Goal: Task Accomplishment & Management: Manage account settings

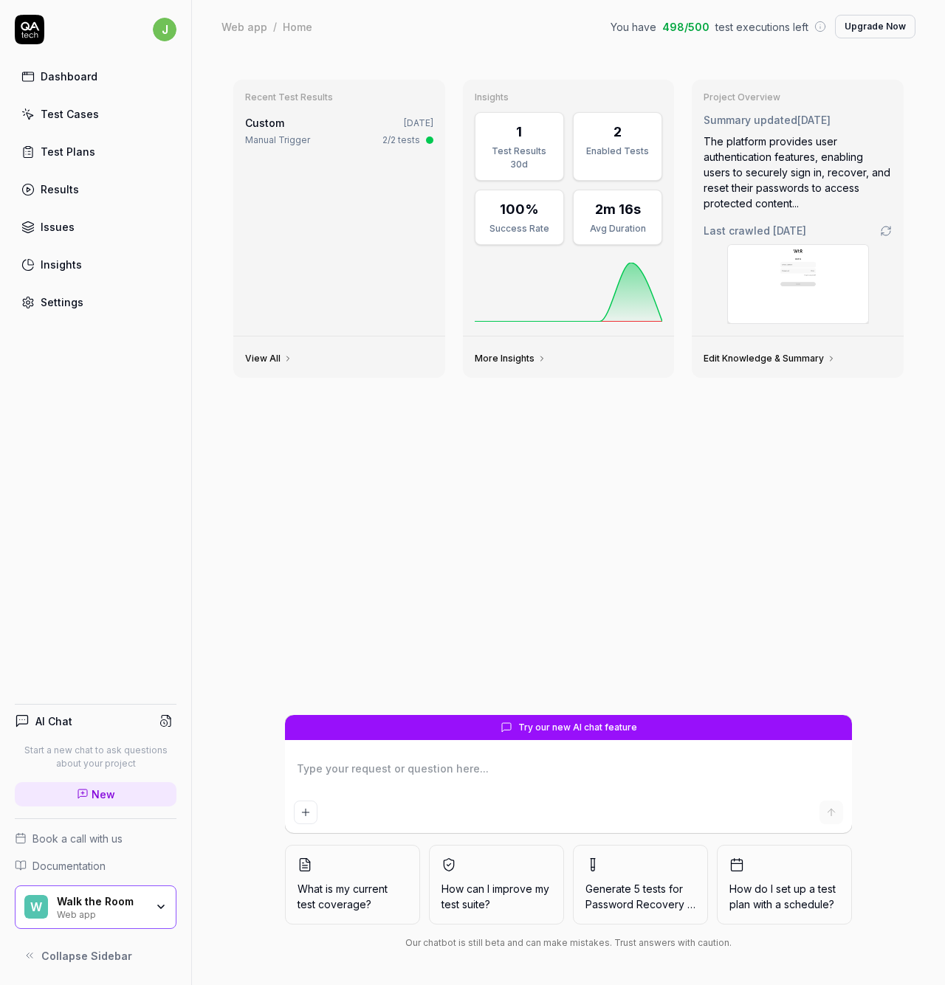
type textarea "*"
click at [74, 77] on div "Dashboard" at bounding box center [69, 77] width 57 height 16
click at [407, 788] on textarea at bounding box center [568, 776] width 549 height 37
click at [410, 777] on textarea at bounding box center [568, 776] width 549 height 37
type textarea "*"
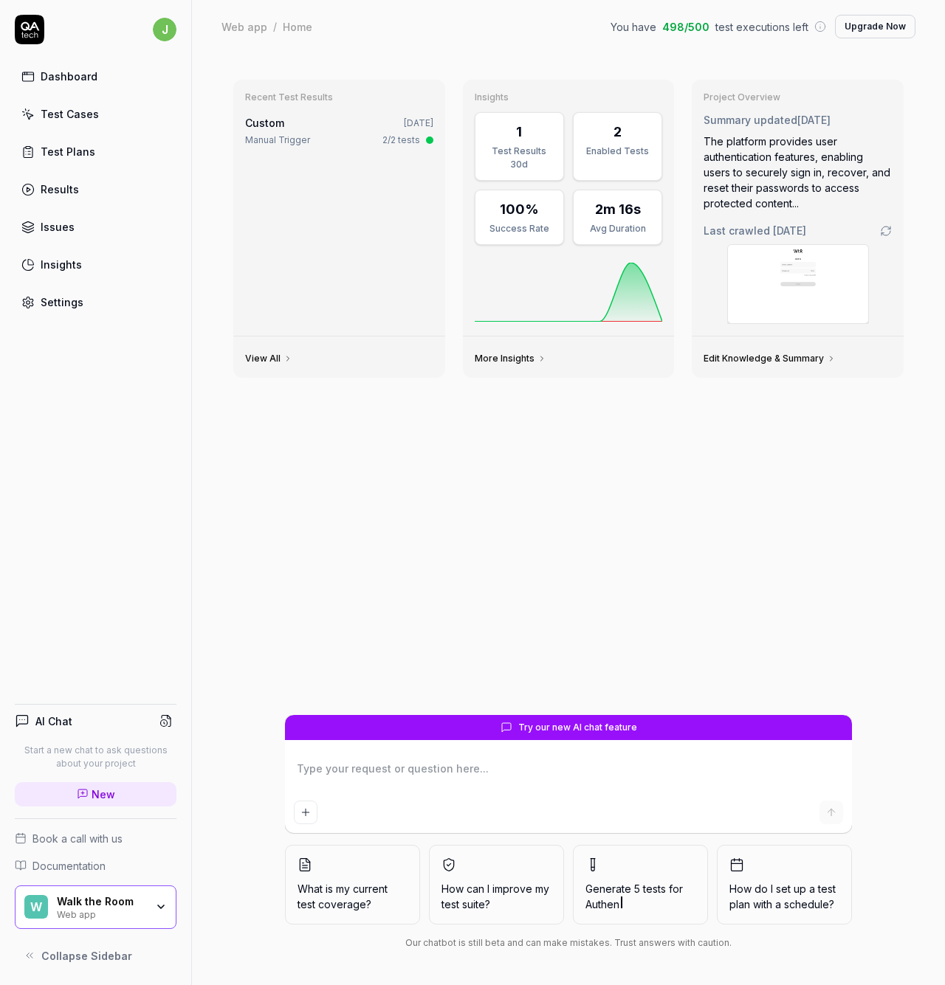
type textarea "H"
type textarea "*"
type textarea "HO"
type textarea "*"
type textarea "H"
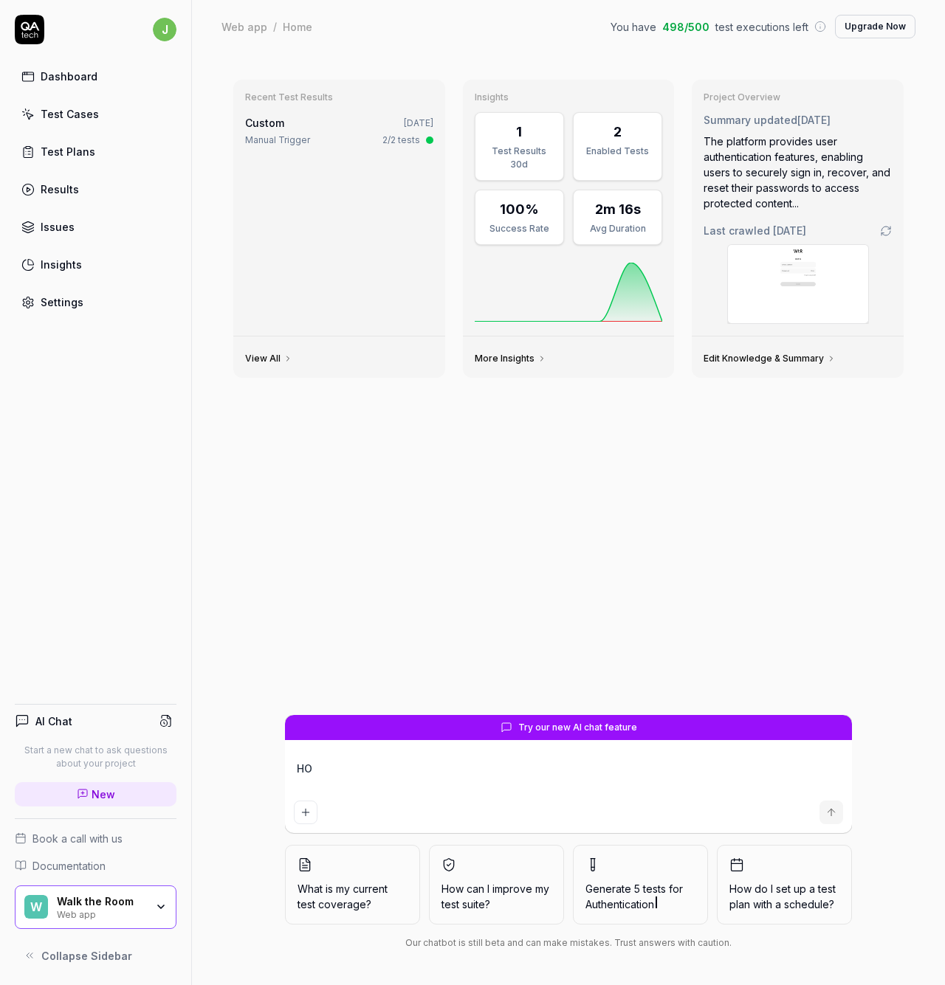
type textarea "*"
click at [78, 114] on div "Test Cases" at bounding box center [70, 114] width 58 height 16
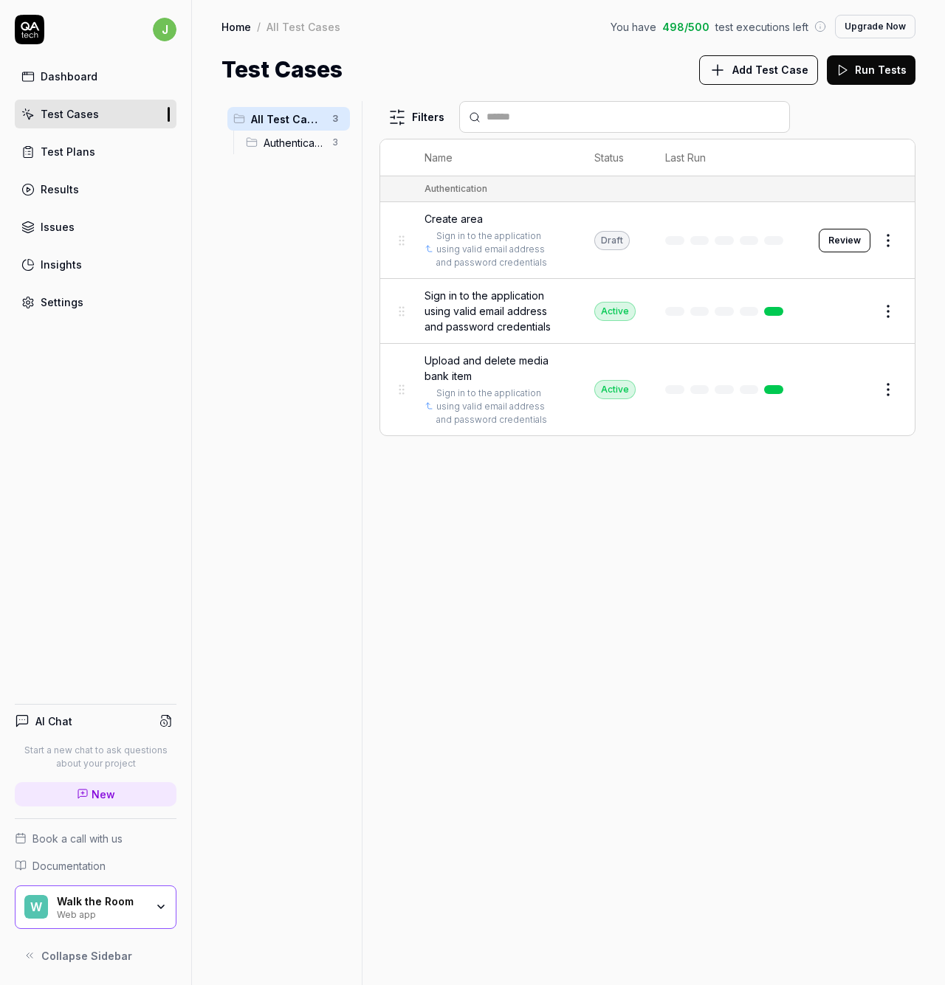
click at [491, 305] on span "Sign in to the application using valid email address and password credentials" at bounding box center [494, 311] width 140 height 47
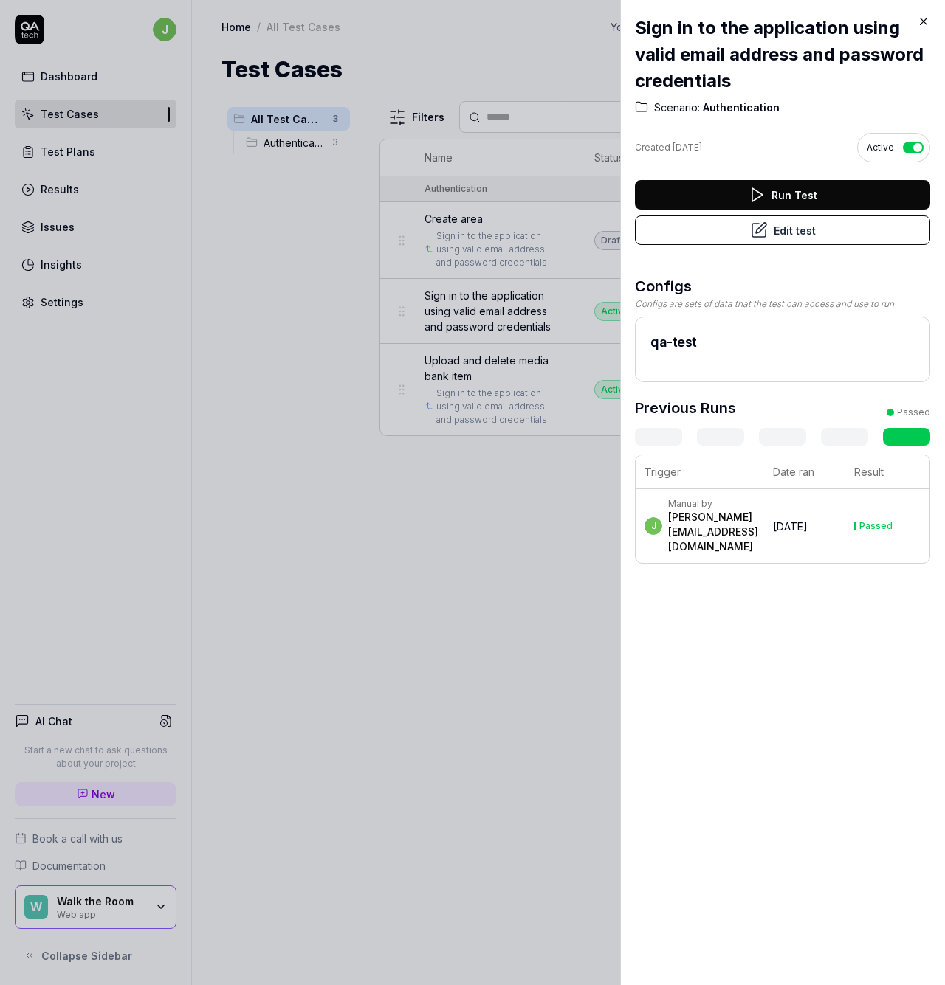
click at [710, 234] on button "Edit test" at bounding box center [782, 231] width 295 height 30
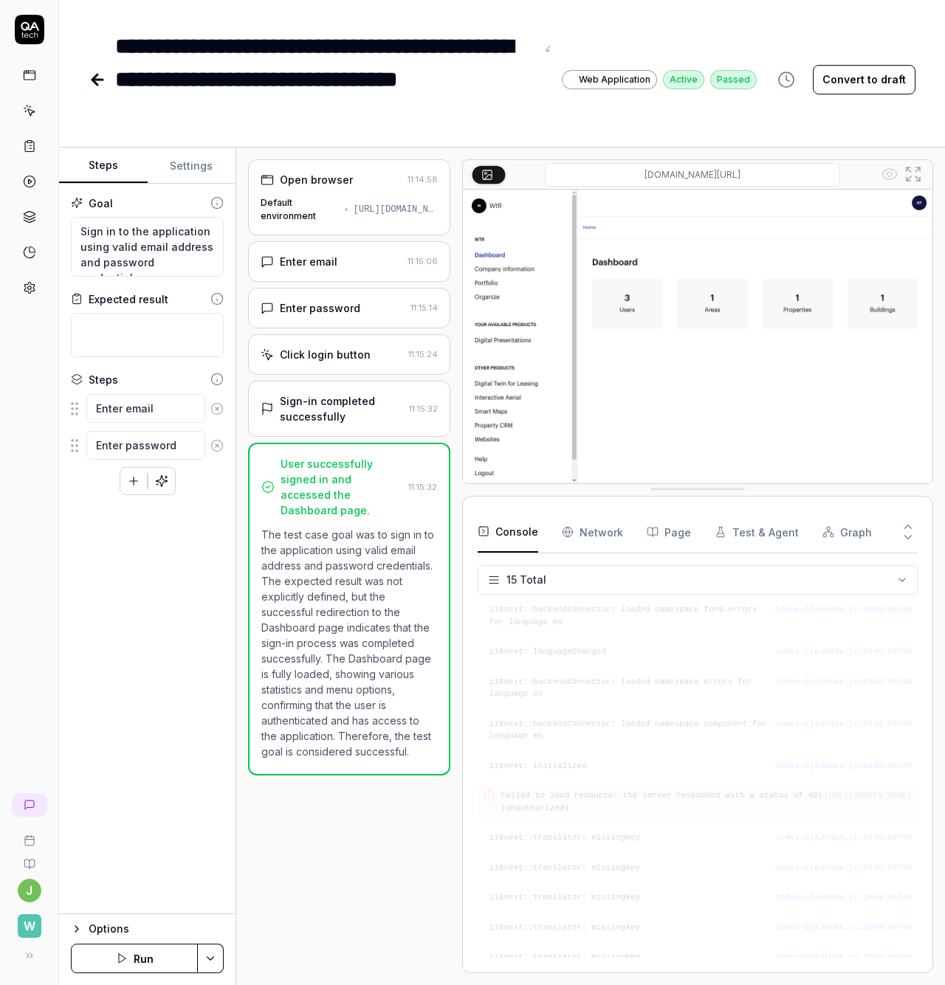
scroll to position [161, 0]
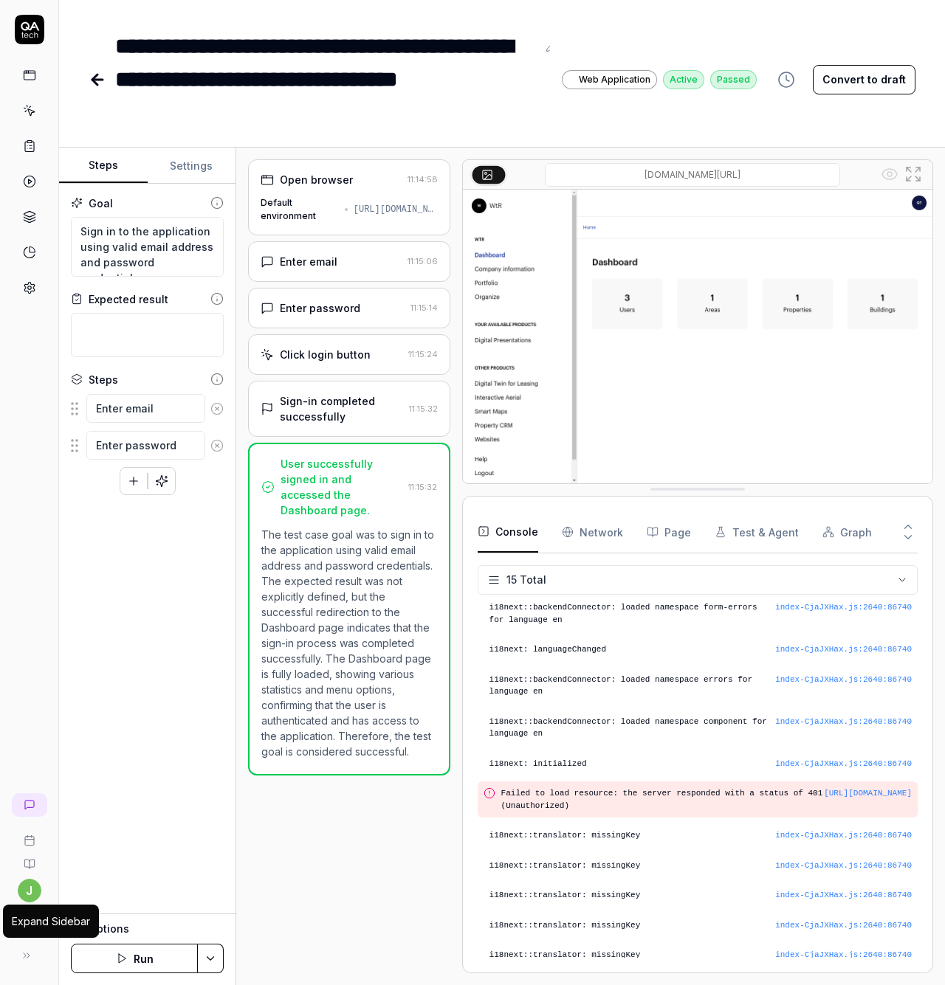
click at [27, 959] on icon at bounding box center [27, 956] width 12 height 12
type textarea "*"
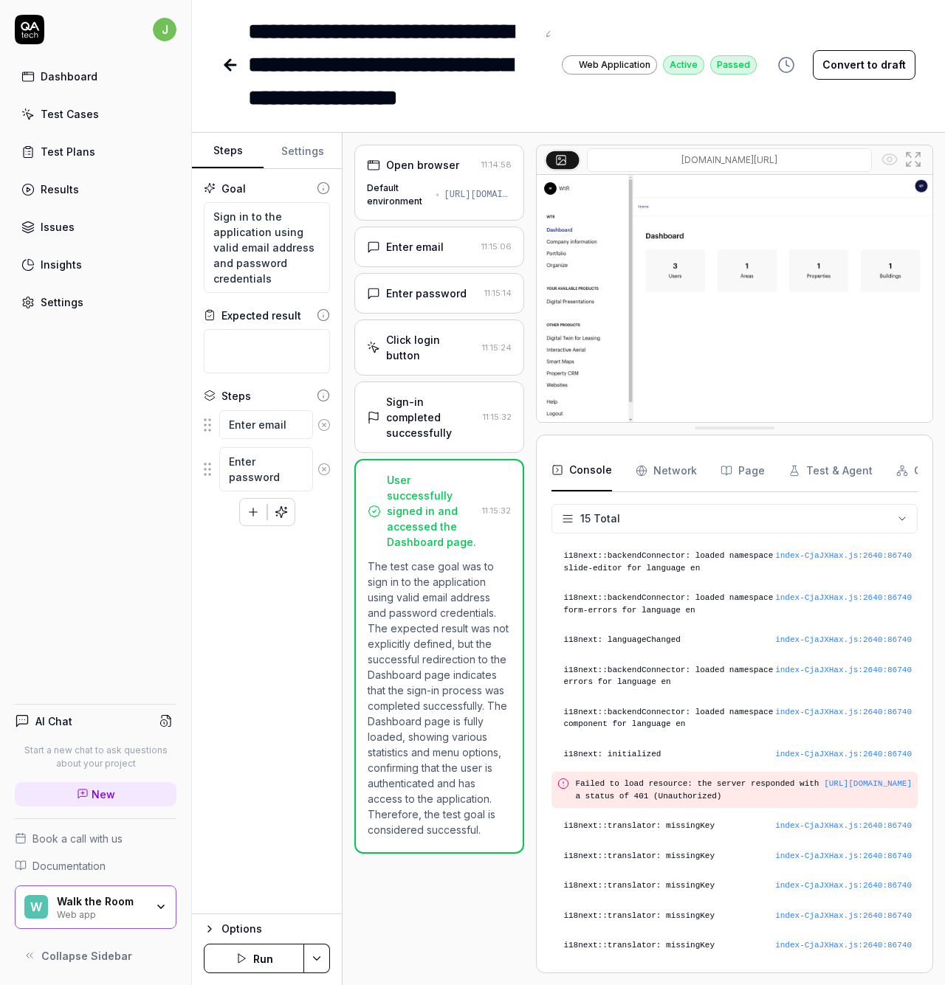
scroll to position [100, 0]
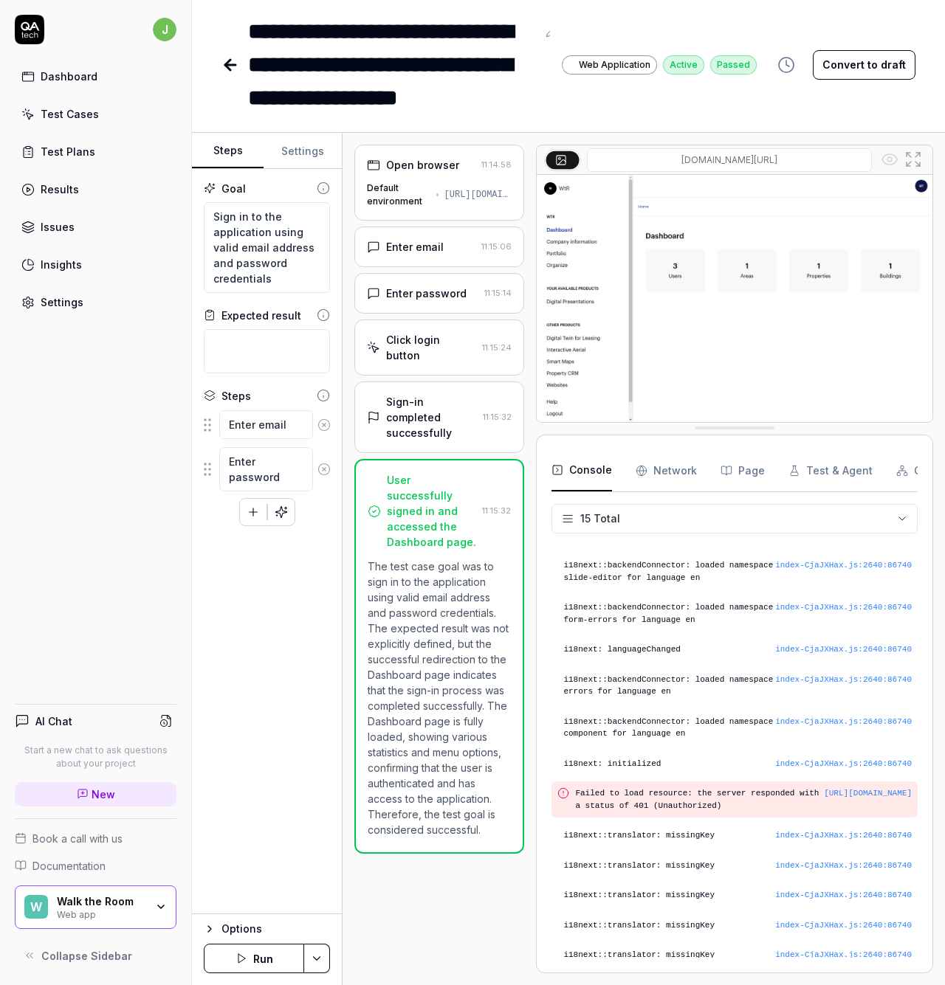
click at [60, 791] on link "New" at bounding box center [96, 794] width 162 height 24
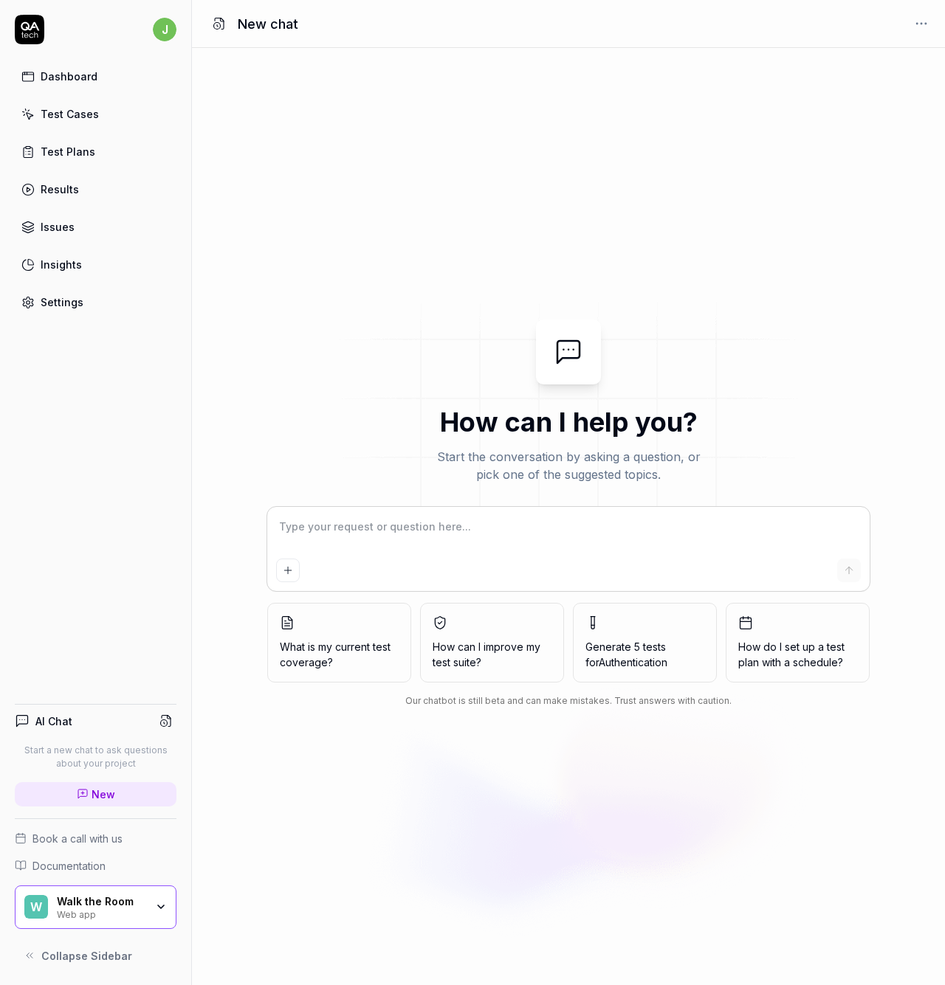
type textarea "*"
click at [367, 543] on textarea at bounding box center [568, 534] width 585 height 37
type textarea "I"
type textarea "*"
type textarea "I"
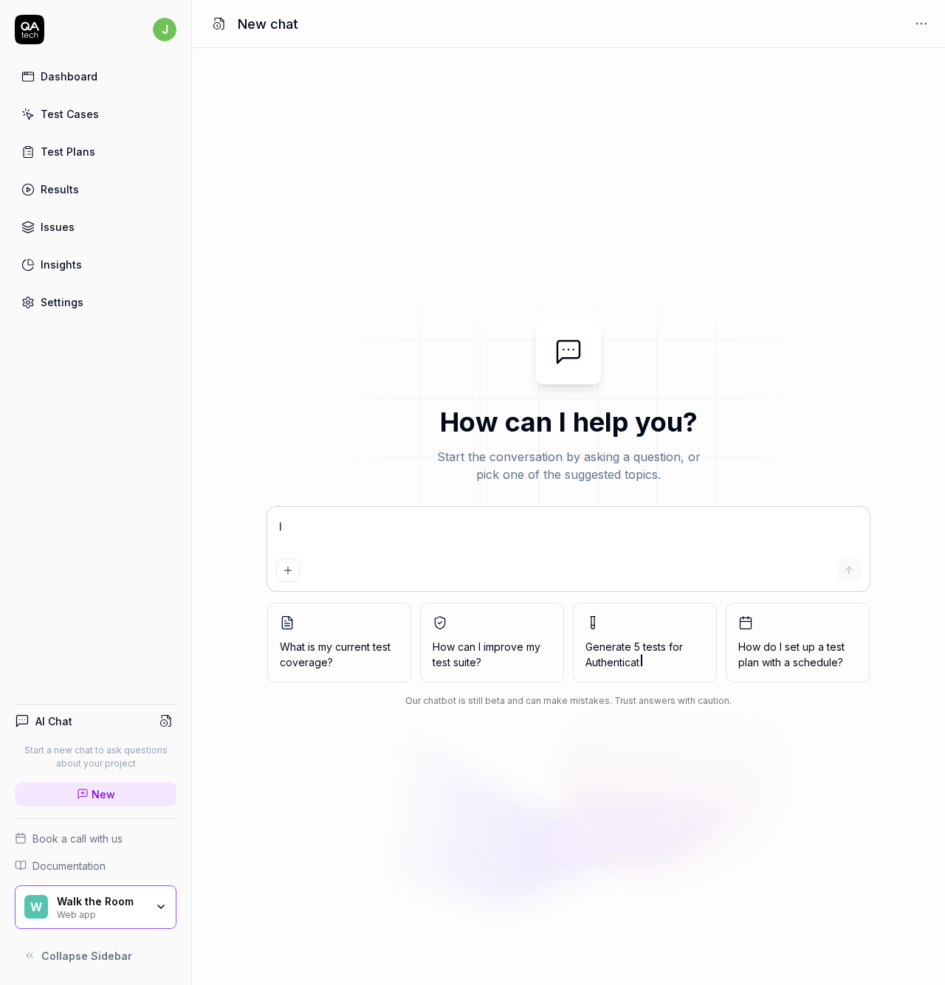
type textarea "*"
type textarea "I n"
type textarea "*"
type textarea "I ne"
type textarea "*"
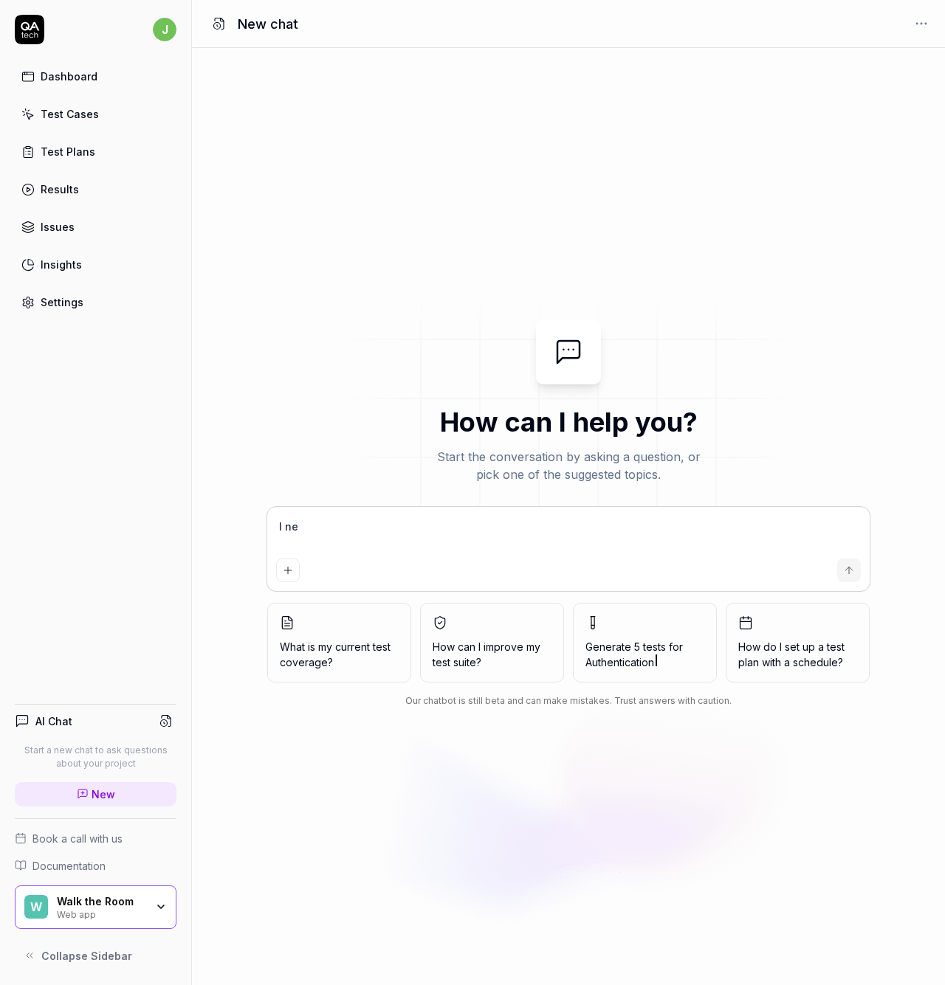
type textarea "I nee"
type textarea "*"
type textarea "I need"
type textarea "*"
type textarea "I need"
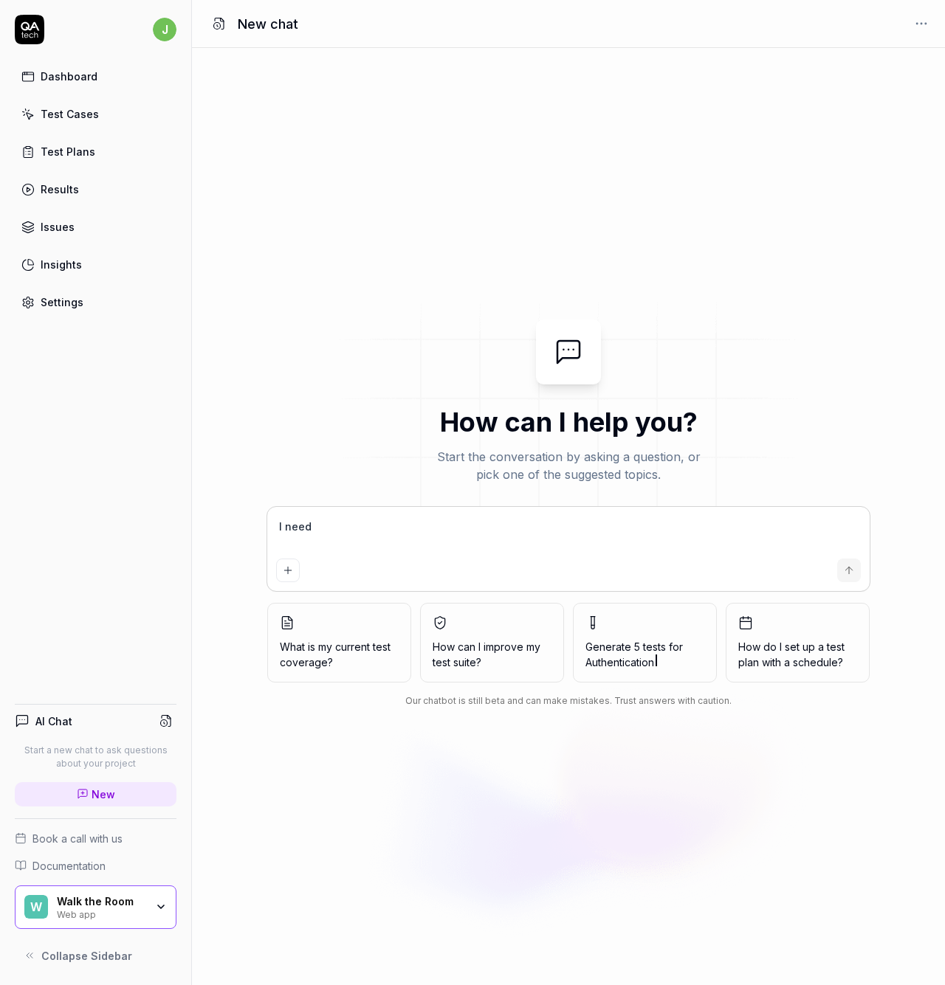
type textarea "*"
type textarea "I need t"
type textarea "*"
type textarea "I need to"
type textarea "*"
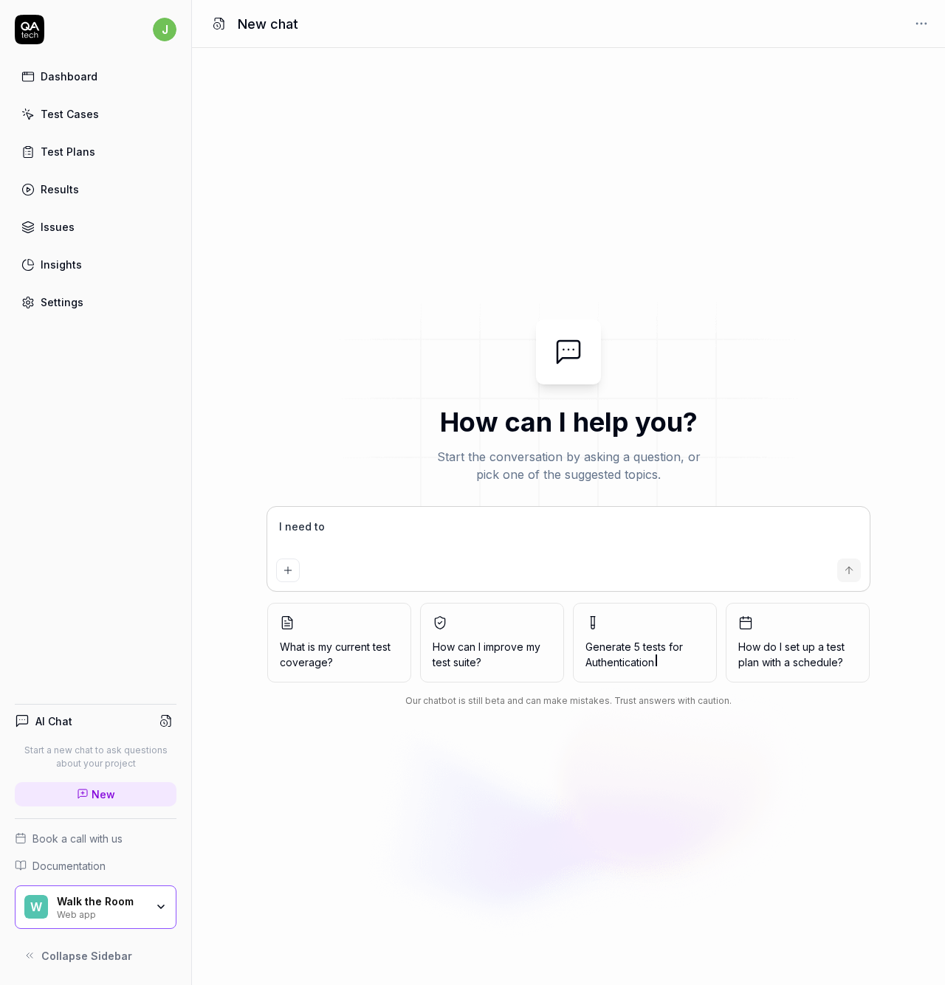
type textarea "I need to"
type textarea "*"
type textarea "I need to u"
type textarea "*"
type textarea "I need to uy"
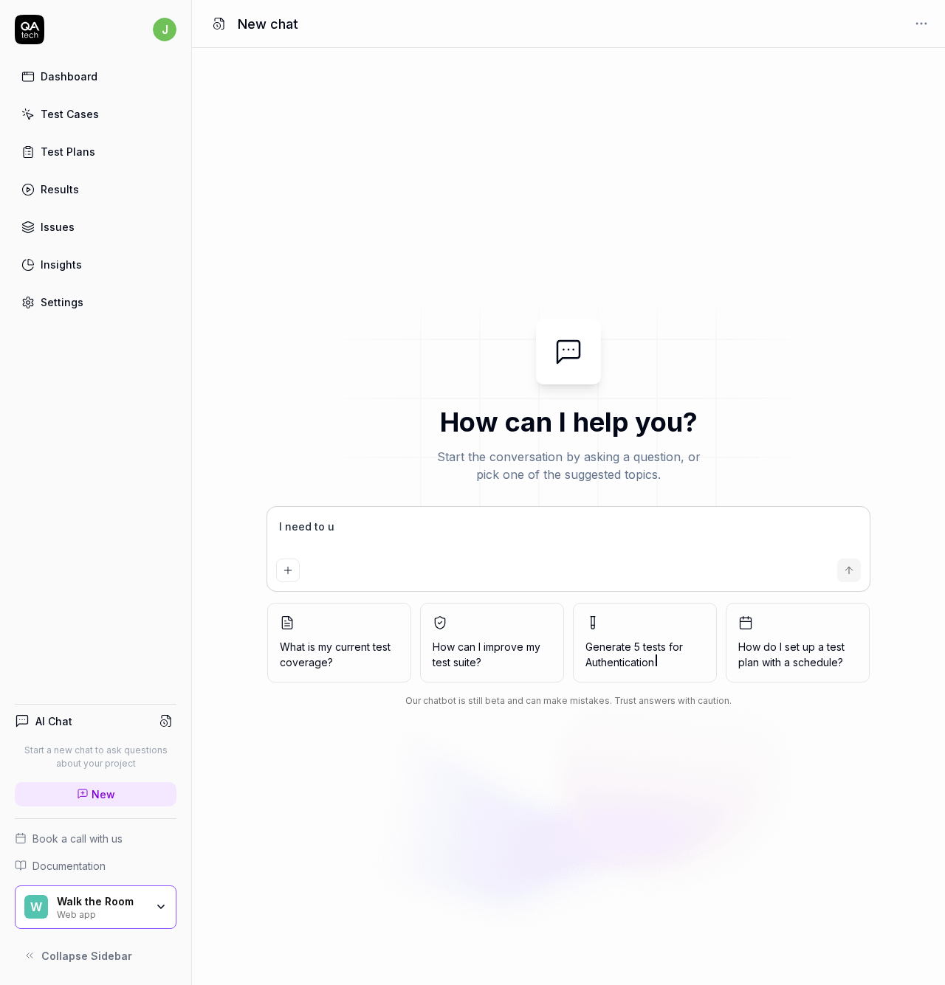
type textarea "*"
type textarea "I need to uyp"
type textarea "*"
type textarea "I need to uy"
type textarea "*"
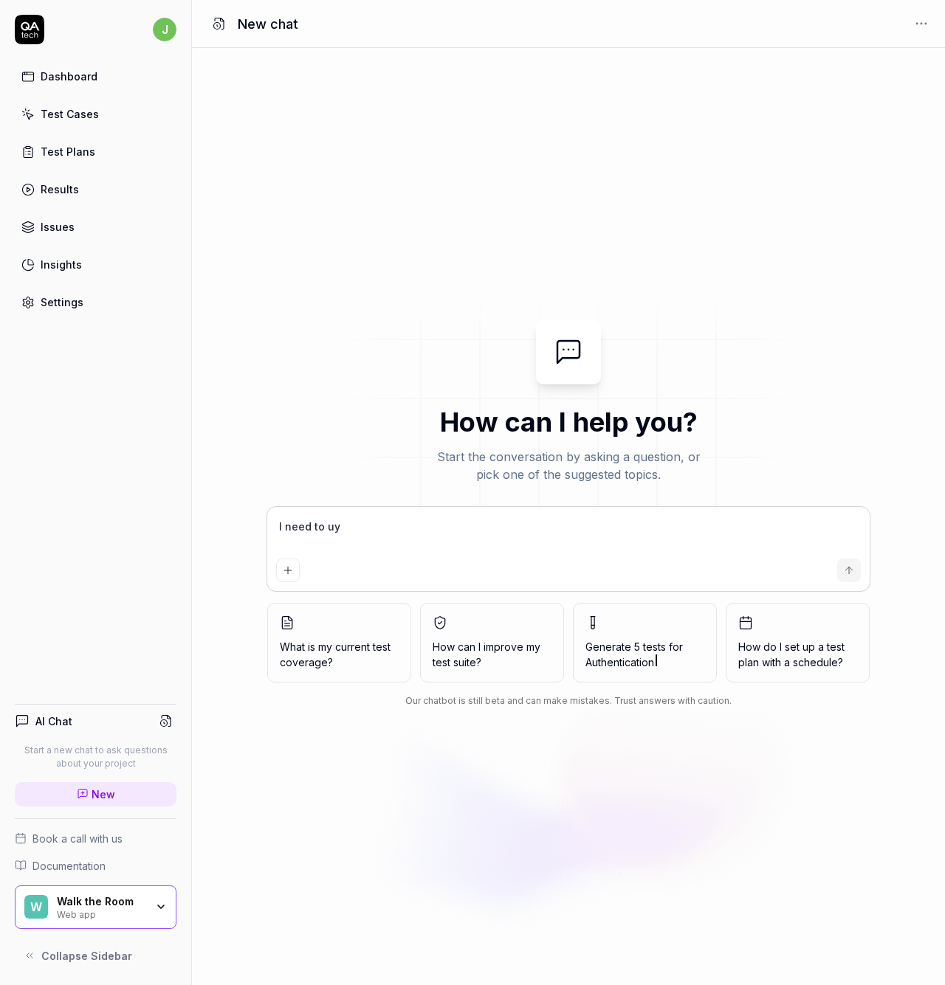
type textarea "I need to u"
type textarea "*"
type textarea "I need to up"
type textarea "*"
type textarea "I need to upd"
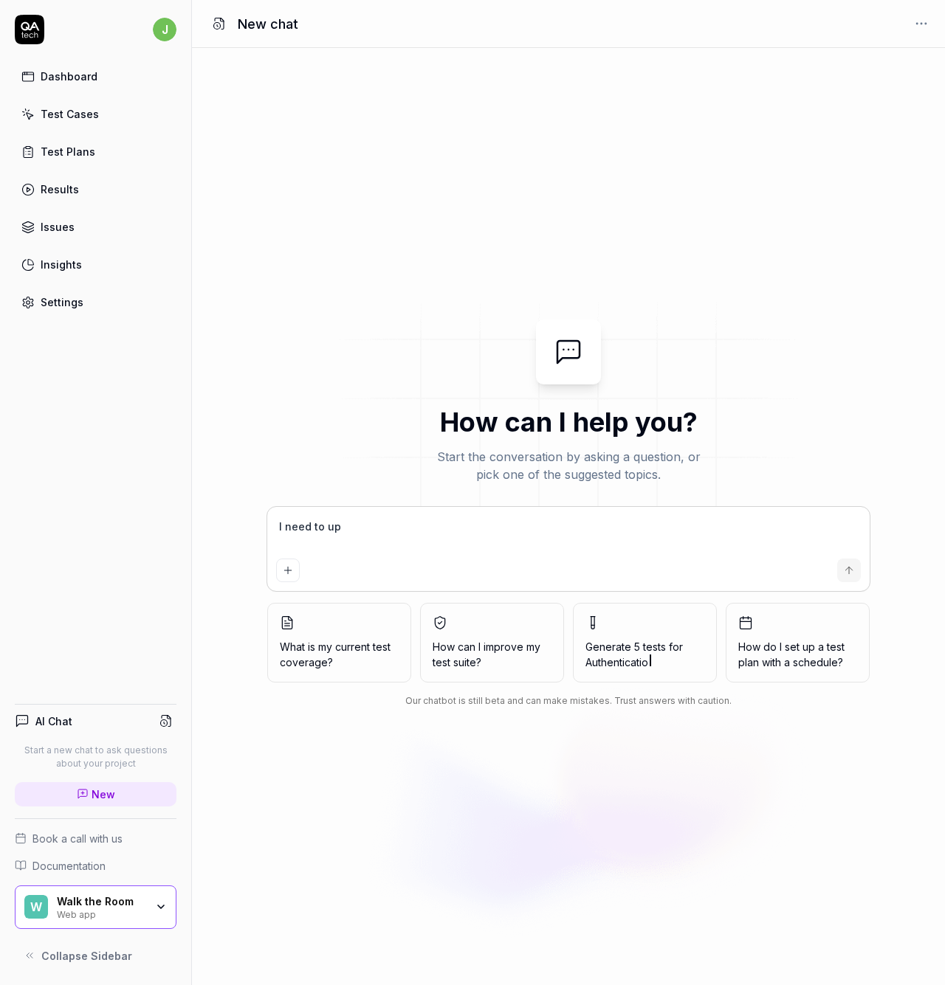
type textarea "*"
type textarea "I need to upda"
type textarea "*"
type textarea "I need to updat"
type textarea "*"
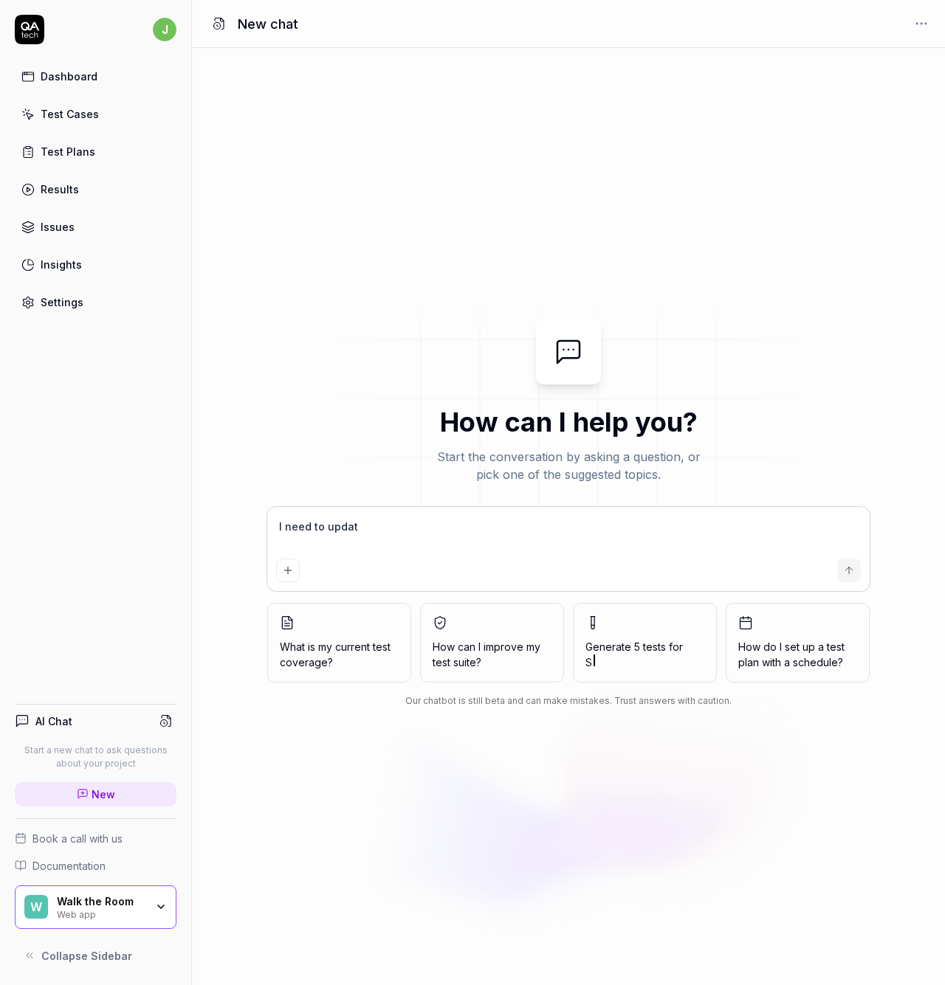
type textarea "I need to update"
type textarea "*"
type textarea "I need to update"
type textarea "*"
type textarea "I need to update t"
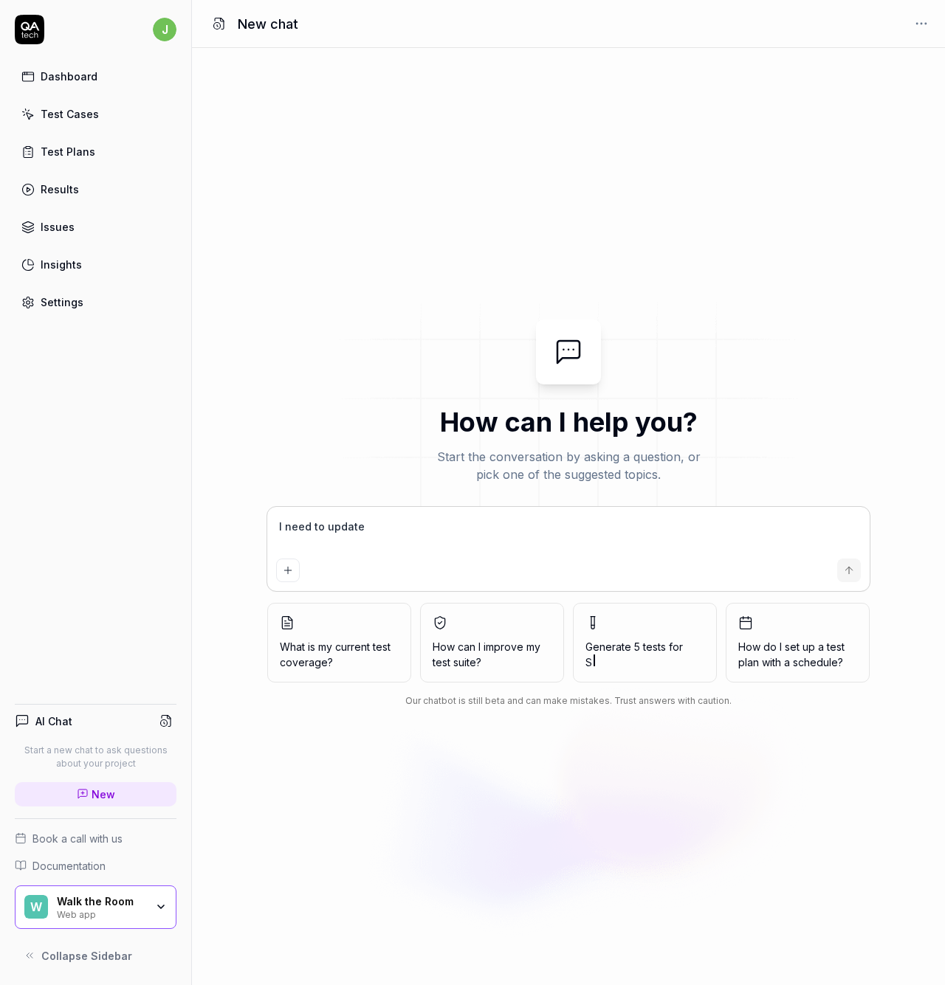
type textarea "*"
type textarea "I need to update th"
type textarea "*"
type textarea "I need to update the"
type textarea "*"
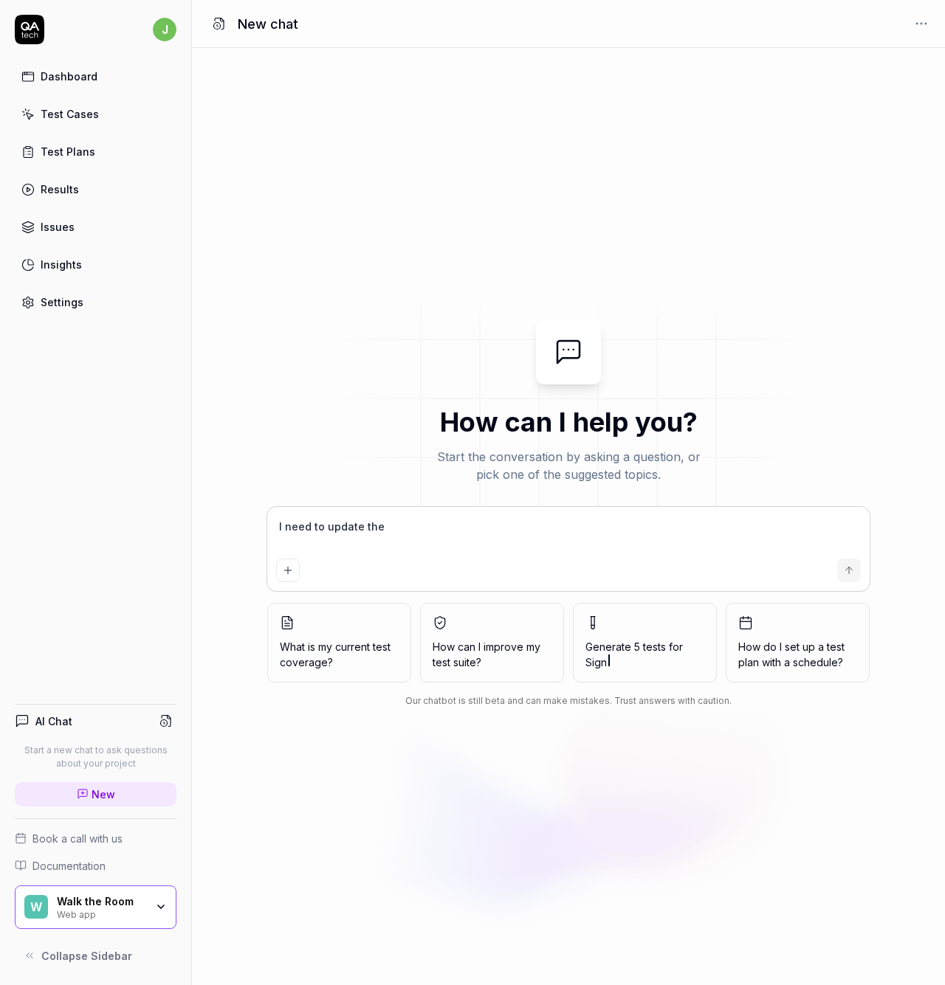
type textarea "I need to update the"
type textarea "*"
type textarea "I need to update the l"
type textarea "*"
type textarea "I need to update the lo"
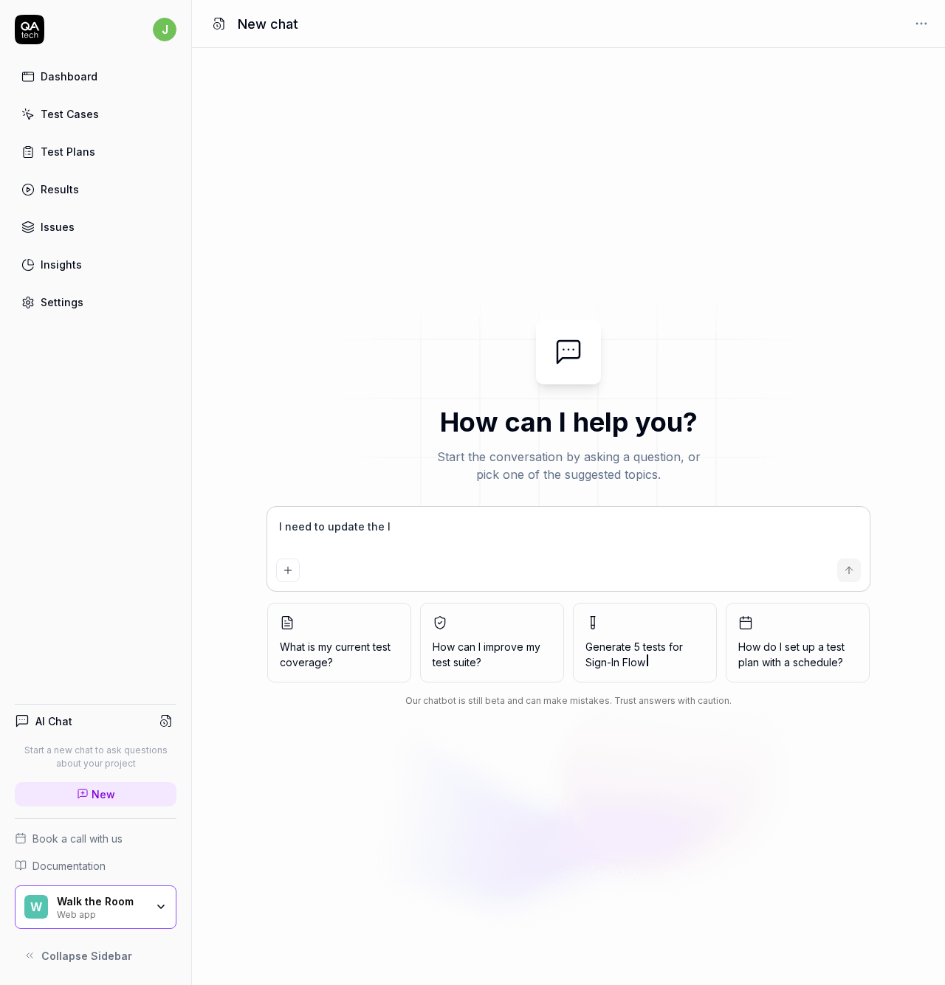
type textarea "*"
type textarea "I need to update the log"
type textarea "*"
type textarea "I need to update the logi"
type textarea "*"
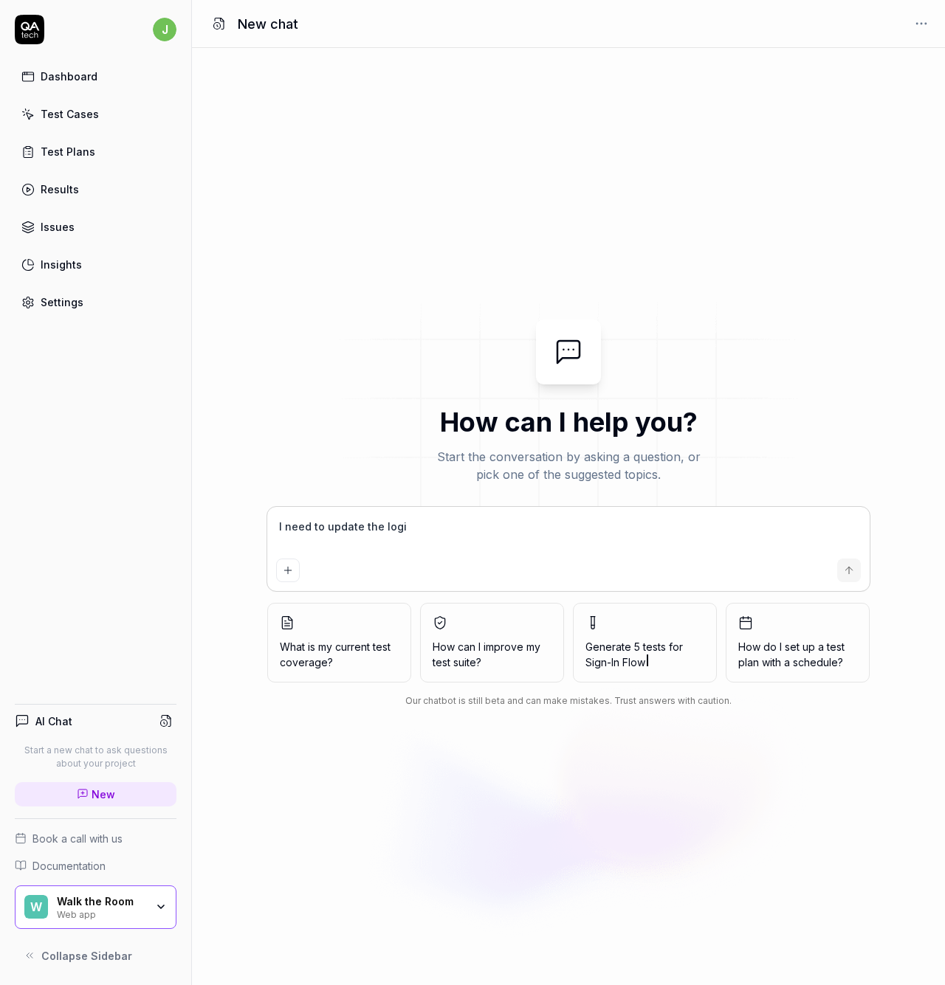
type textarea "I need to update the login"
type textarea "*"
type textarea "I need to update the login"
type textarea "*"
type textarea "I need to update the login t"
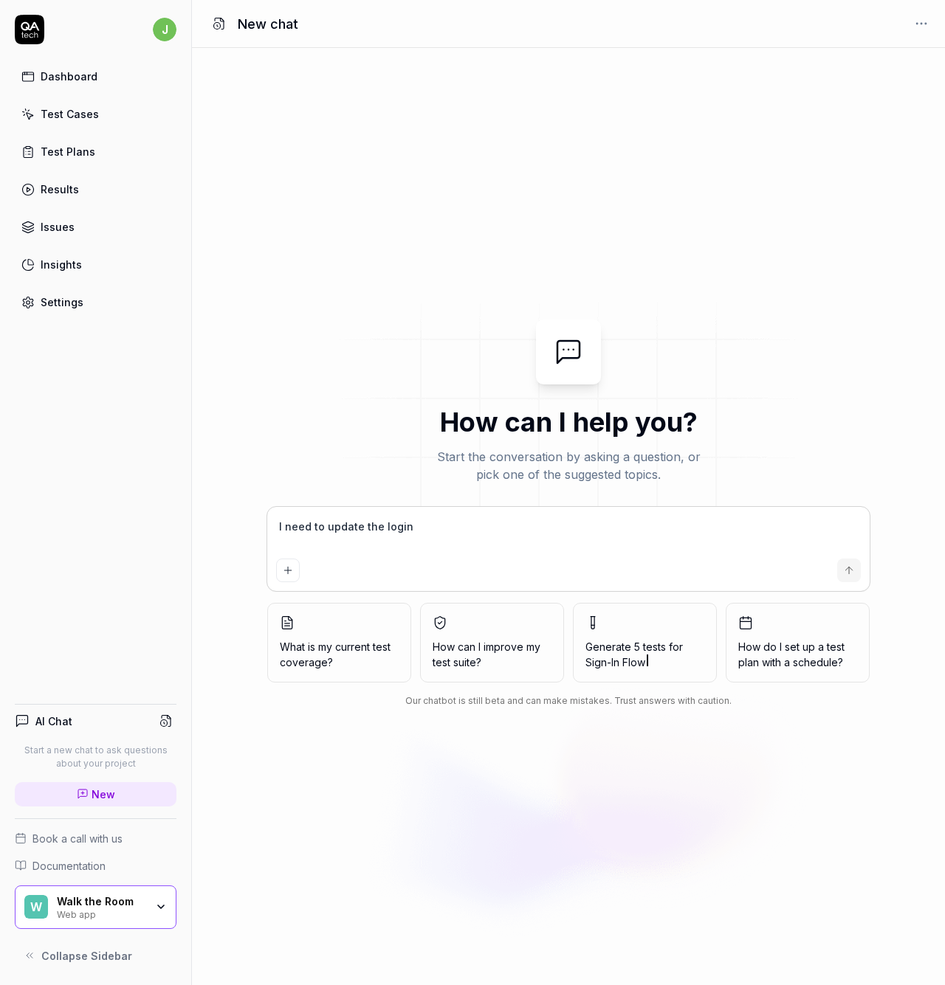
type textarea "*"
type textarea "I need to update the login te"
type textarea "*"
type textarea "I need to update the login tes"
type textarea "*"
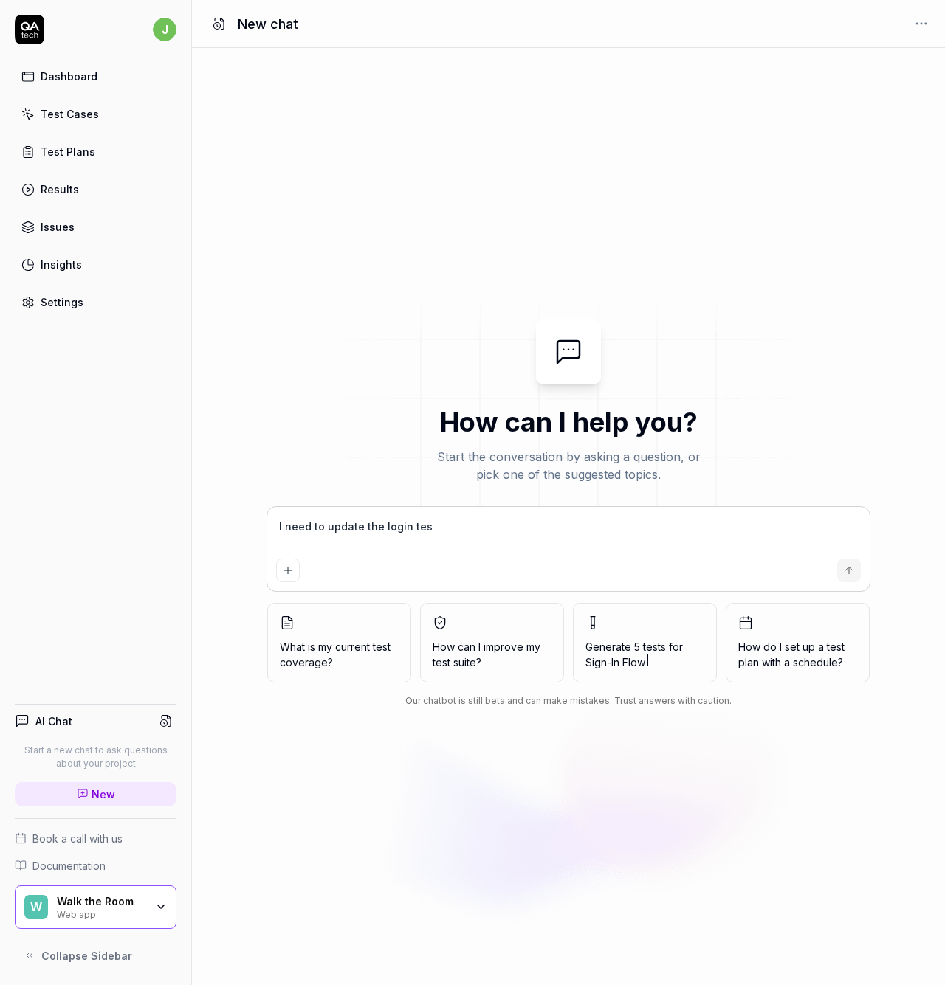
type textarea "I need to update the login test"
type textarea "*"
type textarea "I need to update the login test"
type textarea "*"
type textarea "I need to update the login test c"
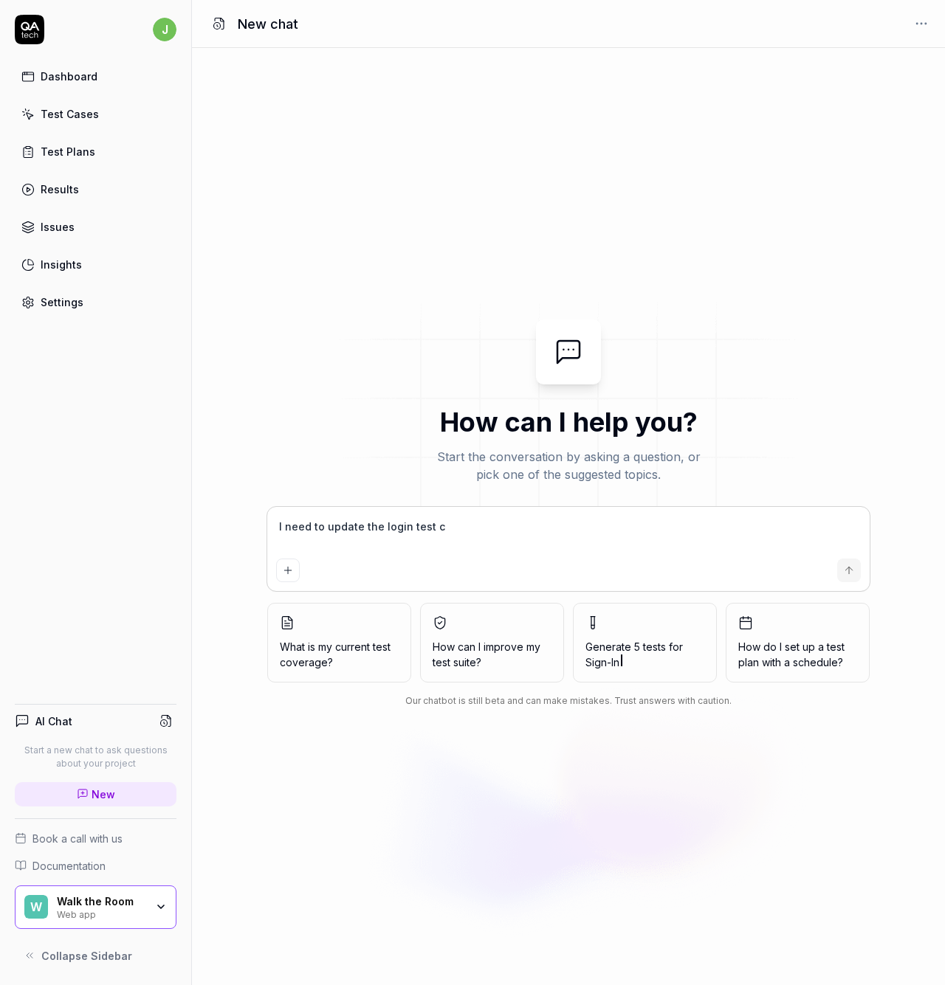
type textarea "*"
type textarea "I need to update the login test ca"
type textarea "*"
type textarea "I need to update the login test cas"
type textarea "*"
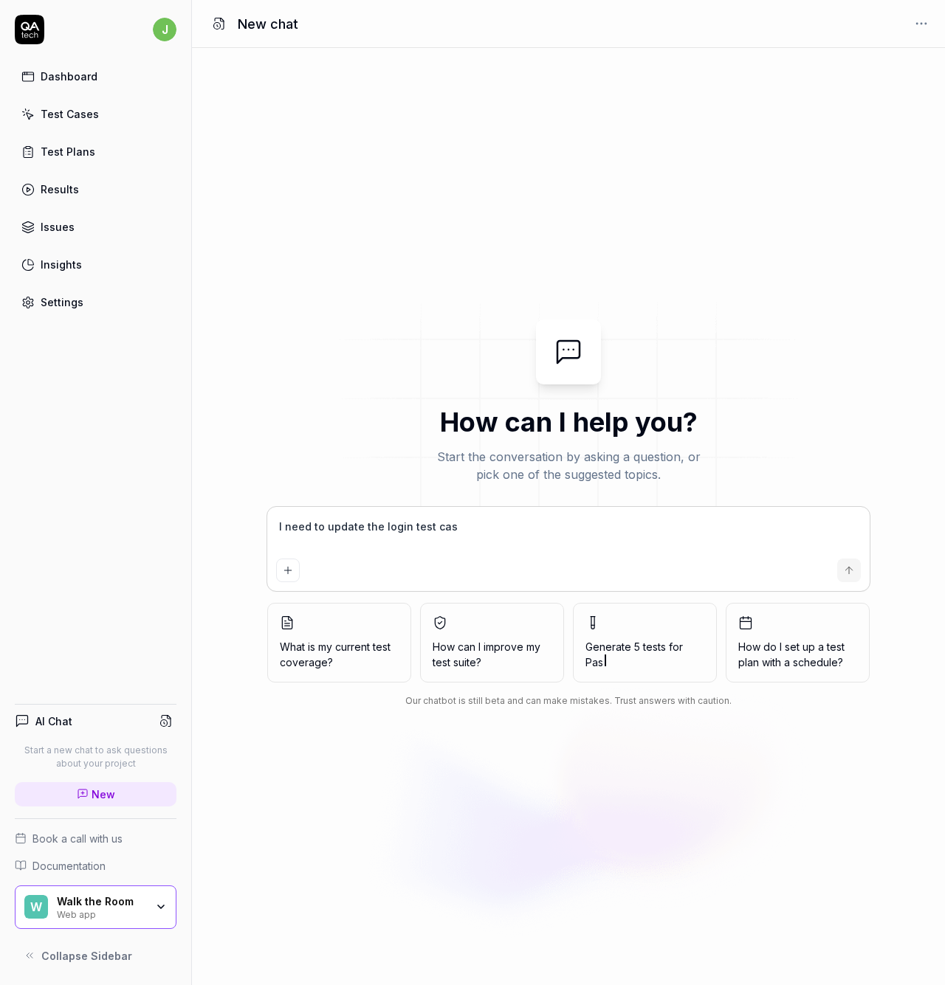
type textarea "I need to update the login test case"
type textarea "*"
type textarea "I need to update the login test case"
type textarea "*"
type textarea "I need to update the login test case t"
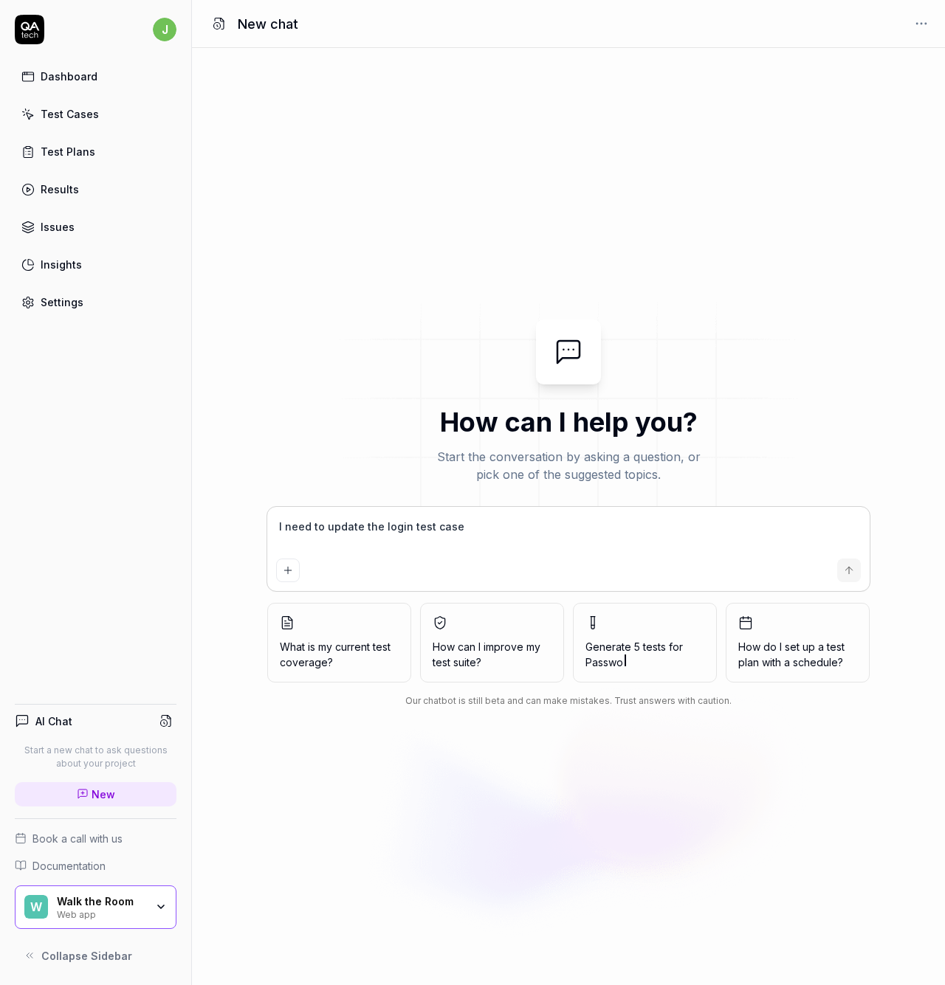
type textarea "*"
type textarea "I need to update the login test case to"
type textarea "*"
type textarea "I need to update the login test case to"
type textarea "*"
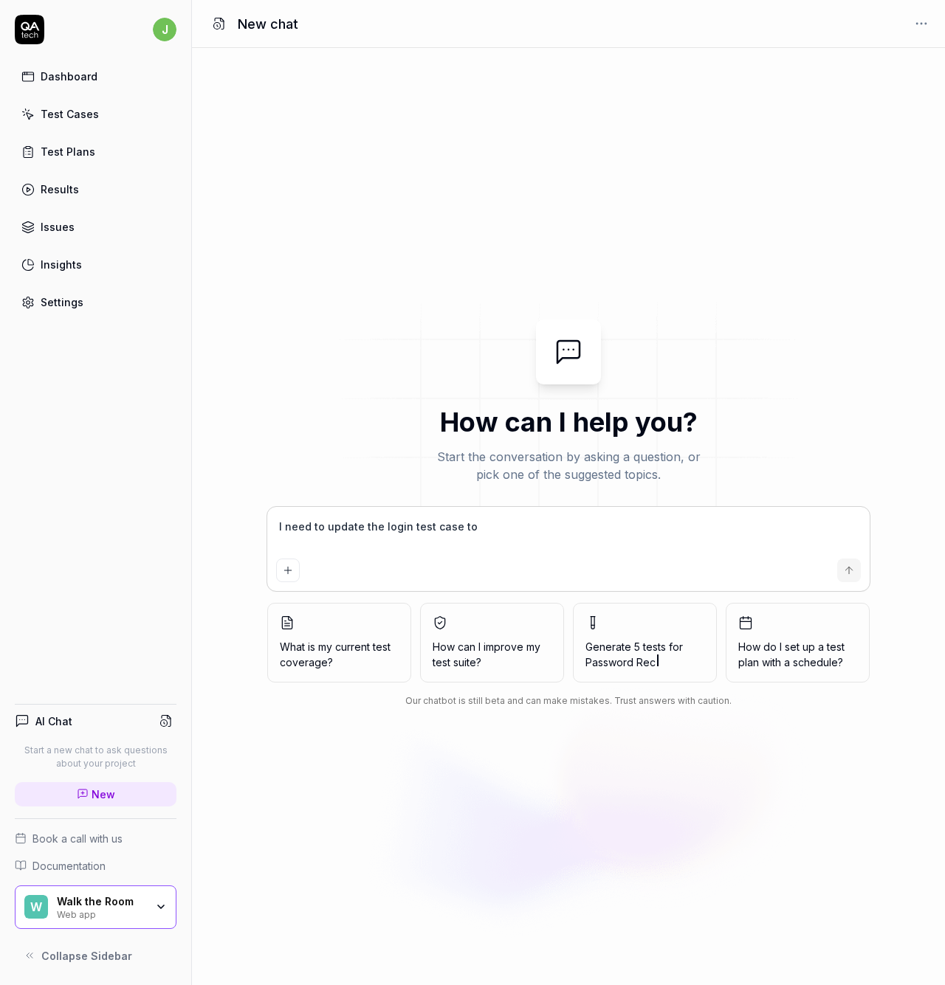
type textarea "I need to update the login test case to u"
type textarea "*"
type textarea "I need to update the login test case to us"
type textarea "*"
type textarea "I need to update the login test case to use"
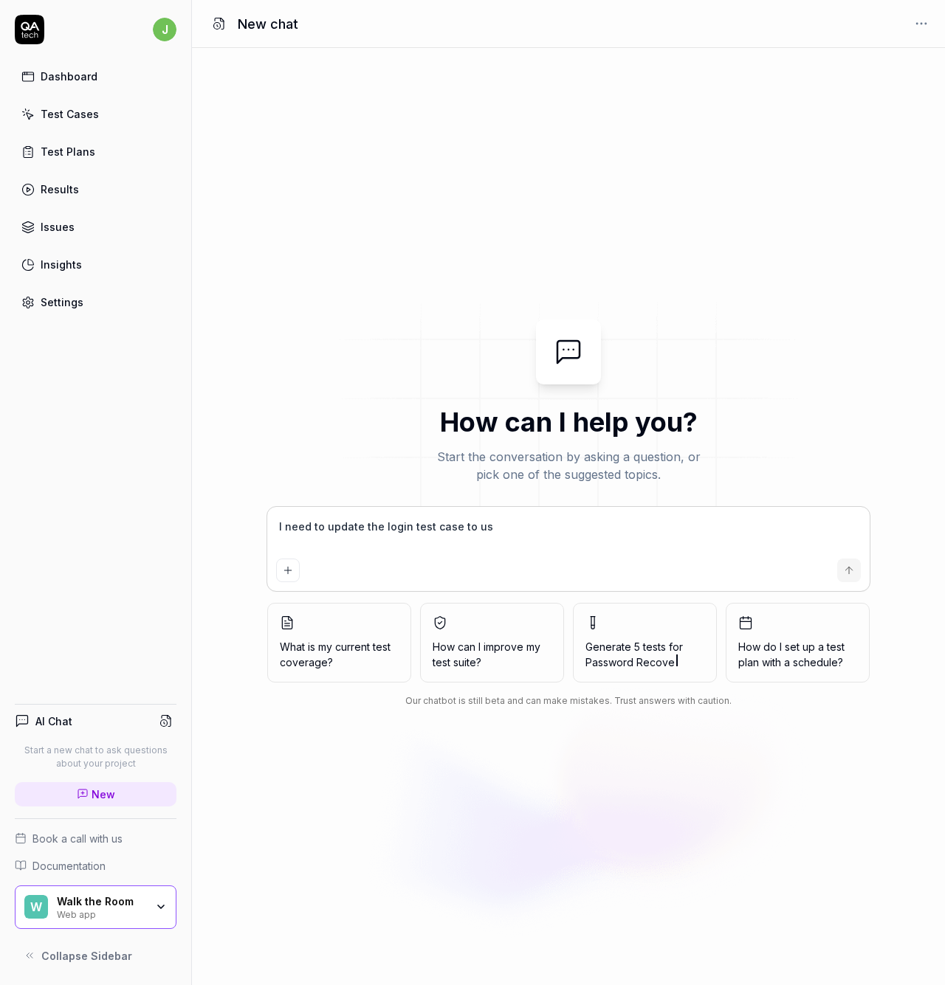
type textarea "*"
type textarea "I need to update the login test case to use"
type textarea "*"
type textarea "I need to update the login test case to use a"
type textarea "*"
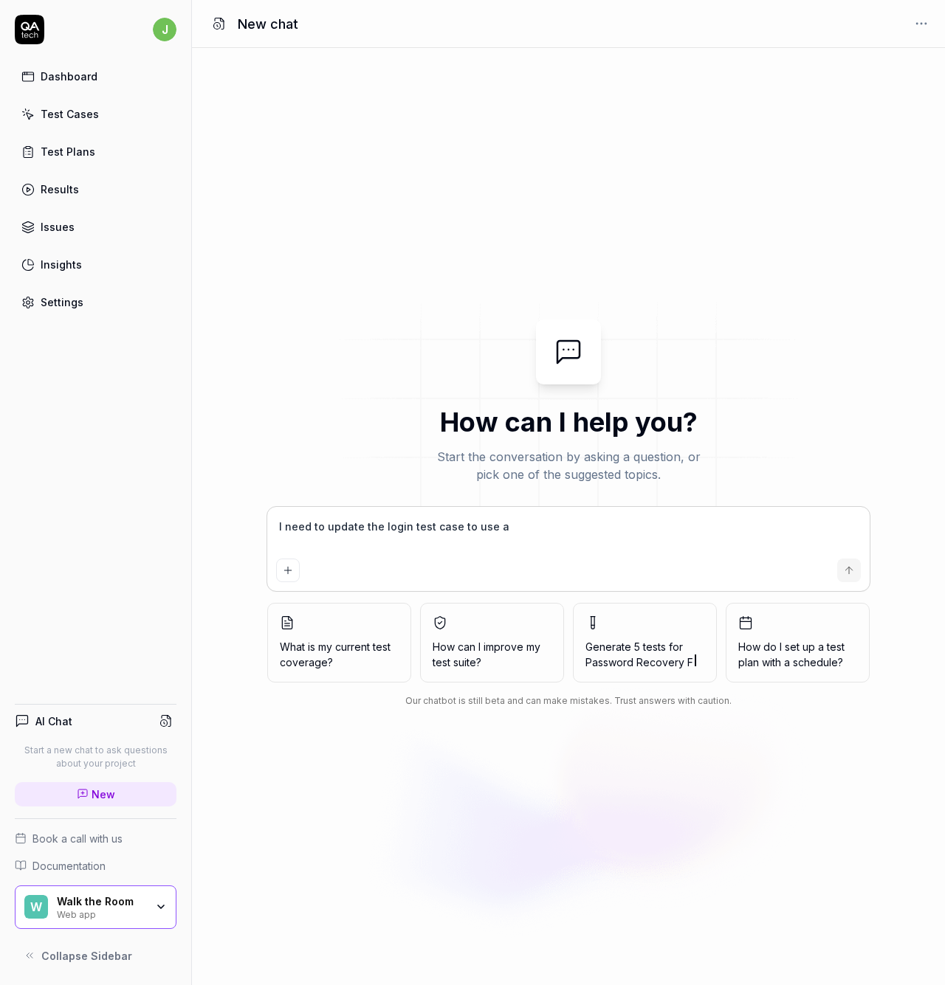
type textarea "I need to update the login test case to use a"
type textarea "*"
type textarea "I need to update the login test case to use a"
type textarea "*"
type textarea "I need to update the login test case to use an"
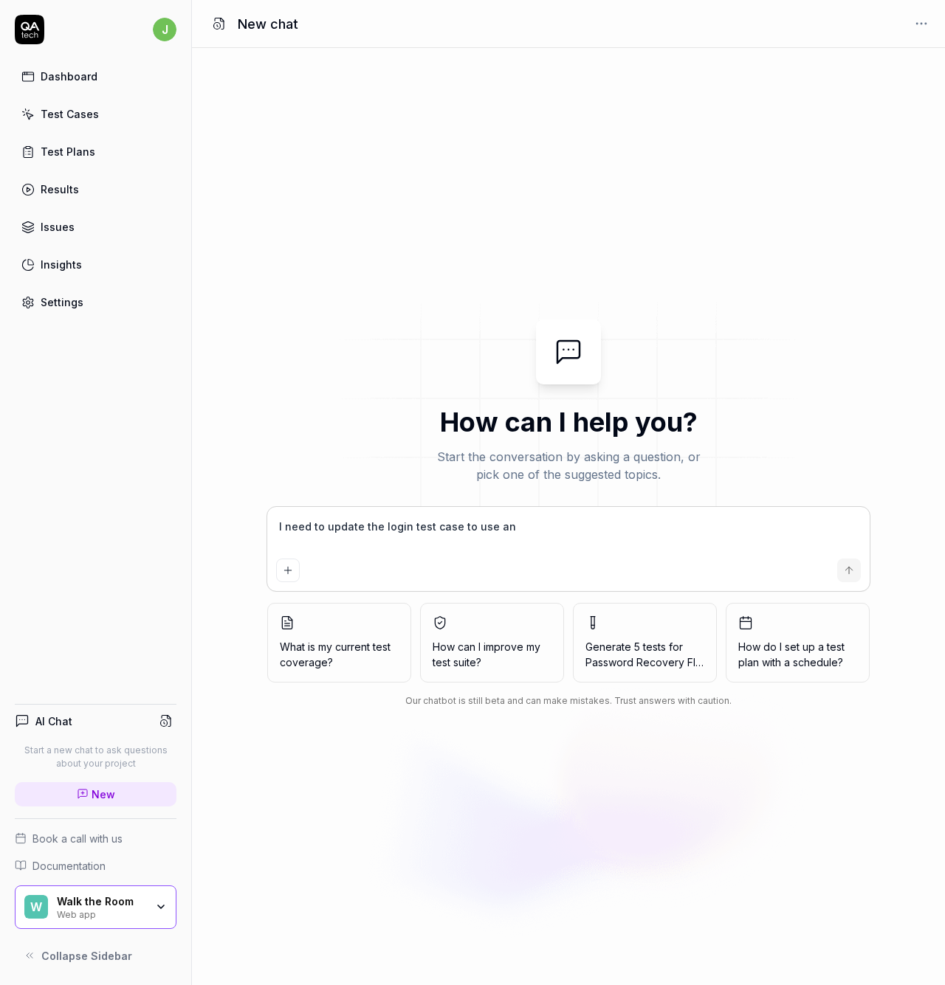
type textarea "*"
type textarea "I need to update the login test case to use an"
type textarea "*"
type textarea "I need to update the login test case to use an O"
type textarea "*"
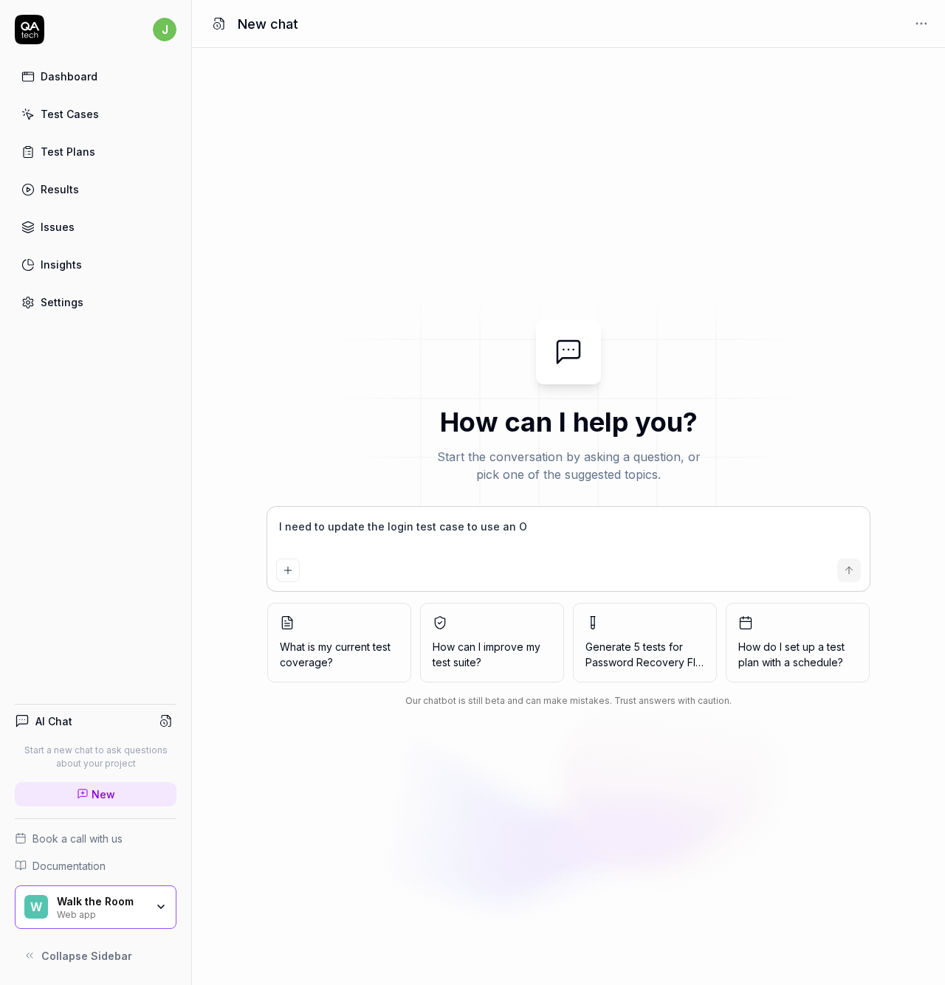
type textarea "I need to update the login test case to use an OT"
type textarea "*"
type textarea "I need to update the login test case to use an OTP"
type textarea "*"
type textarea "I need to update the login test case to use an OTP"
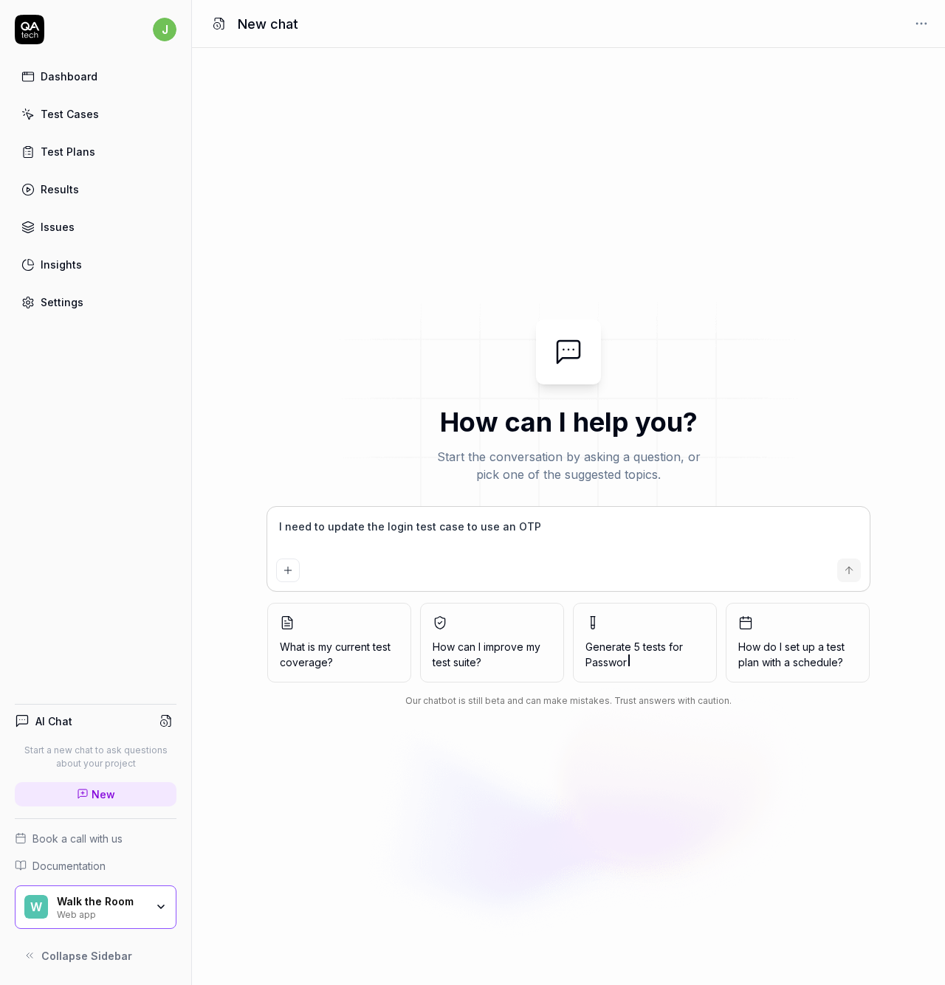
type textarea "*"
type textarea "I need to update the login test case to use an OTP"
type textarea "*"
type textarea "I need to update the login test case to use an OT"
type textarea "*"
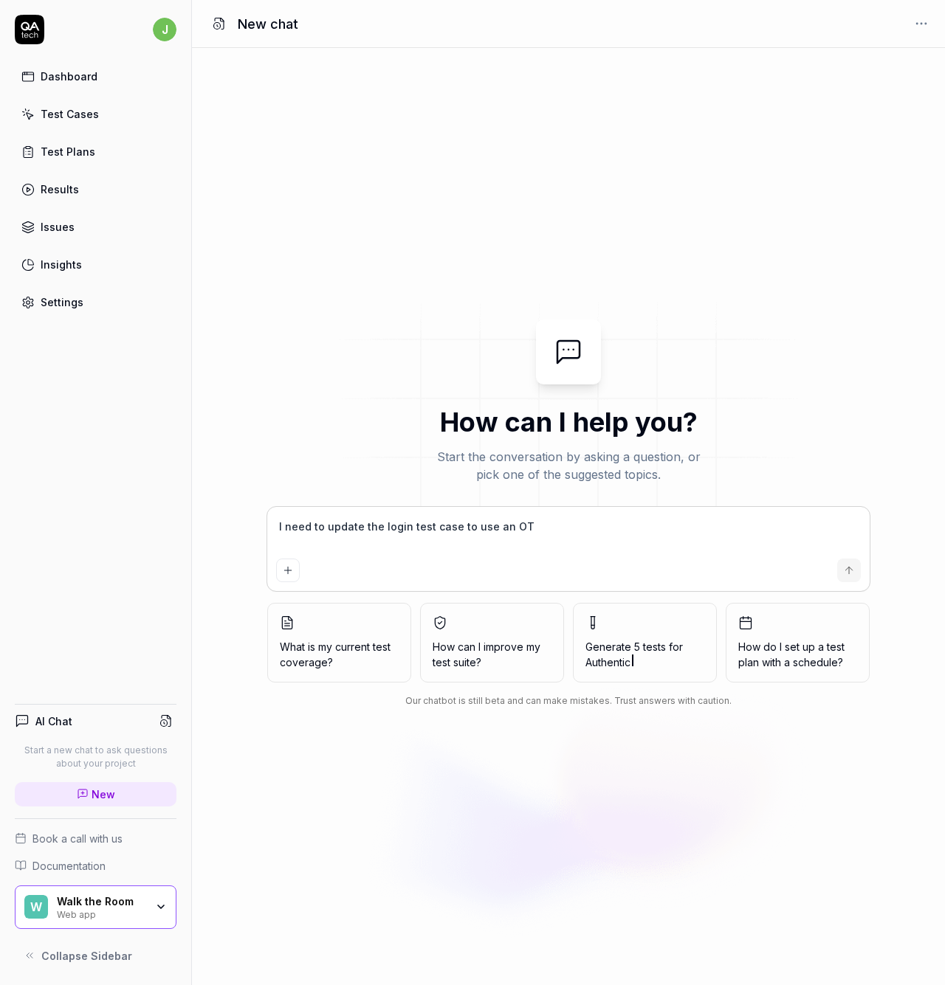
type textarea "I need to update the login test case to use an O"
type textarea "*"
type textarea "I need to update the login test case to use an"
type textarea "*"
type textarea "I need to update the login test case to use an"
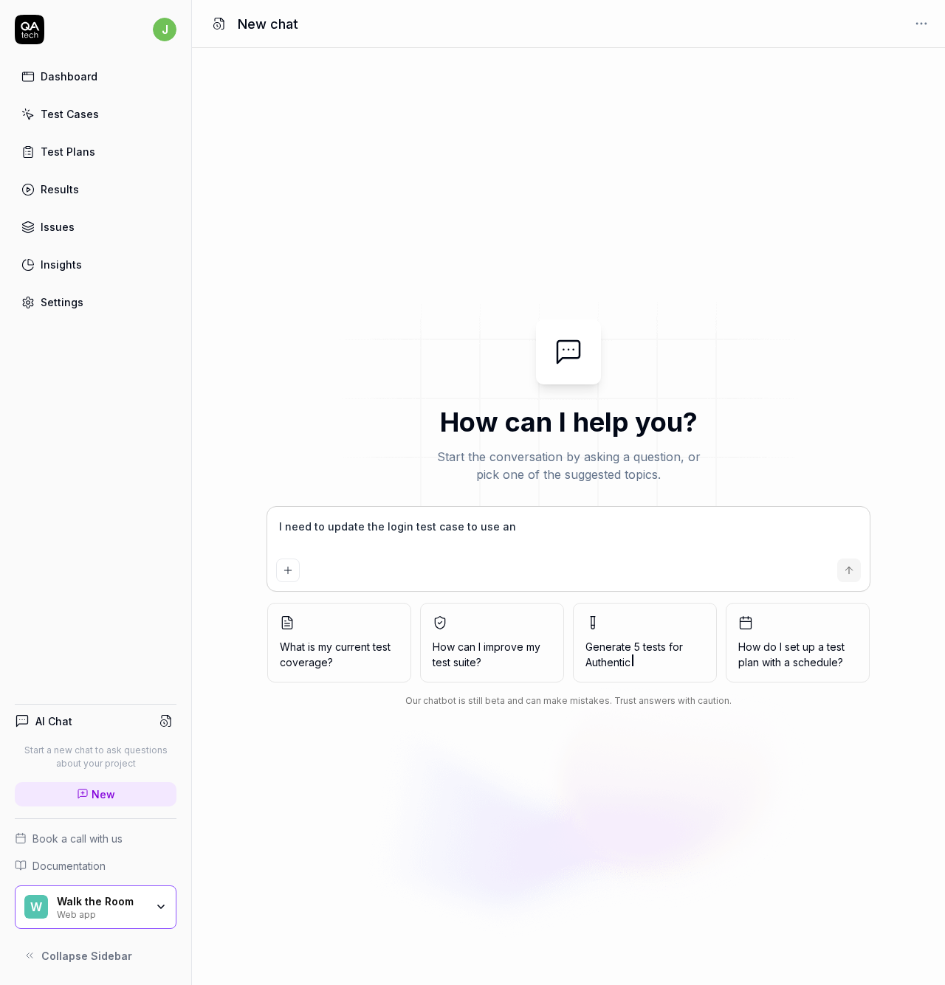
type textarea "*"
type textarea "I need to update the login test case to use a"
type textarea "*"
type textarea "I need to update the login test case to use"
type textarea "*"
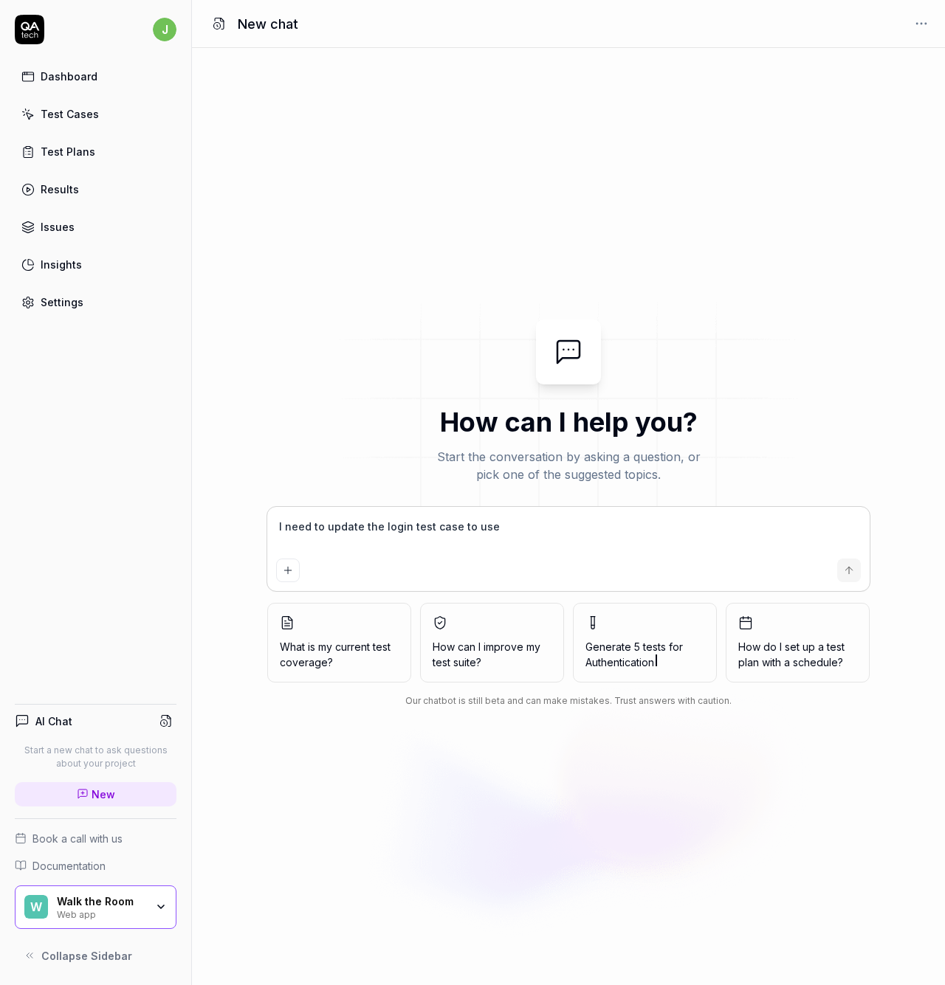
type textarea "I need to update the login test case to use"
type textarea "*"
type textarea "I need to update the login test case to us"
type textarea "*"
type textarea "I need to update the login test case to u"
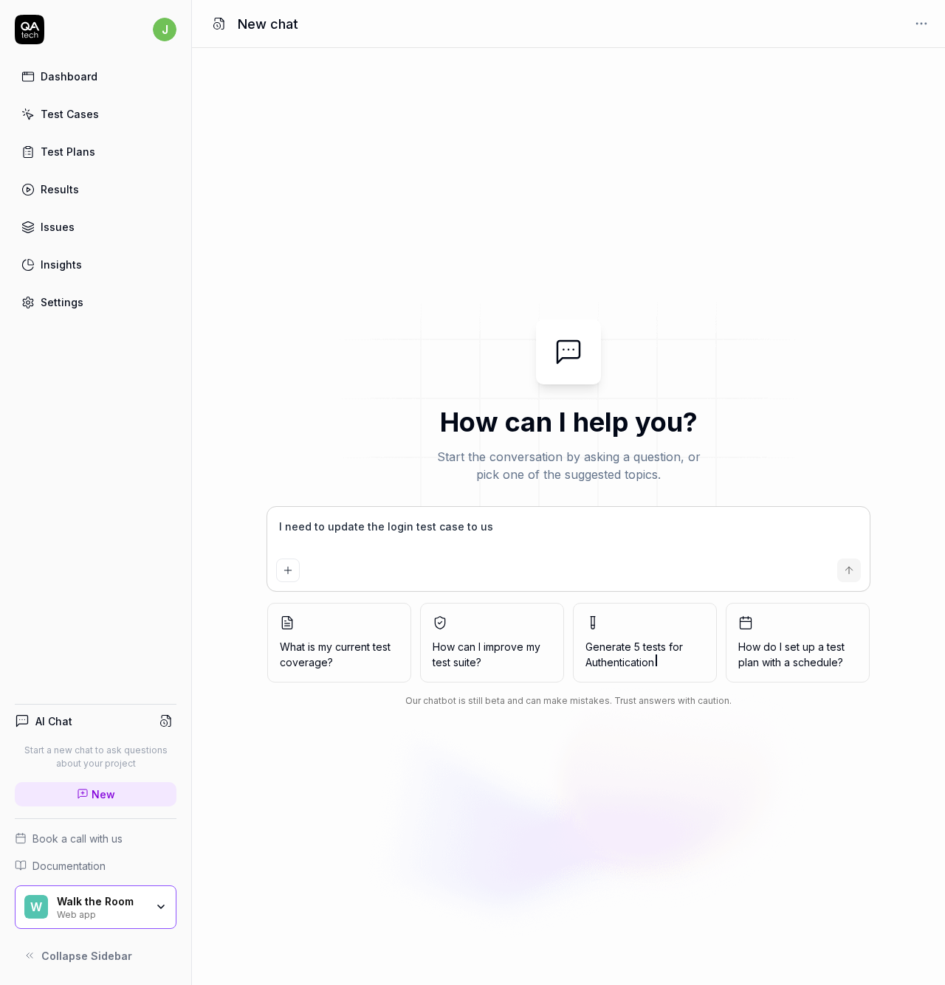
type textarea "*"
type textarea "I need to update the login test case to"
type textarea "*"
type textarea "I need to update the login test case to"
type textarea "*"
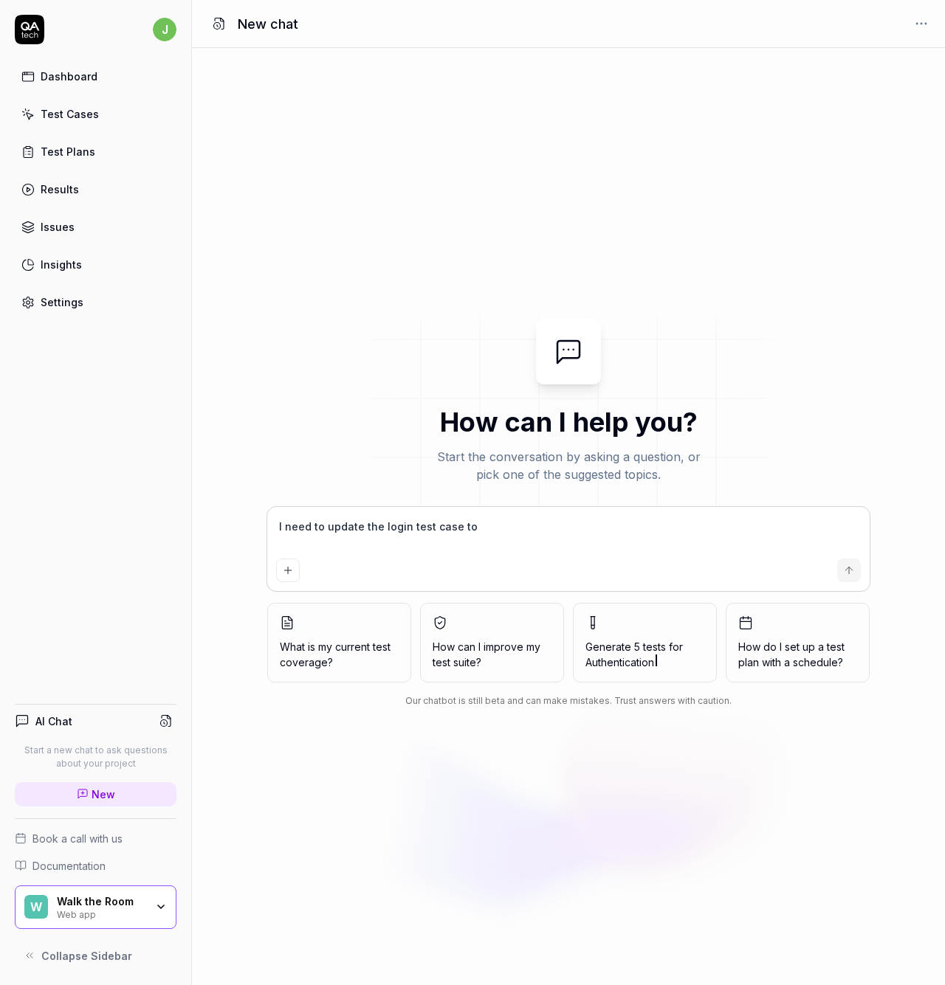
type textarea "I need to update the login test case t"
type textarea "*"
type textarea "I need to update the login test case"
type textarea "*"
type textarea "I need to update the login test case t"
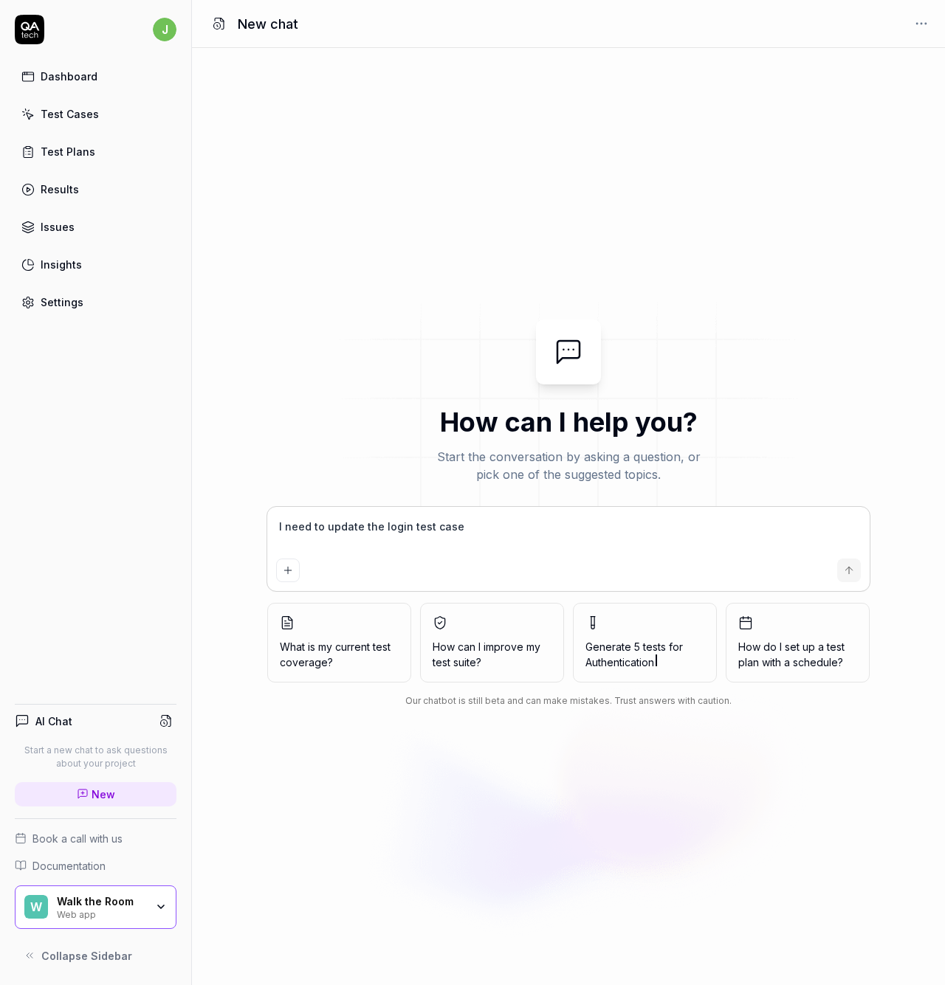
type textarea "*"
type textarea "I need to update the login test case to"
type textarea "*"
type textarea "I need to update the login test case to"
type textarea "*"
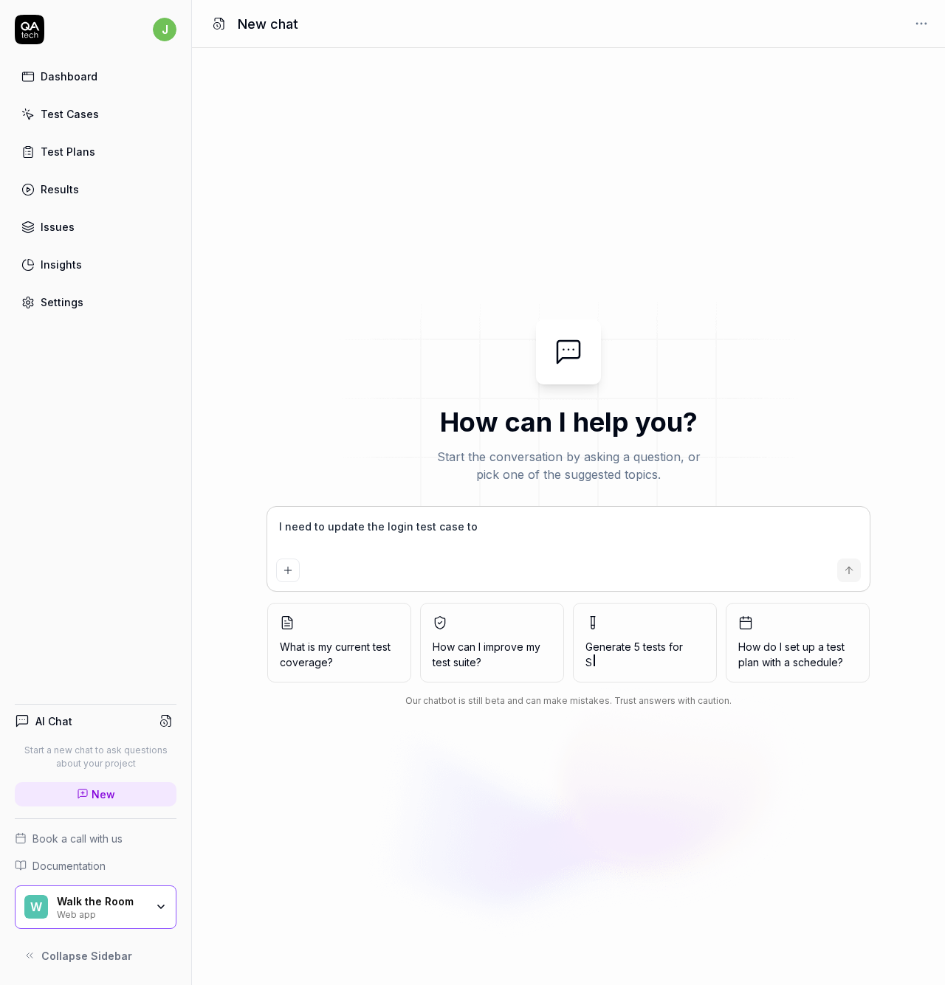
type textarea "I need to update the login test case to f"
type textarea "*"
type textarea "I need to update the login test case to fo"
type textarea "*"
type textarea "I need to update the login test case to fol"
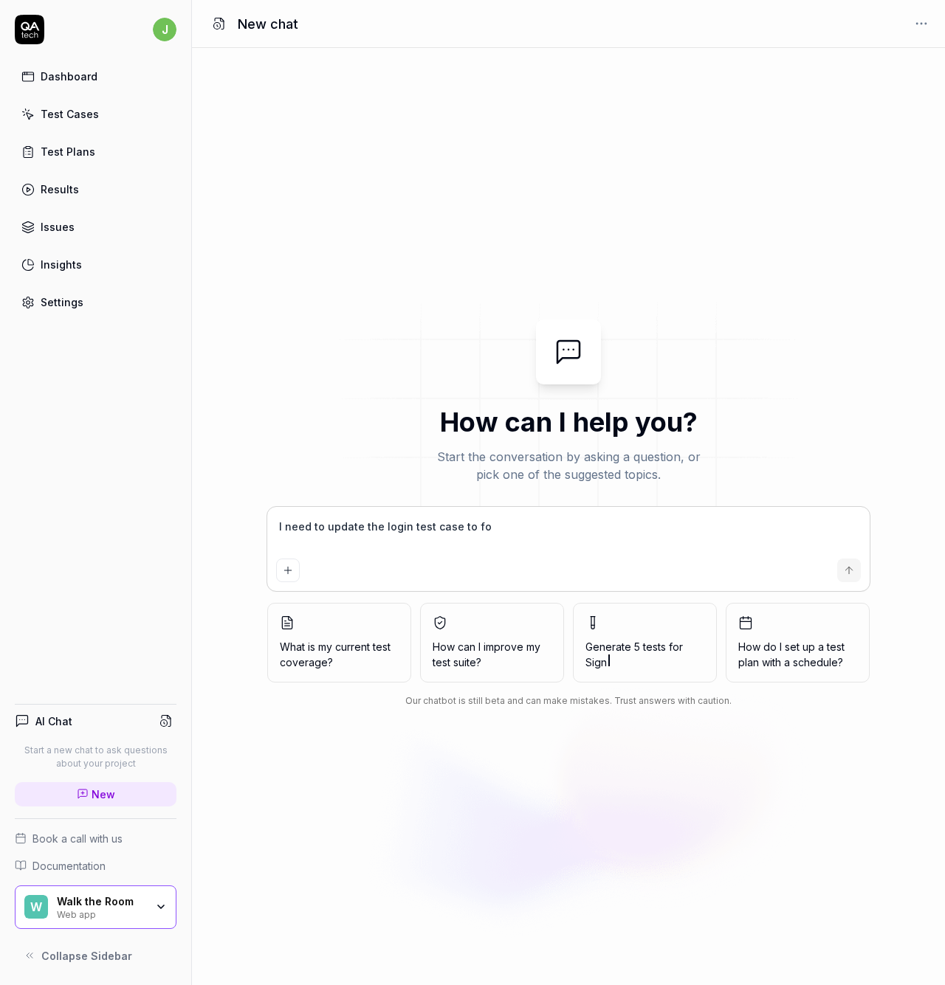
type textarea "*"
type textarea "I need to update the login test case to foll"
type textarea "*"
type textarea "I need to update the login test case to follo"
type textarea "*"
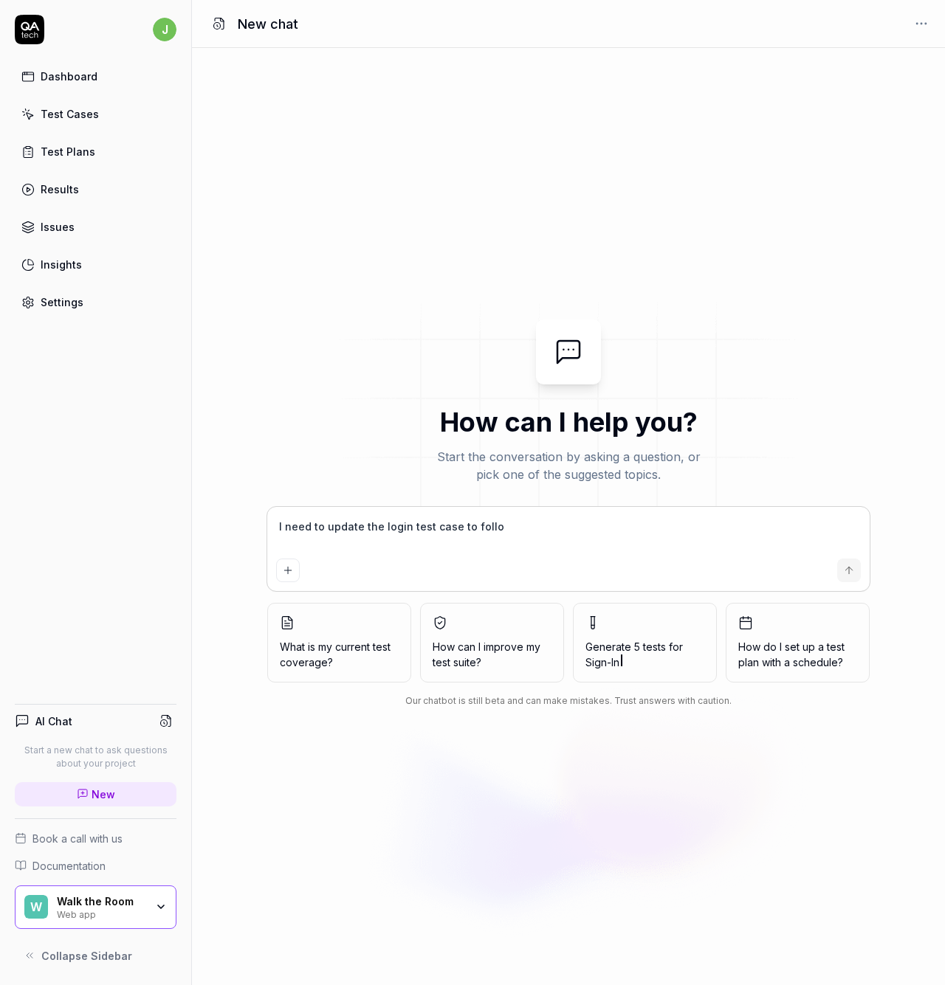
type textarea "I need to update the login test case to follow"
type textarea "*"
type textarea "I need to update the login test case to follow"
type textarea "*"
type textarea "I need to update the login test case to follow a"
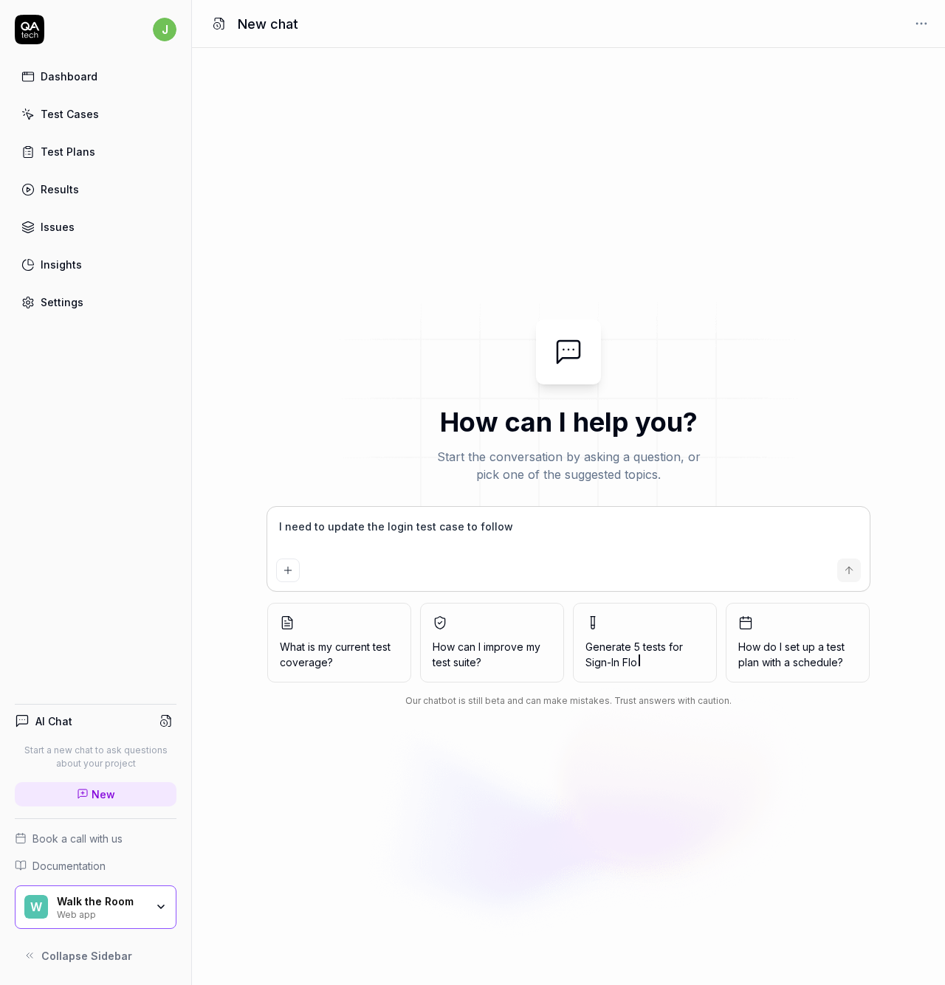
type textarea "*"
type textarea "I need to update the login test case to follow a"
type textarea "*"
type textarea "I need to update the login test case to follow a O"
type textarea "*"
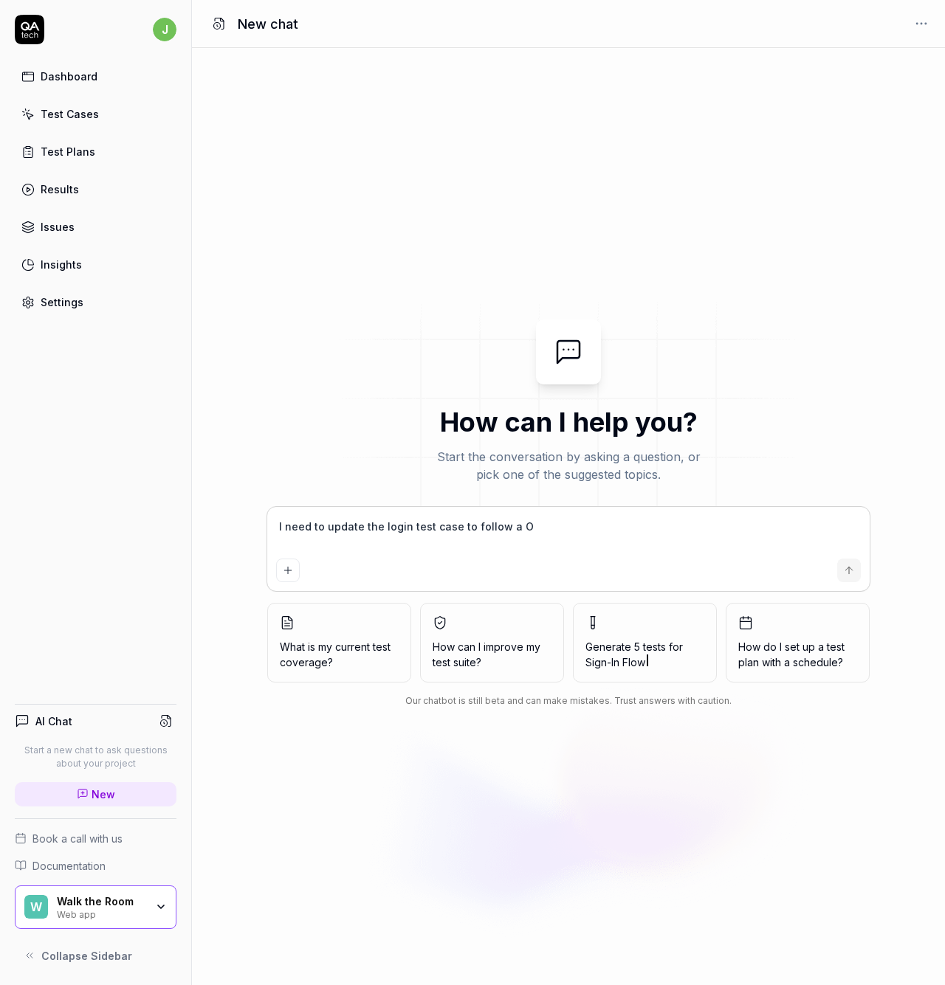
type textarea "I need to update the login test case to follow a OT"
type textarea "*"
type textarea "I need to update the login test case to follow a OTP"
type textarea "*"
type textarea "I need to update the login test case to follow a OTP"
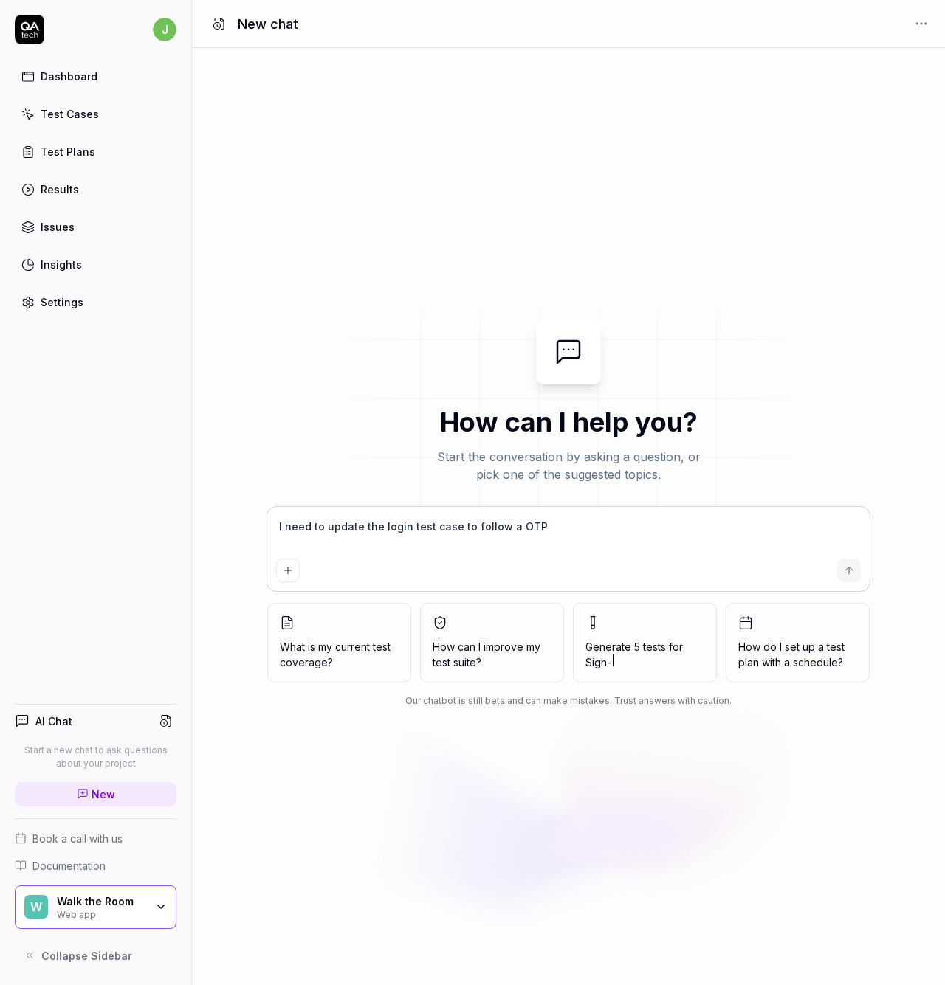
type textarea "*"
type textarea "I need to update the login test case to follow a OTP t"
type textarea "*"
type textarea "I need to update the login test case to follow a OTP te"
type textarea "*"
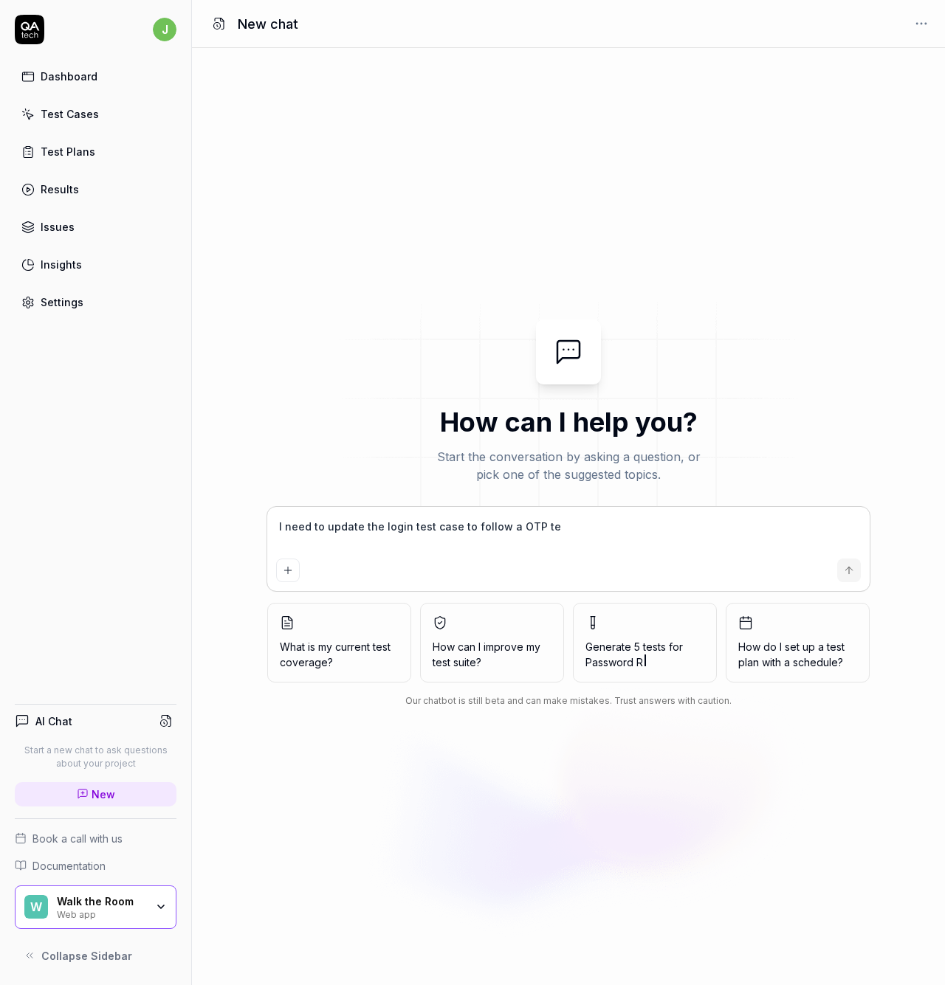
type textarea "I need to update the login test case to follow a OTP tes"
type textarea "*"
type textarea "I need to update the login test case to follow a OTP test"
type textarea "*"
type textarea "I need to update the login test case to follow a OTP test"
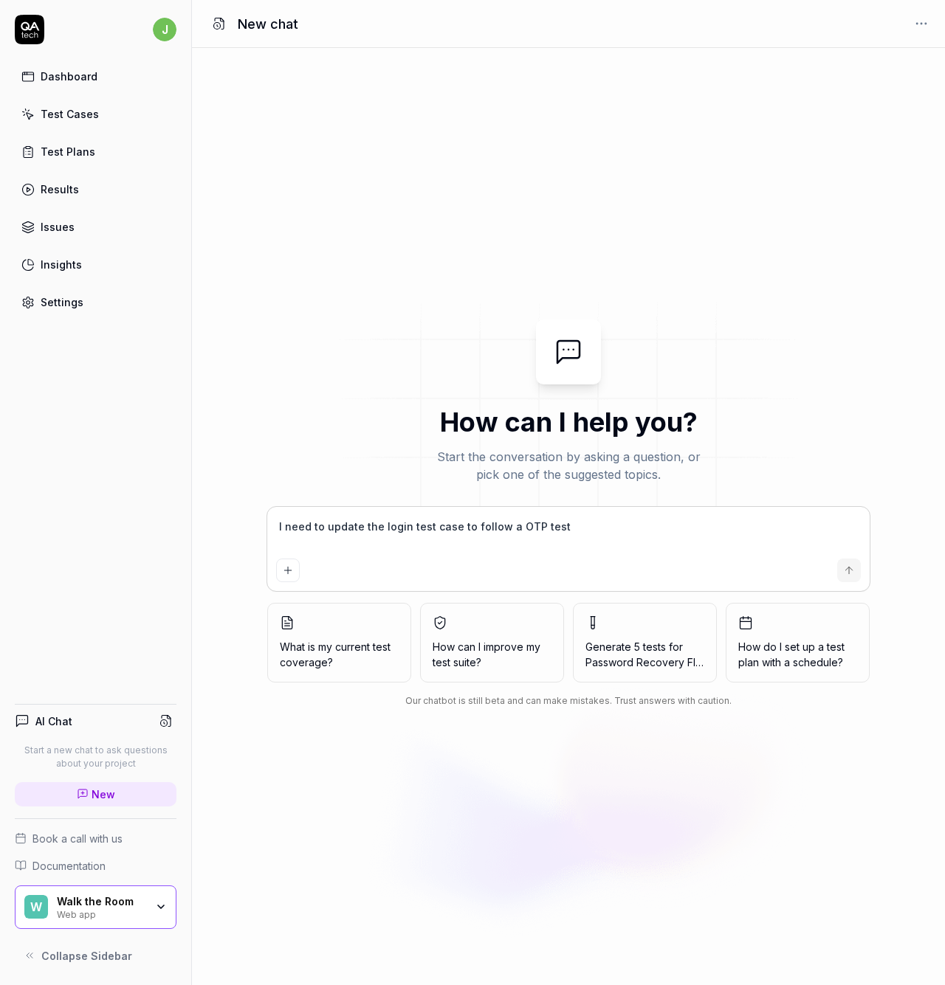
type textarea "*"
type textarea "I need to update the login test case to follow a OTP test p"
type textarea "*"
type textarea "I need to update the login test case to follow a OTP test ph"
type textarea "*"
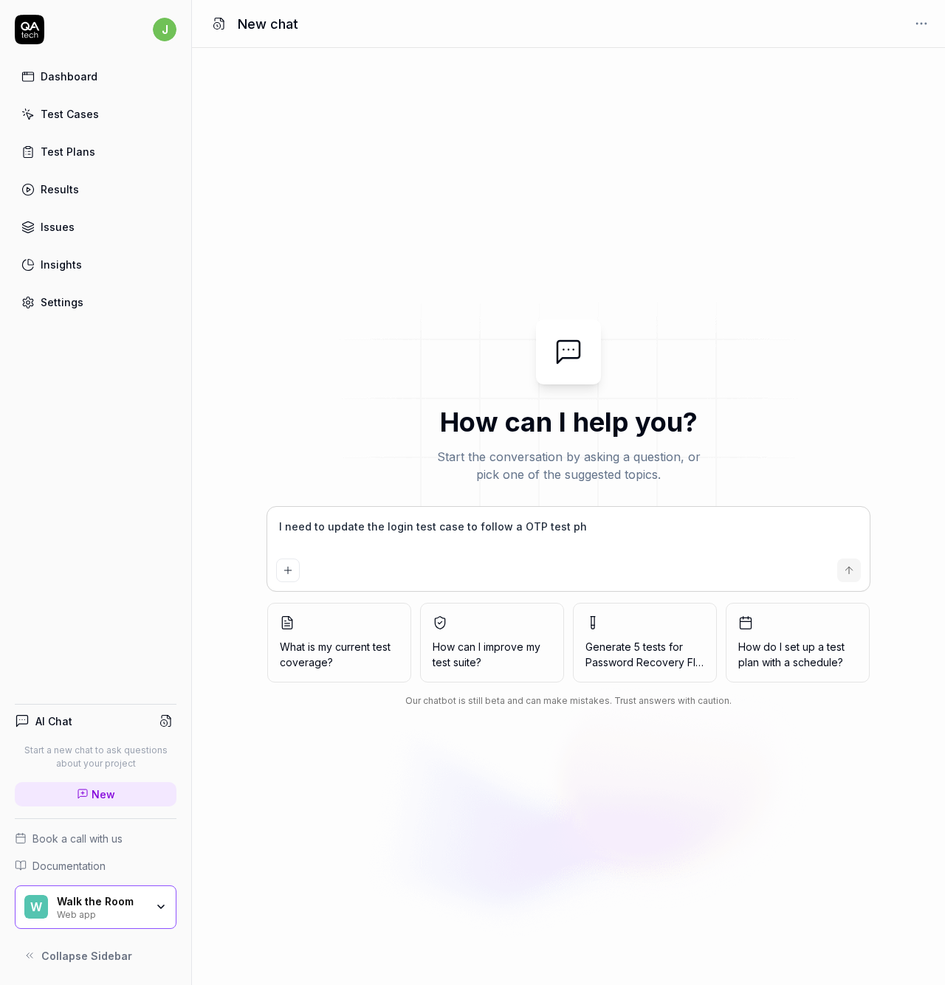
type textarea "I need to update the login test case to follow a OTP test p"
type textarea "*"
type textarea "I need to update the login test case to follow a OTP test"
type textarea "*"
type textarea "I need to update the login test case to follow a OTP test p"
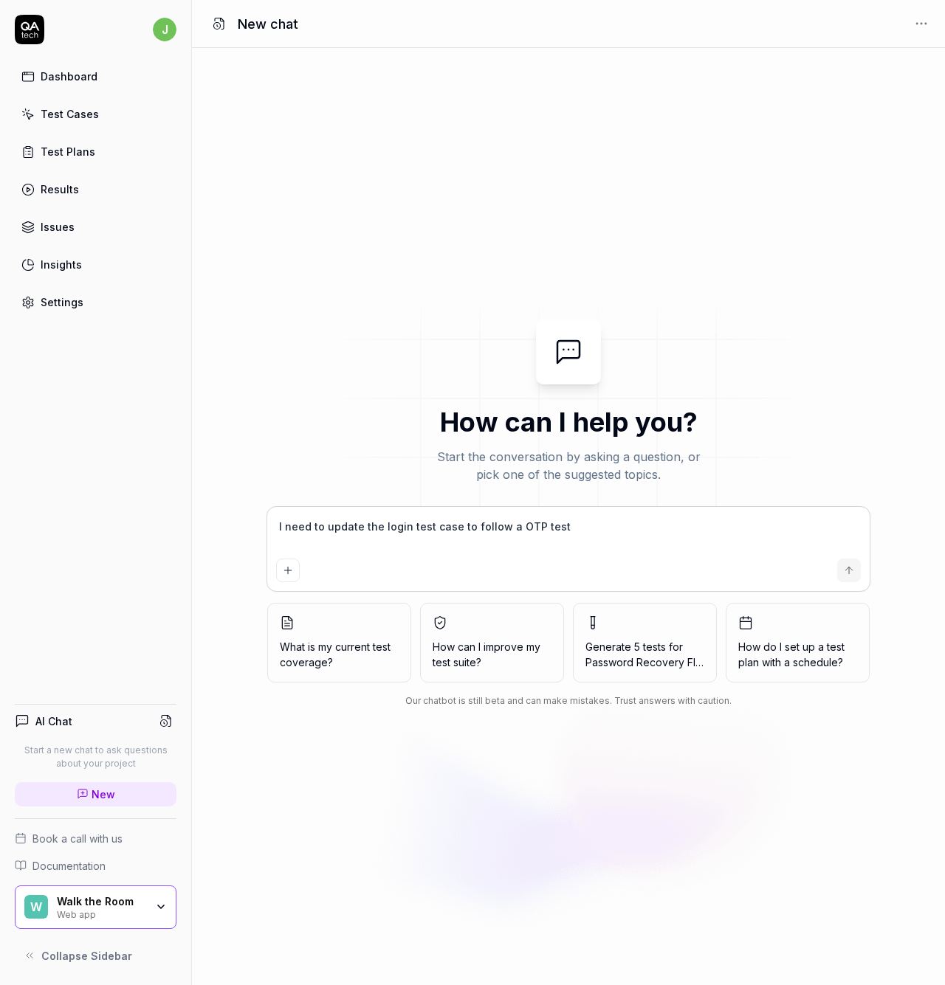
type textarea "*"
type textarea "I need to update the login test case to follow a OTP test"
type textarea "*"
type textarea "I need to update the login test case to follow a OTP test p"
type textarea "*"
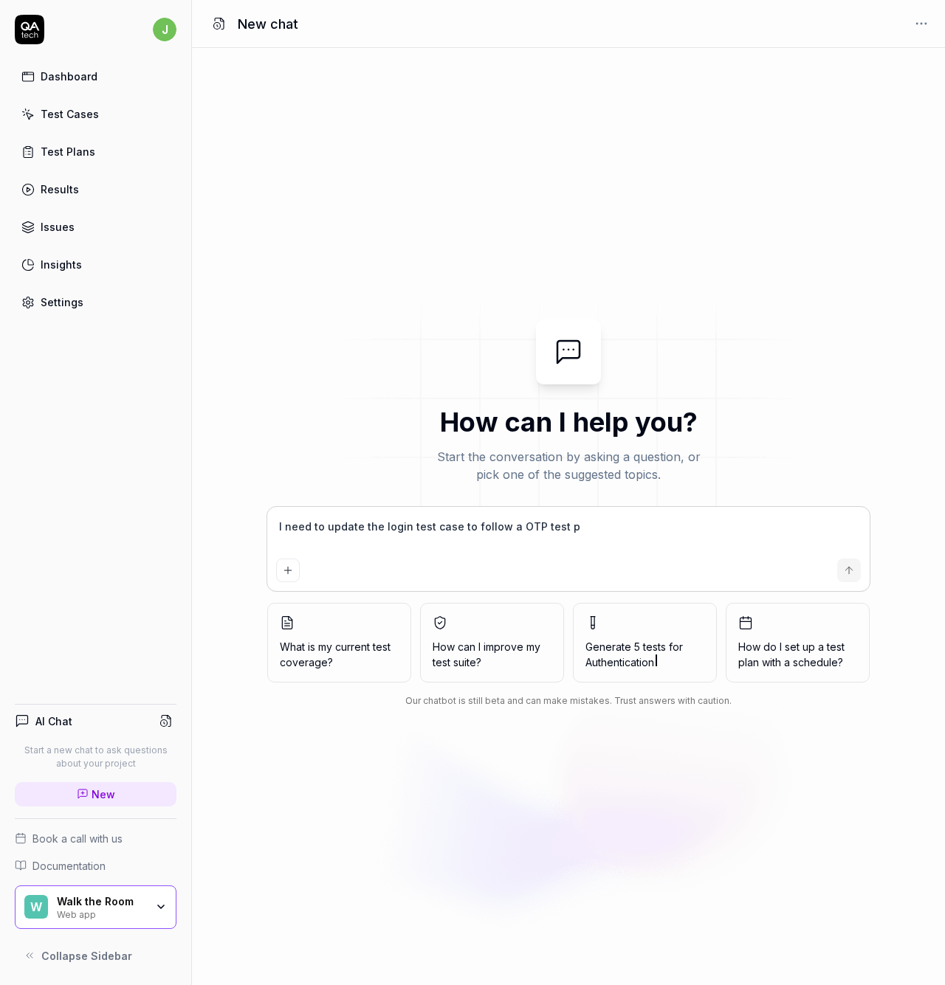
type textarea "I need to update the login test case to follow a OTP test pr"
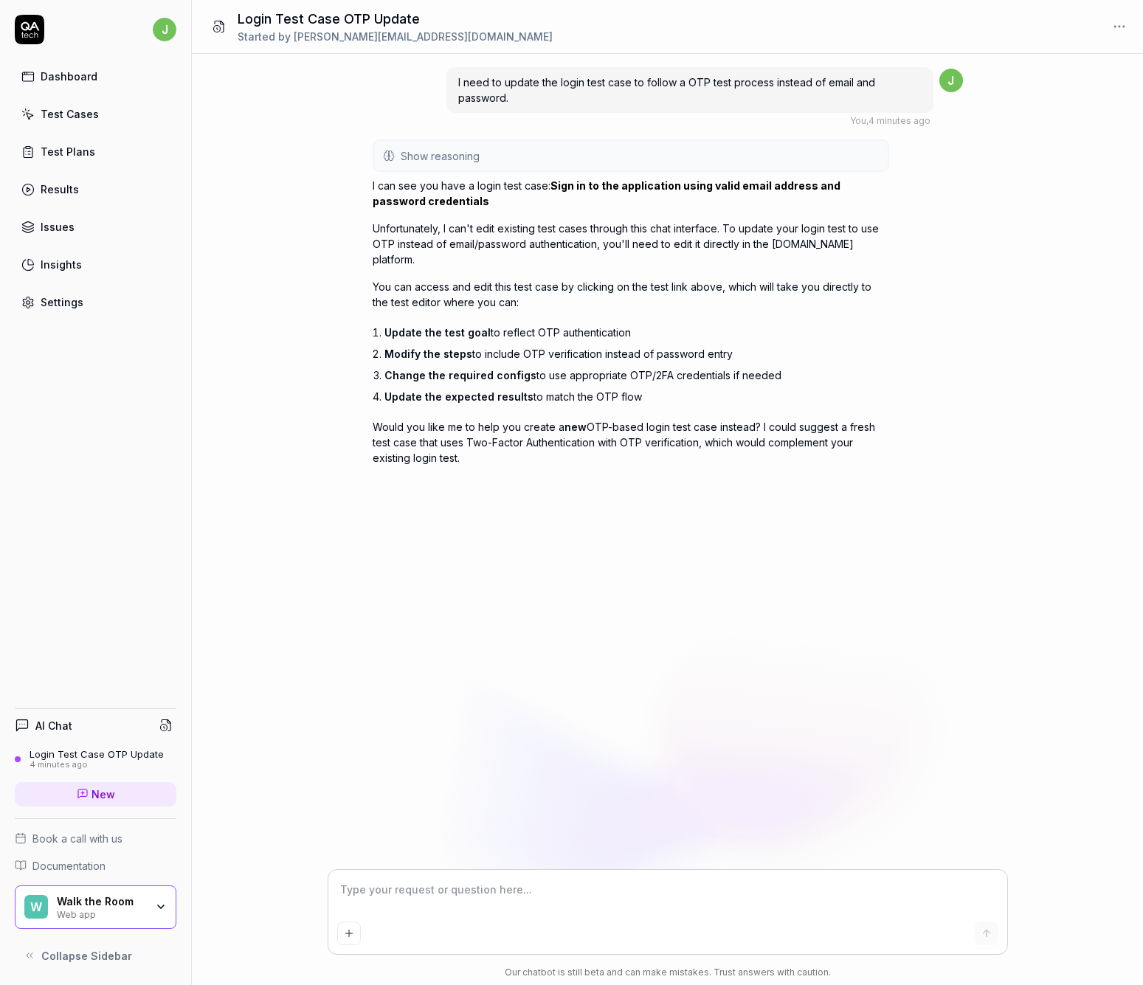
click at [512, 897] on textarea at bounding box center [667, 897] width 661 height 37
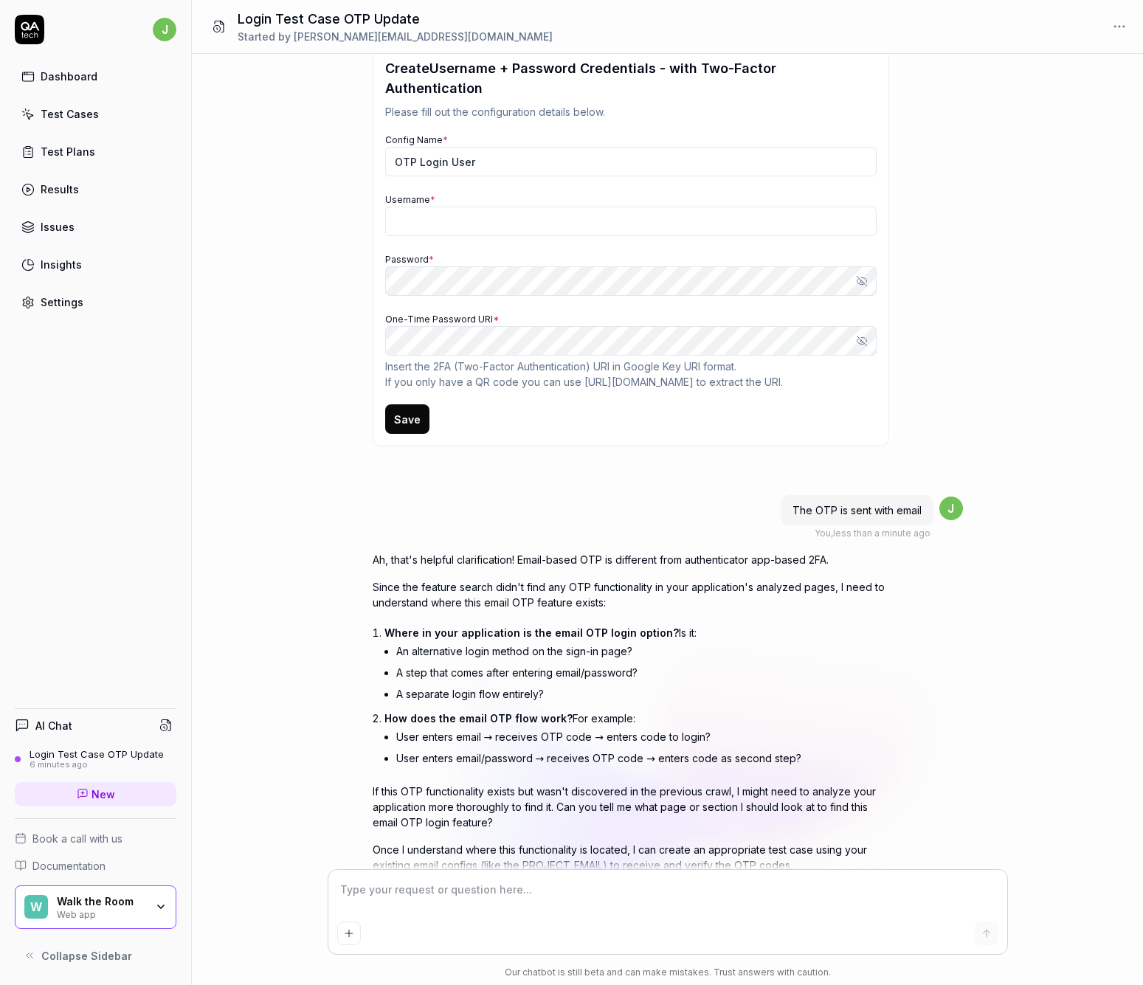
scroll to position [813, 0]
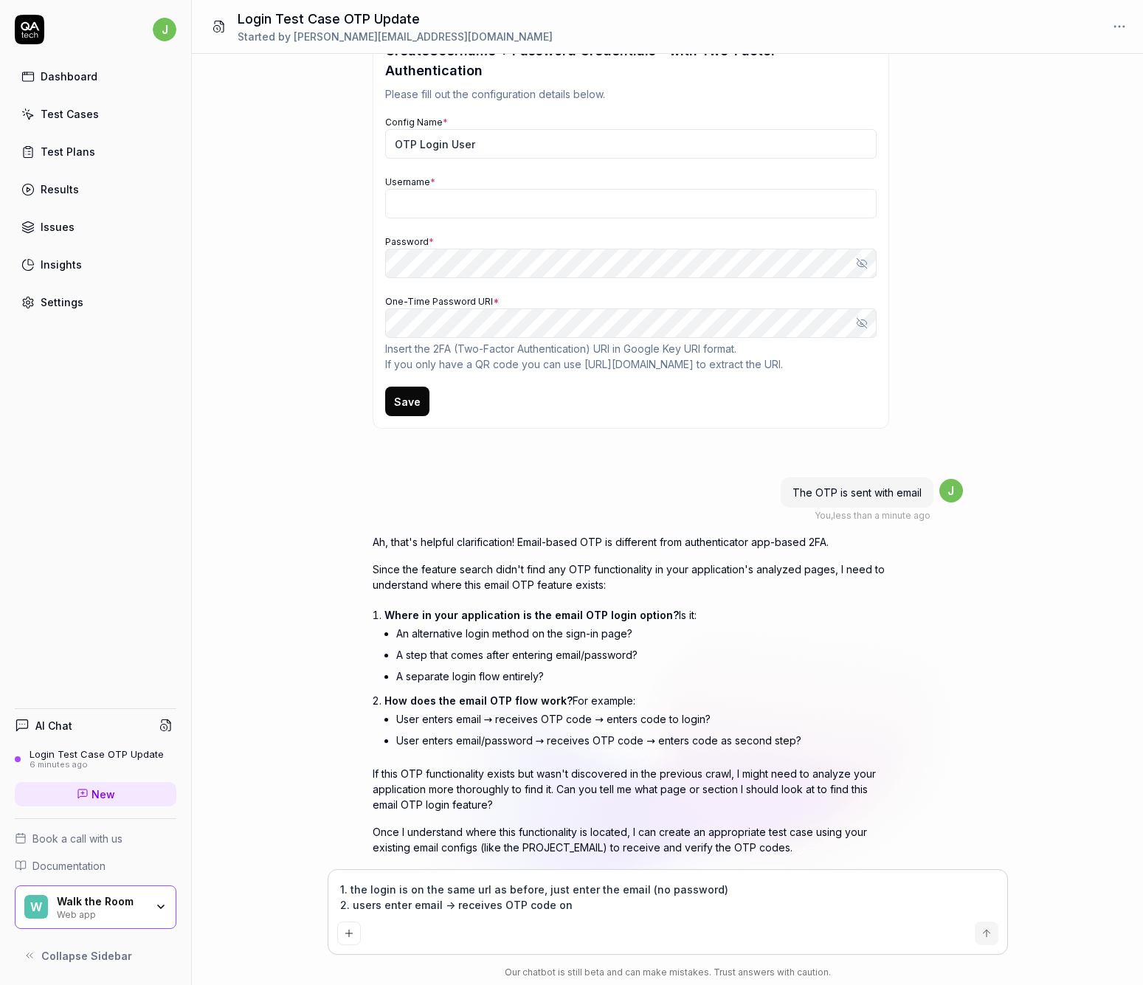
paste textarea "magic-login-__eswp@qatech.email"
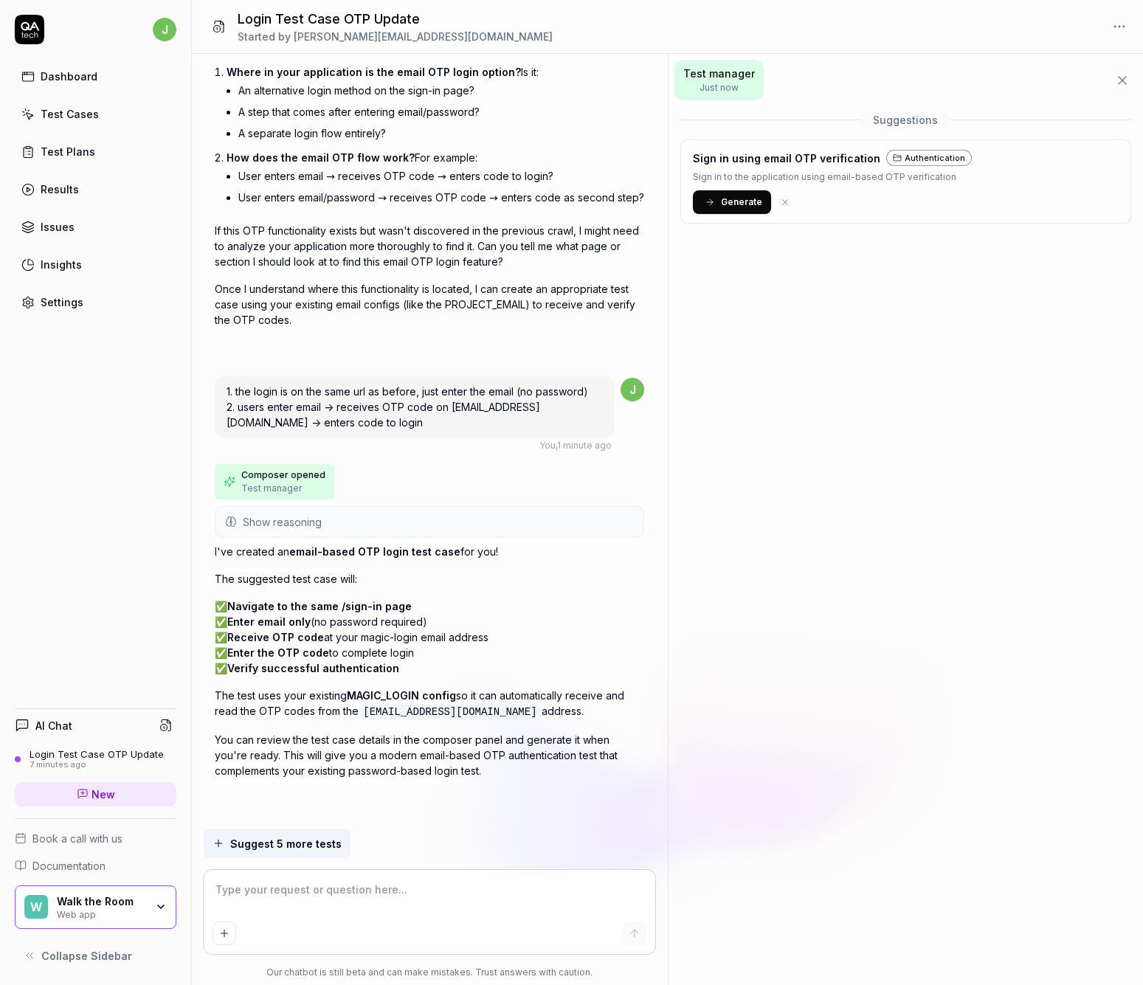
scroll to position [1417, 0]
click at [222, 849] on icon "button" at bounding box center [219, 844] width 12 height 12
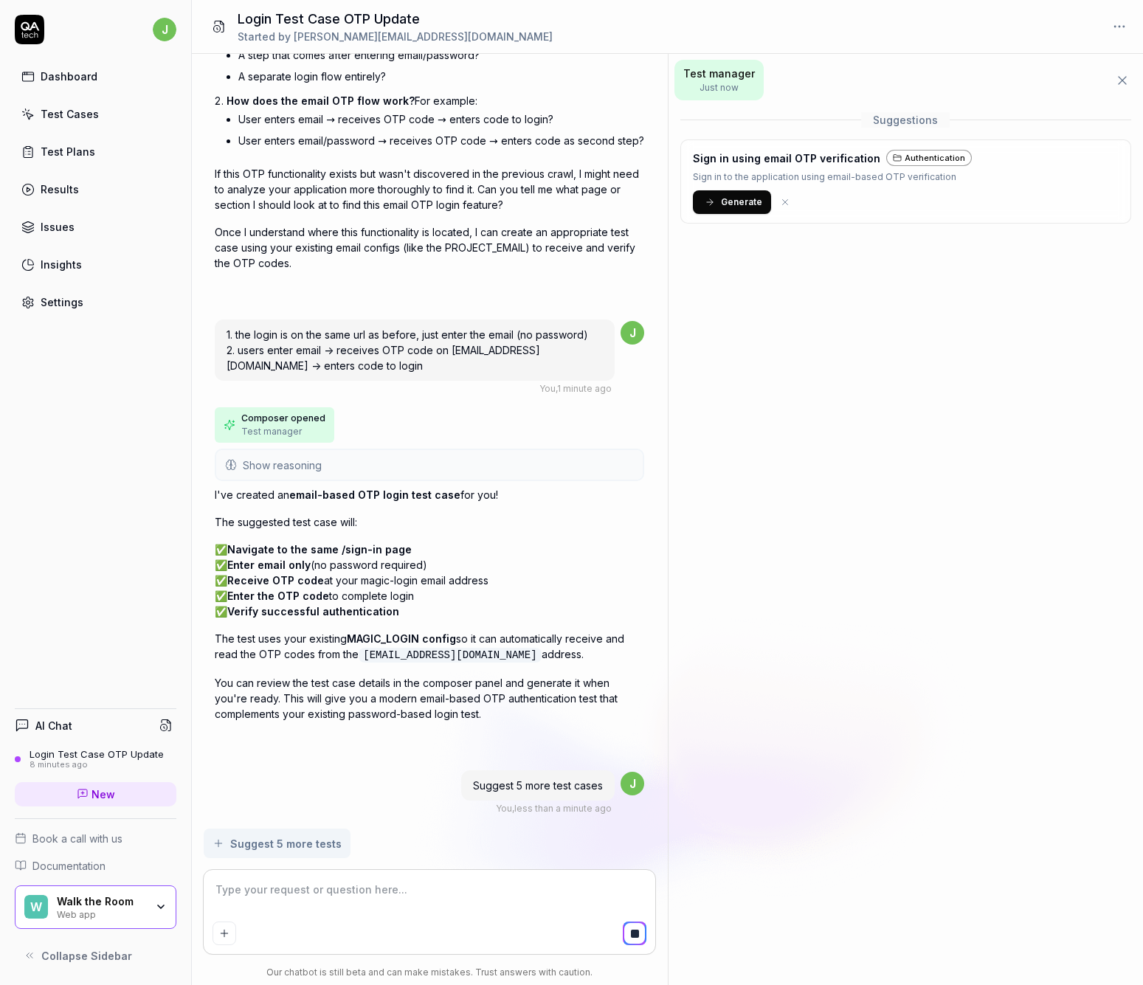
click at [734, 200] on span "Generate" at bounding box center [741, 202] width 41 height 13
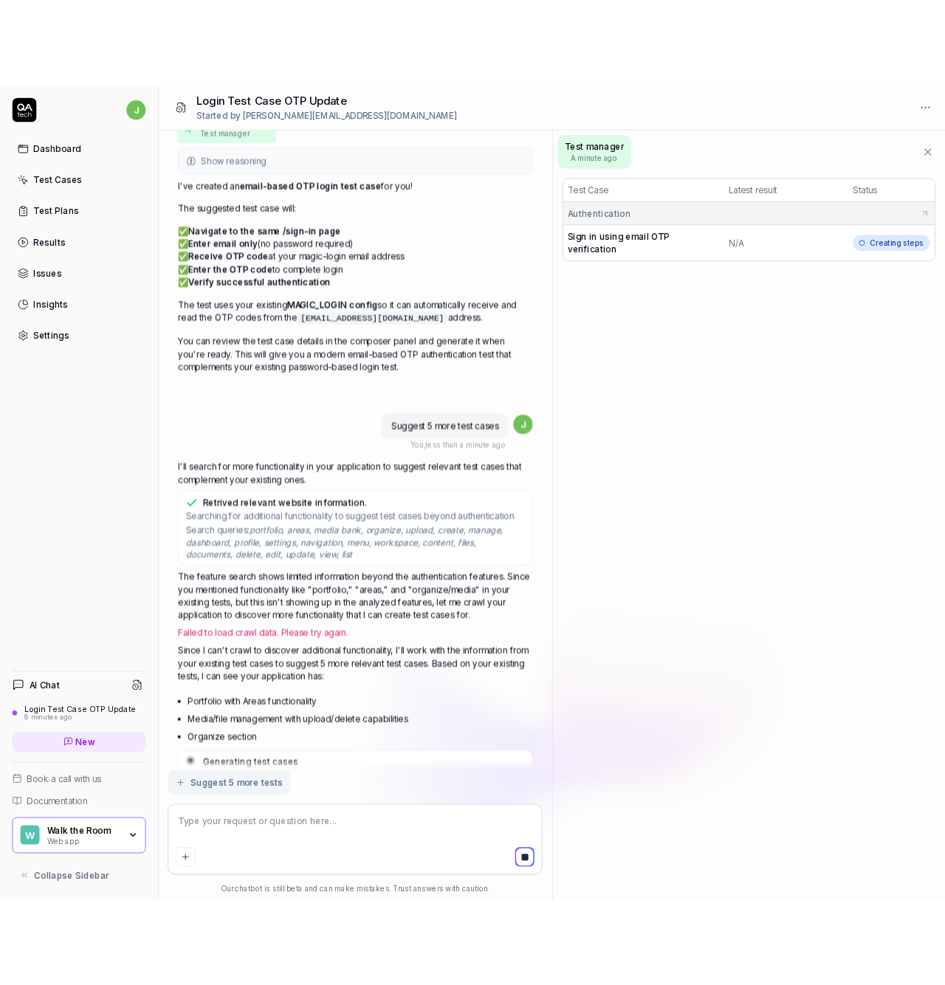
scroll to position [1897, 0]
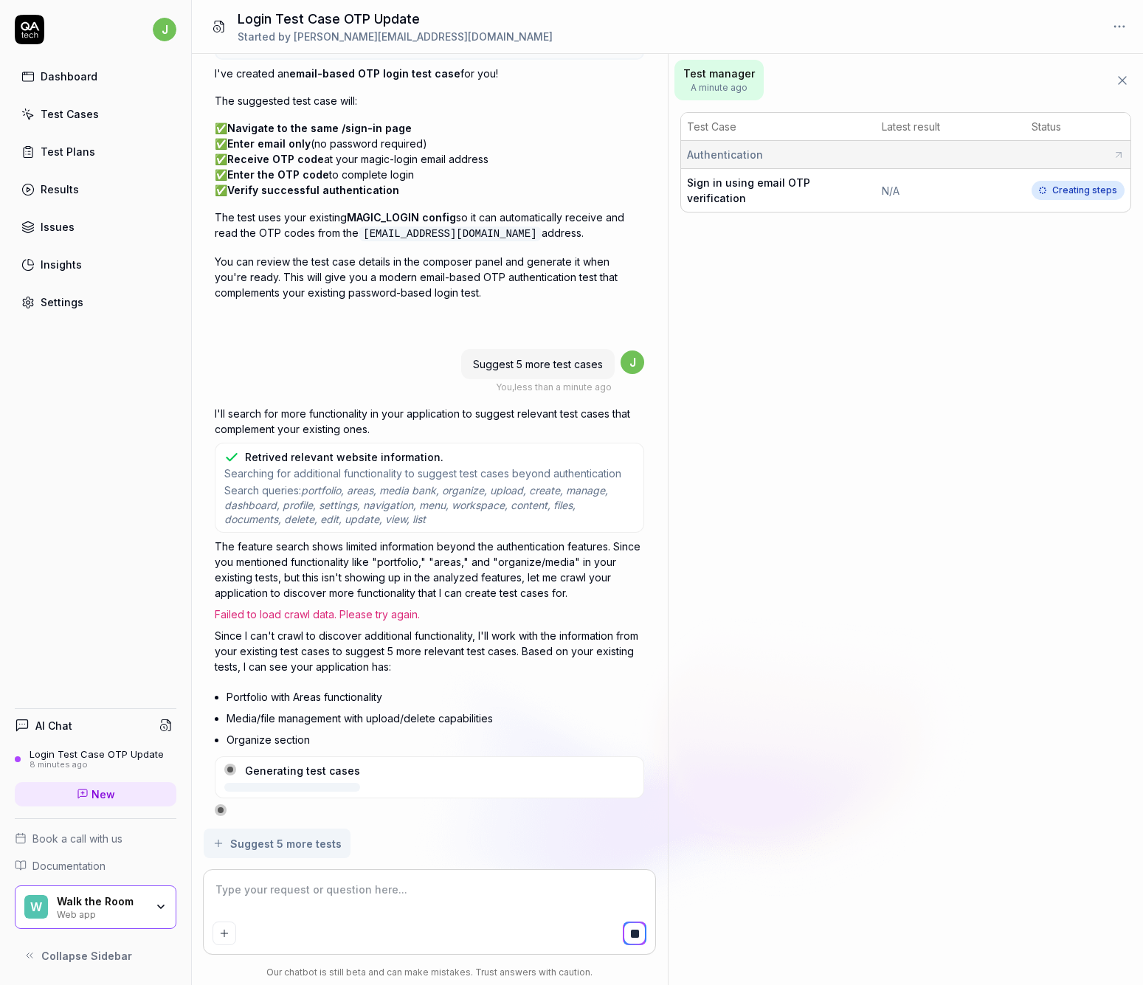
click at [764, 186] on span "Sign in using email OTP verification" at bounding box center [748, 190] width 123 height 28
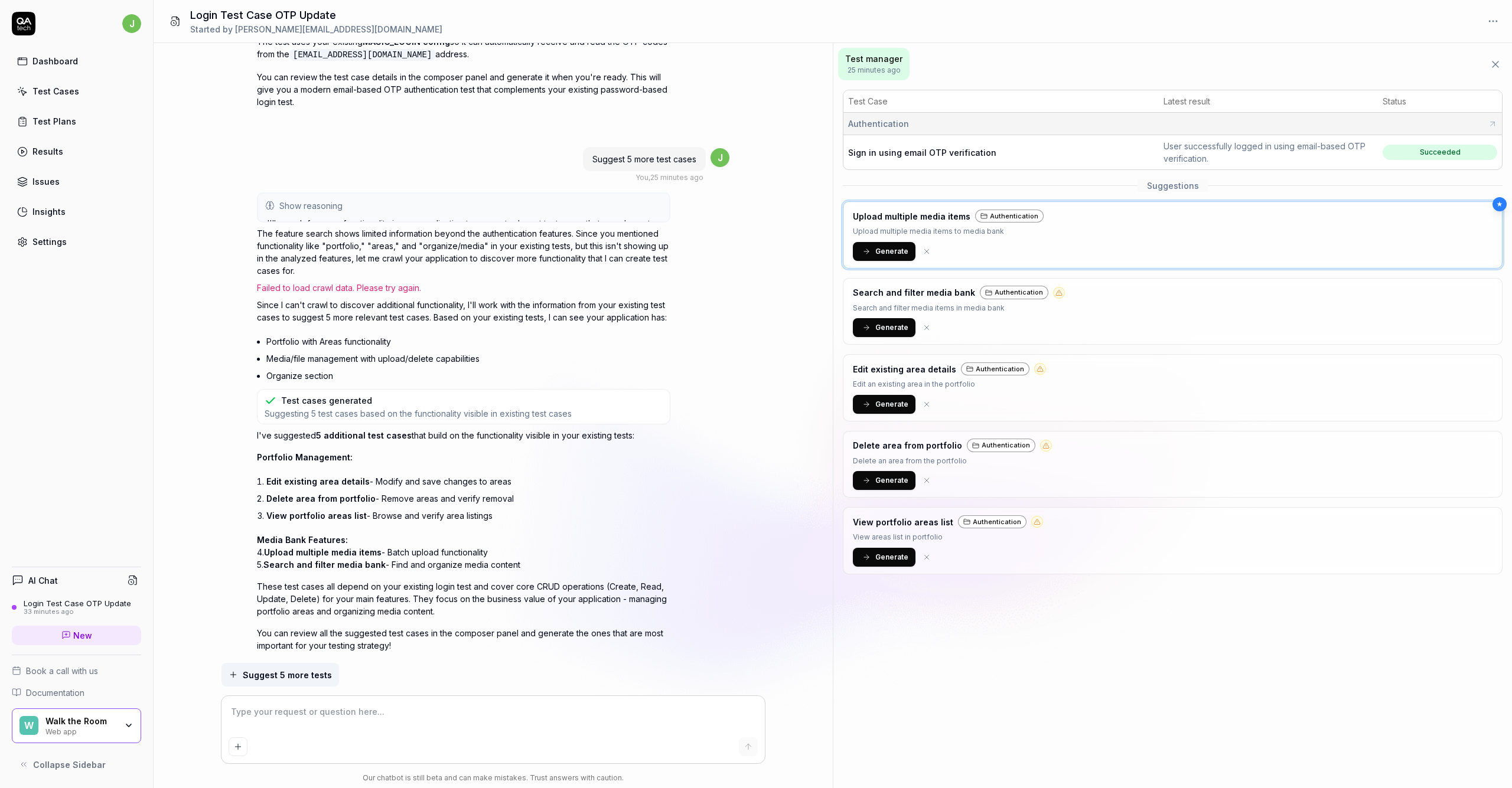
scroll to position [1583, 0]
click at [53, 239] on div "Settings" at bounding box center [50, 242] width 34 height 13
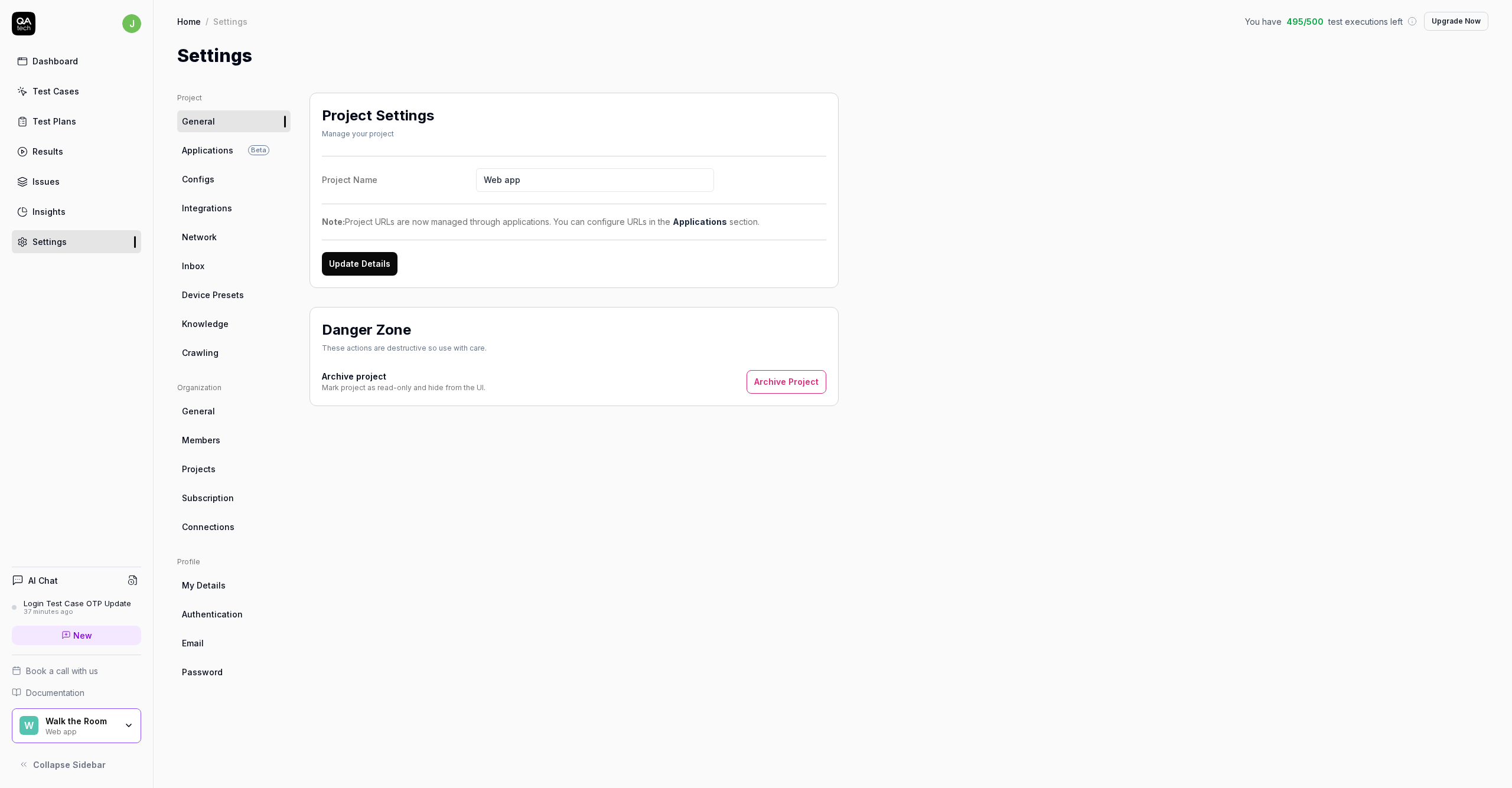
click at [202, 208] on span "Integrations" at bounding box center [206, 208] width 50 height 13
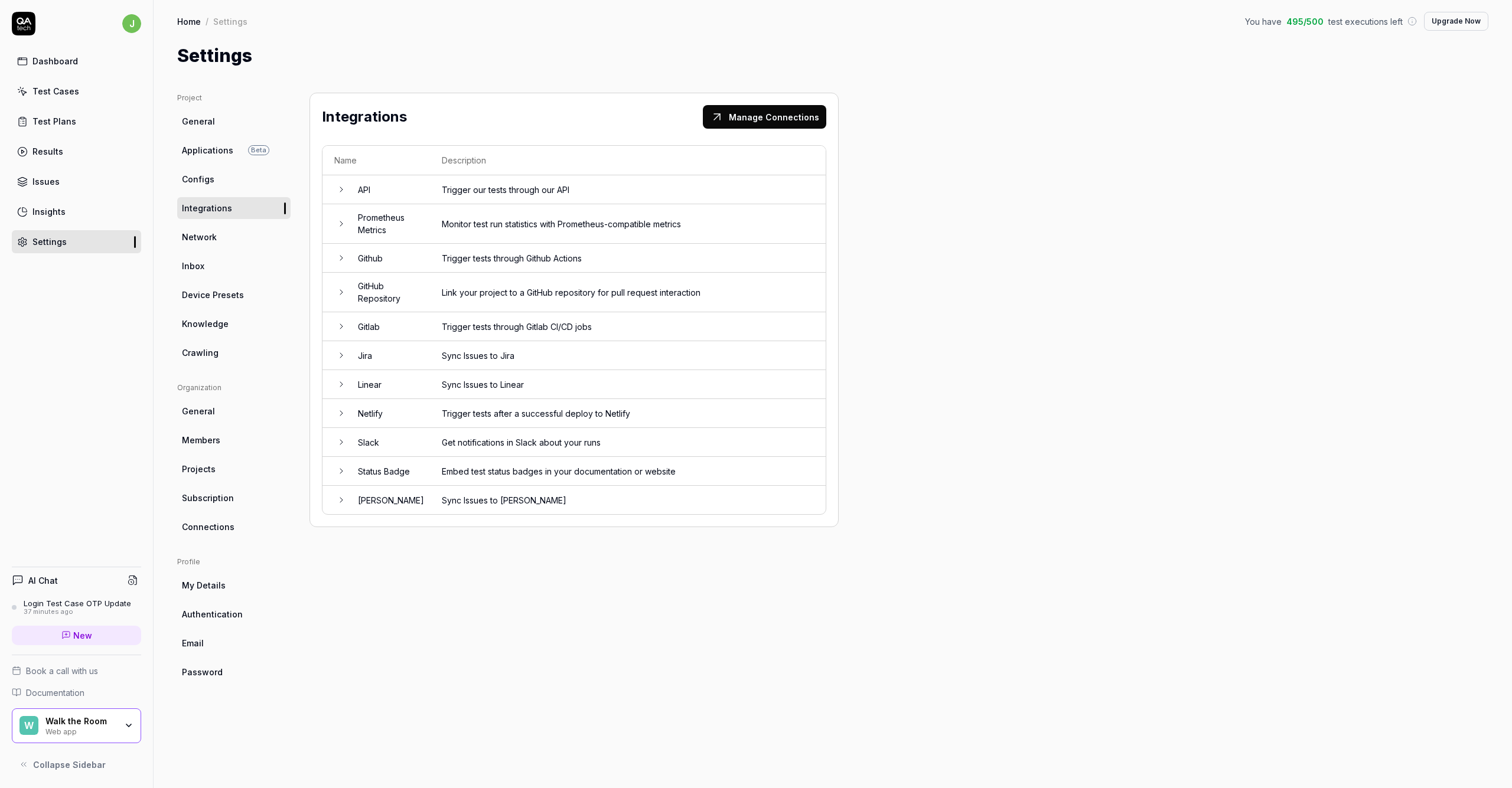
click at [376, 377] on td "Linear" at bounding box center [388, 385] width 84 height 29
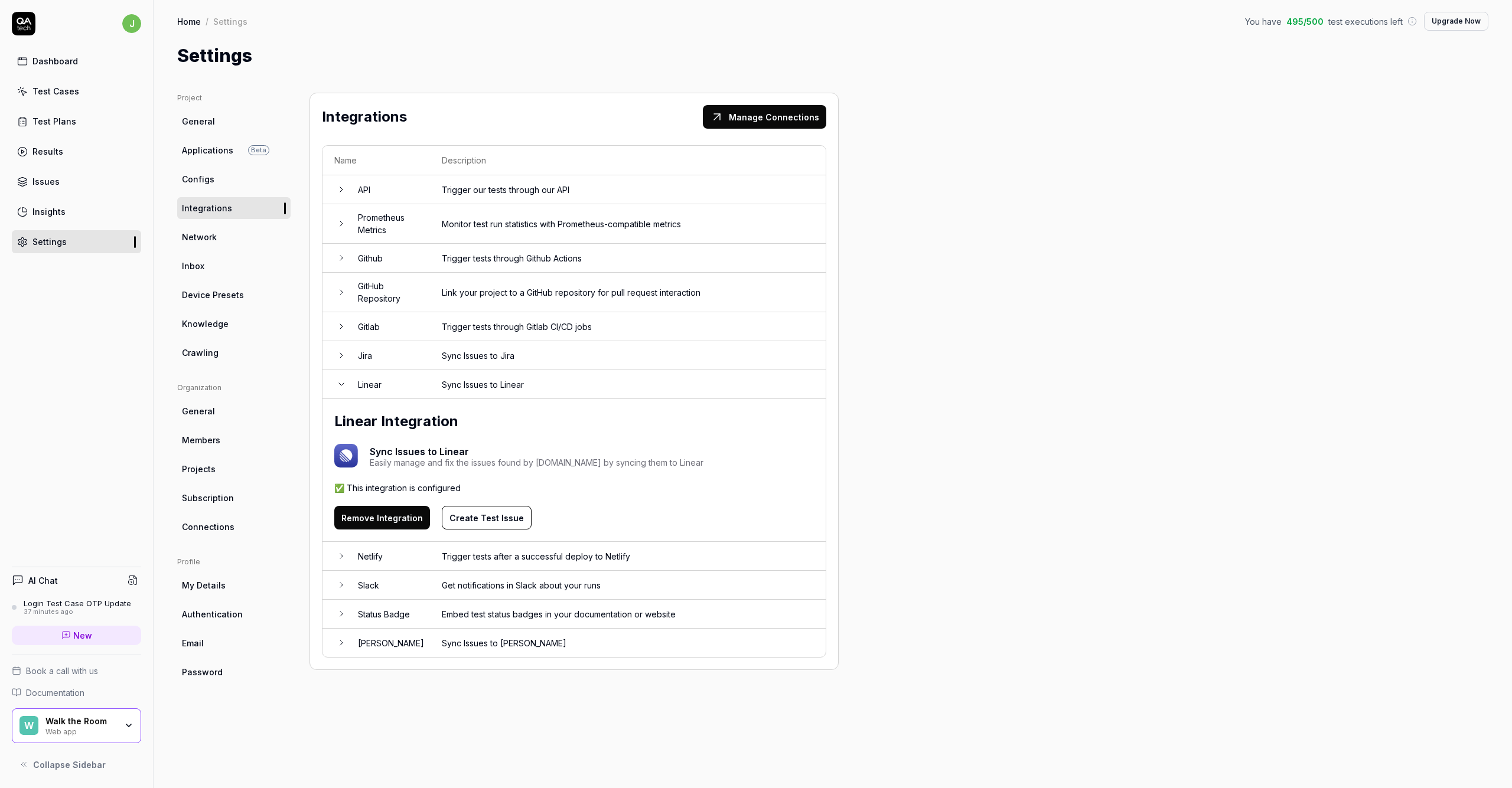
click at [485, 518] on button "Create Test Issue" at bounding box center [486, 518] width 90 height 24
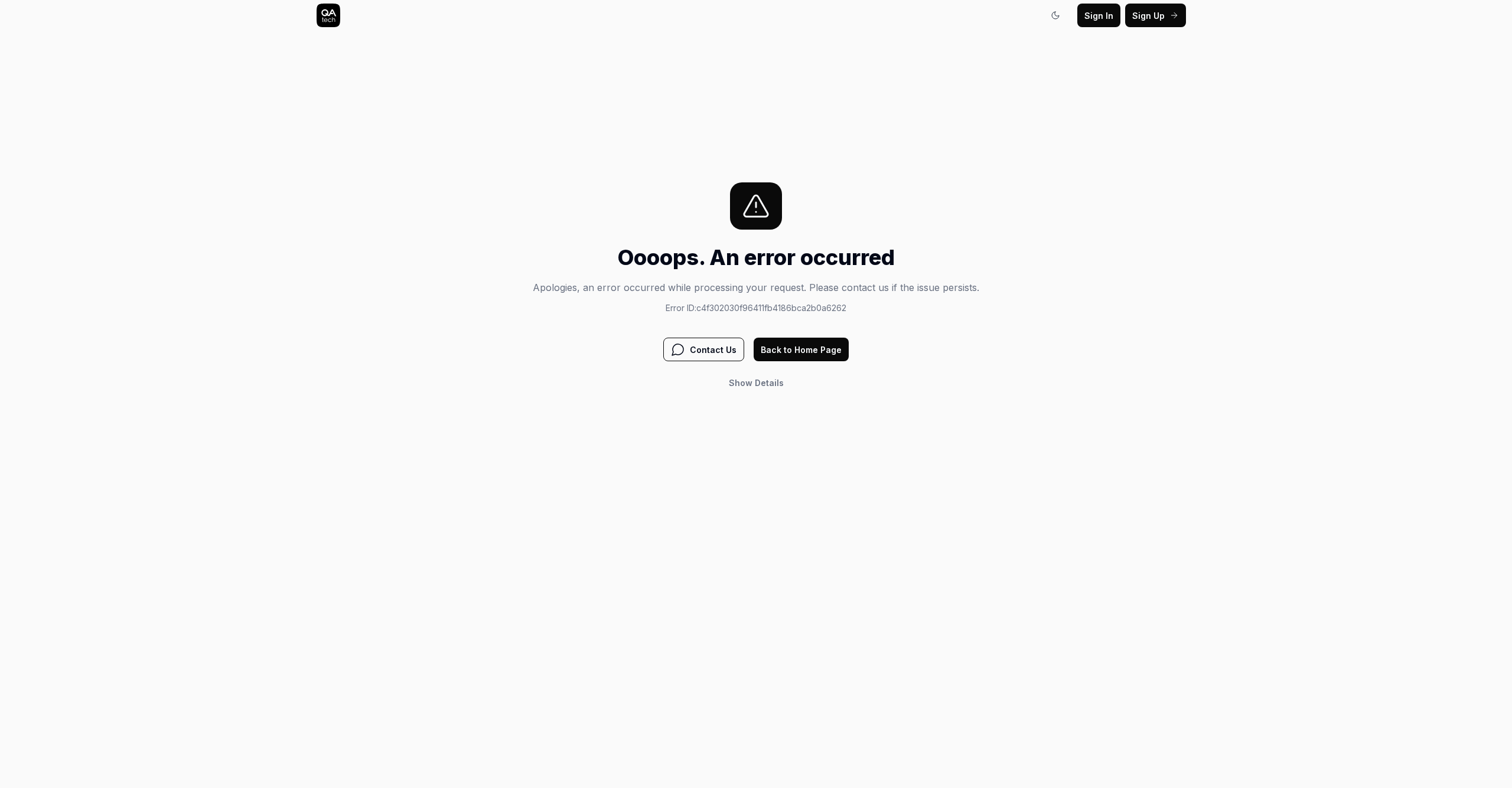
click at [749, 386] on span "Show" at bounding box center [741, 382] width 24 height 10
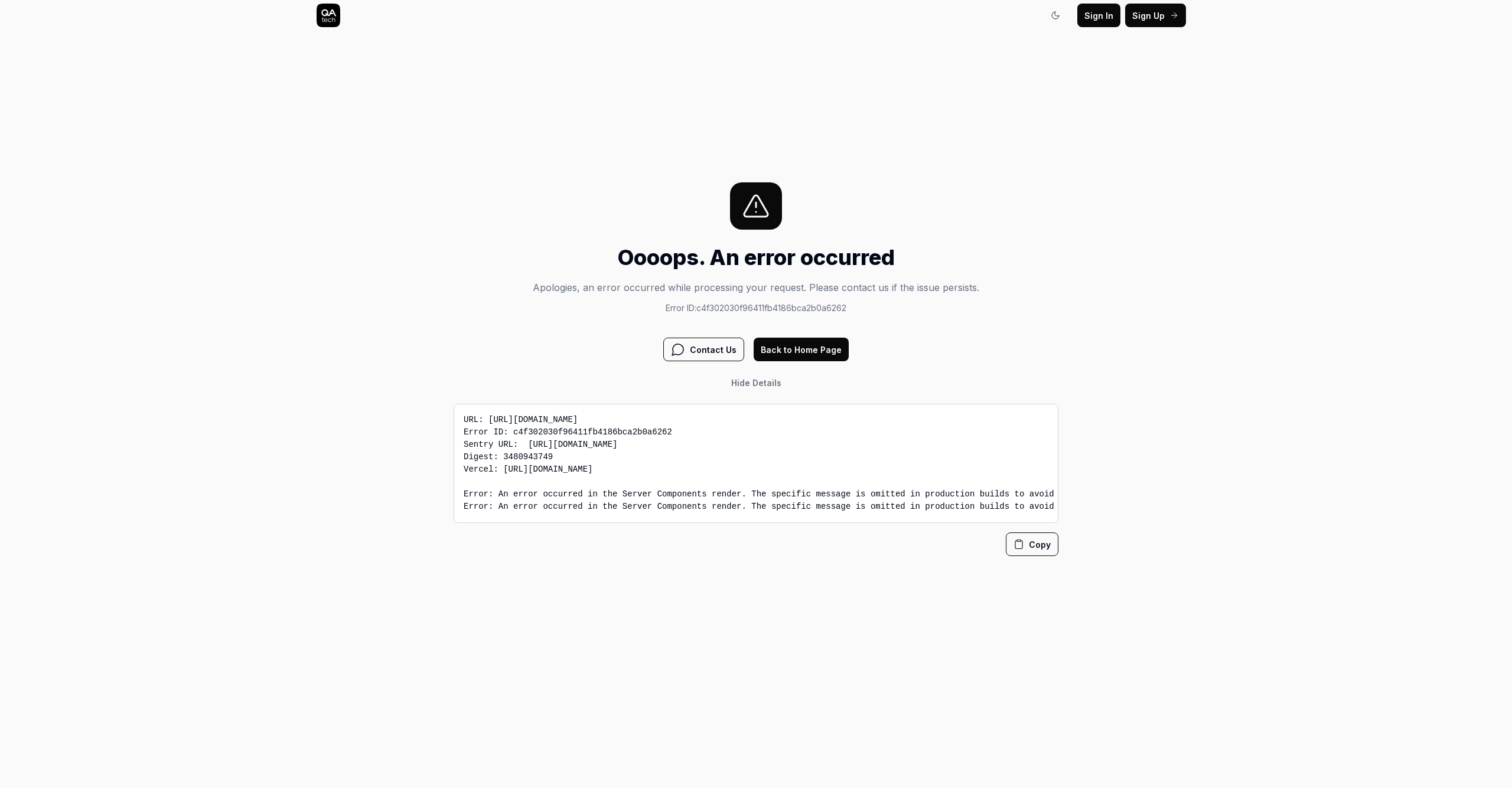
scroll to position [9, 0]
click at [689, 448] on pre "URL: https://app.qa.tech/dashboard/p/web-app_iRPn/settings/integrations?focus=l…" at bounding box center [756, 463] width 605 height 119
click at [721, 466] on pre "URL: https://app.qa.tech/dashboard/p/web-app_iRPn/settings/integrations?focus=l…" at bounding box center [756, 463] width 605 height 119
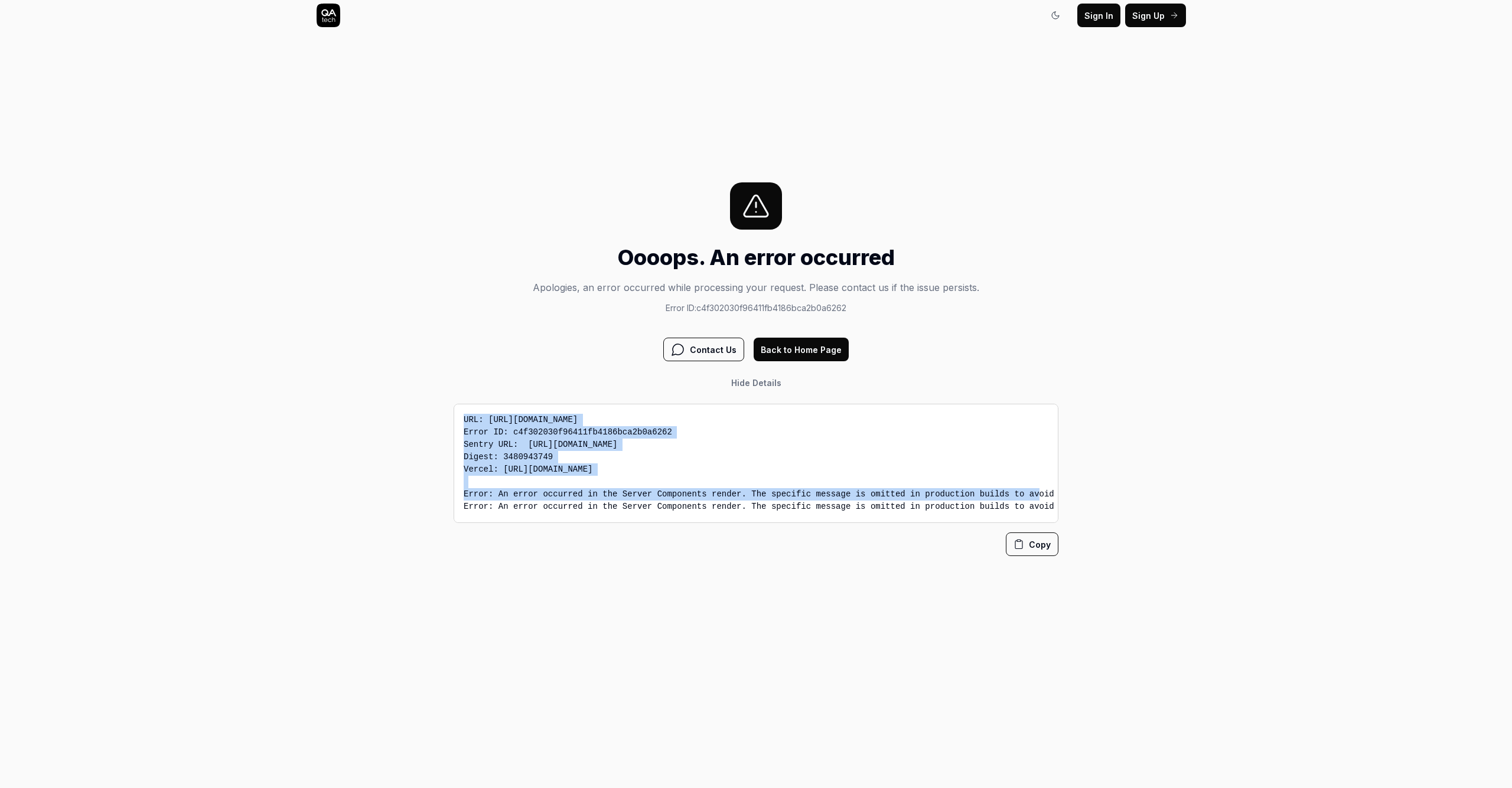
drag, startPoint x: 462, startPoint y: 416, endPoint x: 958, endPoint y: 518, distance: 506.4
click at [755, 518] on pre "URL: https://app.qa.tech/dashboard/p/web-app_iRPn/settings/integrations?focus=l…" at bounding box center [756, 463] width 605 height 119
copy pre "URL: https://app.qa.tech/dashboard/p/web-app_iRPn/settings/integrations?focus=l…"
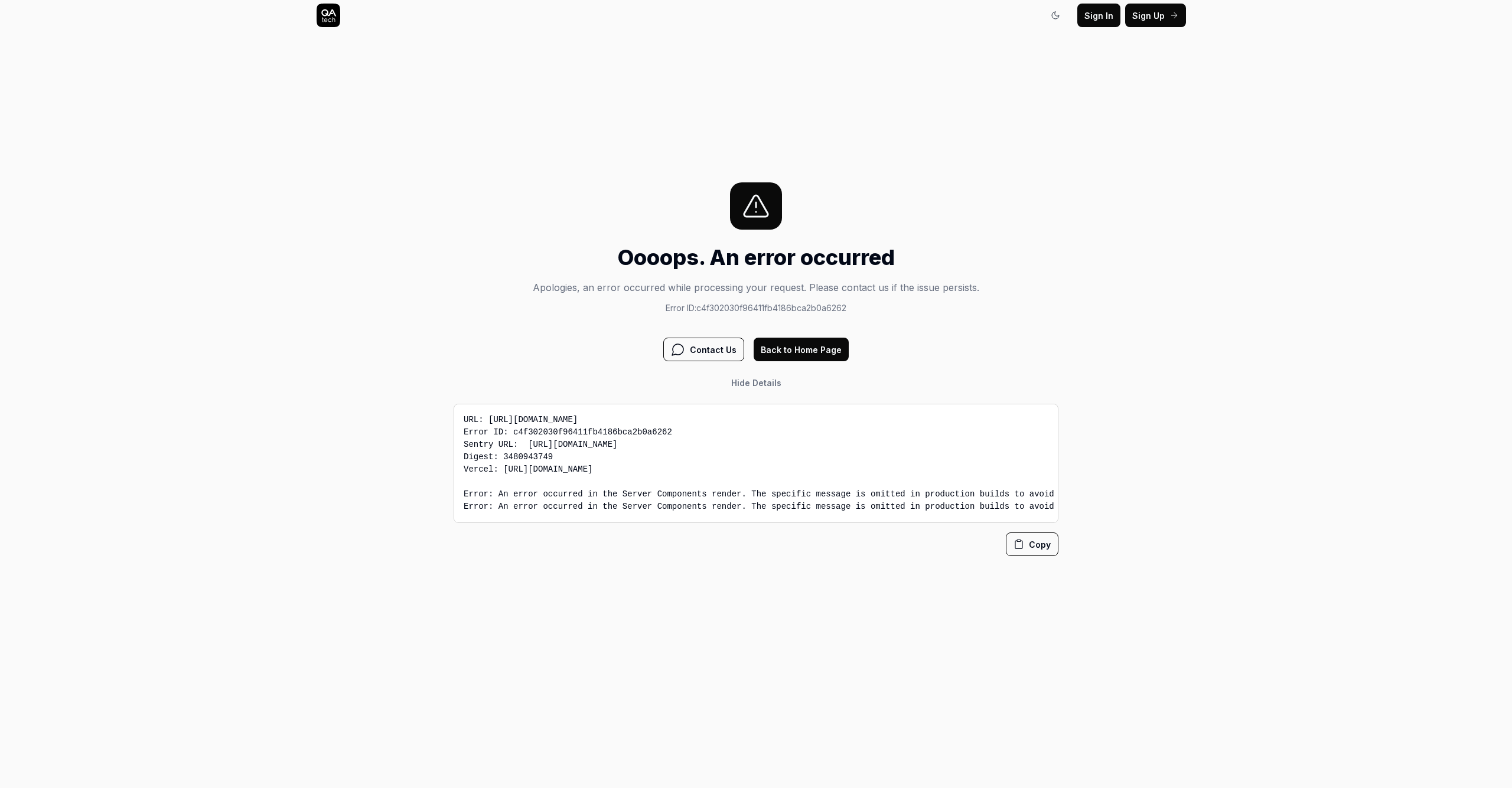
click at [470, 334] on div "Oooops. An error occurred Apologies, an error occurred while processing your re…" at bounding box center [756, 369] width 605 height 374
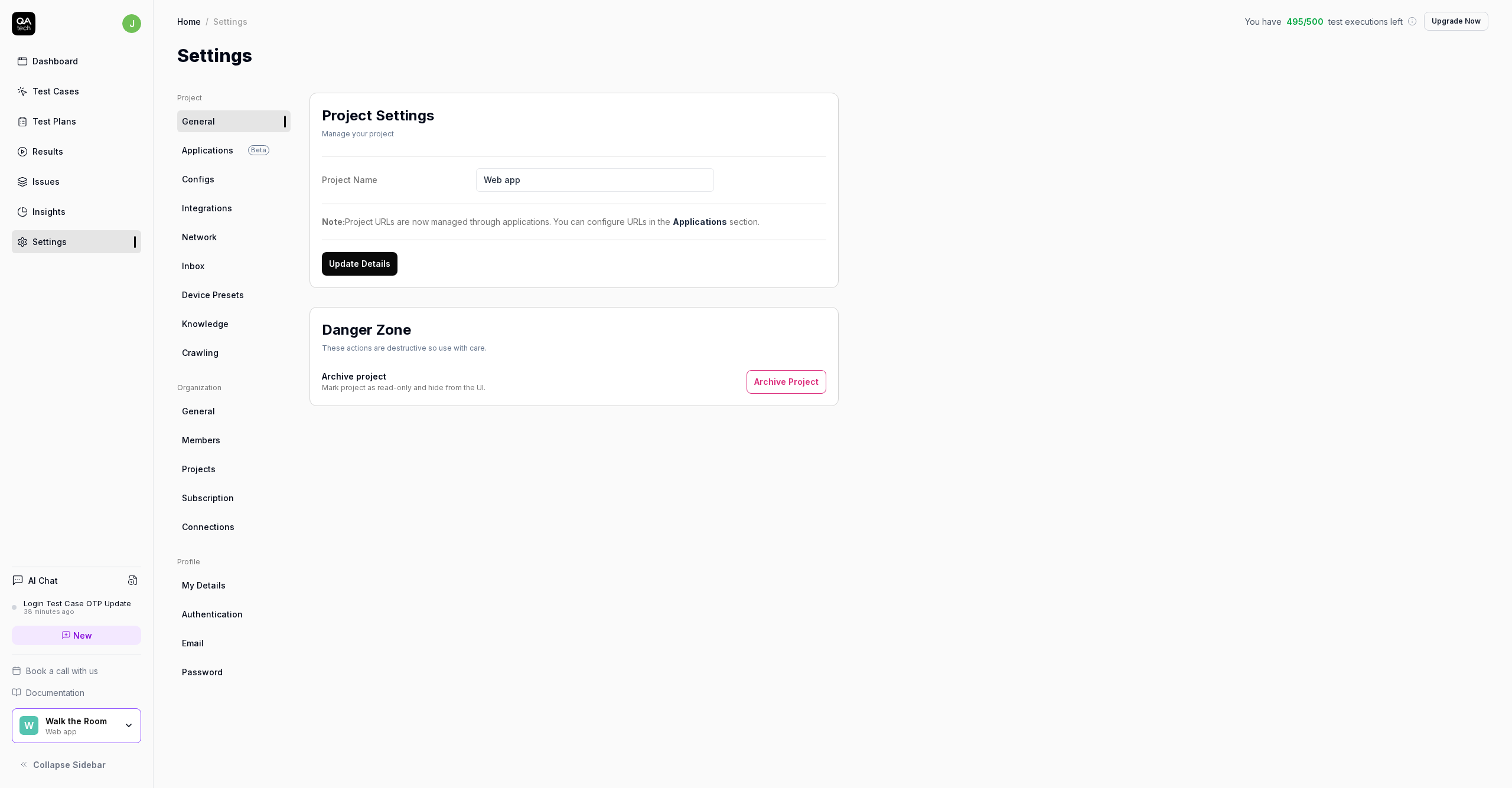
click at [219, 211] on span "Integrations" at bounding box center [206, 208] width 50 height 13
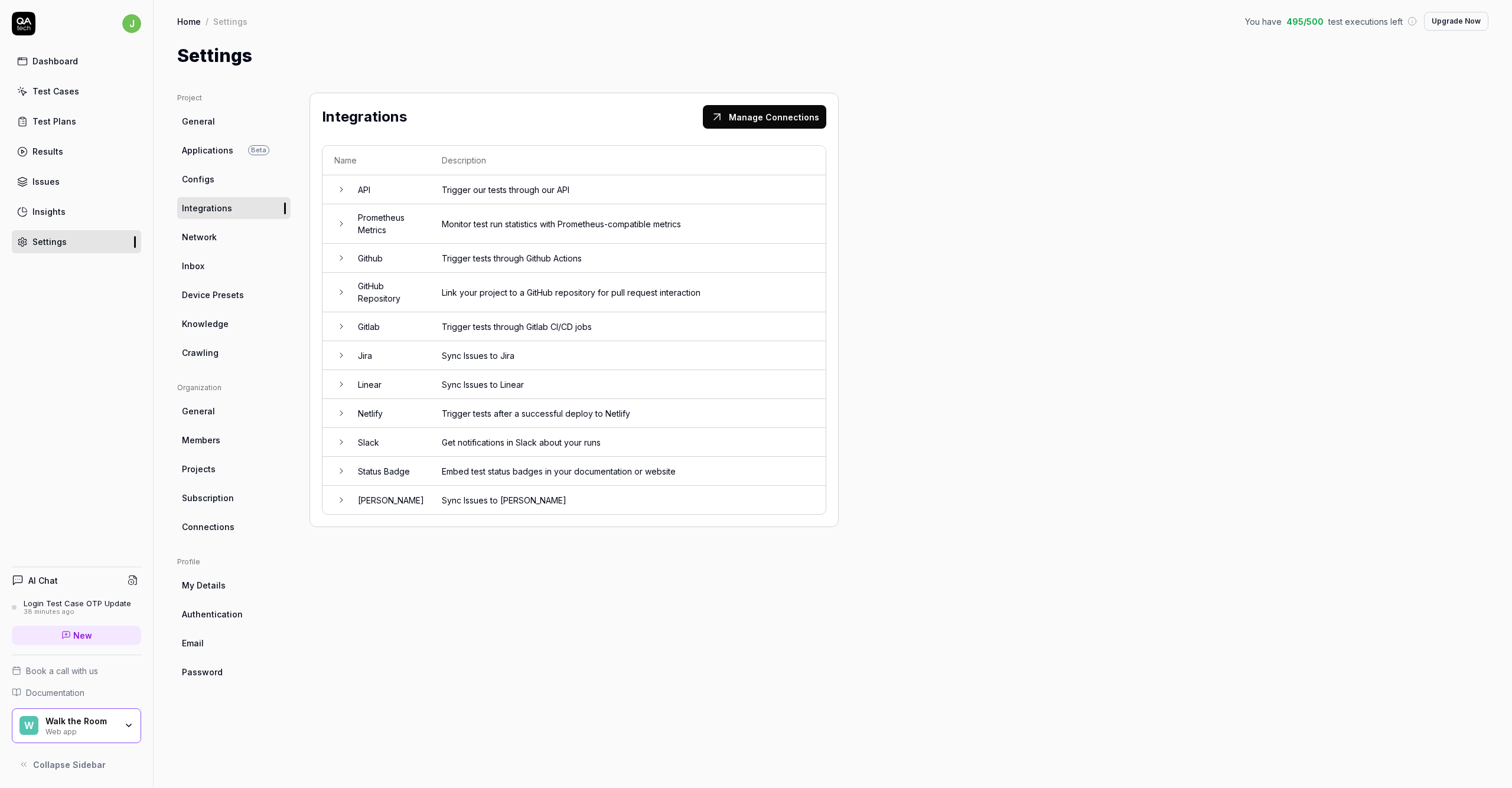
click at [342, 382] on icon at bounding box center [342, 385] width 10 height 10
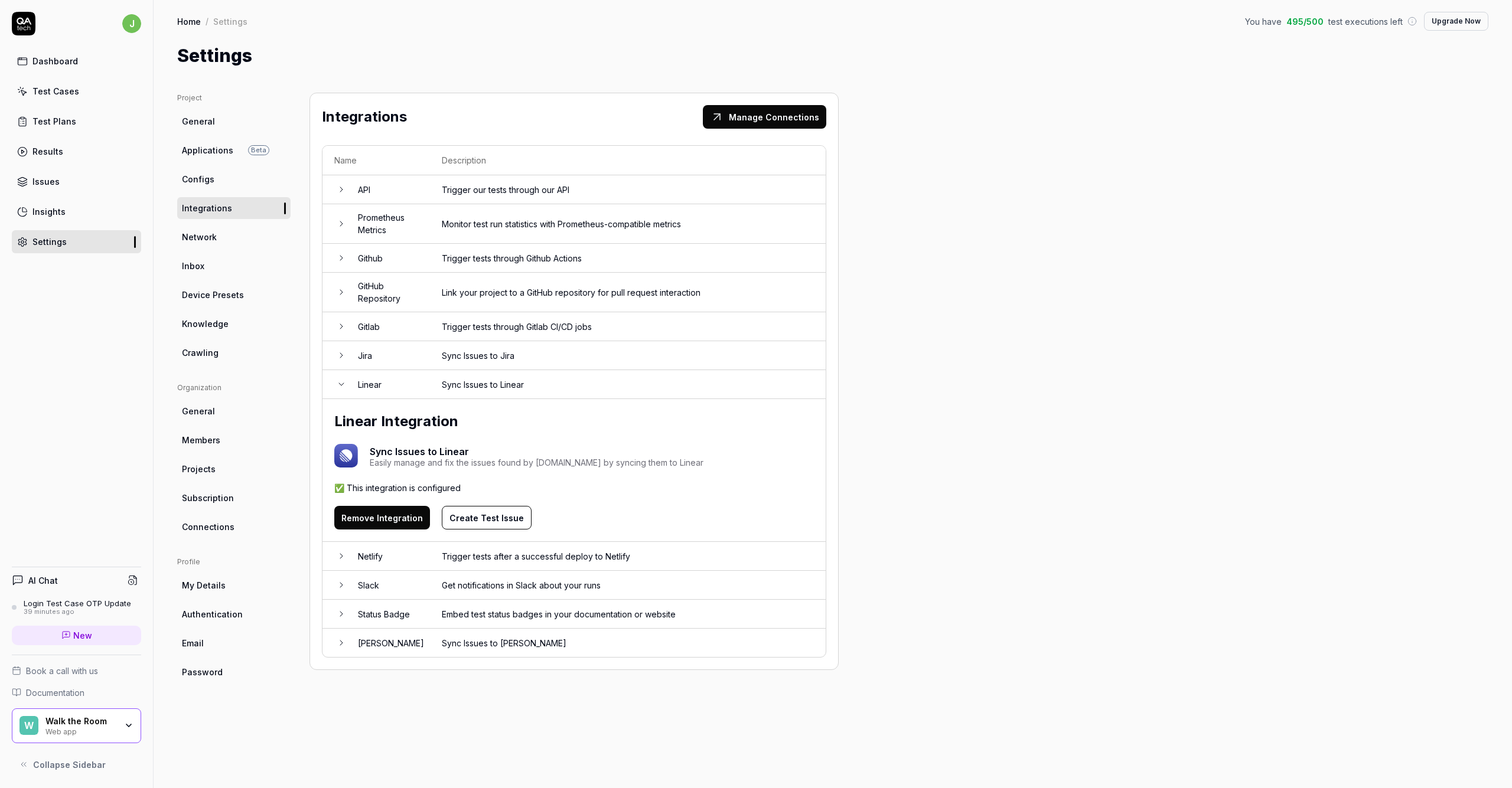
click at [222, 518] on link "Connections" at bounding box center [234, 526] width 114 height 22
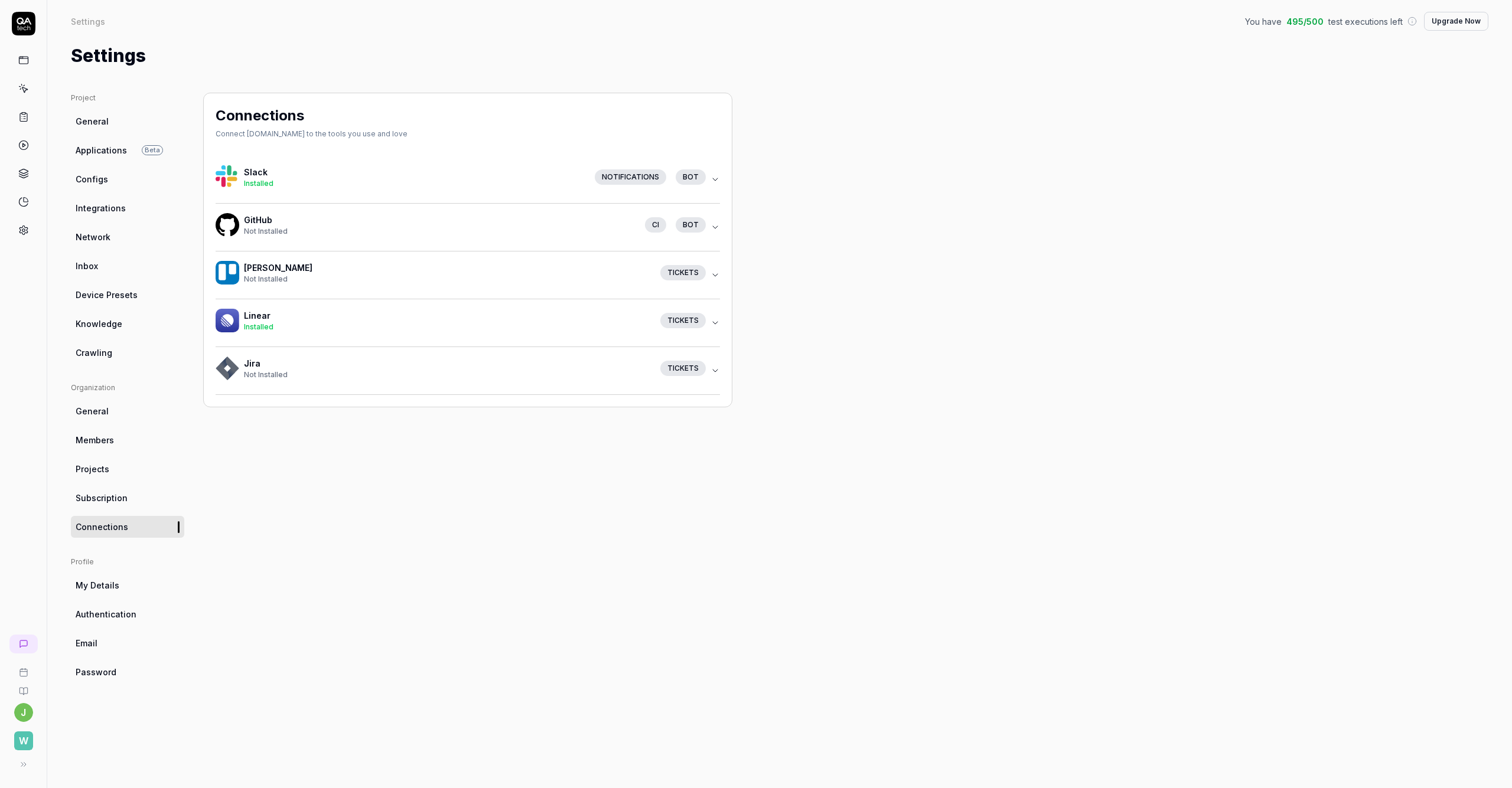
click at [714, 320] on icon "button" at bounding box center [715, 323] width 10 height 10
click at [716, 322] on icon "button" at bounding box center [715, 323] width 10 height 10
click at [96, 202] on span "Integrations" at bounding box center [100, 208] width 50 height 13
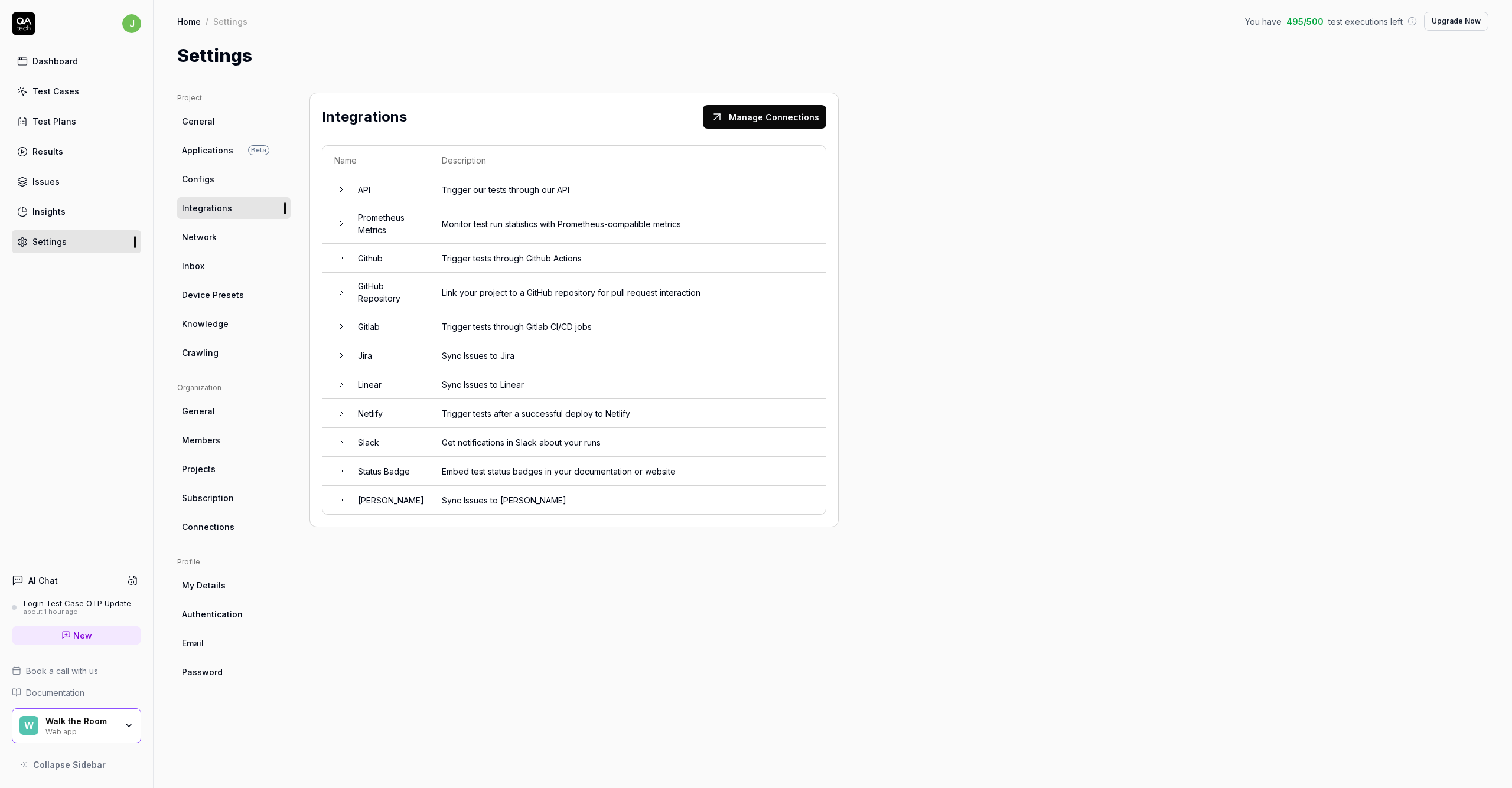
click at [78, 236] on link "Settings" at bounding box center [77, 242] width 130 height 23
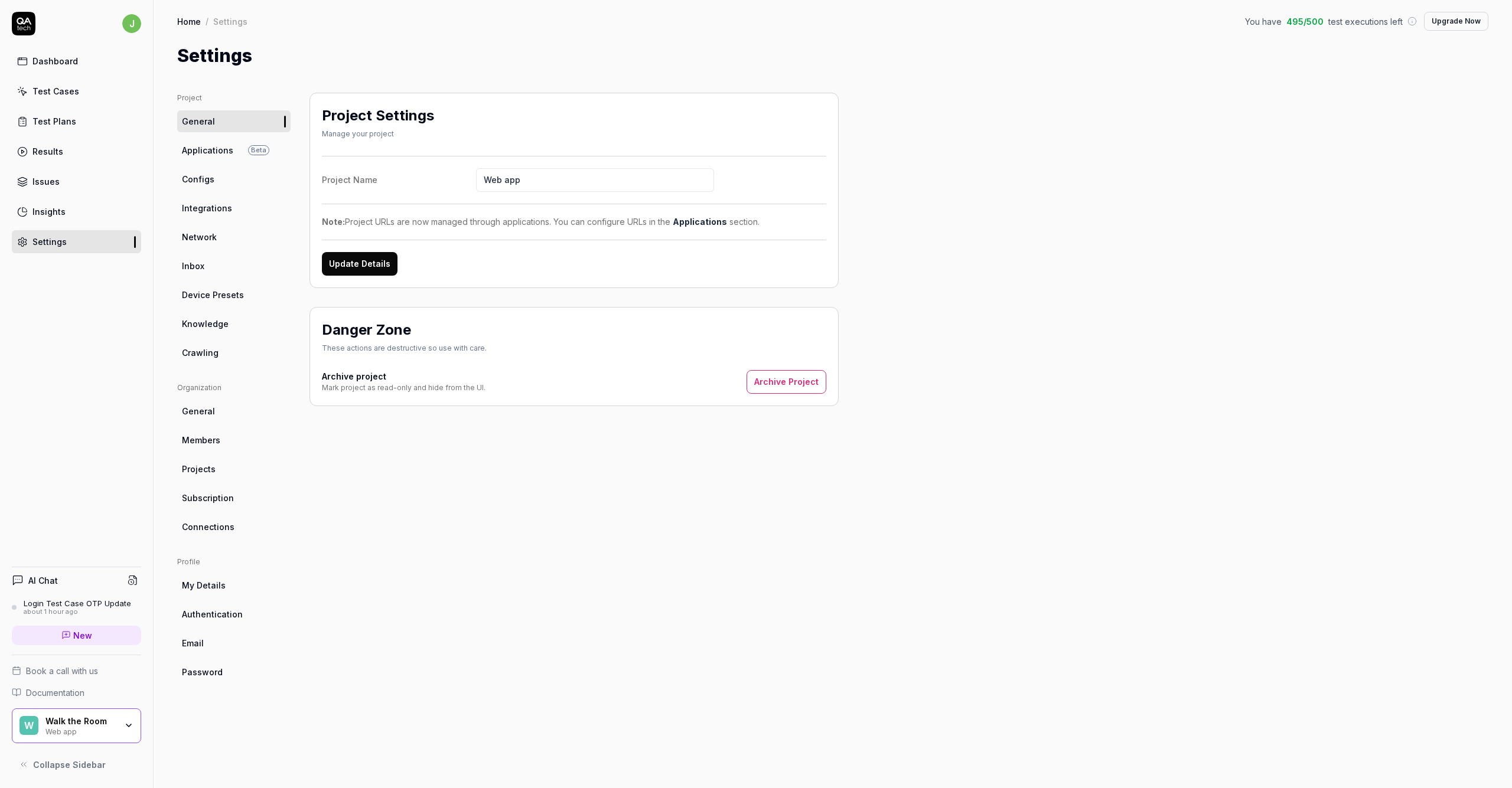
click at [193, 153] on span "Applications" at bounding box center [207, 150] width 51 height 13
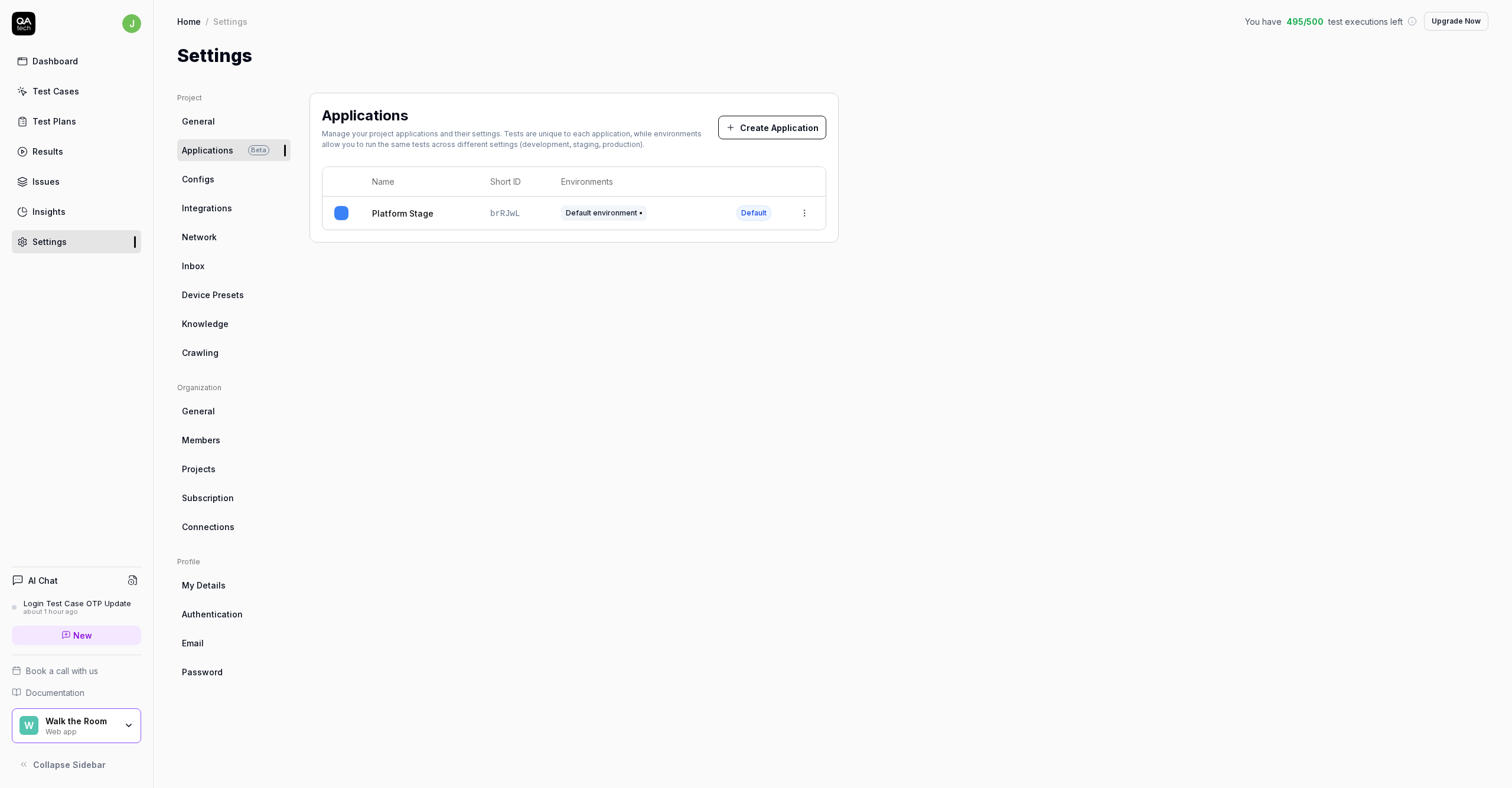
click at [209, 114] on link "General" at bounding box center [234, 121] width 114 height 22
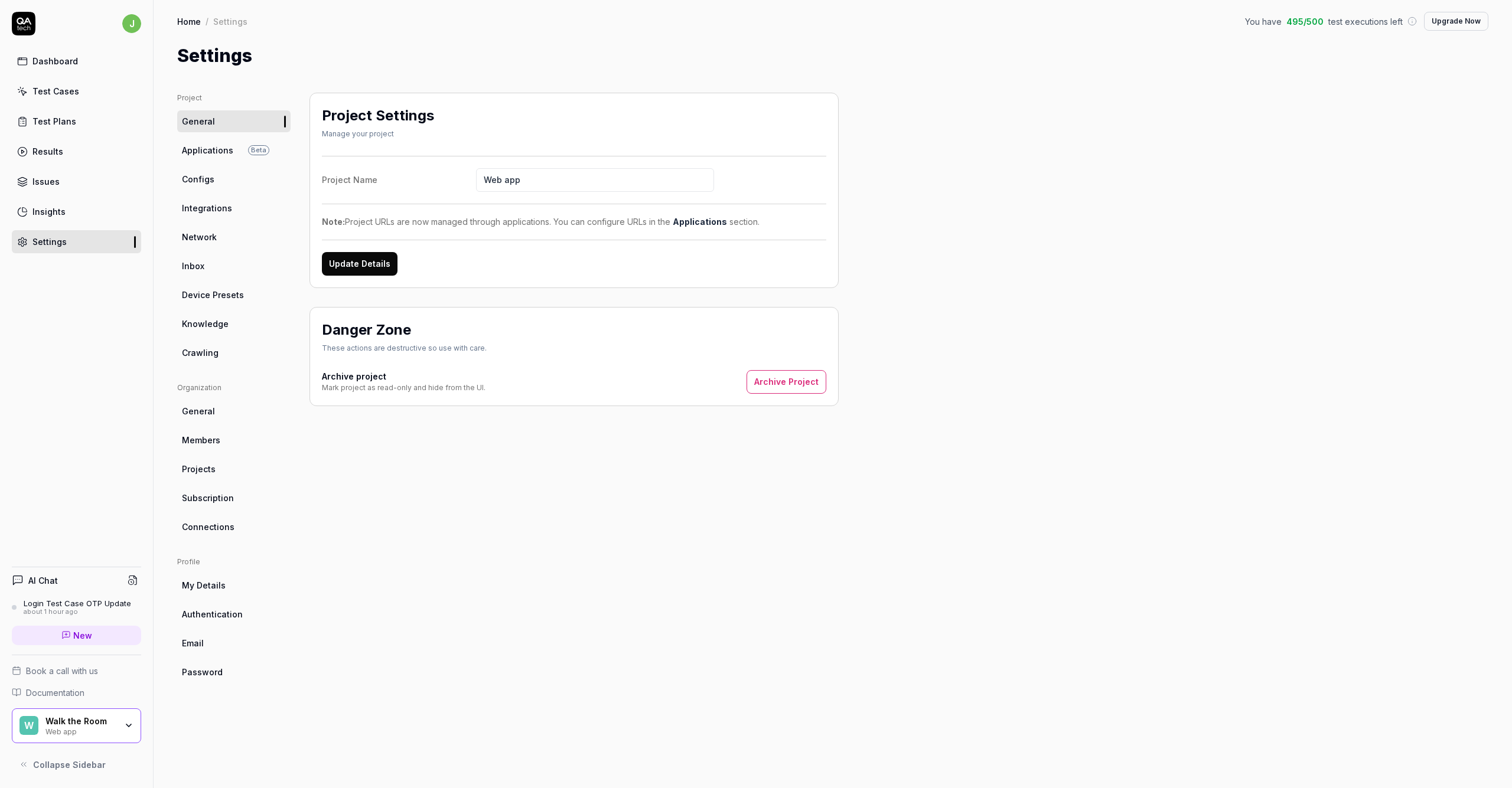
drag, startPoint x: 567, startPoint y: 179, endPoint x: 349, endPoint y: 162, distance: 218.7
click at [348, 162] on div "Project Name Web app Note: Project URLs are now managed through applications. Y…" at bounding box center [574, 216] width 504 height 120
drag, startPoint x: 525, startPoint y: 248, endPoint x: 362, endPoint y: 249, distance: 163.0
click at [525, 248] on div "Project Name Walk the Room Note: Project URLs are now managed through applicati…" at bounding box center [574, 216] width 504 height 120
click at [365, 259] on button "Update Details" at bounding box center [359, 264] width 75 height 24
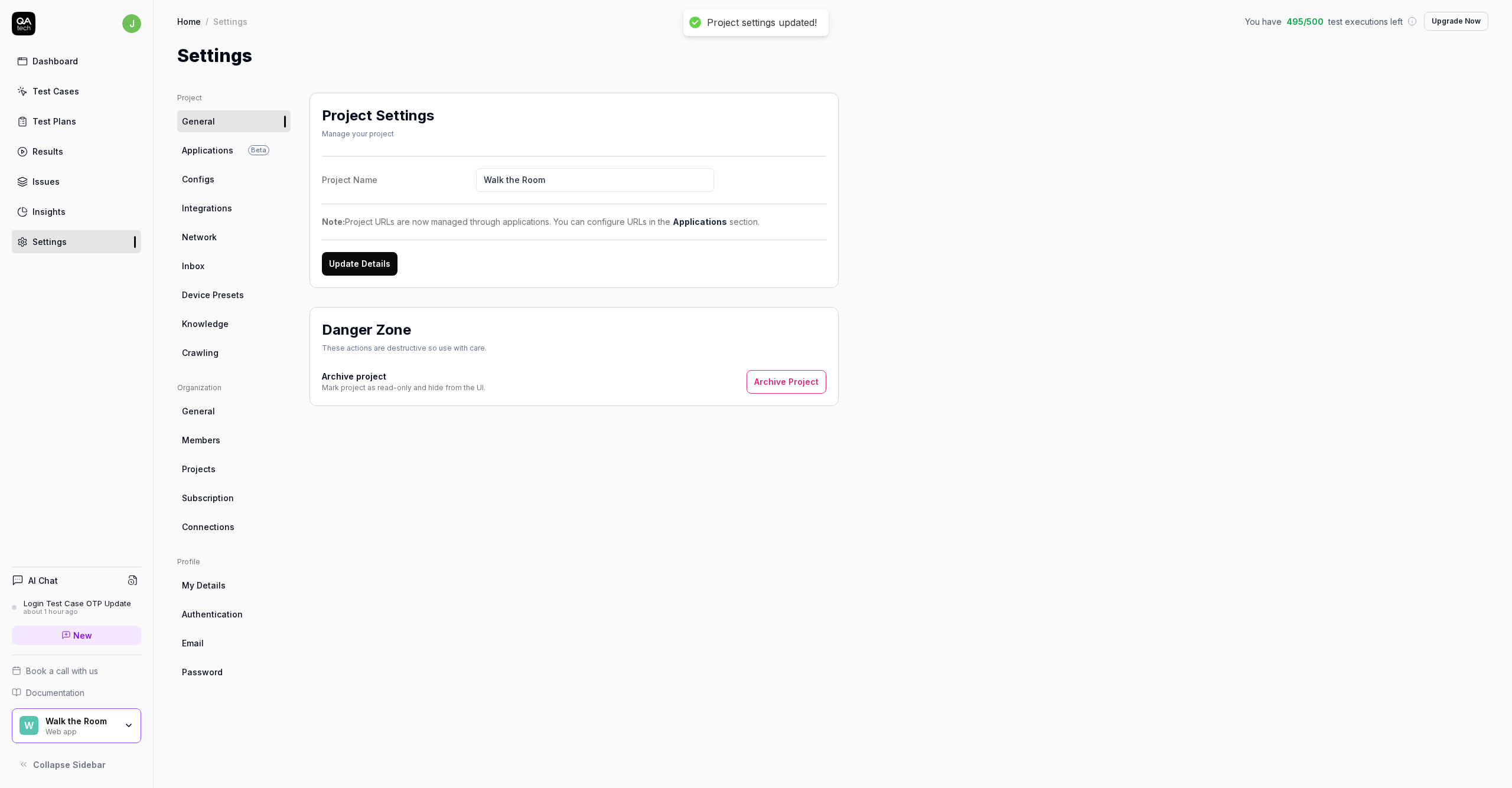
click at [215, 152] on span "Applications" at bounding box center [207, 150] width 51 height 13
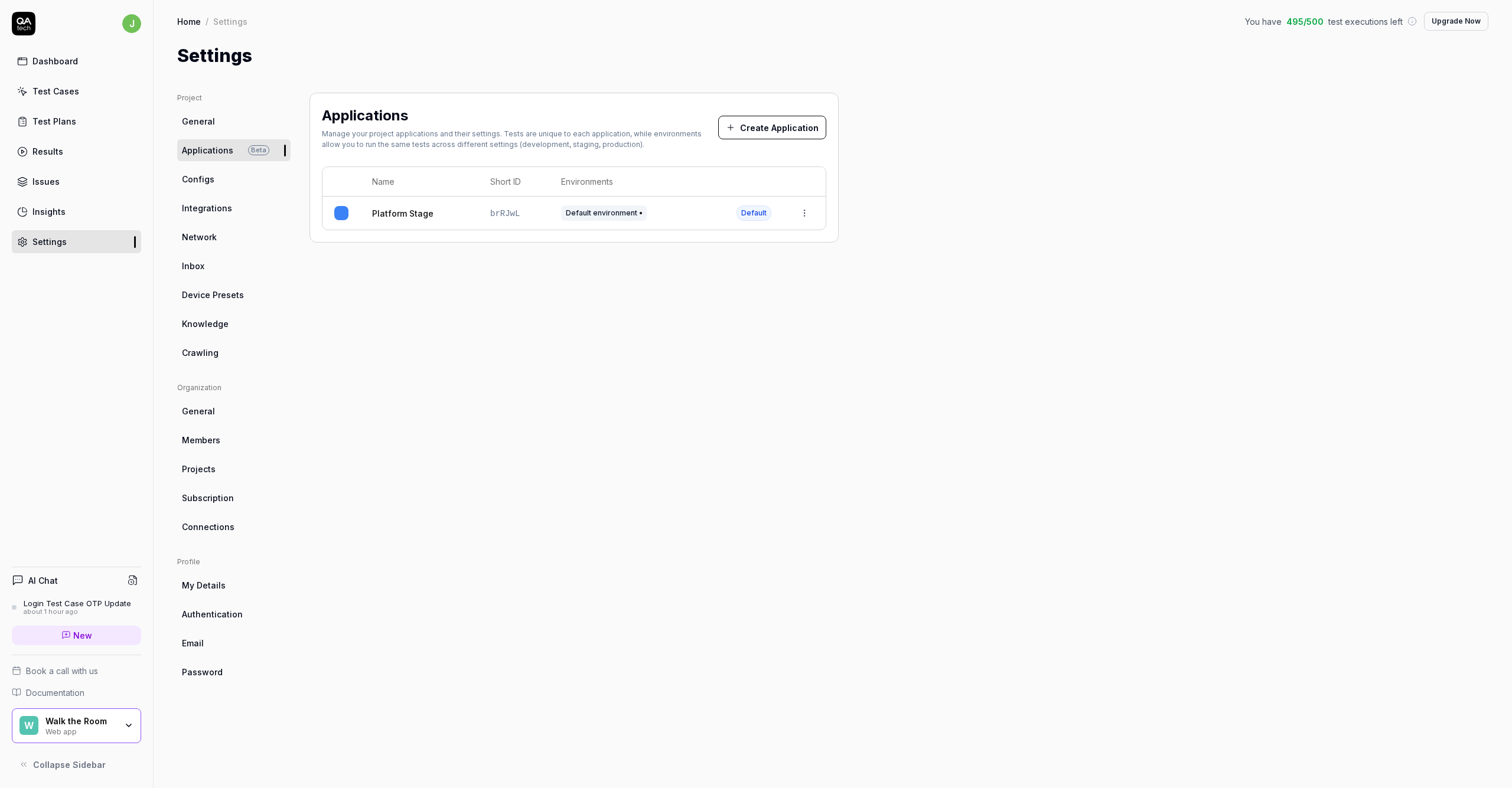
click at [202, 176] on span "Configs" at bounding box center [198, 179] width 33 height 13
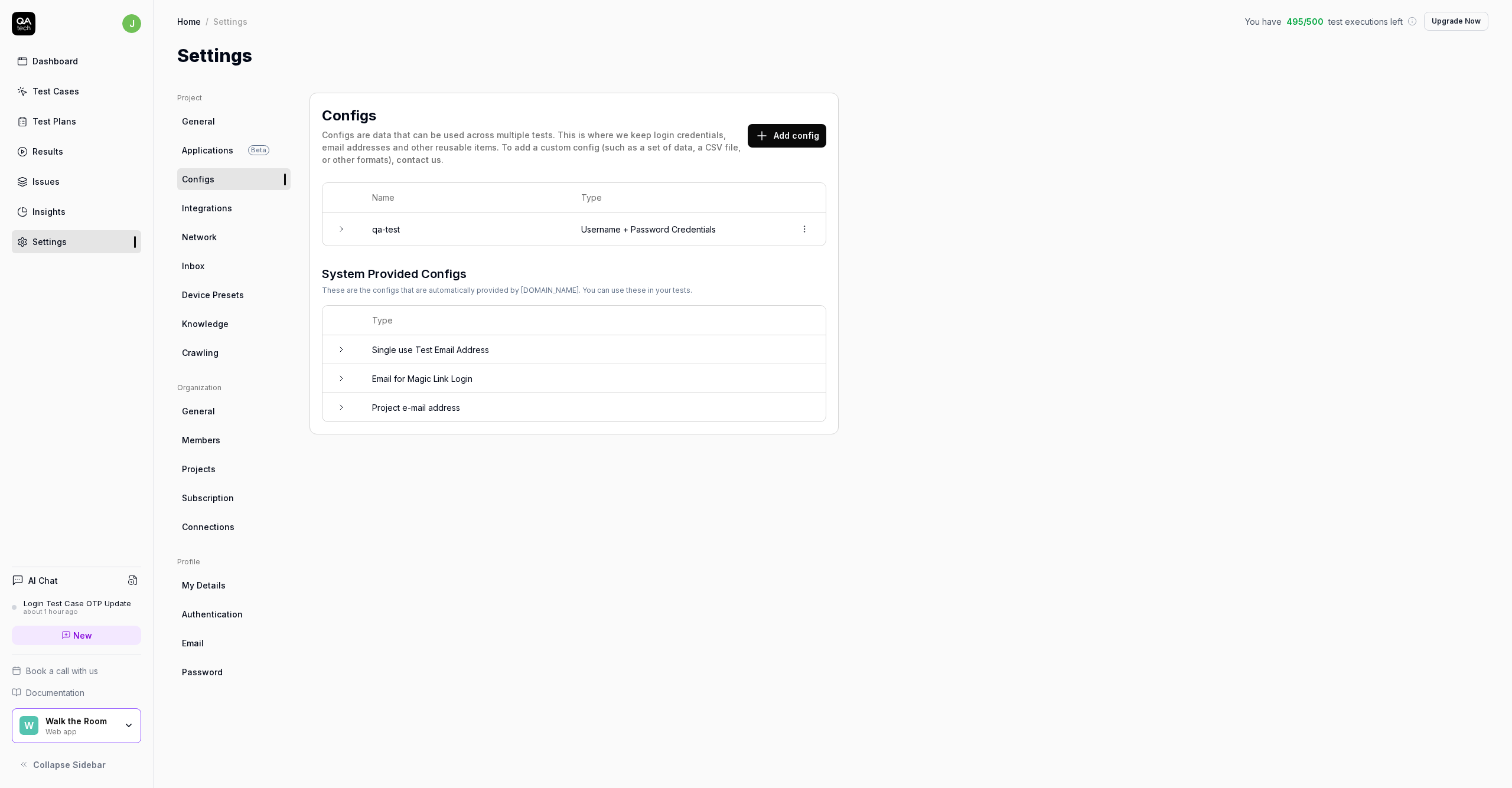
click at [222, 435] on link "Members" at bounding box center [234, 440] width 114 height 22
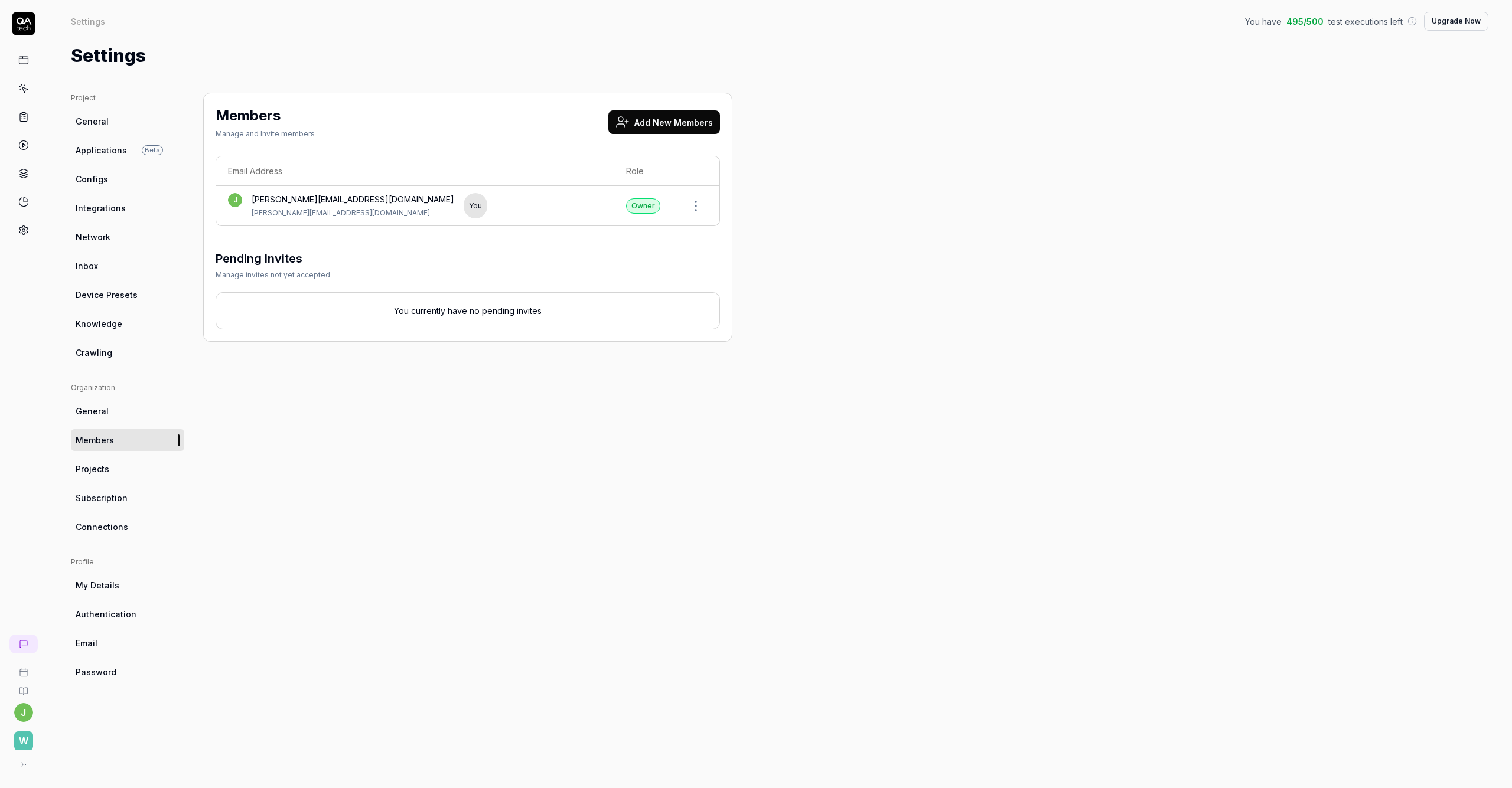
click at [672, 123] on button "Add New Members" at bounding box center [664, 122] width 112 height 24
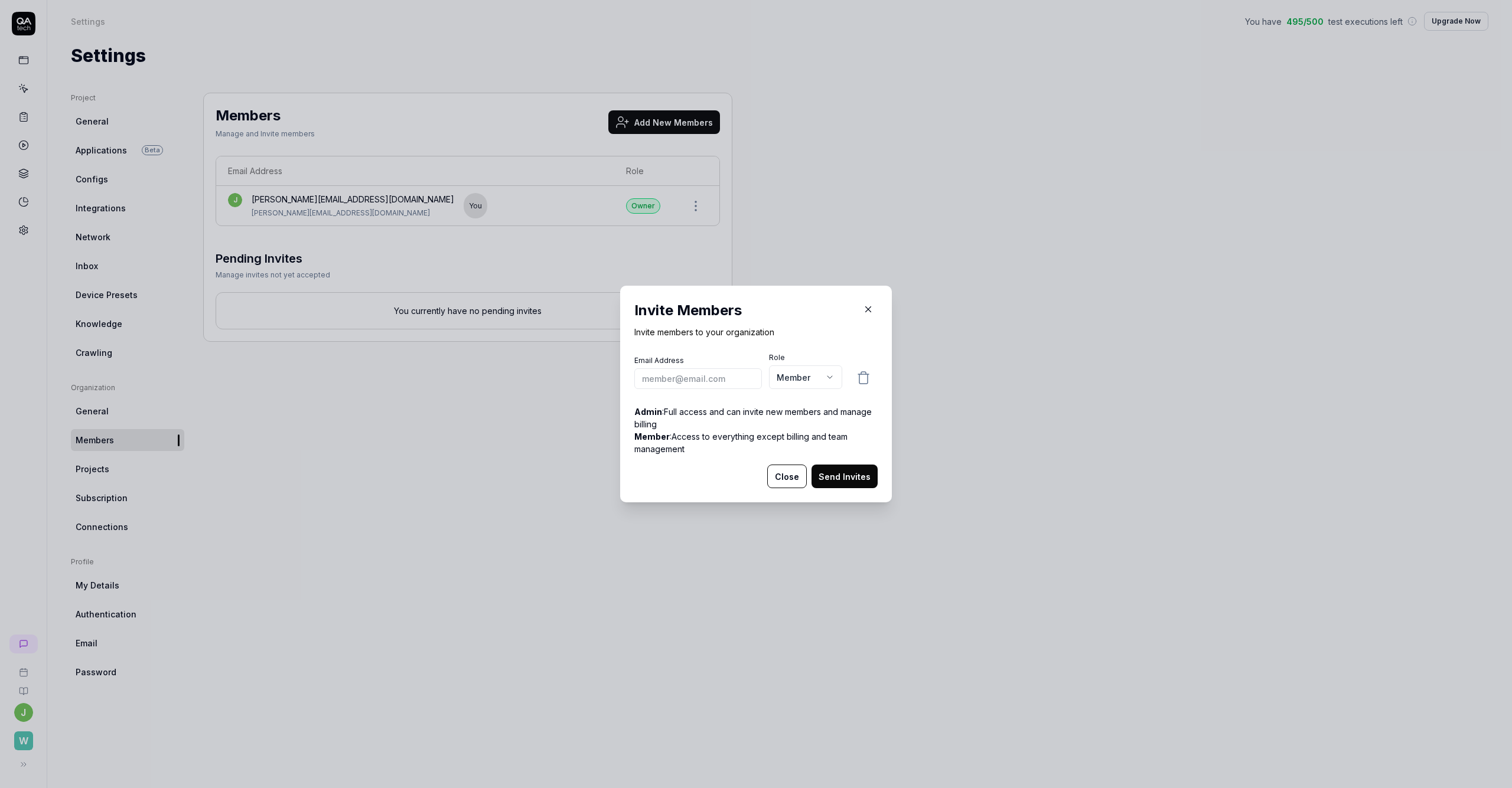
drag, startPoint x: 731, startPoint y: 490, endPoint x: 739, endPoint y: 482, distance: 11.3
click at [732, 490] on div "Invite Members Invite members to your organization Email Address Role Member **…" at bounding box center [756, 394] width 272 height 217
click at [723, 382] on input "email" at bounding box center [698, 379] width 127 height 21
click at [755, 385] on body "j W Settings You have 495 / 500 test executions left Upgrade Now Settings You h…" at bounding box center [756, 394] width 1512 height 788
click at [755, 475] on button "Send Invites" at bounding box center [844, 477] width 66 height 24
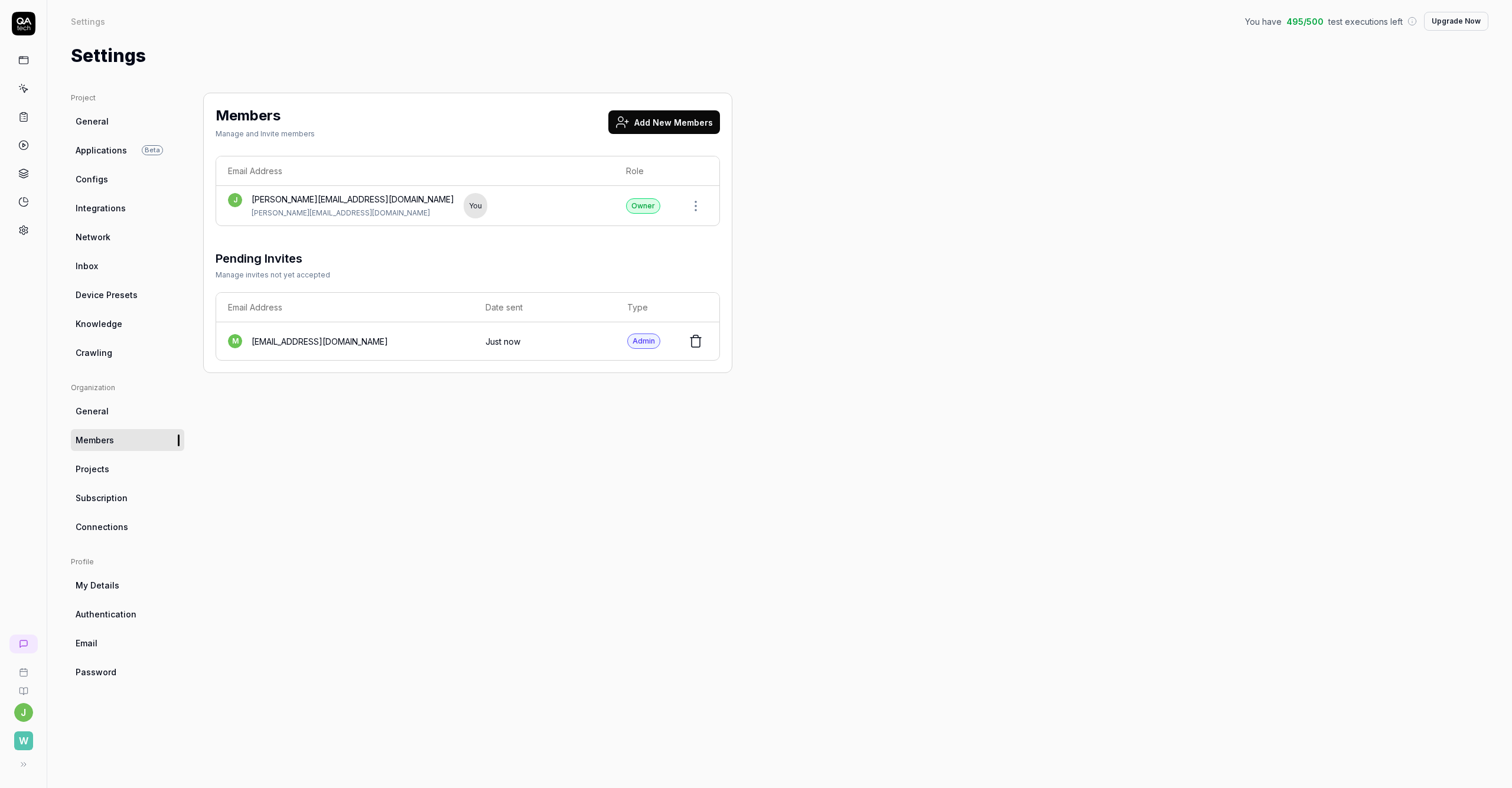
click at [675, 120] on button "Add New Members" at bounding box center [664, 122] width 112 height 24
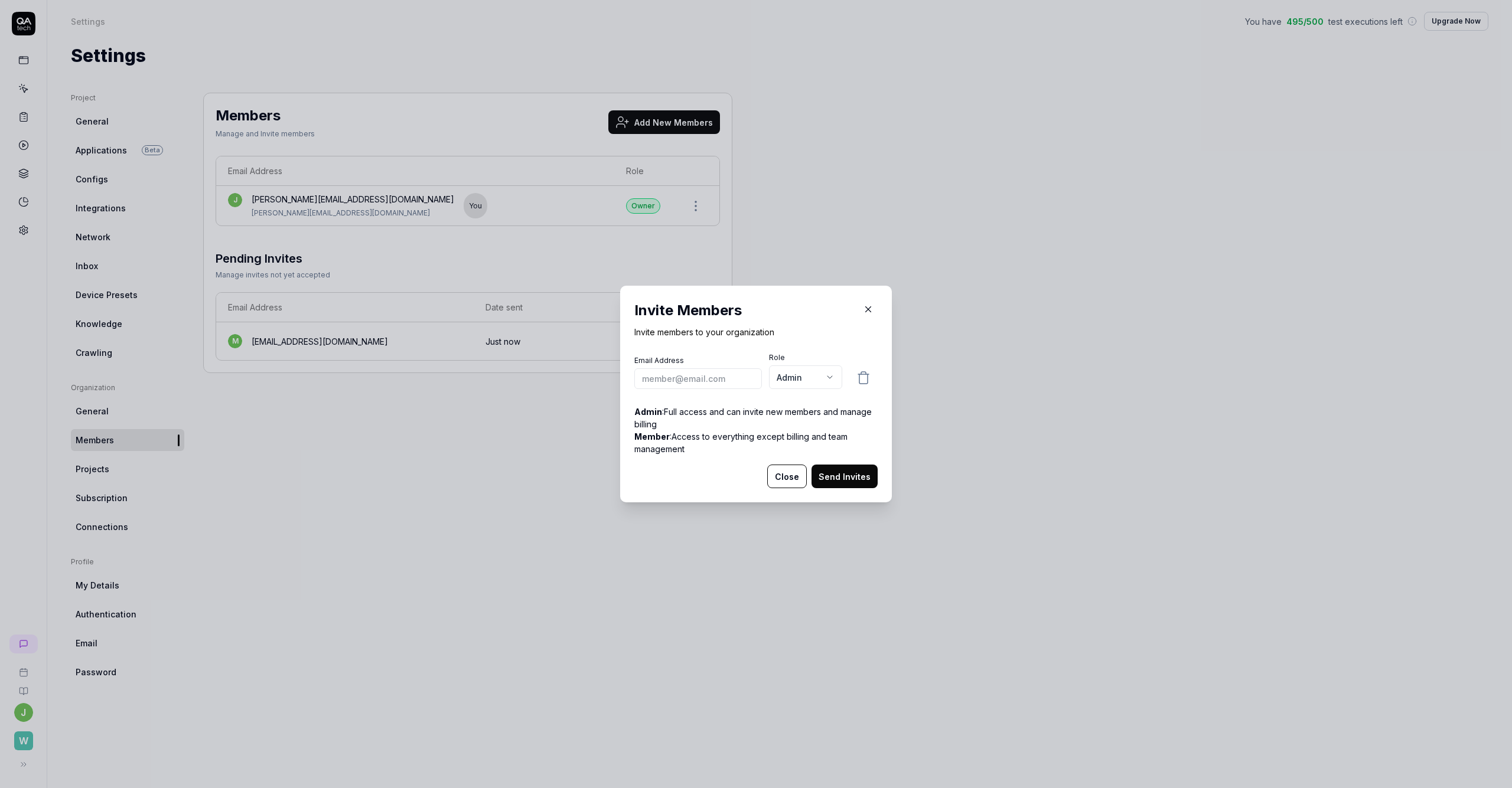
click at [683, 378] on input "email" at bounding box center [698, 379] width 127 height 21
click at [755, 474] on button "Send Invites" at bounding box center [844, 477] width 66 height 24
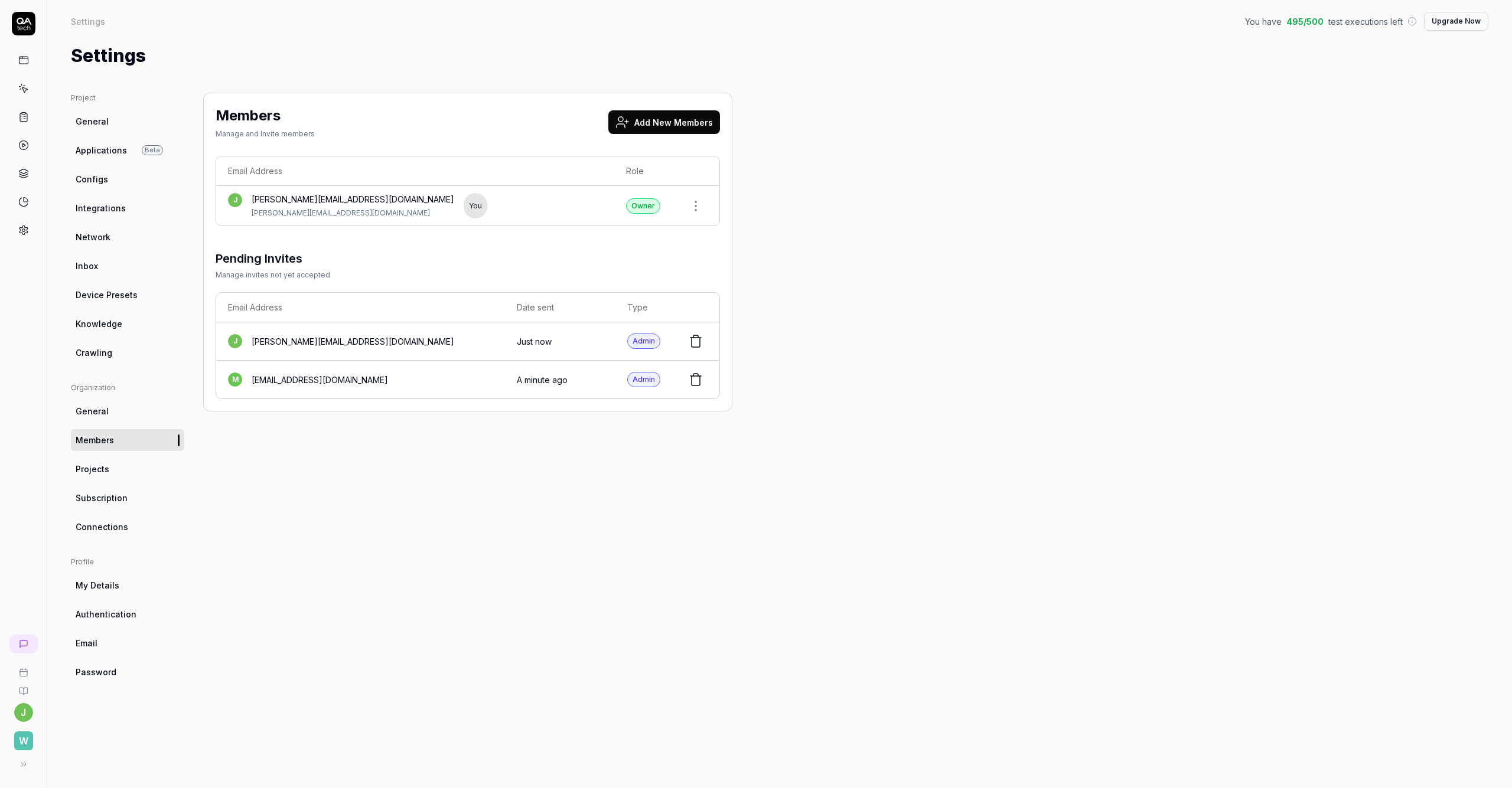
click at [654, 124] on button "Add New Members" at bounding box center [664, 122] width 112 height 24
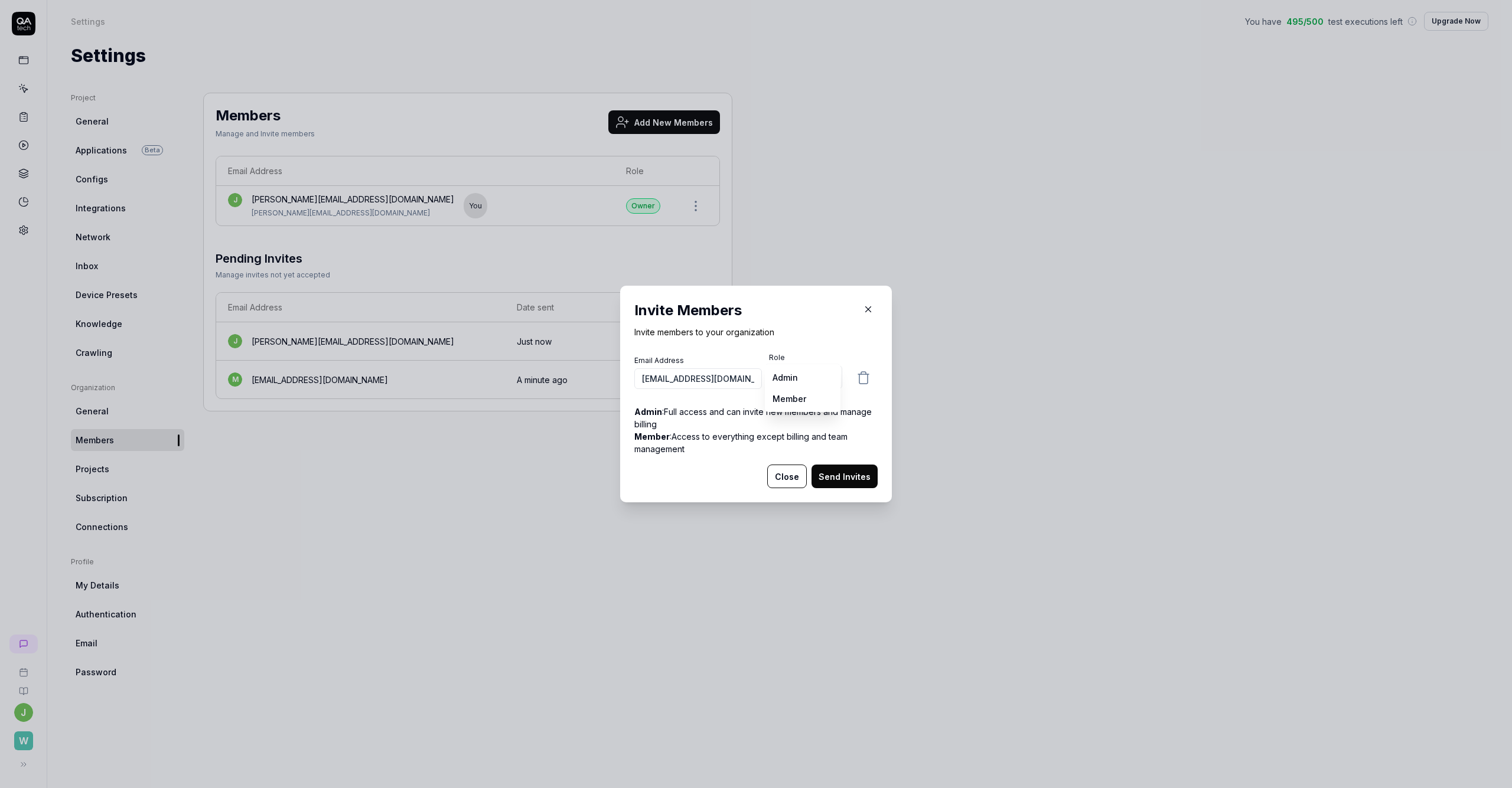
click at [755, 374] on body "j W Settings You have 495 / 500 test executions left Upgrade Now Settings You h…" at bounding box center [756, 394] width 1512 height 788
click at [755, 482] on button "Send Invites" at bounding box center [844, 477] width 66 height 24
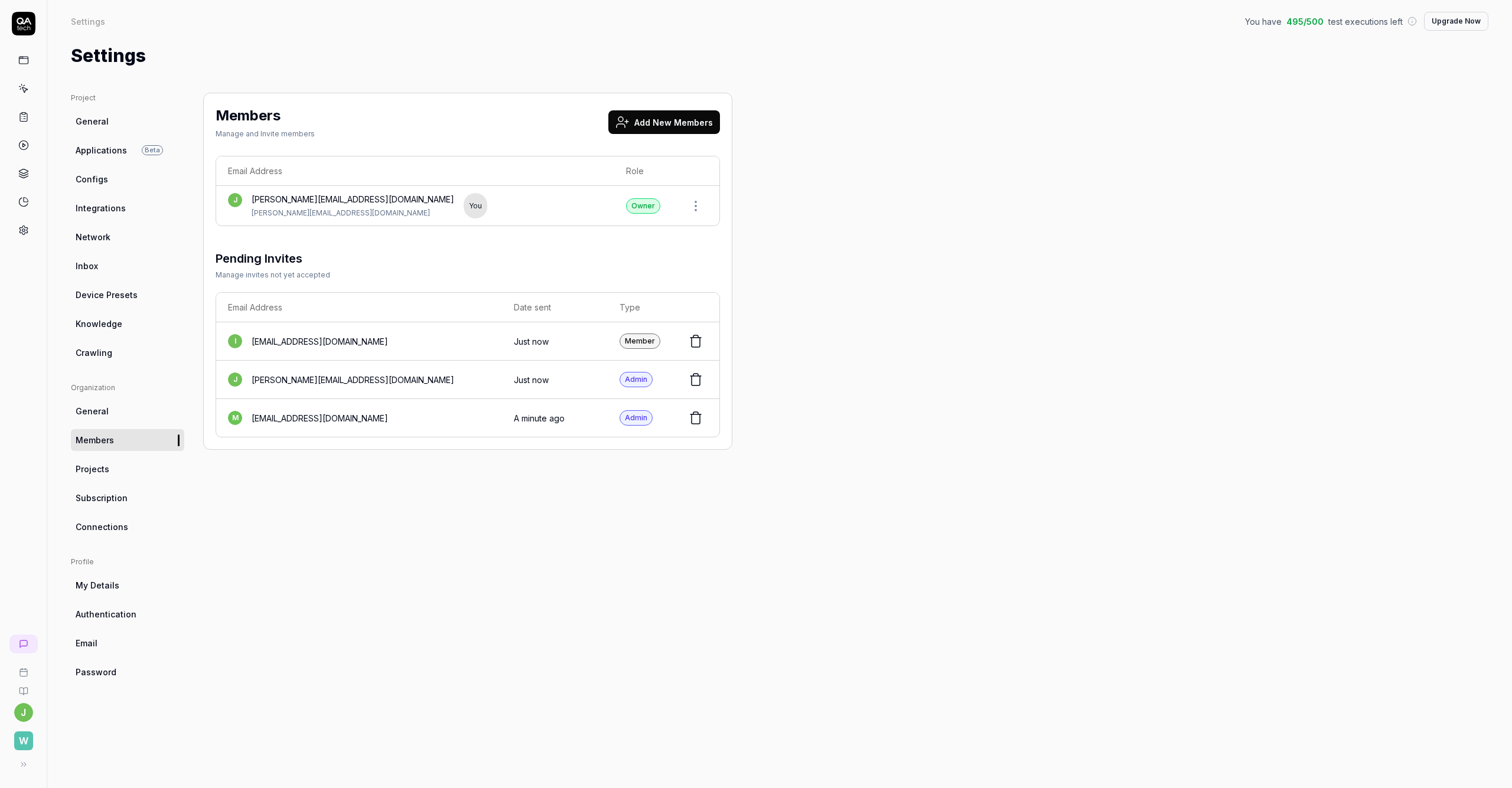
click at [653, 121] on button "Add New Members" at bounding box center [664, 122] width 112 height 24
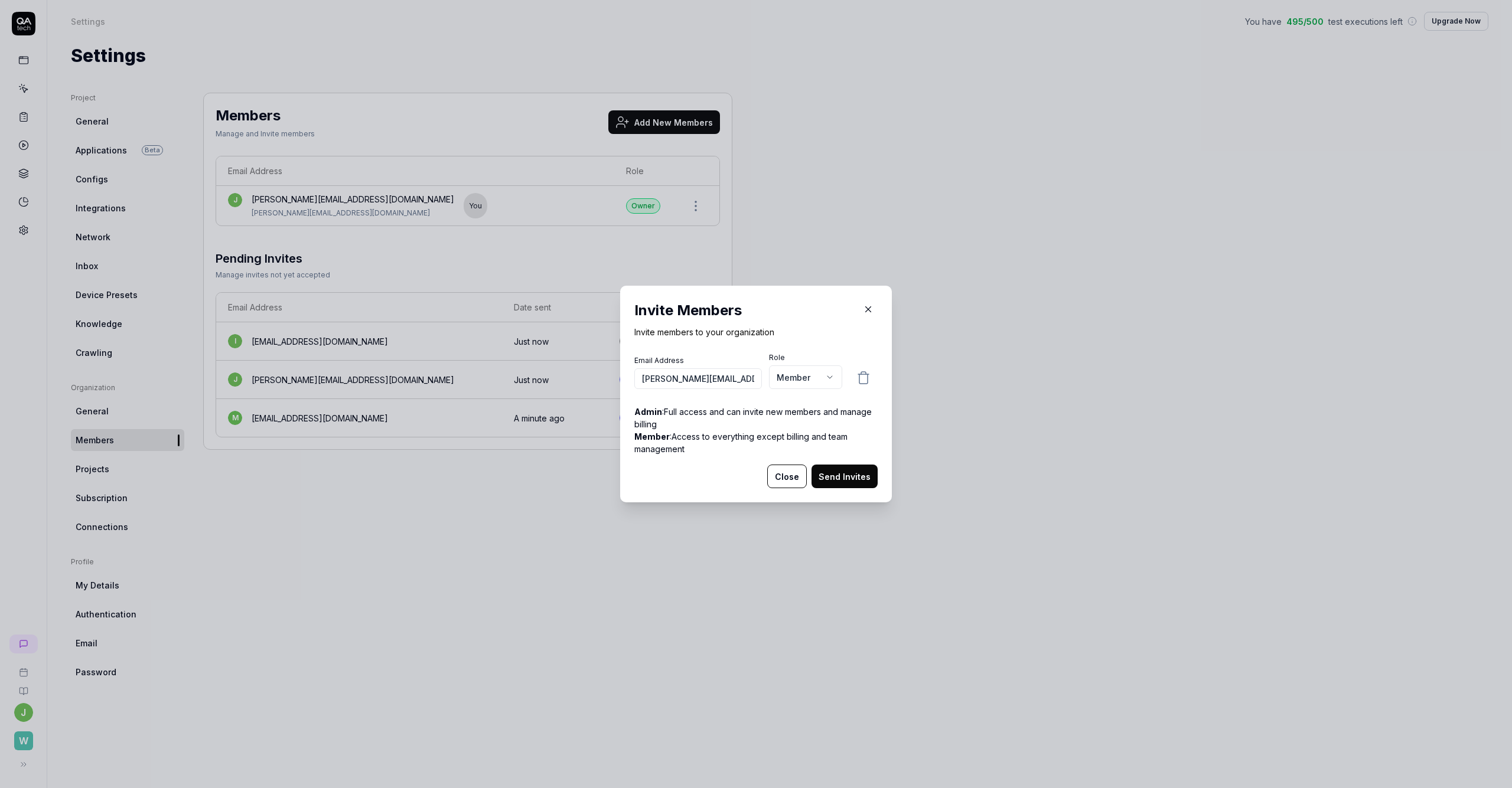
click at [755, 473] on button "Send Invites" at bounding box center [844, 477] width 66 height 24
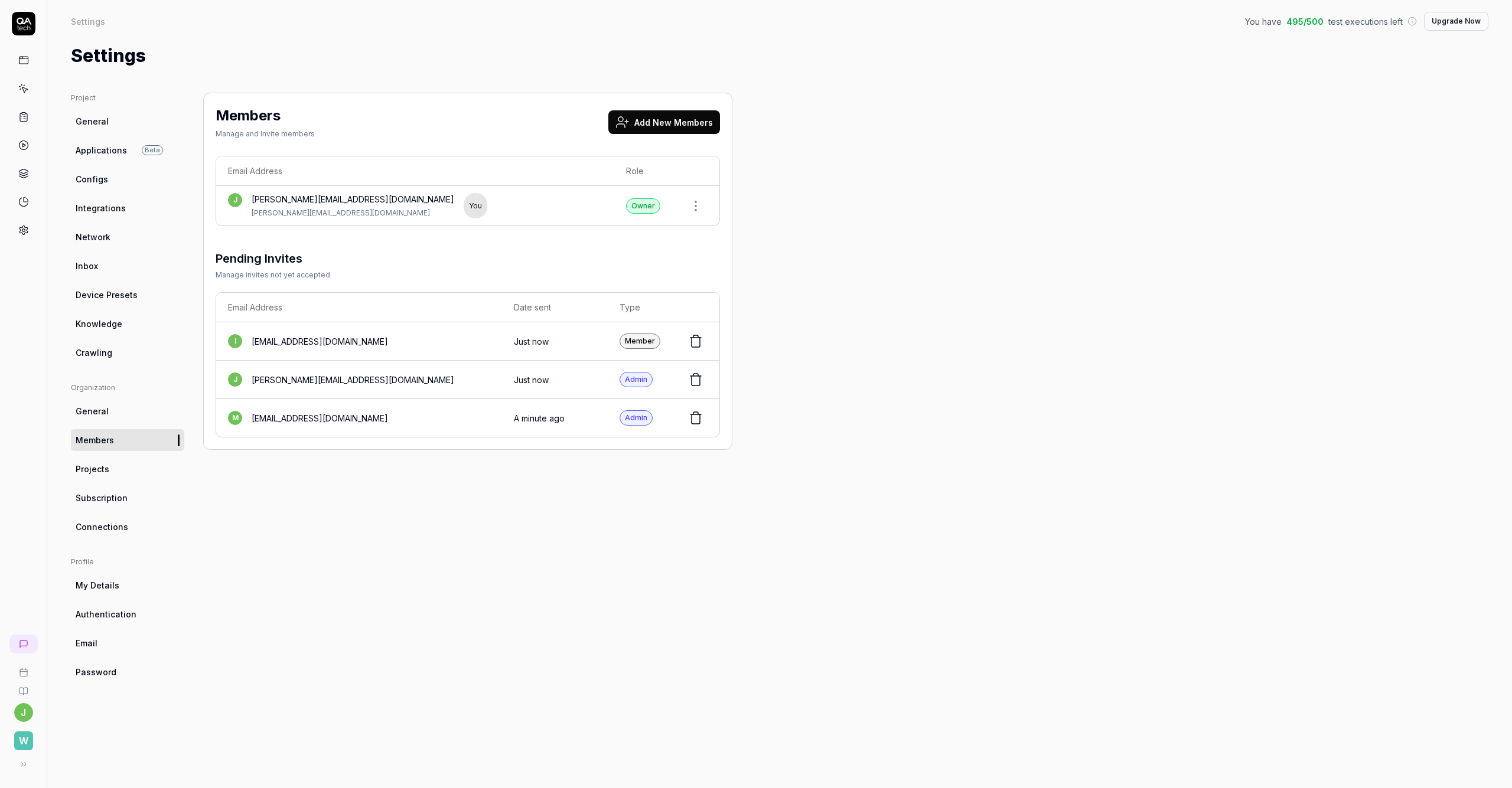
click at [124, 468] on link "Projects" at bounding box center [128, 469] width 114 height 22
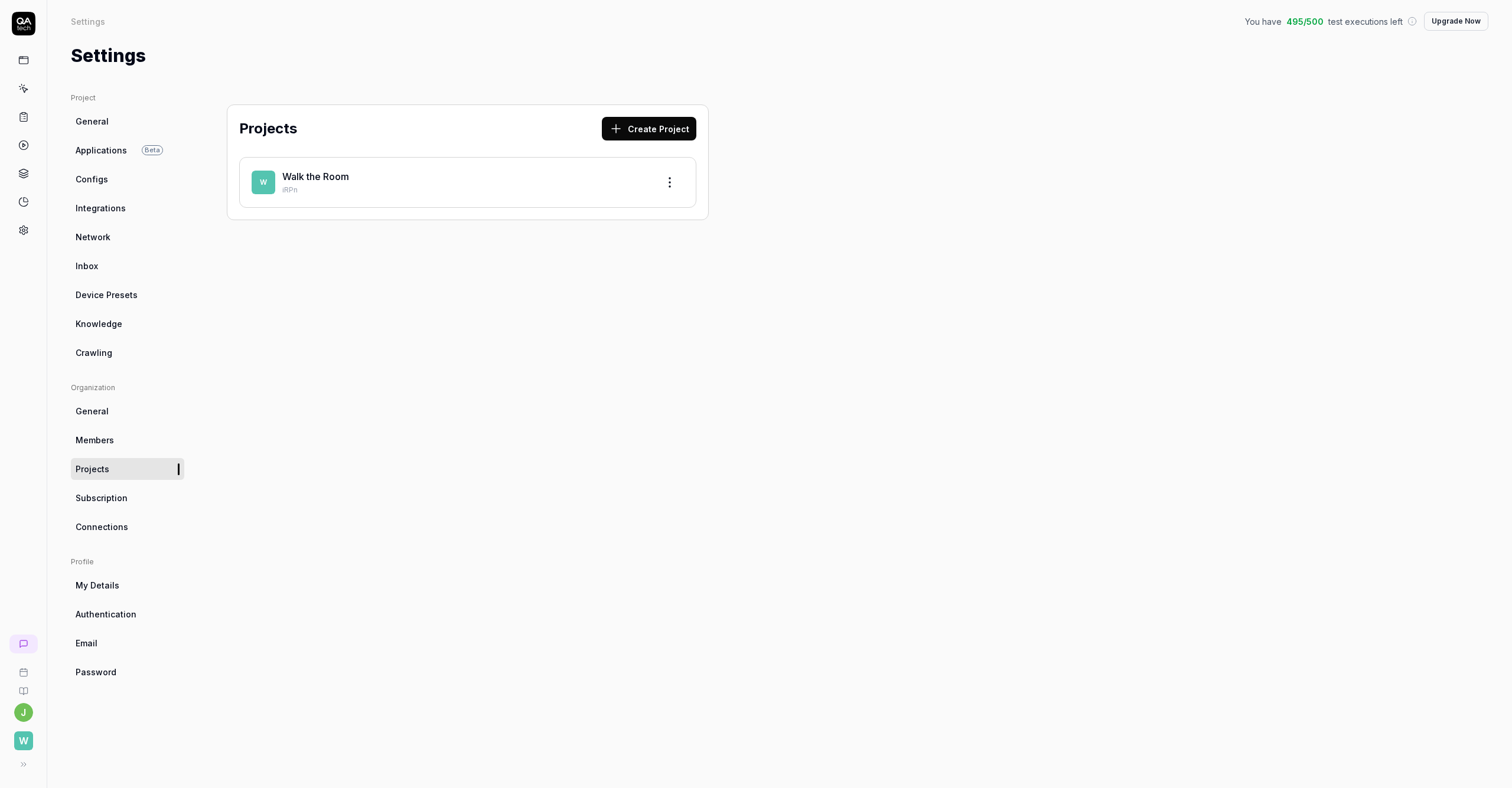
click at [125, 511] on ul "Organization General Members Projects Subscription Connections" at bounding box center [128, 460] width 114 height 155
click at [125, 506] on link "Subscription" at bounding box center [128, 498] width 114 height 22
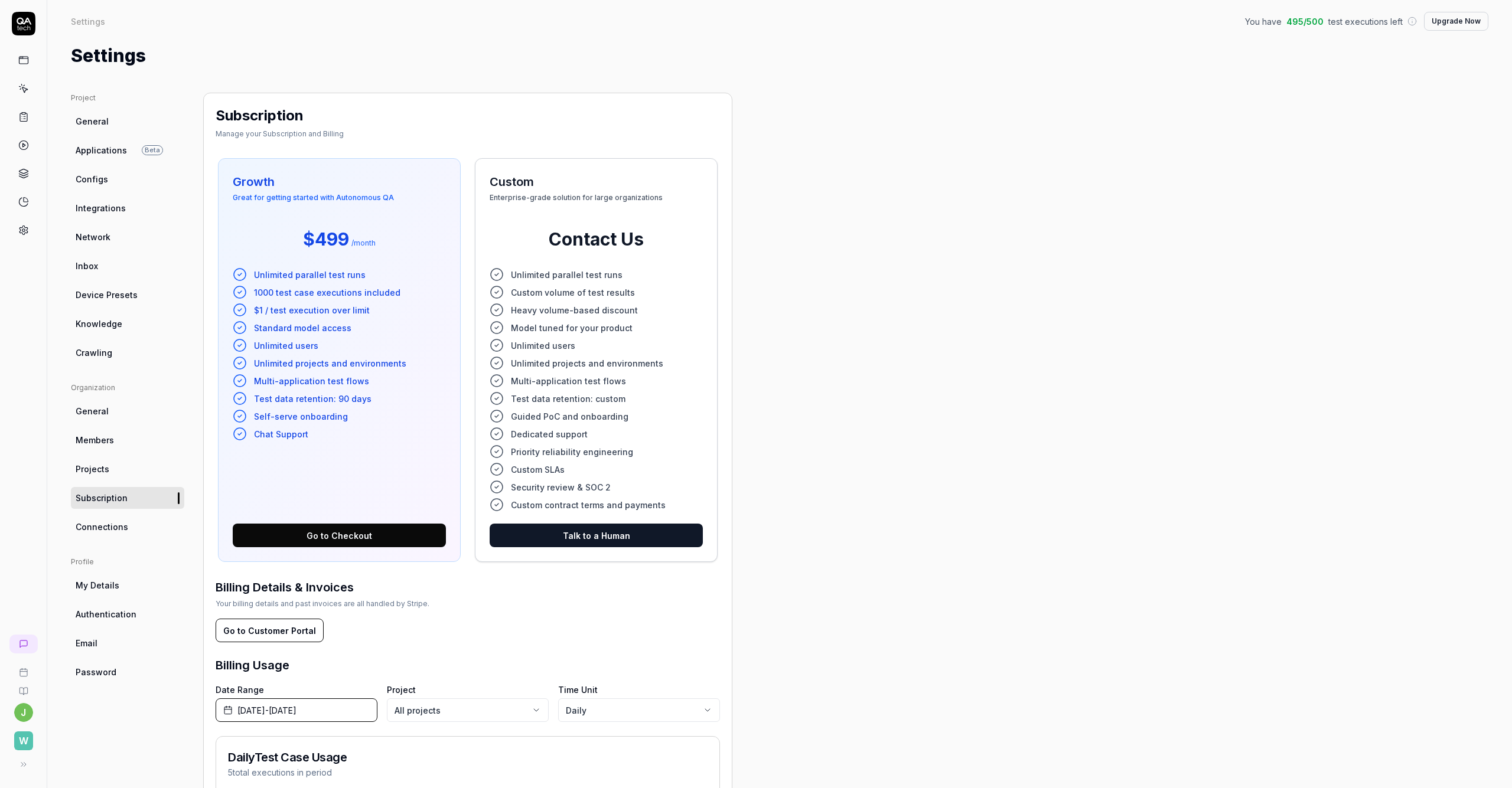
scroll to position [142, 0]
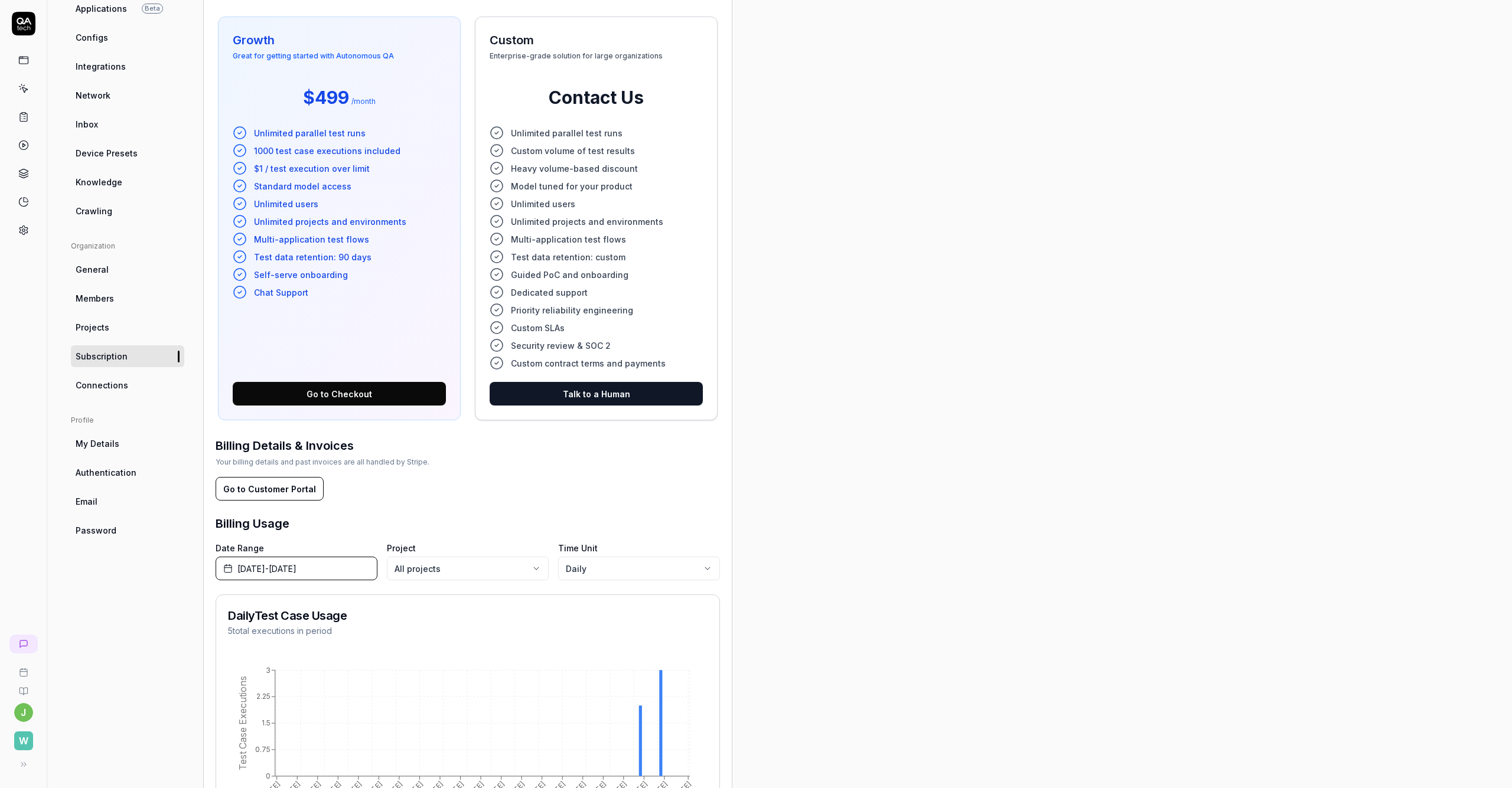
click at [129, 391] on link "Connections" at bounding box center [128, 385] width 114 height 22
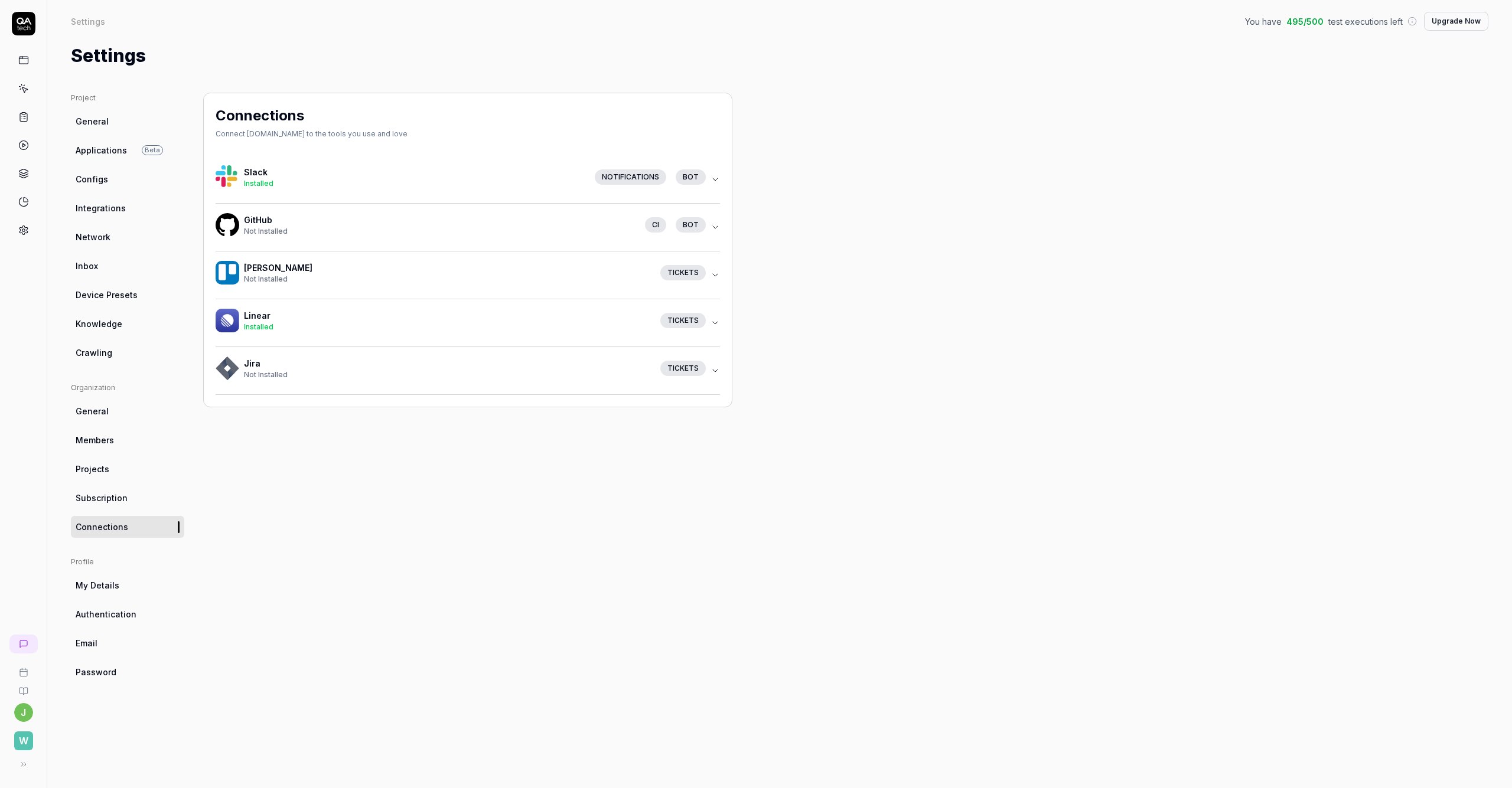
click at [253, 222] on h4 "GitHub" at bounding box center [439, 220] width 391 height 13
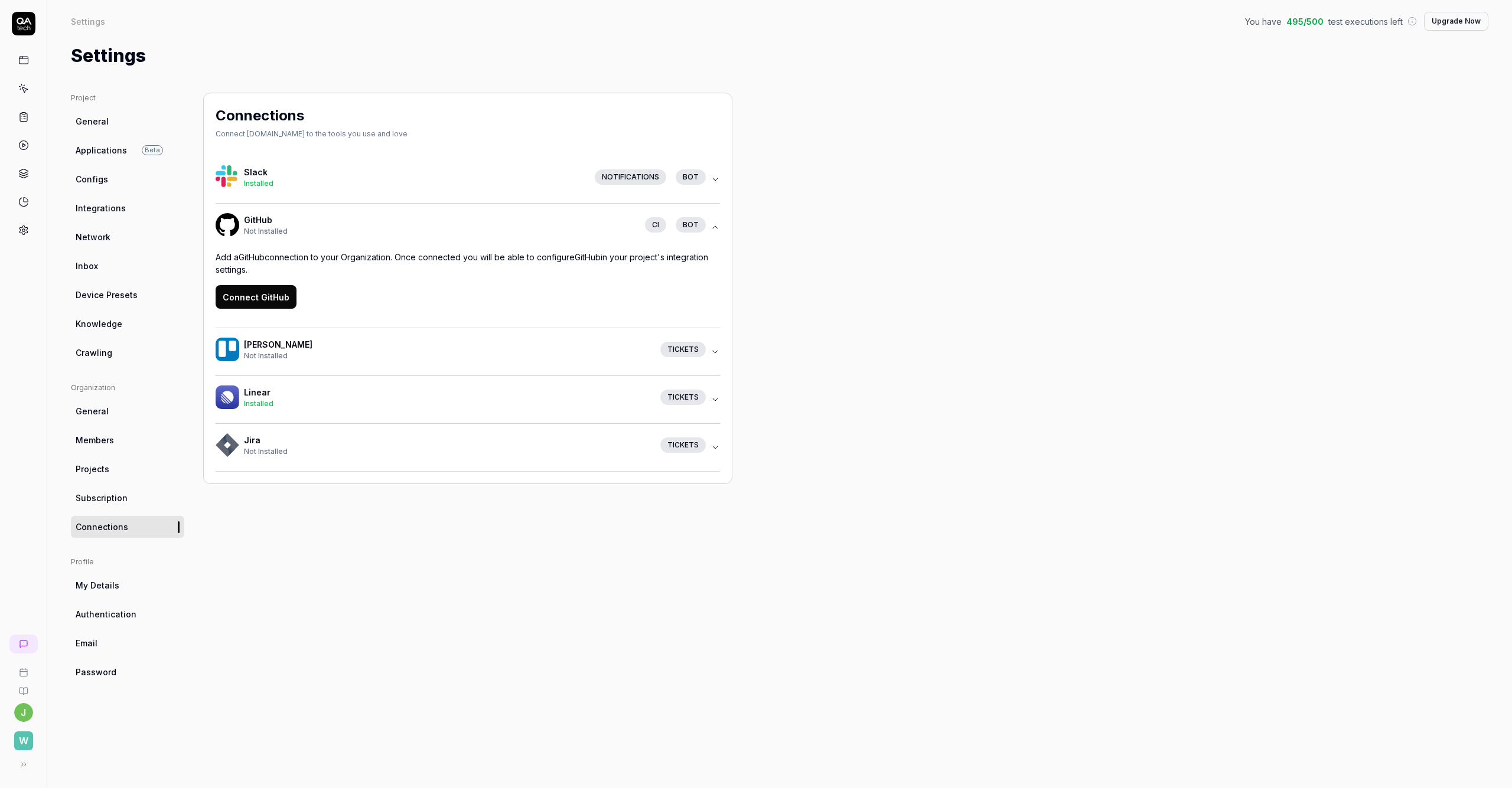
click at [116, 441] on link "Members" at bounding box center [128, 440] width 114 height 22
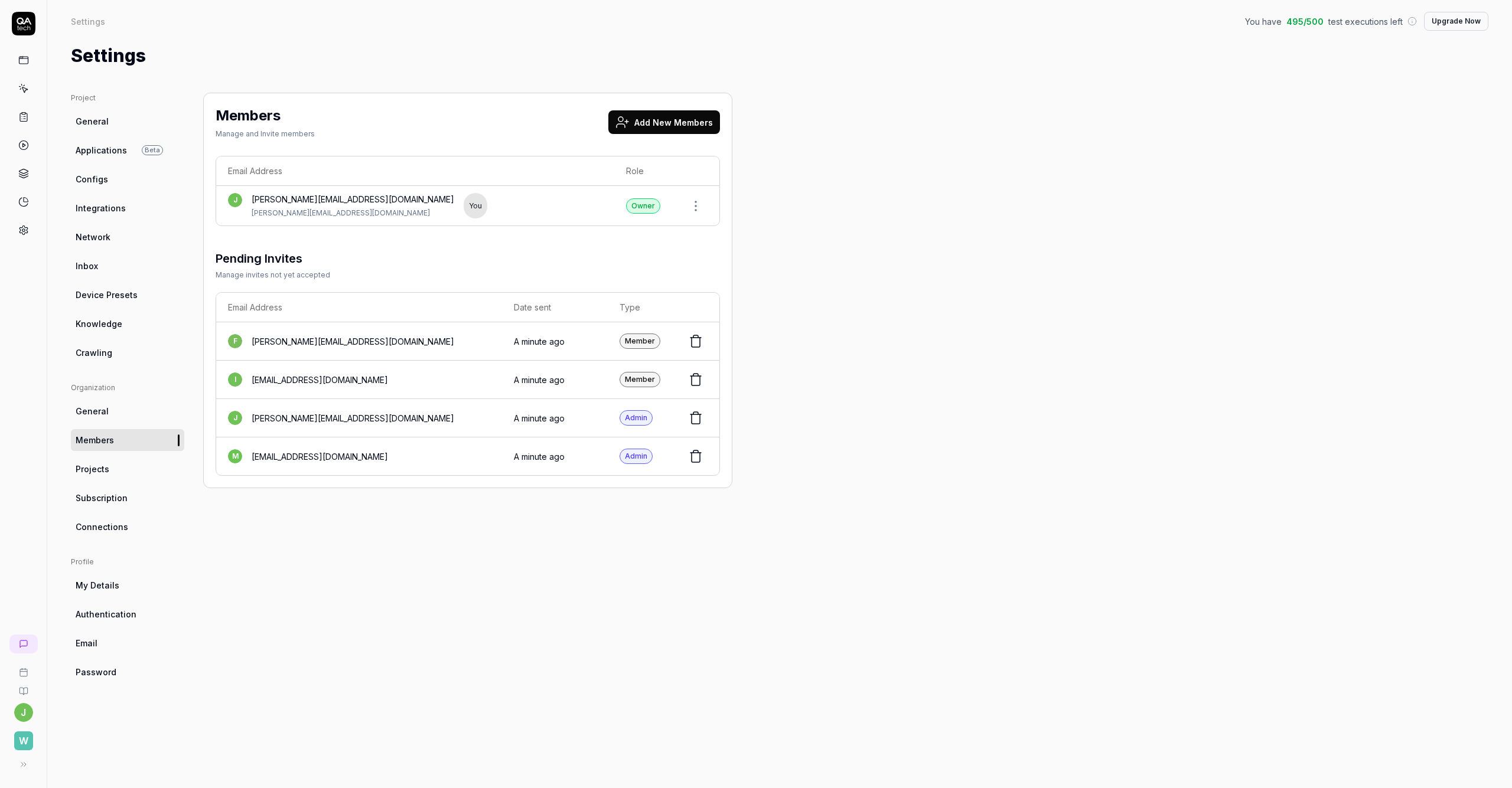
click at [112, 417] on link "General" at bounding box center [128, 410] width 114 height 22
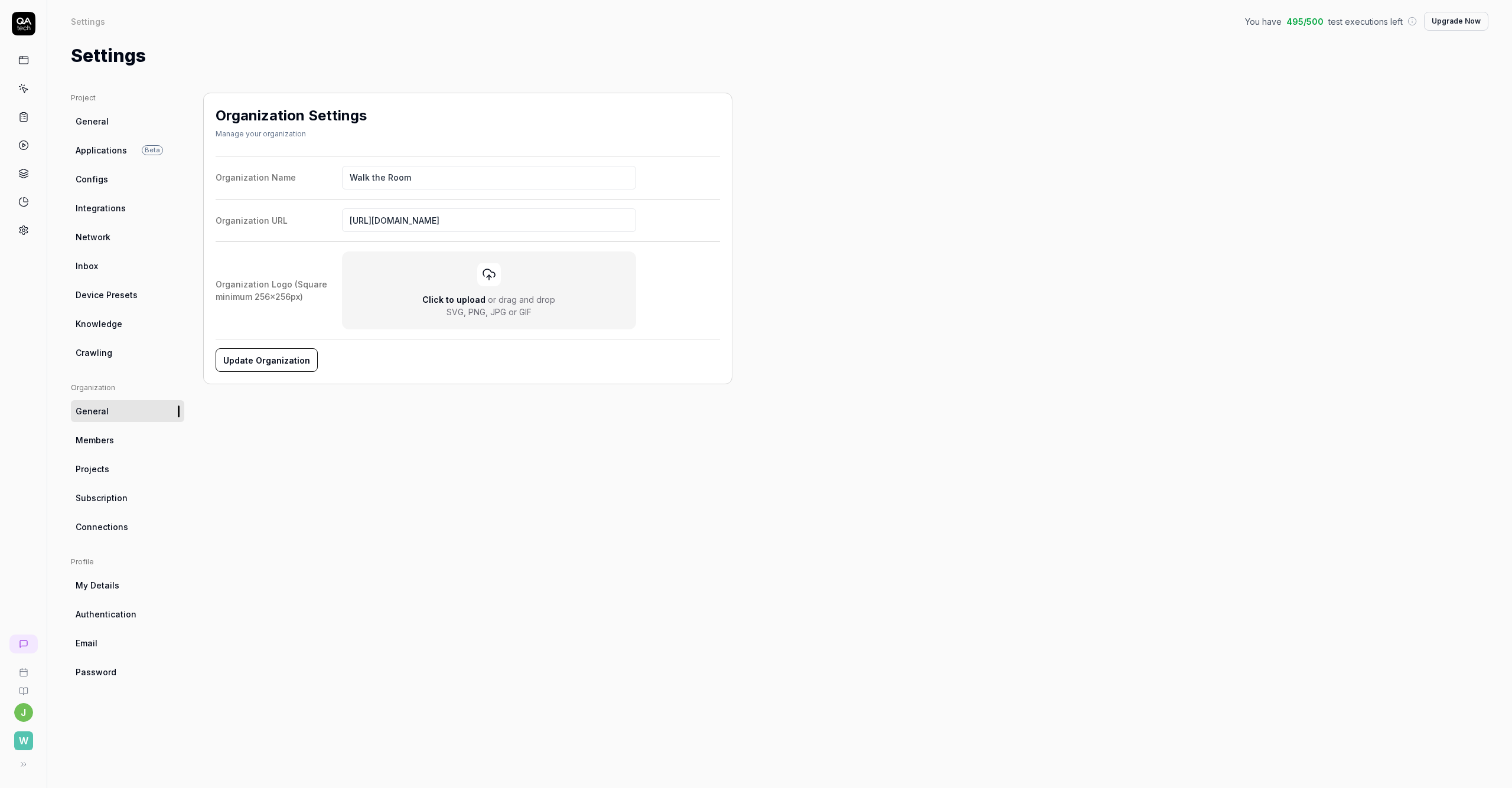
click at [113, 349] on link "Crawling" at bounding box center [128, 352] width 114 height 22
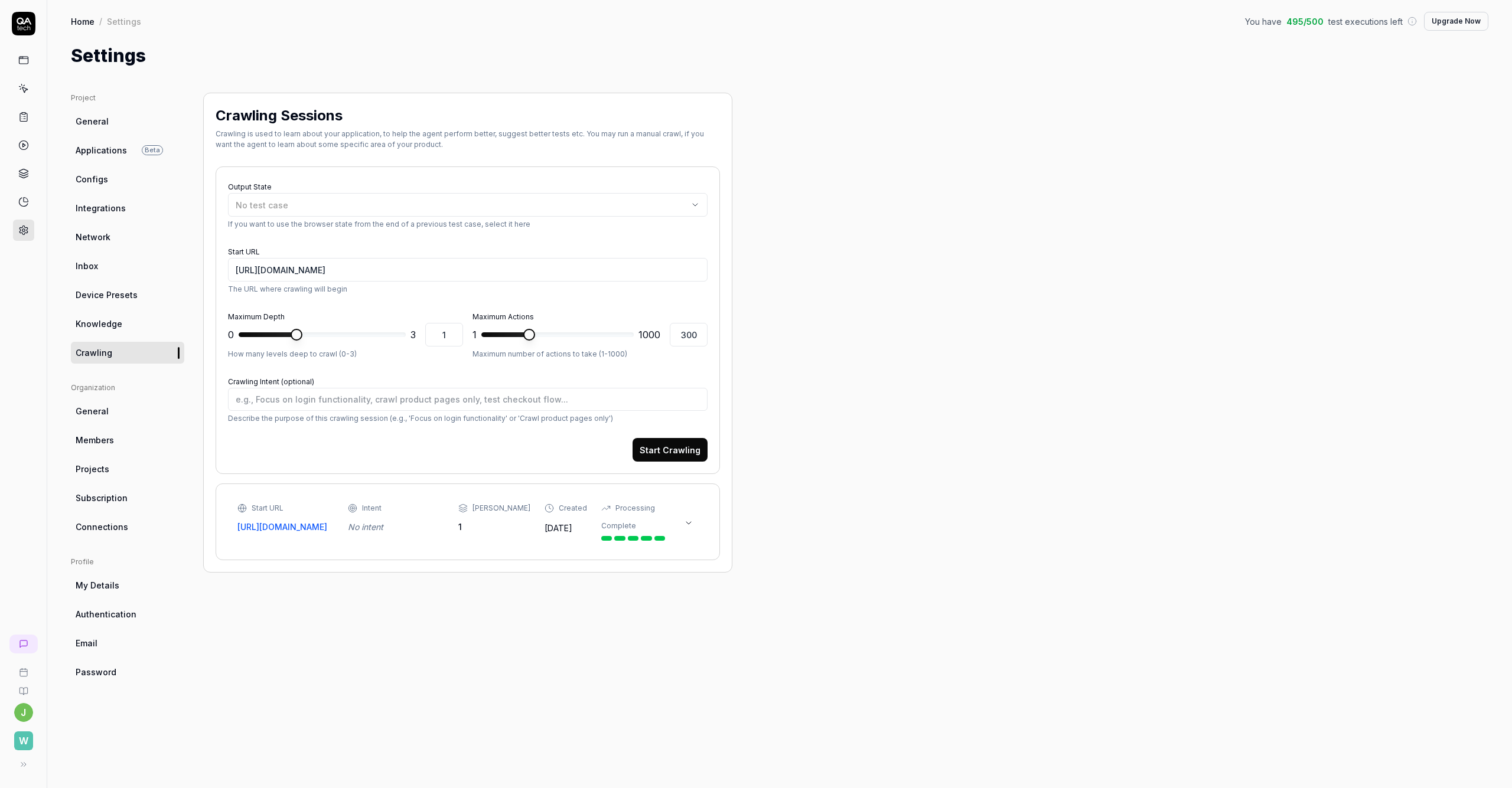
click at [112, 323] on span "Knowledge" at bounding box center [98, 324] width 46 height 13
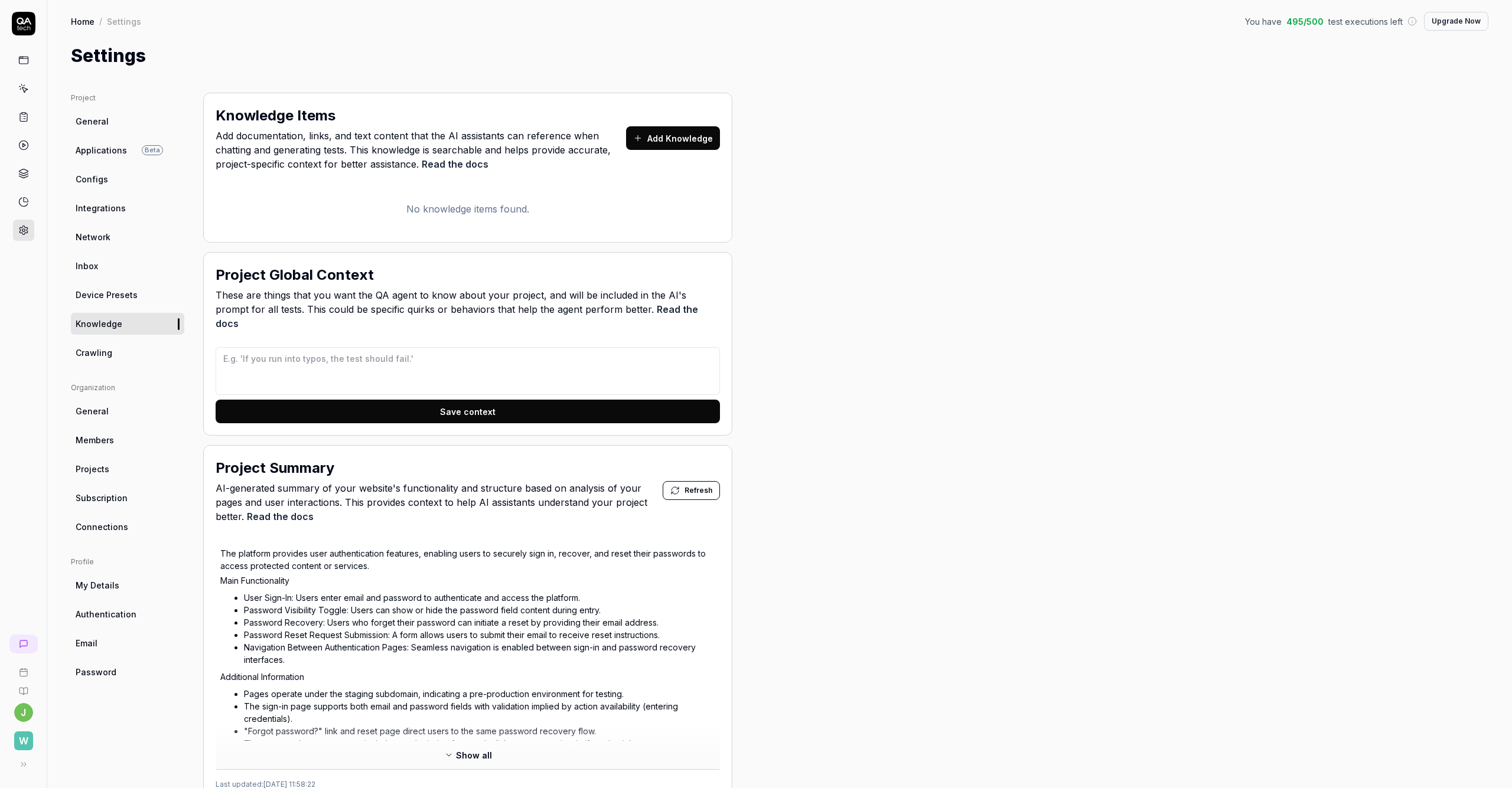
click at [115, 353] on link "Crawling" at bounding box center [128, 352] width 114 height 22
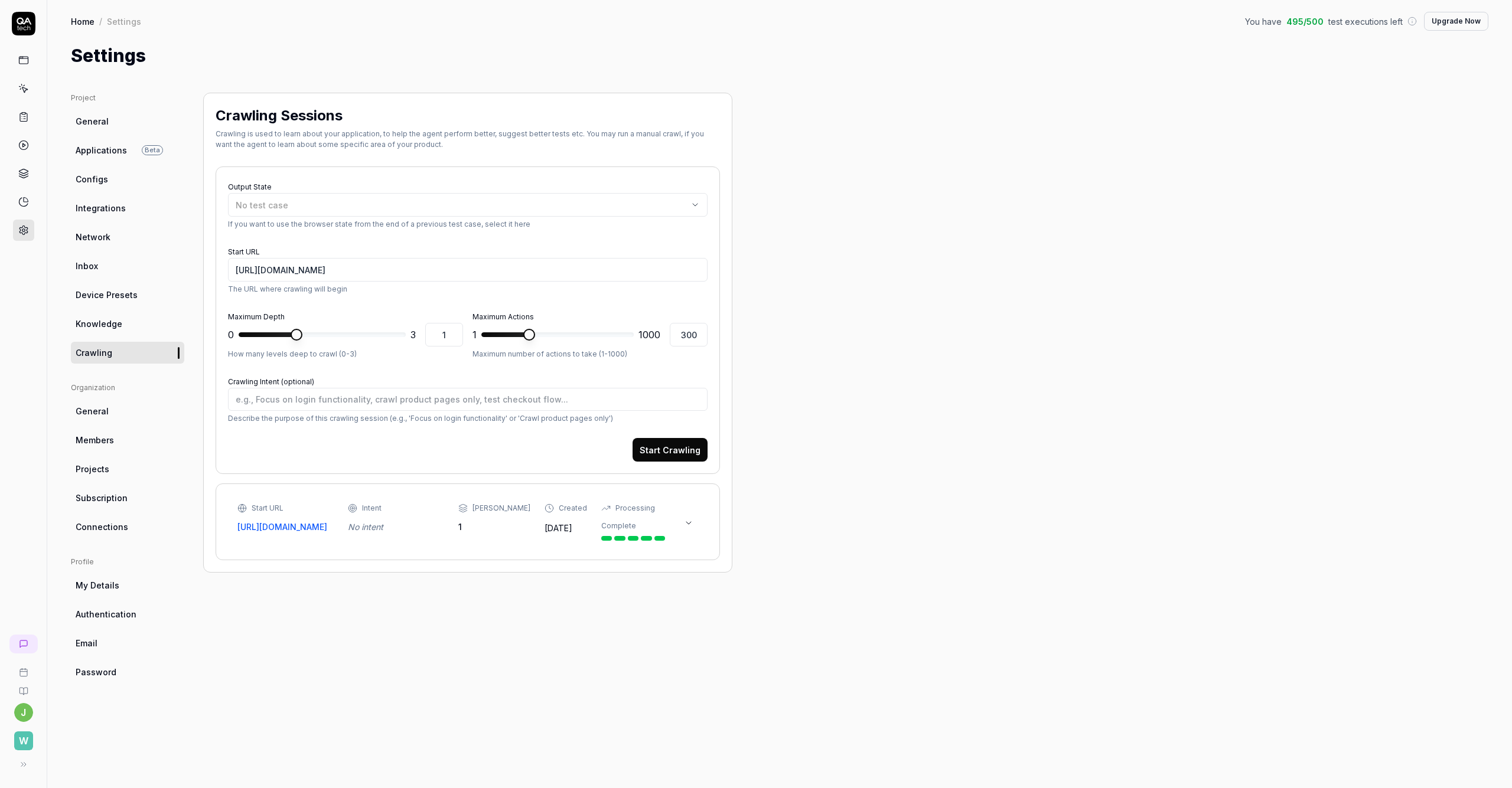
click at [116, 326] on span "Knowledge" at bounding box center [98, 324] width 46 height 13
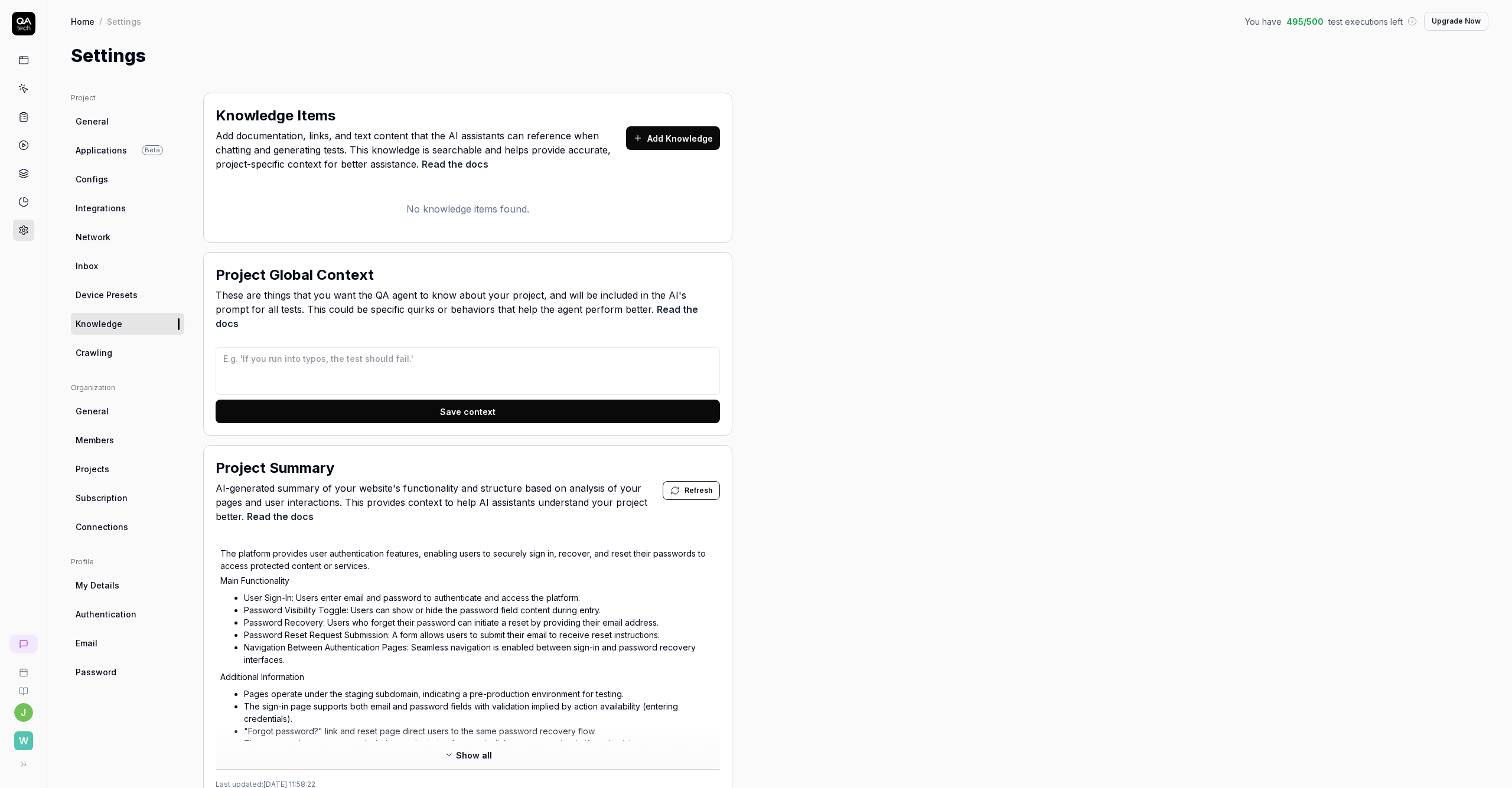
click at [88, 301] on span "Device Presets" at bounding box center [106, 295] width 62 height 13
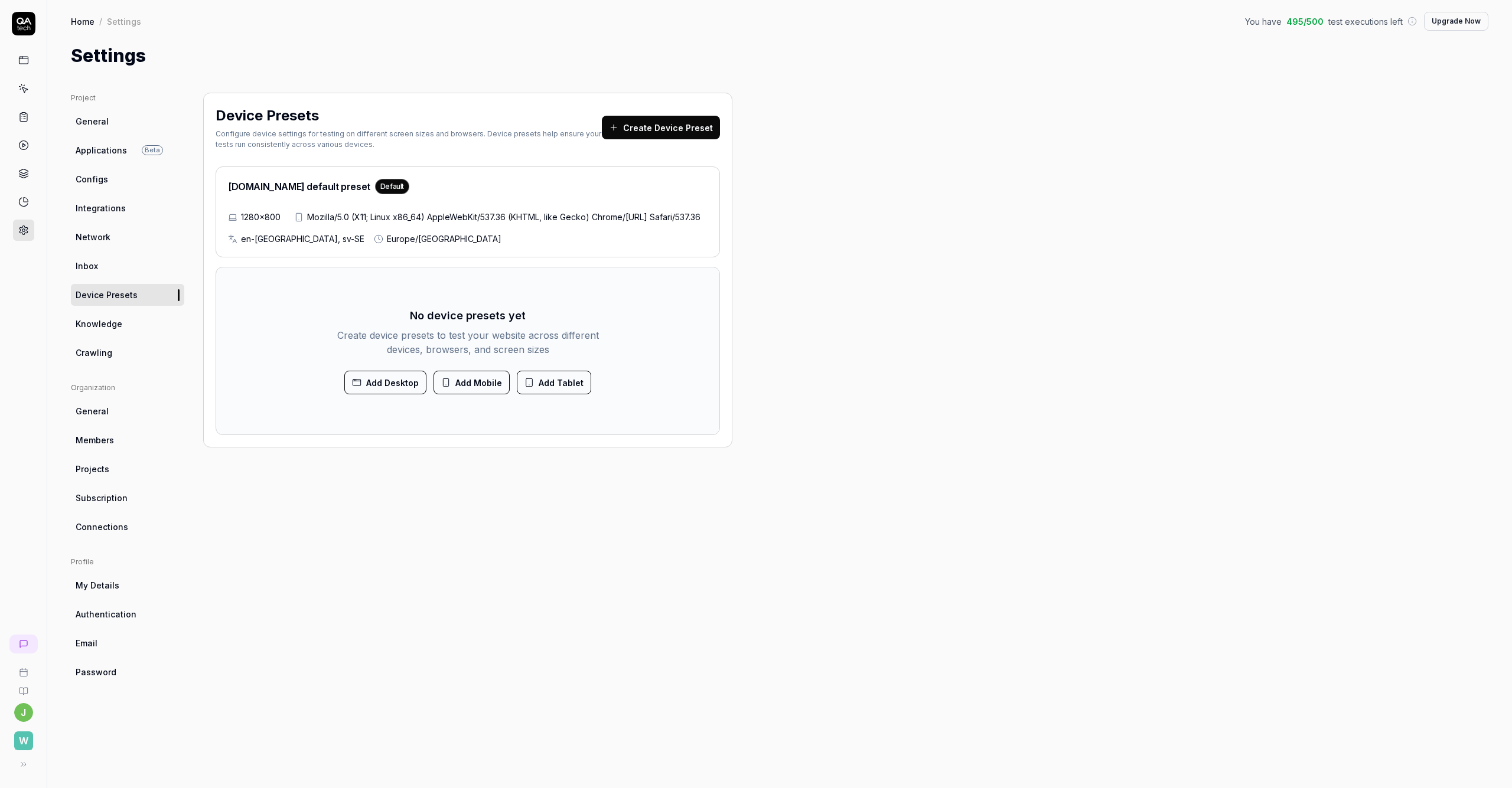
click at [98, 265] on link "Inbox" at bounding box center [128, 266] width 114 height 22
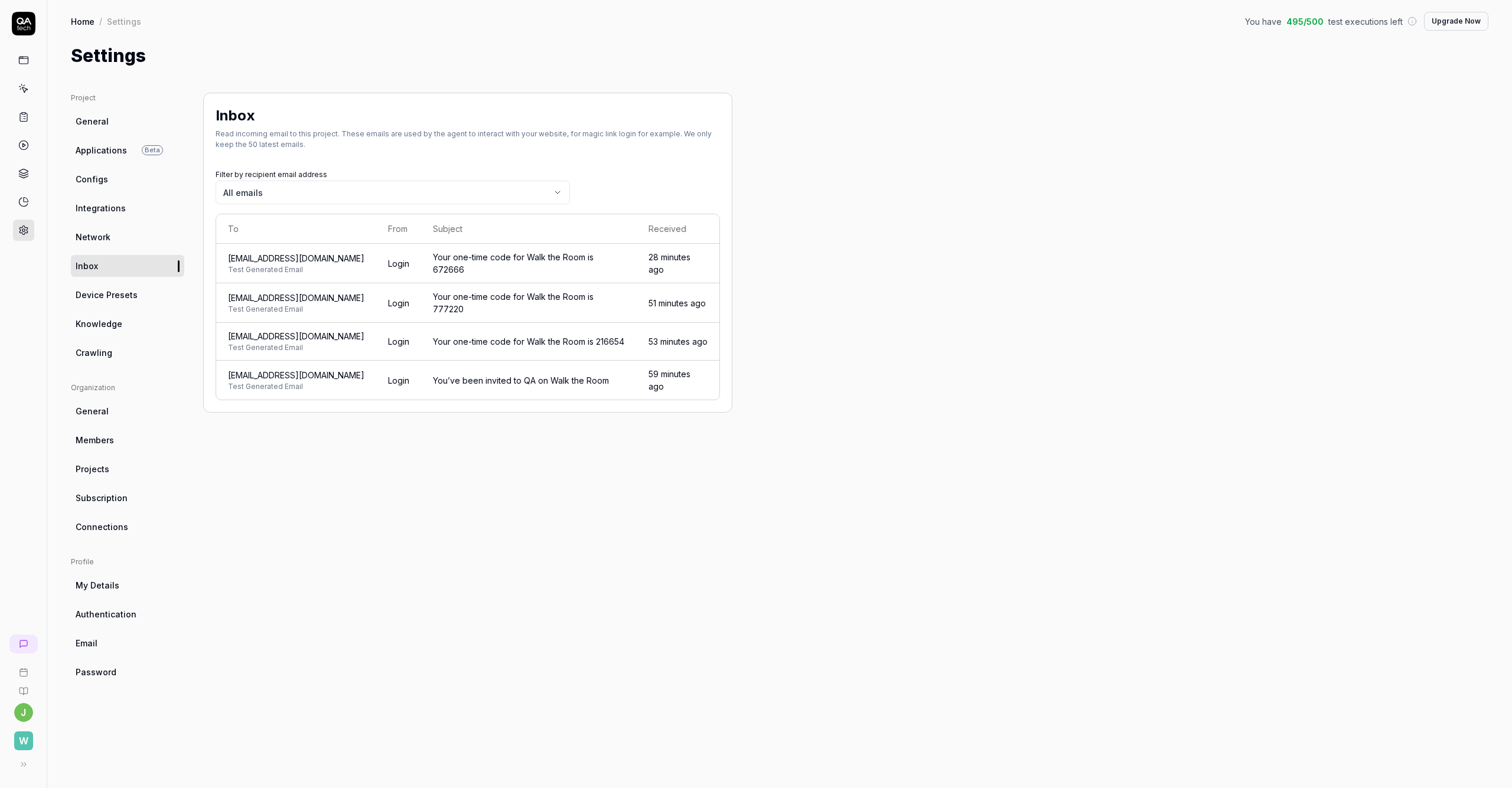
click at [113, 242] on link "Network" at bounding box center [128, 237] width 114 height 22
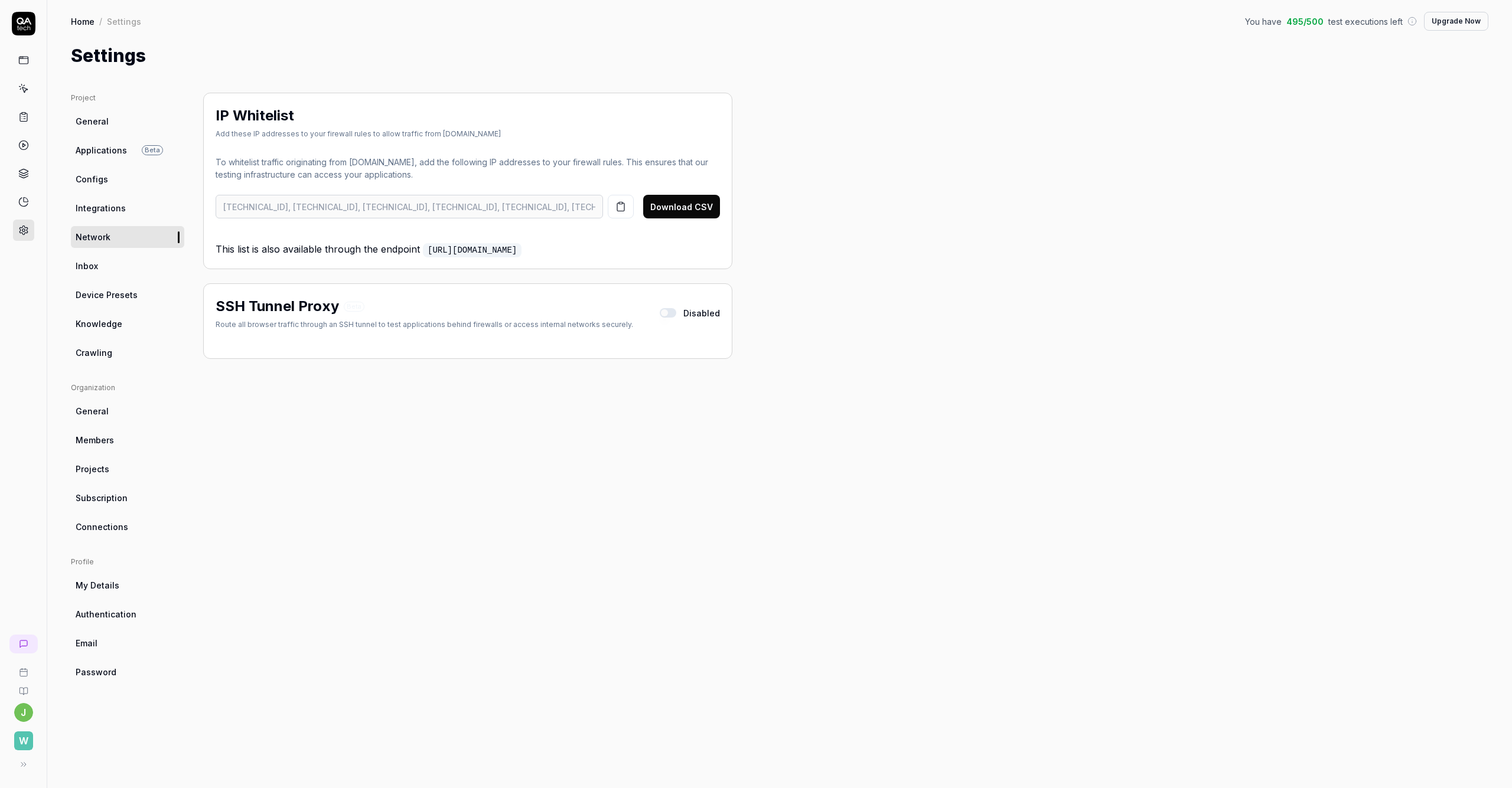
click at [122, 211] on span "Integrations" at bounding box center [100, 208] width 50 height 13
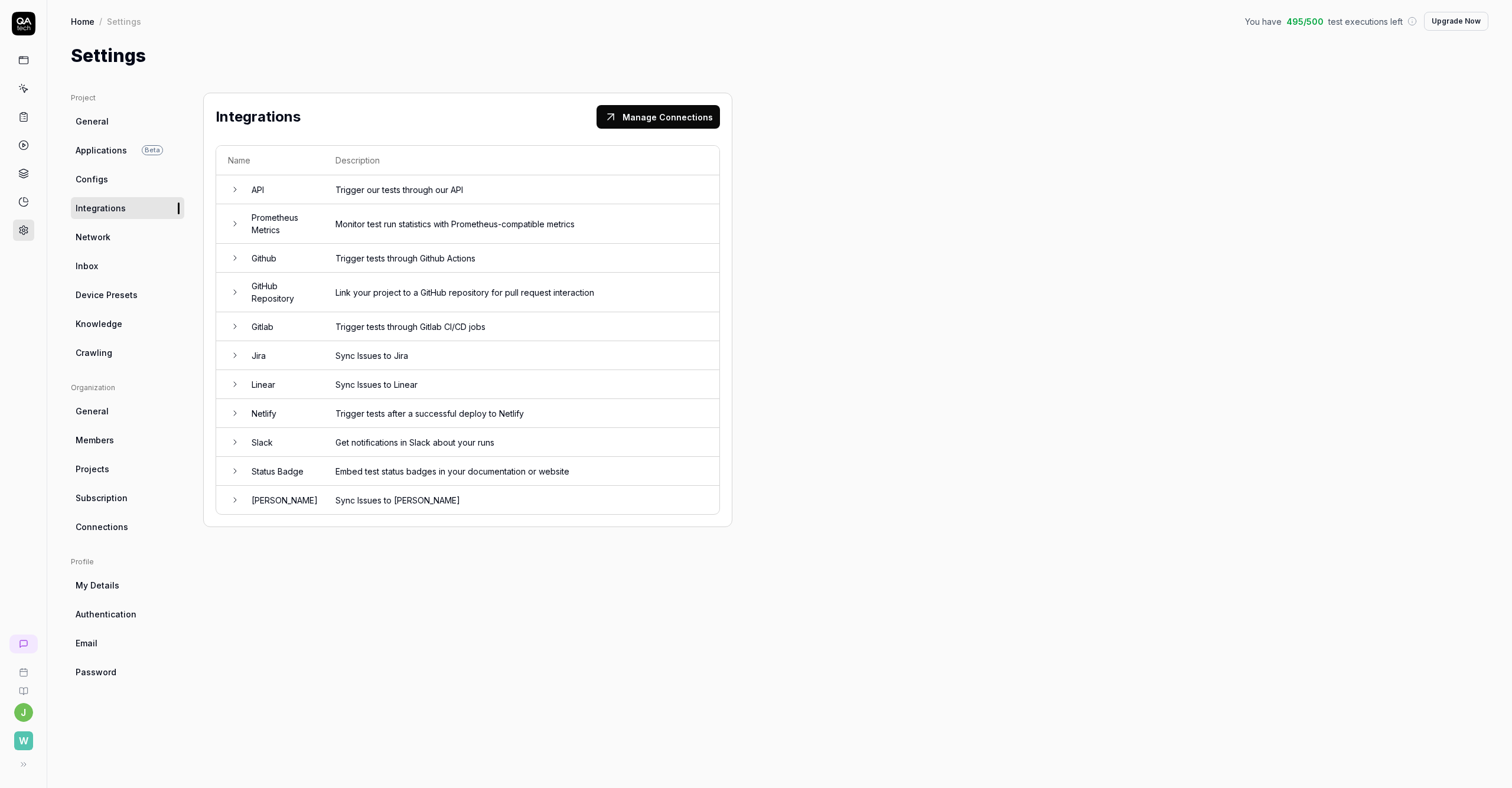
click at [292, 438] on td "Slack" at bounding box center [282, 442] width 84 height 29
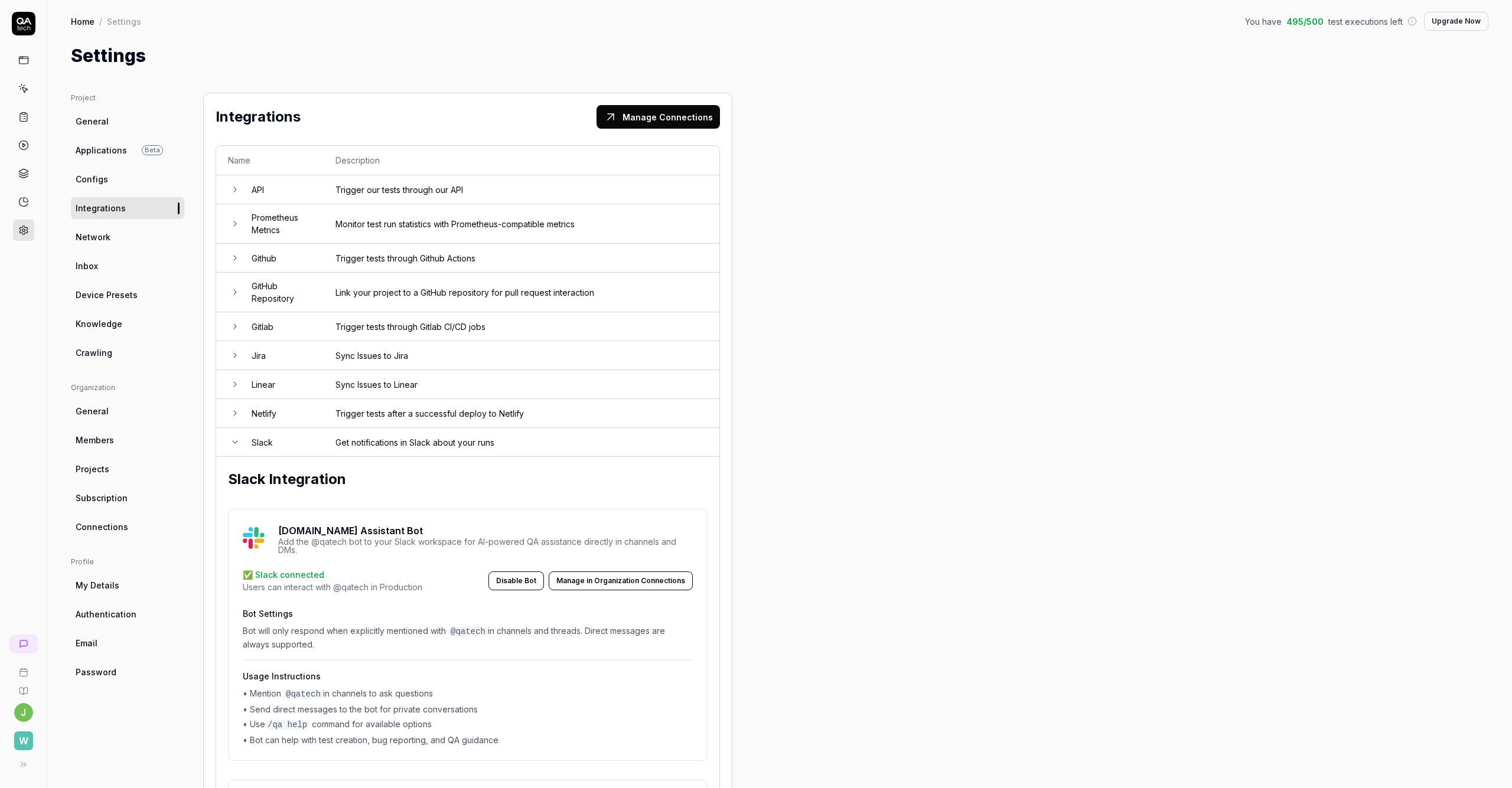
click at [110, 174] on link "Configs" at bounding box center [128, 178] width 114 height 22
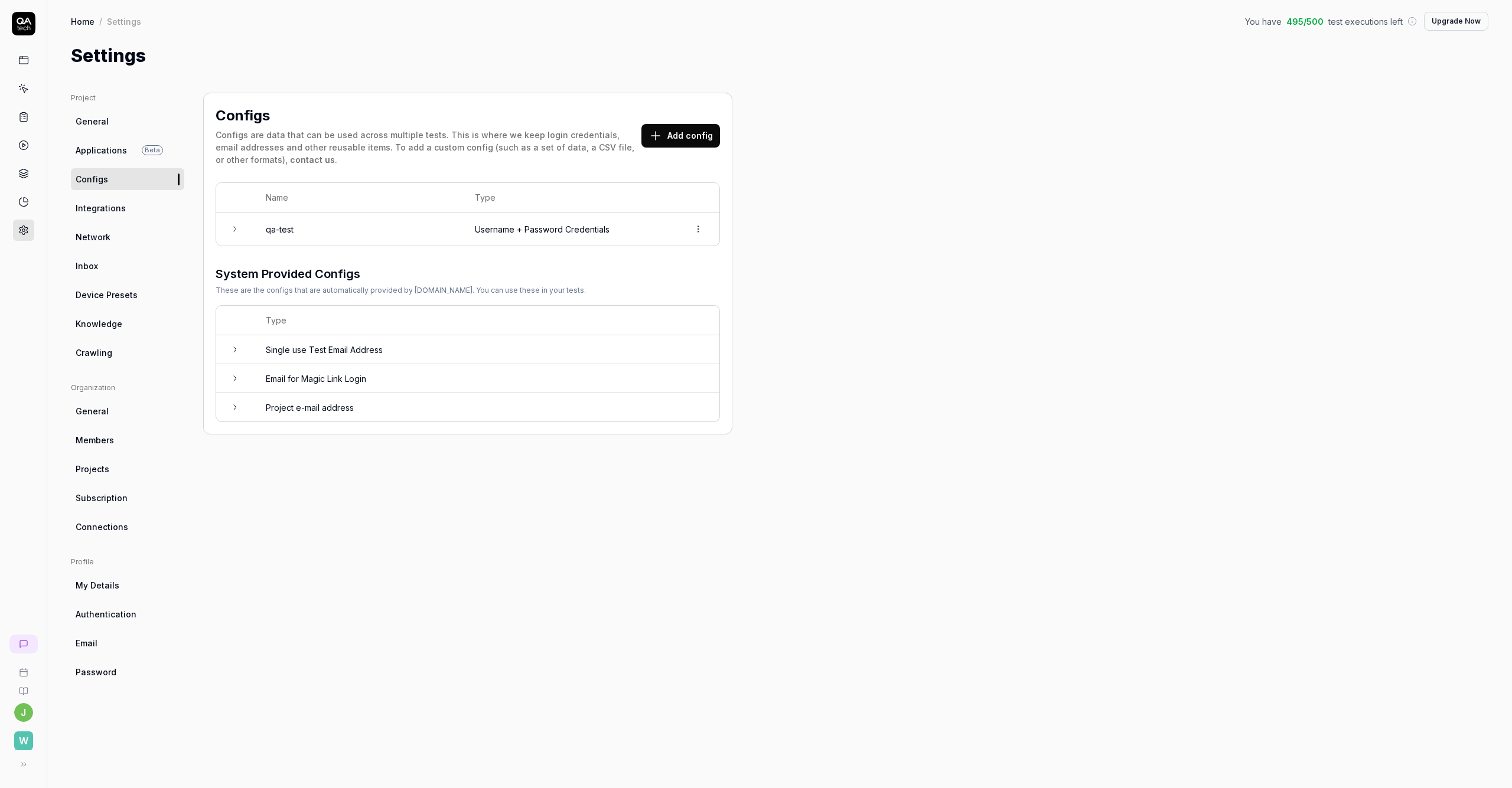
click at [101, 118] on span "General" at bounding box center [91, 122] width 33 height 13
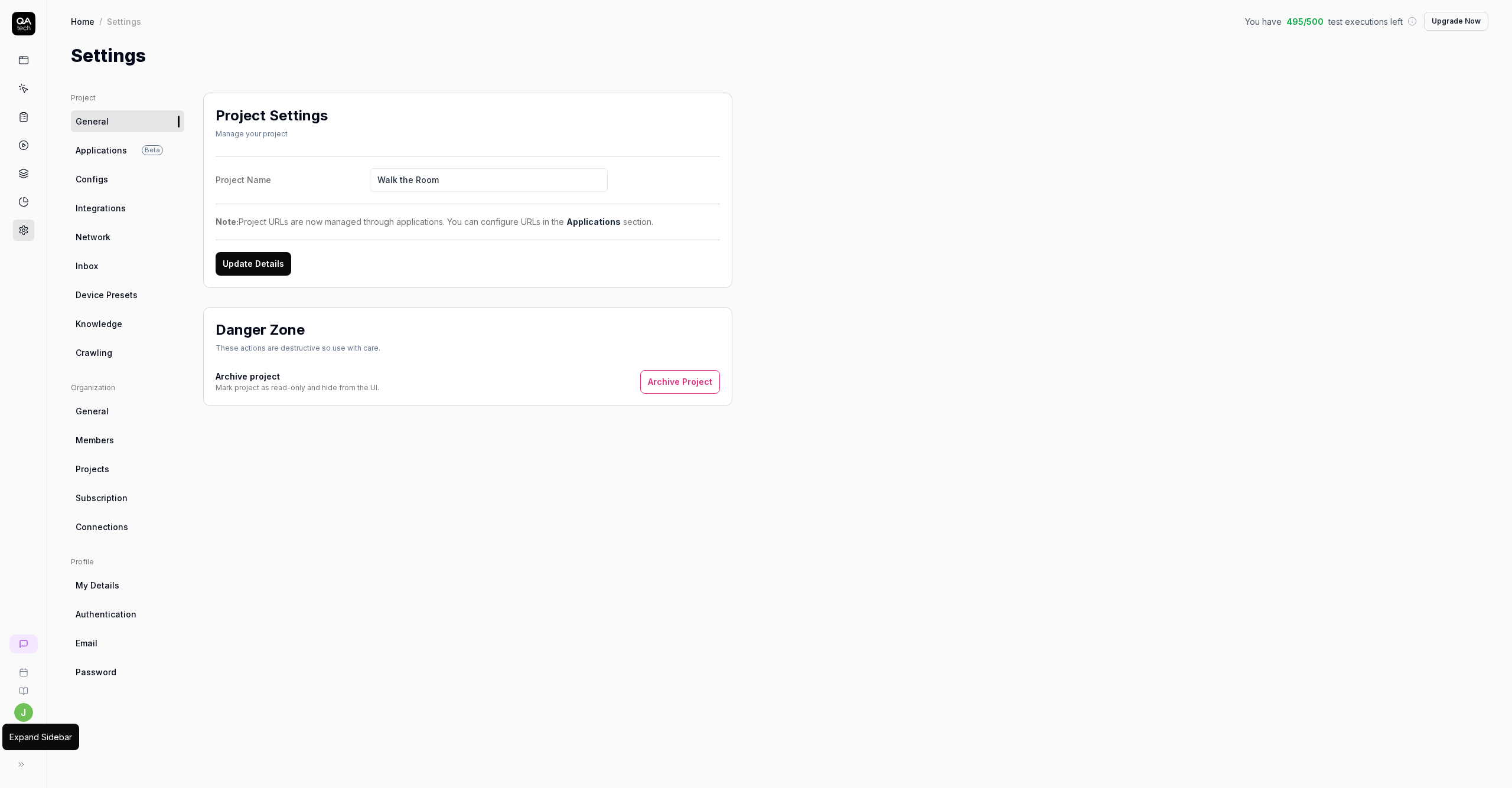
click at [23, 773] on button at bounding box center [22, 765] width 24 height 24
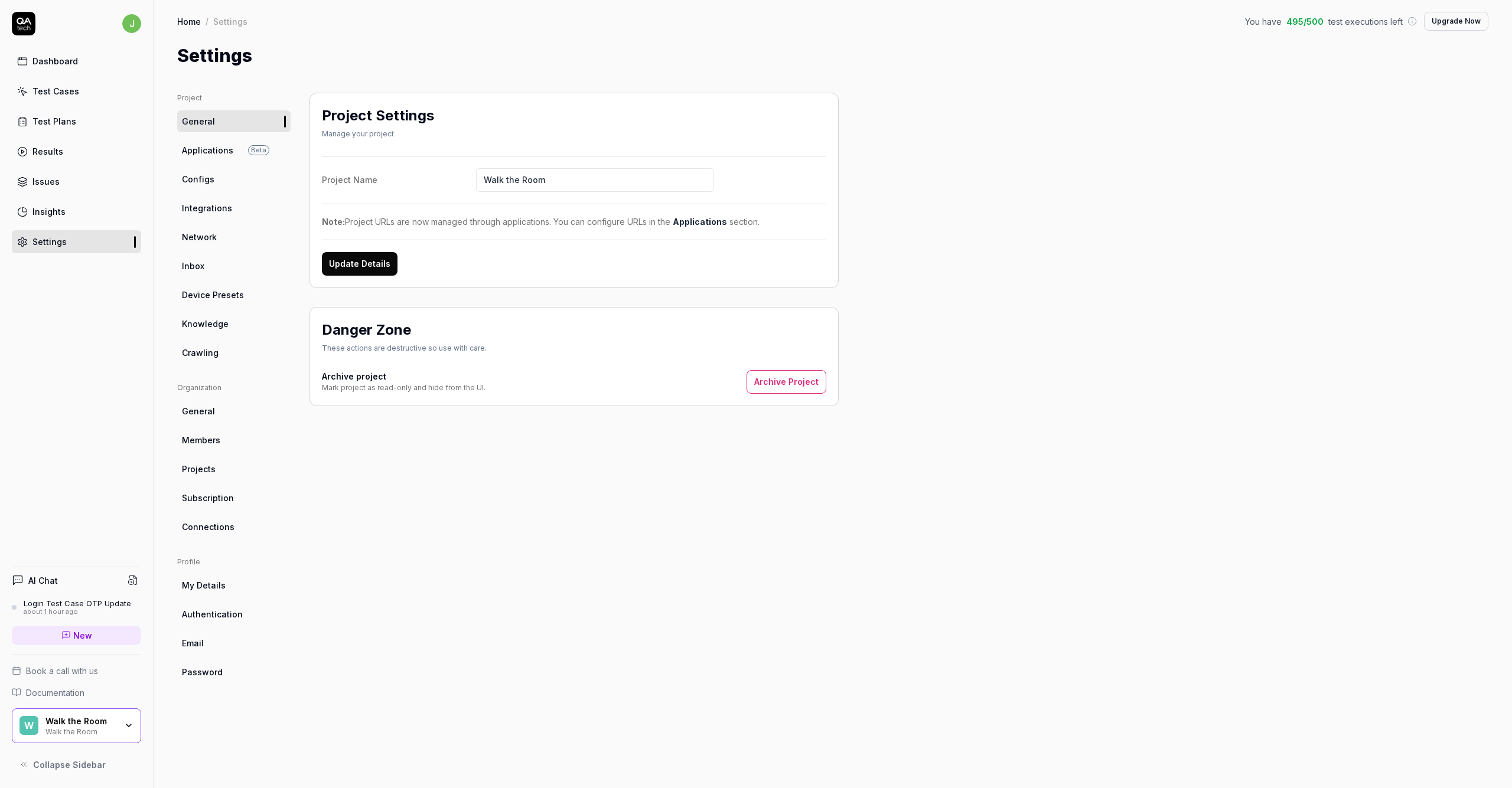
click at [64, 120] on div "Test Plans" at bounding box center [54, 122] width 44 height 13
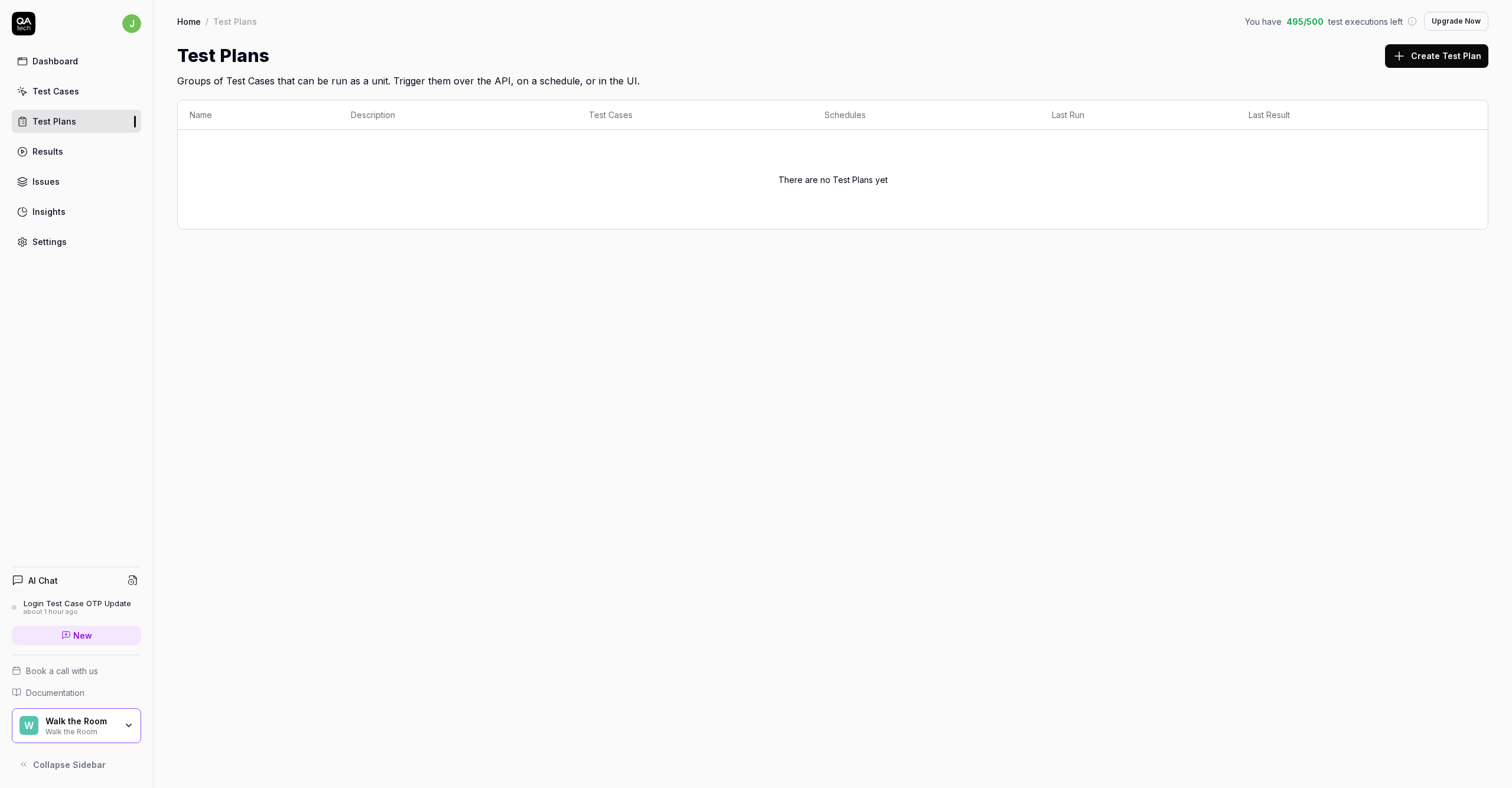
click at [66, 151] on link "Results" at bounding box center [77, 151] width 130 height 23
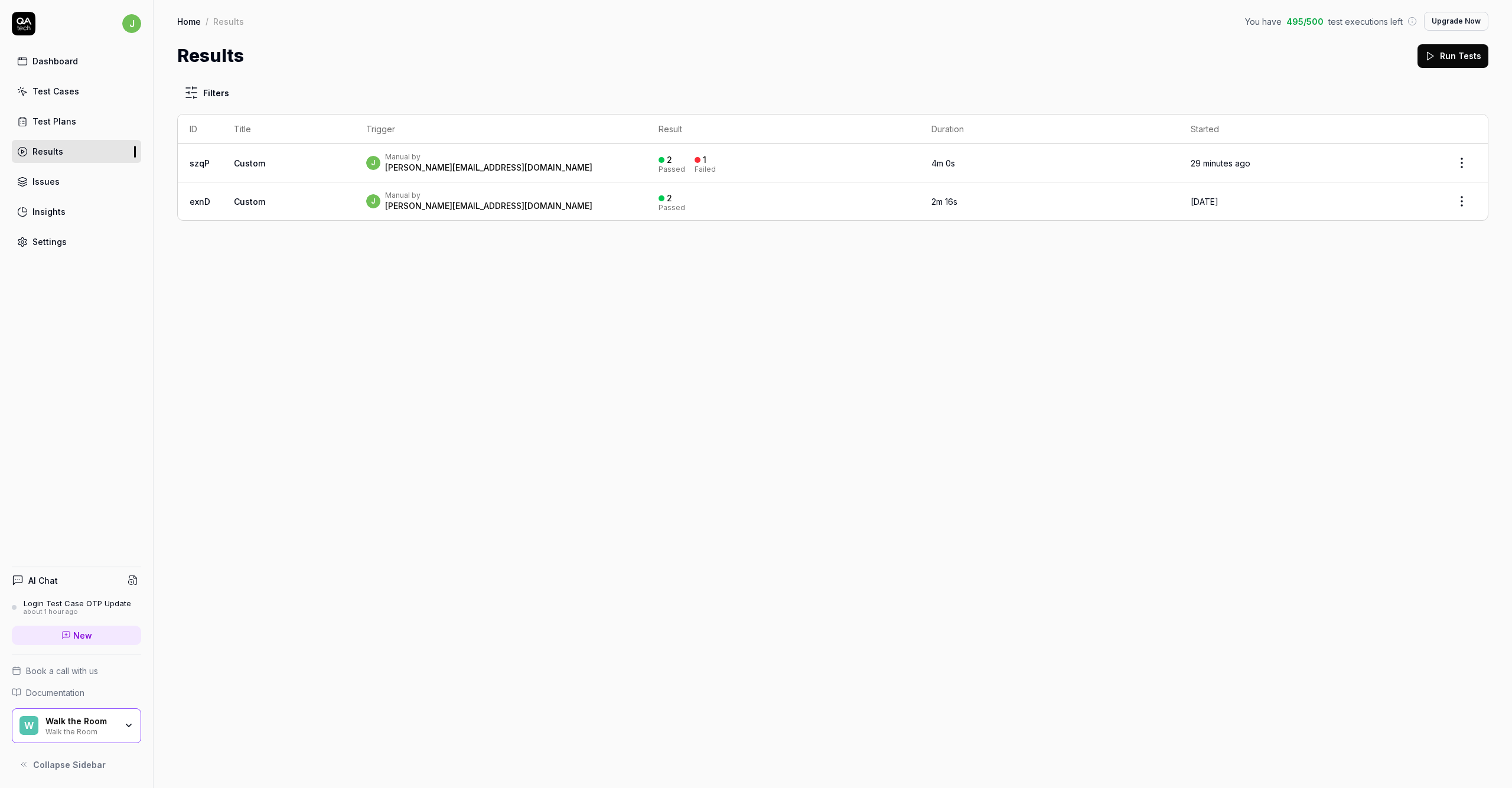
click at [58, 92] on div "Test Cases" at bounding box center [56, 91] width 46 height 13
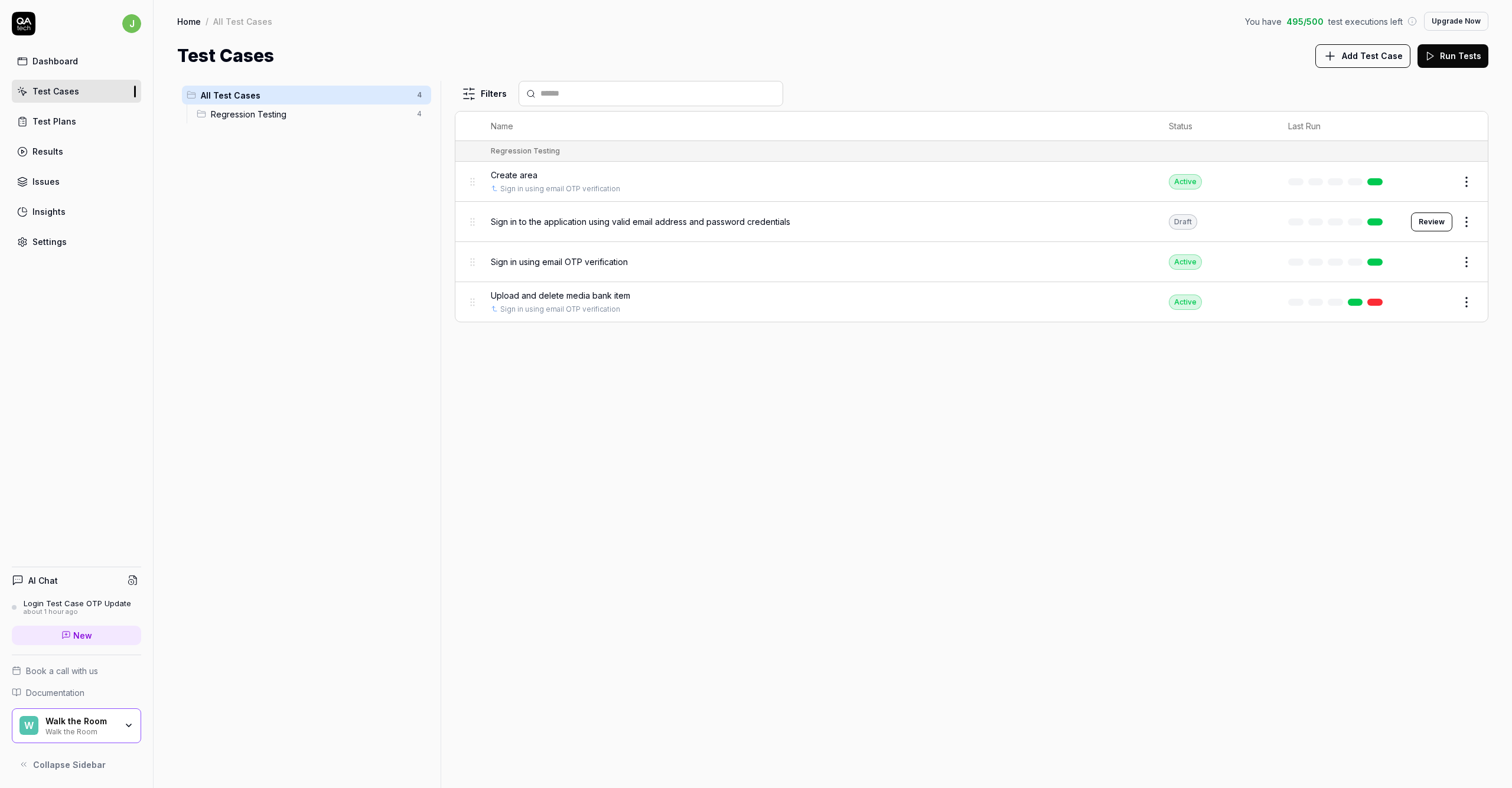
click at [71, 64] on div "Dashboard" at bounding box center [55, 62] width 46 height 13
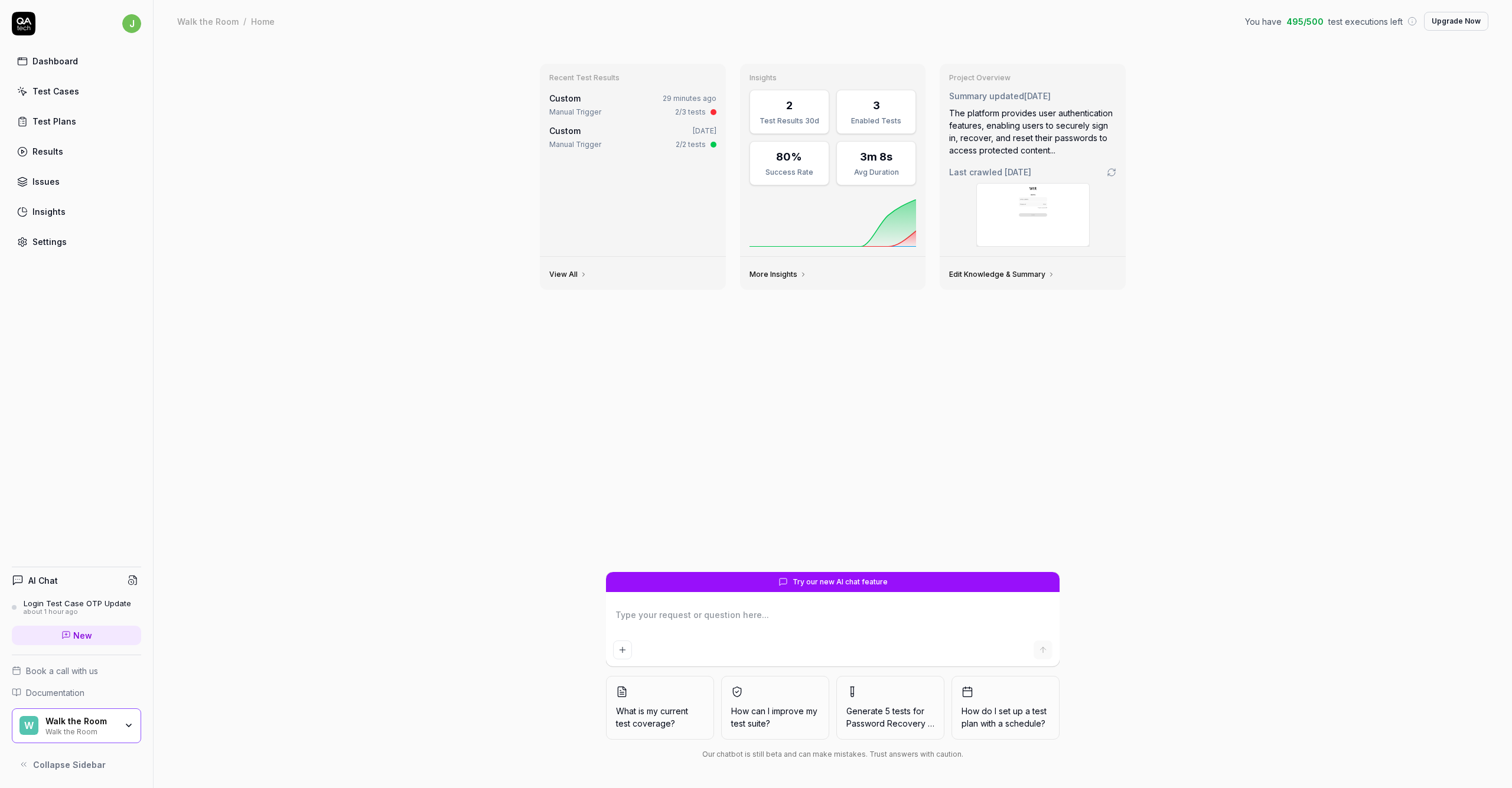
click at [755, 625] on textarea at bounding box center [832, 621] width 439 height 30
click at [587, 423] on div "Recent Test Results Custom 30 minutes ago Manual Trigger 2/3 tests Custom 5 day…" at bounding box center [833, 313] width 605 height 518
click at [59, 242] on div "Settings" at bounding box center [50, 242] width 34 height 13
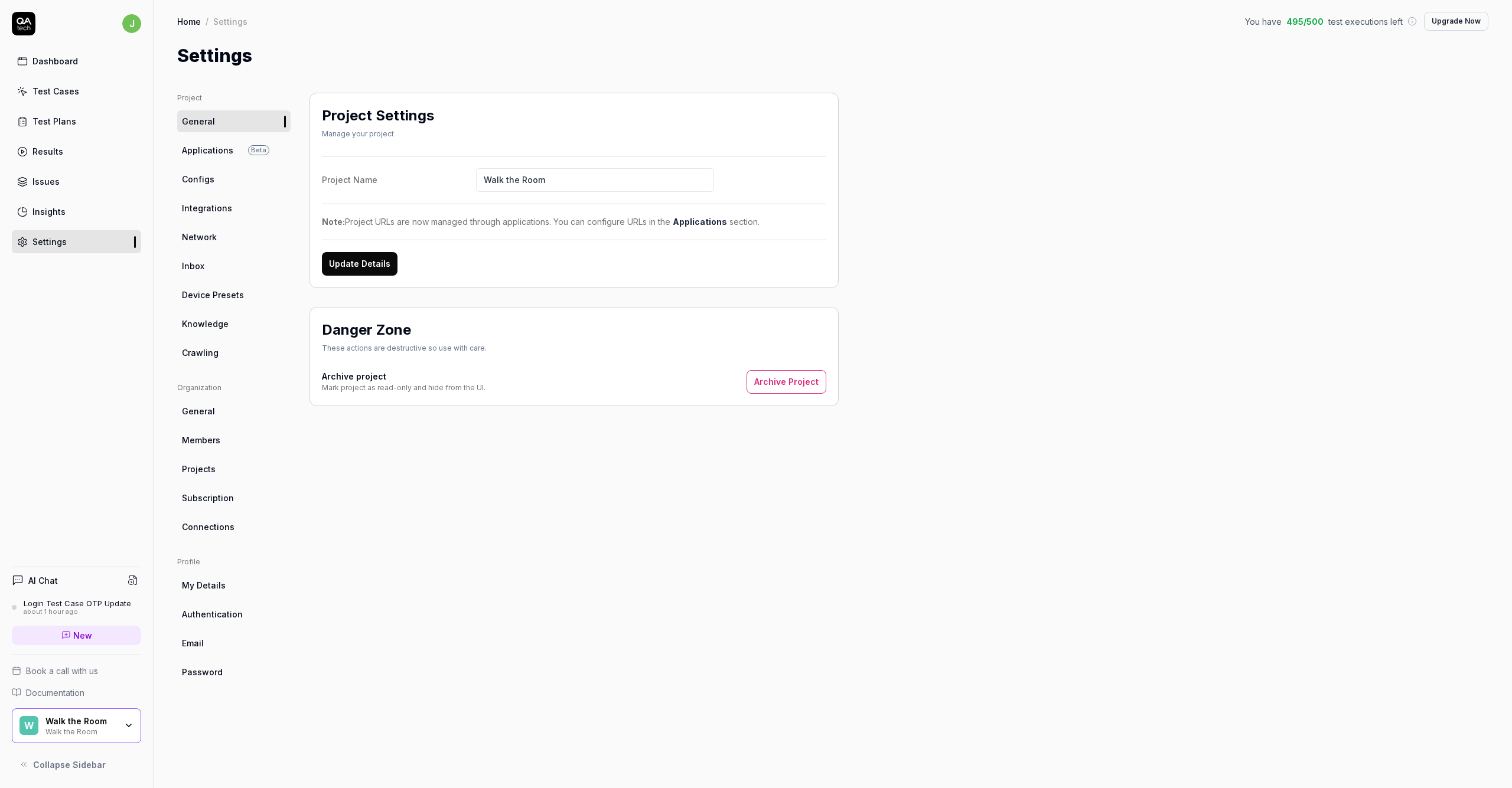
click at [230, 207] on link "Integrations" at bounding box center [234, 208] width 114 height 22
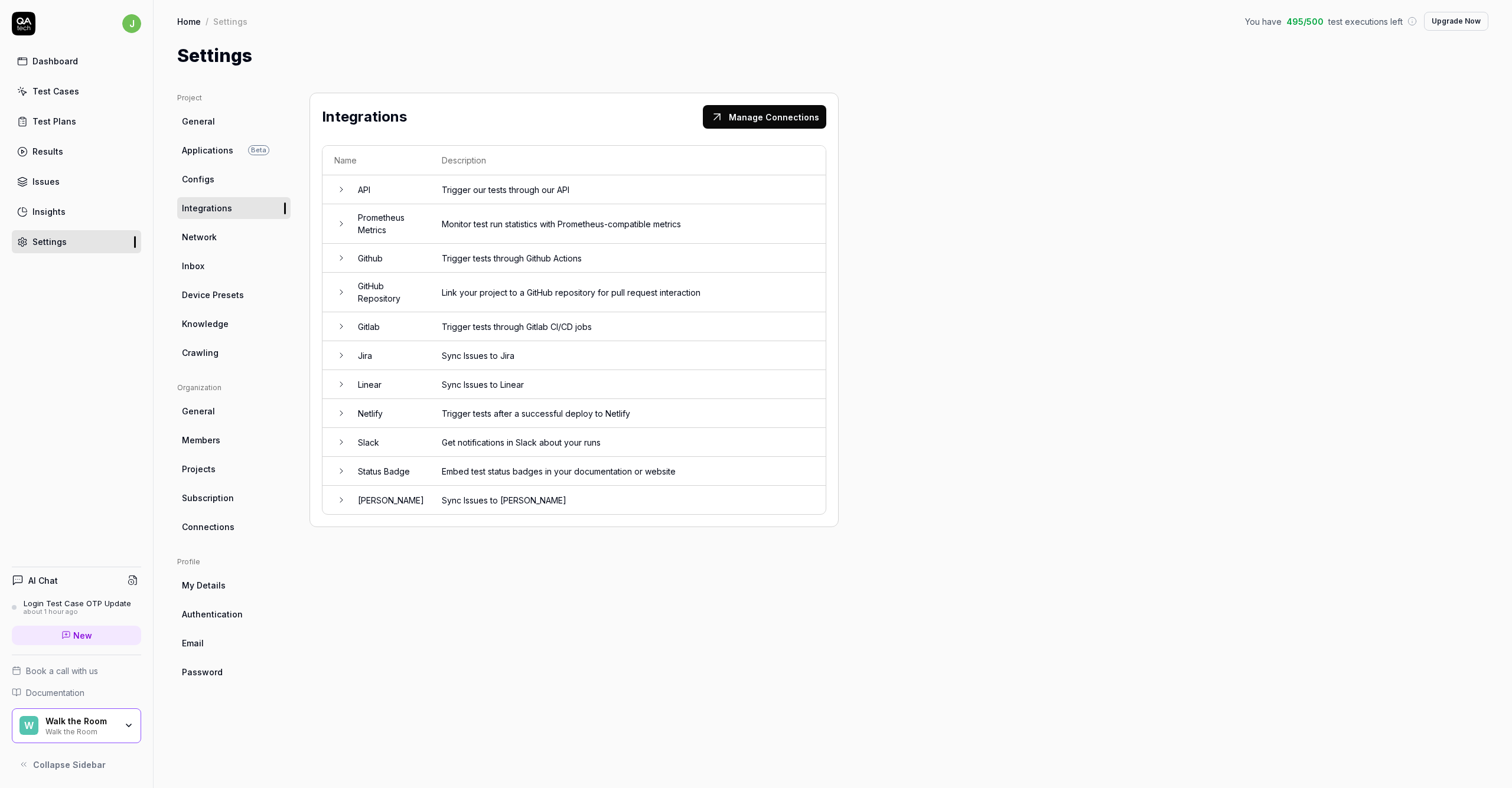
click at [227, 526] on span "Connections" at bounding box center [208, 527] width 53 height 13
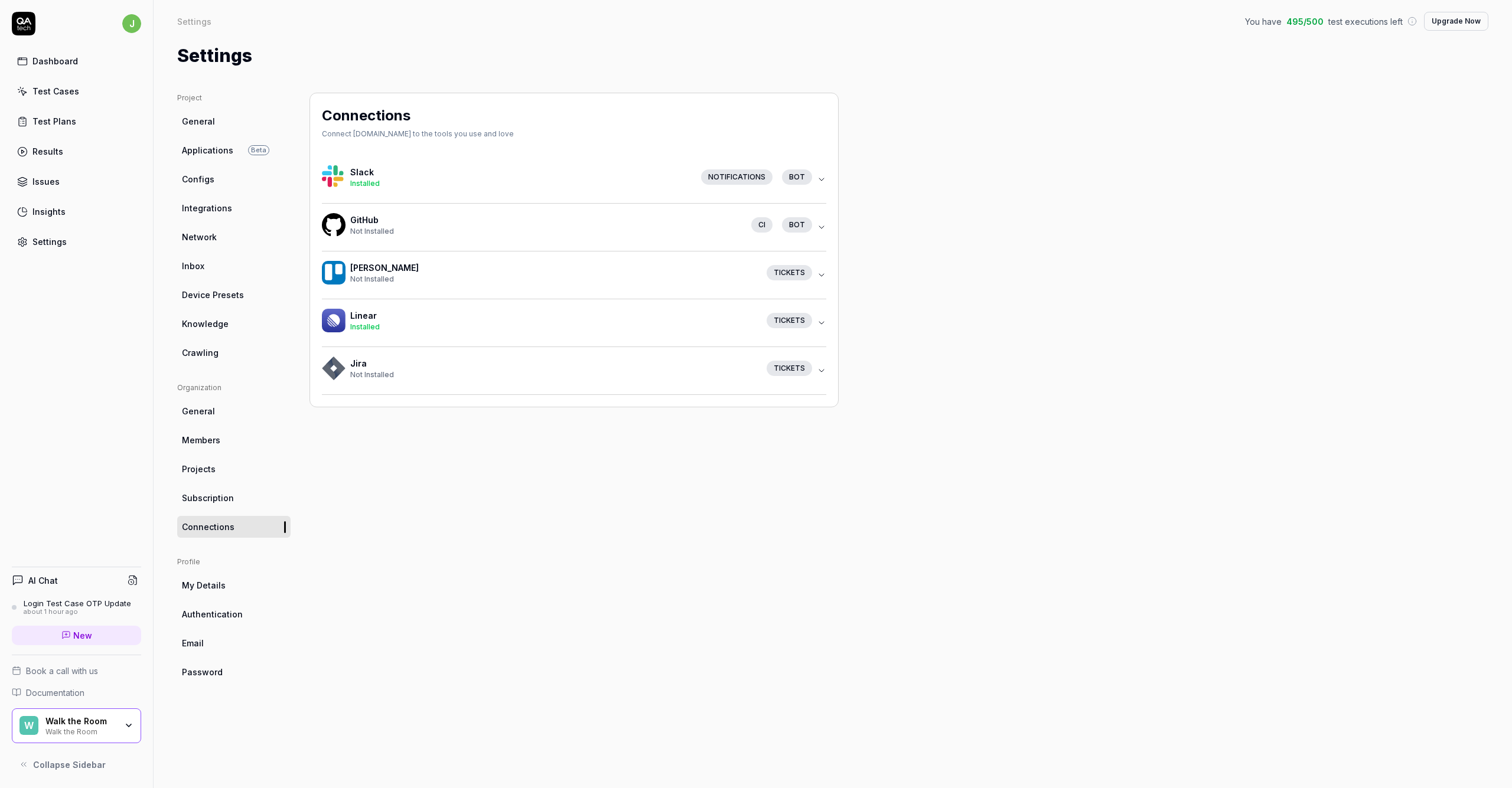
click at [225, 206] on span "Integrations" at bounding box center [206, 208] width 50 height 13
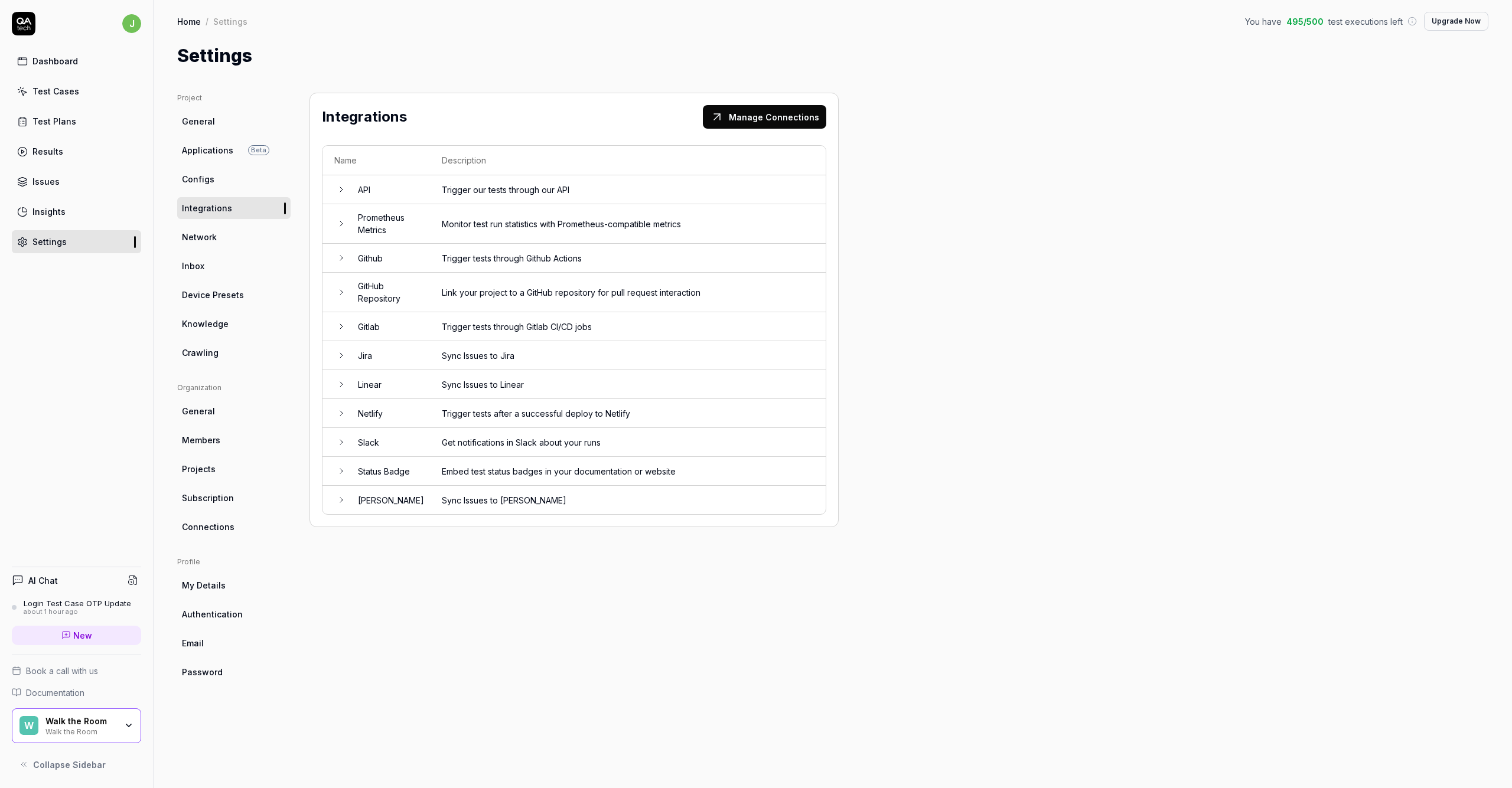
click at [340, 382] on icon at bounding box center [341, 385] width 2 height 5
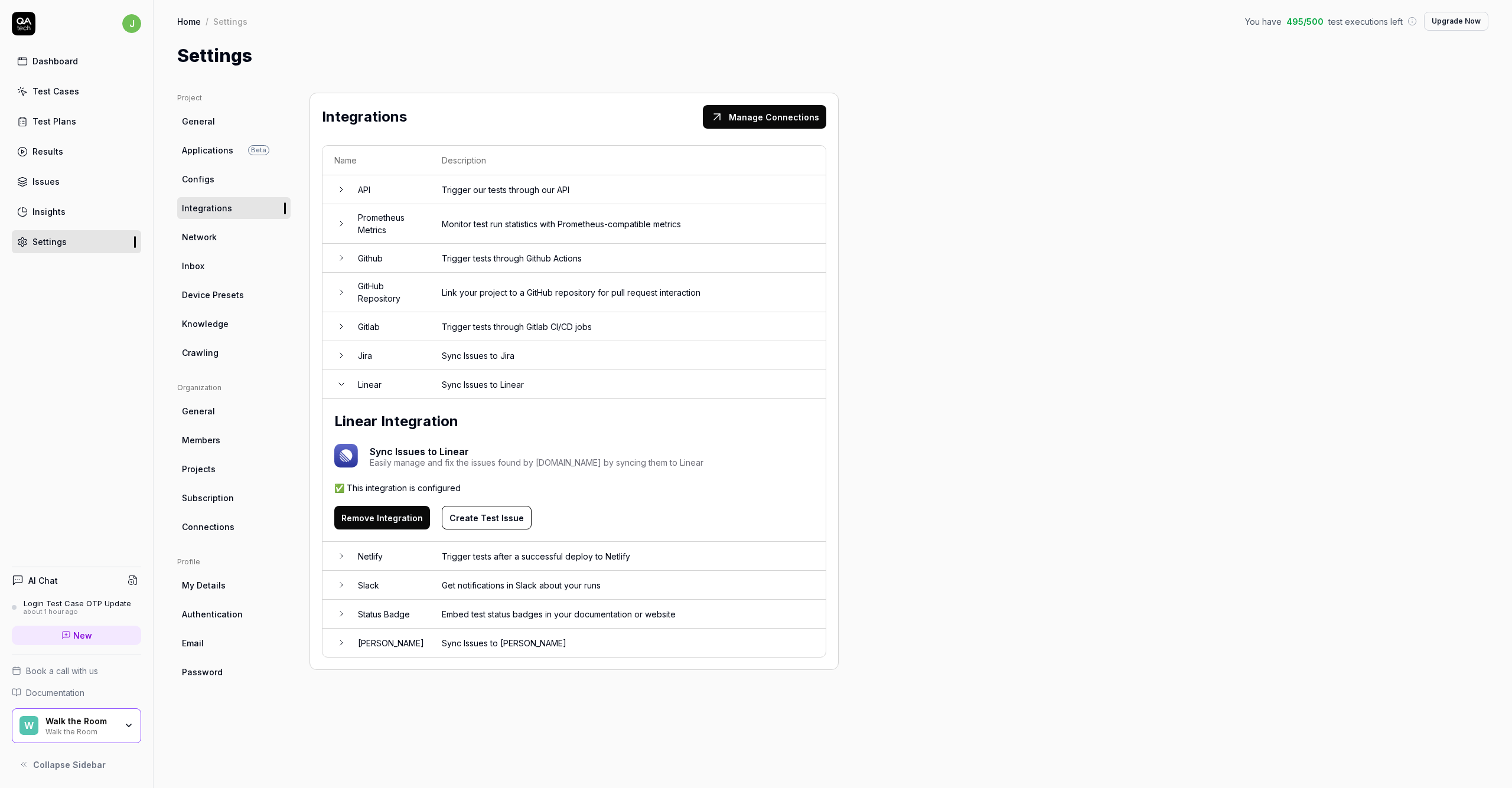
click at [711, 462] on div "Sync Issues to Linear Easily manage and fix the issues found by QA.tech by sync…" at bounding box center [574, 456] width 479 height 24
click at [496, 510] on button "Create Test Issue" at bounding box center [486, 518] width 90 height 24
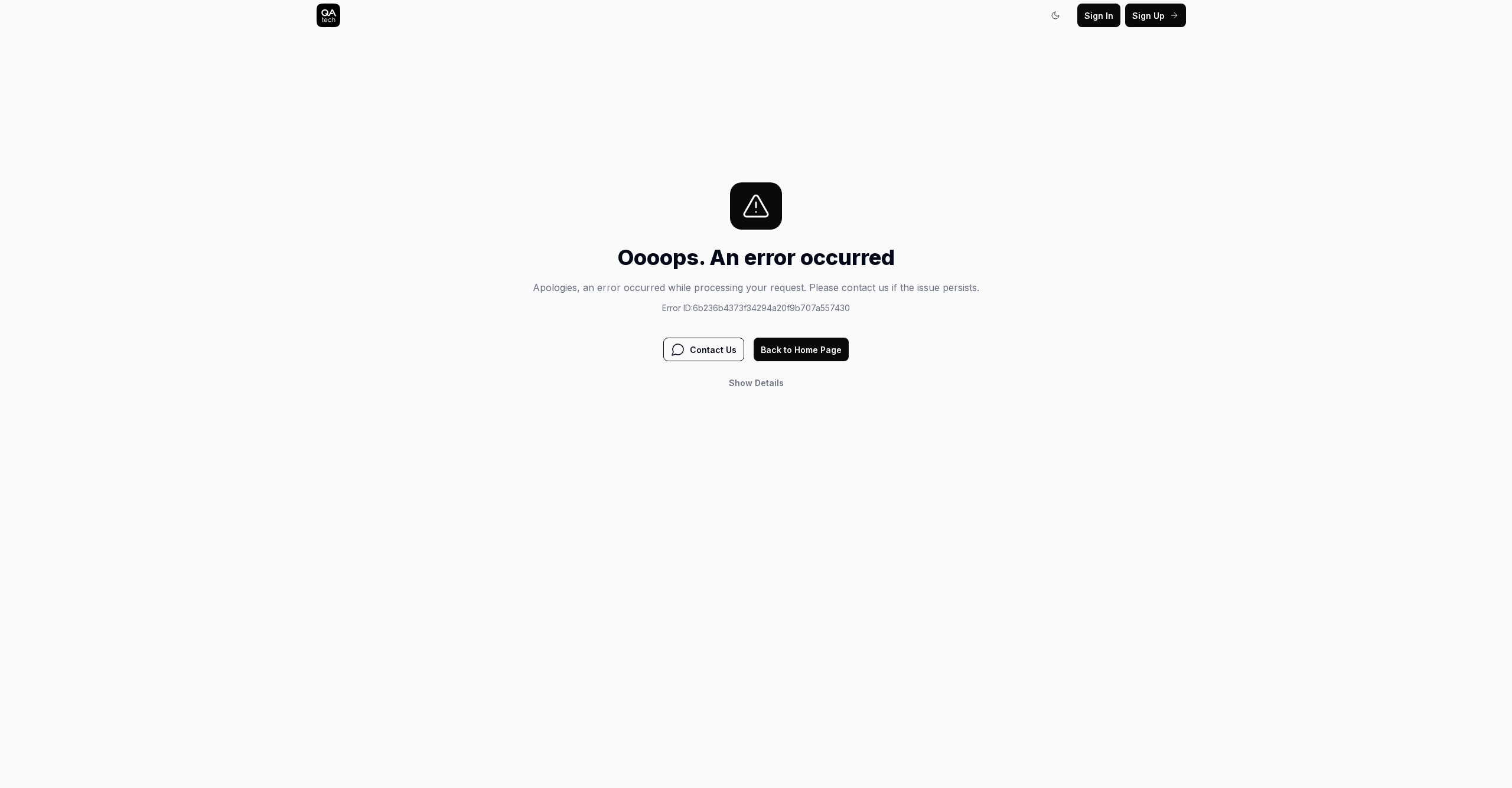
click at [752, 382] on span "Show Details" at bounding box center [756, 383] width 55 height 13
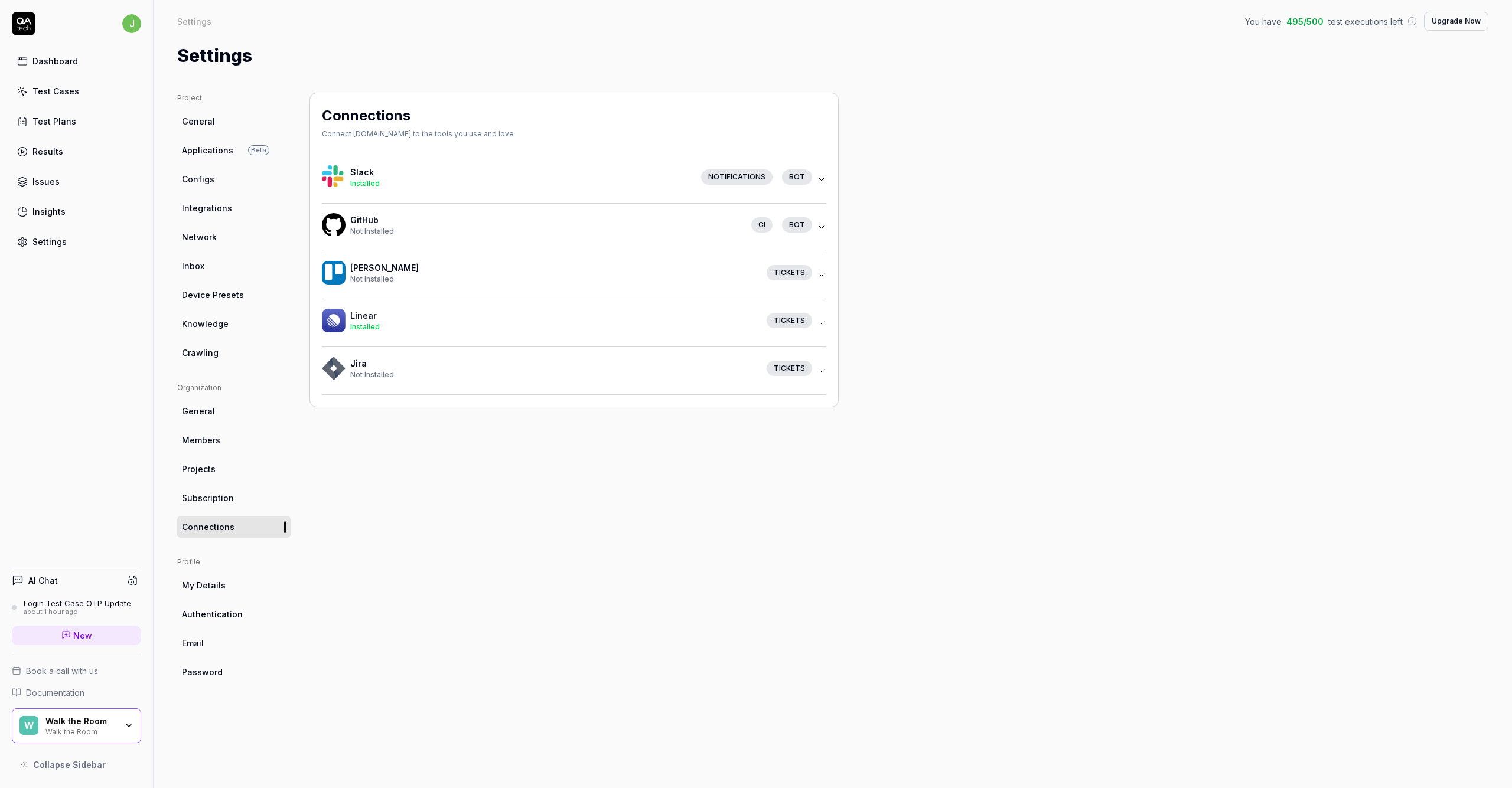
click at [233, 518] on link "Connections" at bounding box center [234, 526] width 114 height 22
click at [755, 324] on icon "button" at bounding box center [822, 323] width 10 height 10
click at [391, 398] on button "Remove Connection" at bounding box center [381, 398] width 118 height 24
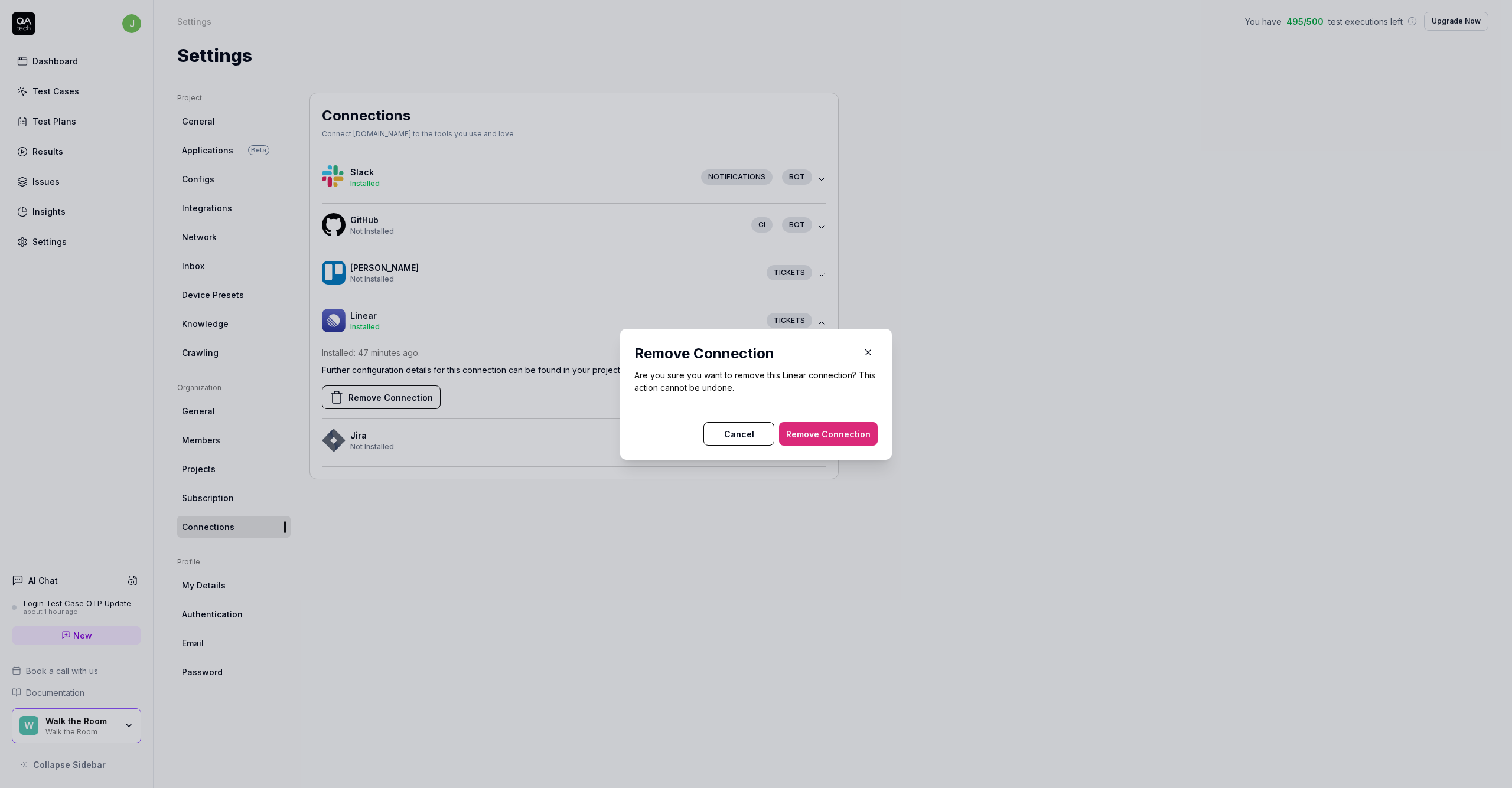
click at [755, 435] on button "Remove Connection" at bounding box center [828, 434] width 98 height 24
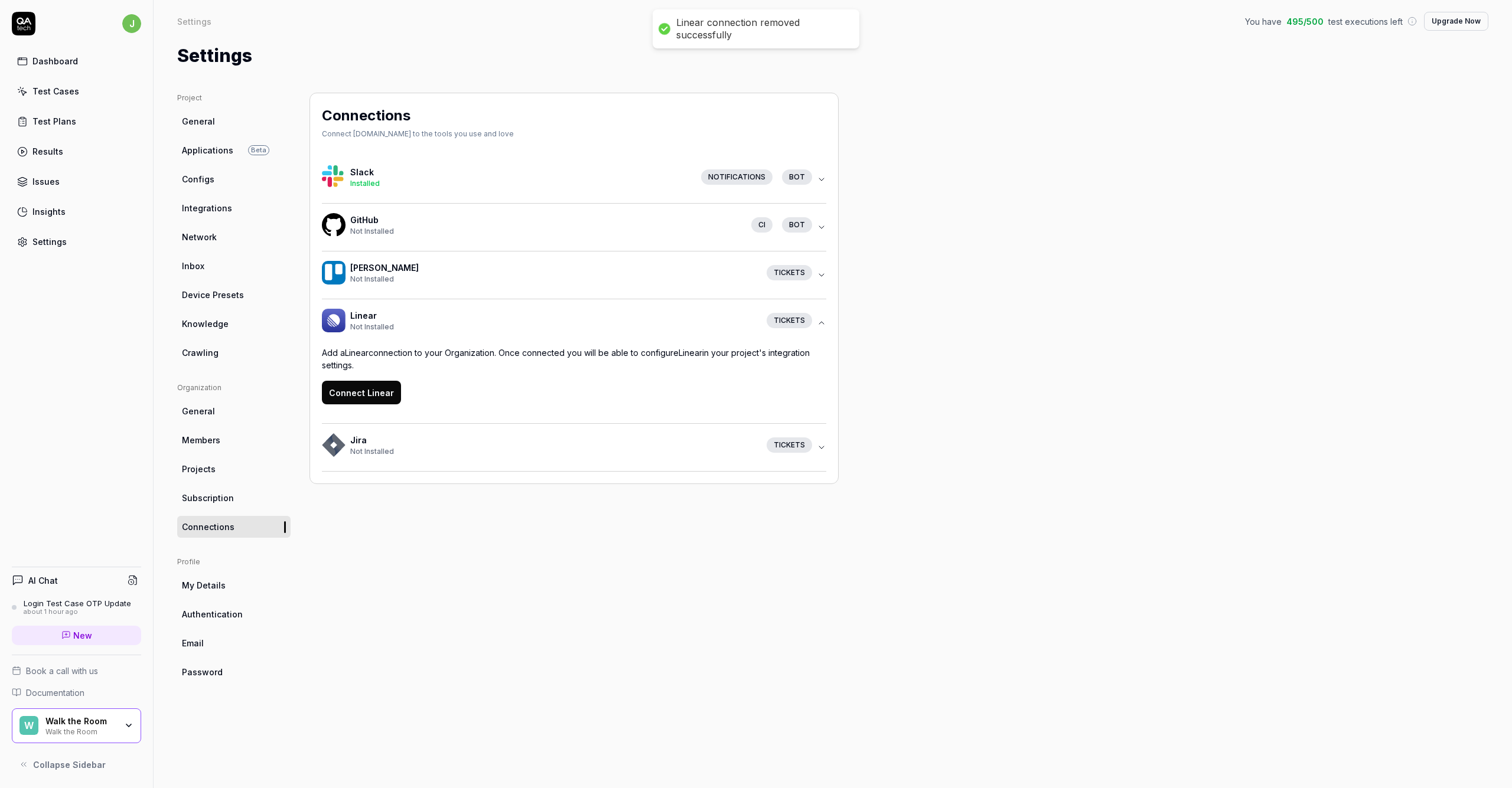
click at [382, 398] on button "Connect Linear" at bounding box center [361, 393] width 79 height 24
click at [210, 204] on span "Integrations" at bounding box center [206, 208] width 50 height 13
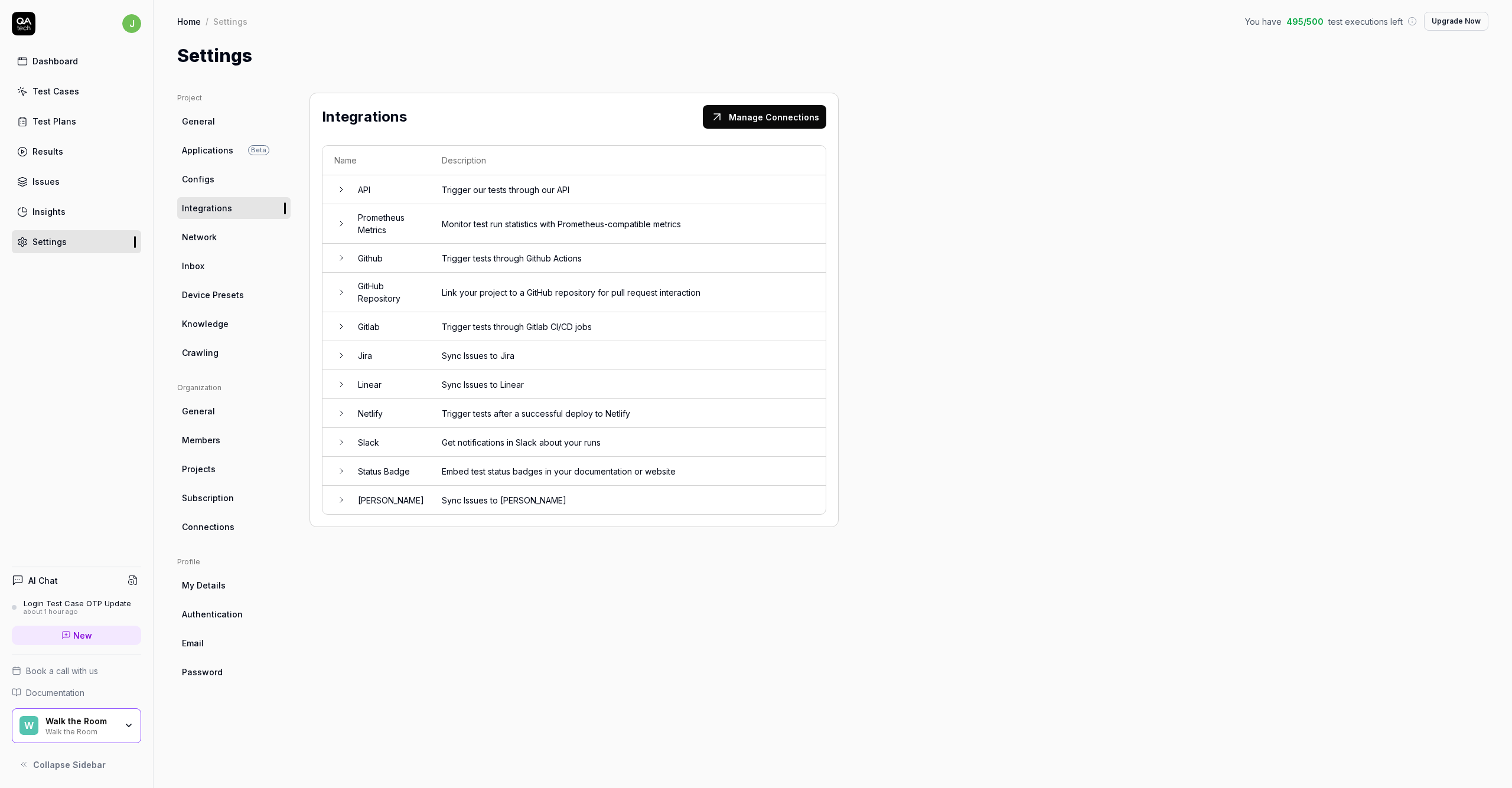
click at [340, 383] on icon at bounding box center [342, 385] width 10 height 10
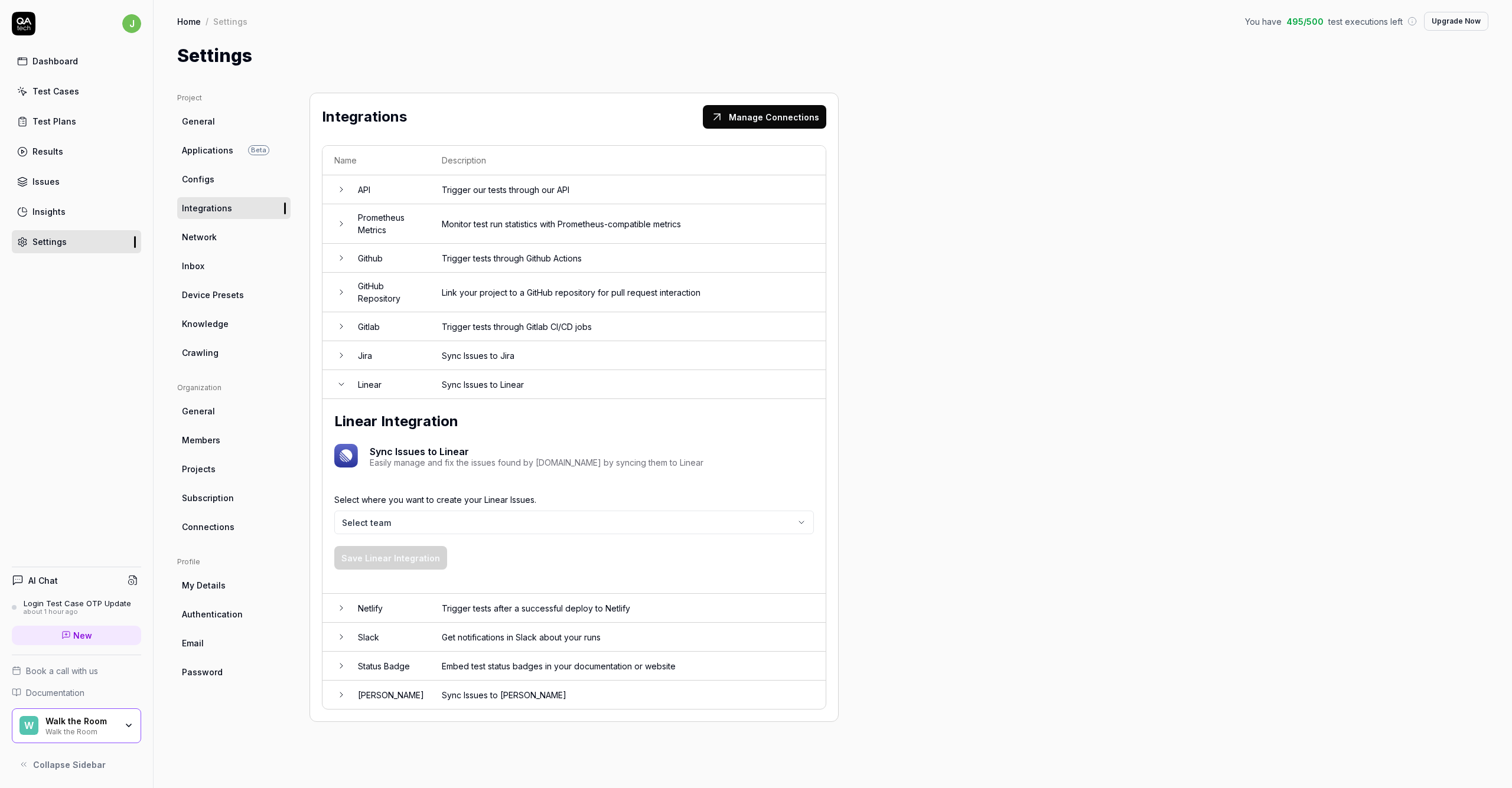
click at [520, 514] on body "j Dashboard Test Cases Test Plans Results Issues Insights Settings AI Chat Logi…" at bounding box center [756, 394] width 1512 height 788
drag, startPoint x: 578, startPoint y: 562, endPoint x: 504, endPoint y: 562, distance: 74.0
click at [578, 562] on div "Select where you want to create your Linear Issues. Solutions Save Linear Integ…" at bounding box center [574, 531] width 479 height 100
click at [416, 561] on button "Save Linear Integration" at bounding box center [390, 558] width 113 height 24
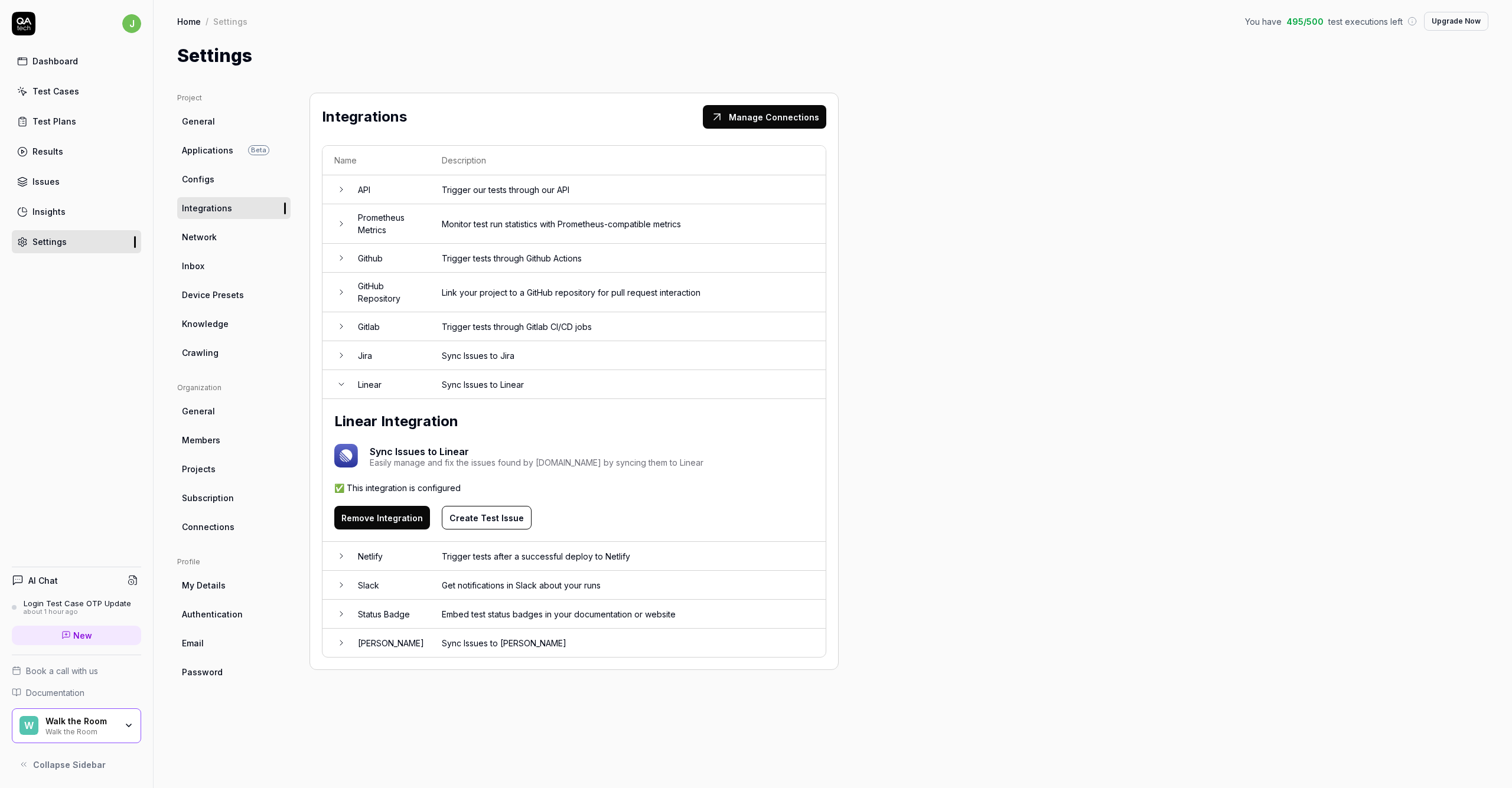
click at [476, 515] on button "Create Test Issue" at bounding box center [486, 518] width 90 height 24
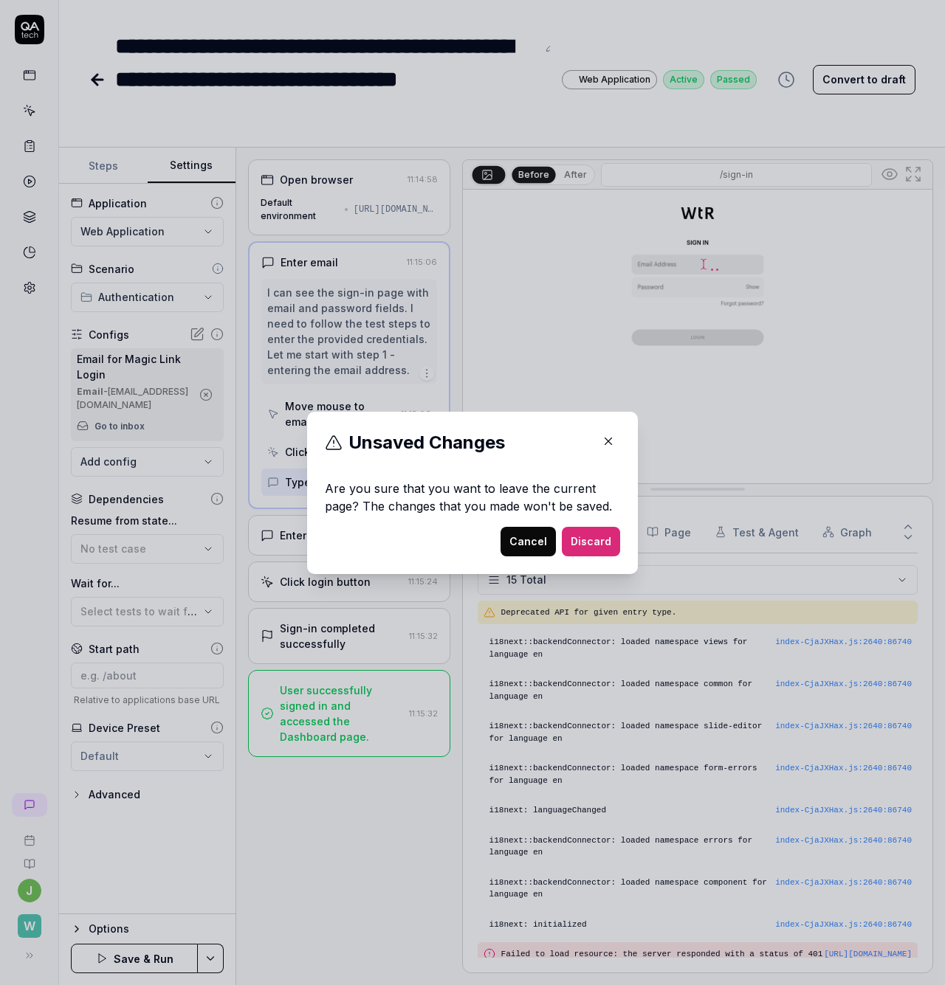
scroll to position [161, 0]
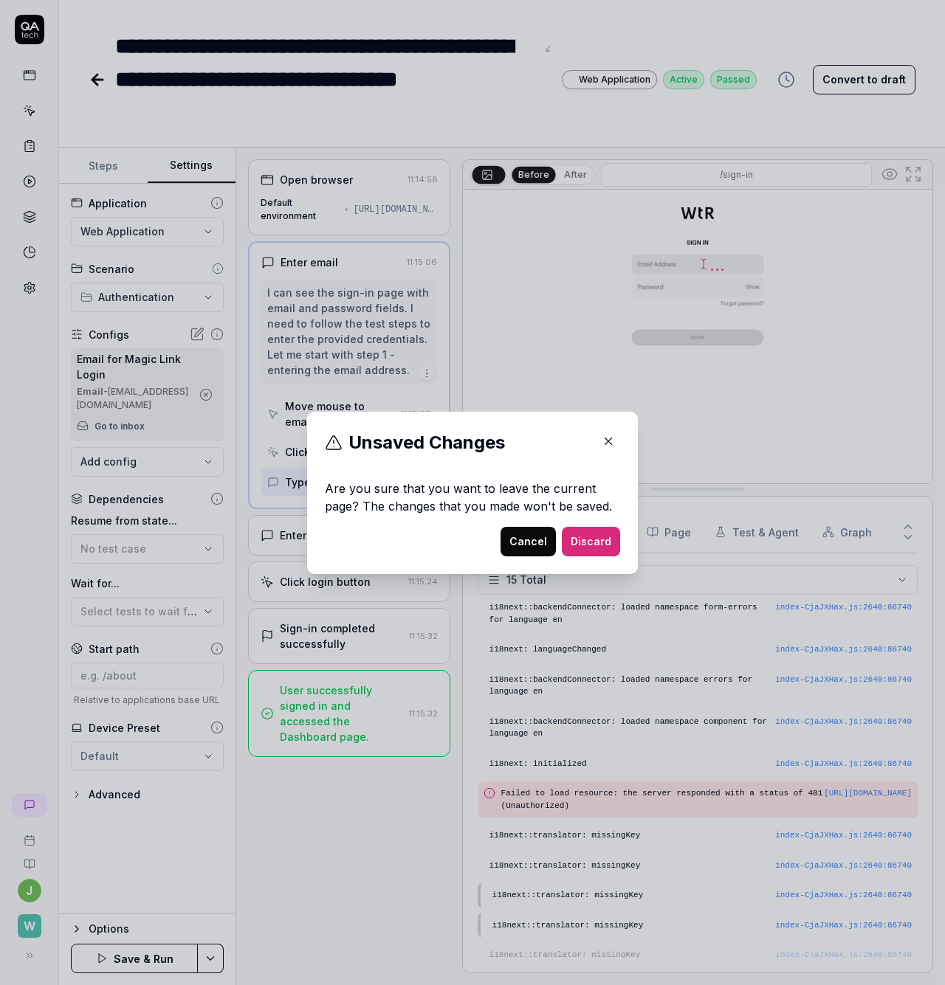
click at [505, 540] on button "Cancel" at bounding box center [527, 542] width 55 height 30
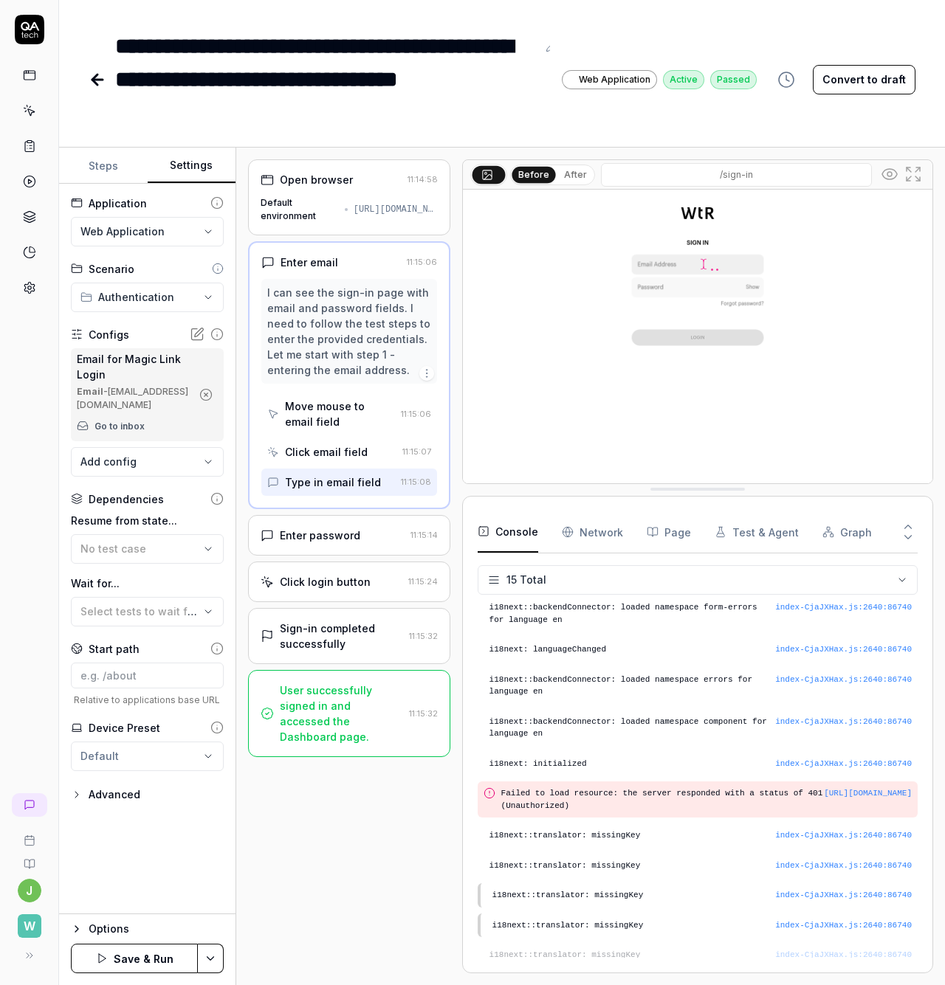
drag, startPoint x: 173, startPoint y: 403, endPoint x: 111, endPoint y: 390, distance: 63.4
click at [111, 390] on div "Email - magic-login-__eswp@qatech.email" at bounding box center [134, 398] width 114 height 27
copy div "[EMAIL_ADDRESS][DOMAIN_NAME]"
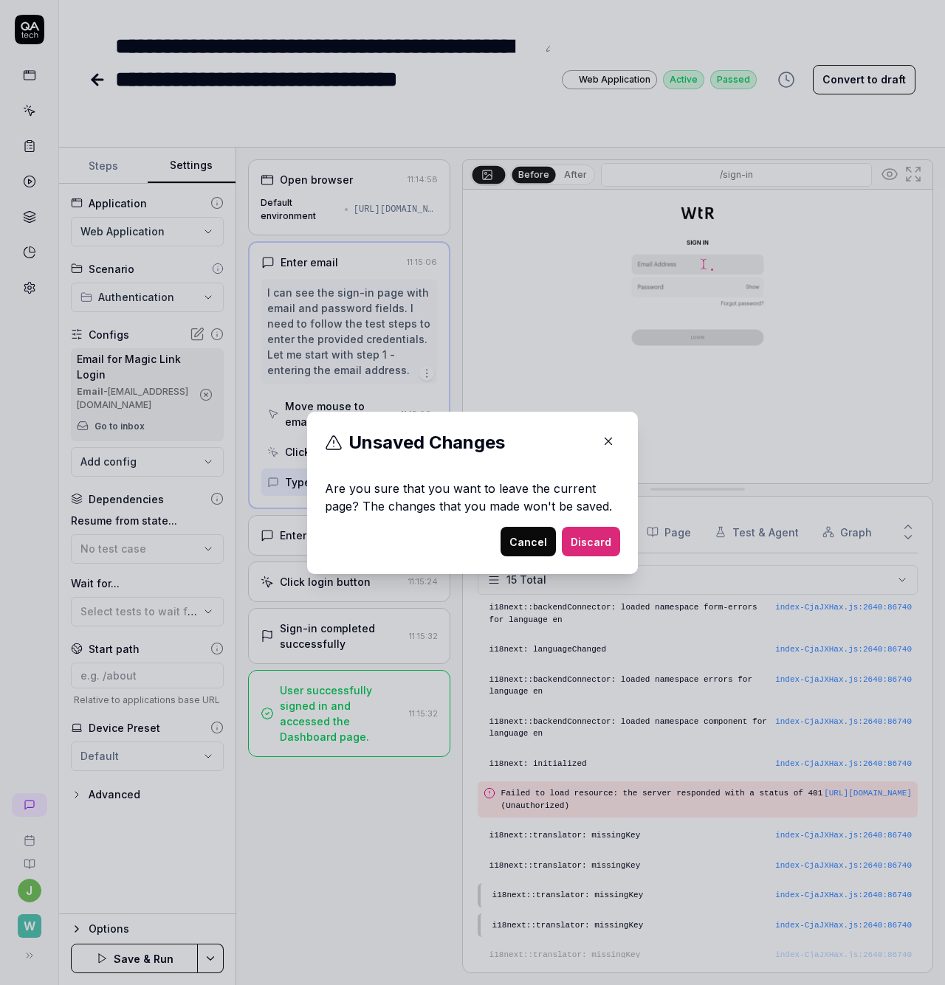
click at [523, 549] on button "Cancel" at bounding box center [527, 542] width 55 height 30
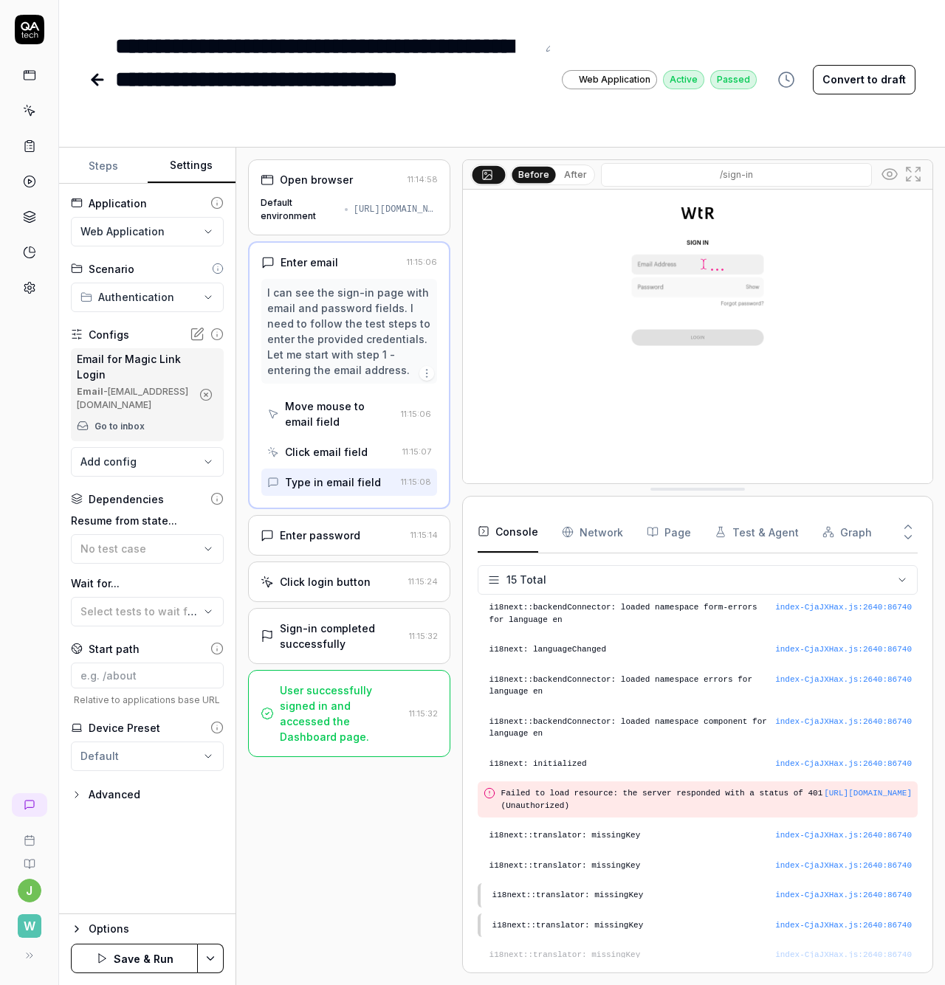
click at [198, 331] on icon at bounding box center [199, 332] width 9 height 9
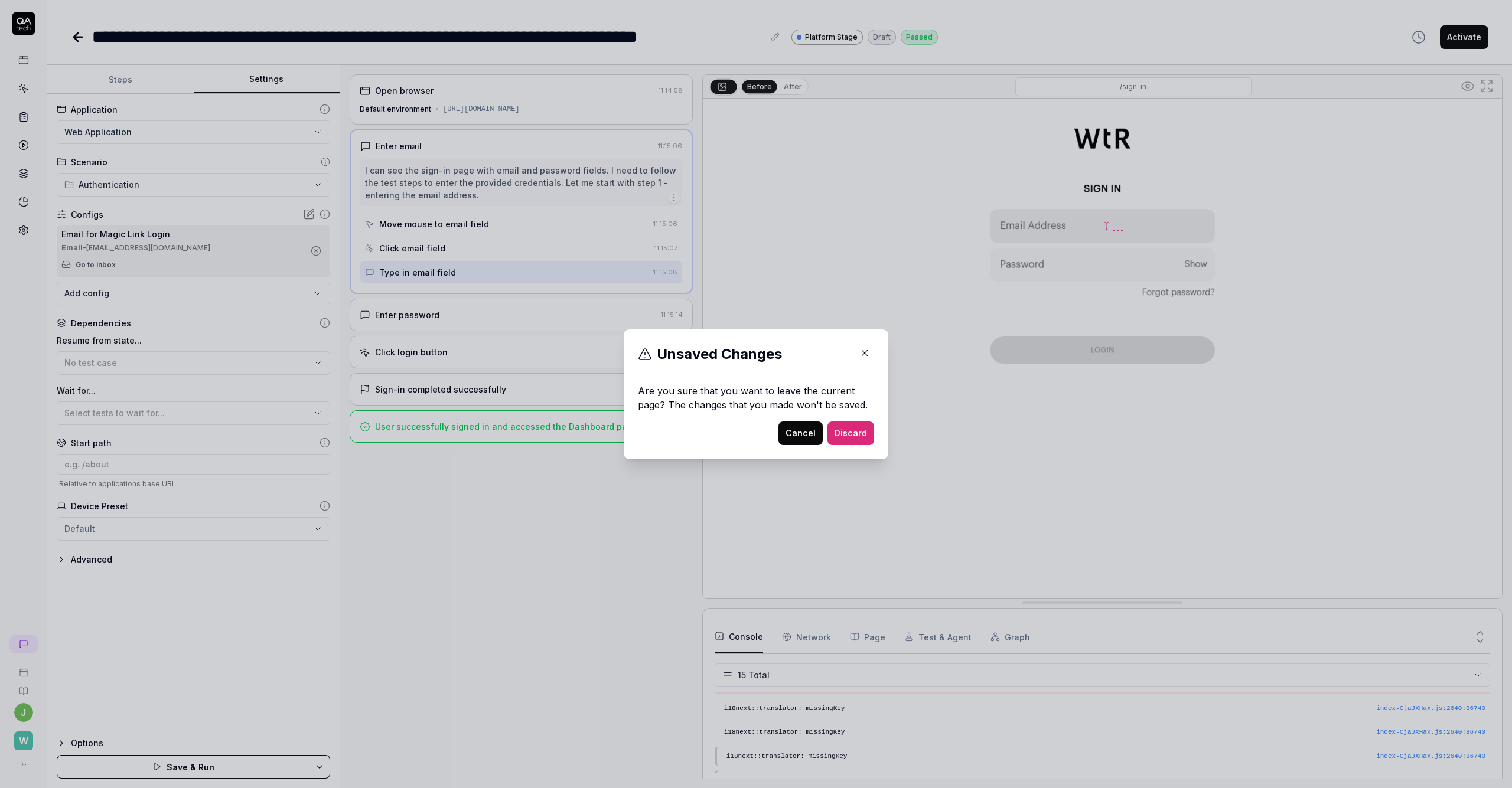
scroll to position [267, 0]
click at [755, 437] on button "Discard" at bounding box center [850, 434] width 46 height 24
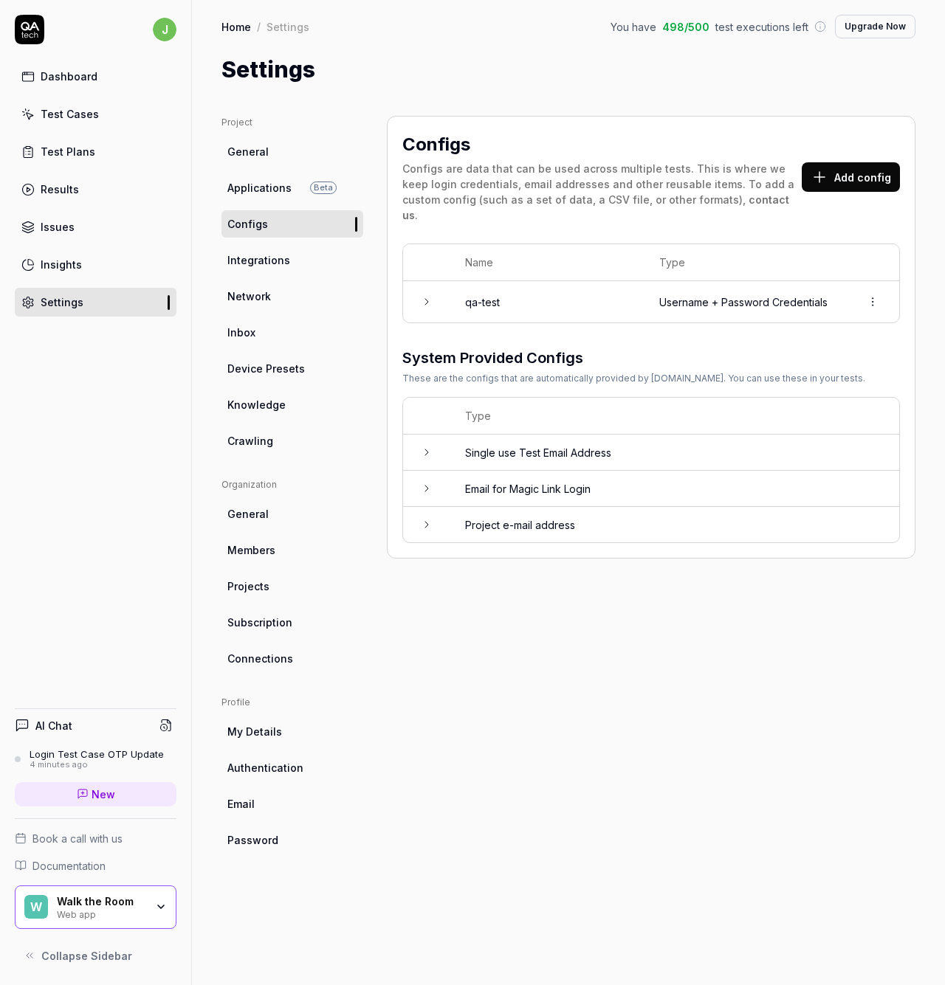
click at [265, 323] on link "Inbox" at bounding box center [292, 332] width 142 height 27
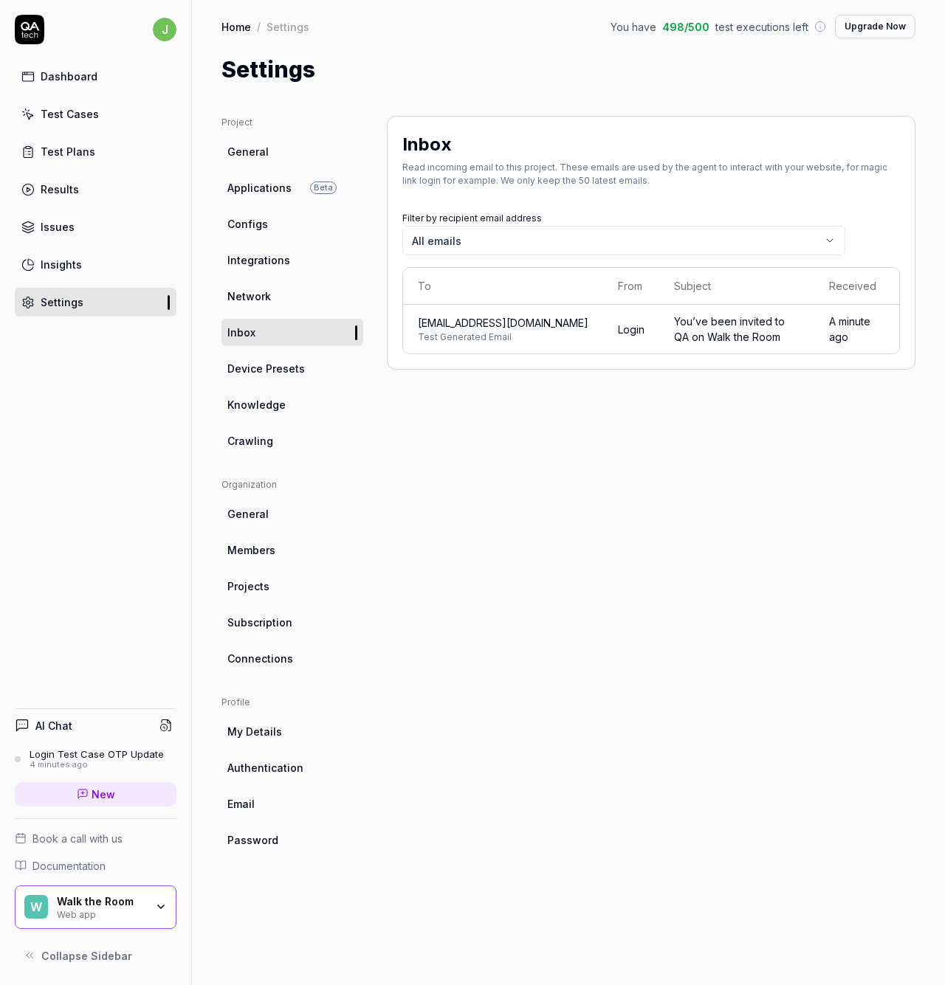
click at [477, 322] on span "[EMAIL_ADDRESS][DOMAIN_NAME]" at bounding box center [503, 323] width 171 height 16
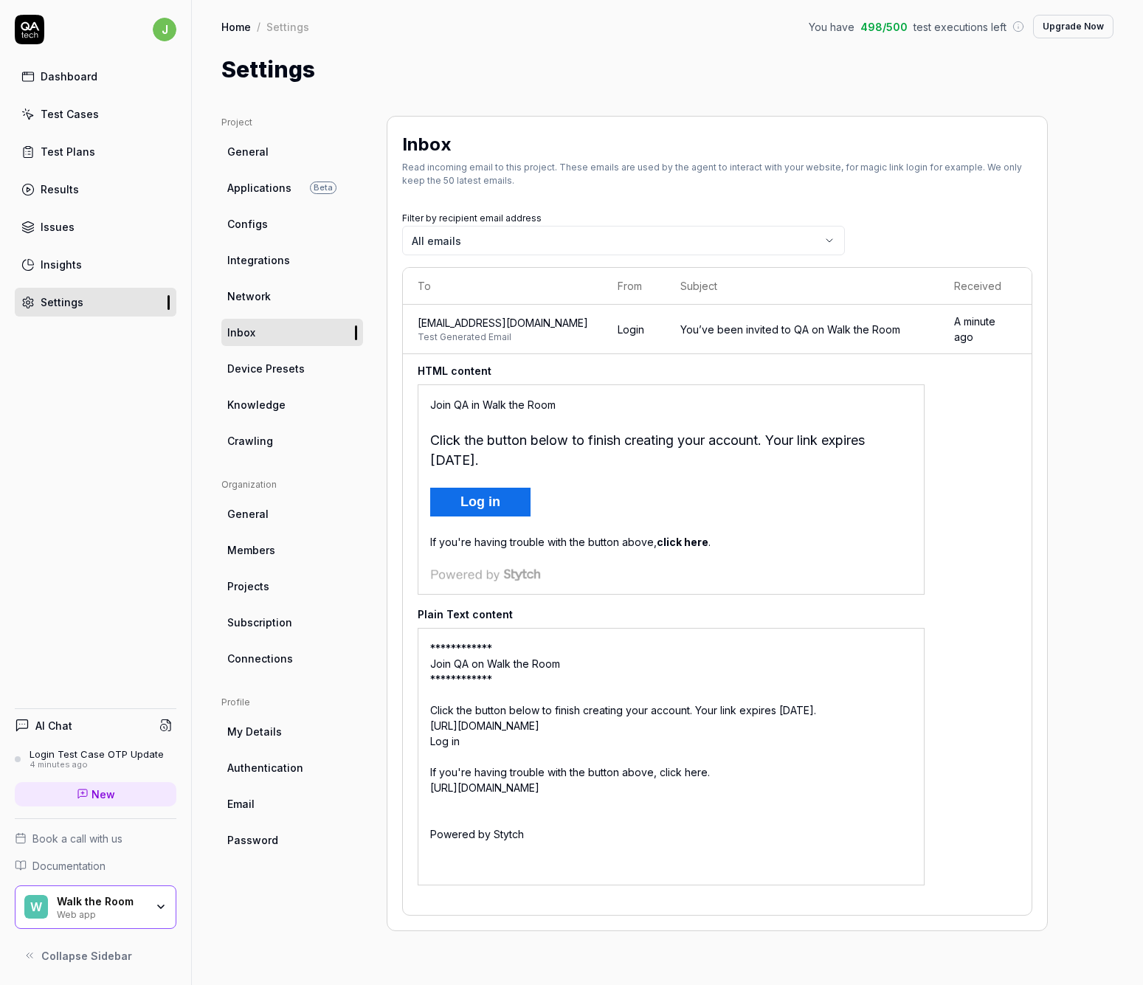
click at [661, 495] on div "Join QA in Walk the Room Click the button below to finish creating your account…" at bounding box center [671, 489] width 482 height 185
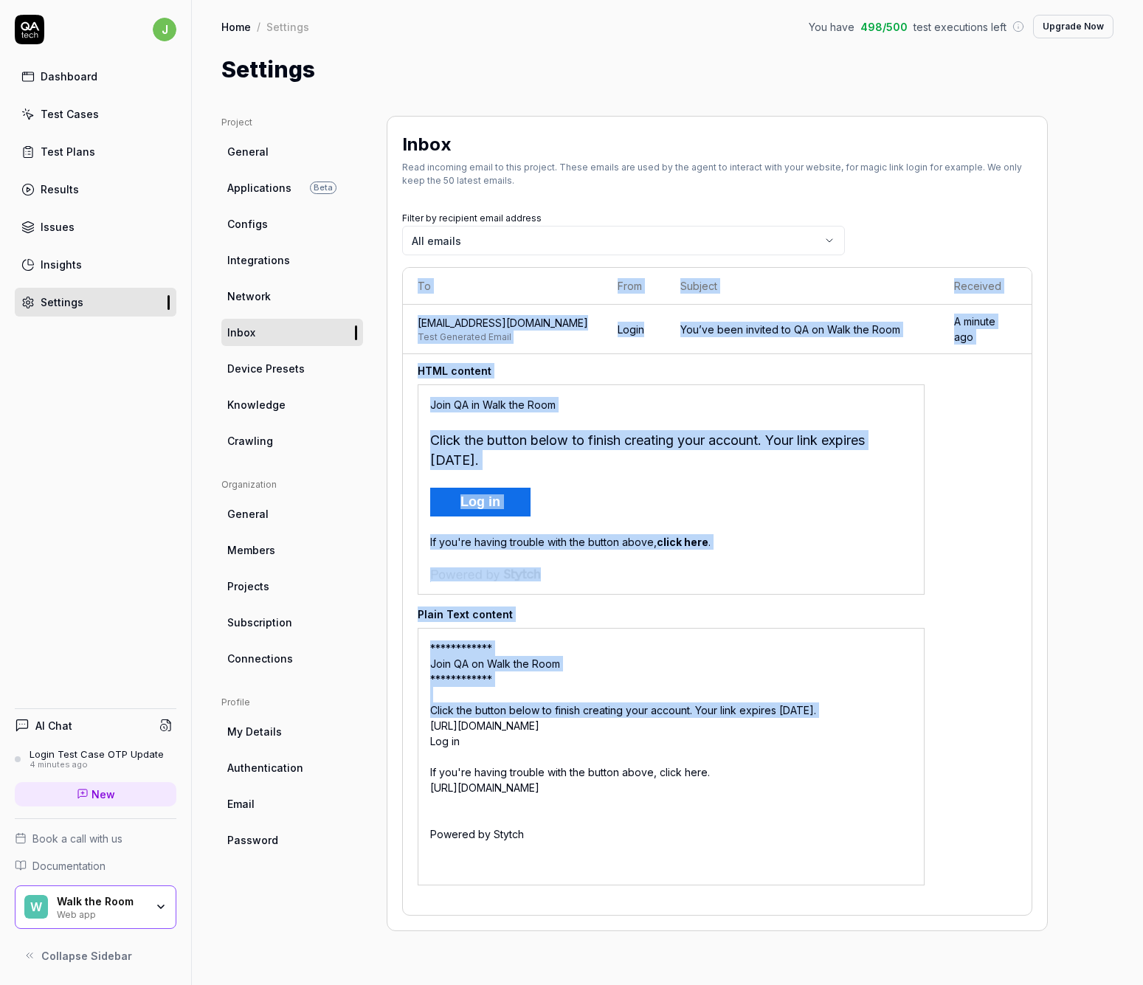
scroll to position [0, 148]
drag, startPoint x: 431, startPoint y: 707, endPoint x: 932, endPoint y: 717, distance: 501.3
click at [925, 717] on div "**********" at bounding box center [671, 757] width 507 height 258
copy div "https://test.stytch.com/v1/magic_links/redirect?public_token=public-token-test-…"
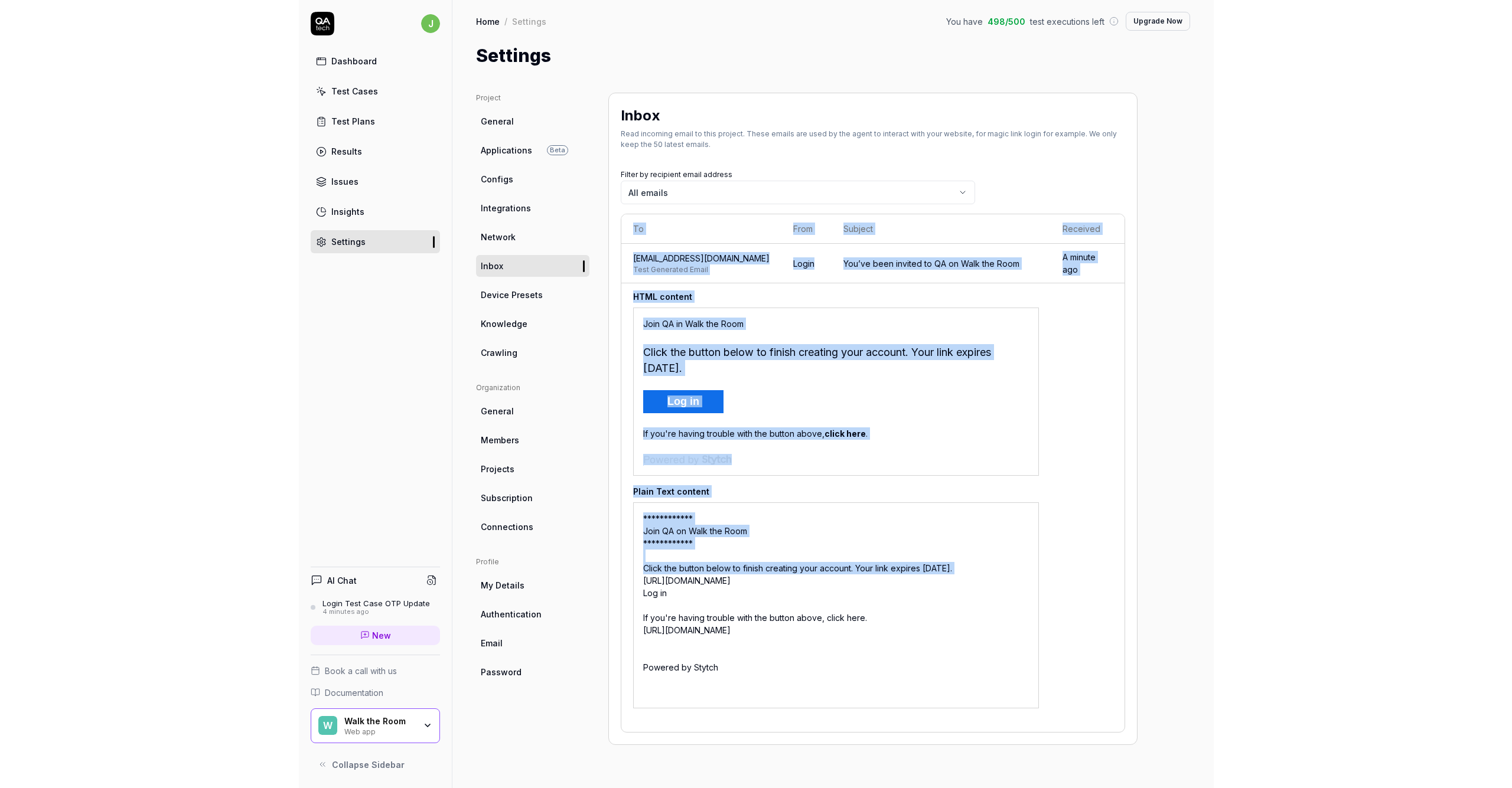
scroll to position [0, 0]
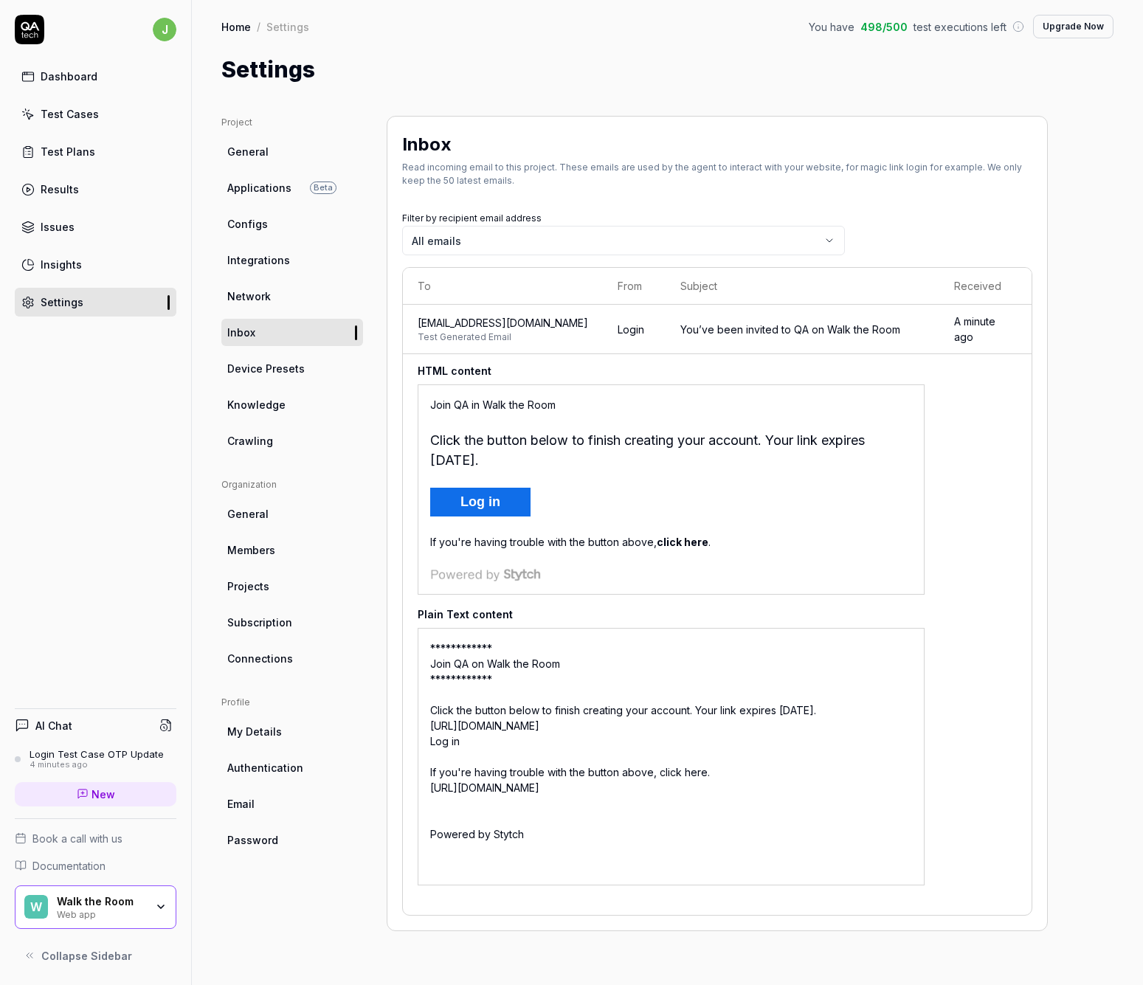
click at [782, 86] on div "Settings" at bounding box center [667, 69] width 892 height 33
drag, startPoint x: 600, startPoint y: 331, endPoint x: 410, endPoint y: 331, distance: 189.7
click at [410, 331] on td "magic-login-__eswp@qatech.email Test Generated Email" at bounding box center [503, 329] width 200 height 49
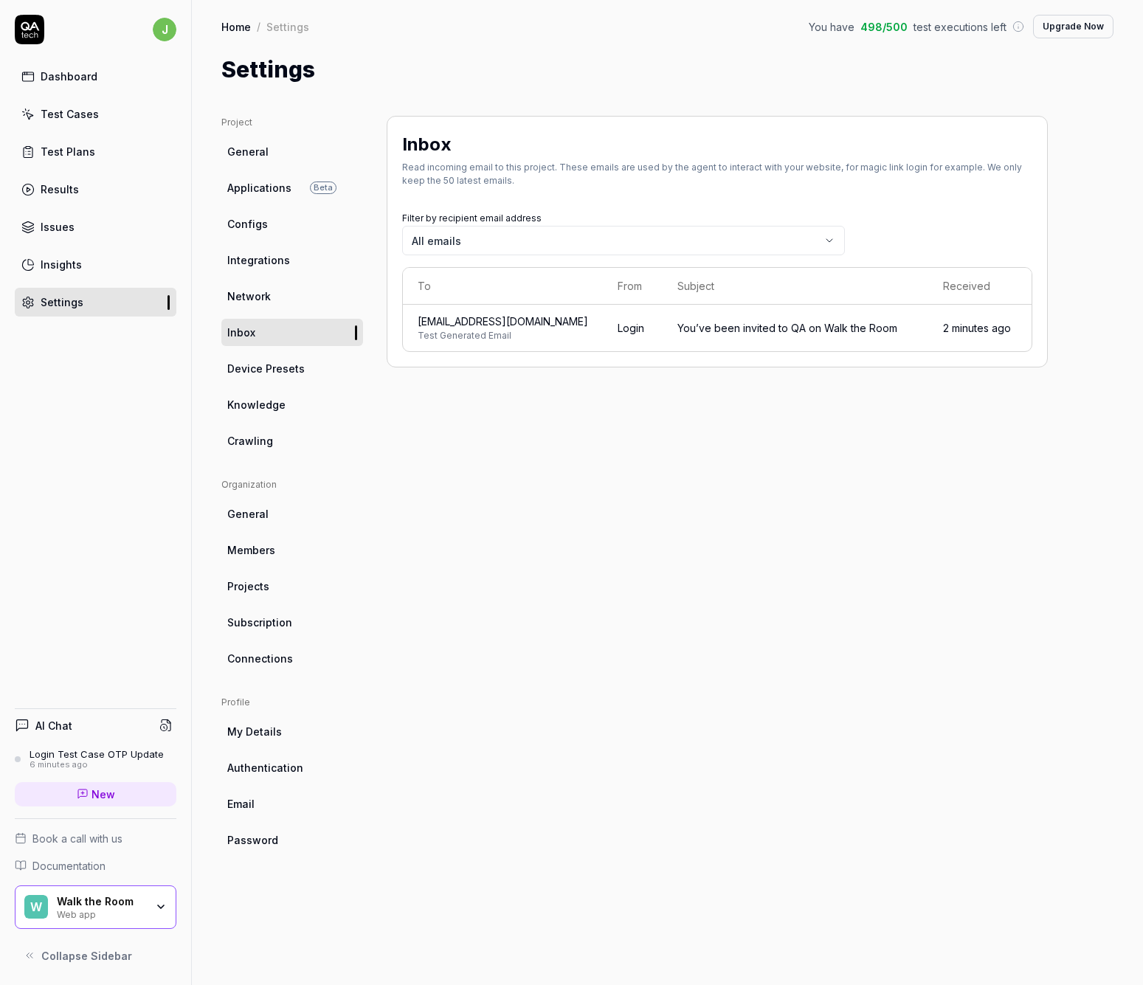
copy span "[EMAIL_ADDRESS][DOMAIN_NAME]"
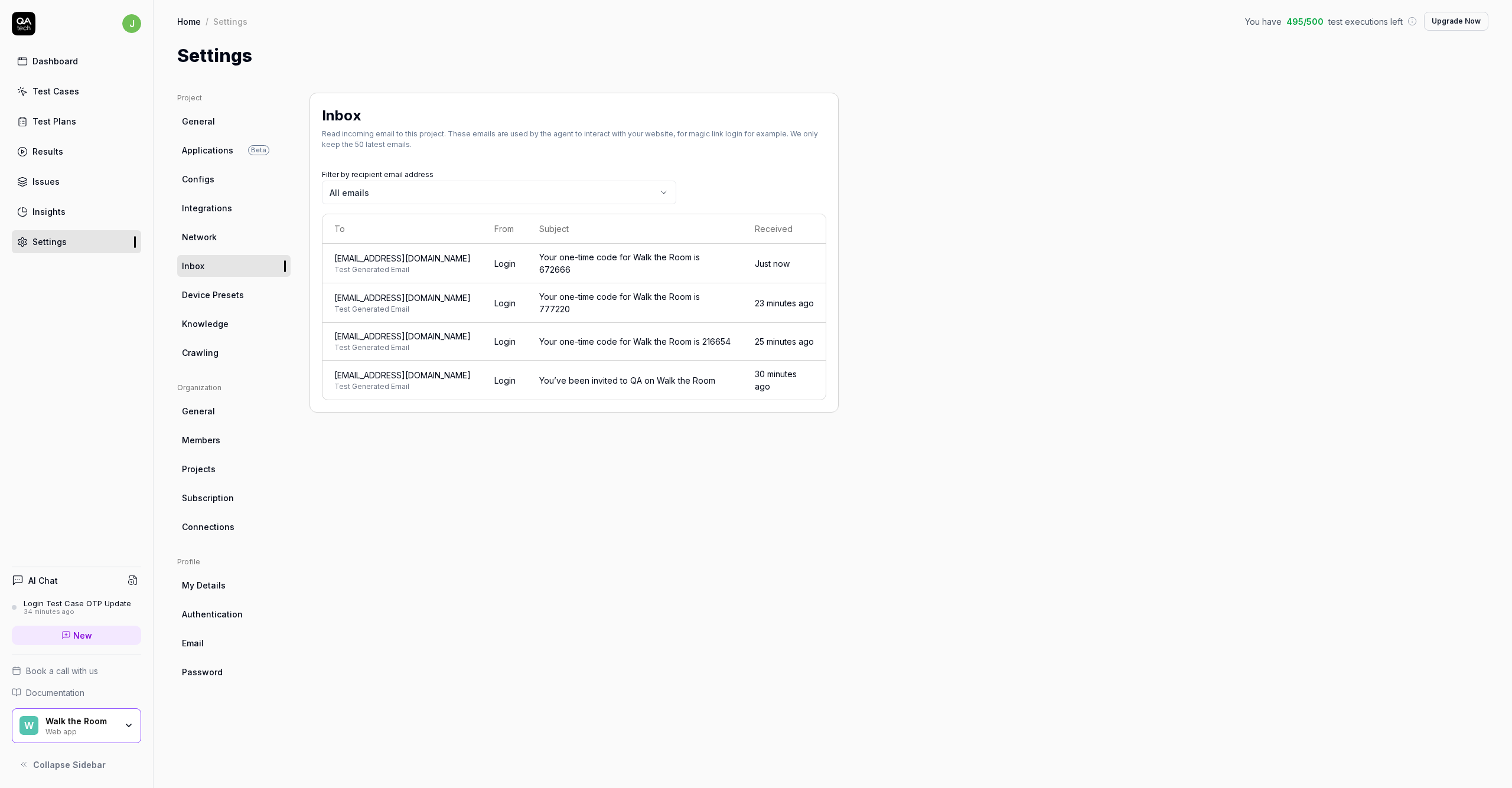
click at [755, 130] on div "Project General Applications Beta Configs Integrations Network Inbox Device Pre…" at bounding box center [832, 429] width 1311 height 672
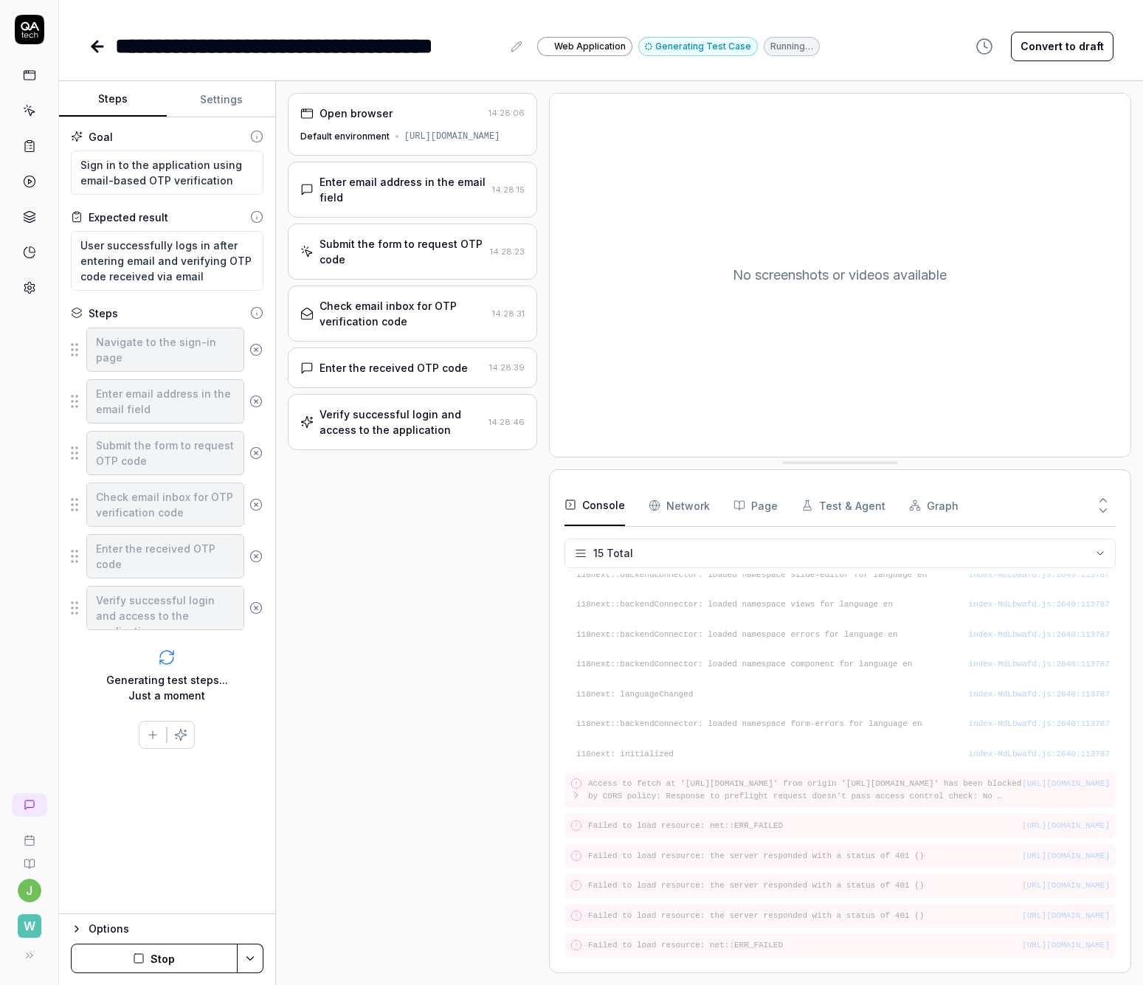
scroll to position [99, 0]
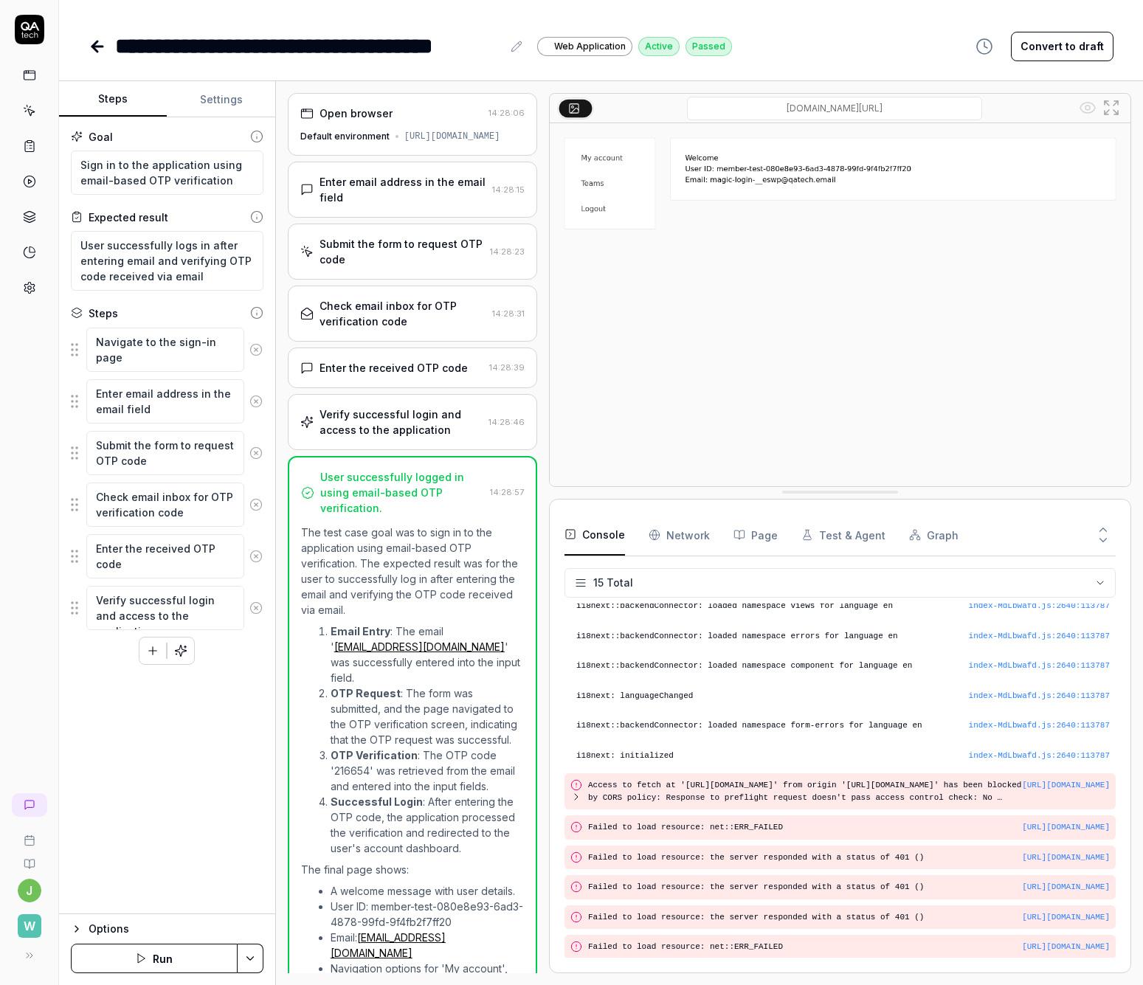
click at [221, 99] on button "Settings" at bounding box center [221, 99] width 108 height 35
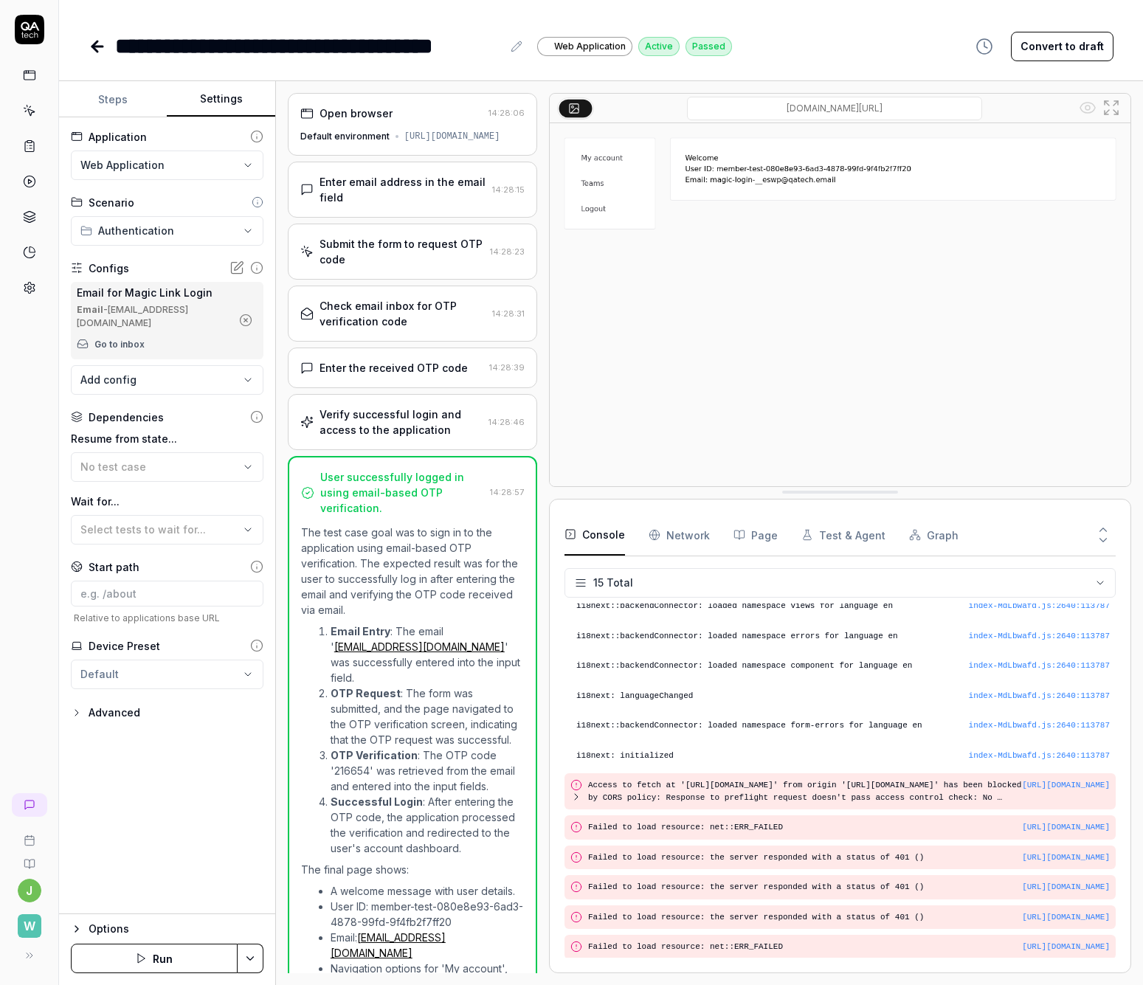
click at [101, 101] on button "Steps" at bounding box center [113, 99] width 108 height 35
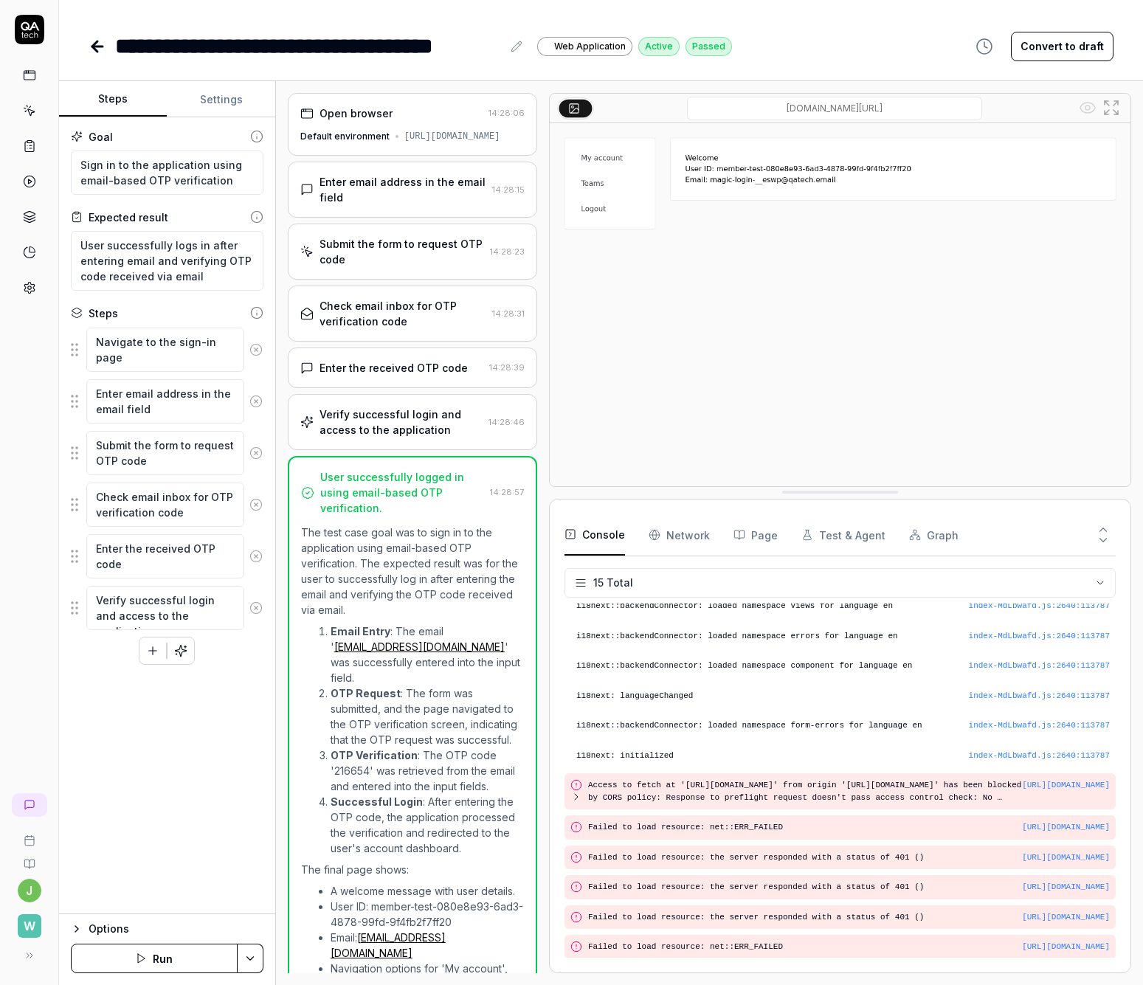
click at [385, 134] on div "Default environment [URL][DOMAIN_NAME]" at bounding box center [412, 136] width 224 height 13
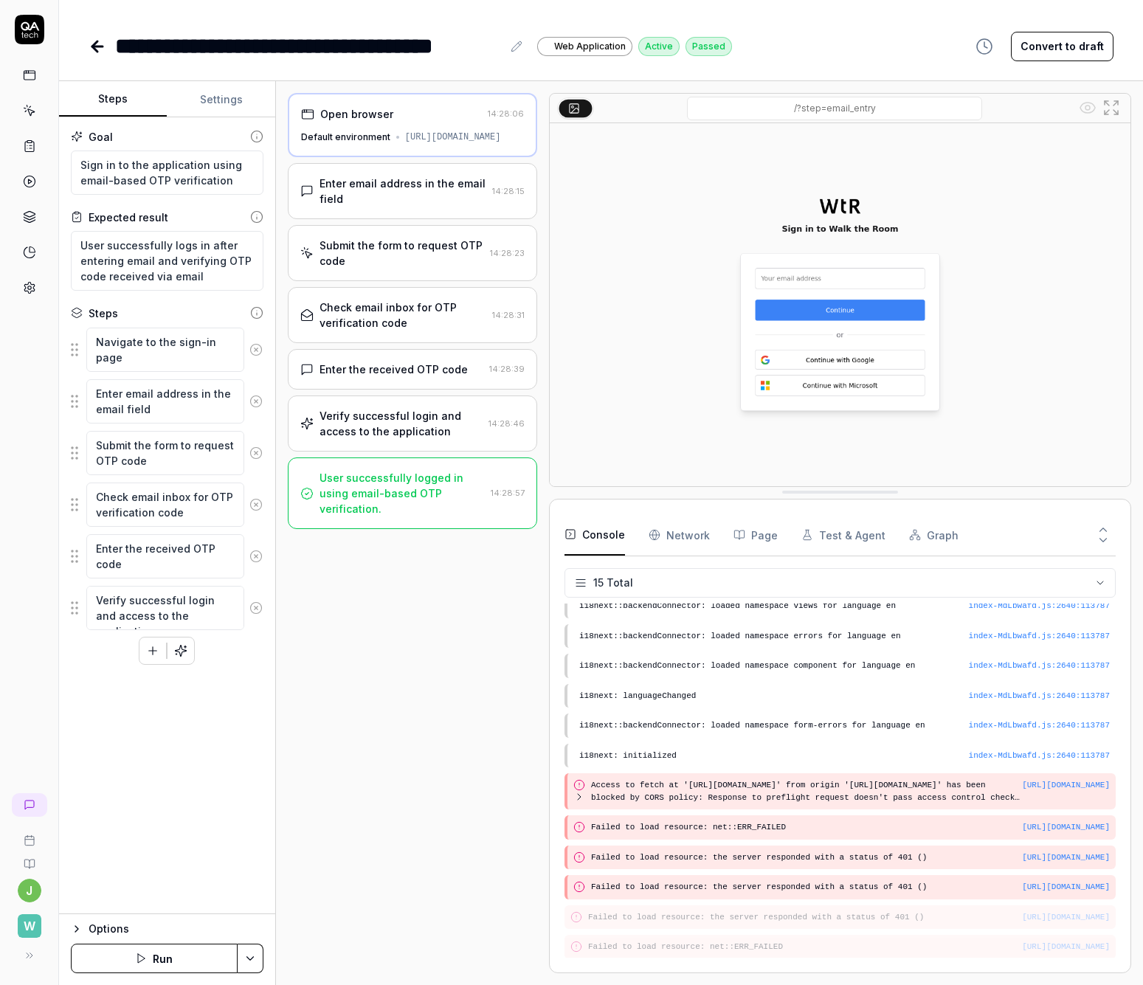
drag, startPoint x: 477, startPoint y: 145, endPoint x: 364, endPoint y: 137, distance: 113.2
click at [477, 144] on div "[URL][DOMAIN_NAME]" at bounding box center [453, 137] width 96 height 13
click at [344, 136] on div "Default environment" at bounding box center [345, 137] width 89 height 13
click at [169, 354] on textarea "Navigate to the sign-in page" at bounding box center [165, 350] width 158 height 44
click at [174, 402] on textarea "Enter email address in the email field" at bounding box center [165, 401] width 158 height 44
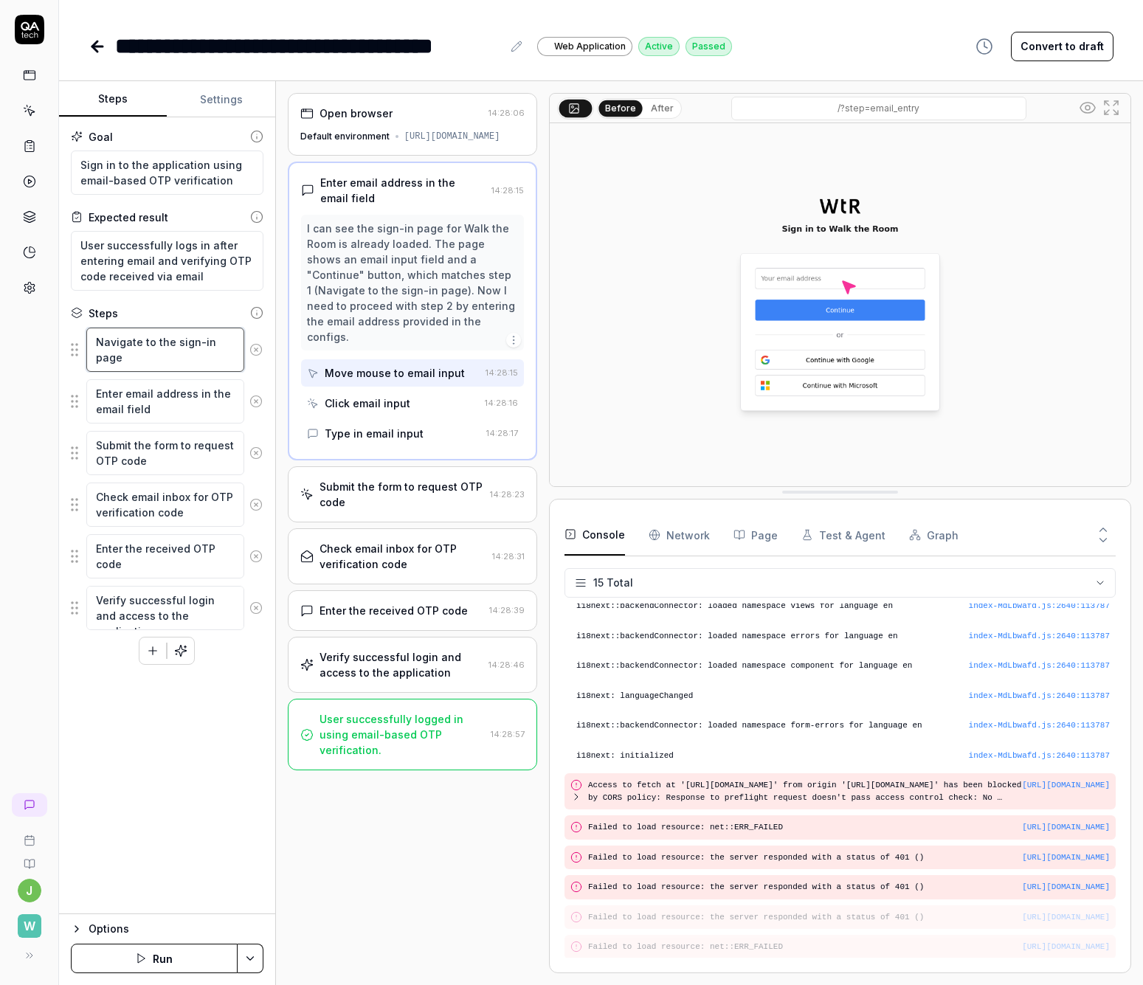
click at [137, 340] on textarea "Navigate to the sign-in page" at bounding box center [165, 350] width 158 height 44
click at [324, 143] on div "Default environment" at bounding box center [344, 136] width 89 height 13
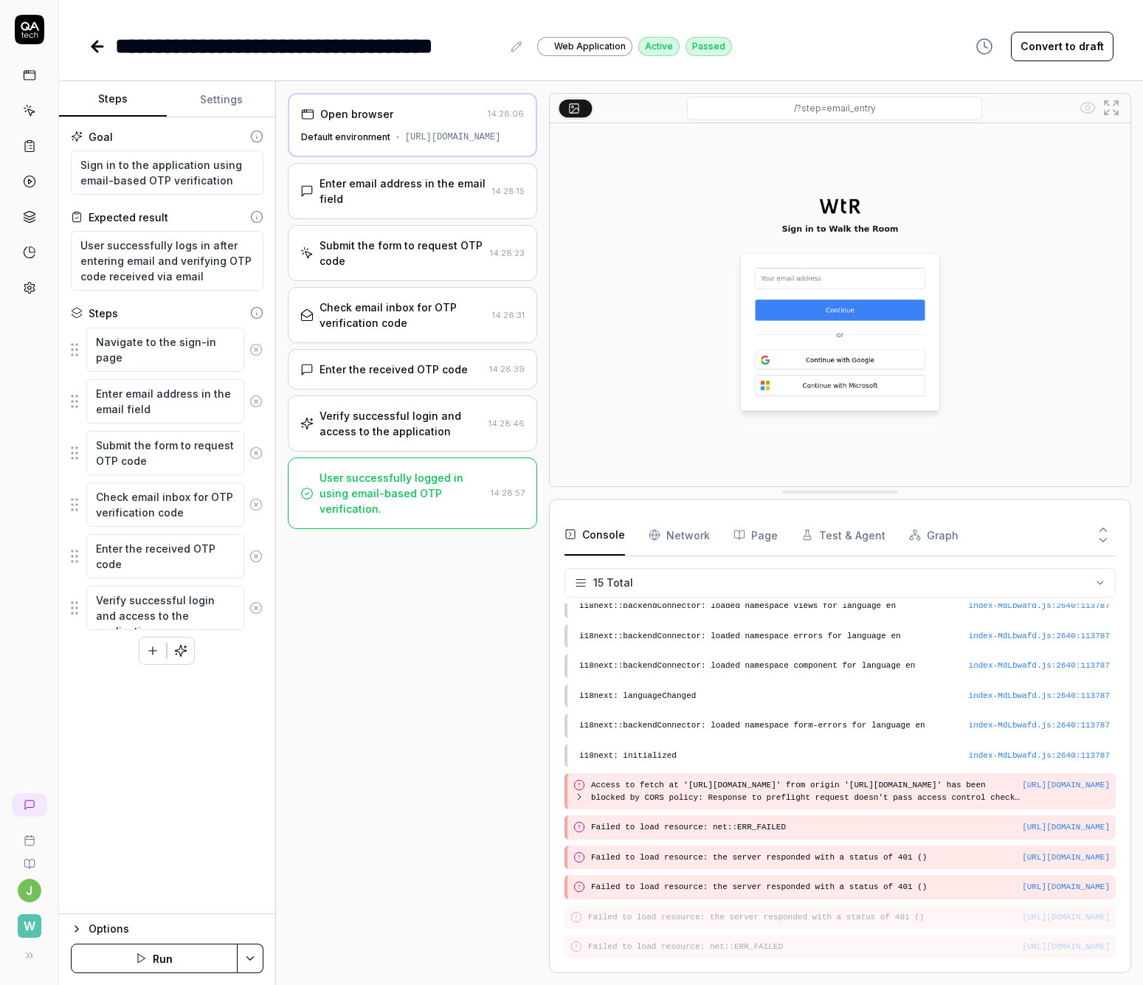
click at [316, 137] on div "Default environment" at bounding box center [345, 137] width 89 height 13
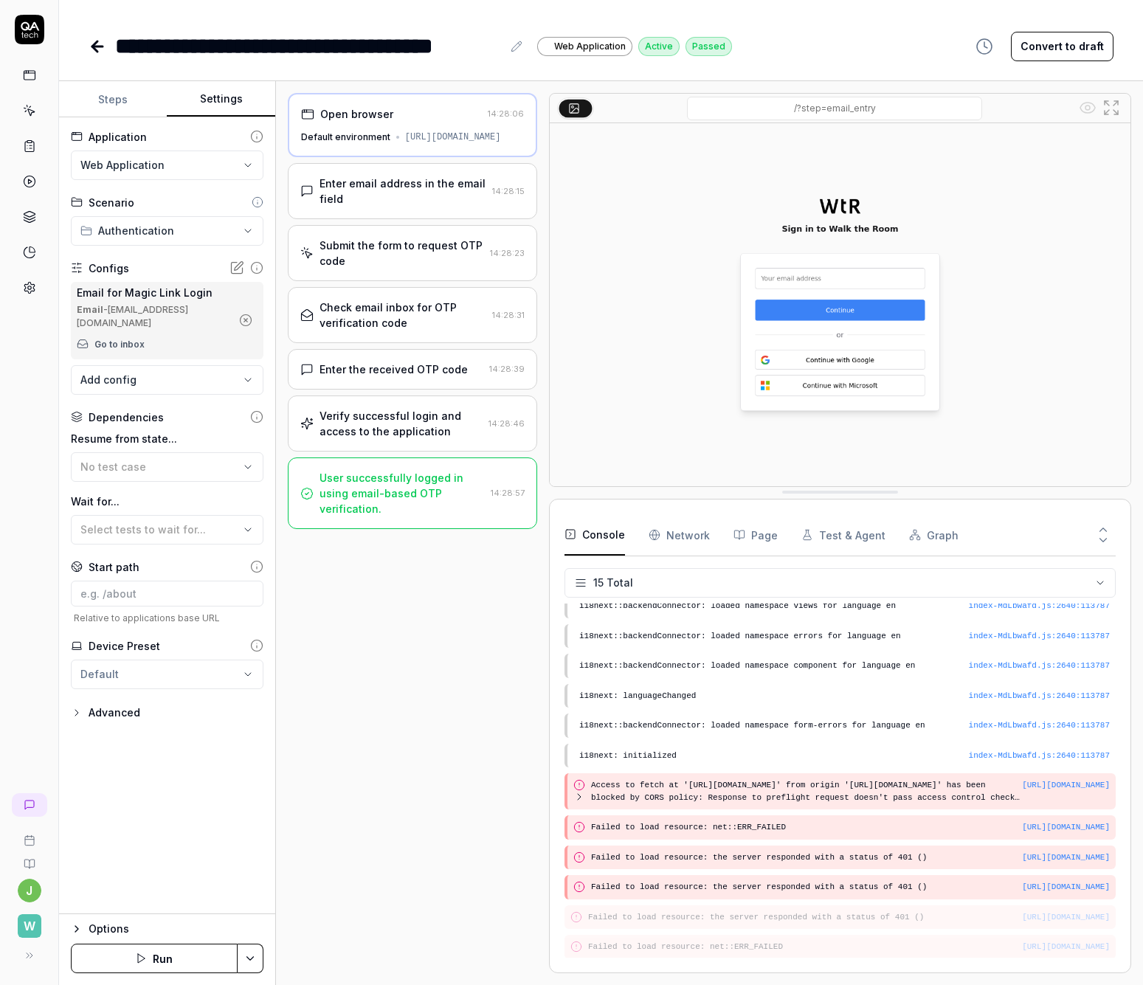
click at [225, 99] on button "Settings" at bounding box center [221, 99] width 108 height 35
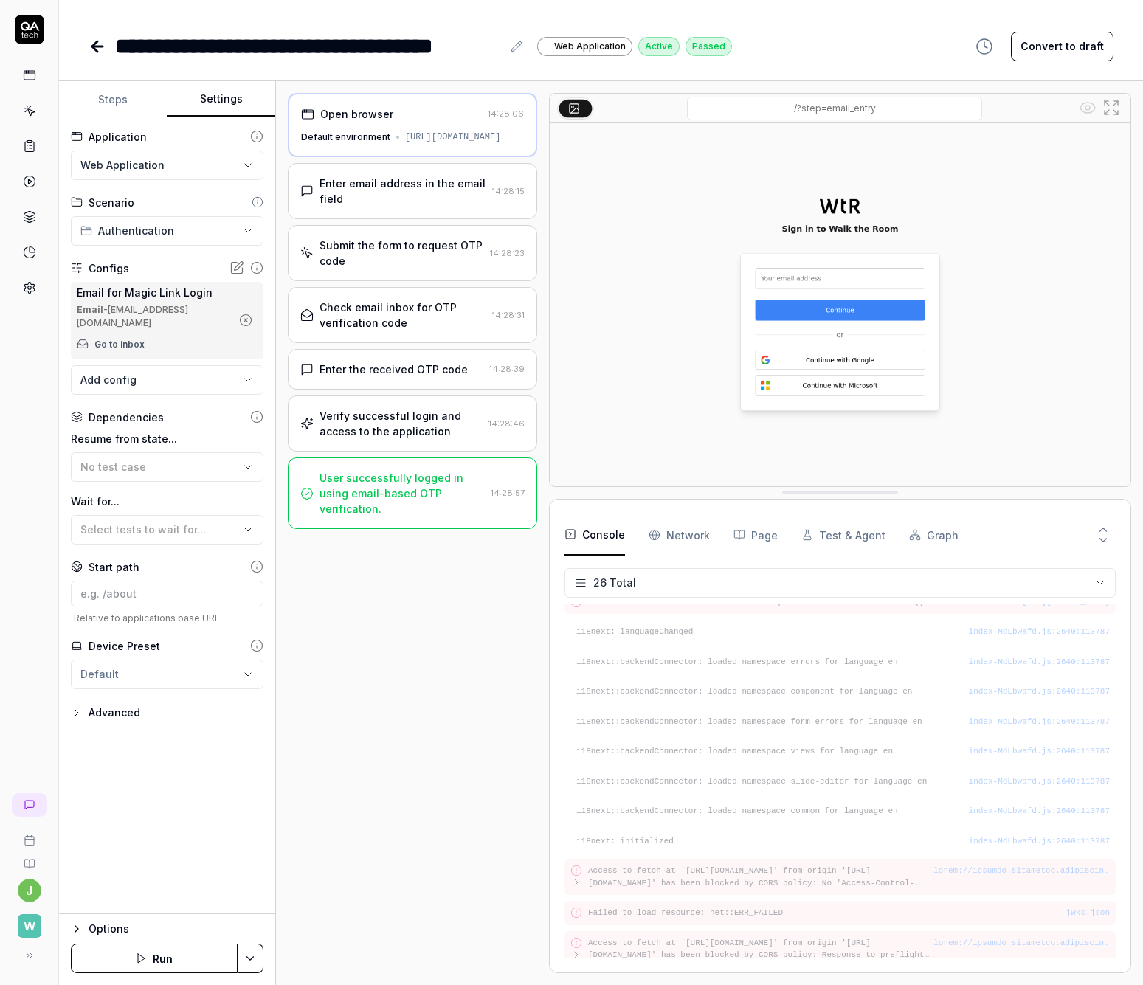
scroll to position [477, 0]
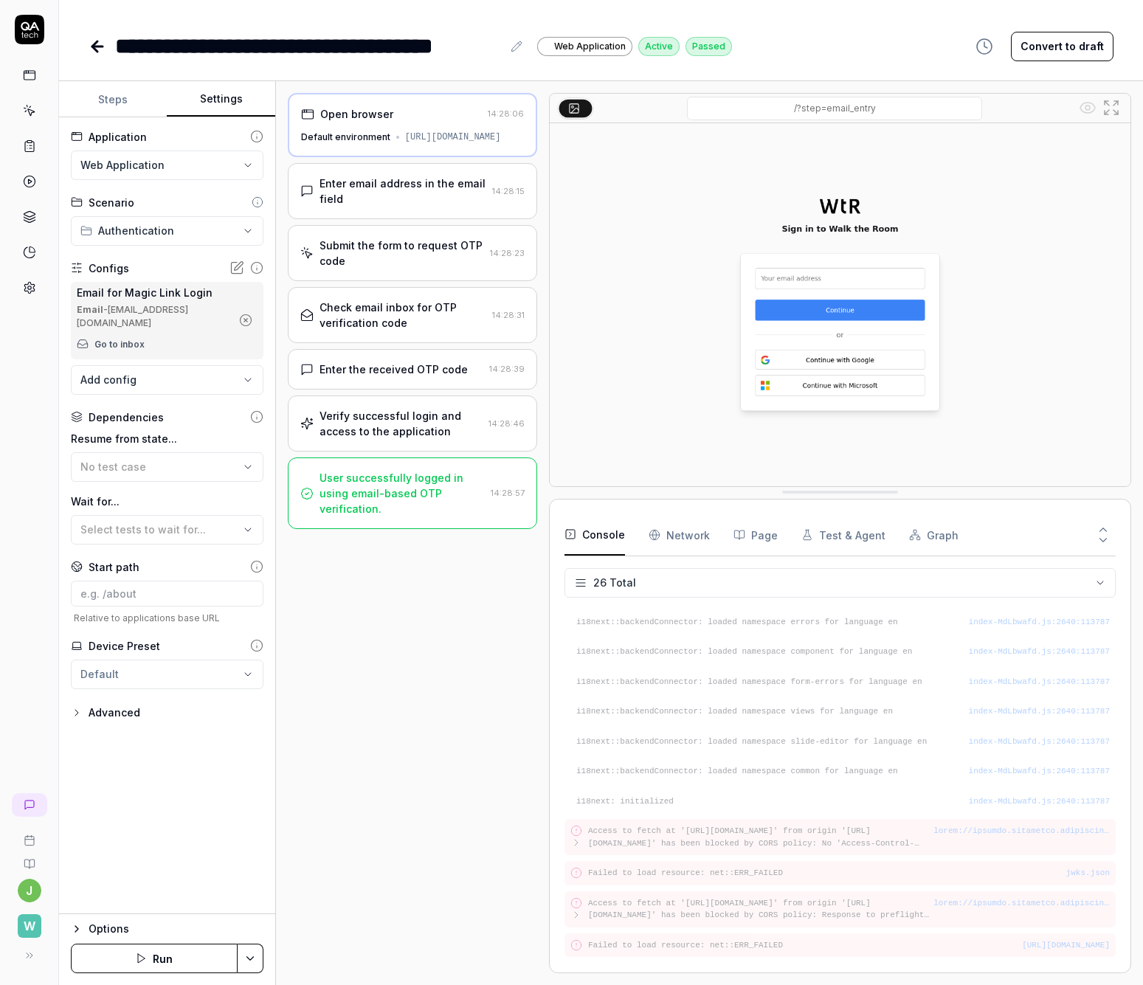
click at [255, 957] on html "**********" at bounding box center [571, 492] width 1143 height 985
click at [370, 796] on html "**********" at bounding box center [571, 492] width 1143 height 985
click at [29, 75] on icon at bounding box center [29, 75] width 13 height 13
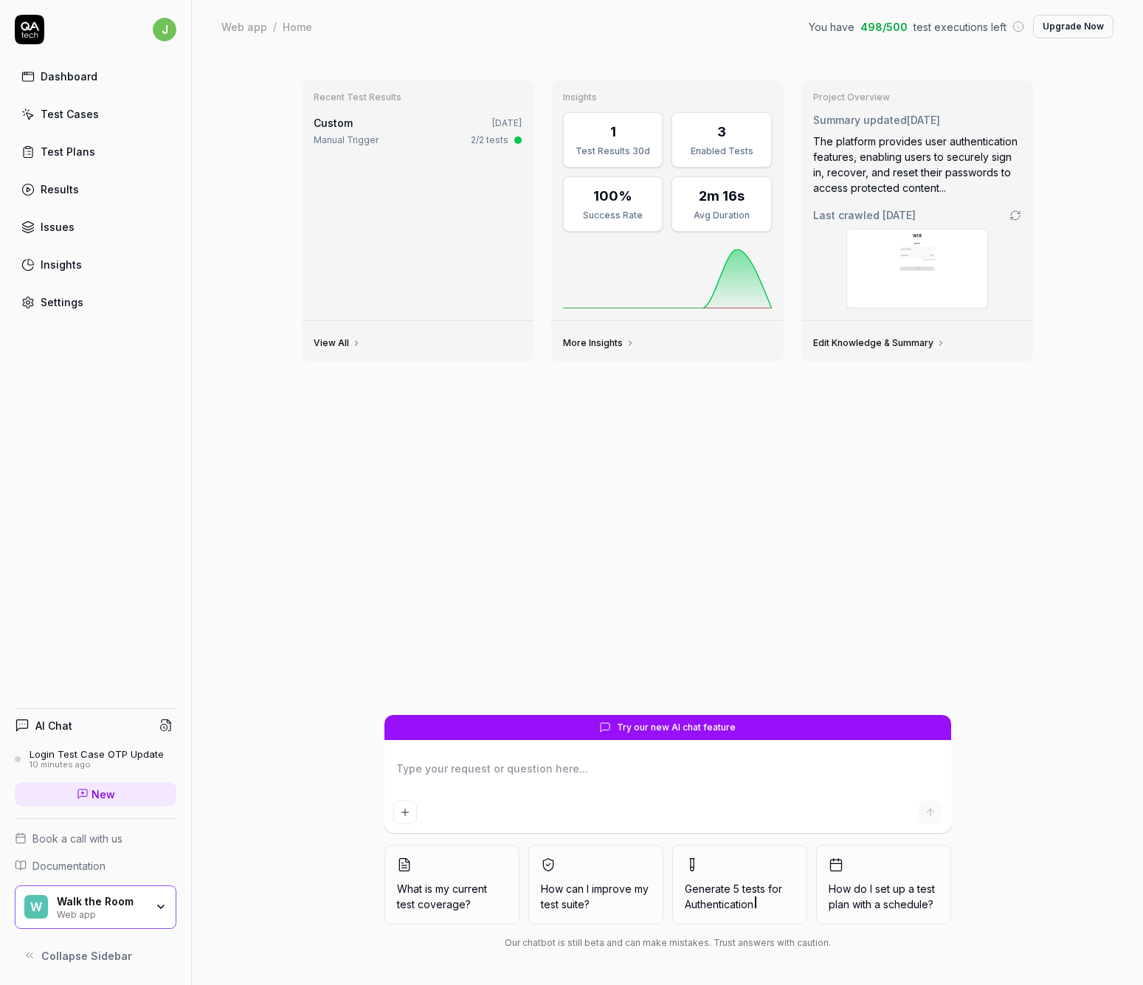
click at [60, 74] on div "Dashboard" at bounding box center [69, 77] width 57 height 16
type textarea "*"
click at [68, 300] on div "Settings" at bounding box center [62, 303] width 43 height 16
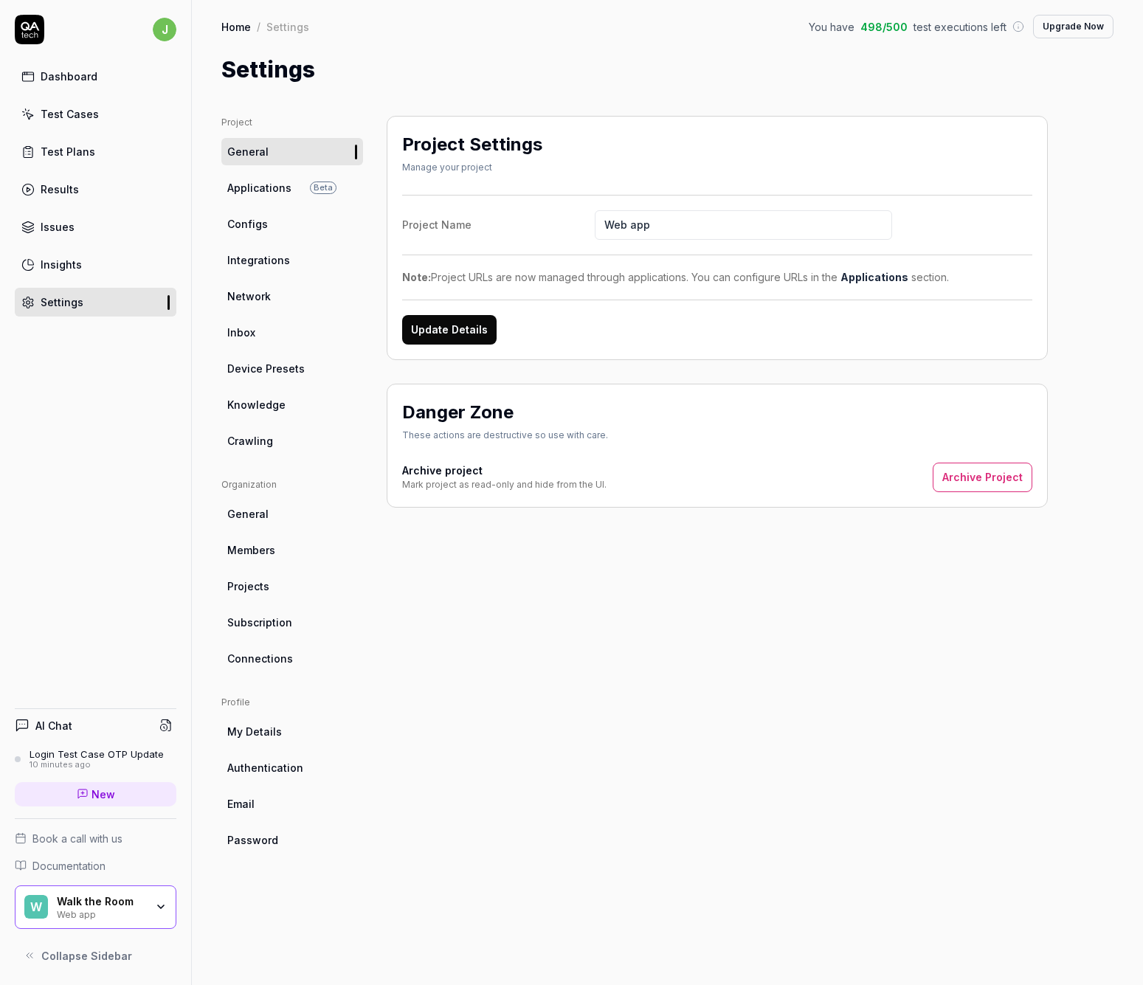
click at [252, 187] on span "Applications" at bounding box center [259, 188] width 64 height 16
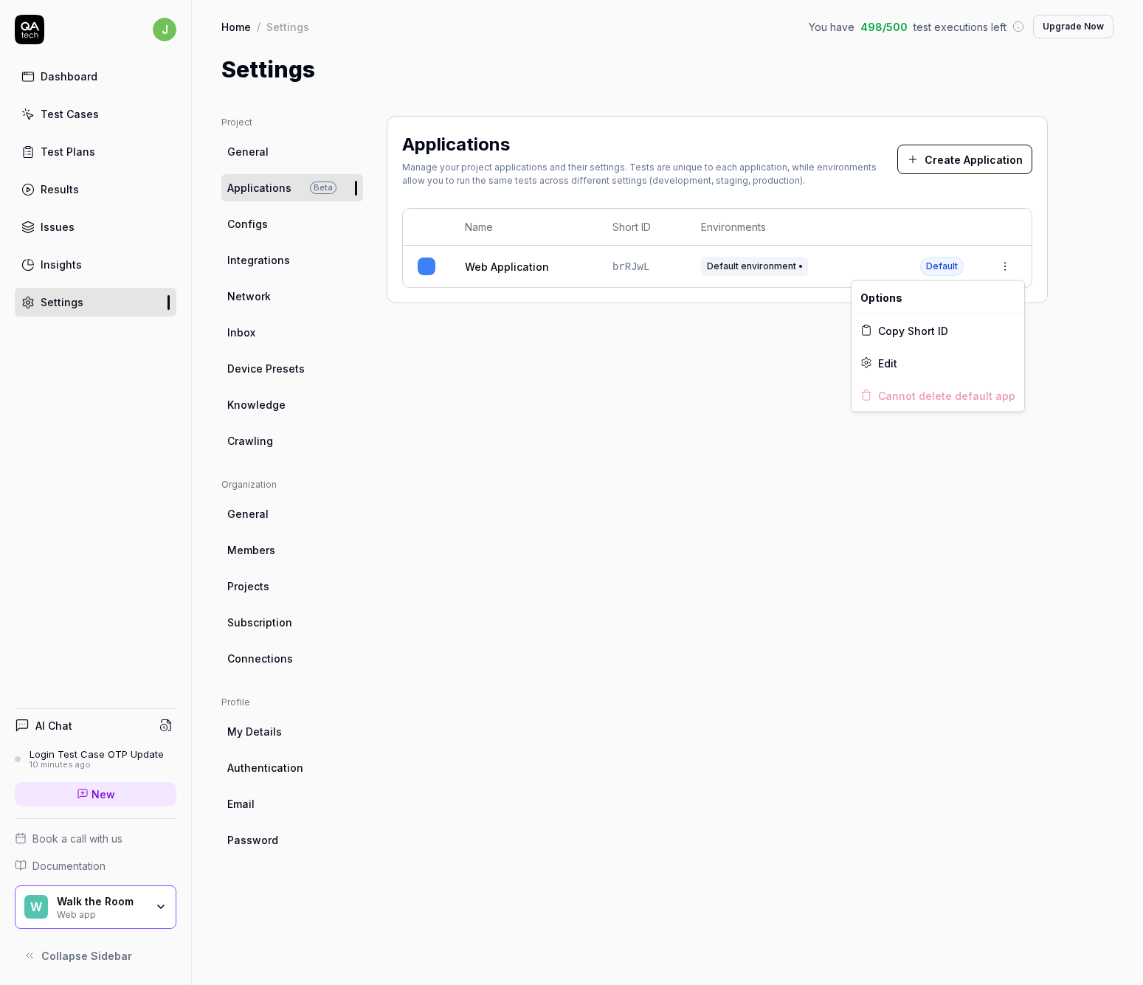
click at [1006, 265] on html "j Dashboard Test Cases Test Plans Results Issues Insights Settings AI Chat Logi…" at bounding box center [571, 492] width 1143 height 985
click at [912, 366] on div "Edit" at bounding box center [938, 363] width 173 height 32
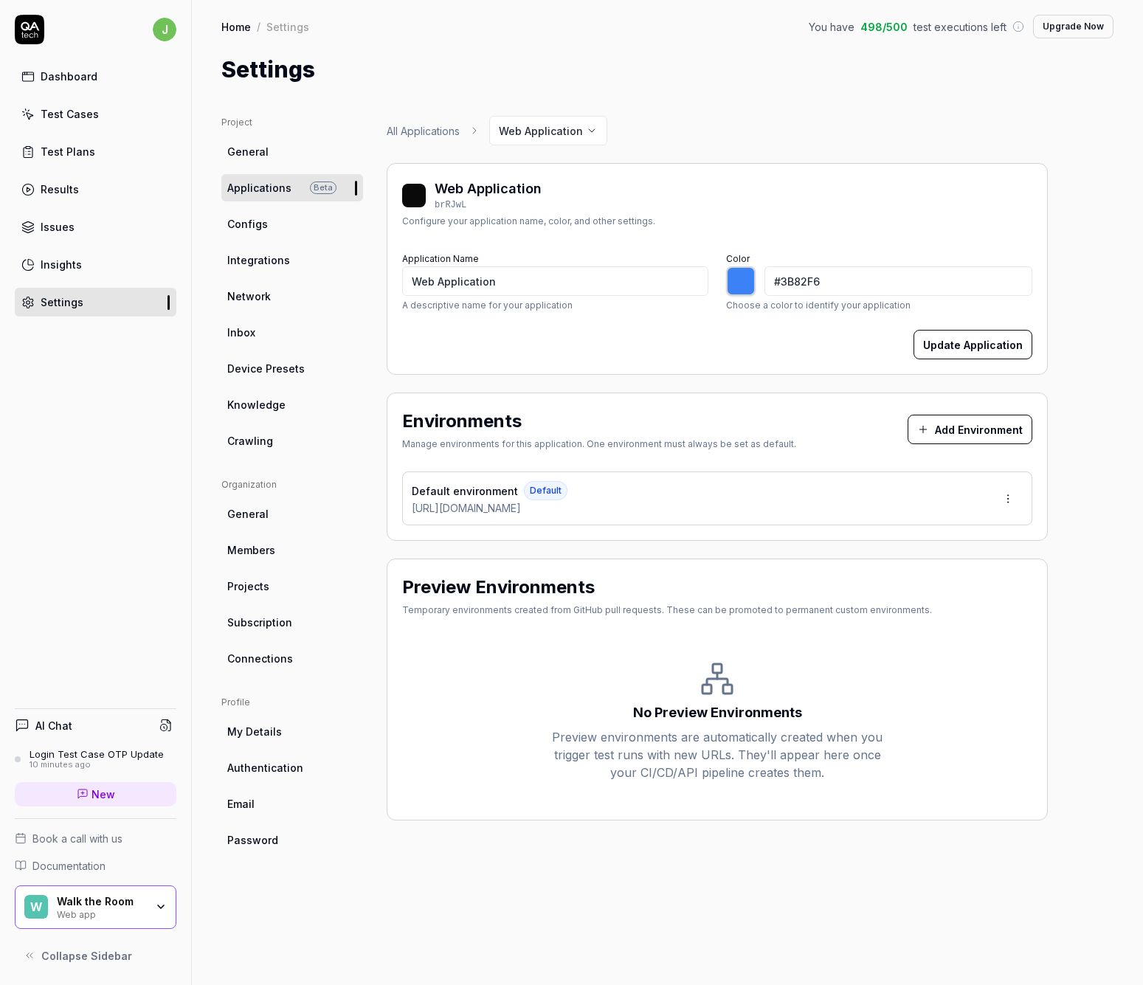
type input "*******"
click at [521, 503] on span "[URL][DOMAIN_NAME]" at bounding box center [466, 508] width 109 height 16
click at [1010, 500] on html "j Dashboard Test Cases Test Plans Results Issues Insights Settings AI Chat Logi…" at bounding box center [571, 492] width 1143 height 985
click at [934, 565] on div "Edit" at bounding box center [954, 565] width 150 height 32
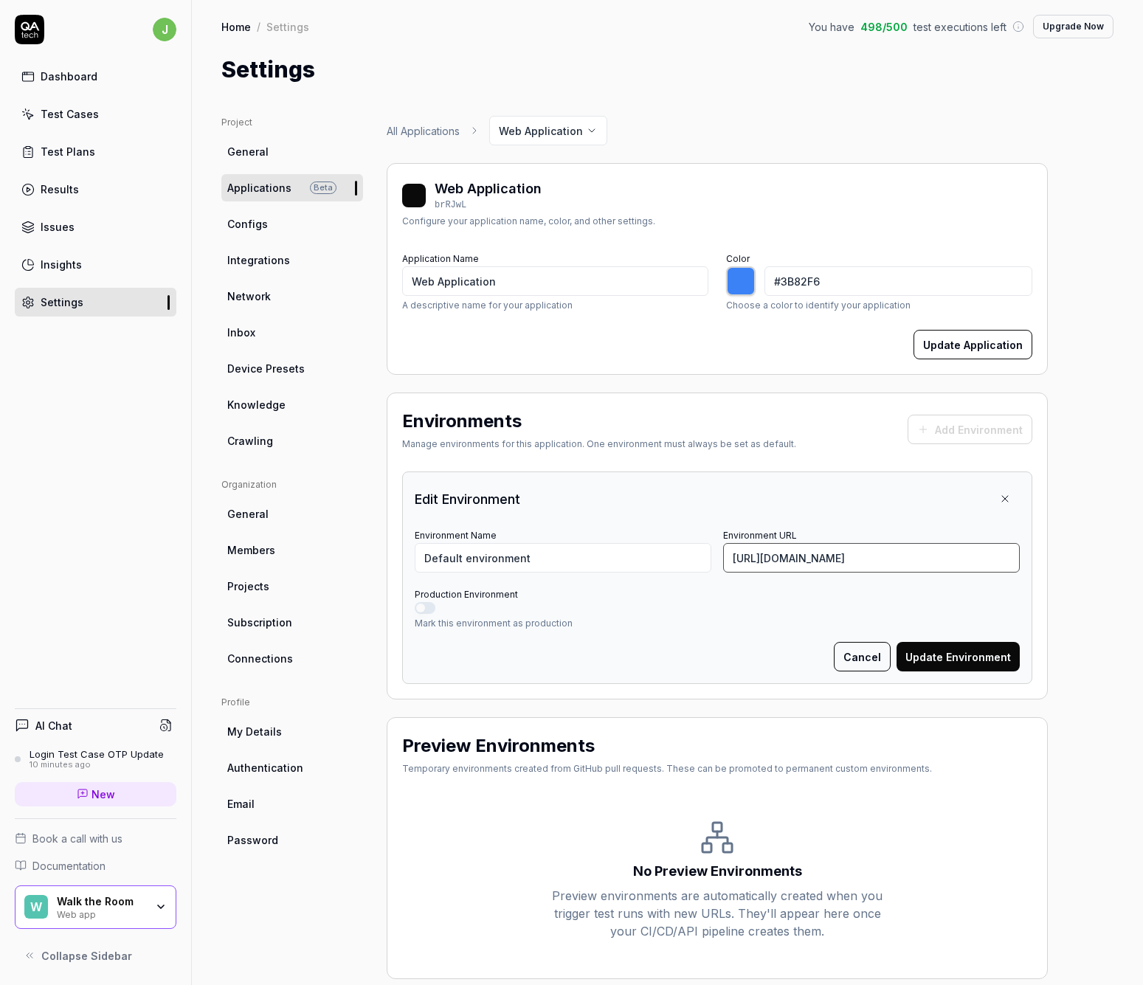
click at [785, 558] on input "[URL][DOMAIN_NAME]" at bounding box center [871, 558] width 297 height 30
click at [856, 559] on input "[URL][DOMAIN_NAME]" at bounding box center [871, 558] width 297 height 30
type input "https://platform.stage.walktheroom.com"
click at [966, 653] on button "Update Environment" at bounding box center [958, 657] width 123 height 30
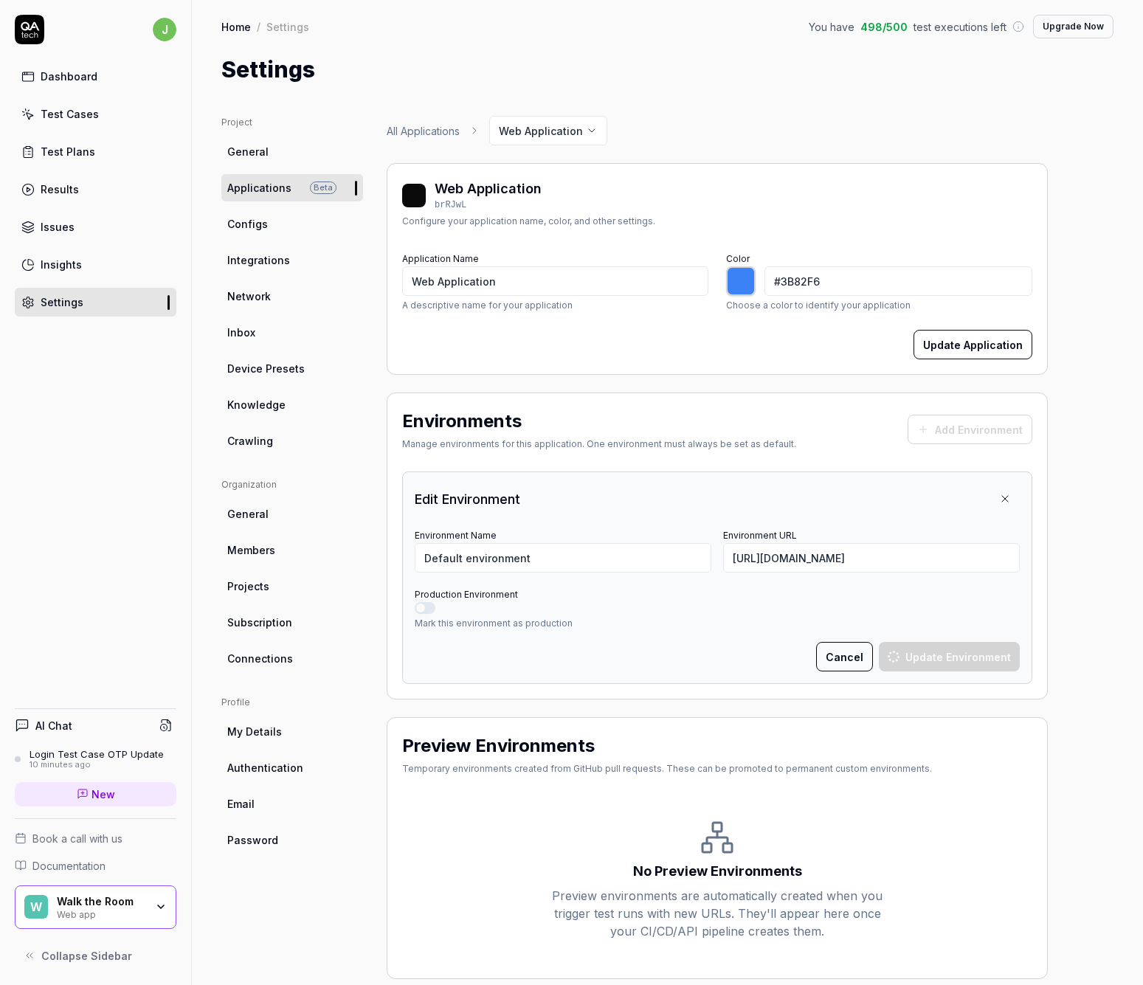
type input "*******"
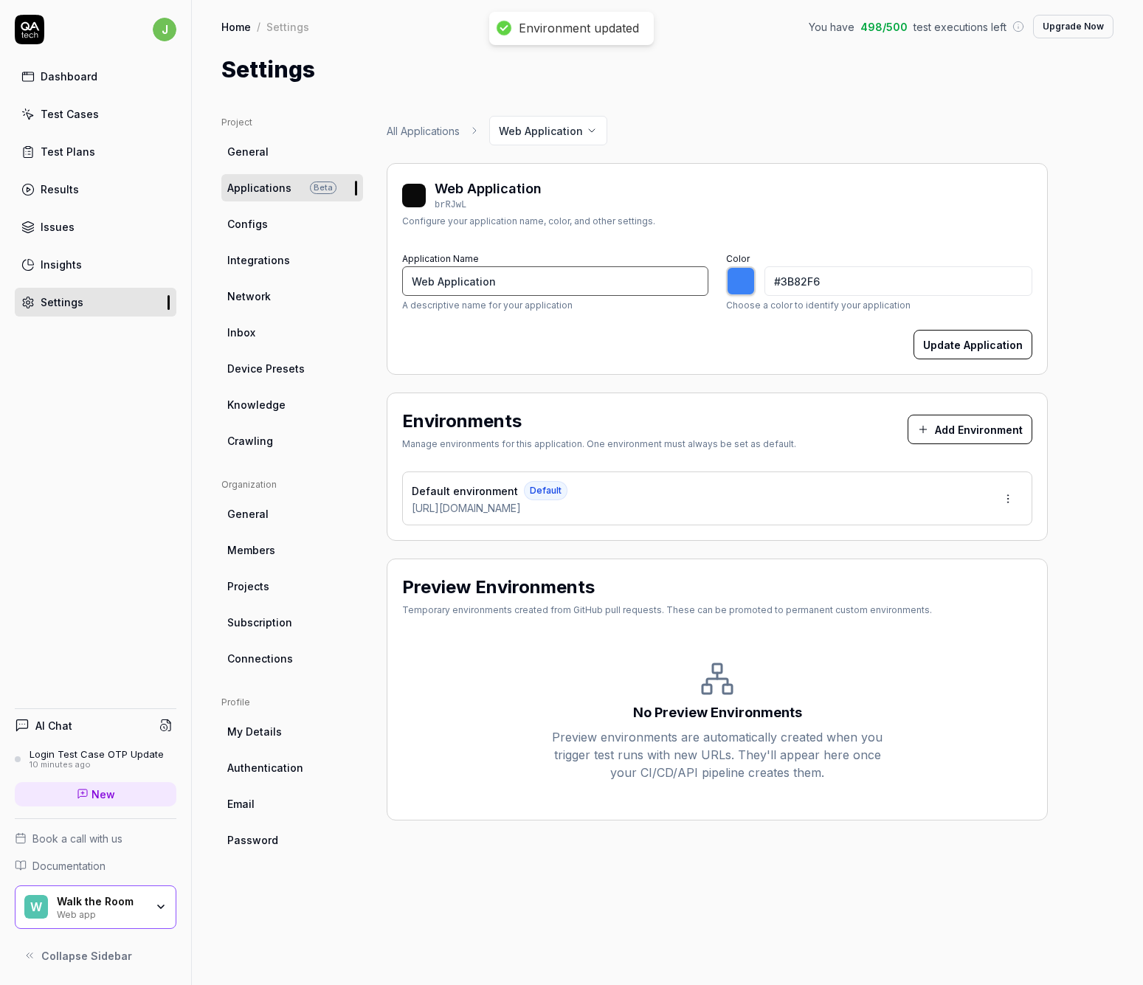
click at [540, 284] on input "Web Application" at bounding box center [555, 281] width 306 height 30
type input "P"
type input "*******"
type input "Platform Stage"
click at [791, 393] on div "Environments Manage environments for this application. One environment must alw…" at bounding box center [717, 467] width 661 height 148
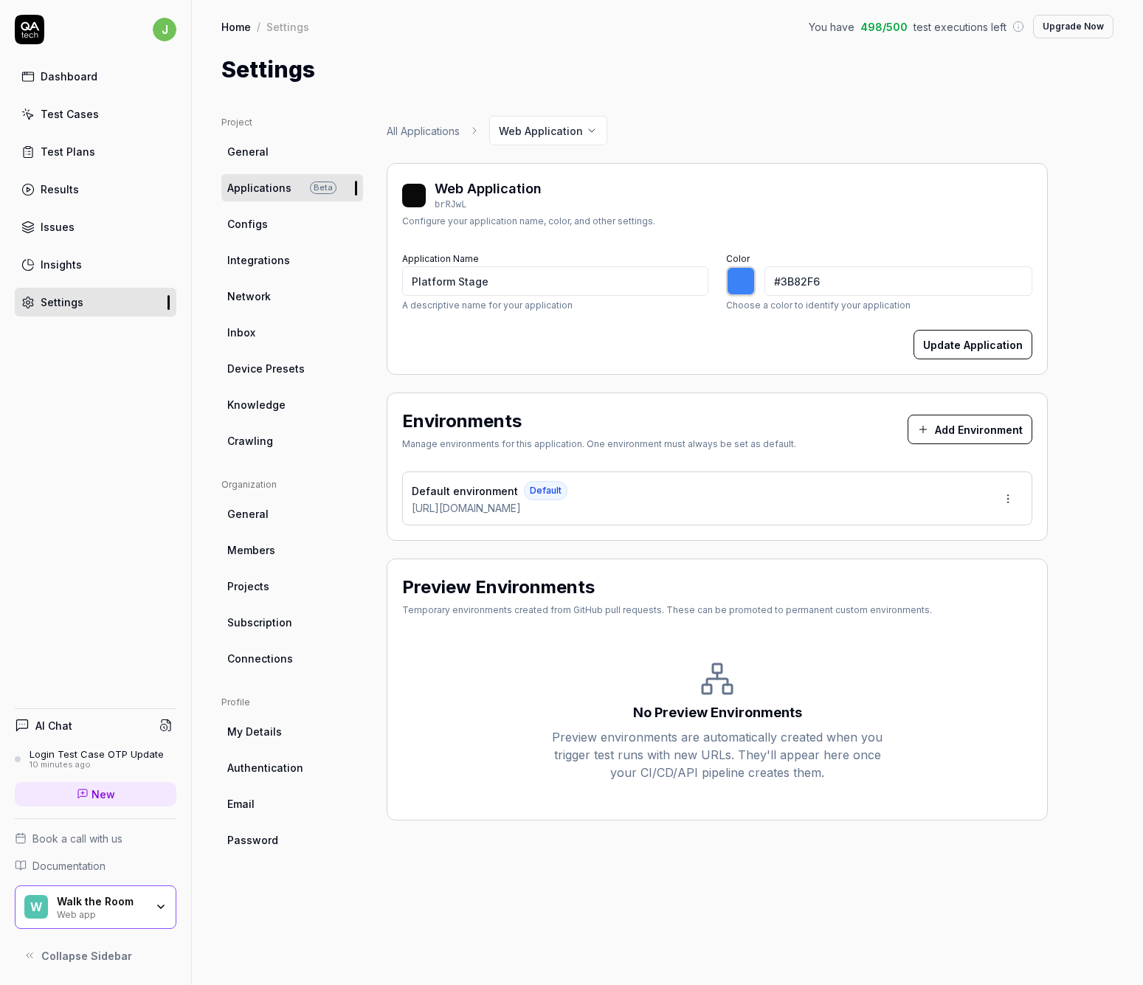
click at [951, 348] on button "Update Application" at bounding box center [973, 345] width 119 height 30
type input "*******"
click at [59, 76] on div "Dashboard" at bounding box center [69, 77] width 57 height 16
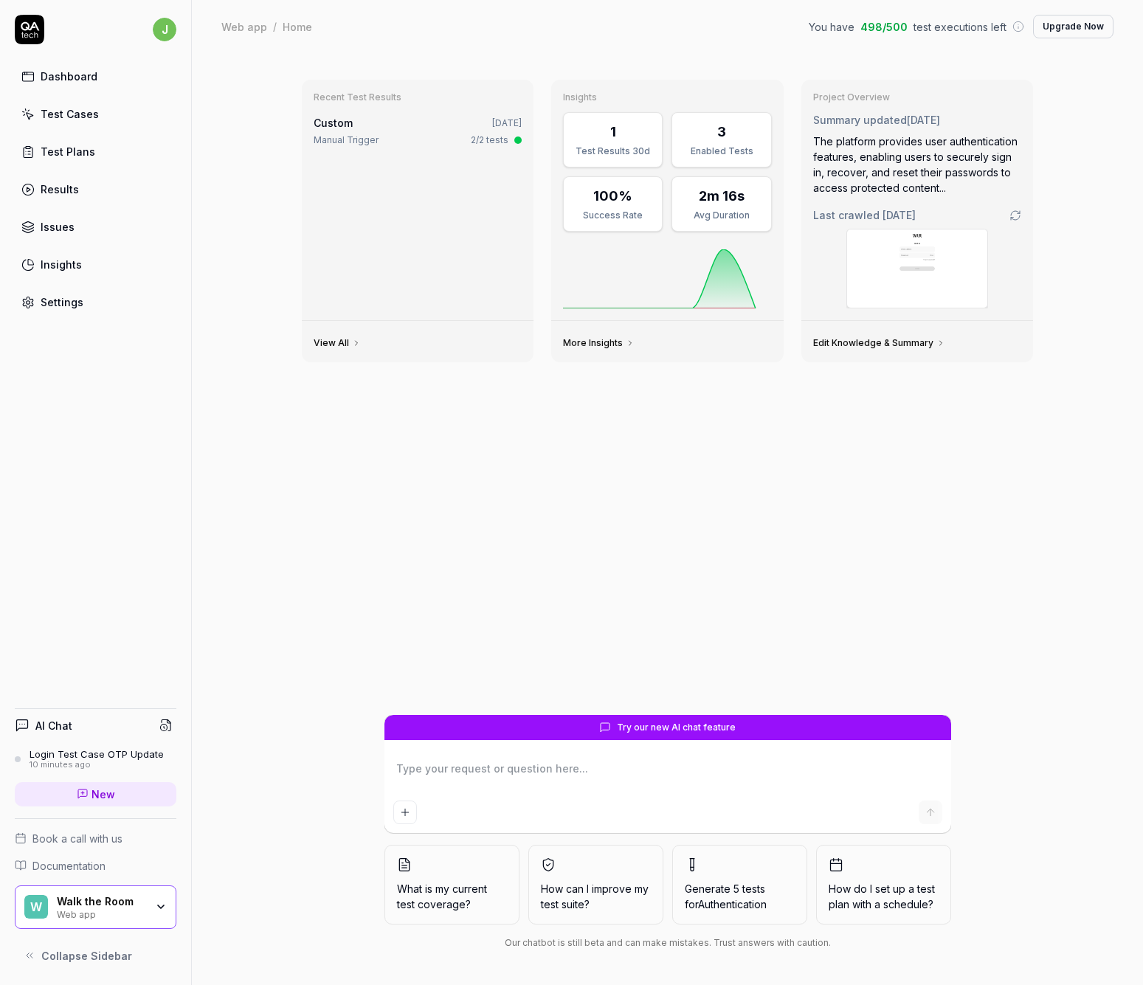
click at [75, 115] on div "Test Cases" at bounding box center [70, 114] width 58 height 16
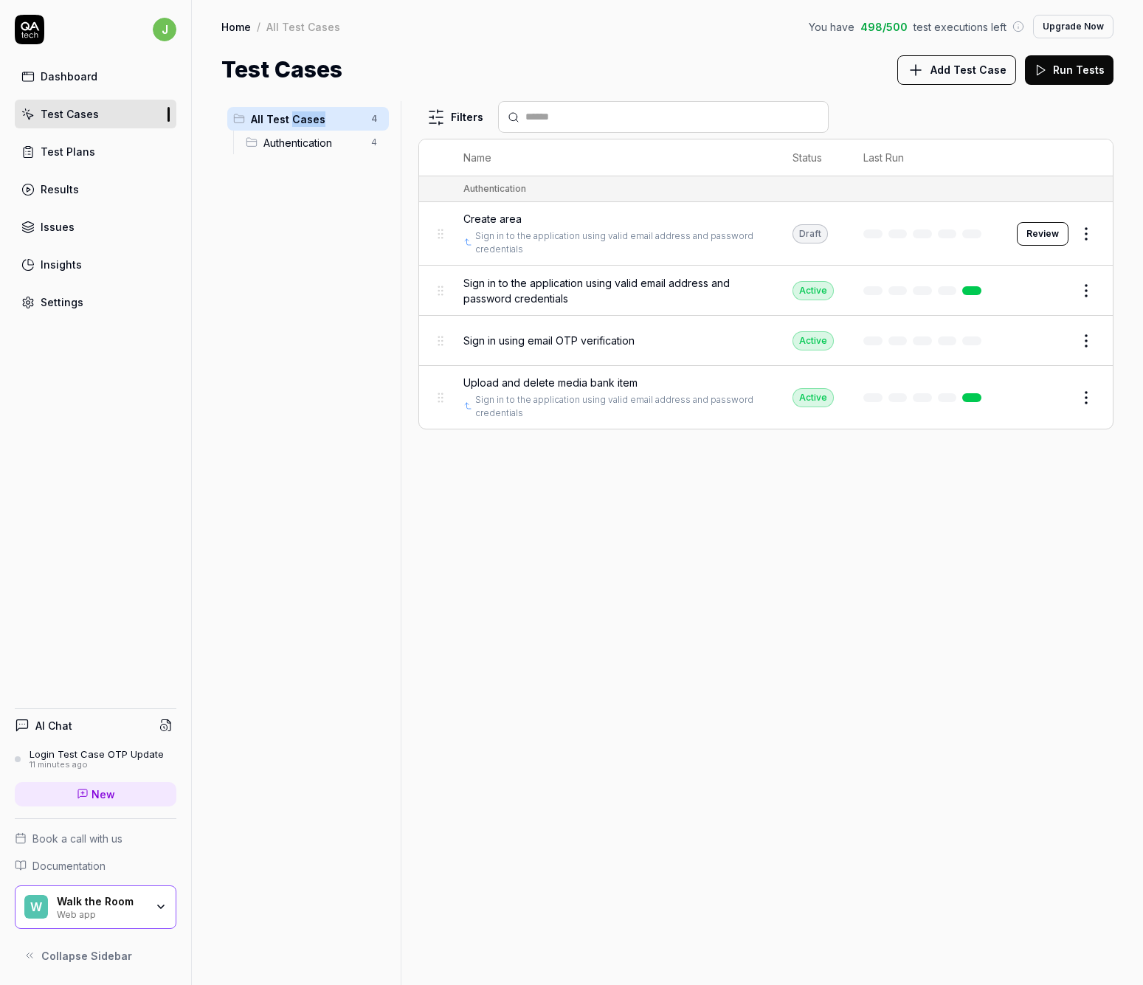
click at [0, 0] on icon "button" at bounding box center [0, 0] width 0 height 0
click at [347, 199] on div "All Test Cases 4 Authentication 4" at bounding box center [307, 534] width 173 height 867
click at [1050, 338] on button "Edit" at bounding box center [1050, 341] width 35 height 24
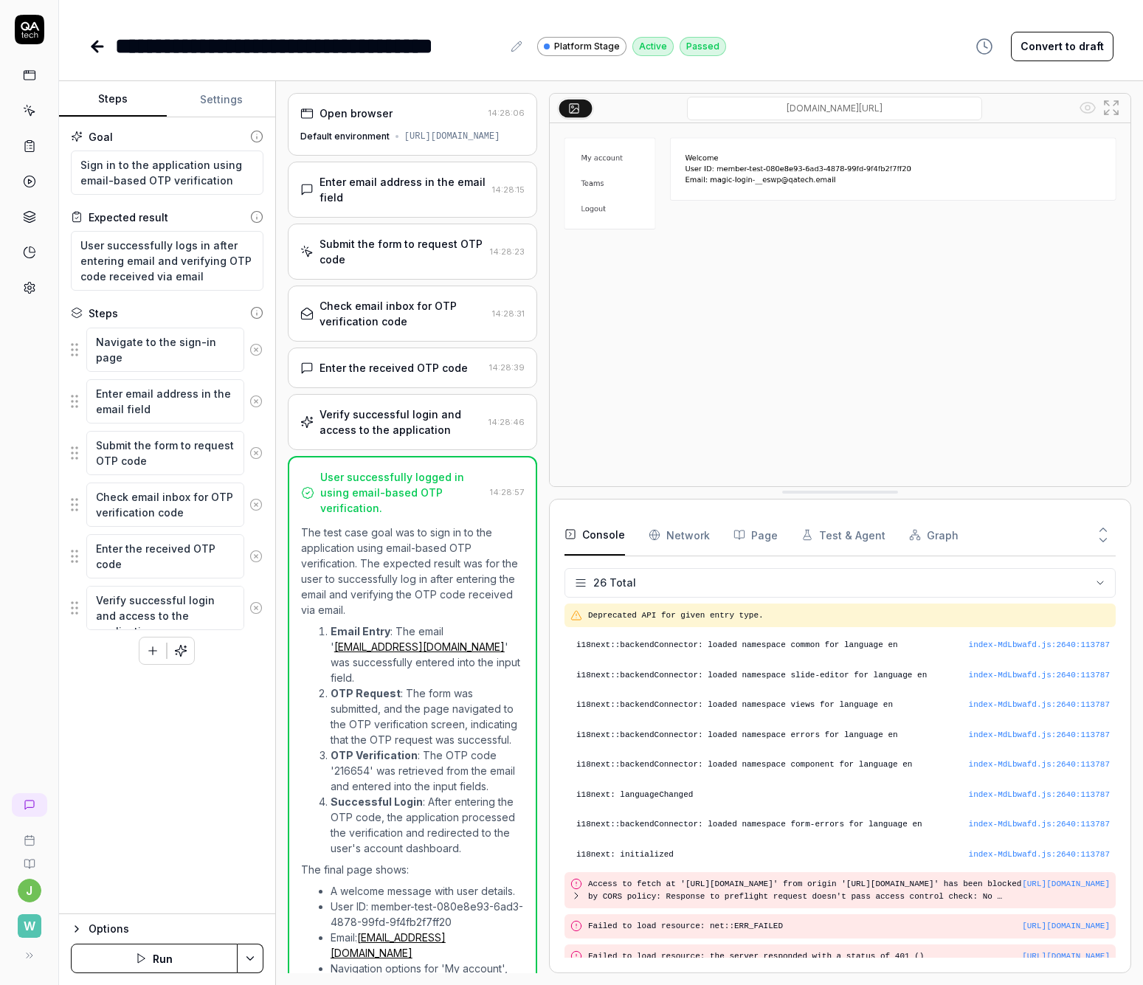
scroll to position [477, 0]
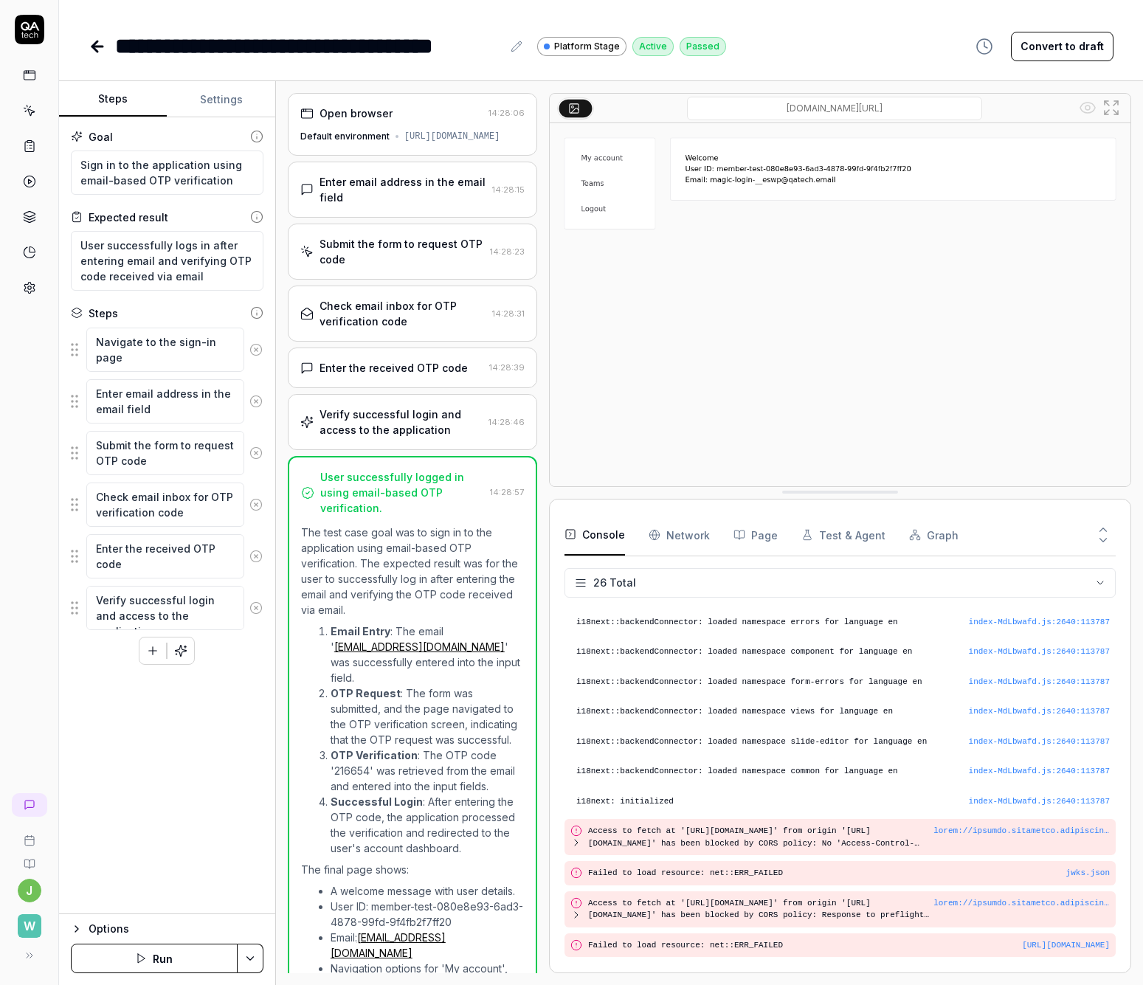
click at [490, 127] on div "Open browser 14:28:06 Default environment https://staging.solutions.walktheroom…" at bounding box center [413, 124] width 250 height 63
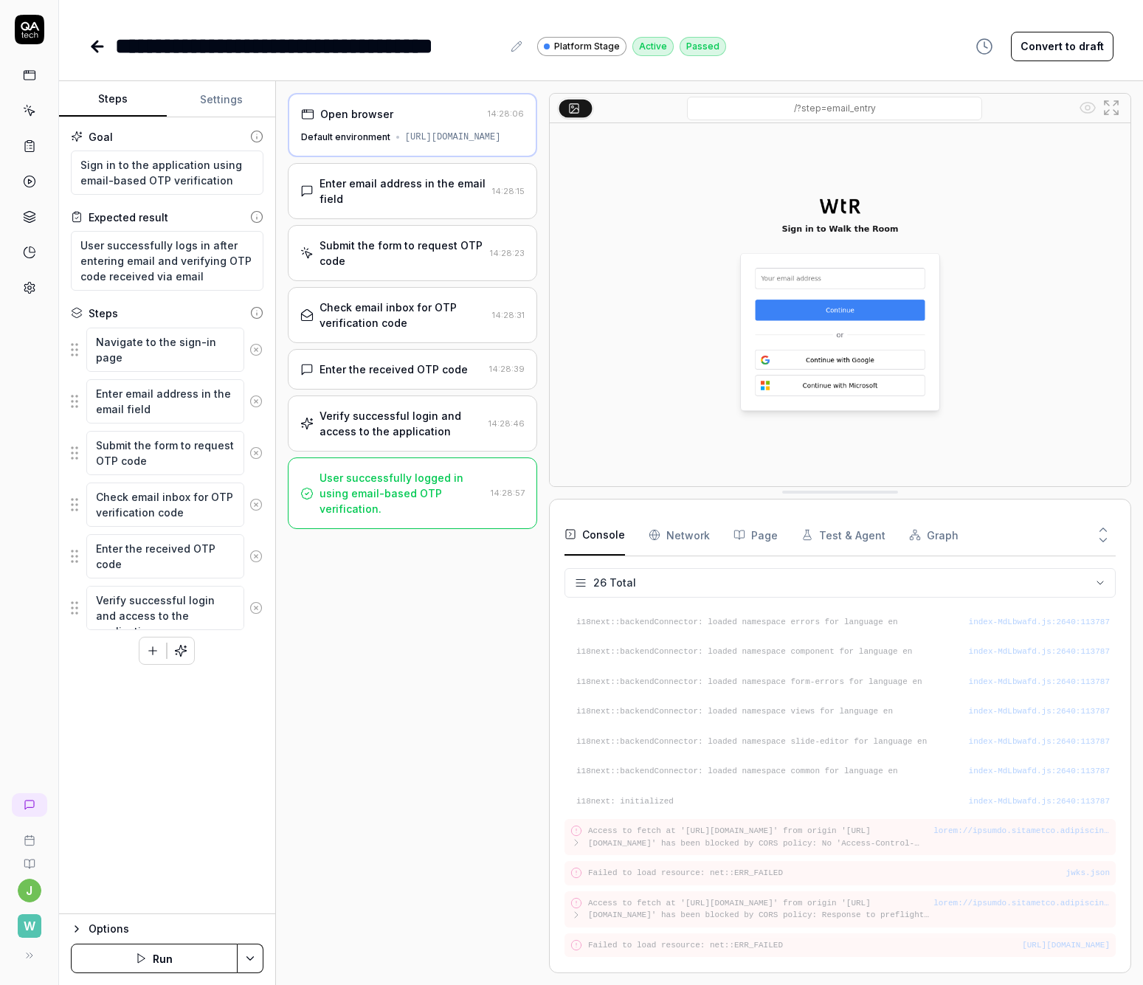
click at [221, 93] on button "Settings" at bounding box center [221, 99] width 108 height 35
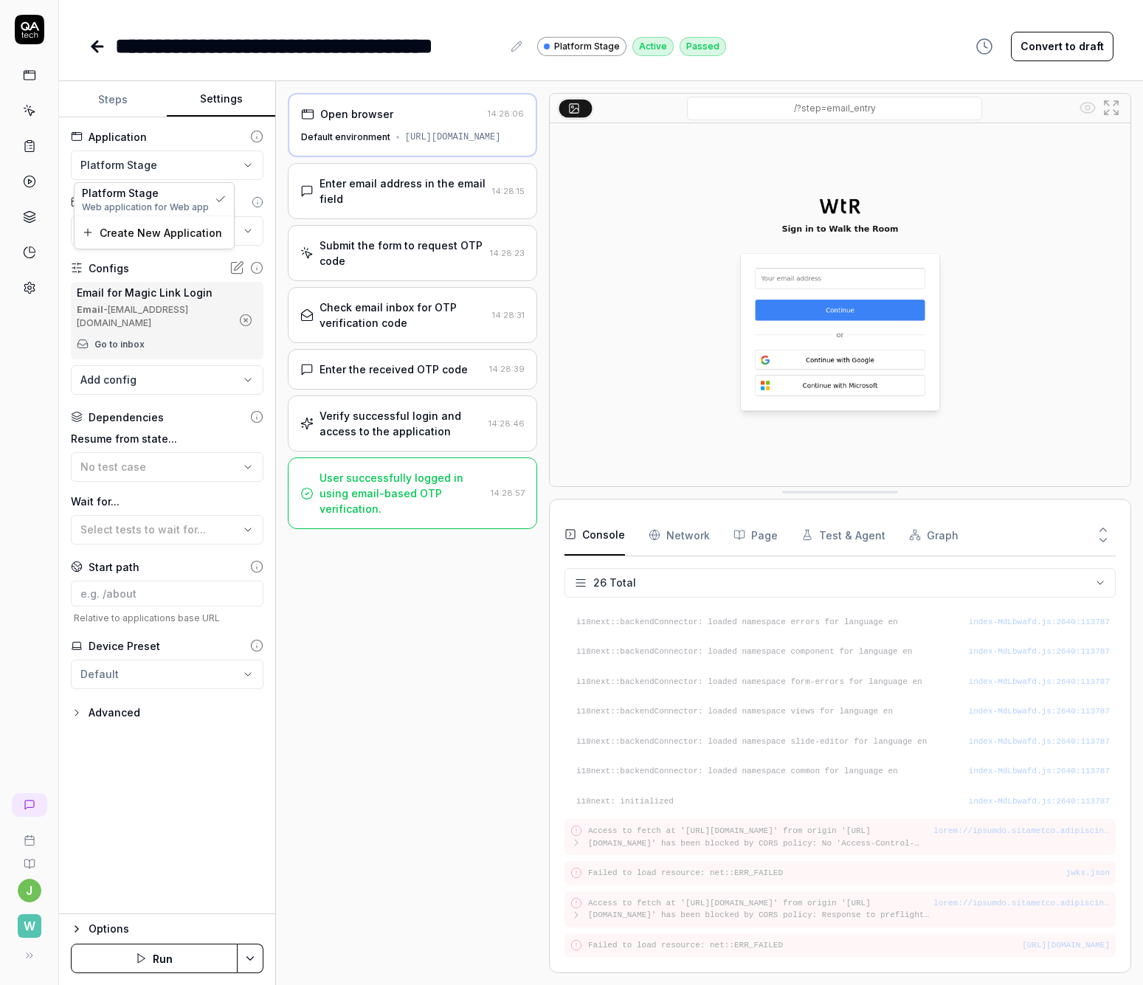
click at [189, 165] on html "**********" at bounding box center [571, 492] width 1143 height 985
click at [172, 190] on div "Platform Stage" at bounding box center [145, 193] width 127 height 16
click at [345, 694] on div "Open browser 14:28:06 Default environment https://staging.solutions.walktheroom…" at bounding box center [413, 533] width 250 height 881
click at [172, 966] on button "Run" at bounding box center [154, 959] width 167 height 30
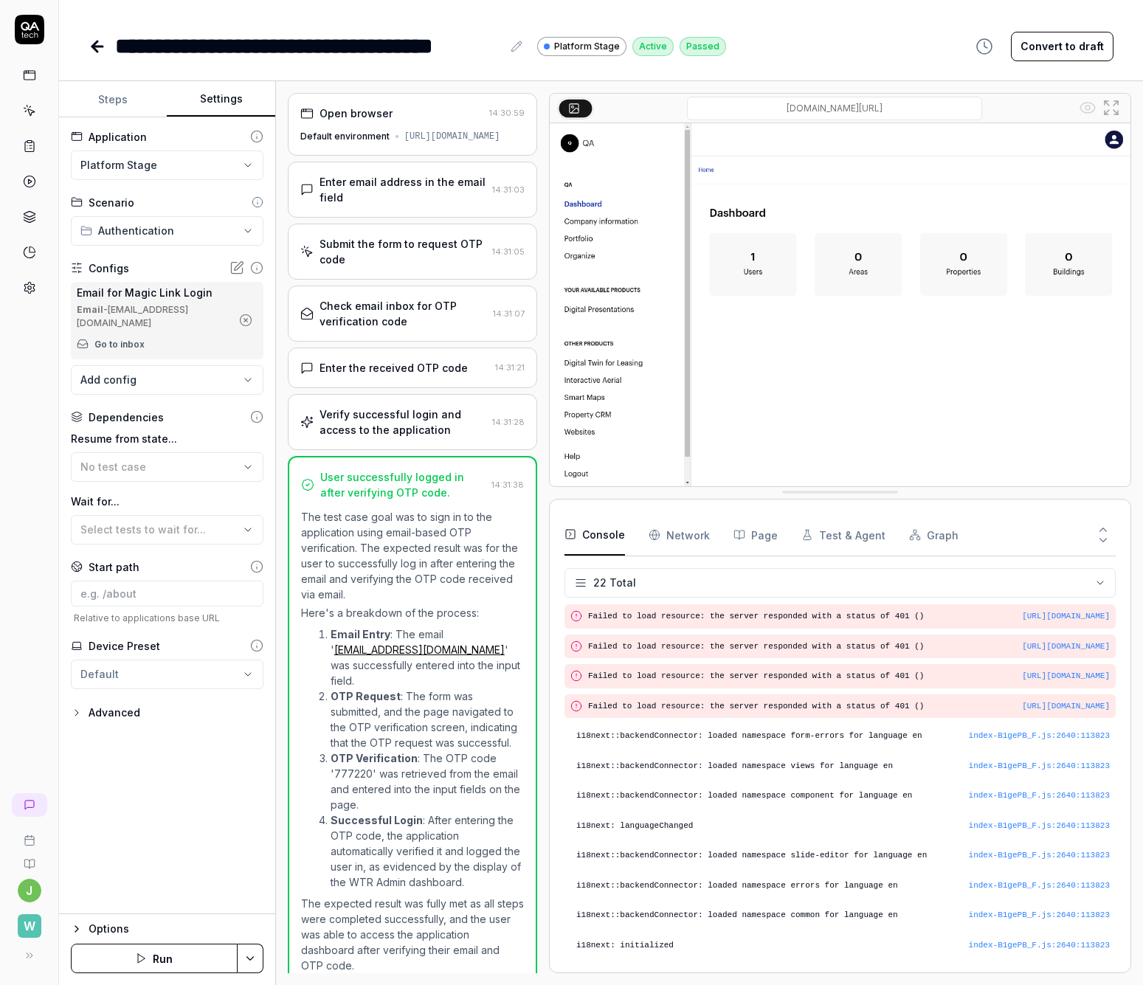
click at [92, 43] on icon at bounding box center [98, 47] width 18 height 18
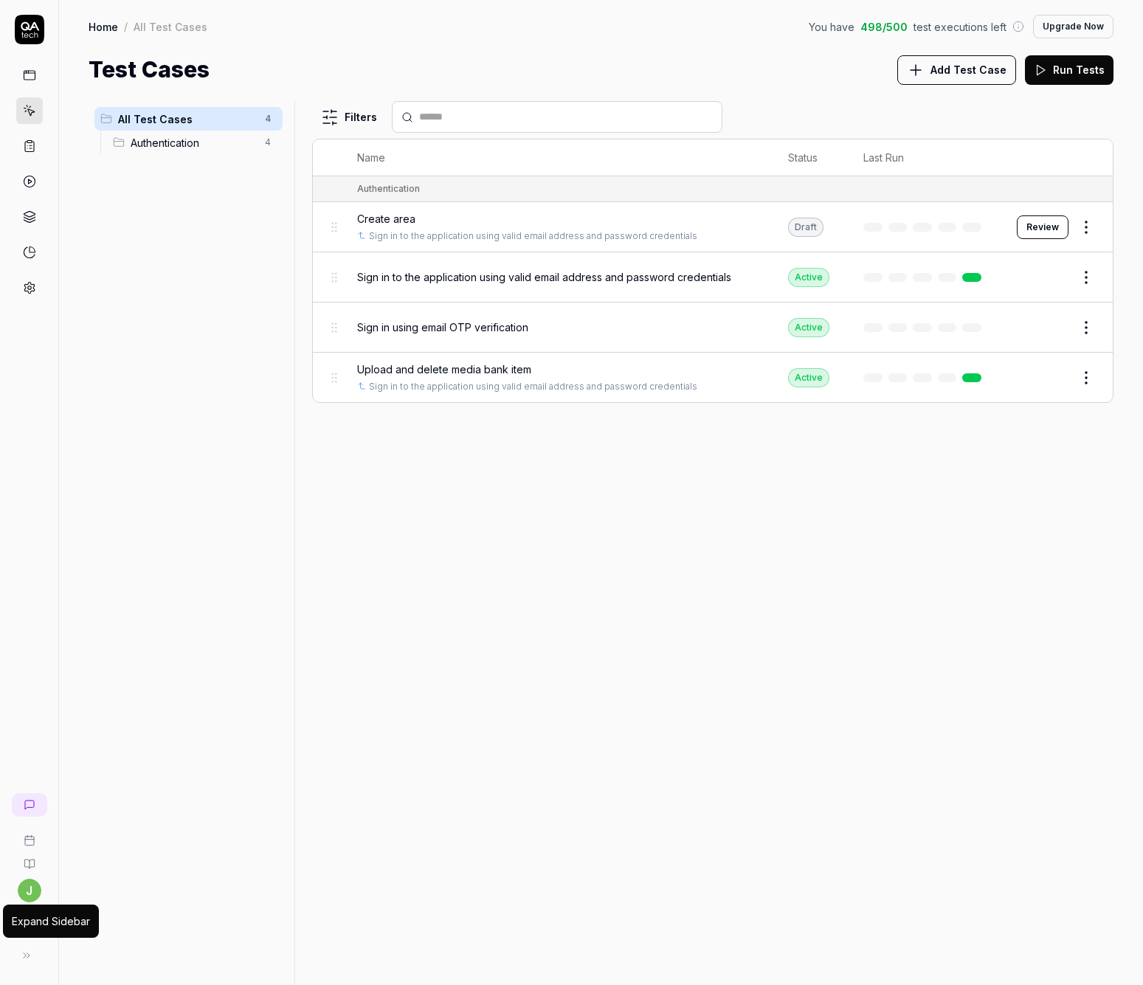
click at [32, 958] on icon at bounding box center [27, 956] width 12 height 12
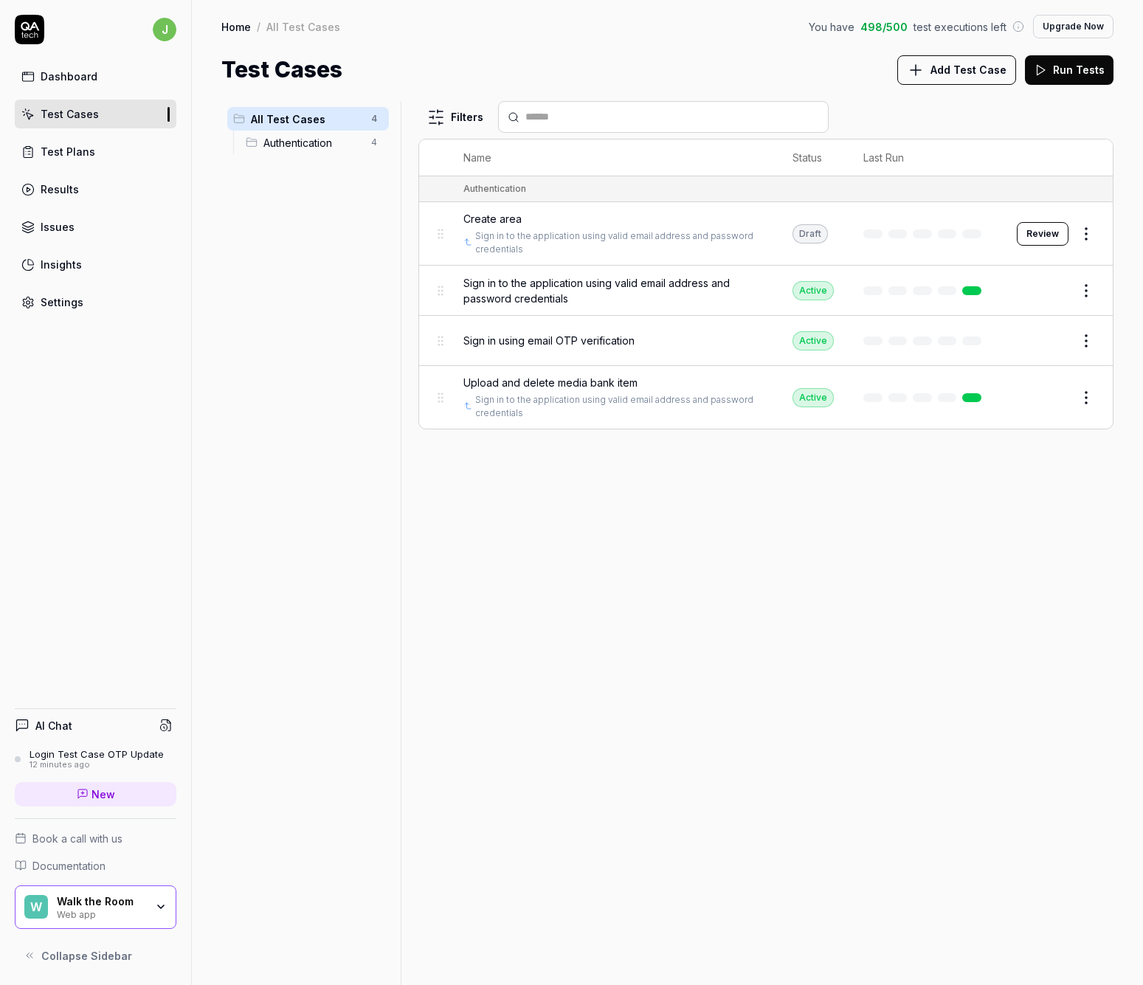
click at [72, 81] on div "Dashboard" at bounding box center [69, 77] width 57 height 16
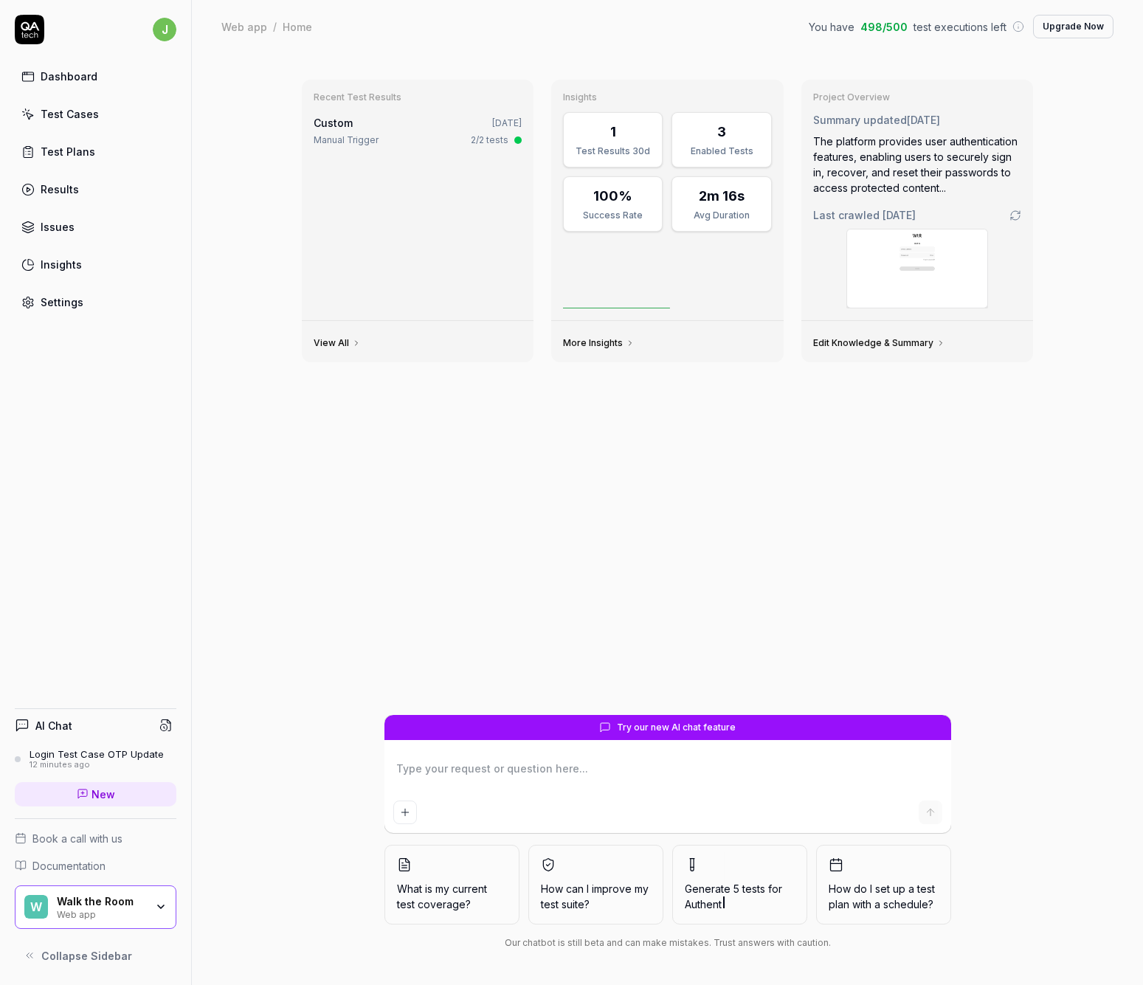
type textarea "*"
click at [78, 111] on div "Test Cases" at bounding box center [70, 114] width 58 height 16
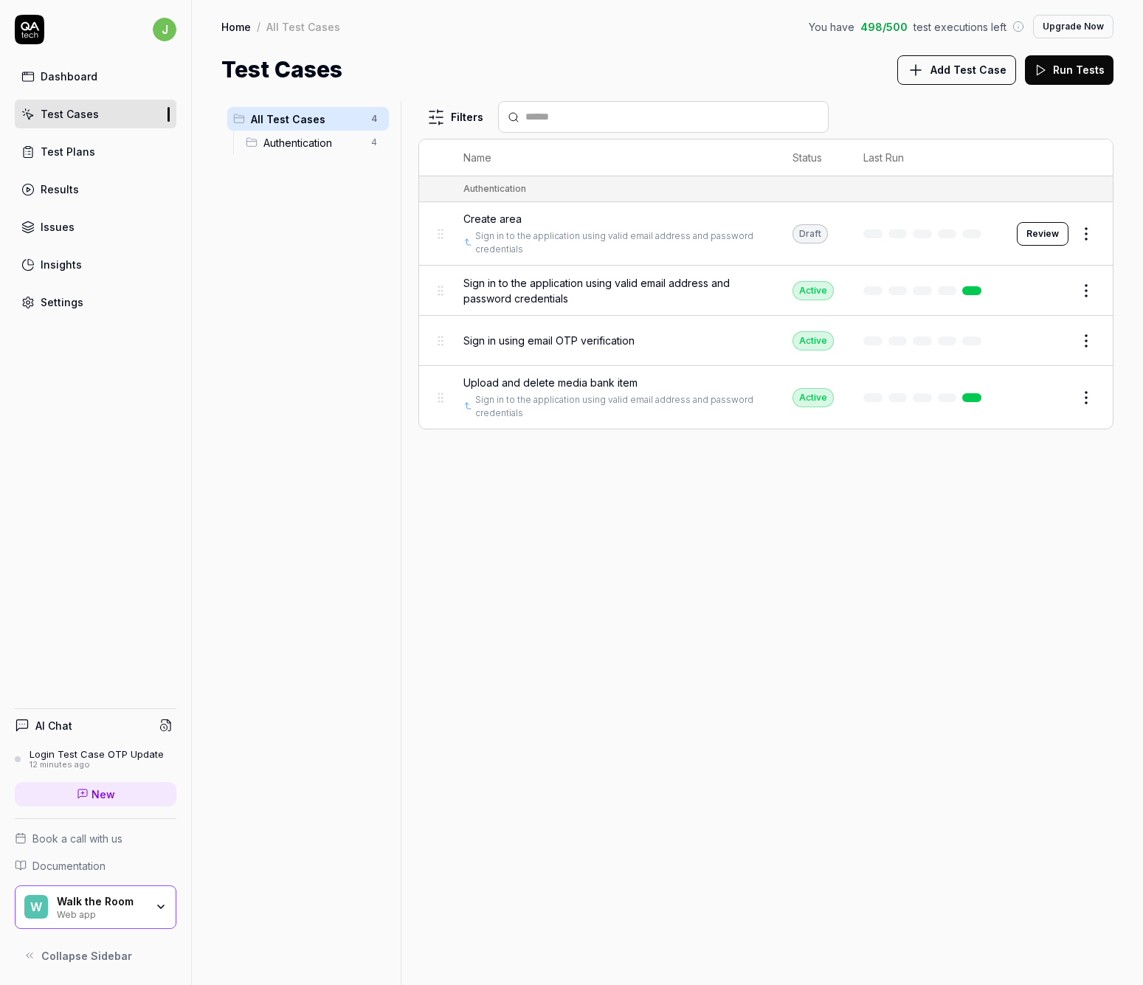
click at [329, 478] on div "All Test Cases 4 Authentication 4" at bounding box center [307, 534] width 173 height 867
click at [370, 281] on div "All Test Cases 4 Authentication 4" at bounding box center [307, 534] width 173 height 867
click at [374, 145] on html "j Dashboard Test Cases Test Plans Results Issues Insights Settings AI Chat Logi…" at bounding box center [571, 492] width 1143 height 985
click at [329, 166] on div "Rename Scenario" at bounding box center [312, 171] width 148 height 32
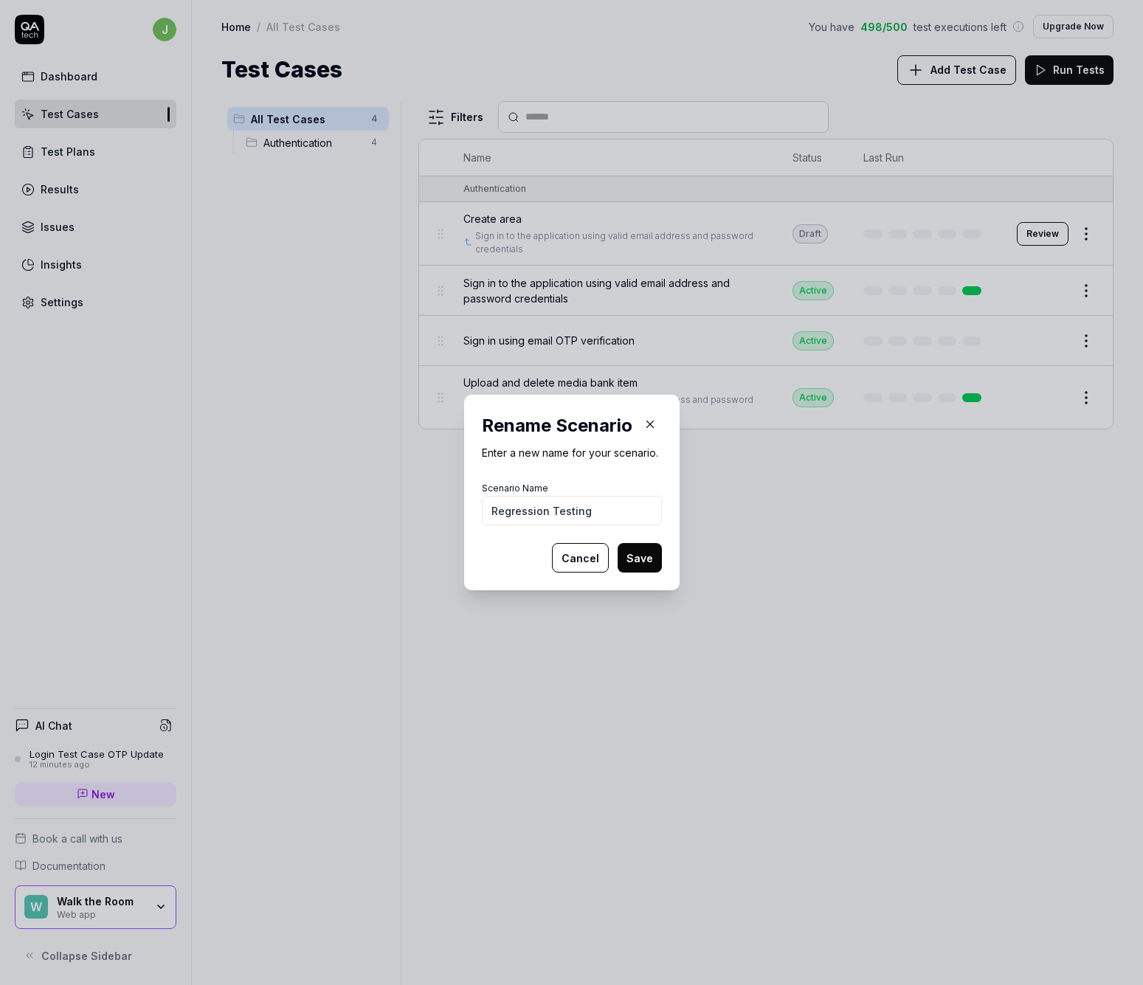
type input "Regression Testing"
click at [647, 559] on button "Save" at bounding box center [640, 558] width 44 height 30
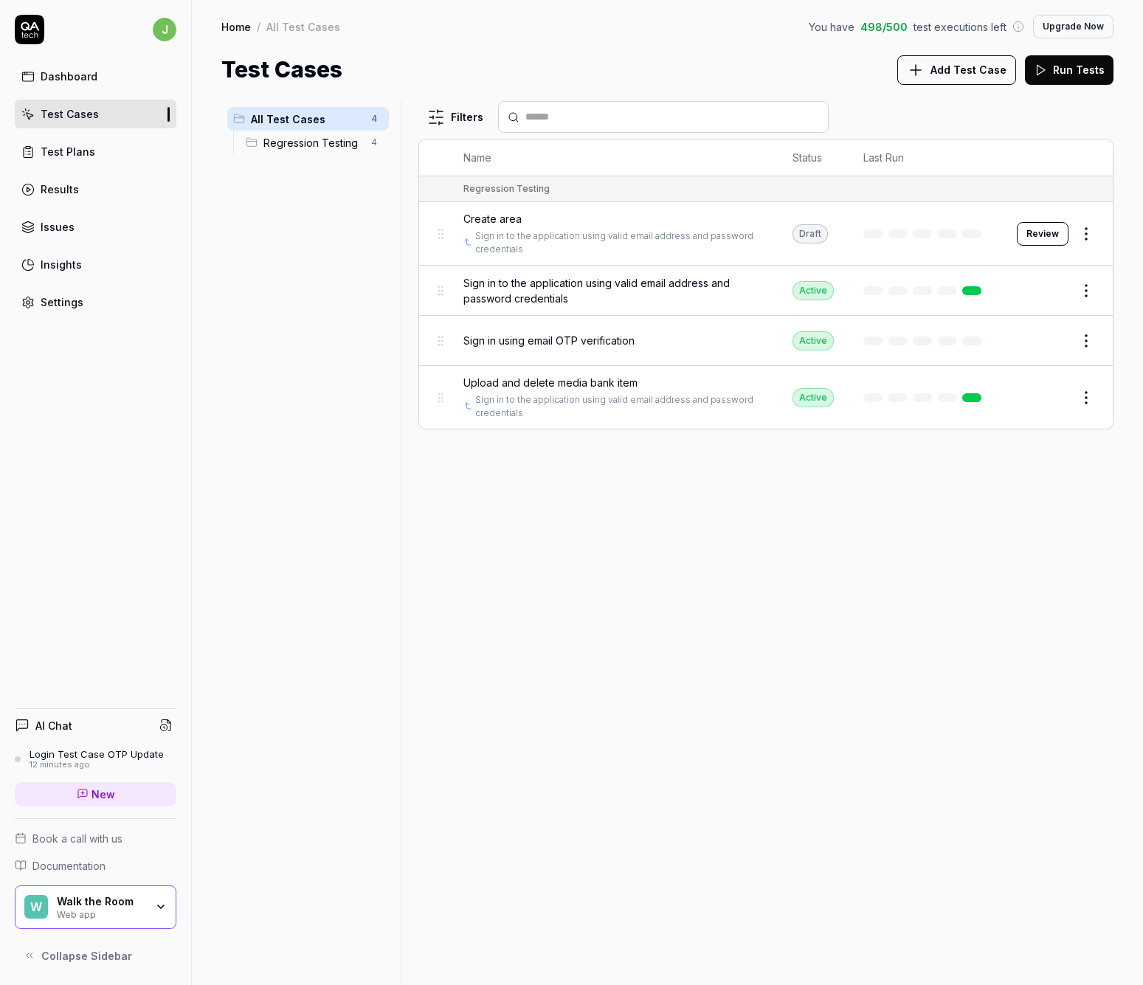
click at [1093, 286] on html "j Dashboard Test Cases Test Plans Results Issues Insights Settings AI Chat Logi…" at bounding box center [571, 492] width 1143 height 985
click at [1079, 547] on button "button" at bounding box center [1076, 549] width 21 height 12
click at [813, 497] on html "j Dashboard Test Cases Test Plans Results Issues Insights Settings AI Chat Logi…" at bounding box center [571, 492] width 1143 height 985
click at [535, 380] on span "Upload and delete media bank item" at bounding box center [551, 383] width 174 height 16
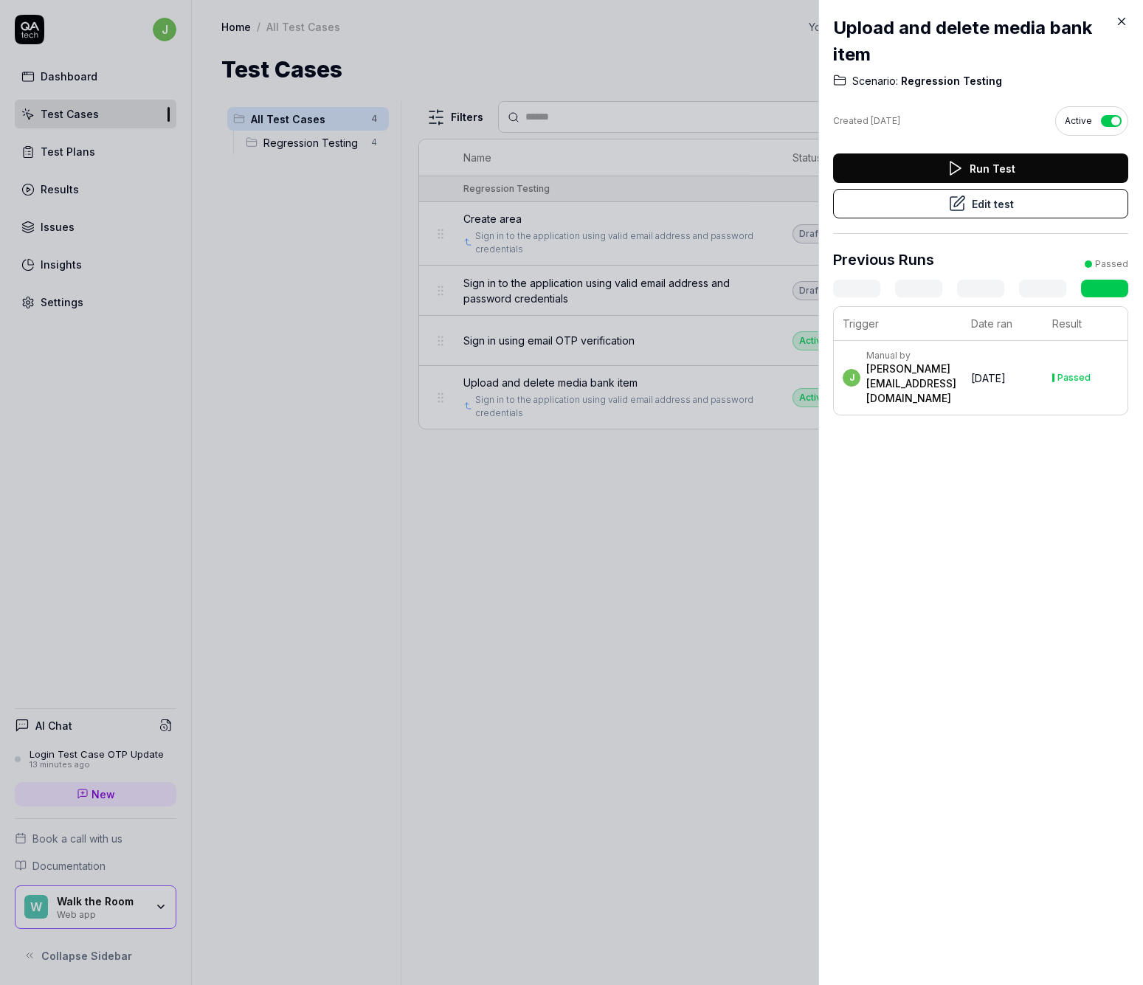
click at [949, 206] on icon at bounding box center [958, 204] width 18 height 18
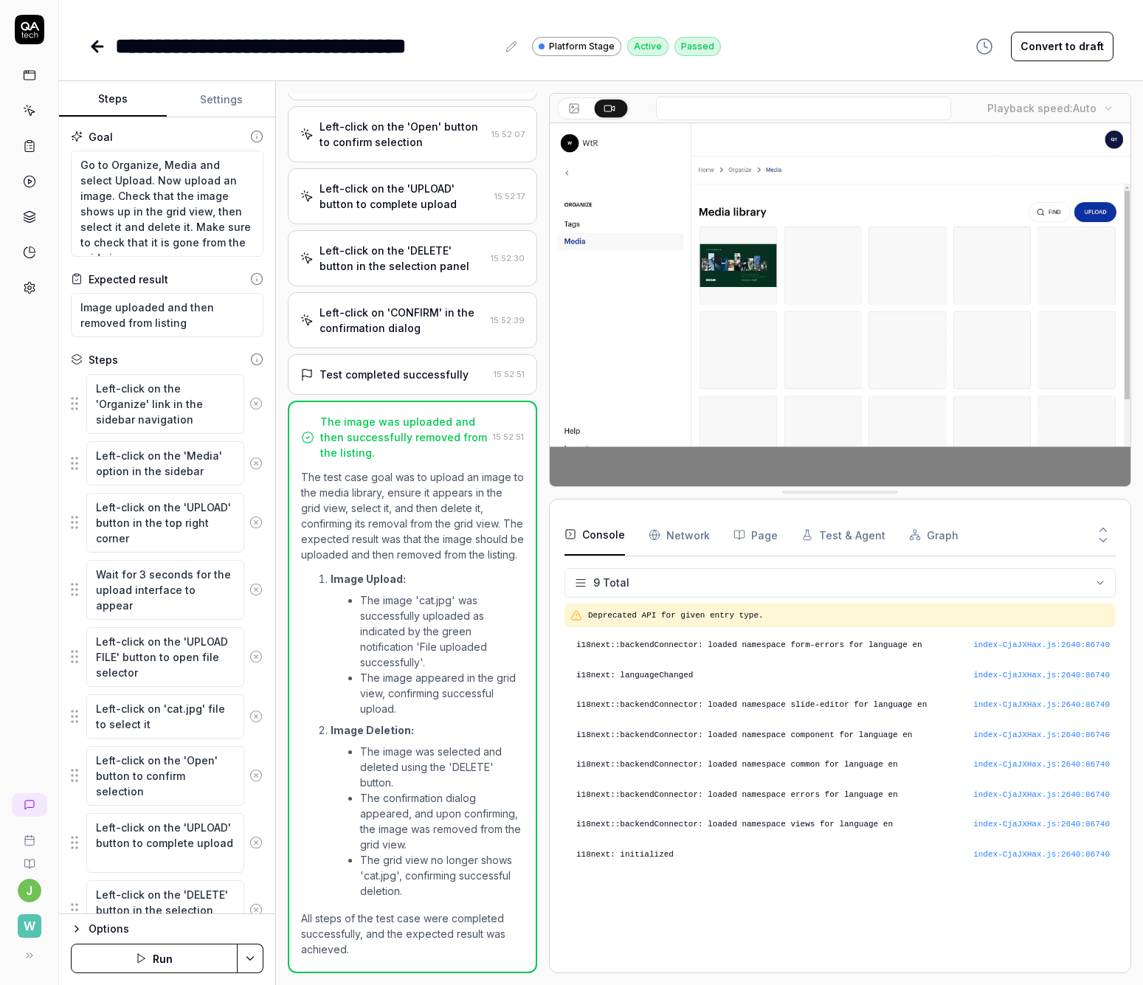
click at [227, 96] on button "Settings" at bounding box center [221, 99] width 108 height 35
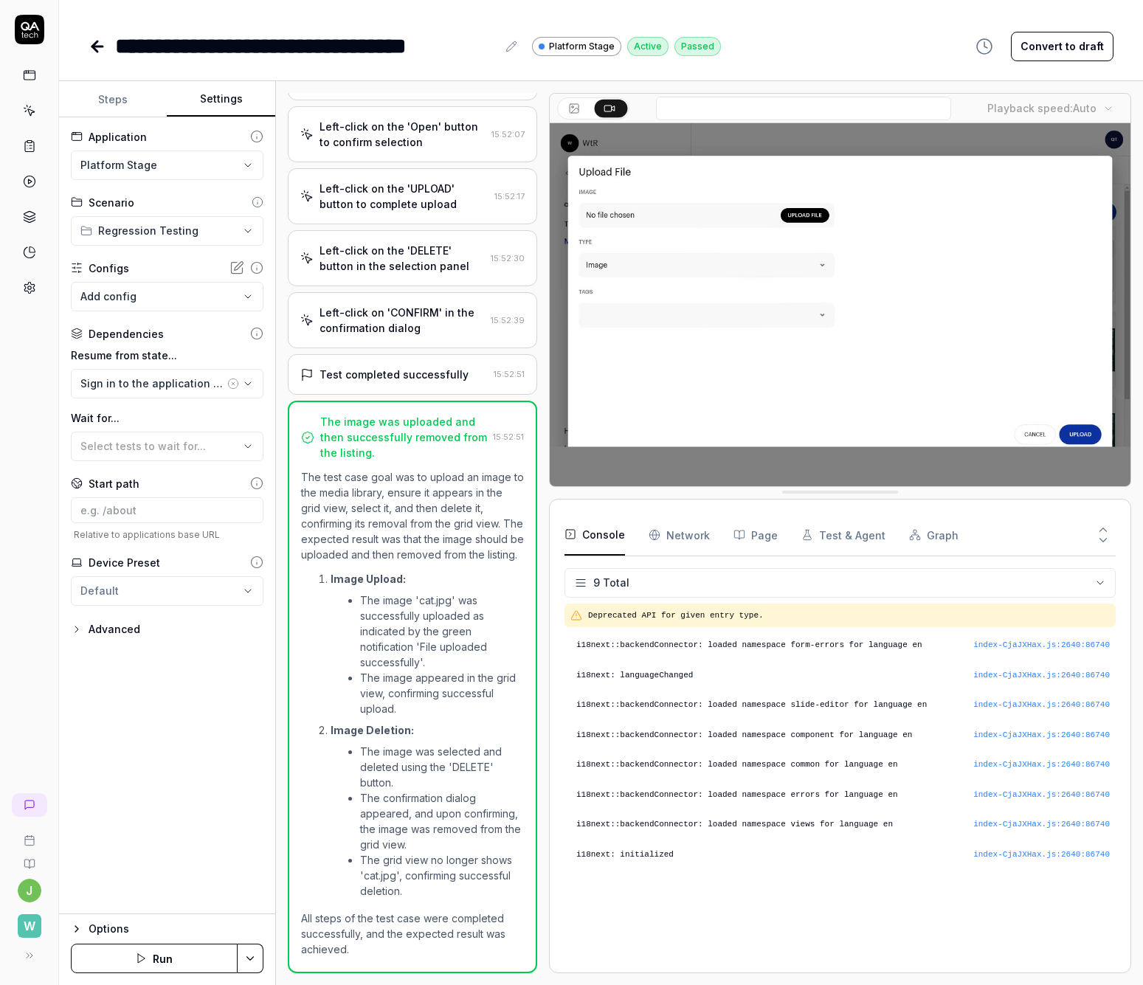
click at [179, 385] on div "Sign in to the application using valid email address and password credentials" at bounding box center [152, 384] width 144 height 16
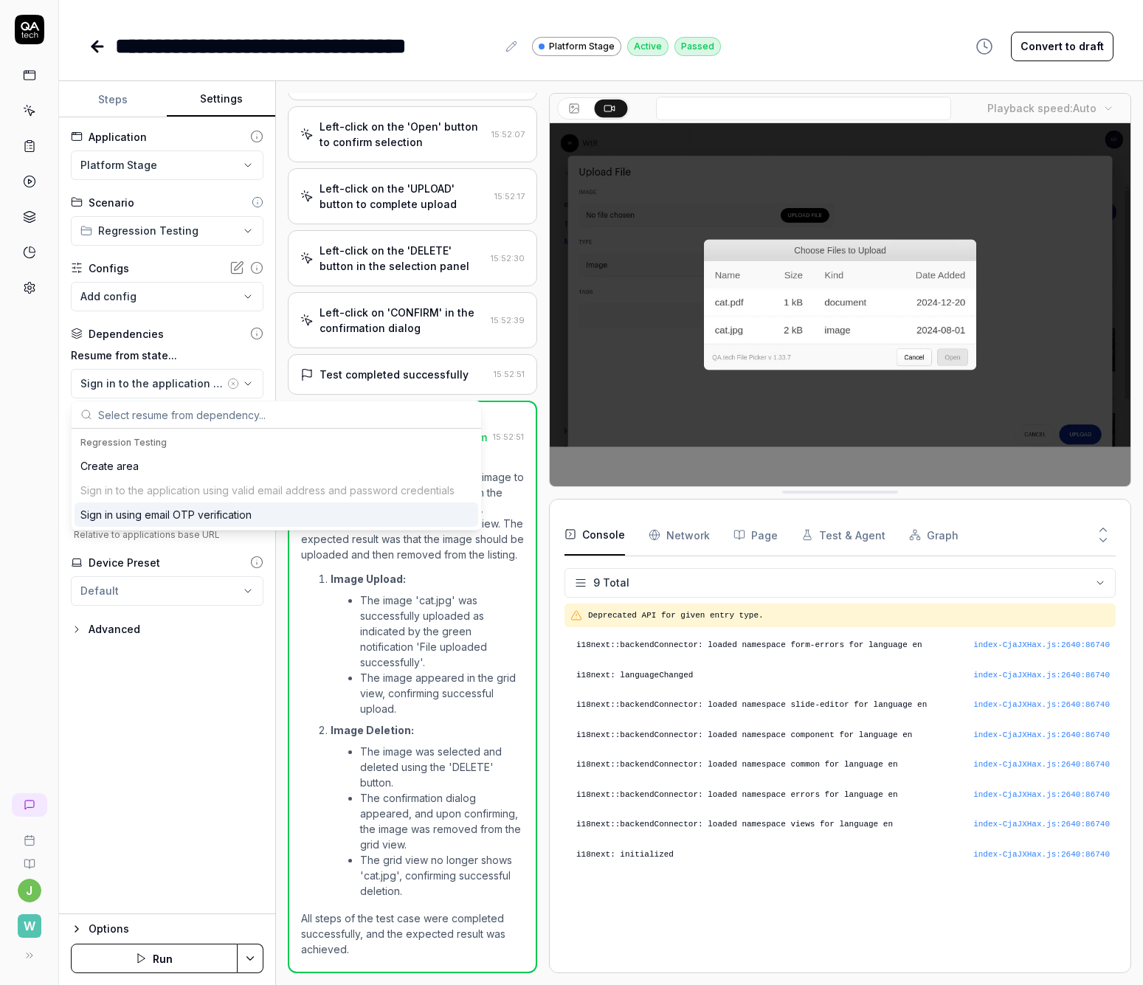
click at [182, 514] on div "Sign in using email OTP verification" at bounding box center [165, 515] width 171 height 16
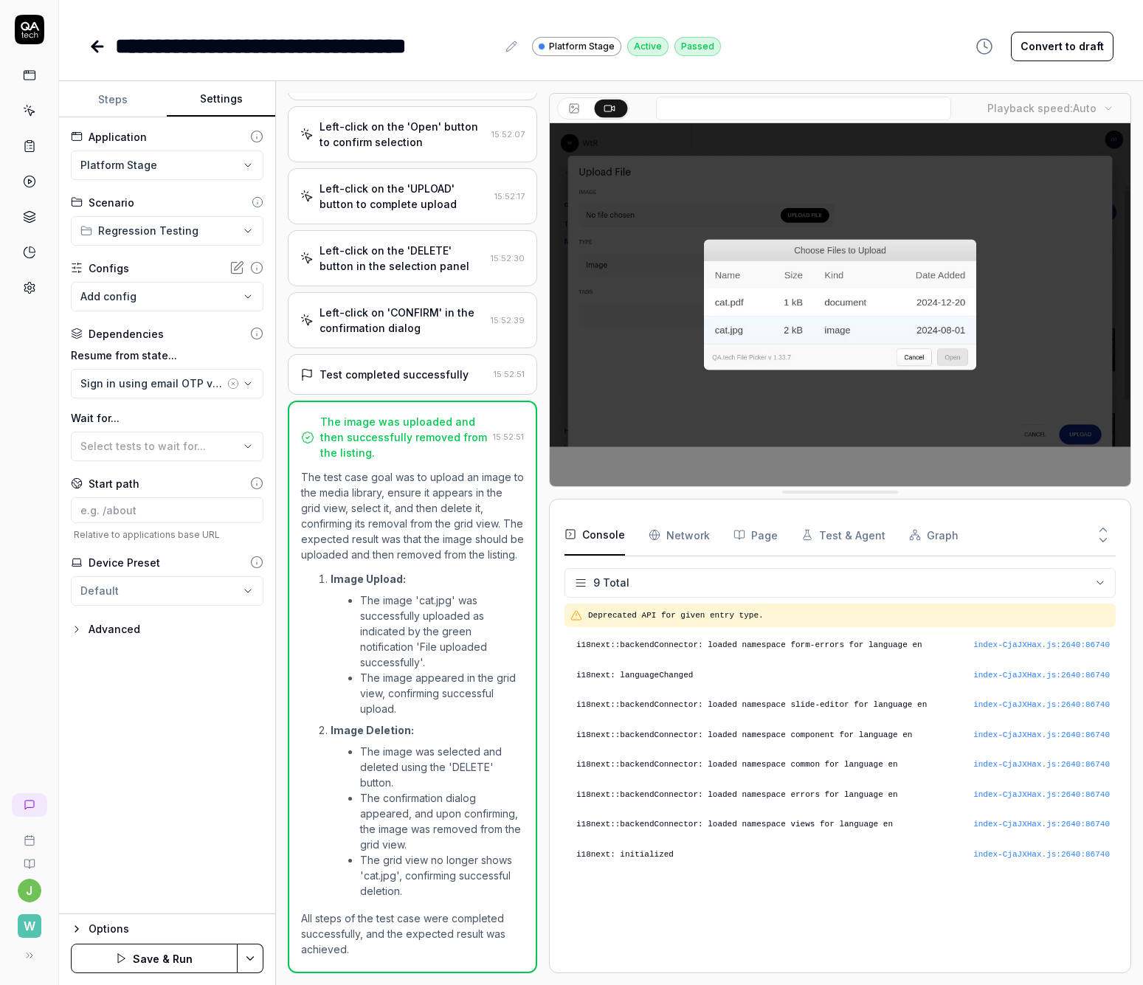
click at [159, 964] on button "Save & Run" at bounding box center [154, 959] width 167 height 30
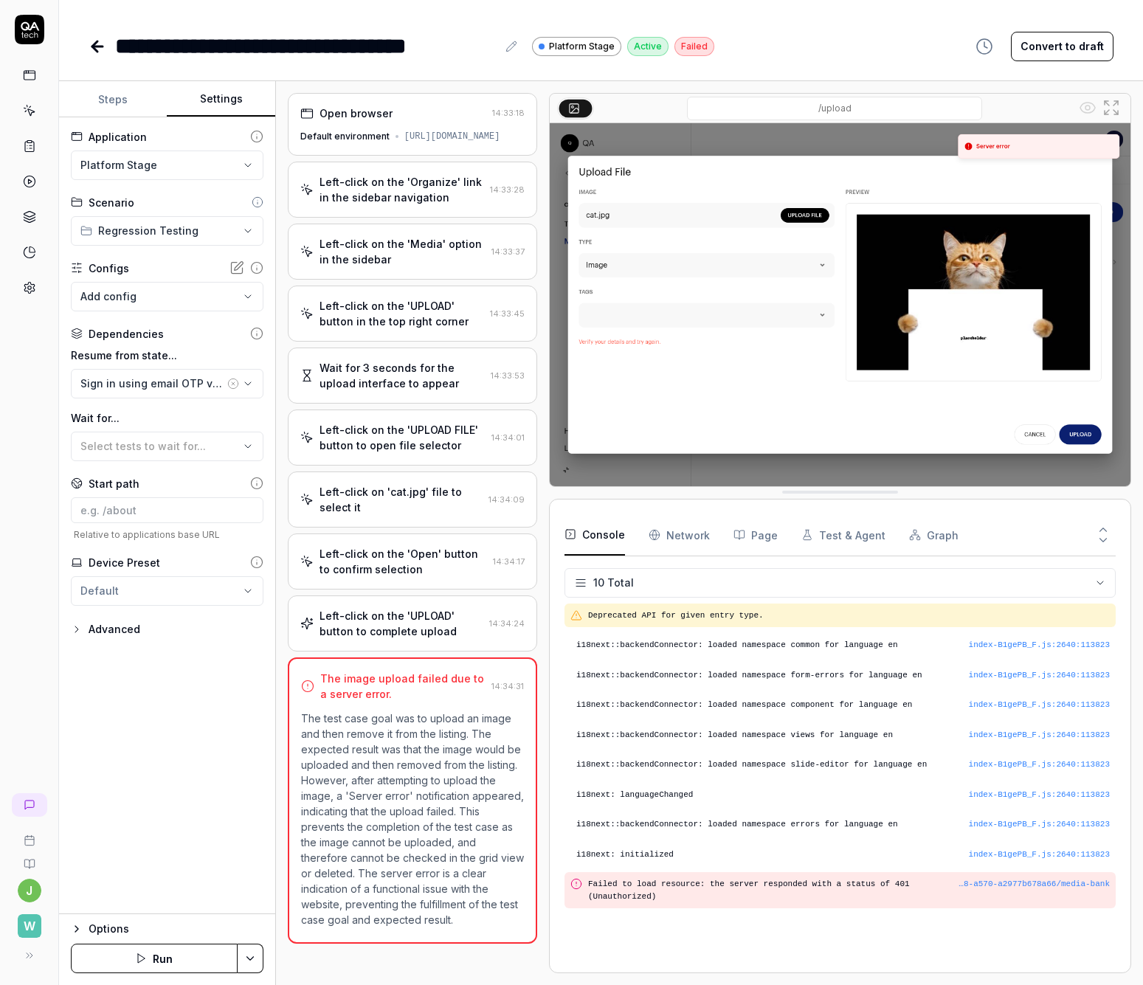
click at [28, 72] on icon at bounding box center [28, 72] width 0 height 2
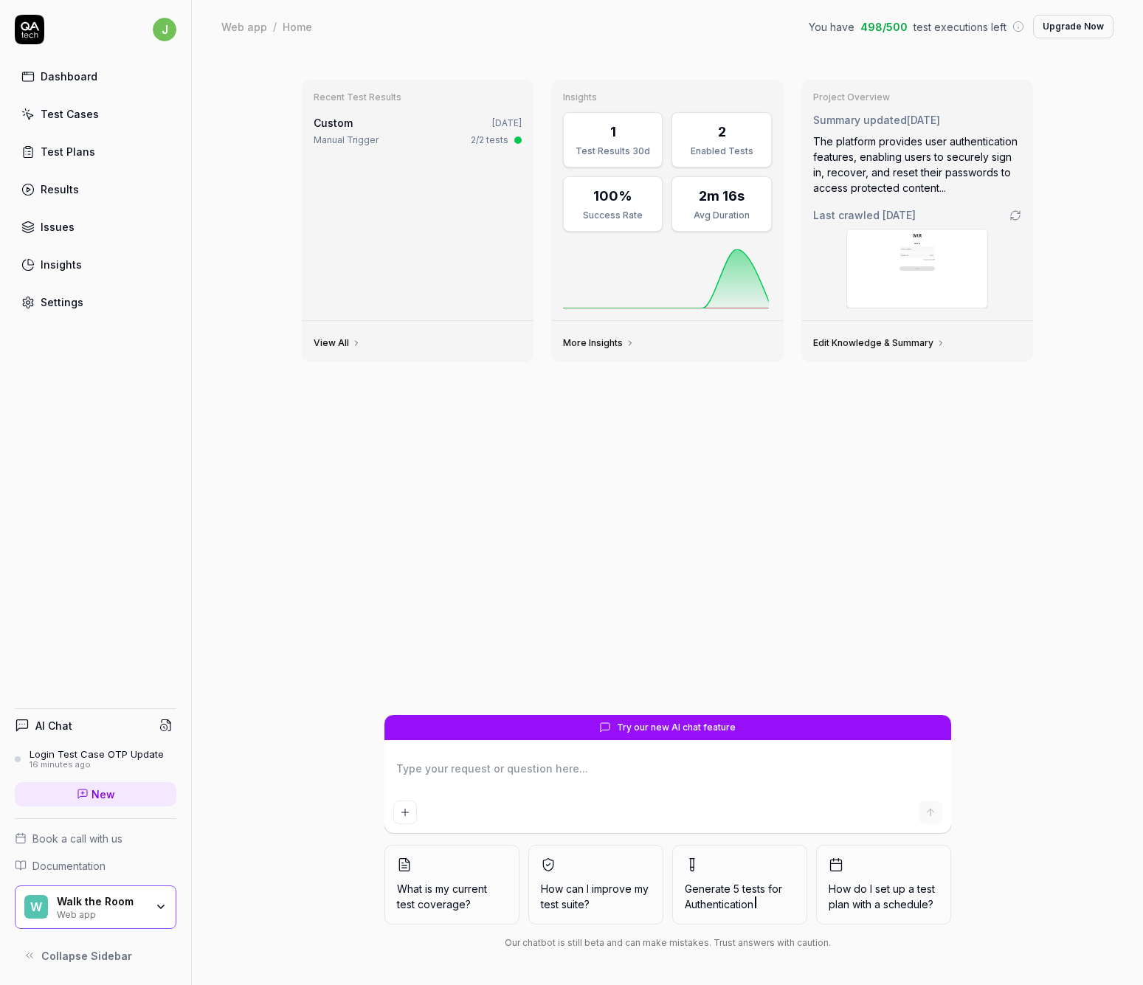
click at [64, 112] on div "Test Cases" at bounding box center [70, 114] width 58 height 16
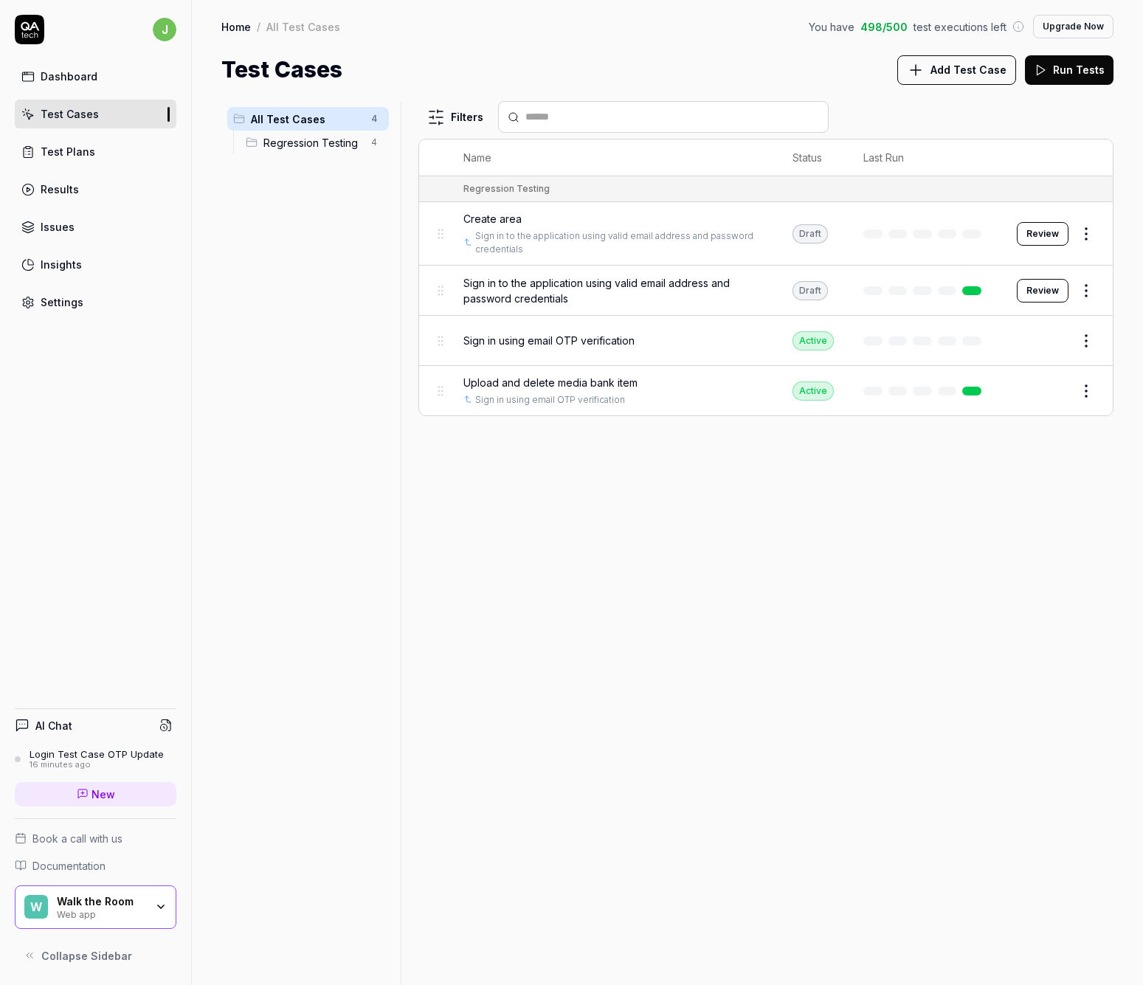
click at [35, 78] on link "Dashboard" at bounding box center [96, 76] width 162 height 29
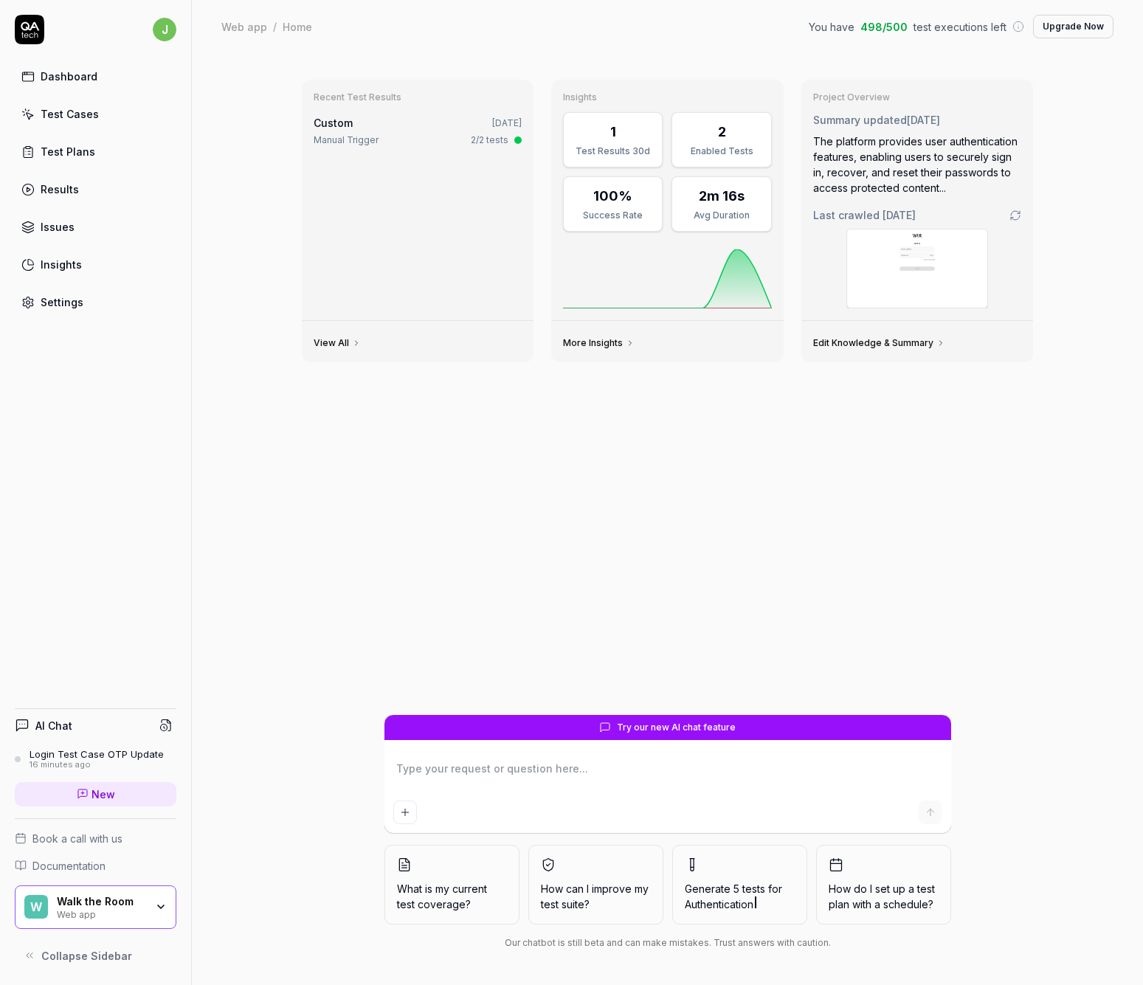
click at [89, 306] on link "Settings" at bounding box center [96, 302] width 162 height 29
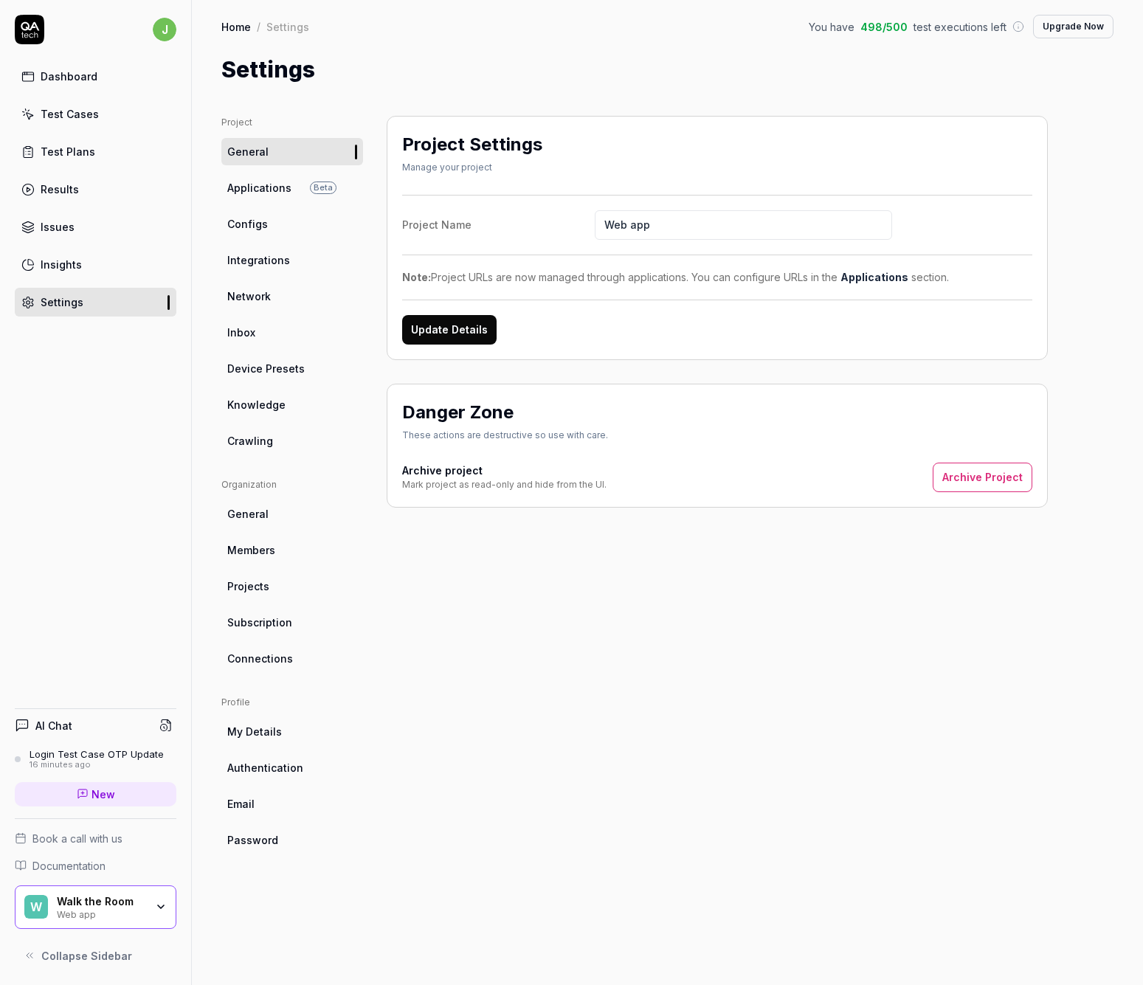
click at [270, 266] on span "Integrations" at bounding box center [258, 260] width 63 height 16
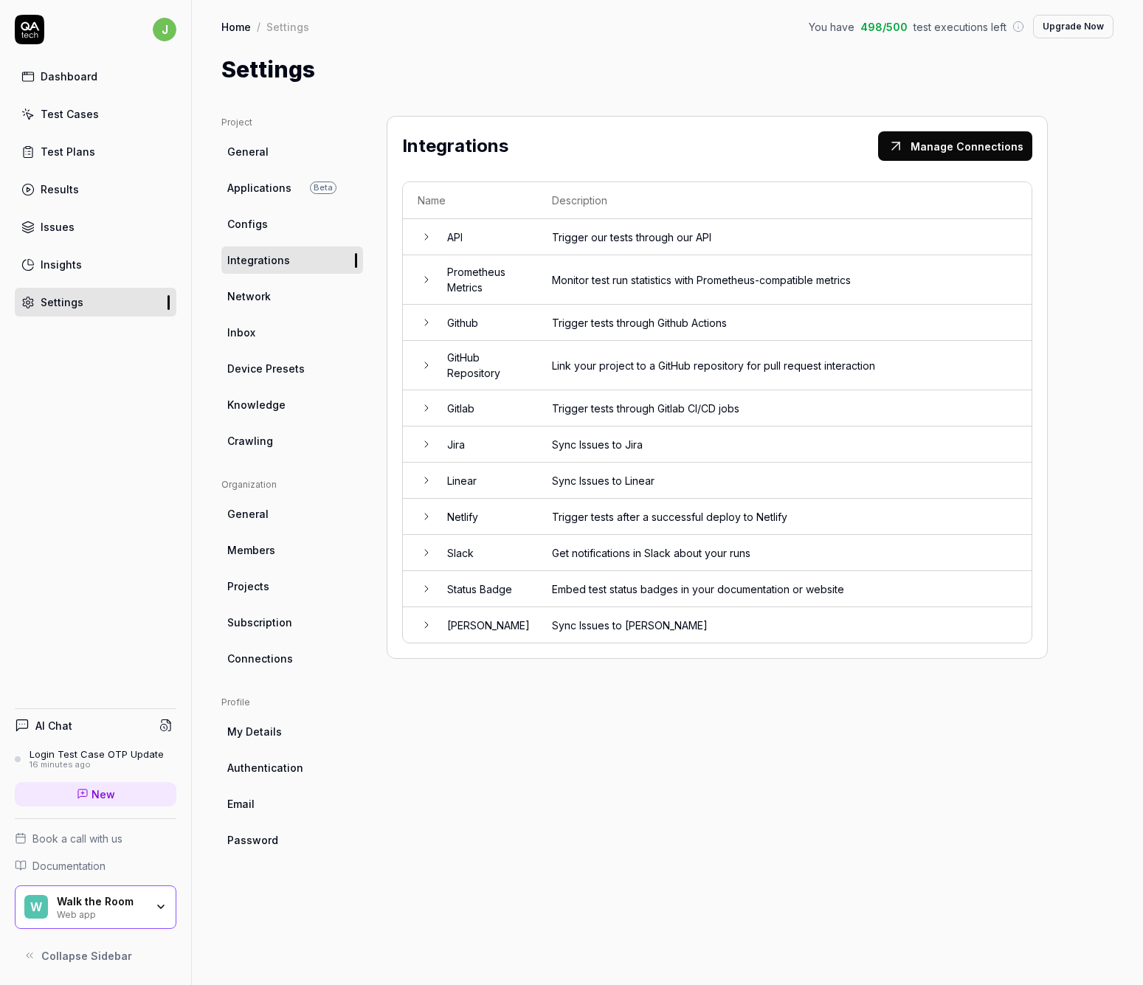
click at [423, 469] on td at bounding box center [418, 481] width 30 height 36
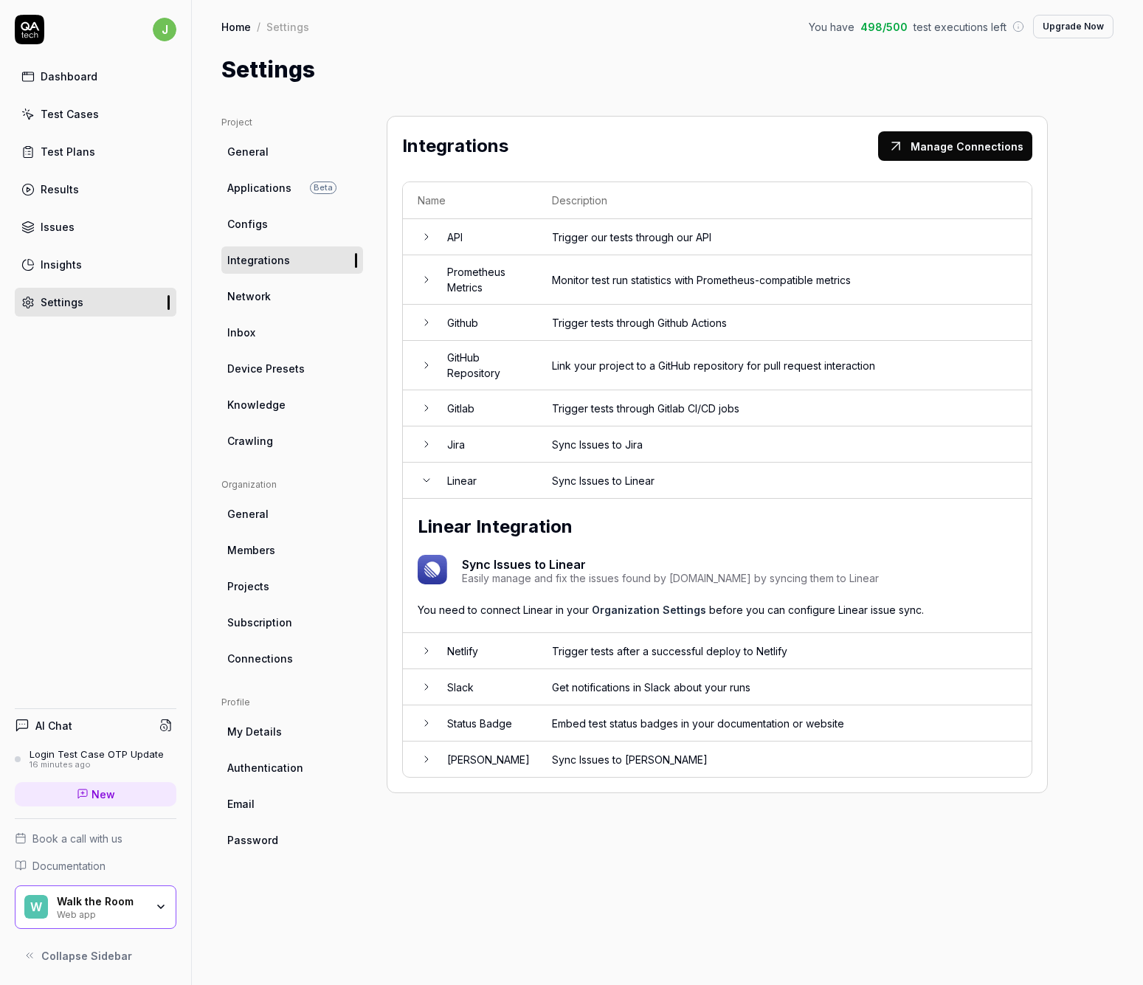
click at [644, 608] on link "Organization Settings" at bounding box center [649, 610] width 114 height 13
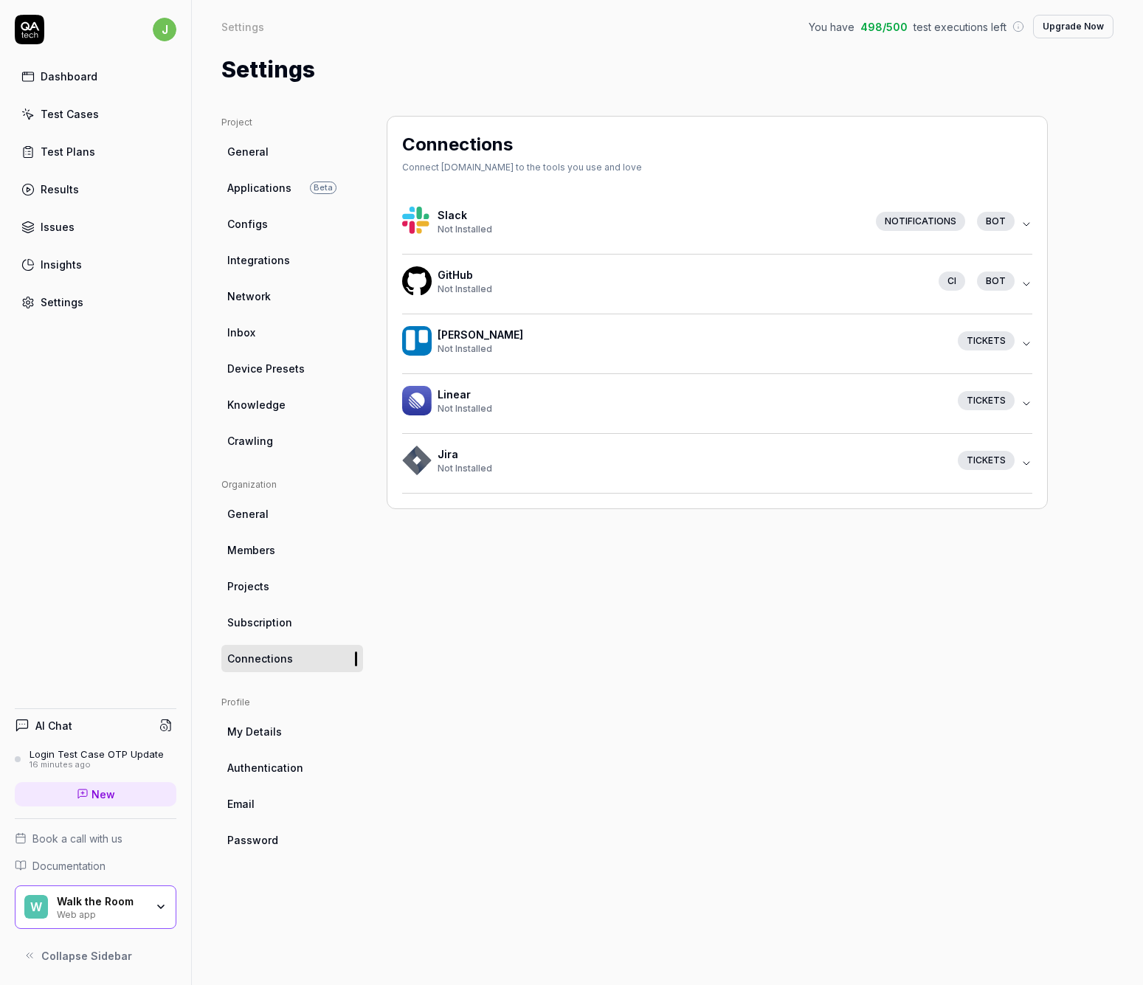
click at [1024, 403] on icon "button" at bounding box center [1027, 404] width 12 height 12
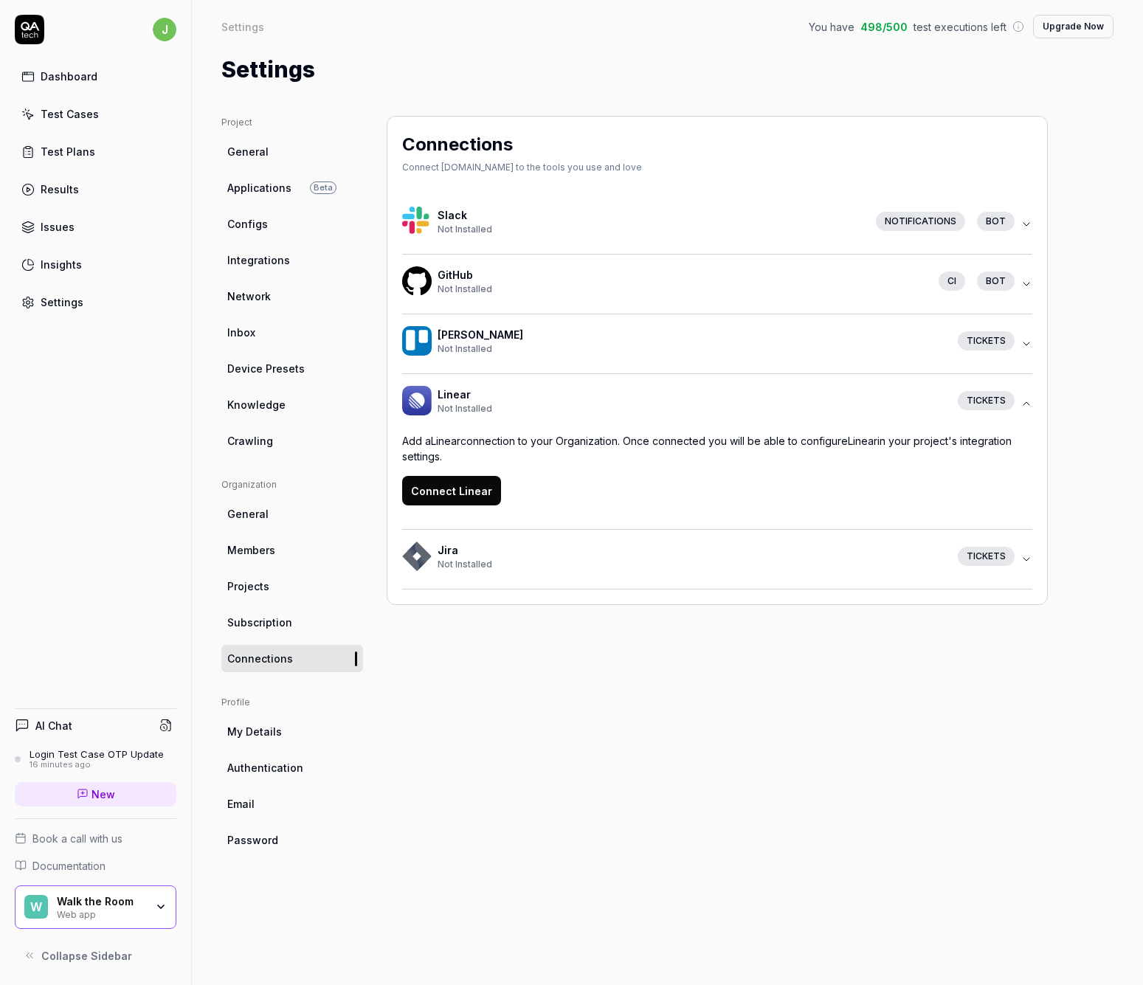
click at [474, 495] on button "Connect Linear" at bounding box center [451, 491] width 99 height 30
click at [1025, 222] on icon "button" at bounding box center [1027, 225] width 12 height 12
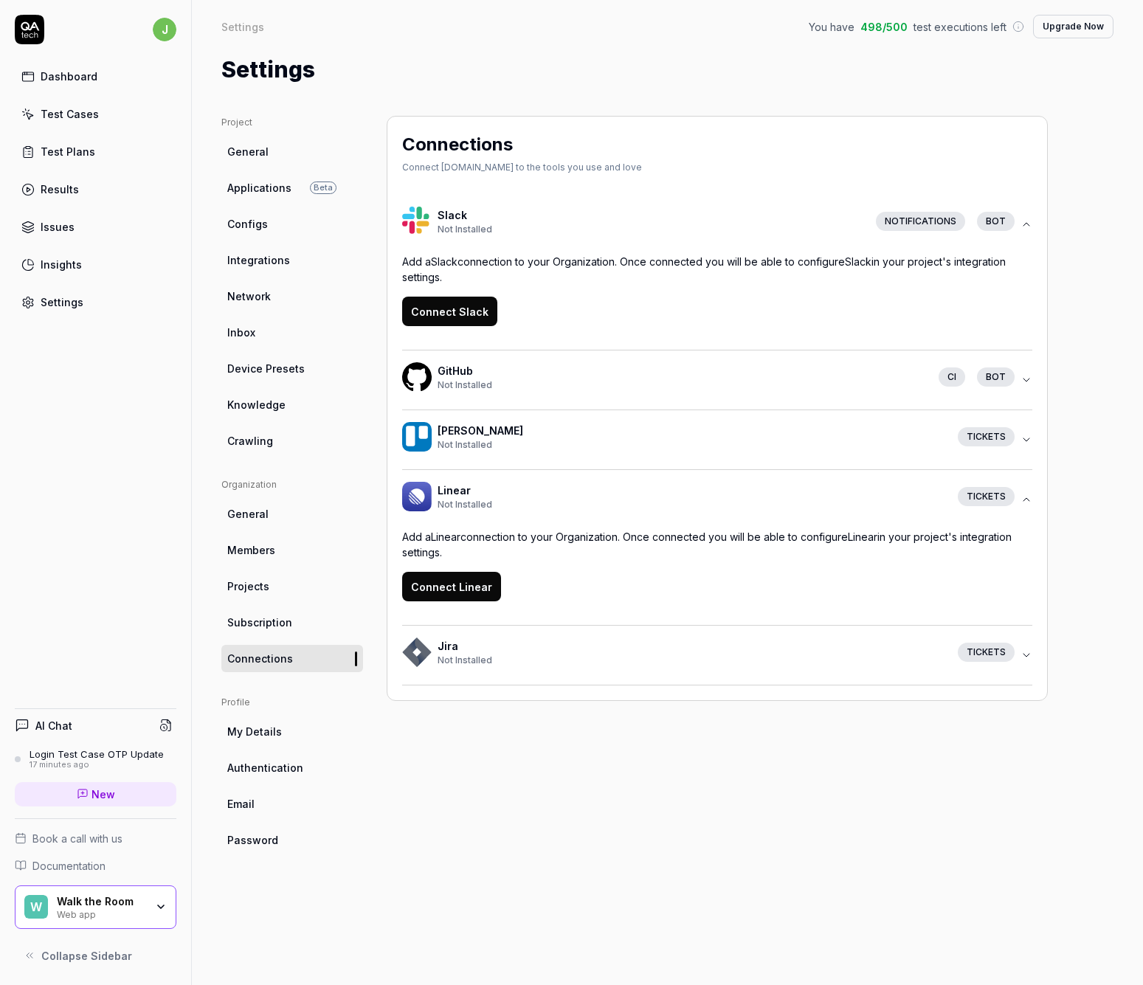
click at [458, 314] on button "Connect Slack" at bounding box center [449, 312] width 95 height 30
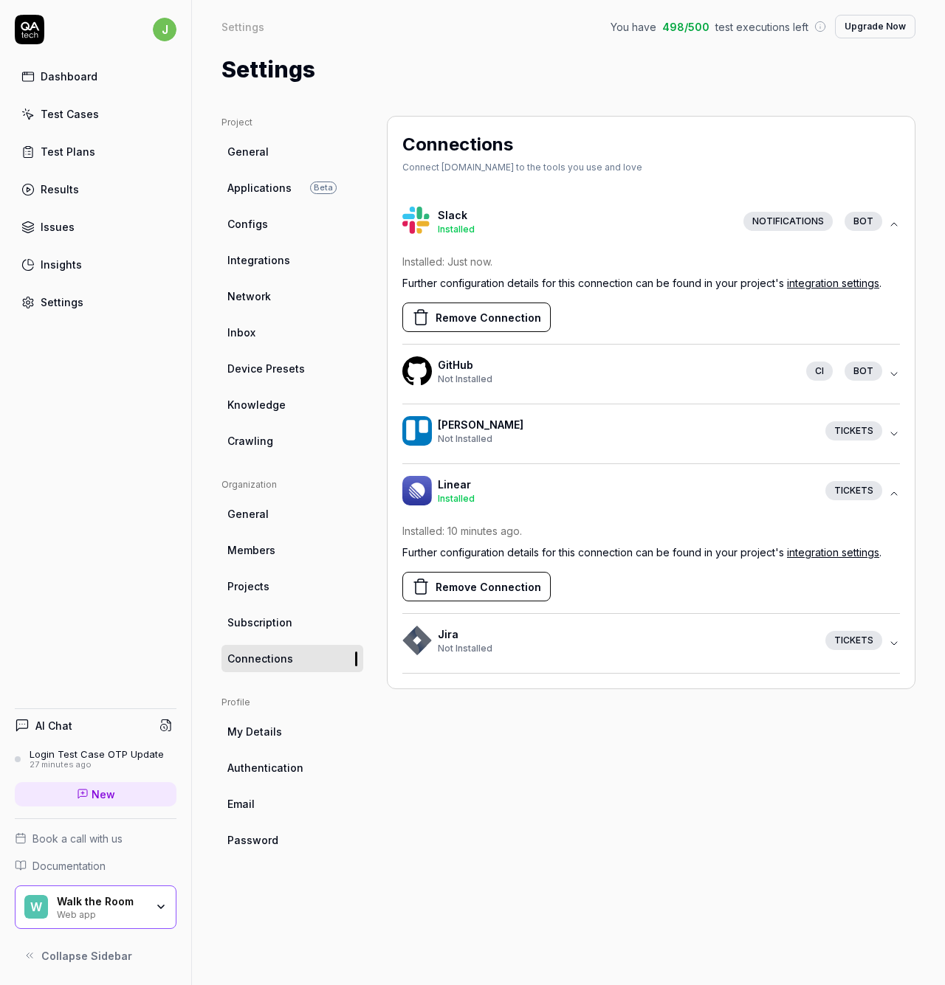
click at [66, 304] on div "Settings" at bounding box center [62, 303] width 43 height 16
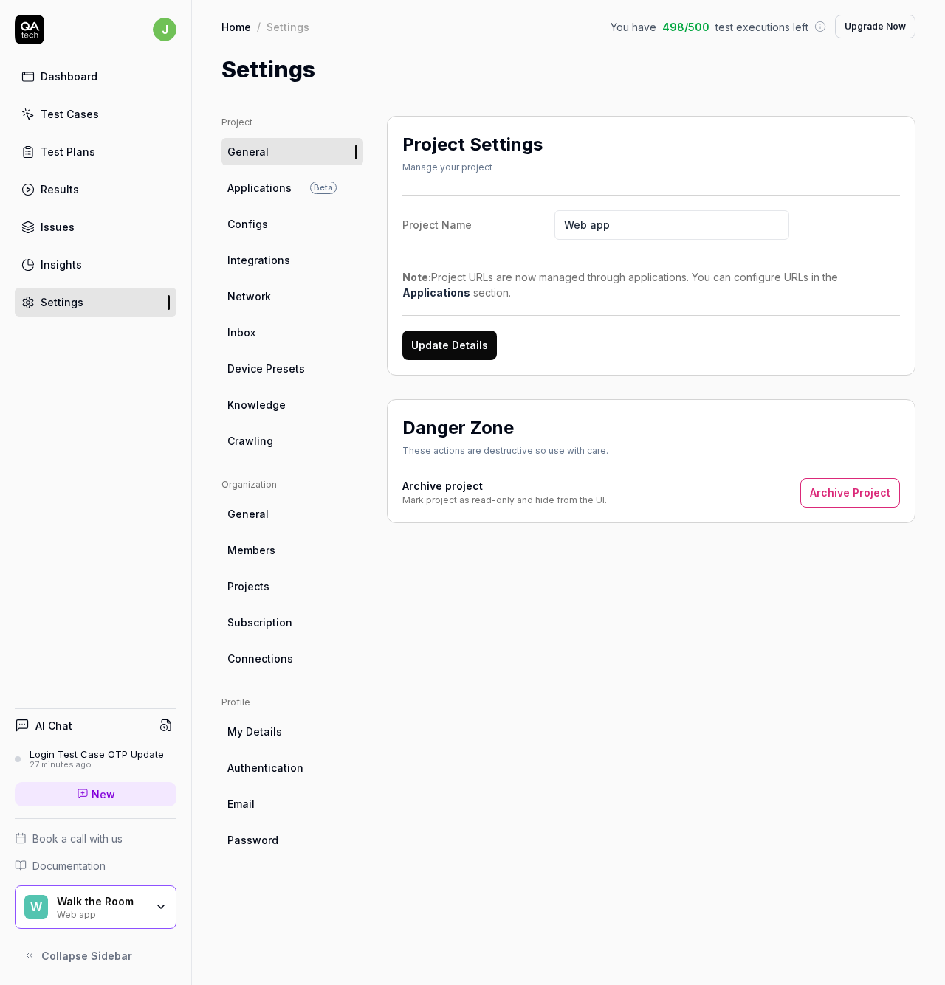
click at [263, 266] on span "Integrations" at bounding box center [258, 260] width 63 height 16
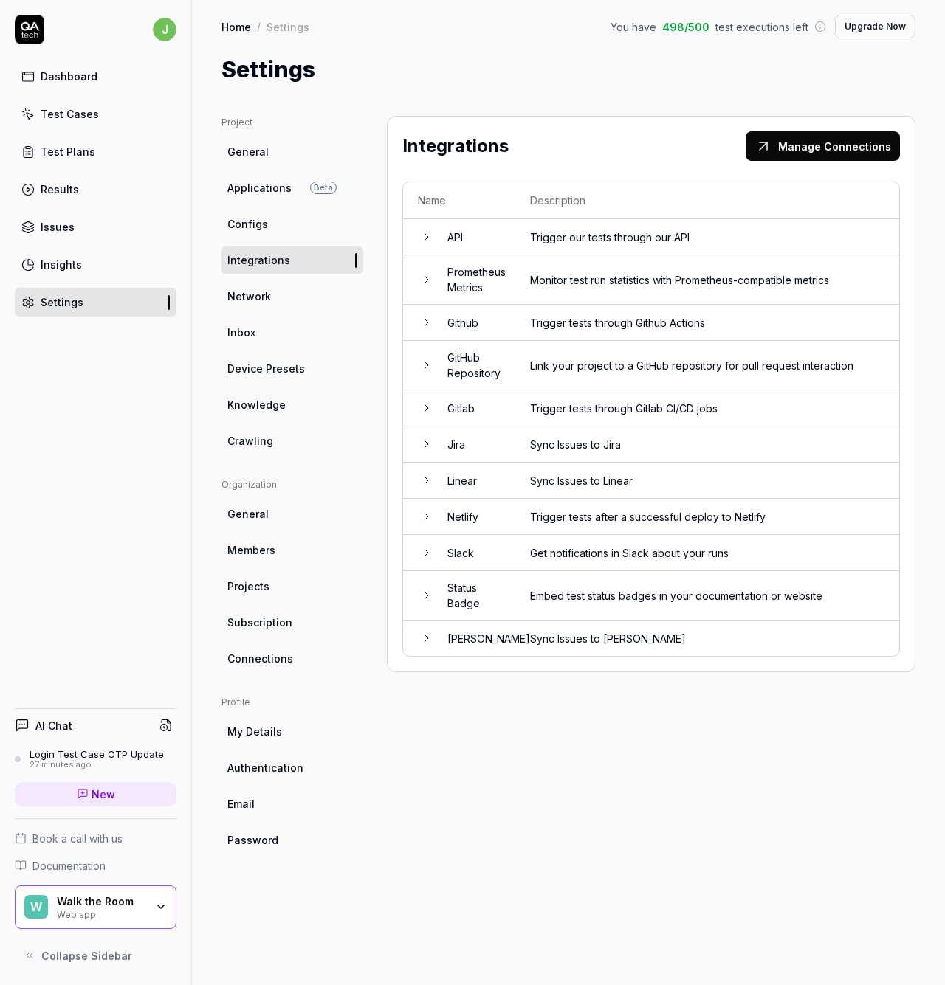
click at [429, 547] on icon at bounding box center [427, 553] width 12 height 12
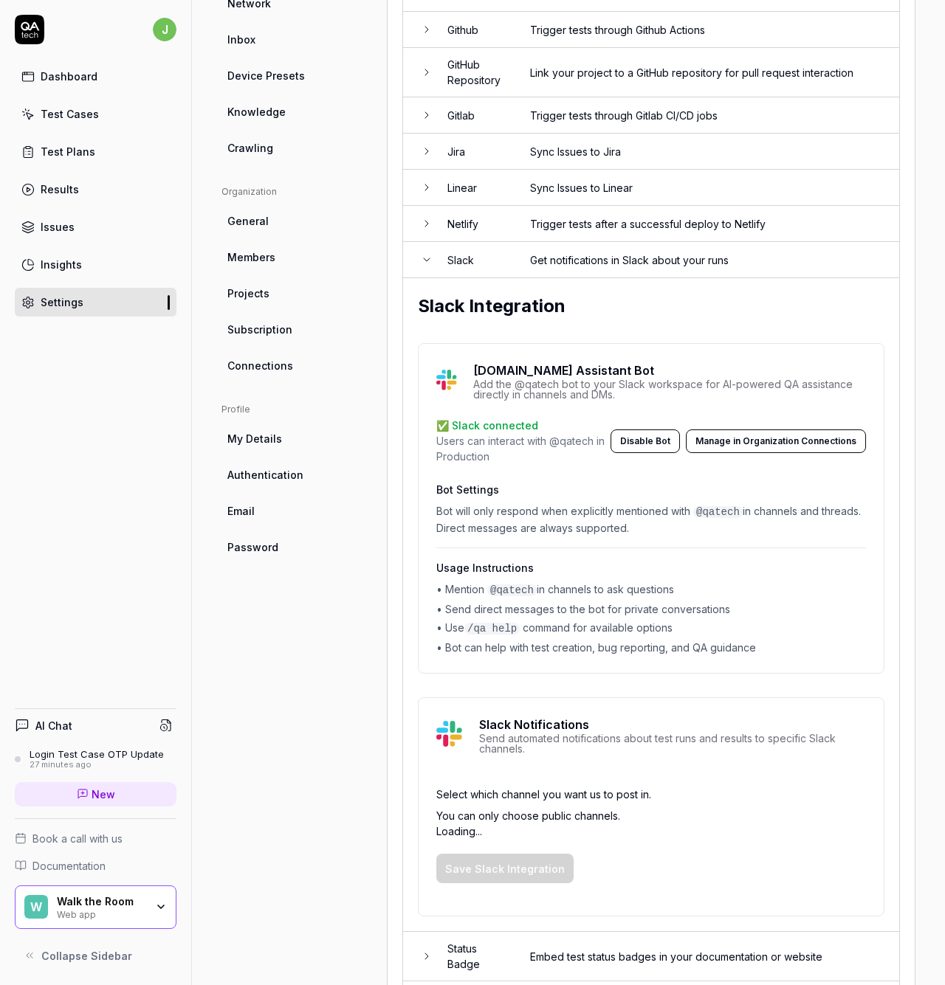
scroll to position [360, 0]
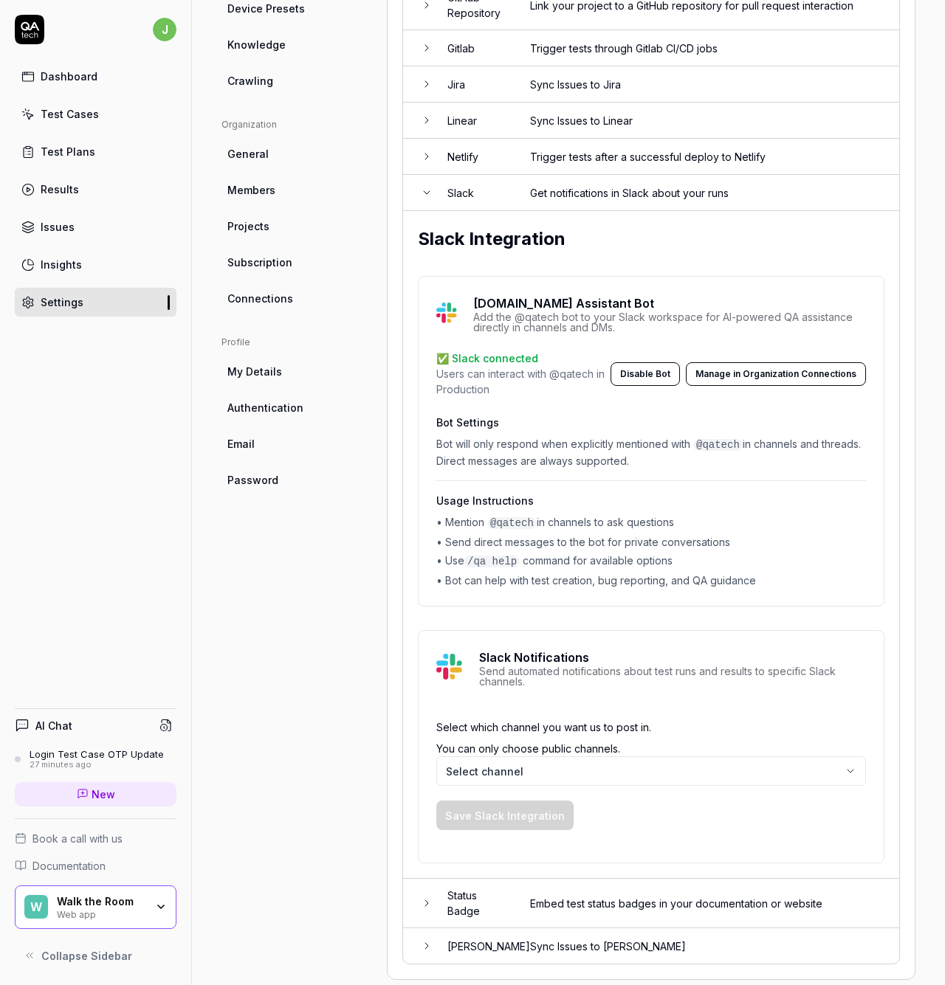
click at [625, 766] on body "j Dashboard Test Cases Test Plans Results Issues Insights Settings AI Chat Logi…" at bounding box center [472, 492] width 945 height 985
click at [746, 597] on html "j Dashboard Test Cases Test Plans Results Issues Insights Settings AI Chat Logi…" at bounding box center [472, 492] width 945 height 985
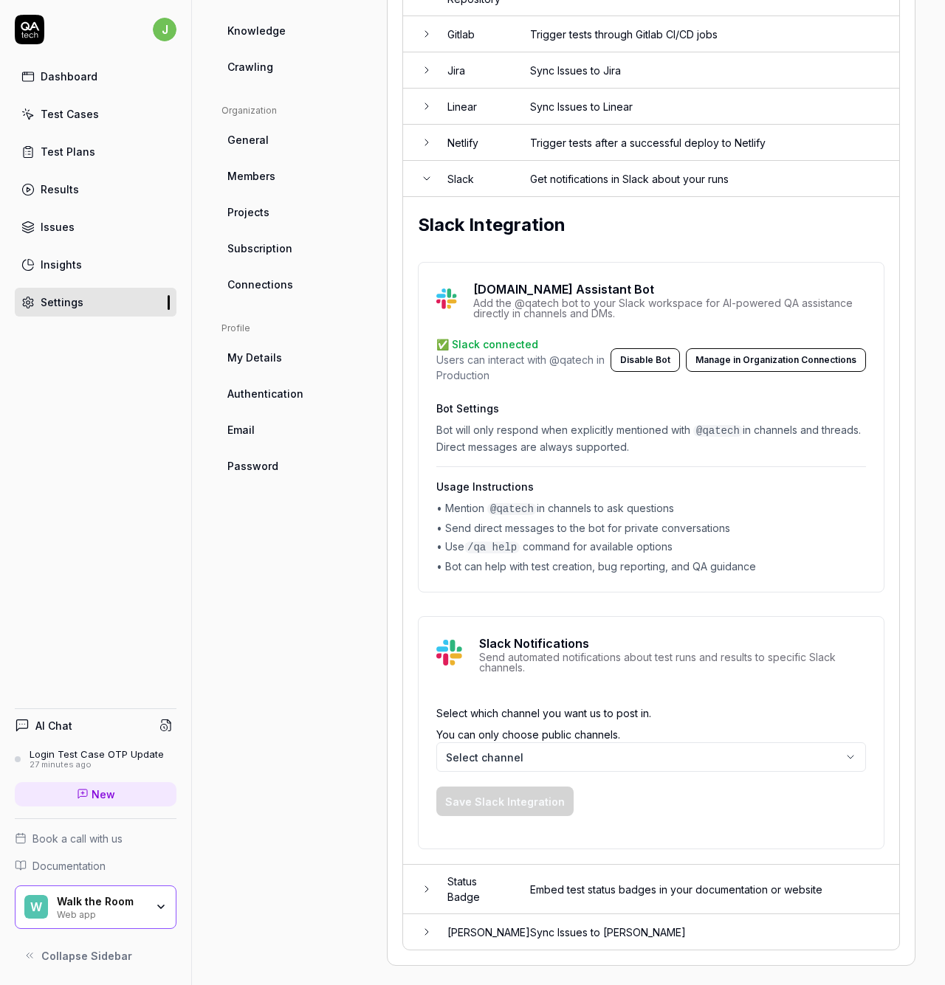
click at [639, 744] on body "j Dashboard Test Cases Test Plans Results Issues Insights Settings AI Chat Logi…" at bounding box center [472, 492] width 945 height 985
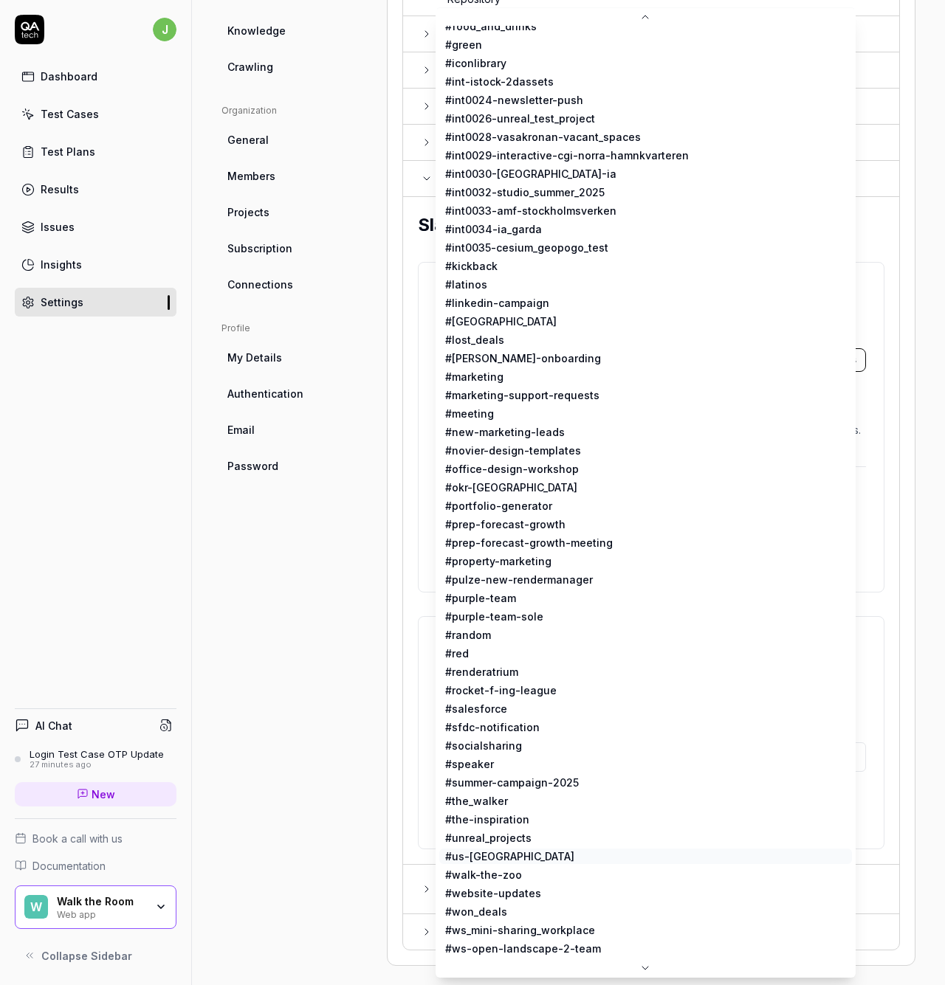
scroll to position [2339, 0]
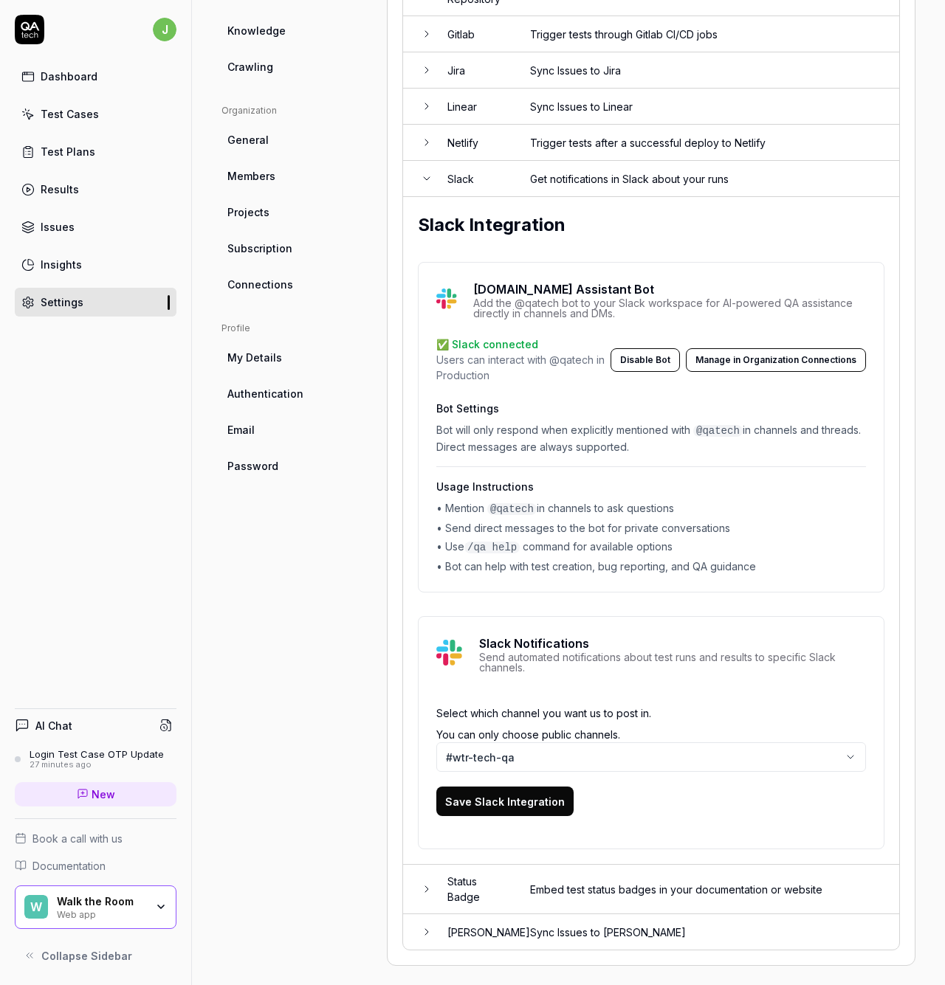
click at [661, 794] on div "Save Slack Integration" at bounding box center [651, 794] width 430 height 44
click at [532, 796] on button "Save Slack Integration" at bounding box center [504, 802] width 137 height 30
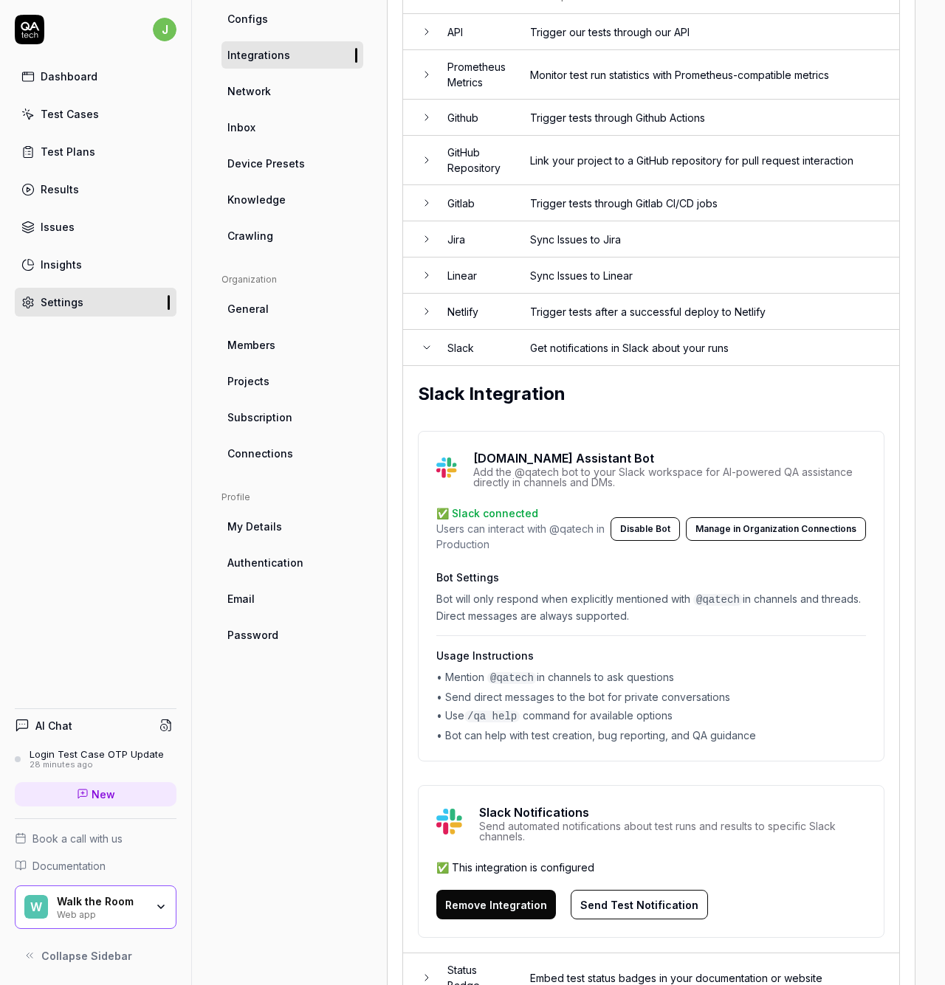
scroll to position [117, 0]
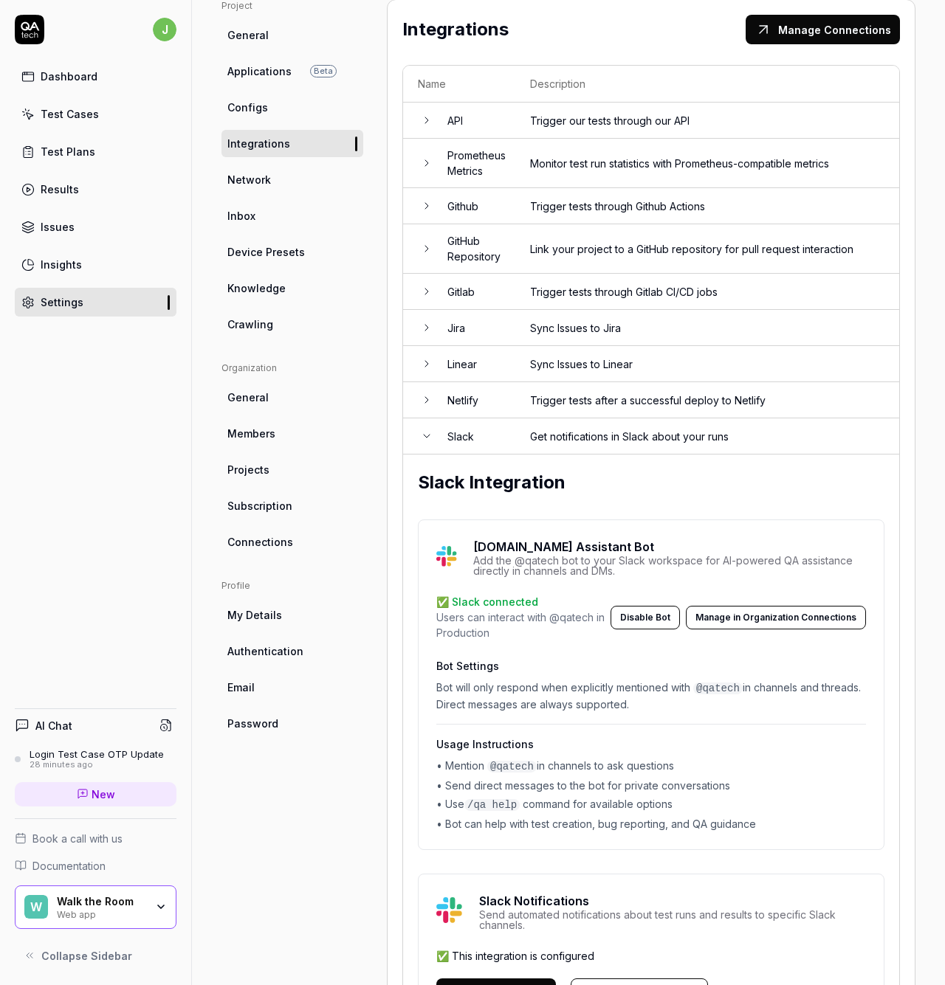
click at [433, 359] on td "Linear" at bounding box center [474, 364] width 83 height 36
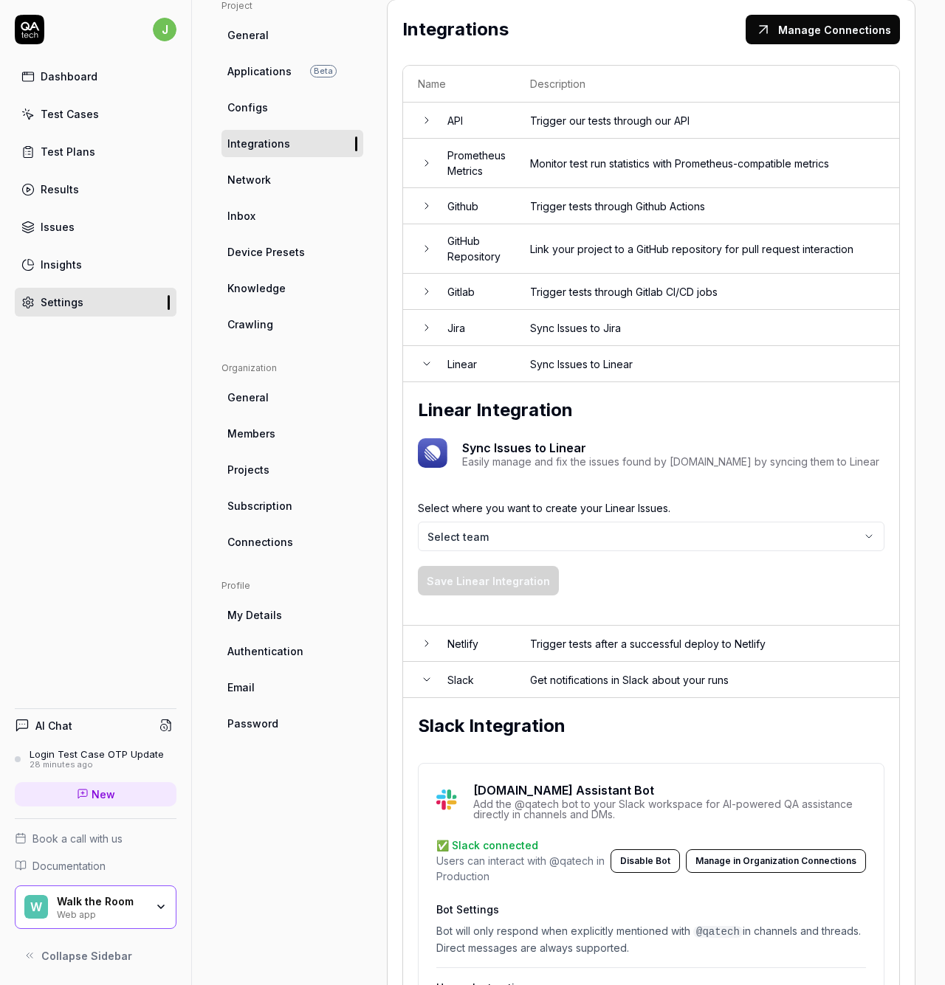
scroll to position [116, 0]
click at [587, 537] on body "j Dashboard Test Cases Test Plans Results Issues Insights Settings AI Chat Logi…" at bounding box center [472, 492] width 945 height 985
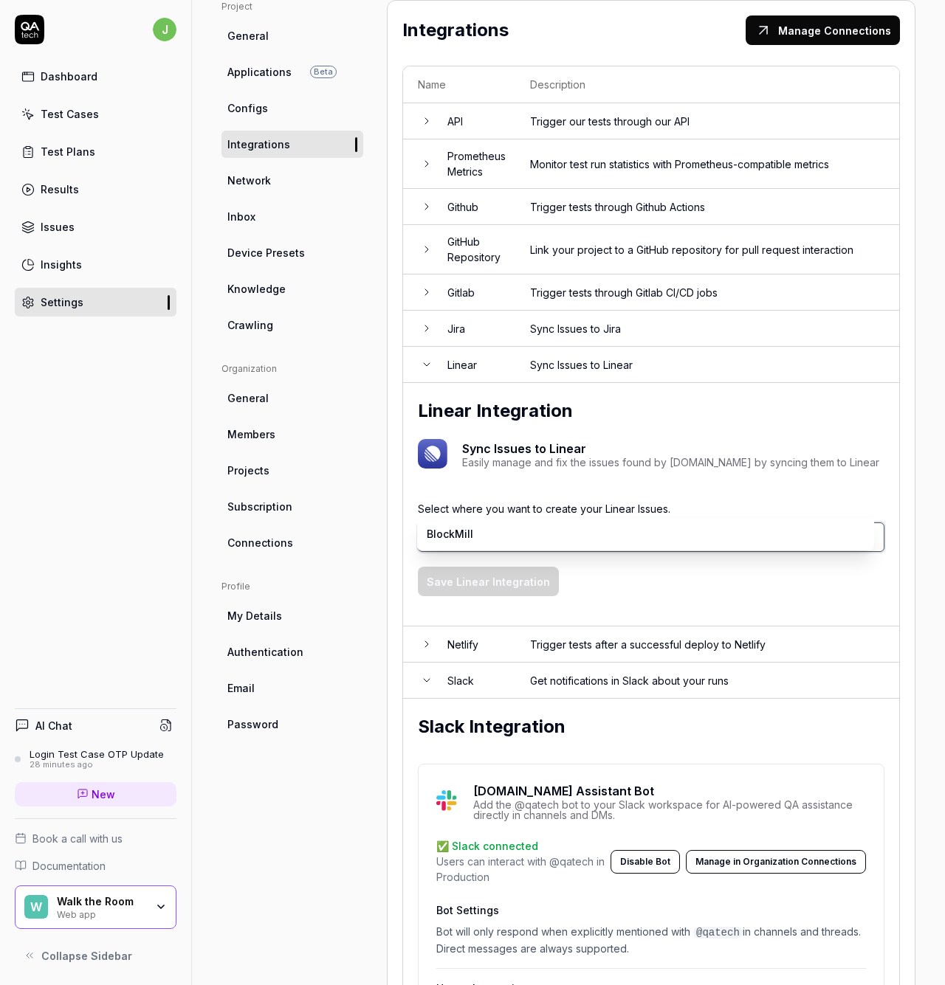
click at [718, 582] on html "j Dashboard Test Cases Test Plans Results Issues Insights Settings AI Chat Logi…" at bounding box center [472, 492] width 945 height 985
click at [642, 537] on body "j Dashboard Test Cases Test Plans Results Issues Insights Settings AI Chat Logi…" at bounding box center [472, 492] width 945 height 985
click at [714, 473] on html "j Dashboard Test Cases Test Plans Results Issues Insights Settings AI Chat Logi…" at bounding box center [472, 492] width 945 height 985
click at [811, 30] on button "Manage Connections" at bounding box center [823, 31] width 154 height 30
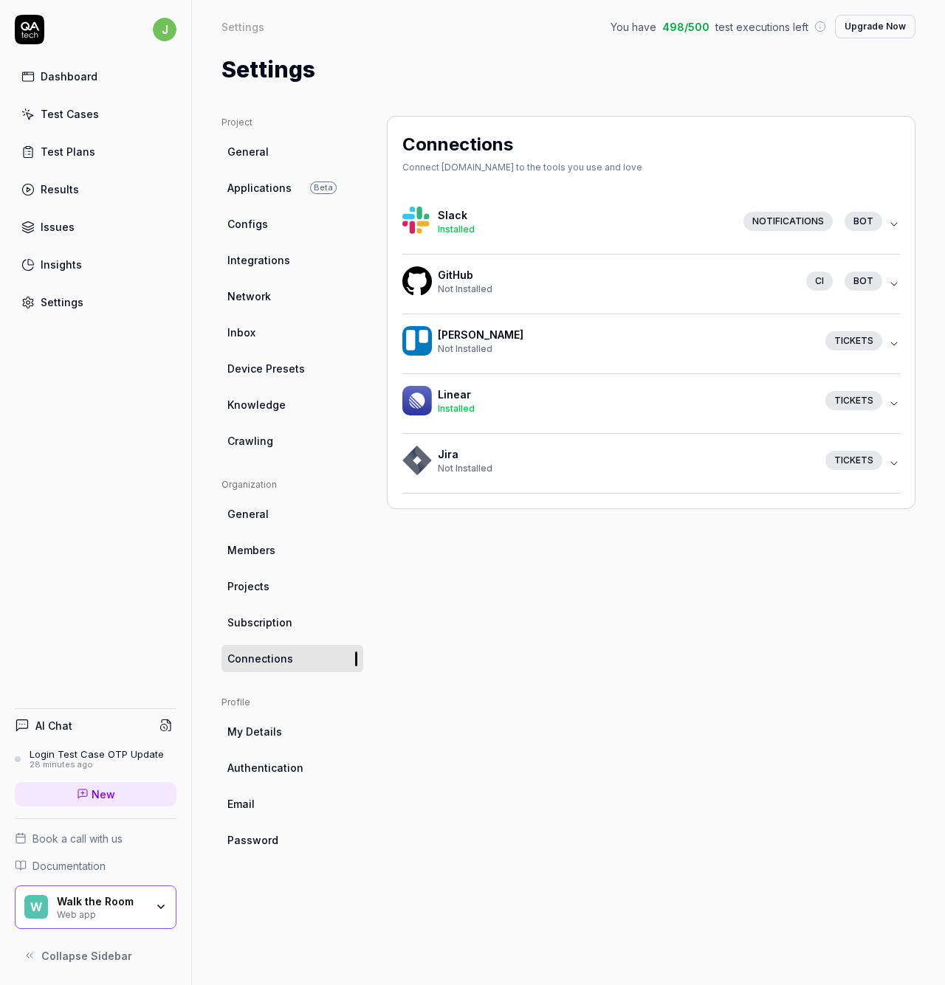
click at [466, 405] on span "Installed" at bounding box center [456, 408] width 37 height 11
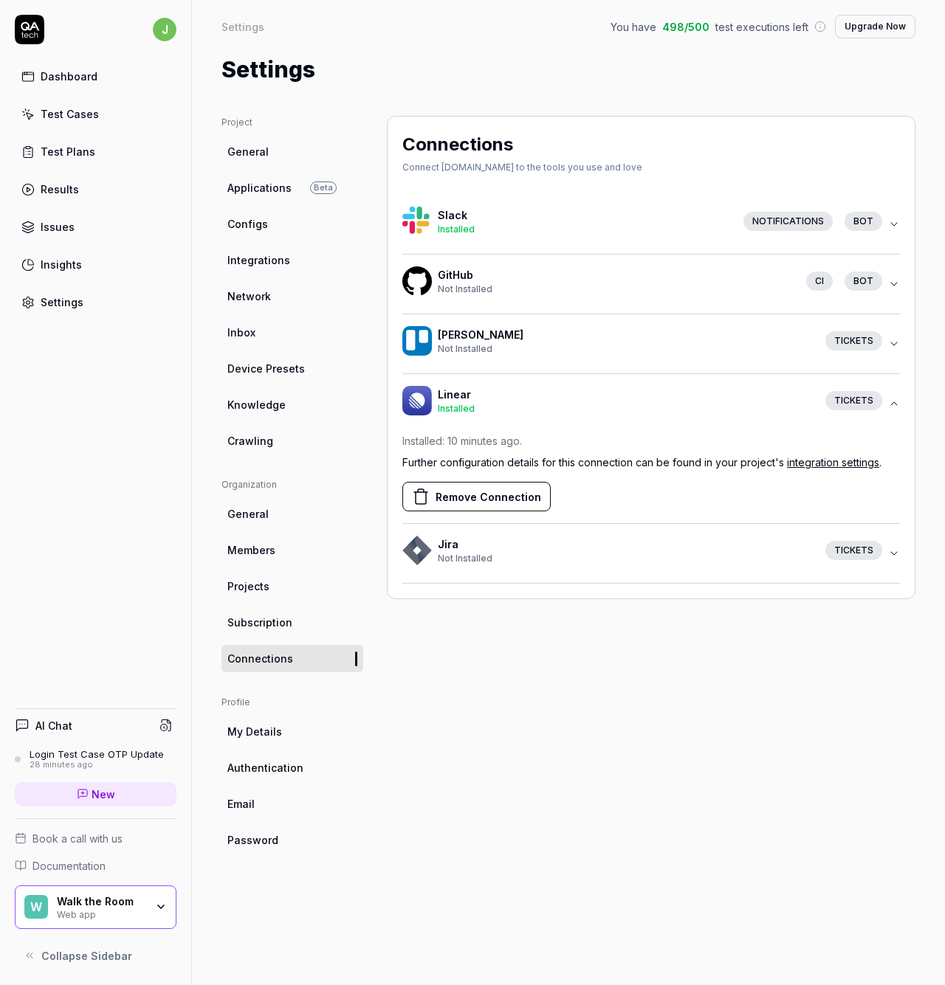
click at [833, 441] on p "Installed: 10 minutes ago ." at bounding box center [651, 441] width 498 height 16
click at [845, 464] on link "integration settings" at bounding box center [833, 462] width 92 height 13
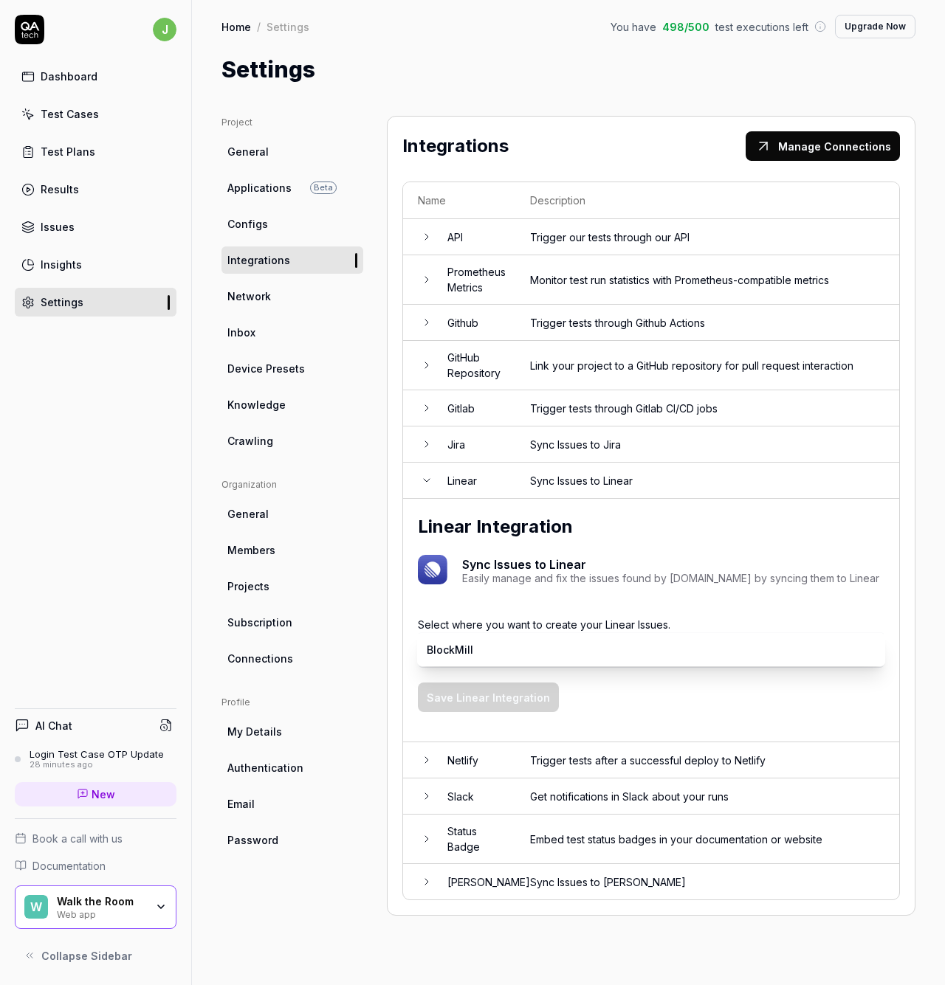
click at [605, 661] on body "j Dashboard Test Cases Test Plans Results Issues Insights Settings AI Chat Logi…" at bounding box center [472, 492] width 945 height 985
click at [530, 689] on button "Save Linear Integration" at bounding box center [488, 698] width 141 height 30
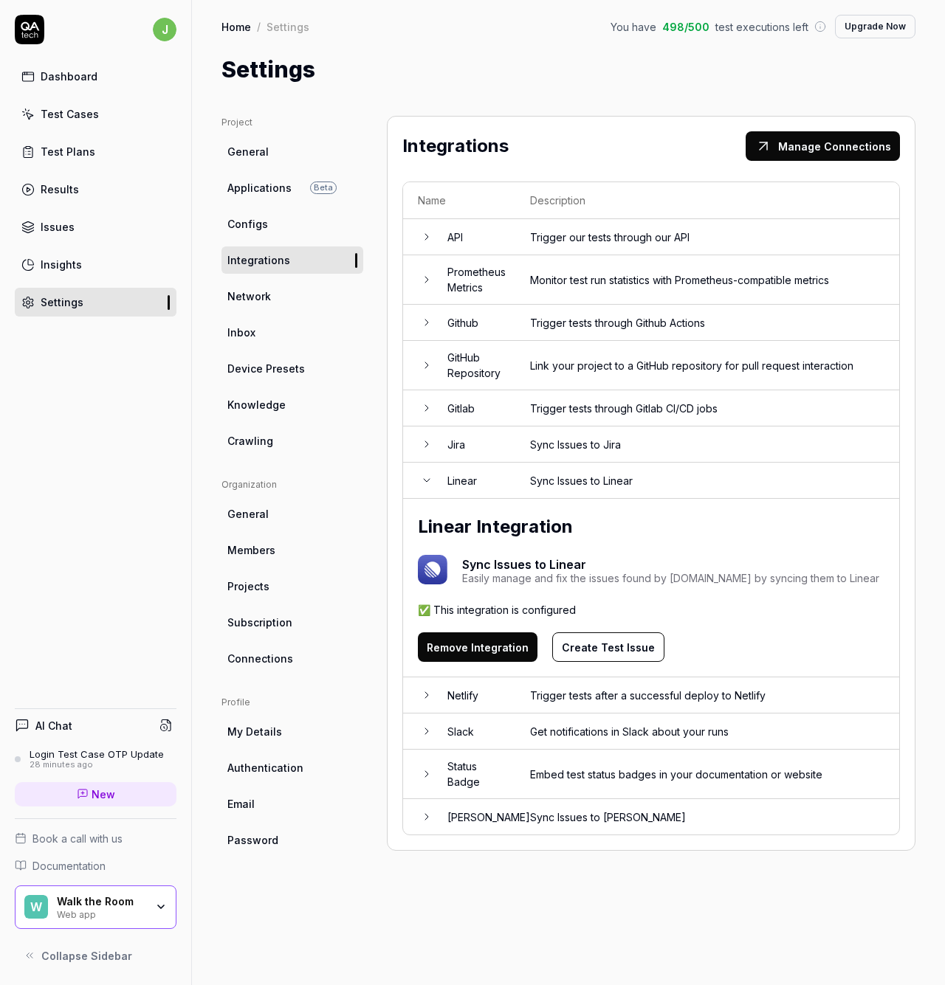
click at [591, 644] on button "Create Test Issue" at bounding box center [608, 648] width 112 height 30
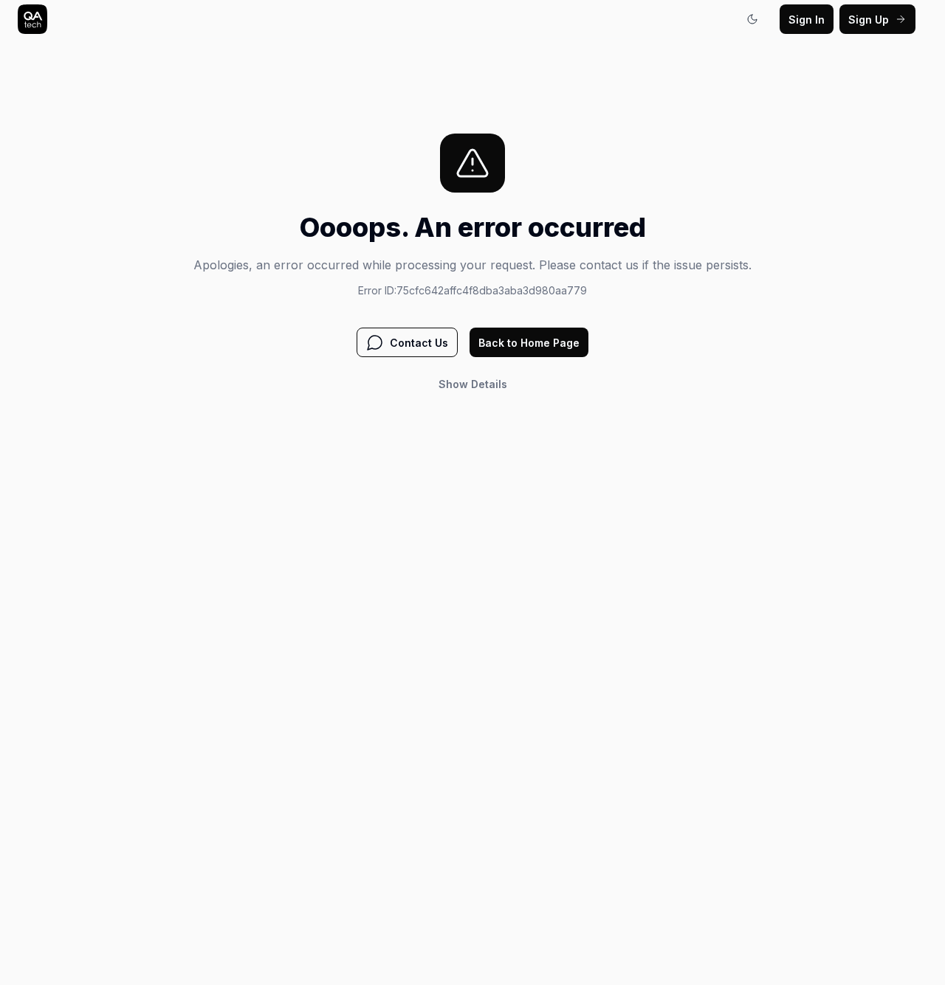
click at [523, 344] on button "Back to Home Page" at bounding box center [528, 343] width 119 height 30
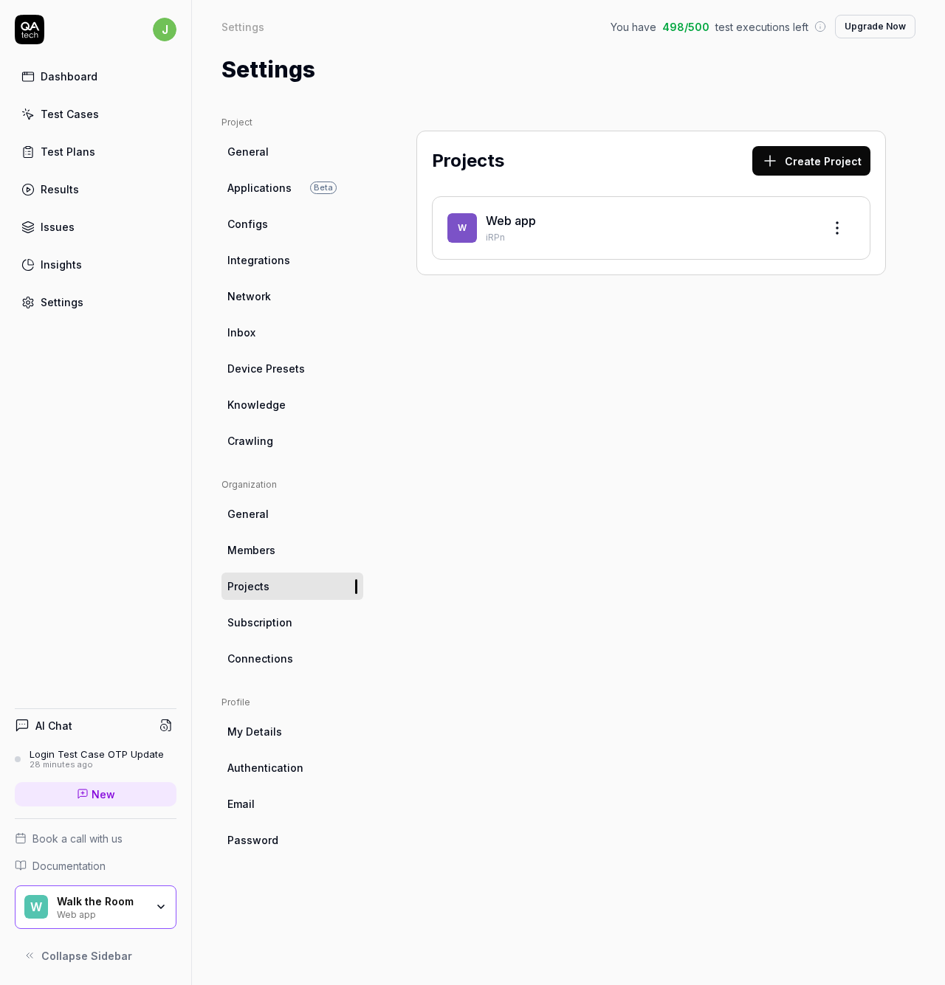
click at [690, 509] on div "Projects Create Project W Web app iRPn" at bounding box center [651, 536] width 529 height 840
click at [268, 255] on span "Integrations" at bounding box center [258, 260] width 63 height 16
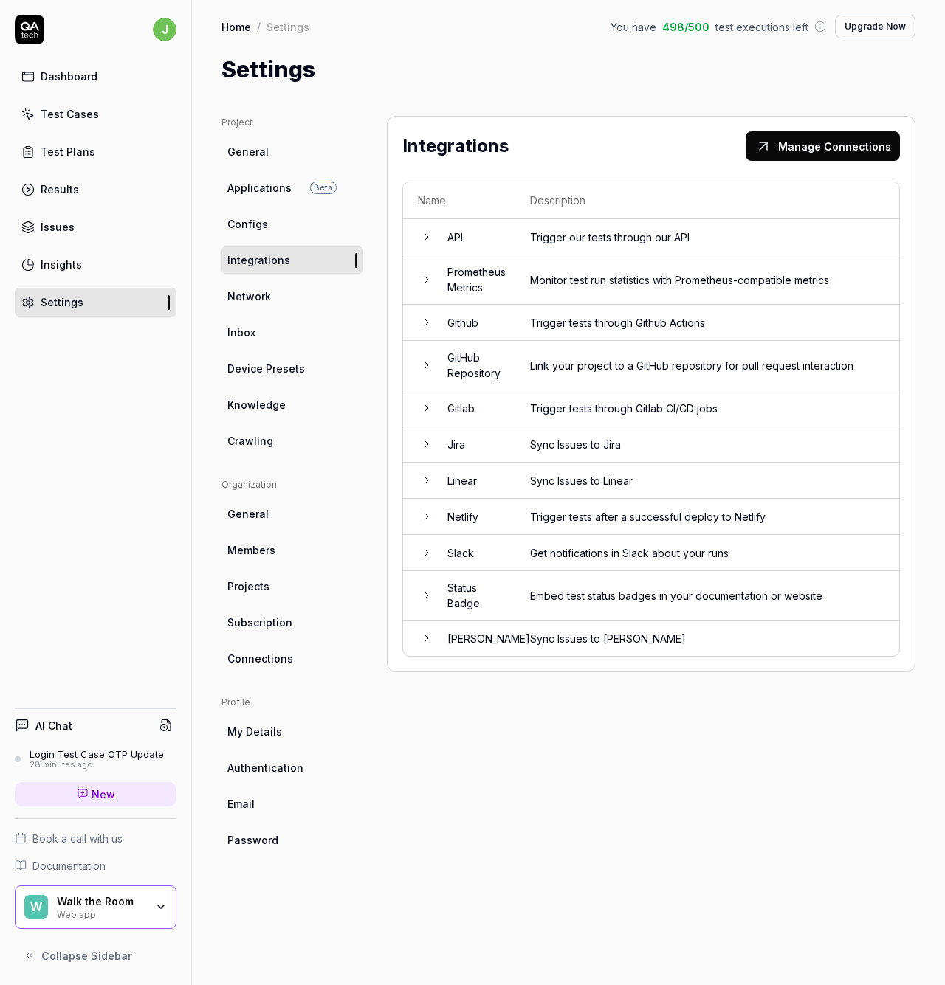
click at [459, 476] on td "Linear" at bounding box center [474, 481] width 83 height 36
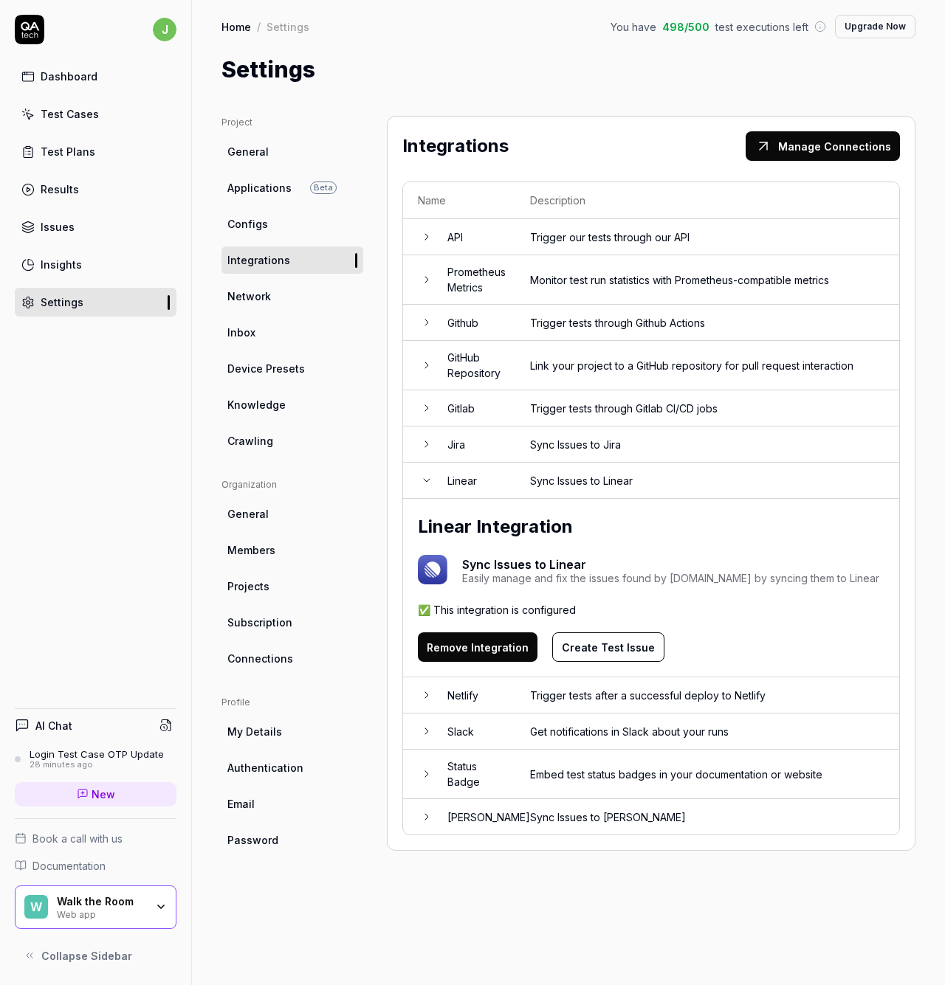
click at [501, 642] on button "Remove Integration" at bounding box center [478, 648] width 120 height 30
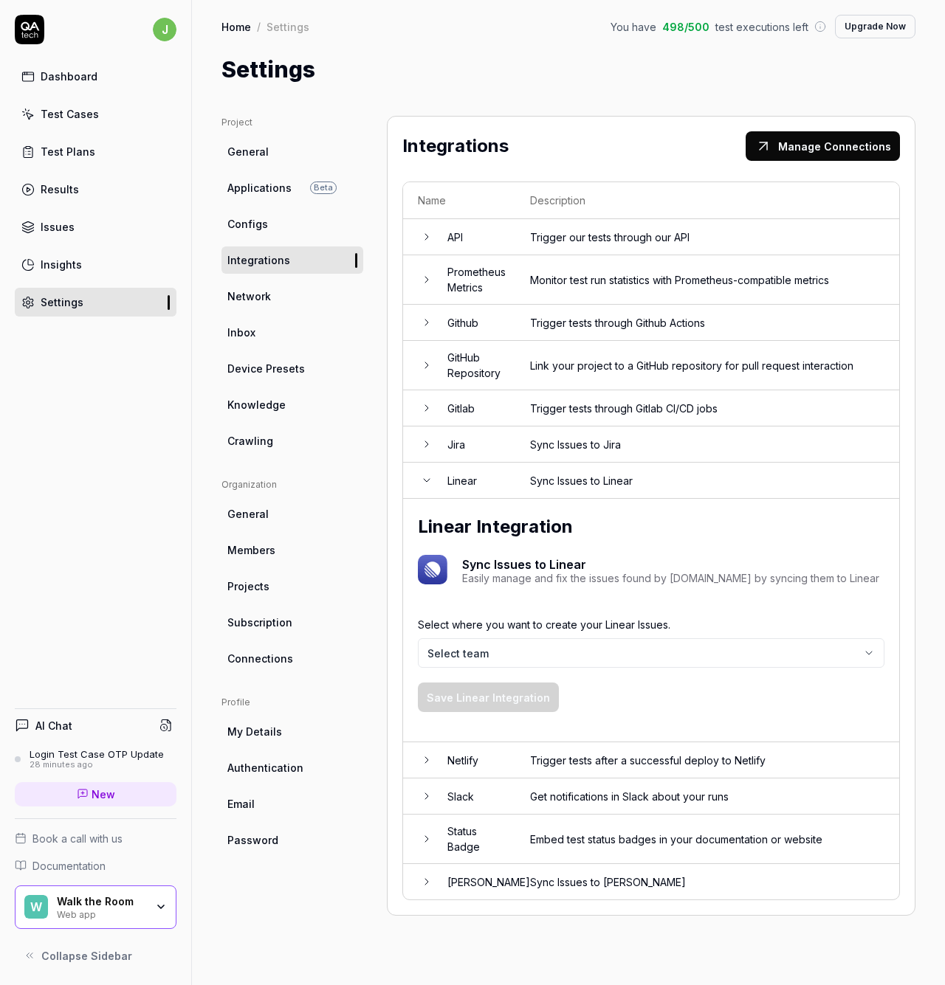
click at [596, 652] on body "j Dashboard Test Cases Test Plans Results Issues Insights Settings AI Chat Logi…" at bounding box center [472, 492] width 945 height 985
click at [637, 612] on html "j Dashboard Test Cases Test Plans Results Issues Insights Settings AI Chat Logi…" at bounding box center [472, 492] width 945 height 985
click at [691, 603] on div "Select where you want to create your Linear Issues. Select team Save Linear Int…" at bounding box center [651, 664] width 467 height 125
click at [816, 155] on button "Manage Connections" at bounding box center [823, 146] width 154 height 30
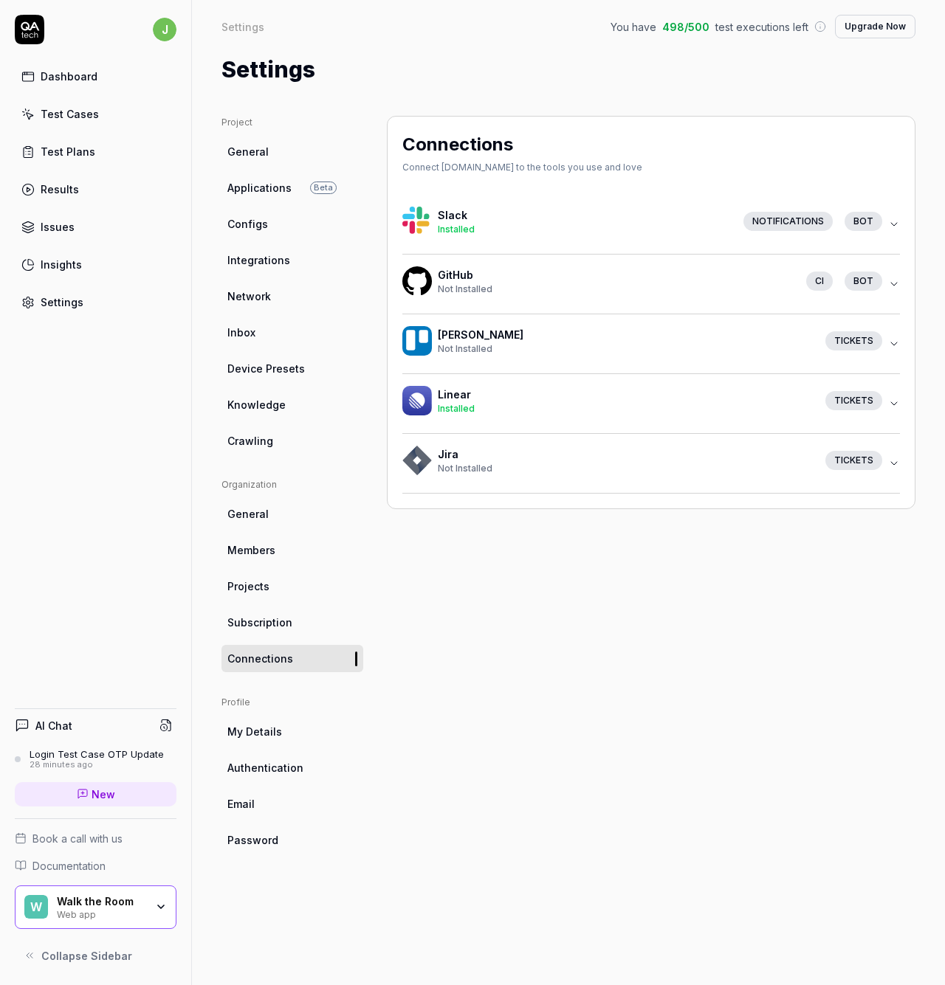
click at [889, 396] on button "Linear Installed Tickets" at bounding box center [651, 403] width 498 height 59
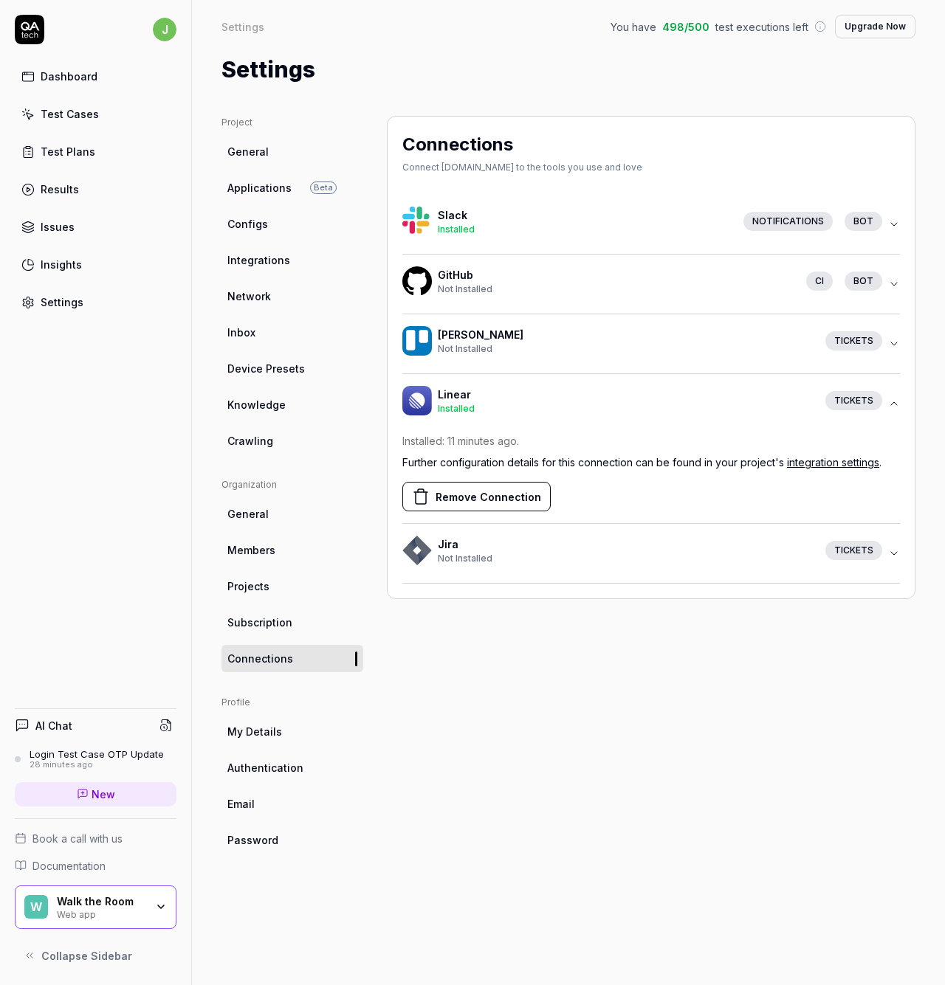
click at [470, 506] on button "Remove Connection" at bounding box center [476, 497] width 148 height 30
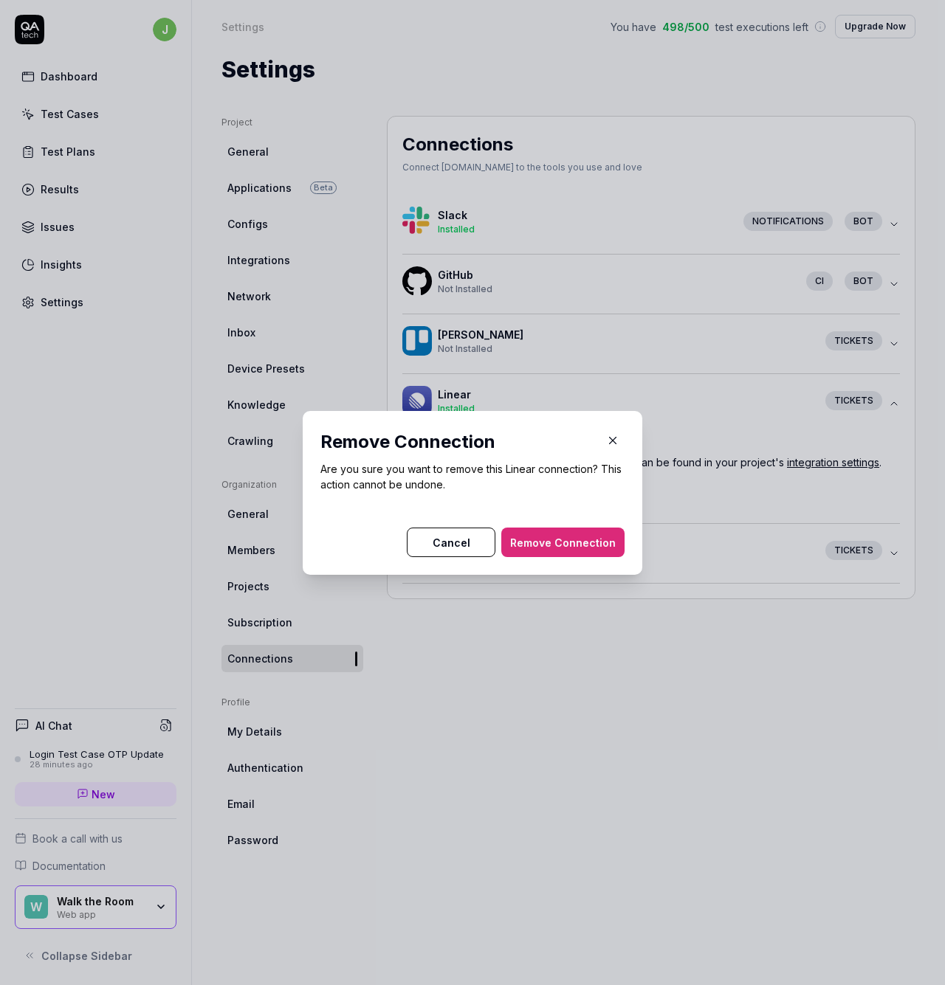
click at [577, 548] on button "Remove Connection" at bounding box center [562, 543] width 123 height 30
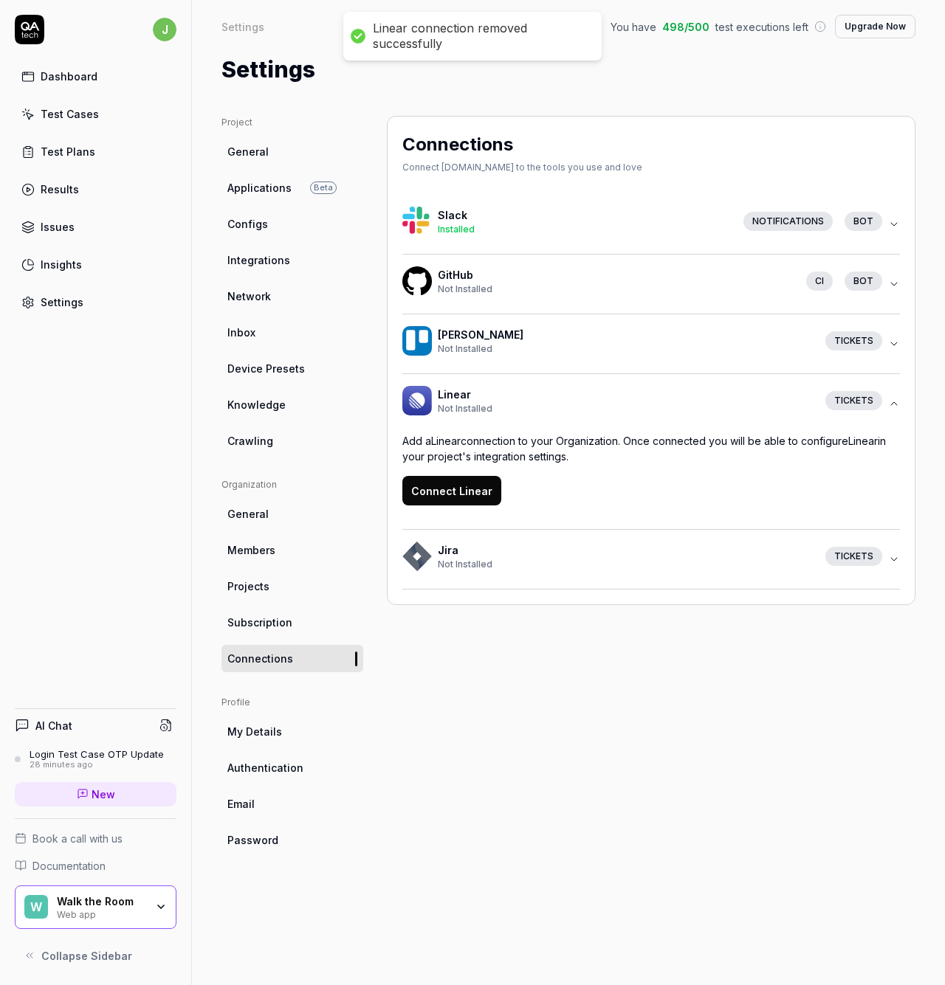
click at [472, 501] on button "Connect Linear" at bounding box center [451, 491] width 99 height 30
click at [261, 255] on span "Integrations" at bounding box center [258, 260] width 63 height 16
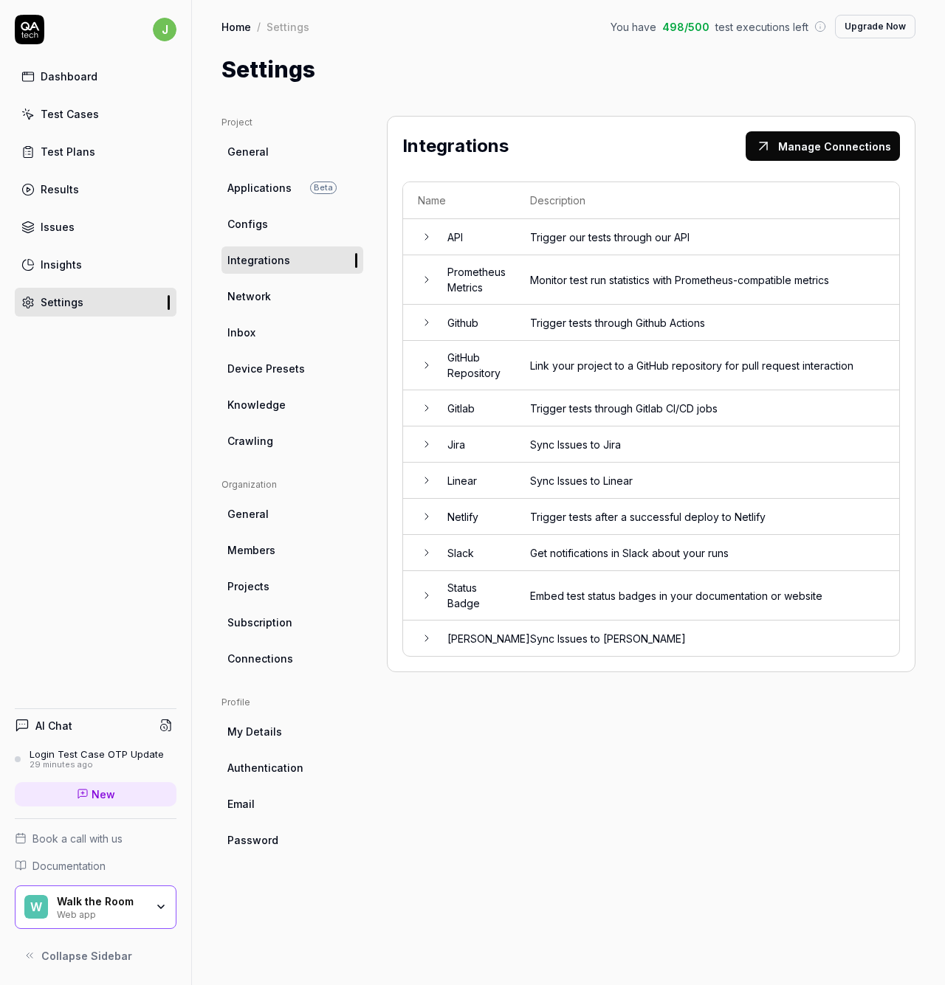
click at [482, 481] on td "Linear" at bounding box center [474, 481] width 83 height 36
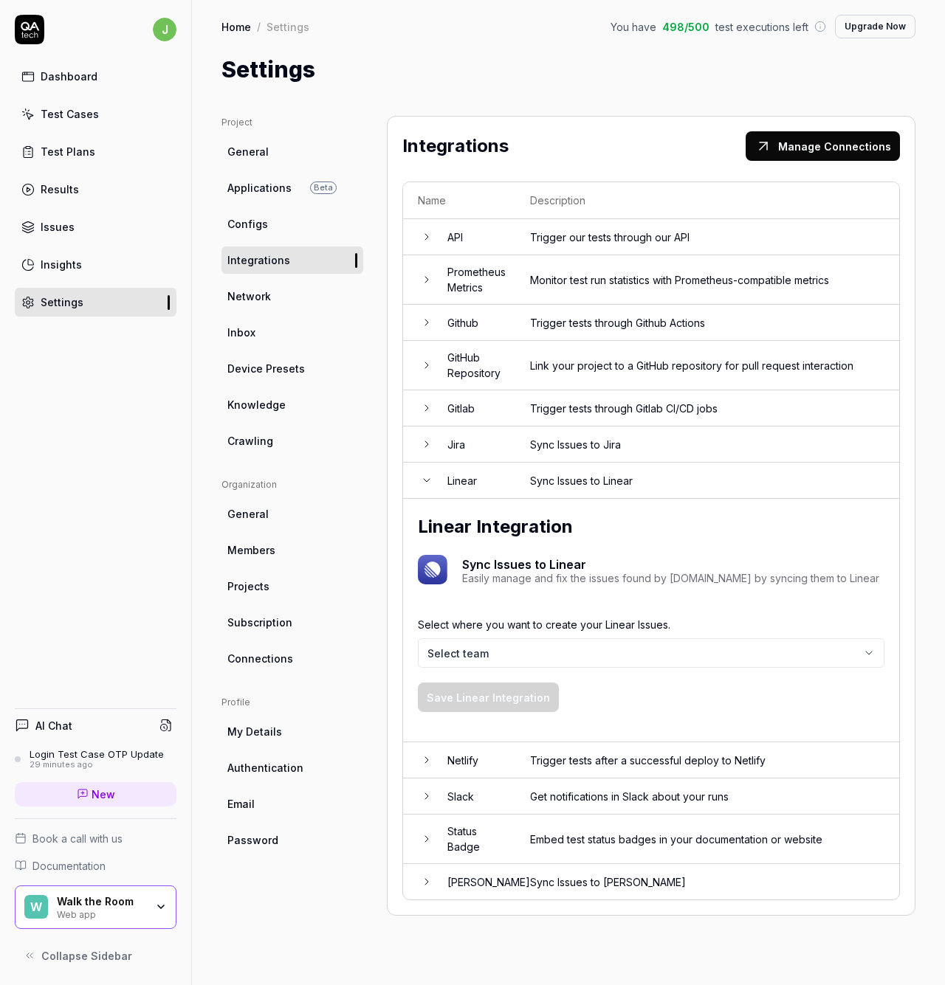
click at [511, 640] on html "j Dashboard Test Cases Test Plans Results Issues Insights Settings AI Chat Logi…" at bounding box center [472, 492] width 945 height 985
drag, startPoint x: 637, startPoint y: 701, endPoint x: 560, endPoint y: 701, distance: 76.8
click at [636, 701] on div "Select where you want to create your Linear Issues. Solutions Save Linear Integ…" at bounding box center [651, 664] width 467 height 125
click at [516, 695] on button "Save Linear Integration" at bounding box center [488, 698] width 141 height 30
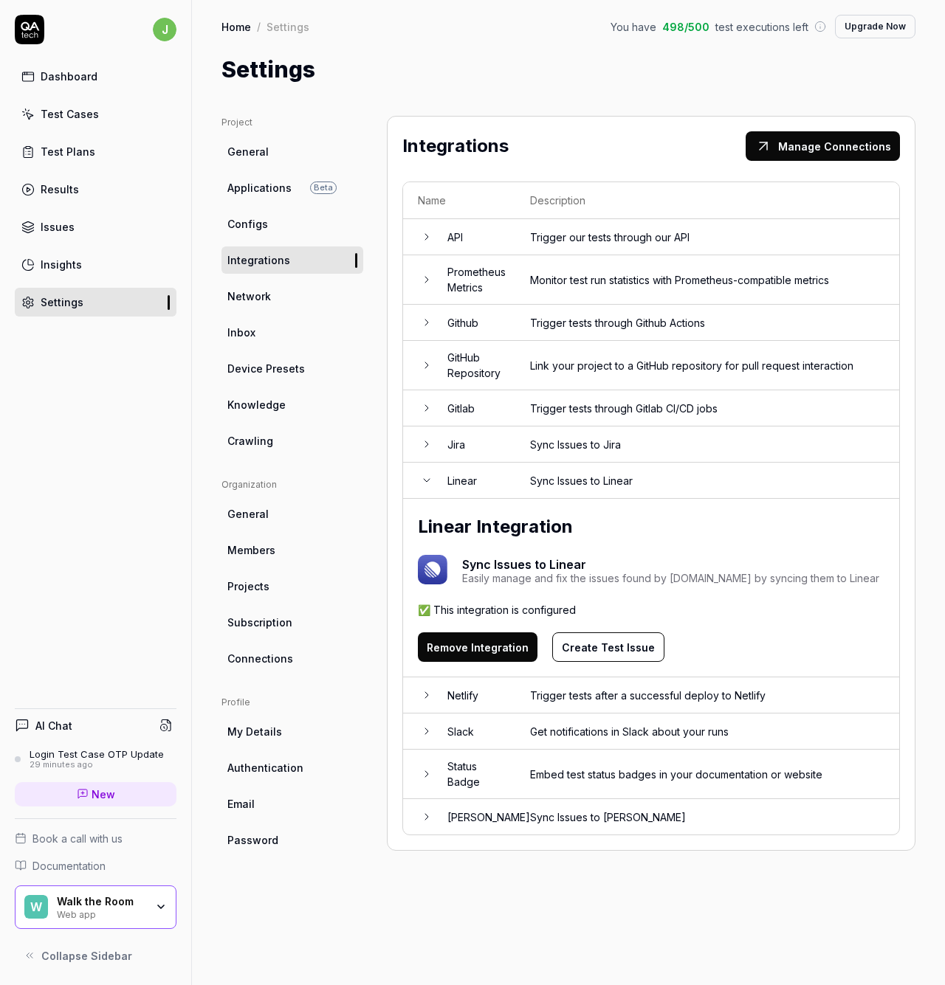
click at [80, 111] on div "Test Cases" at bounding box center [70, 114] width 58 height 16
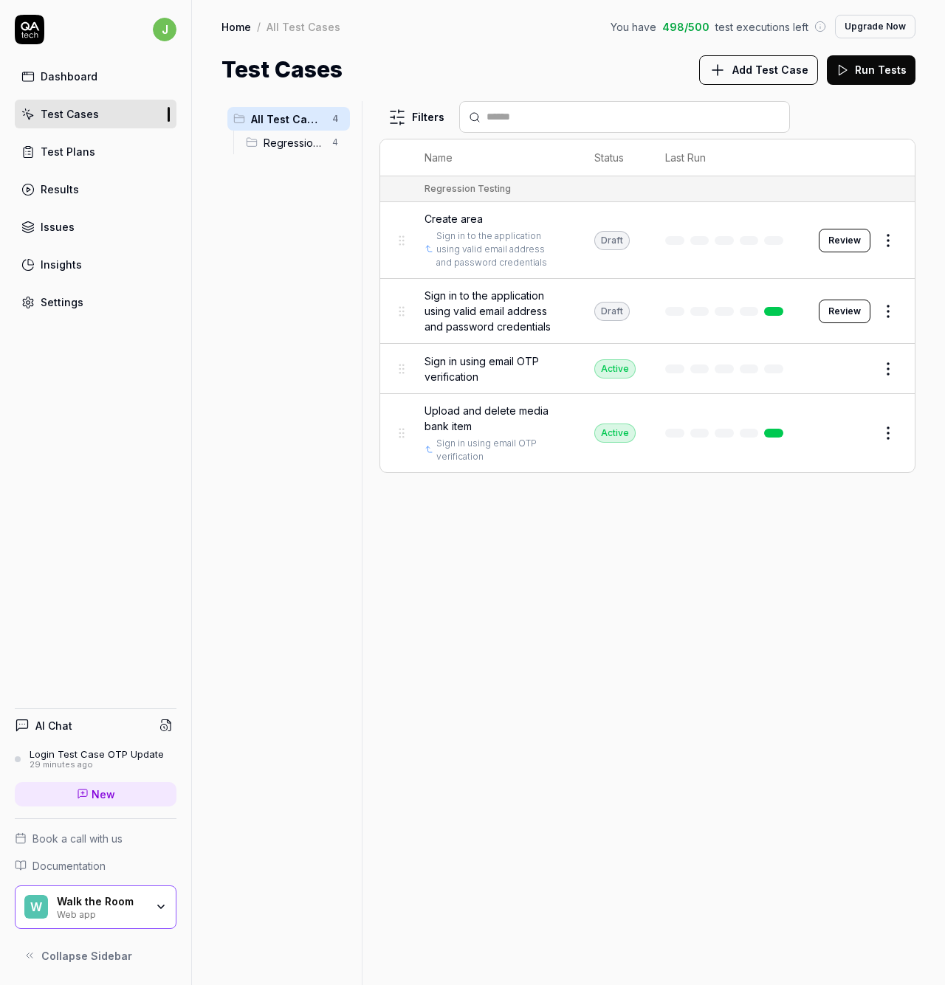
click at [848, 235] on button "Review" at bounding box center [845, 241] width 52 height 24
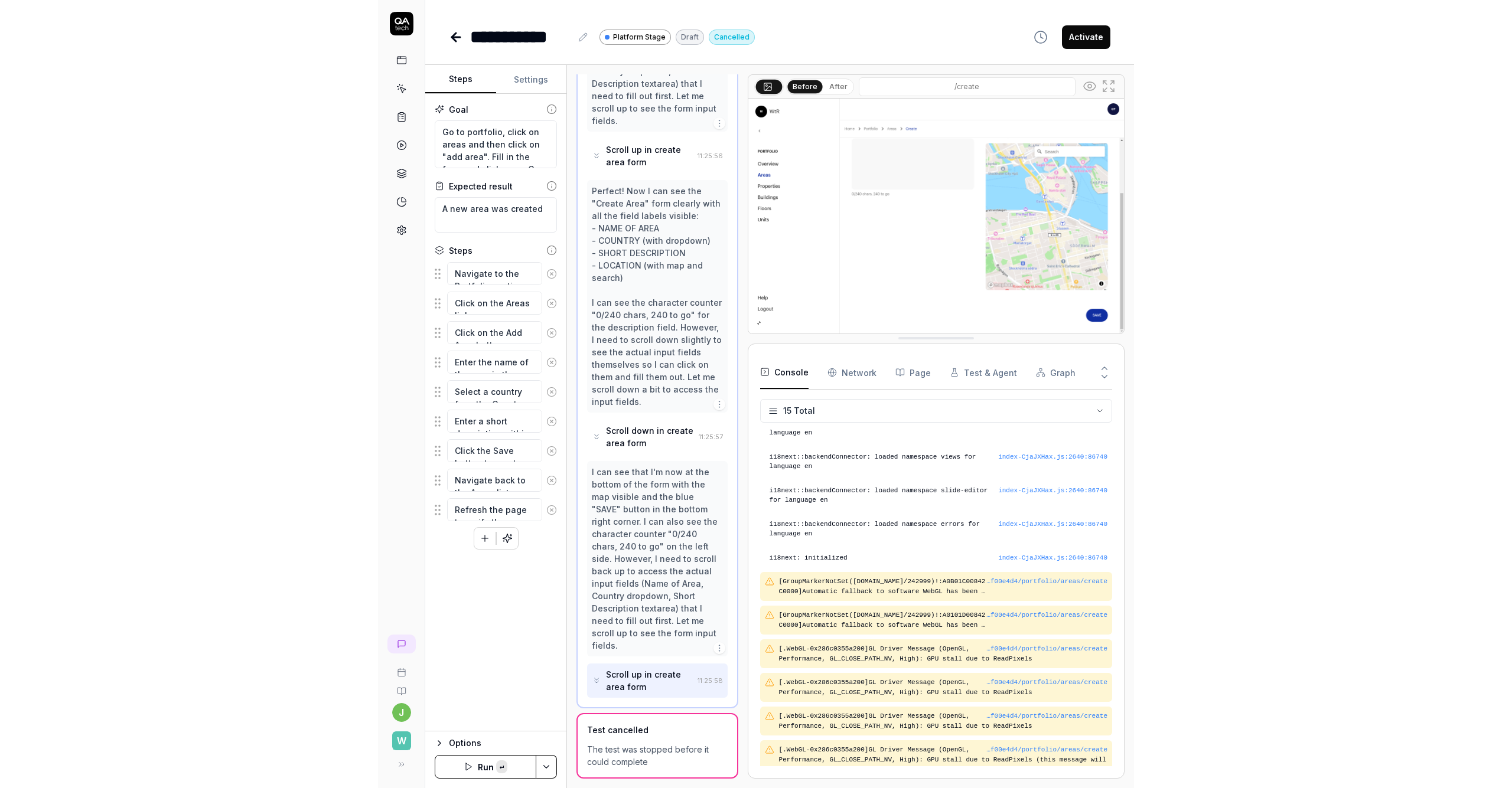
scroll to position [1300, 0]
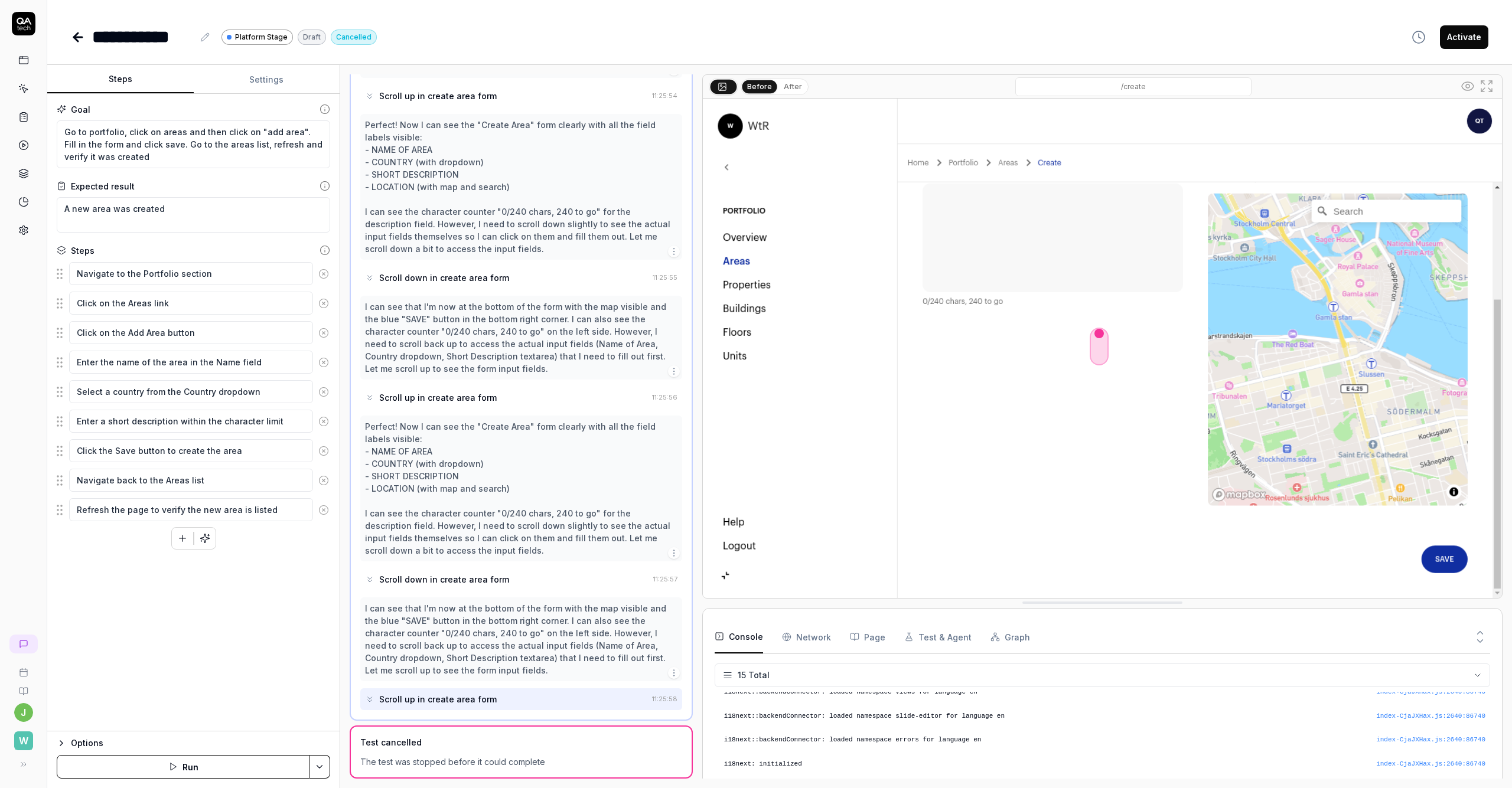
click at [496, 757] on div "The test was stopped before it could complete" at bounding box center [521, 762] width 322 height 13
click at [542, 762] on div "The test was stopped before it could complete" at bounding box center [521, 762] width 322 height 13
click at [550, 745] on div "Test cancelled" at bounding box center [521, 743] width 322 height 13
click at [446, 738] on div "Test cancelled" at bounding box center [521, 743] width 322 height 13
click at [399, 738] on div "Test cancelled" at bounding box center [390, 743] width 62 height 13
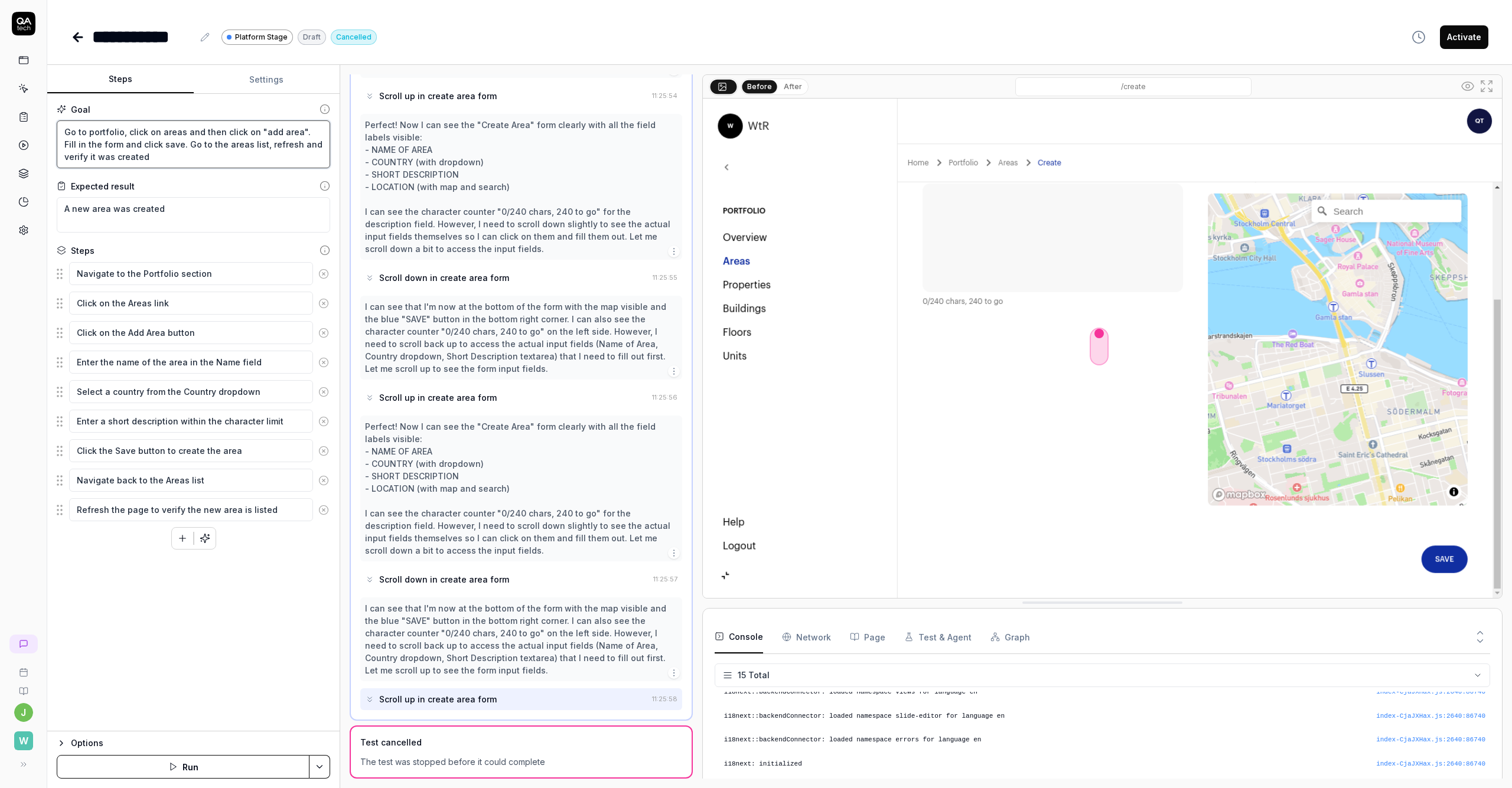
click at [124, 139] on textarea "Go to portfolio, click on areas and then click on "add area". Fill in the form …" at bounding box center [194, 145] width 274 height 48
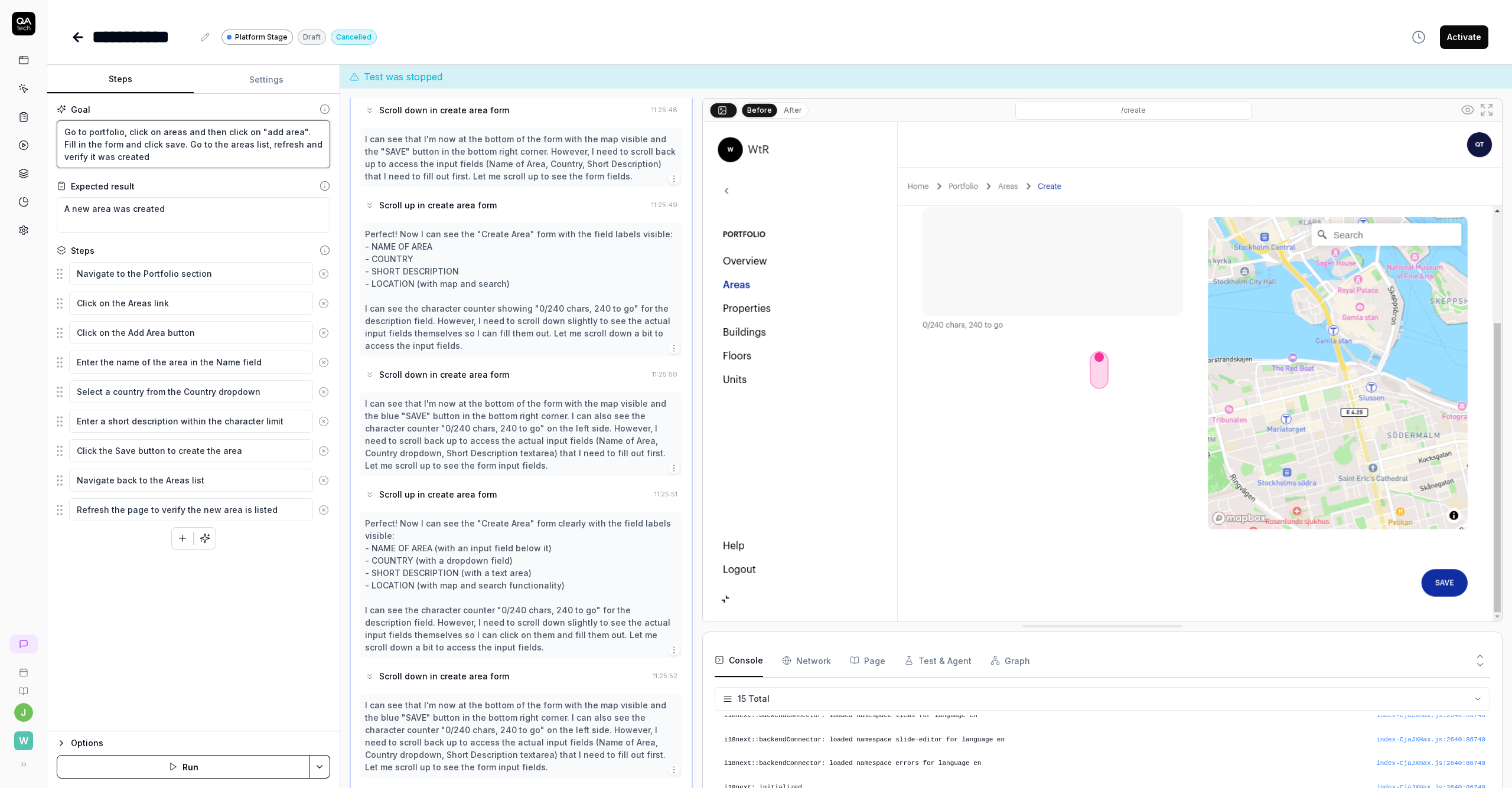
scroll to position [1278, 0]
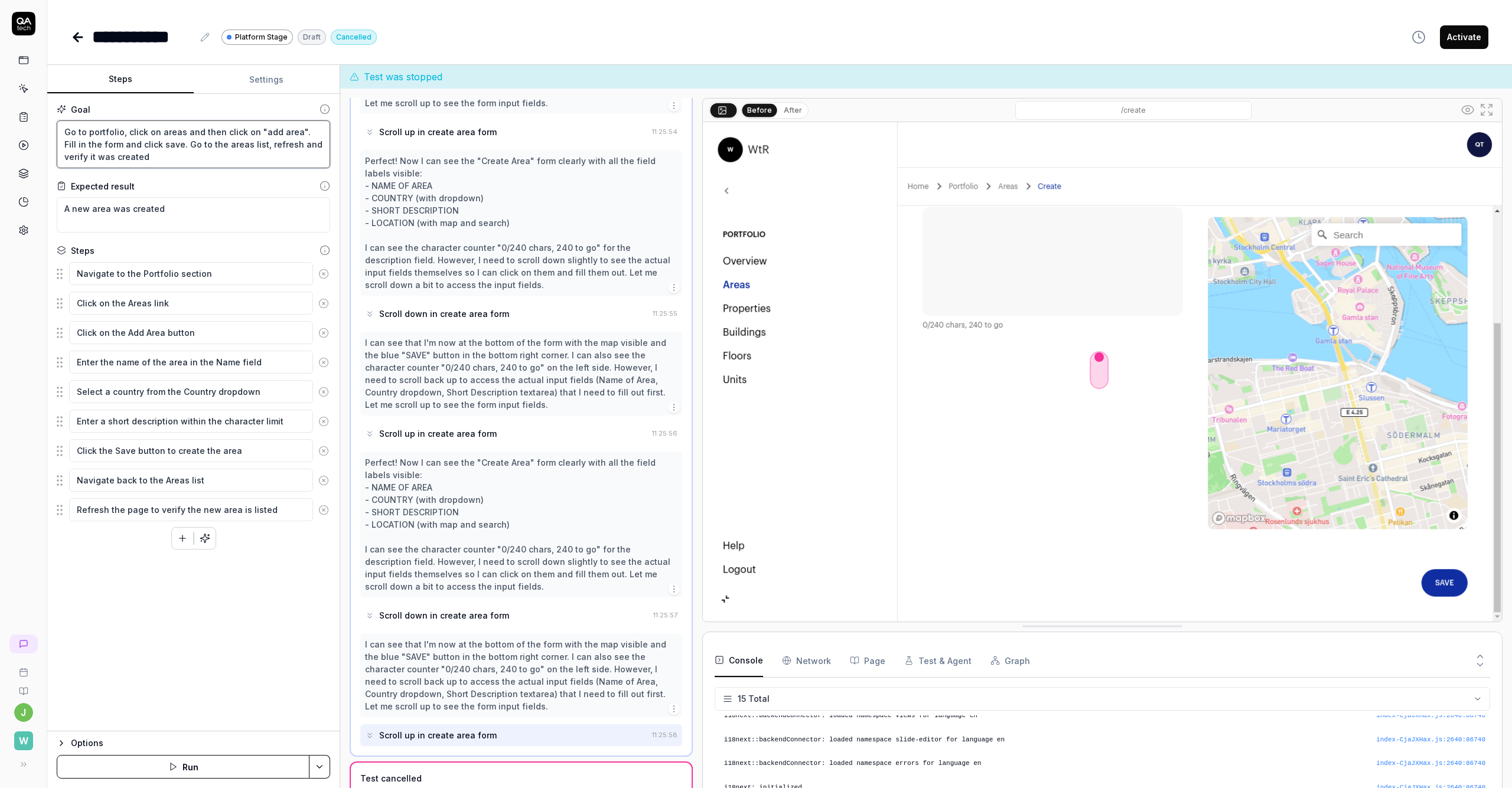
drag, startPoint x: 236, startPoint y: 156, endPoint x: 427, endPoint y: 181, distance: 192.6
click at [236, 155] on textarea "Go to portfolio, click on areas and then click on "add area". Fill in the form …" at bounding box center [194, 145] width 274 height 48
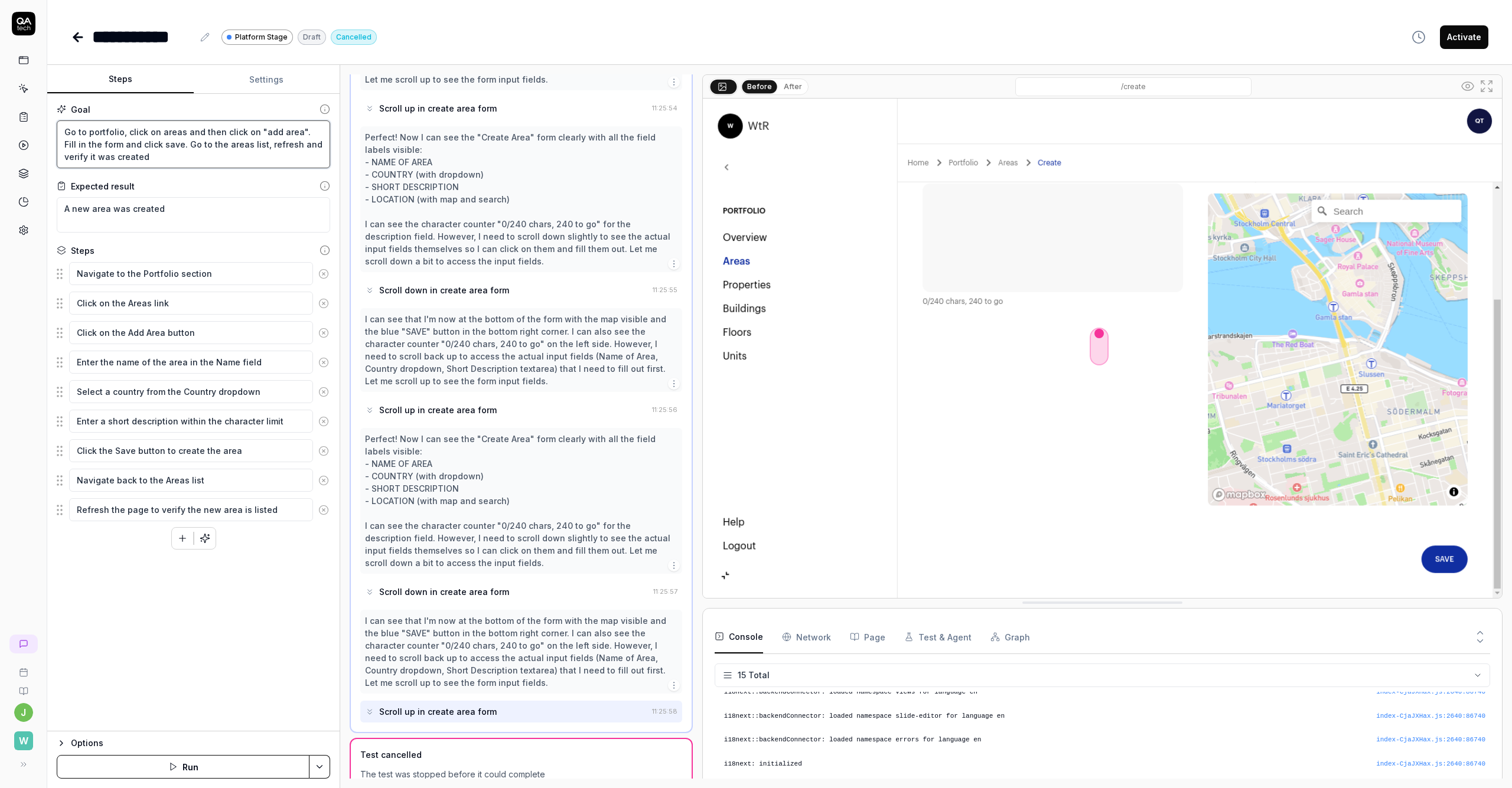
scroll to position [1300, 0]
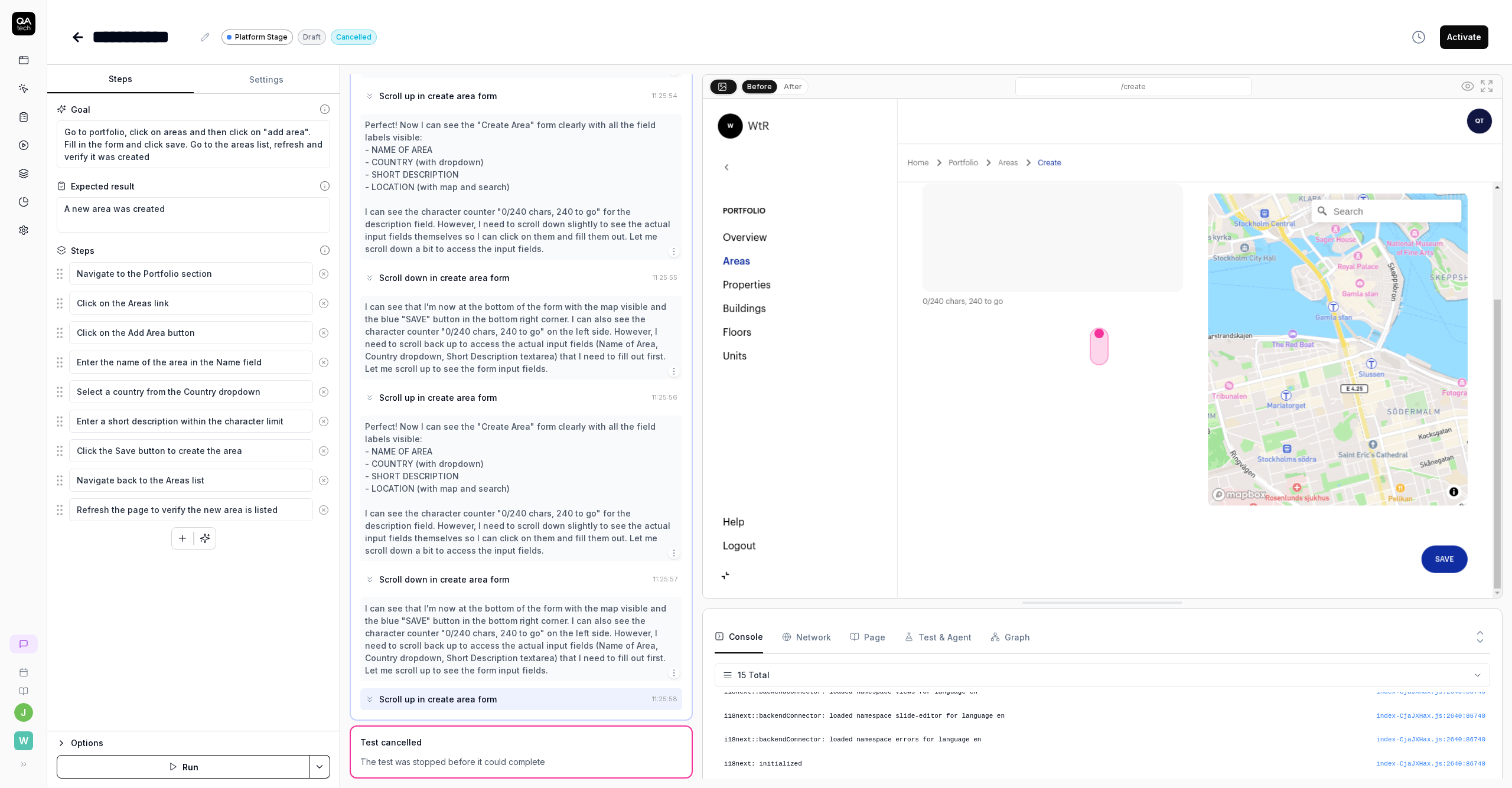
click at [246, 768] on button "Run" at bounding box center [183, 767] width 253 height 24
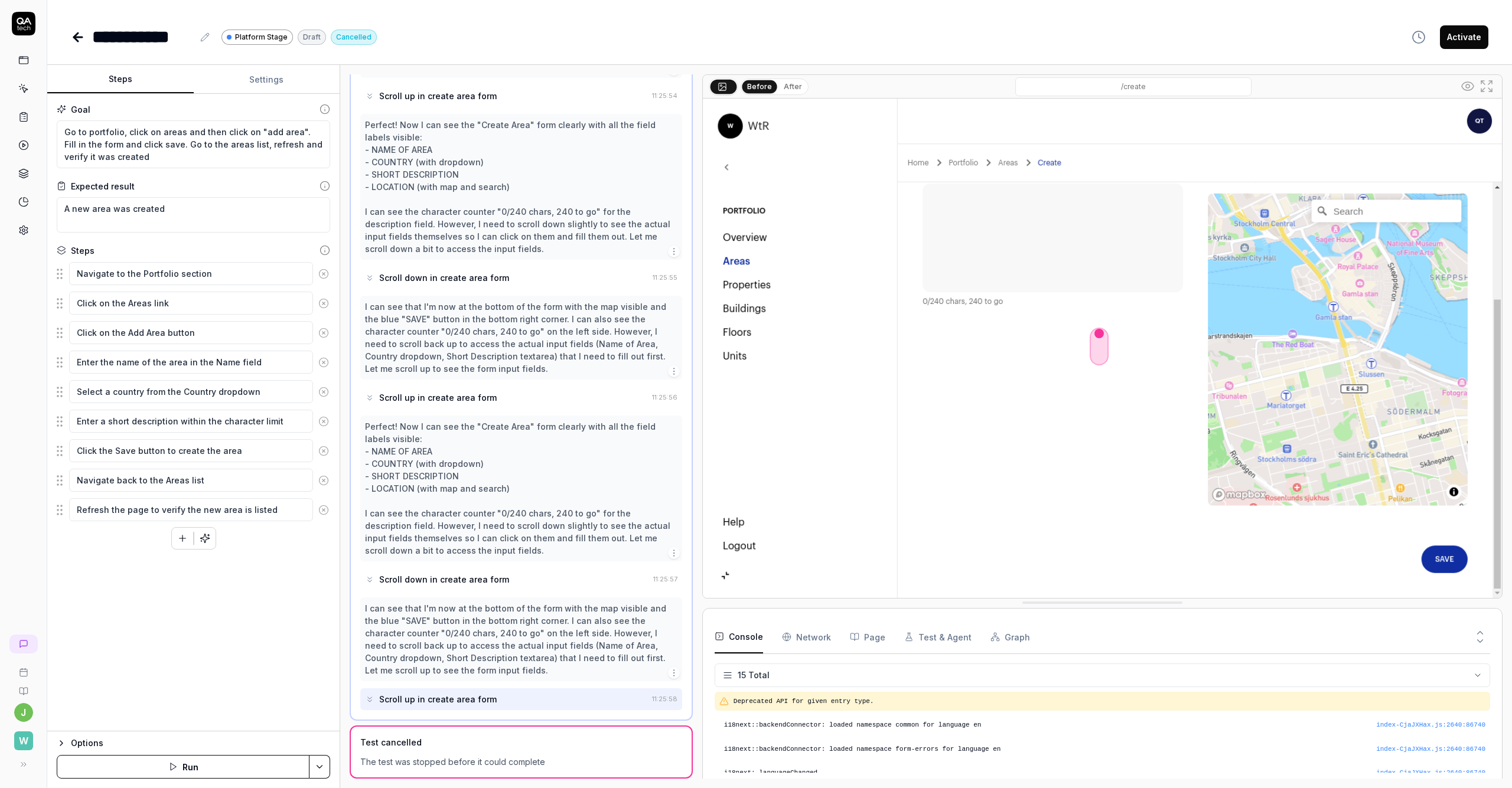
scroll to position [0, 0]
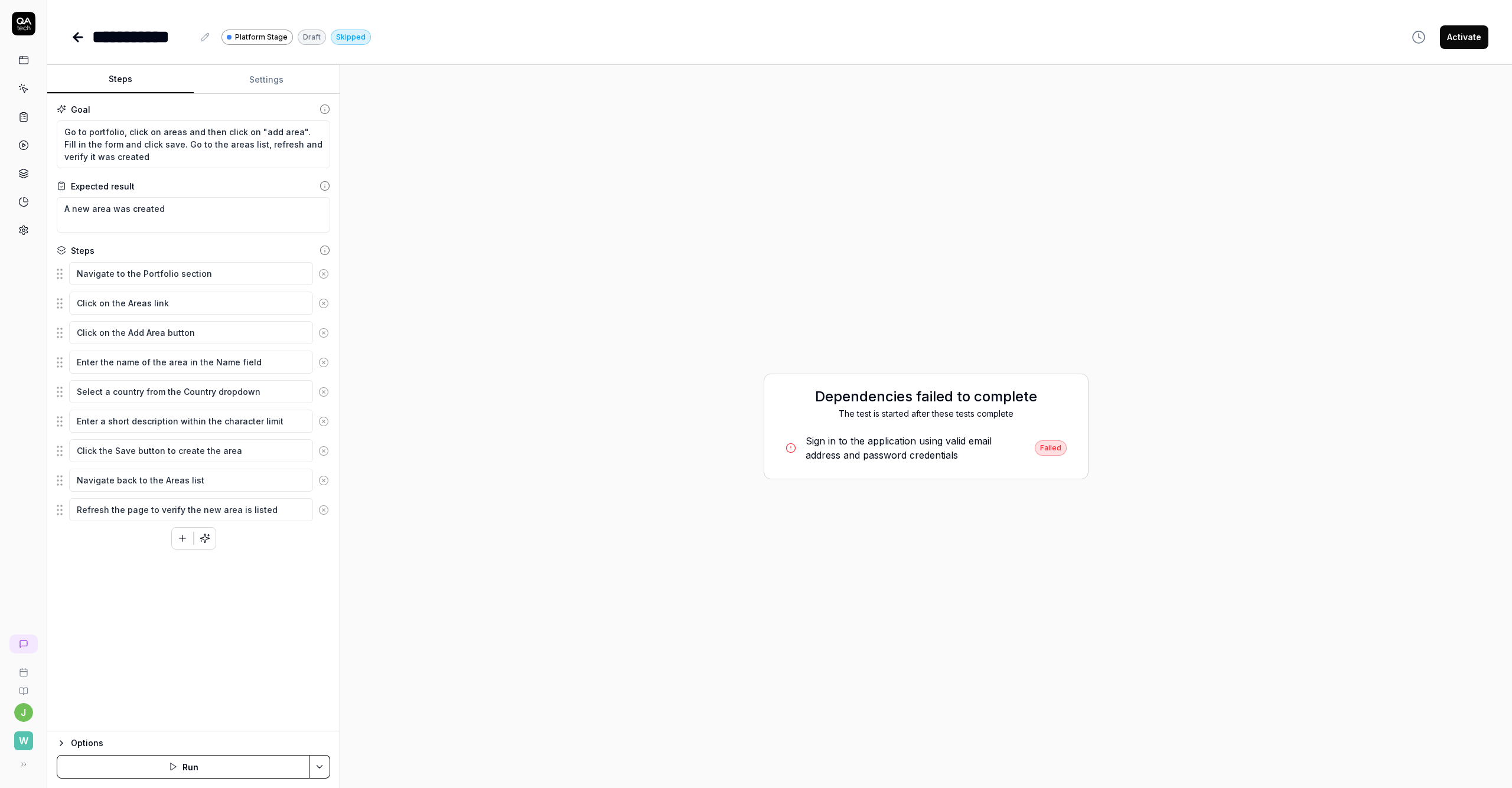
type textarea "*"
click at [286, 83] on button "Settings" at bounding box center [266, 79] width 146 height 28
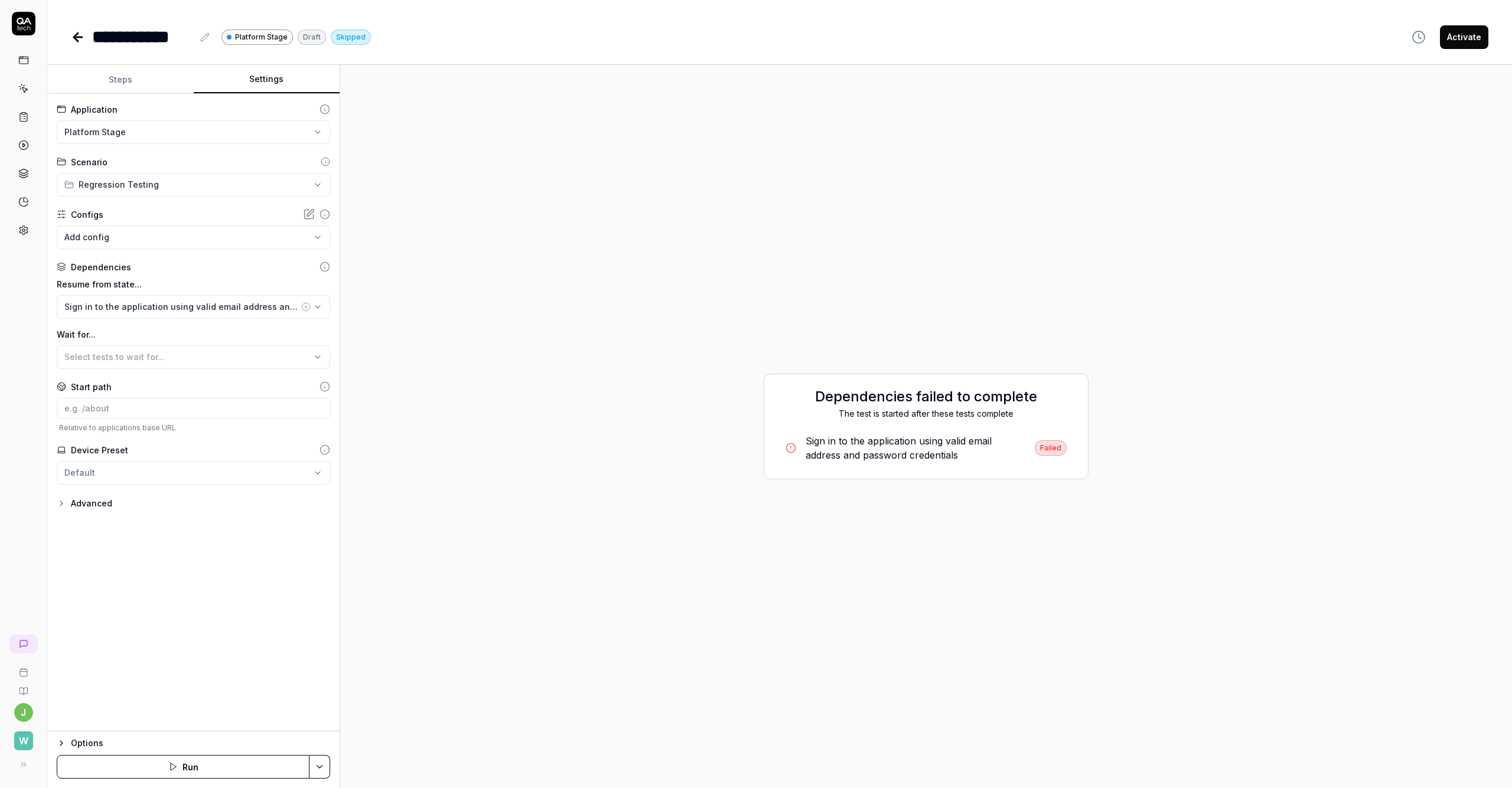
click at [159, 301] on div "Sign in to the application using valid email address and password credentials" at bounding box center [181, 307] width 234 height 13
click at [174, 396] on div "Sign in using email OTP verification" at bounding box center [132, 393] width 137 height 13
click at [218, 772] on button "Save & Run" at bounding box center [183, 767] width 253 height 24
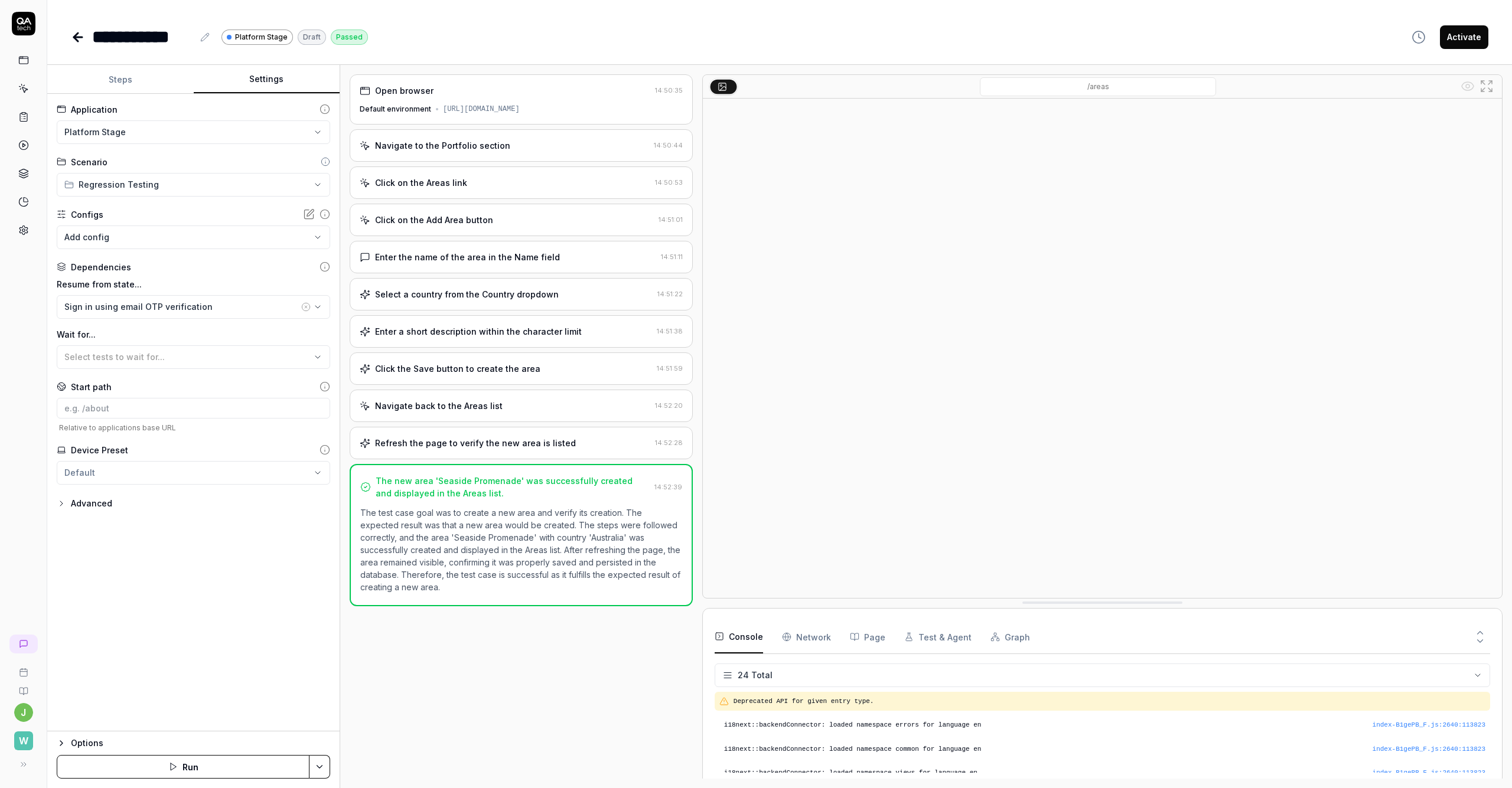
scroll to position [499, 0]
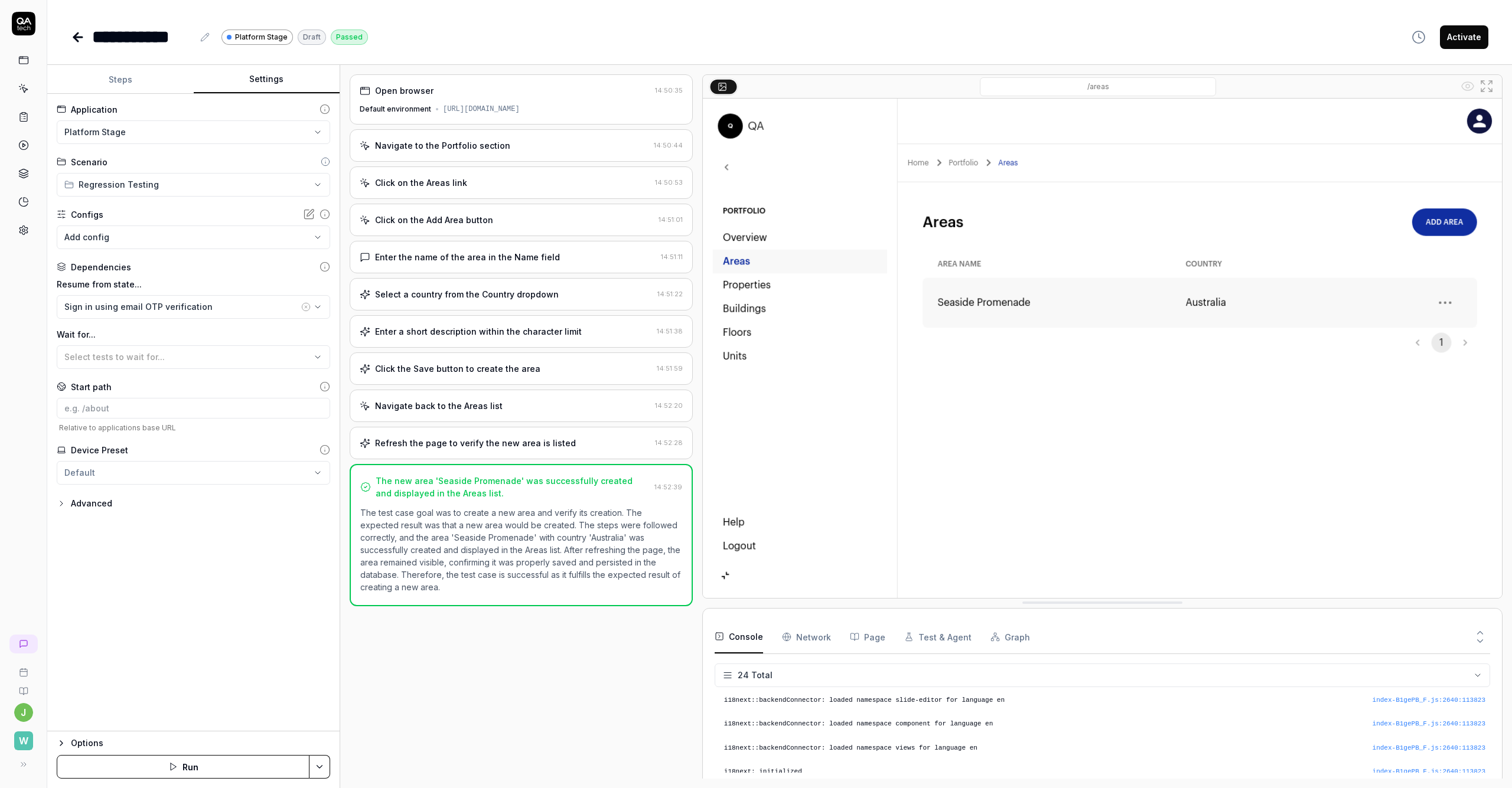
click at [914, 33] on button "Activate" at bounding box center [1464, 38] width 49 height 24
click at [26, 233] on icon at bounding box center [23, 230] width 8 height 9
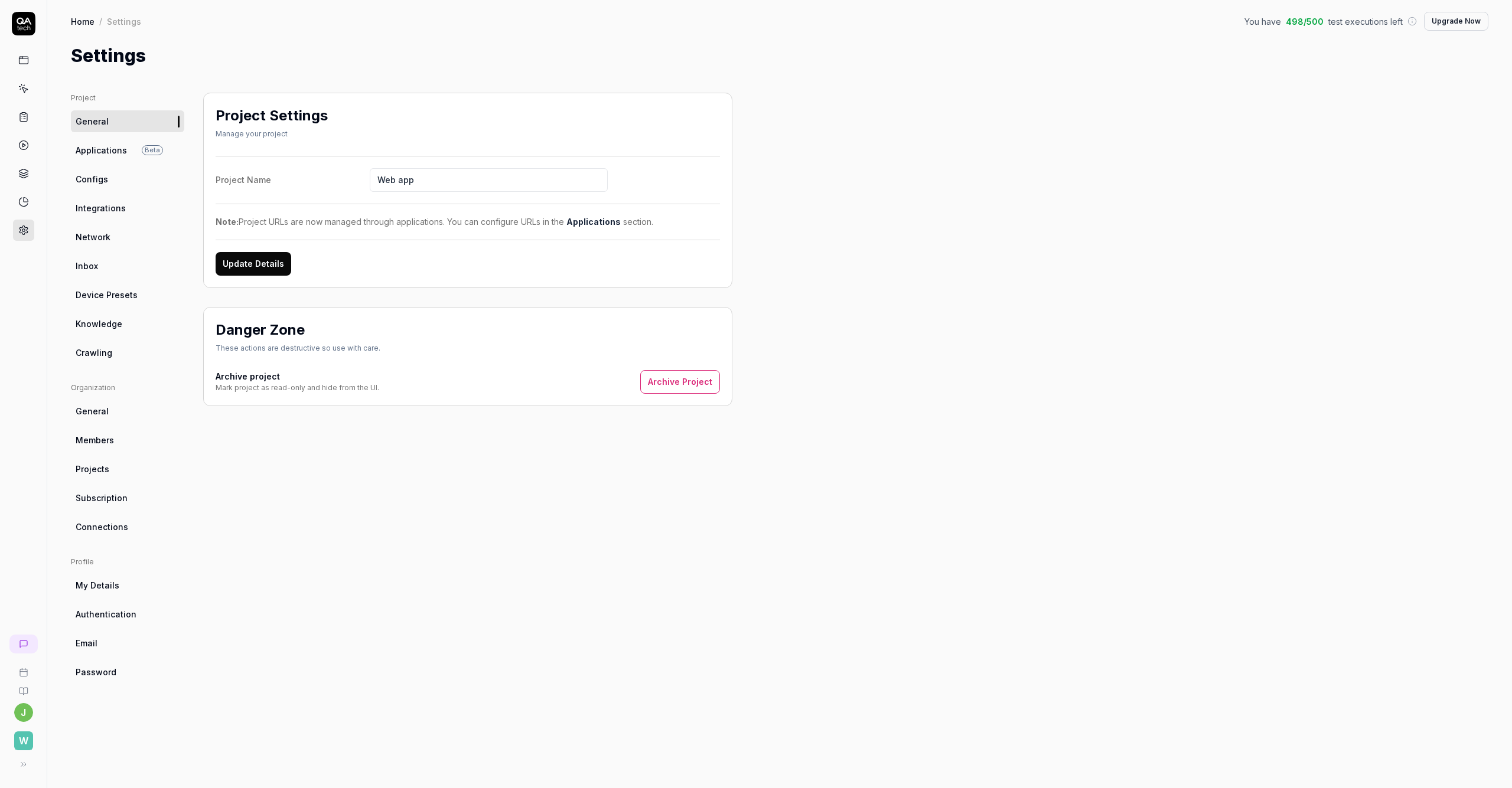
click at [102, 212] on span "Integrations" at bounding box center [100, 208] width 50 height 13
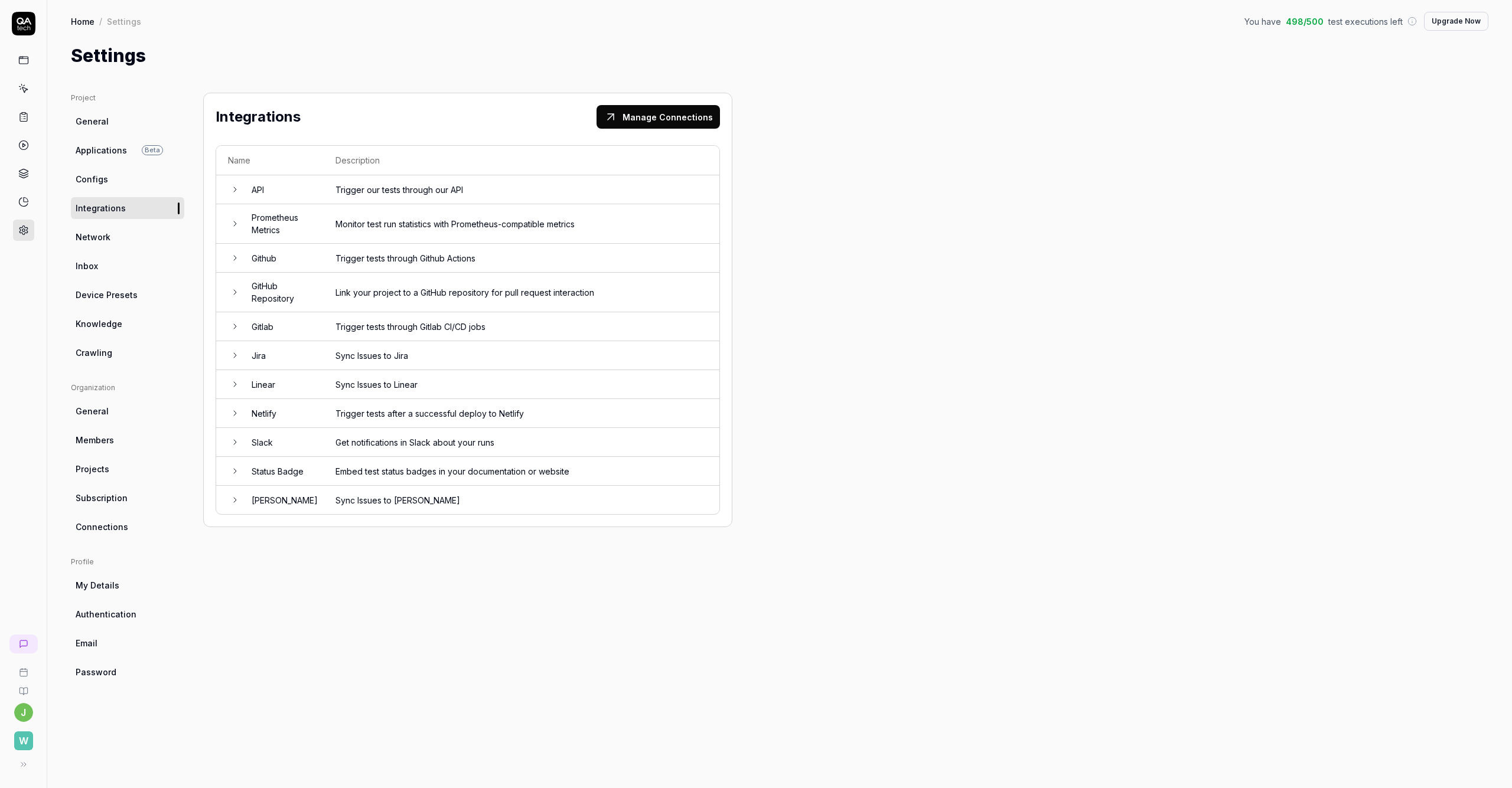
click at [234, 439] on icon at bounding box center [235, 442] width 10 height 10
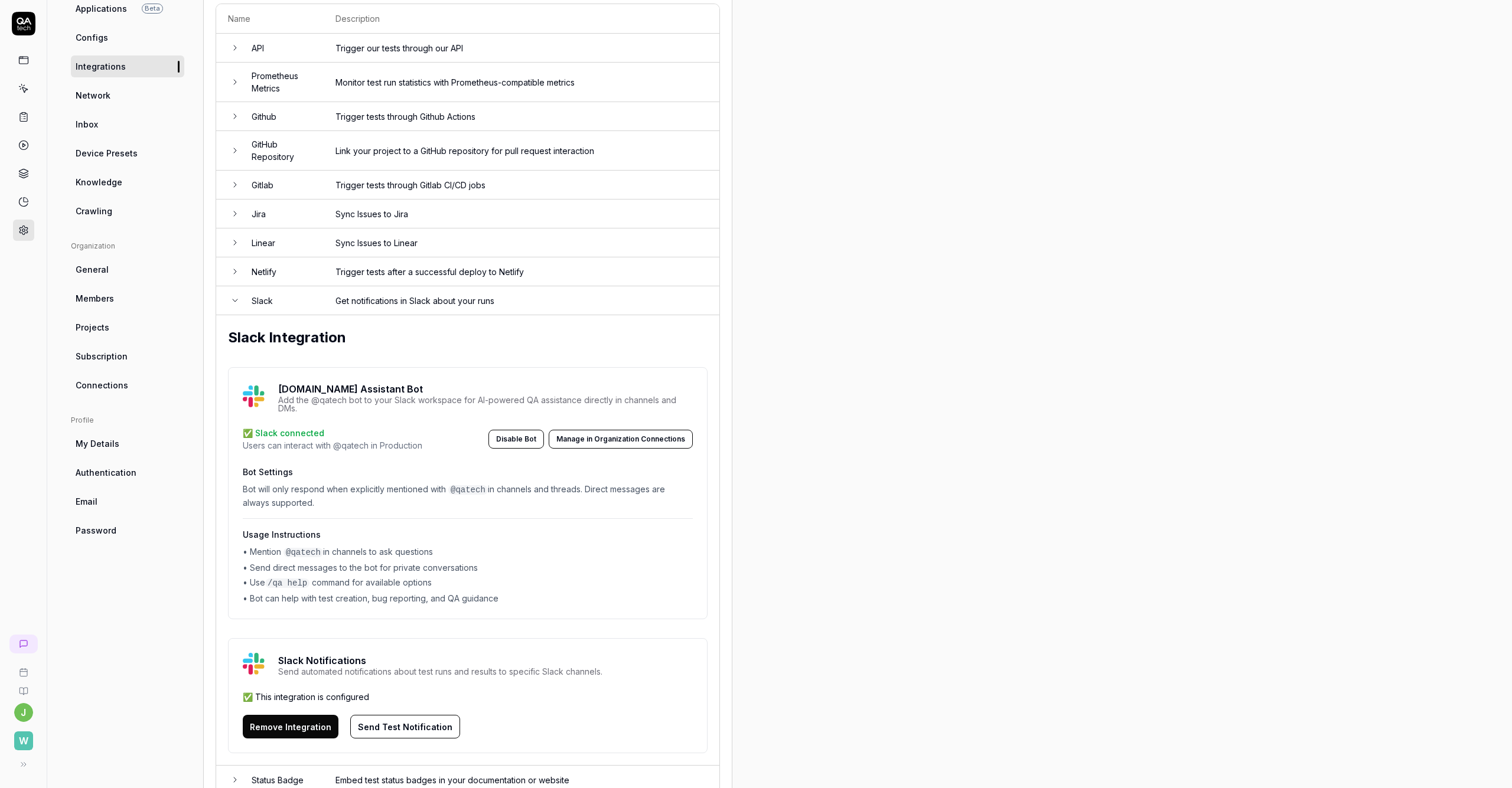
scroll to position [205, 0]
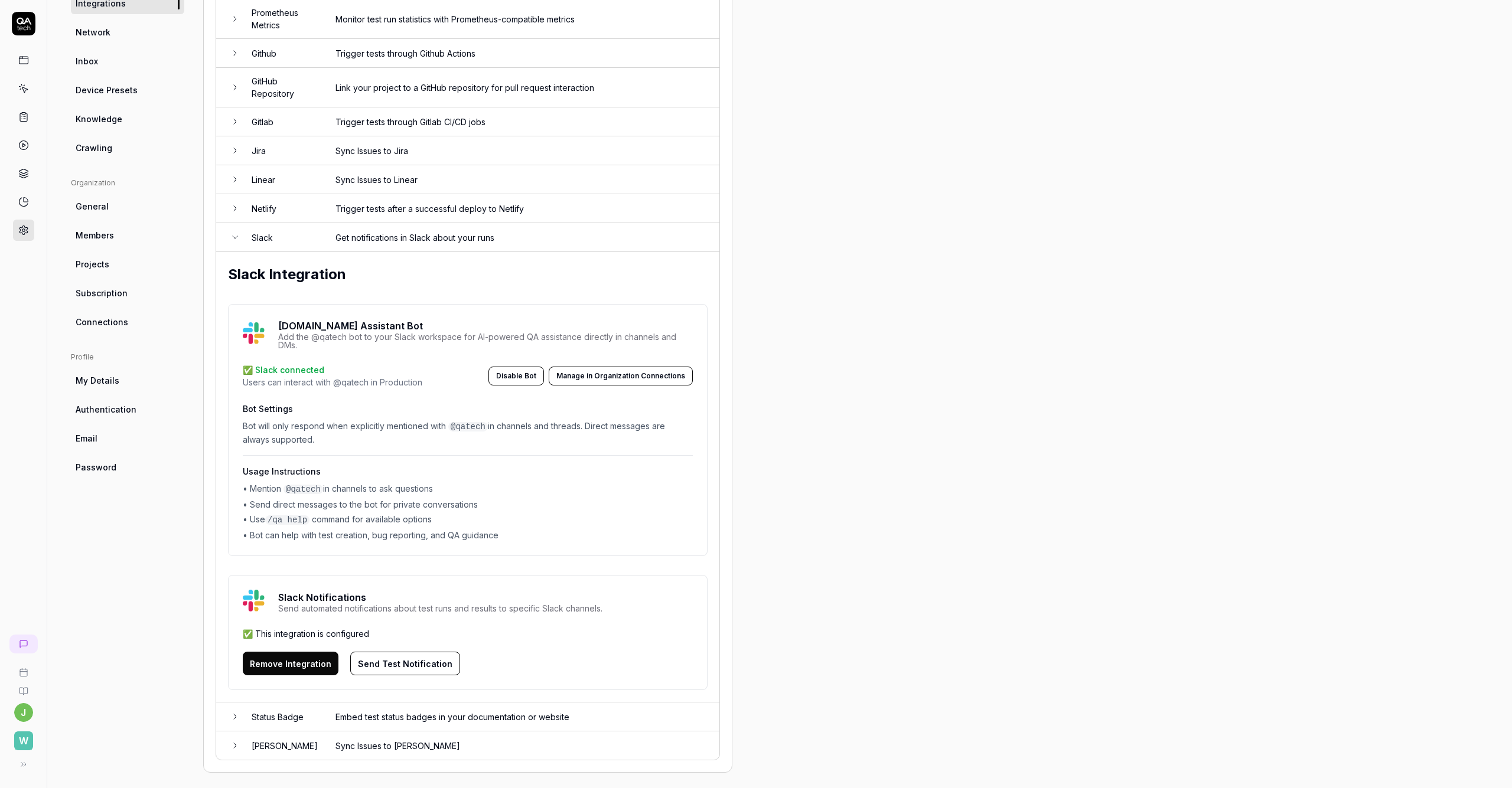
click at [416, 661] on button "Send Test Notification" at bounding box center [405, 664] width 110 height 24
drag, startPoint x: 397, startPoint y: 432, endPoint x: 519, endPoint y: 437, distance: 122.1
click at [519, 437] on p "Bot will only respond when explicitly mentioned with @qatech in channels and th…" at bounding box center [467, 433] width 450 height 26
click at [525, 443] on div "Bot Settings Bot will only respond when explicitly mentioned with @qatech in ch…" at bounding box center [467, 471] width 450 height 138
click at [639, 376] on button "Manage in Organization Connections" at bounding box center [621, 376] width 144 height 19
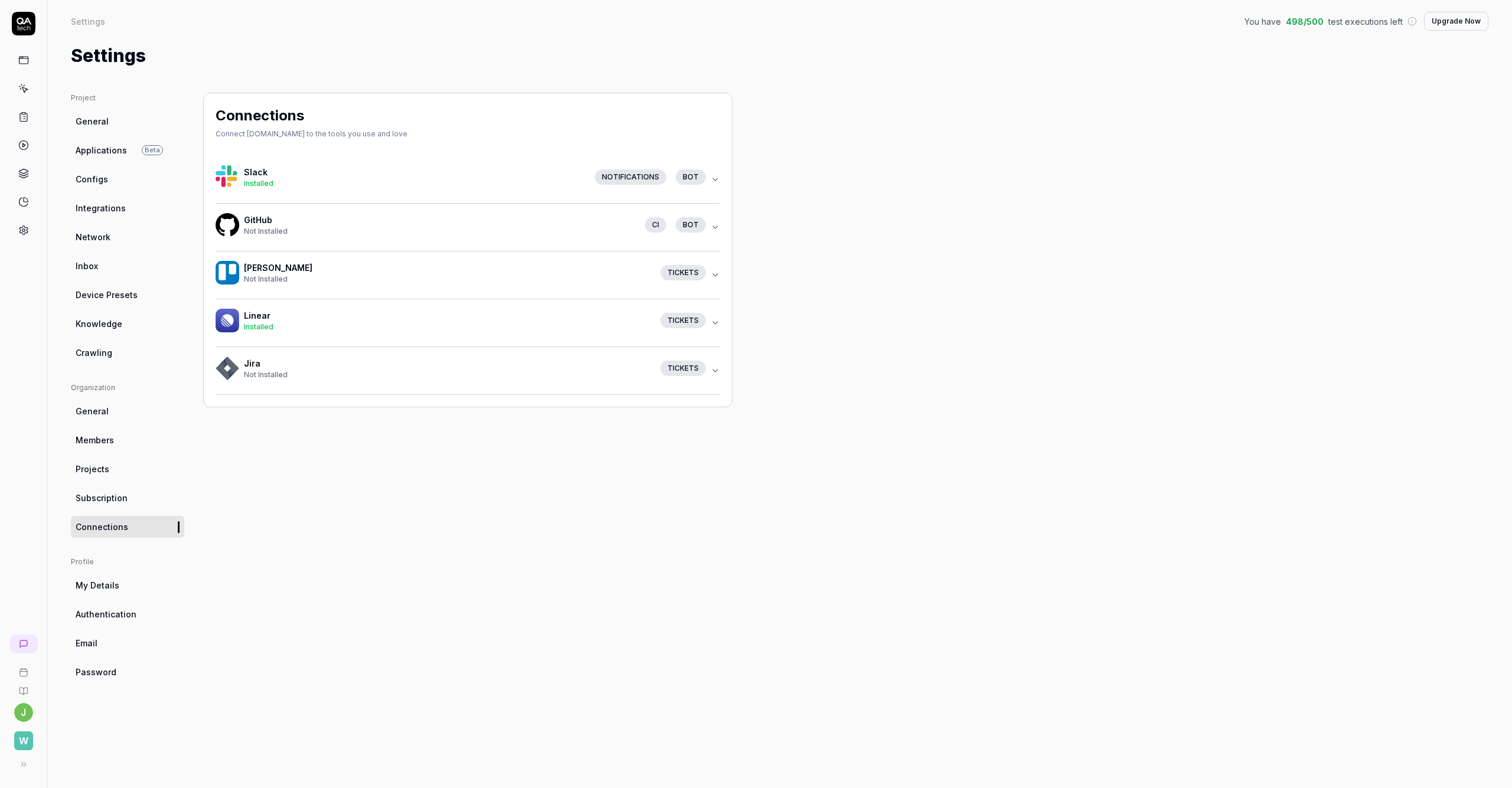
click at [397, 187] on div "Installed" at bounding box center [414, 183] width 342 height 10
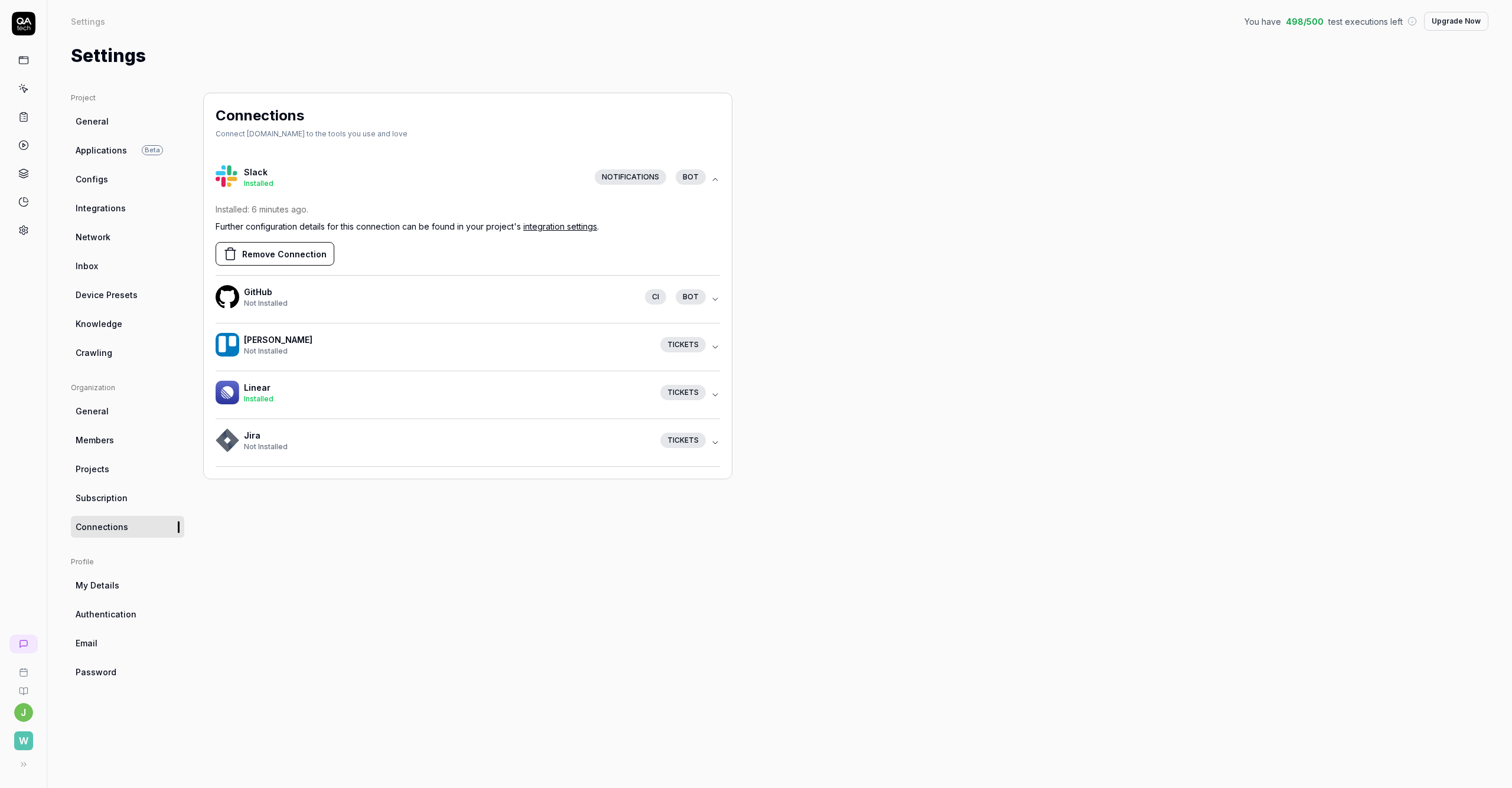
click at [576, 222] on link "integration settings" at bounding box center [560, 226] width 74 height 10
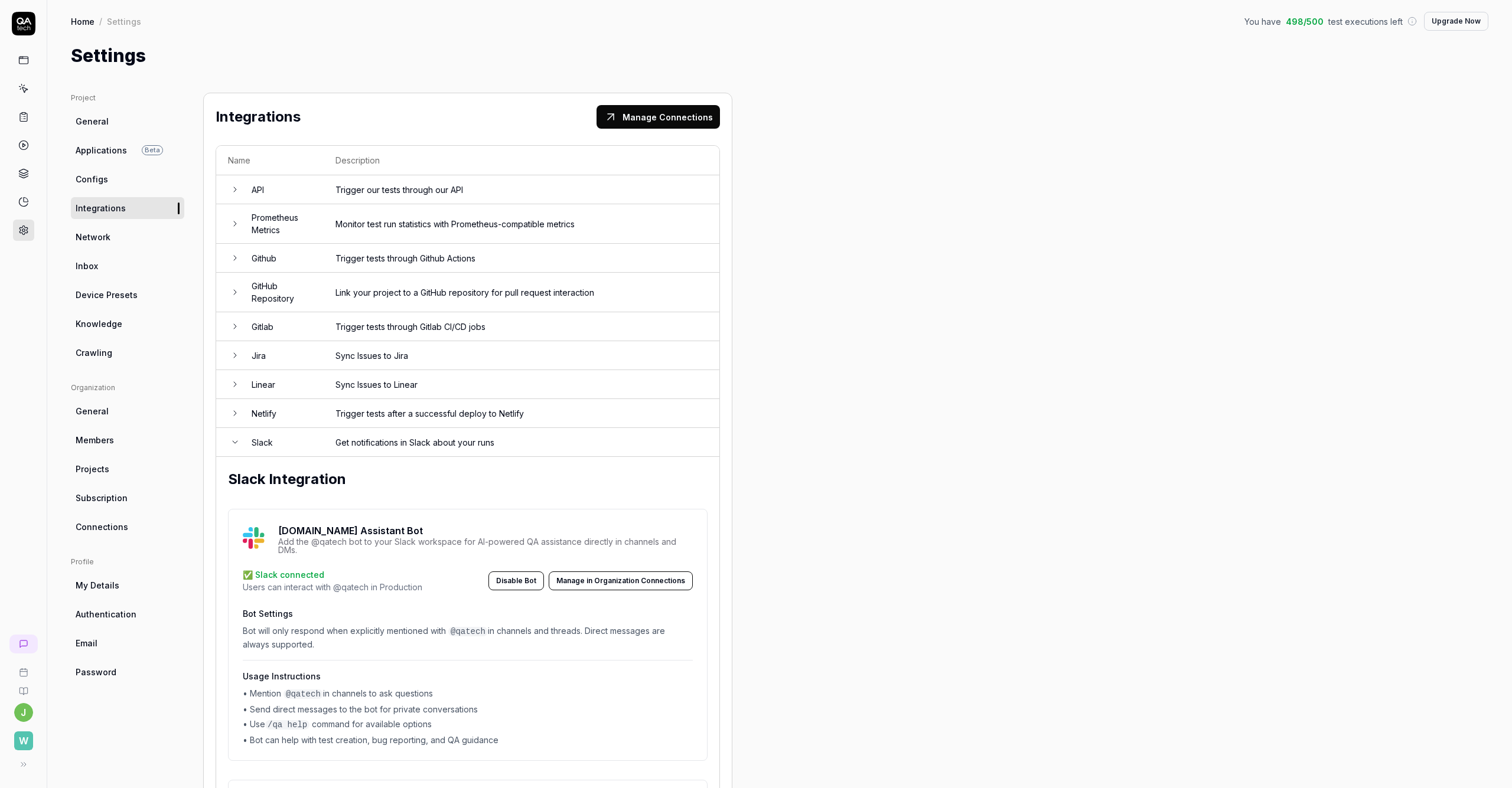
click at [22, 145] on icon at bounding box center [23, 145] width 10 height 10
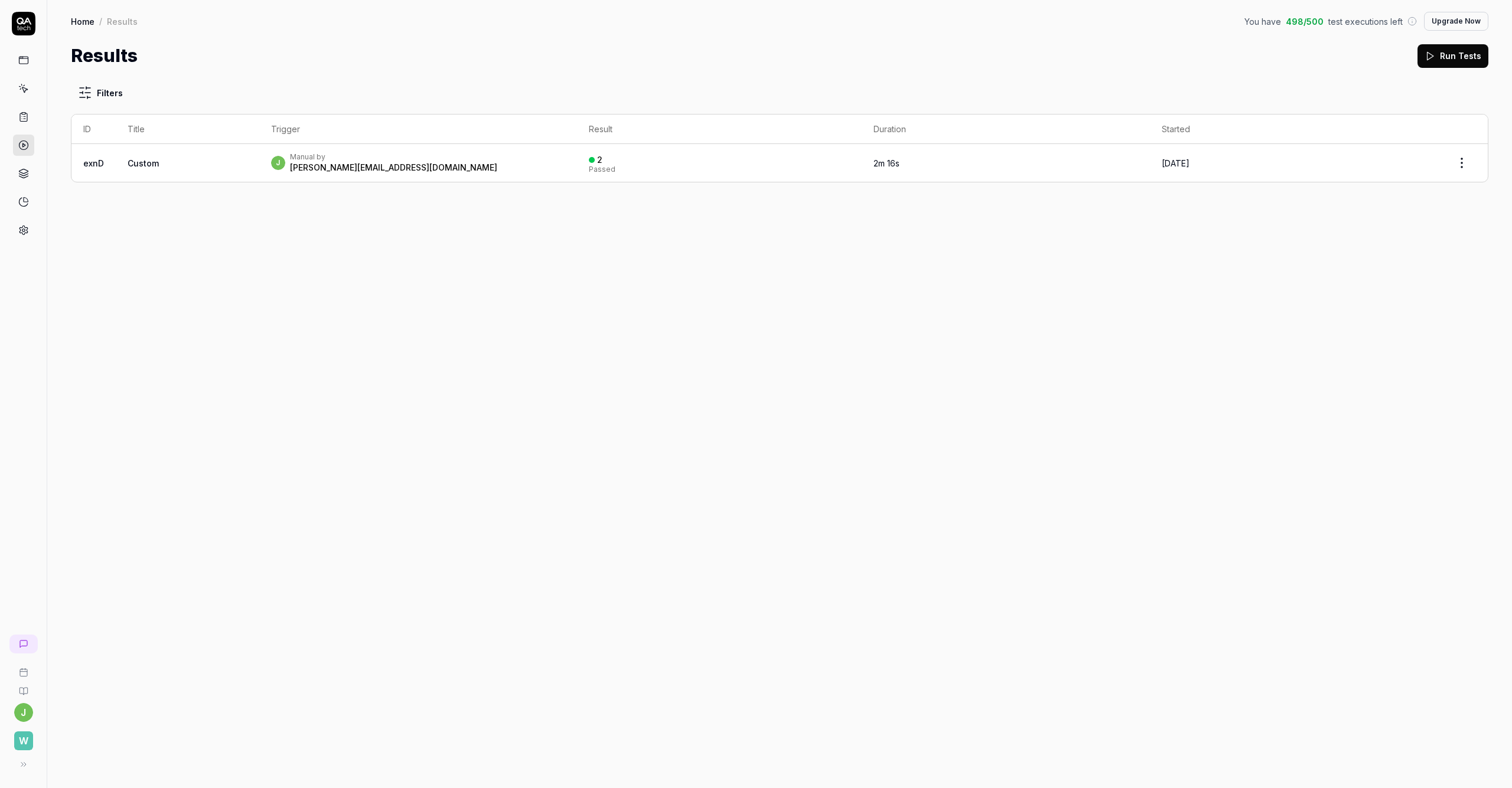
click at [914, 58] on button "Run Tests" at bounding box center [1453, 56] width 71 height 24
click at [21, 767] on icon at bounding box center [24, 765] width 10 height 10
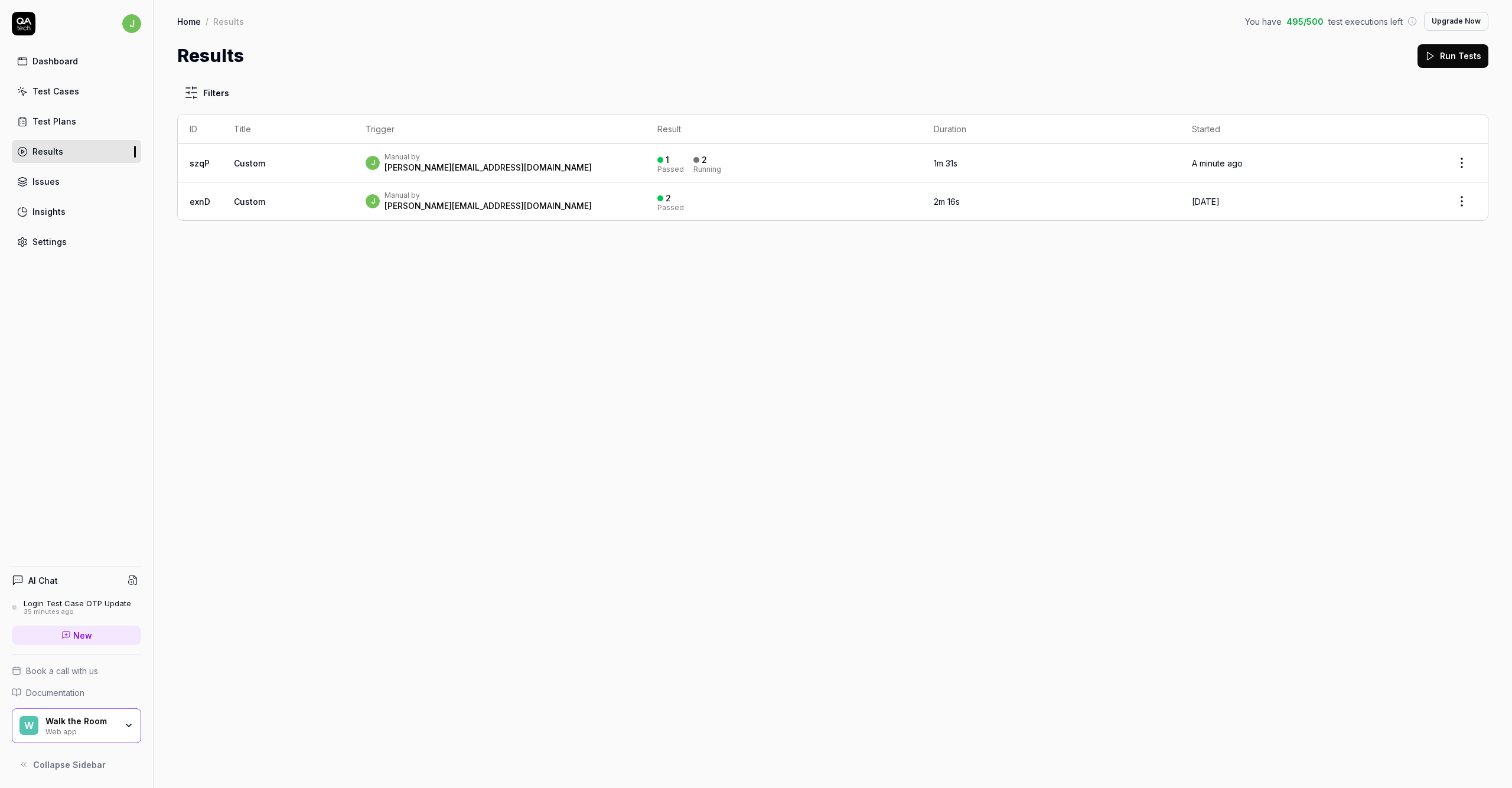
click at [716, 435] on div "Filters ID Title Trigger Result Duration Started szqP Custom j Manual by johan.…" at bounding box center [833, 428] width 1358 height 719
click at [198, 162] on link "szqP" at bounding box center [199, 163] width 20 height 10
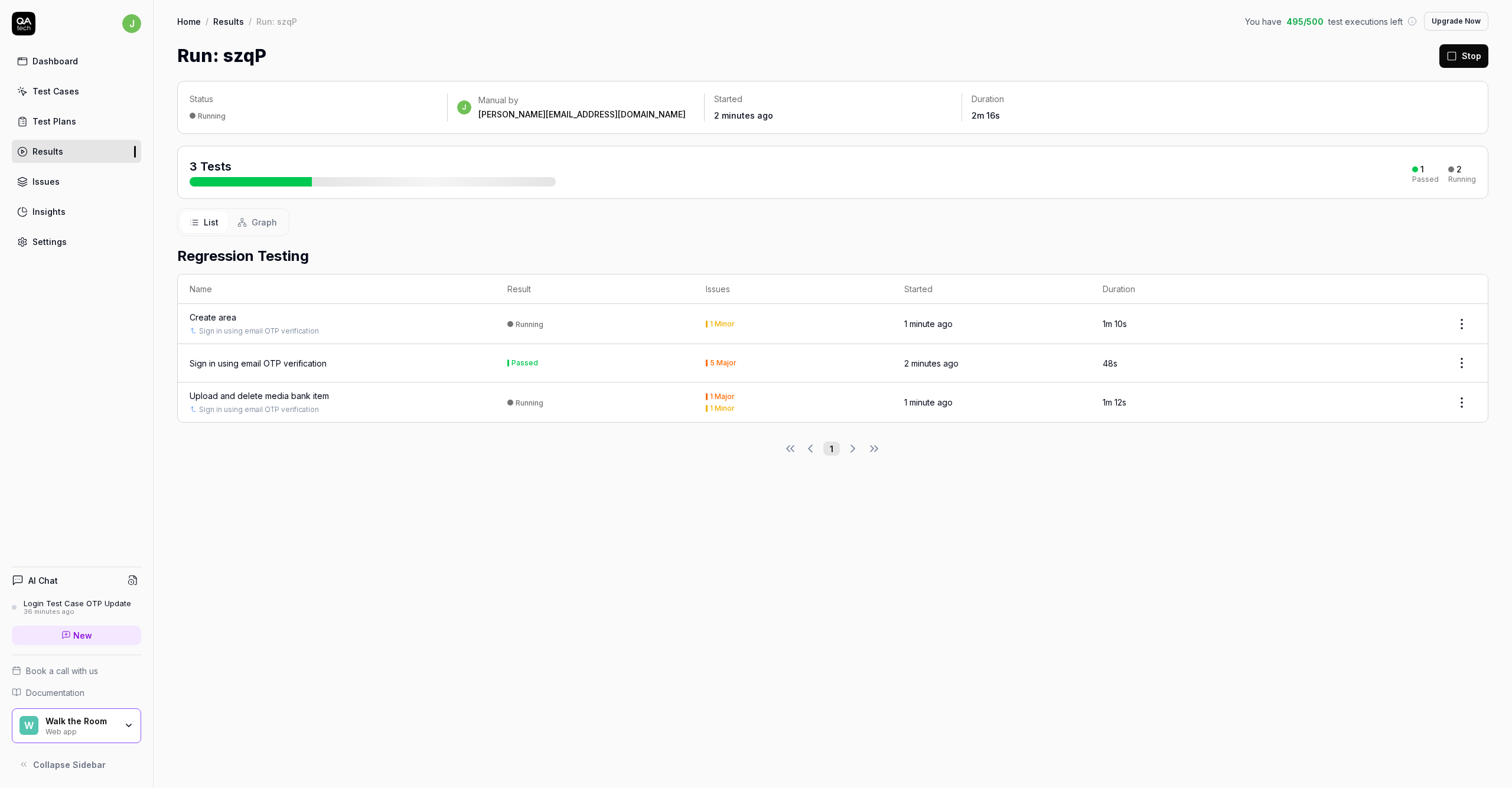
click at [747, 529] on div "Status Running j Manual by johan.dahl@walktheroom.com Started 2 minutes ago Dur…" at bounding box center [833, 428] width 1358 height 719
click at [243, 398] on div "Upload and delete media bank item" at bounding box center [259, 396] width 139 height 13
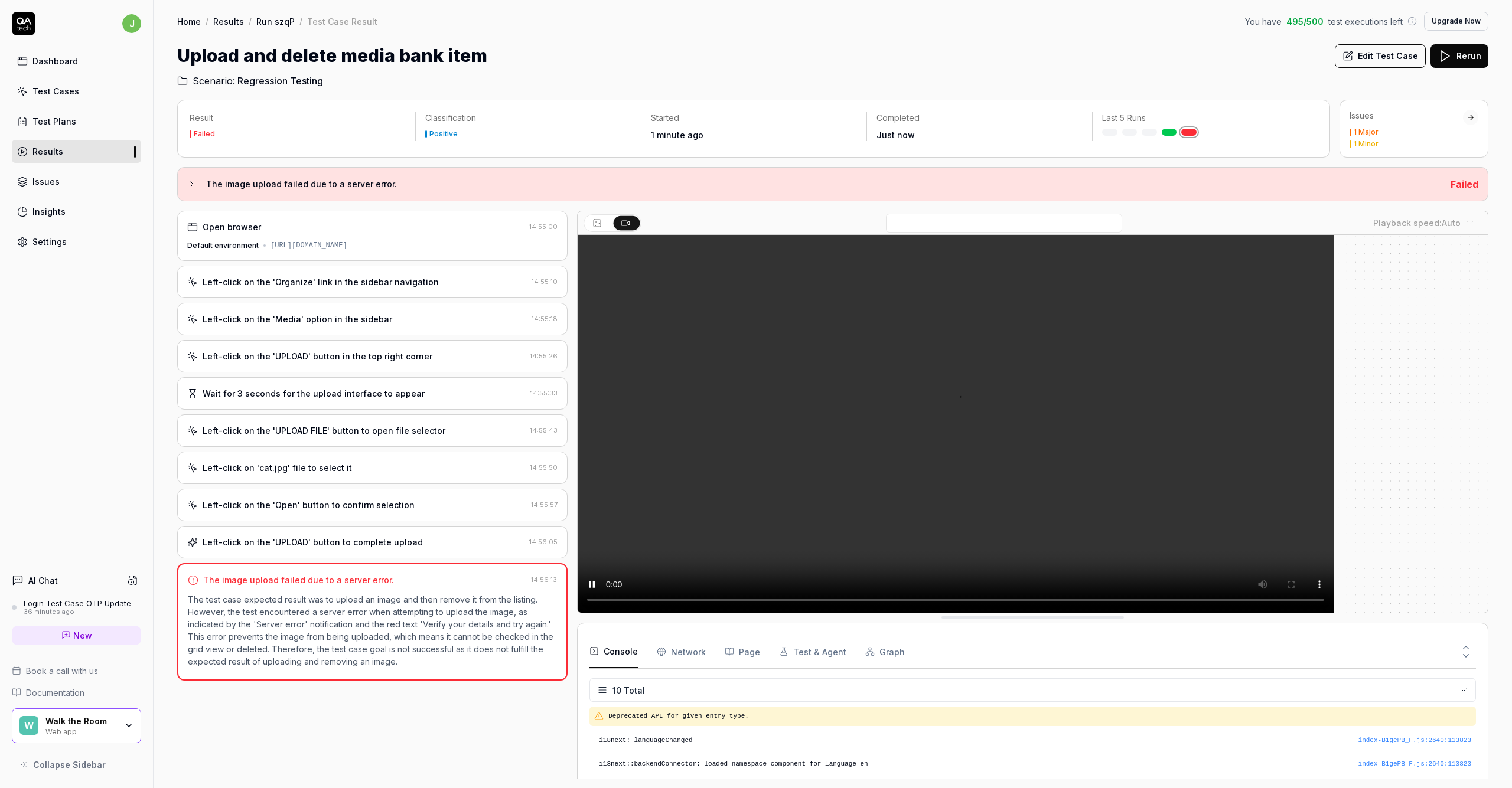
scroll to position [150, 0]
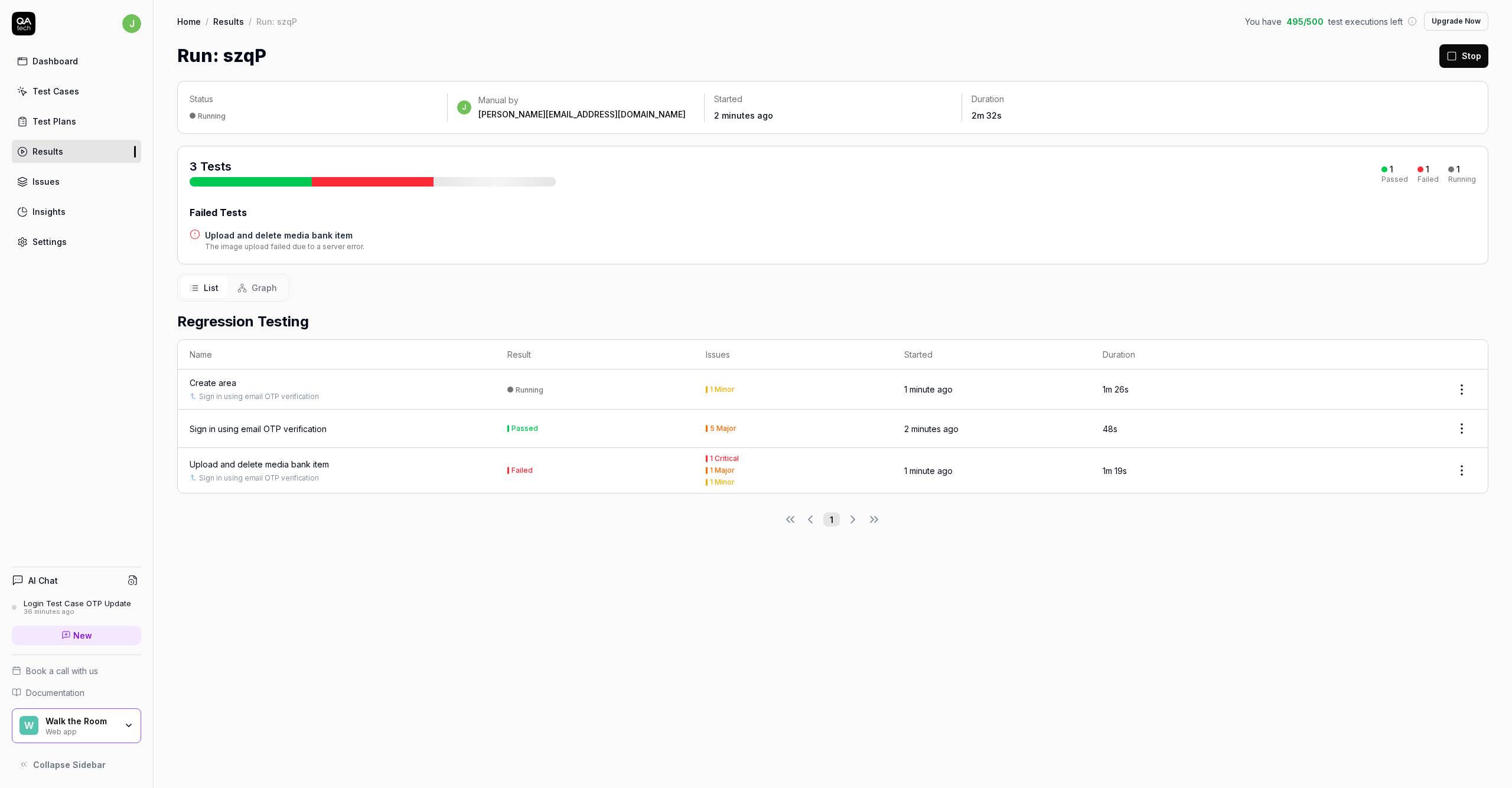
click at [229, 378] on div "Create area" at bounding box center [213, 383] width 46 height 13
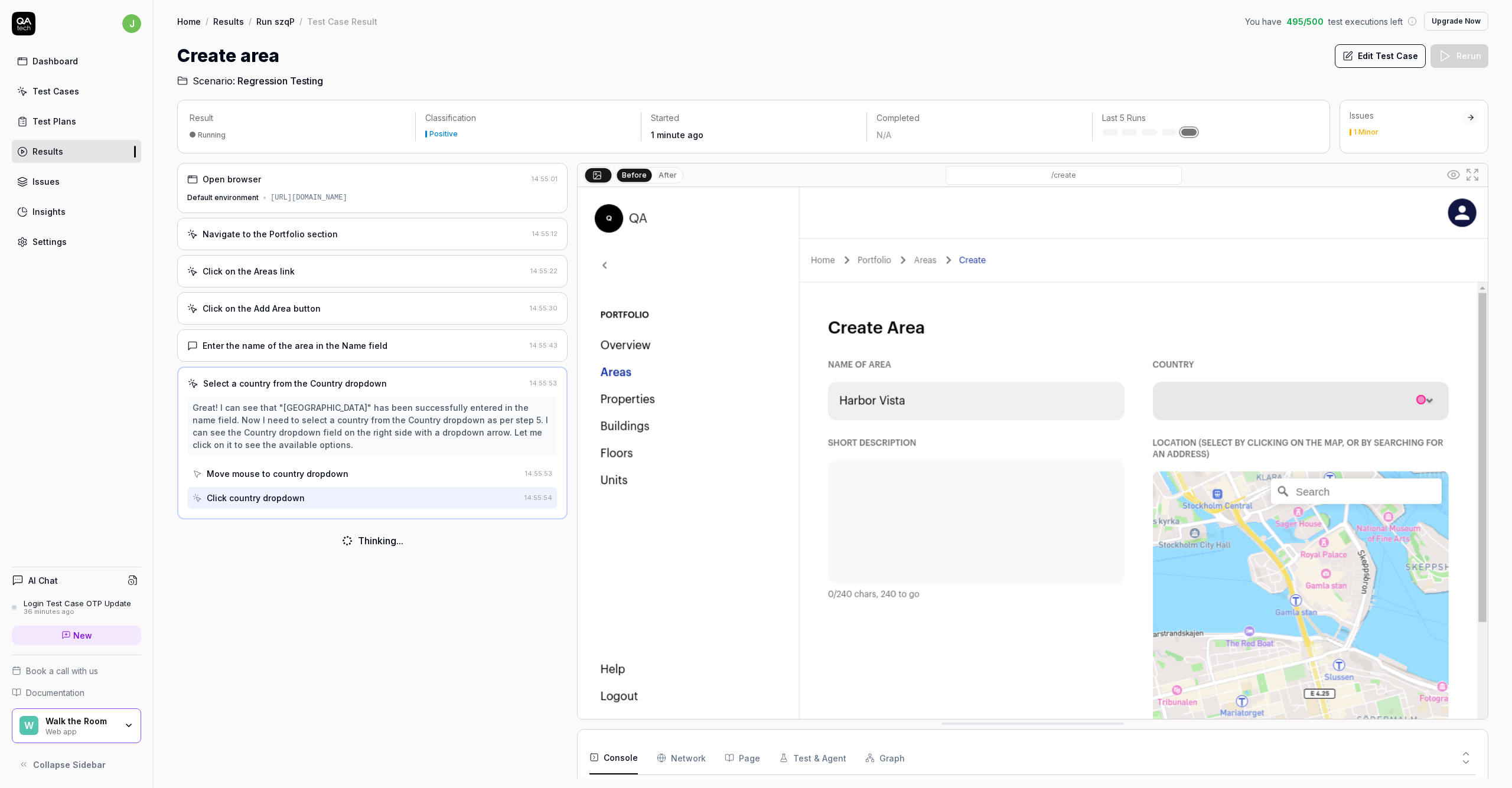
scroll to position [286, 0]
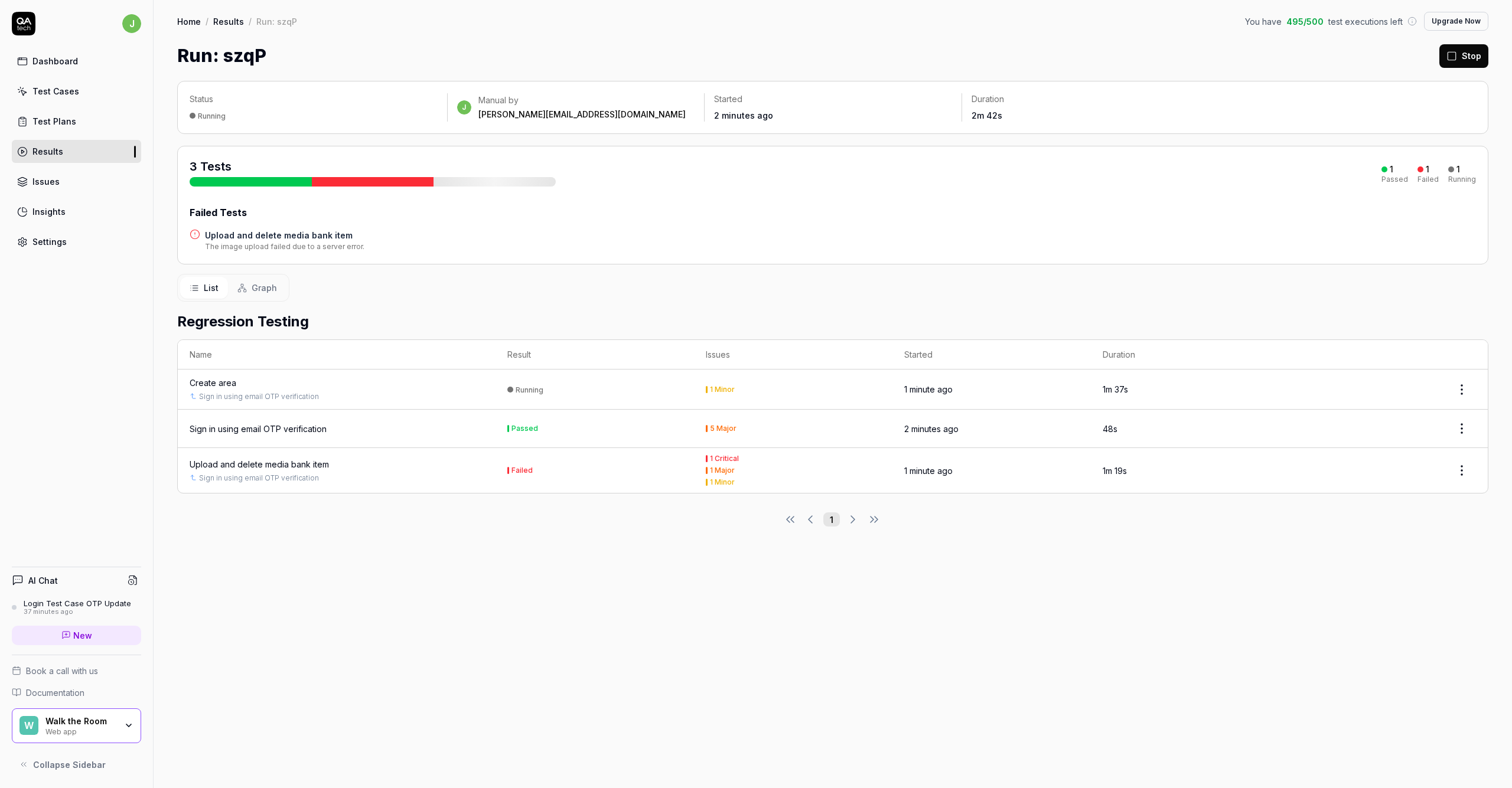
click at [51, 150] on div "Results" at bounding box center [48, 152] width 30 height 13
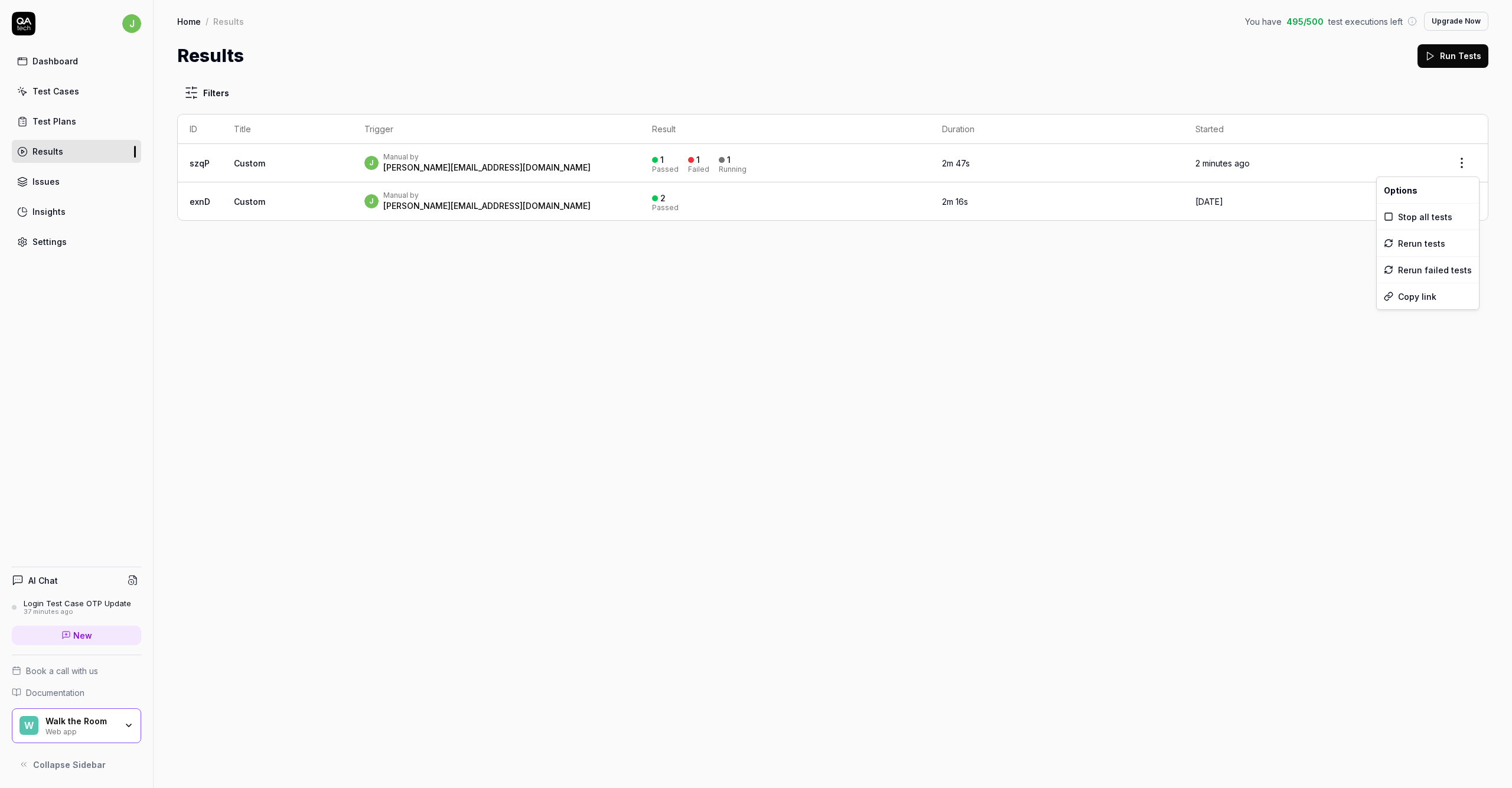
click at [914, 162] on html "j Dashboard Test Cases Test Plans Results Issues Insights Settings AI Chat Logi…" at bounding box center [756, 394] width 1512 height 788
click at [545, 342] on html "j Dashboard Test Cases Test Plans Results Issues Insights Settings AI Chat Logi…" at bounding box center [756, 394] width 1512 height 788
click at [211, 163] on td "szqP" at bounding box center [199, 163] width 44 height 38
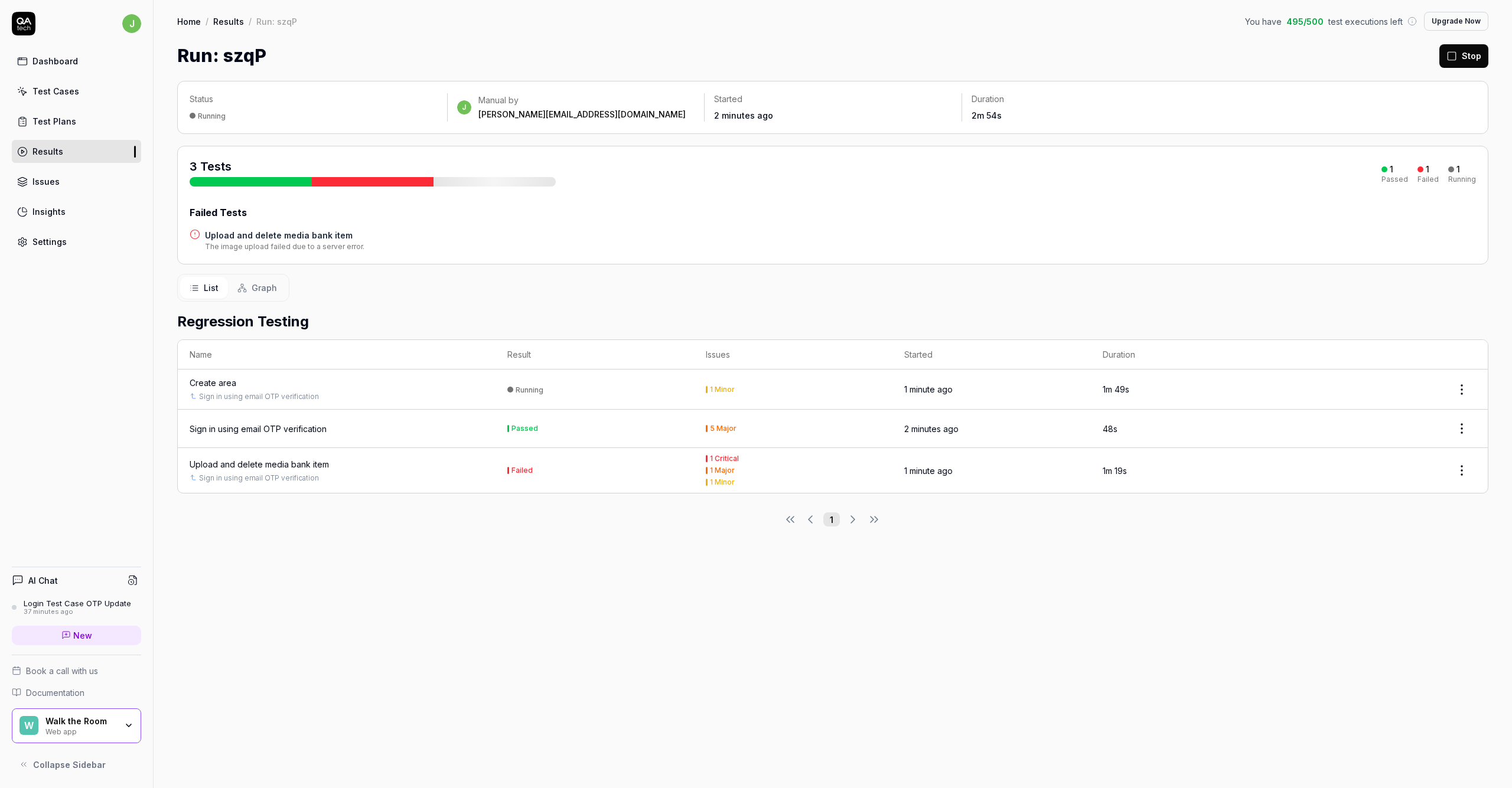
click at [228, 291] on button "Graph" at bounding box center [257, 287] width 58 height 22
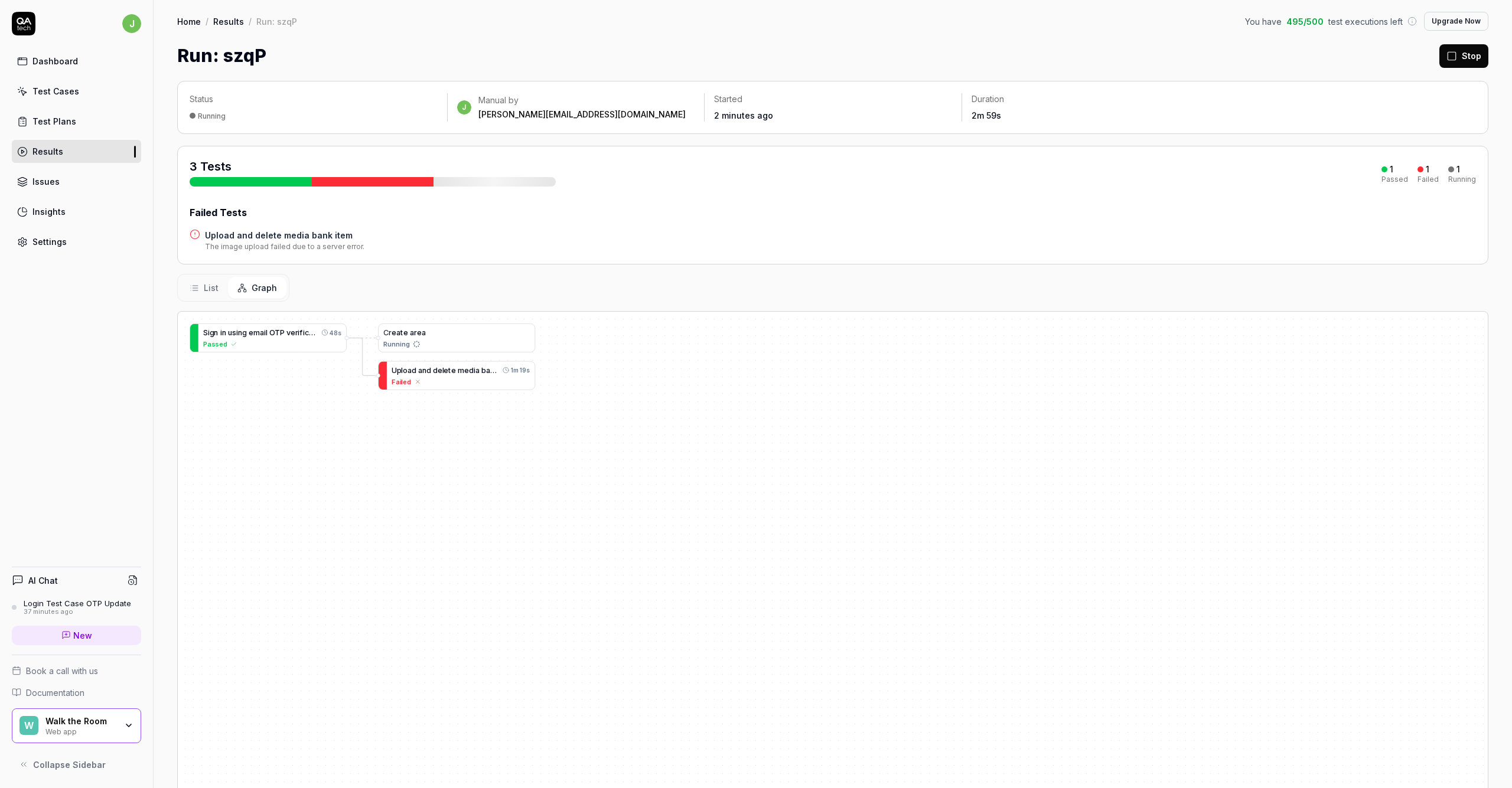
click at [206, 286] on span "List" at bounding box center [211, 288] width 14 height 13
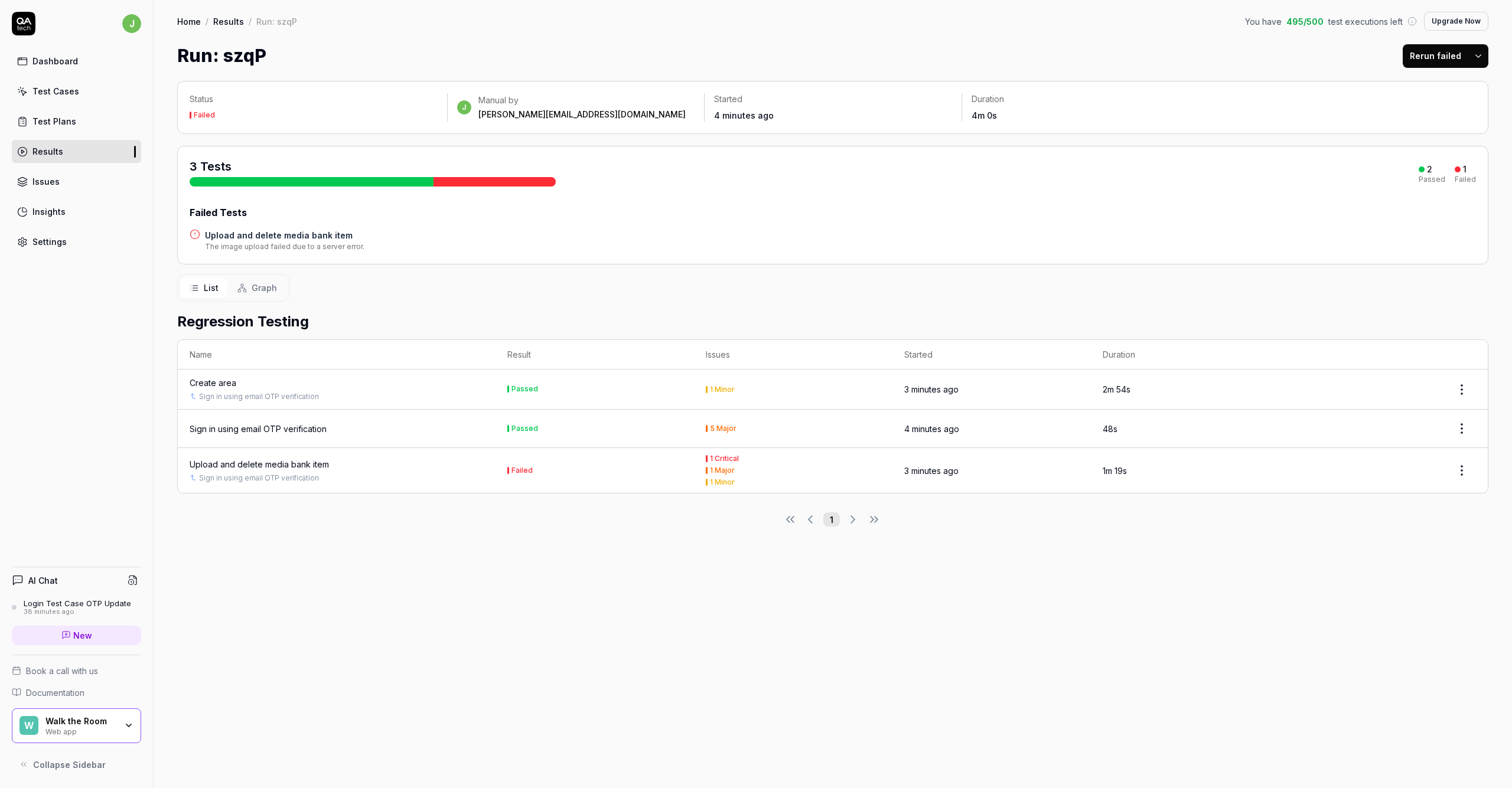
click at [914, 56] on html "j Dashboard Test Cases Test Plans Results Issues Insights Settings AI Chat Logi…" at bounding box center [756, 394] width 1512 height 788
click at [914, 218] on html "j Dashboard Test Cases Test Plans Results Issues Insights Settings AI Chat Logi…" at bounding box center [756, 394] width 1512 height 788
click at [69, 151] on link "Results" at bounding box center [77, 151] width 130 height 23
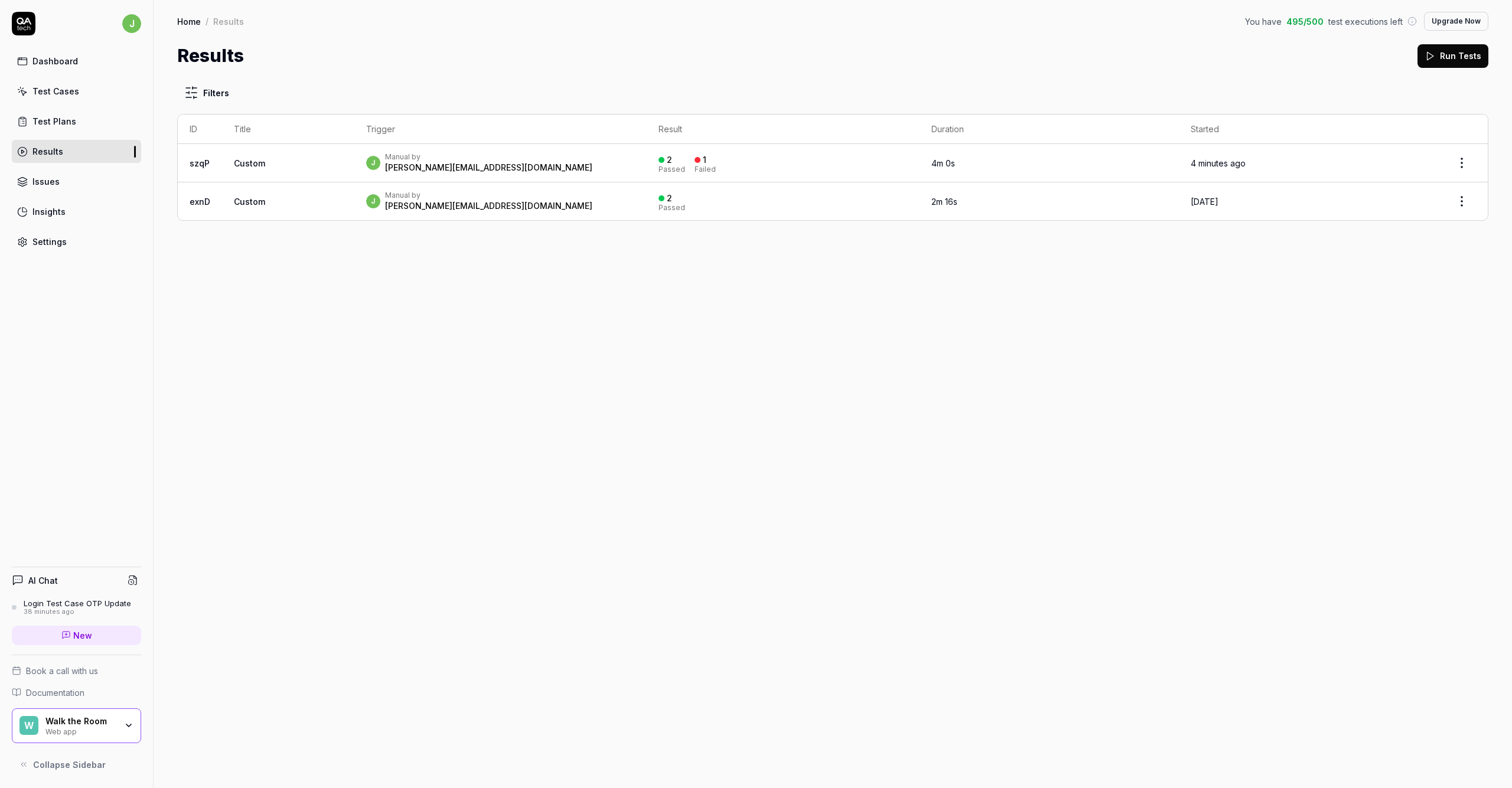
click at [282, 159] on td "Custom" at bounding box center [288, 163] width 132 height 38
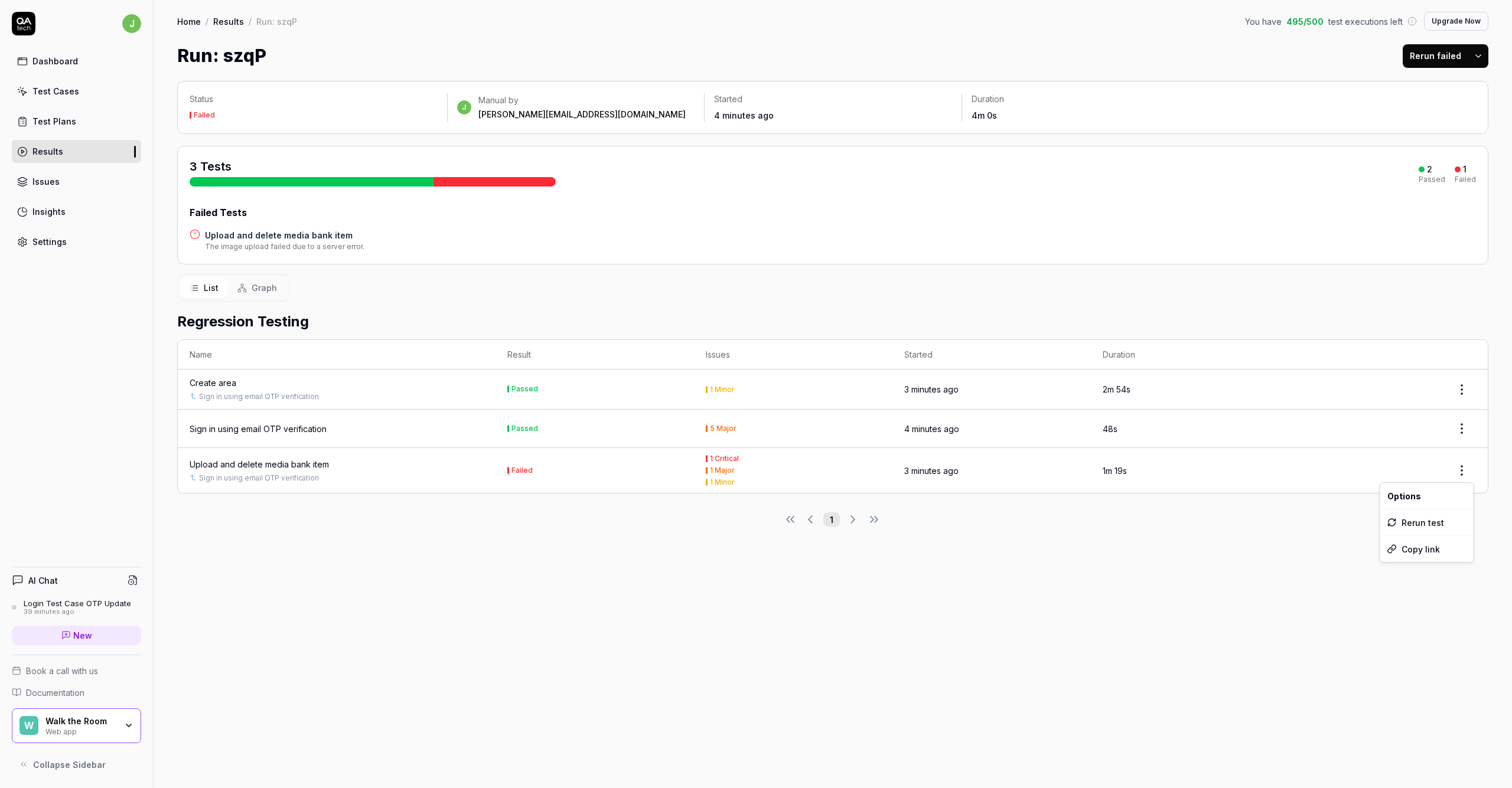
click at [914, 473] on html "j Dashboard Test Cases Test Plans Results Issues Insights Settings AI Chat Logi…" at bounding box center [756, 394] width 1512 height 788
drag, startPoint x: 562, startPoint y: 506, endPoint x: 524, endPoint y: 480, distance: 46.0
click at [561, 506] on html "j Dashboard Test Cases Test Plans Results Issues Insights Settings AI Chat Logi…" at bounding box center [756, 394] width 1512 height 788
click at [529, 471] on div "Failed" at bounding box center [522, 470] width 22 height 7
click at [286, 473] on link "Sign in using email OTP verification" at bounding box center [259, 478] width 120 height 10
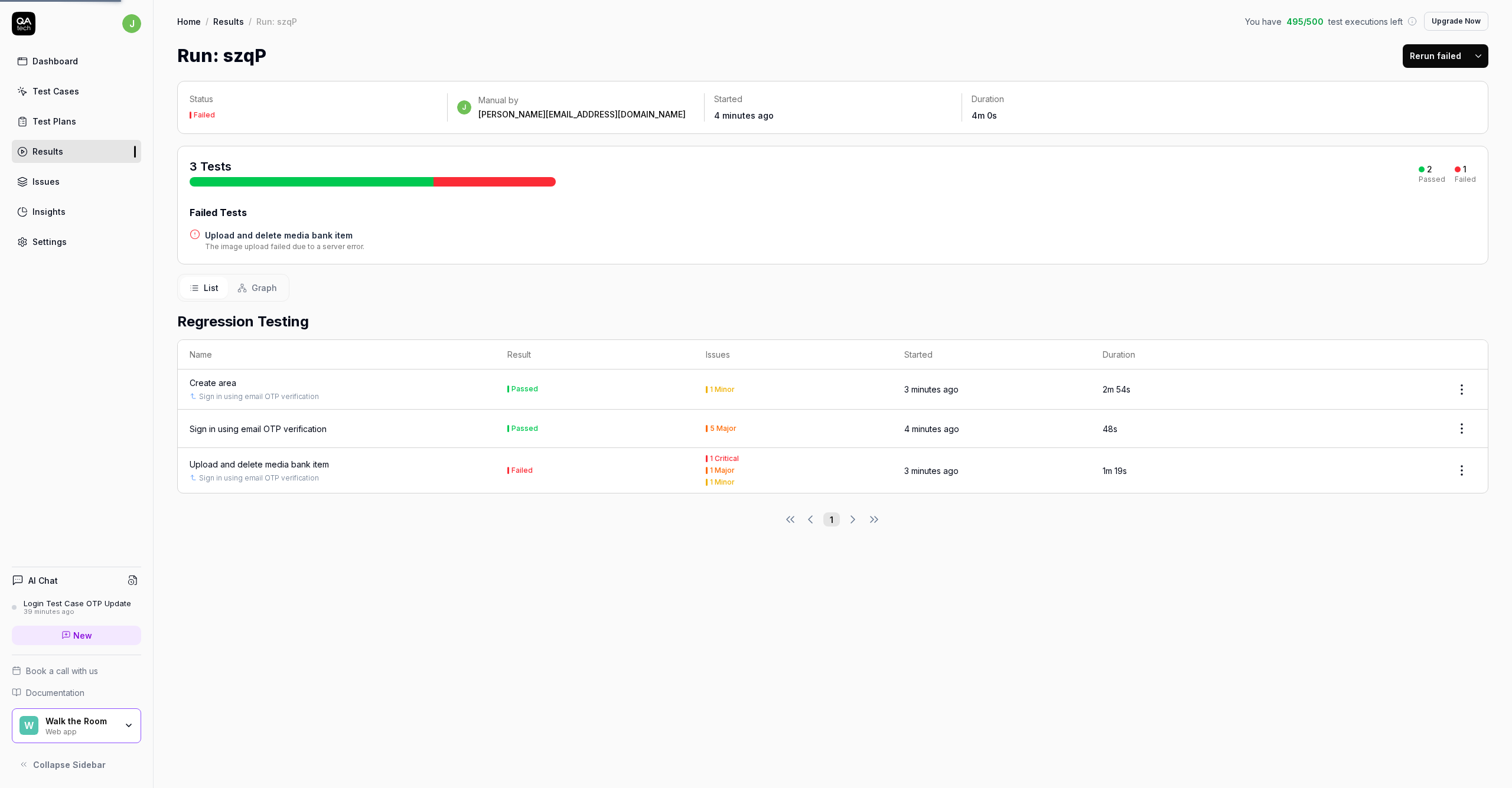
click at [295, 461] on div "Upload and delete media bank item" at bounding box center [259, 465] width 139 height 13
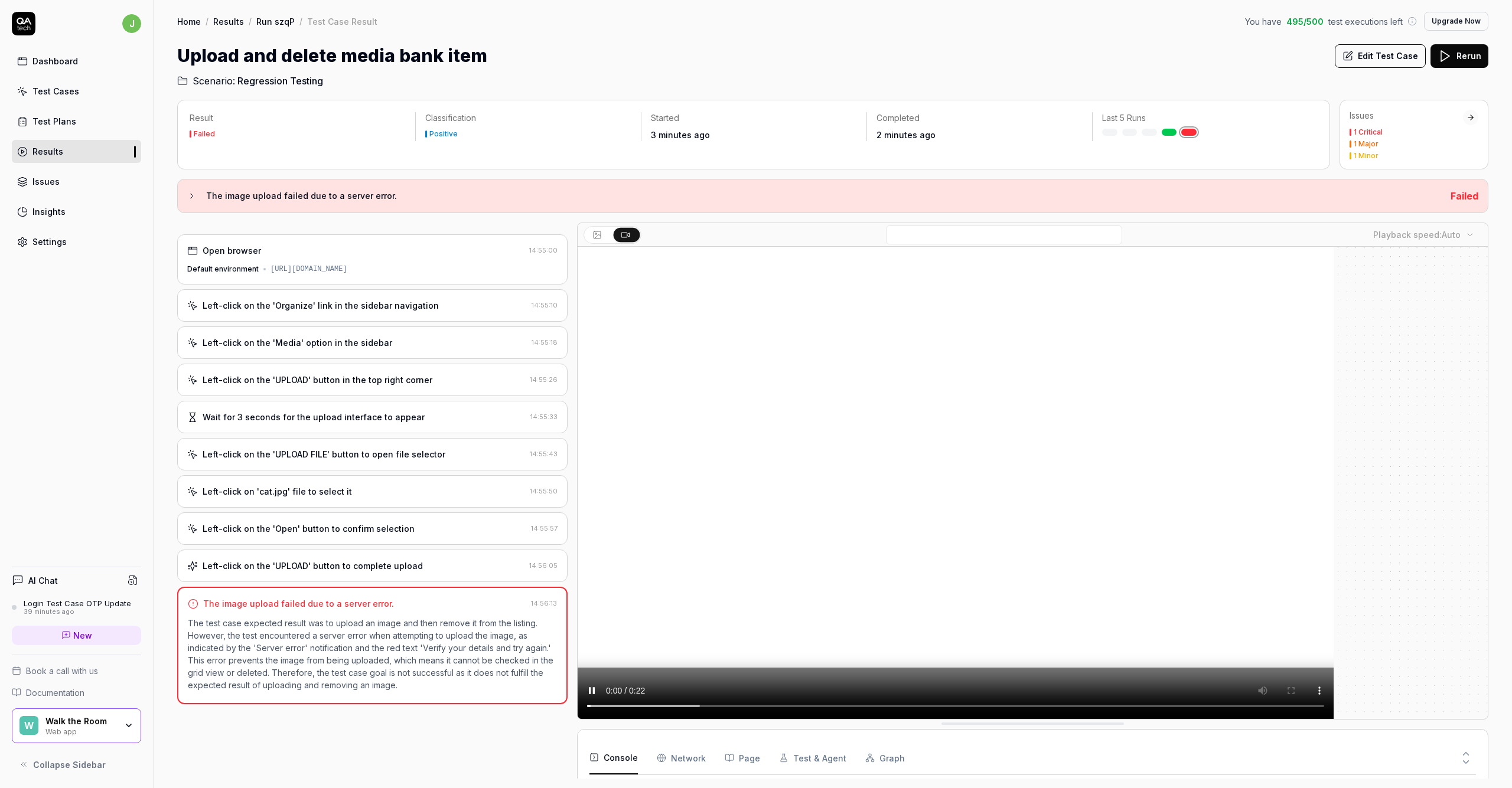
scroll to position [150, 0]
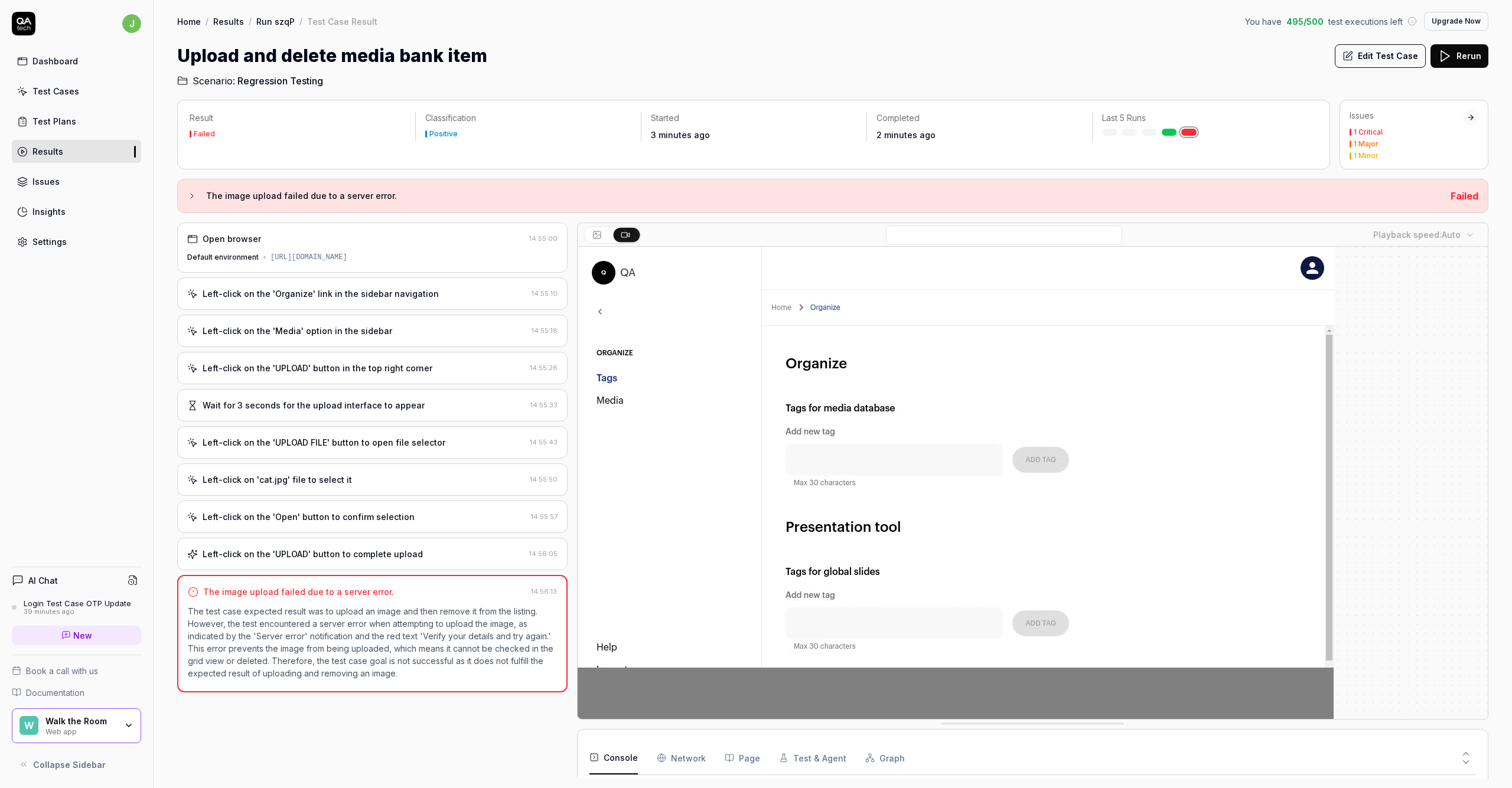
click at [68, 211] on link "Insights" at bounding box center [77, 211] width 130 height 23
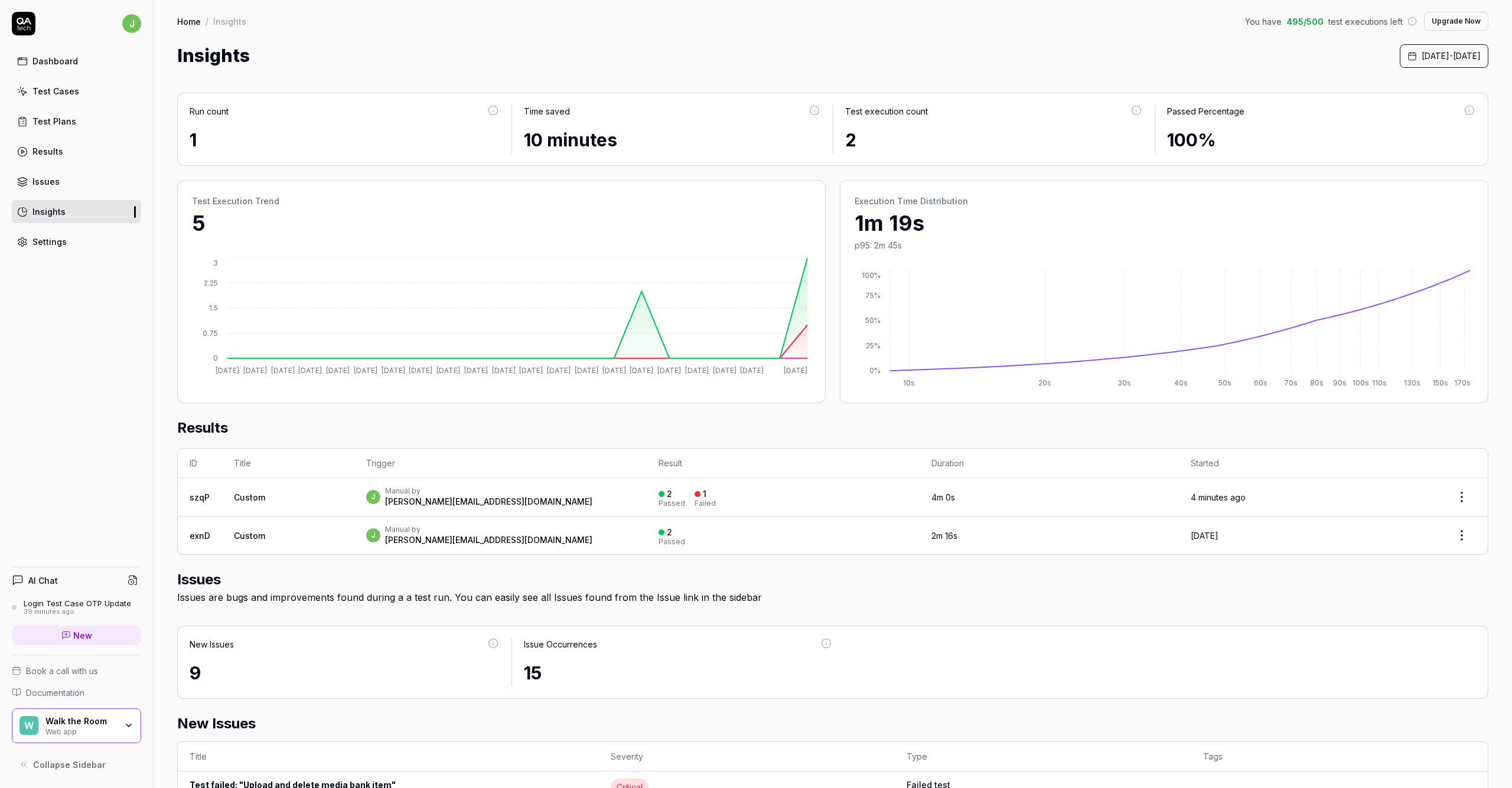
click at [116, 150] on link "Results" at bounding box center [77, 151] width 130 height 23
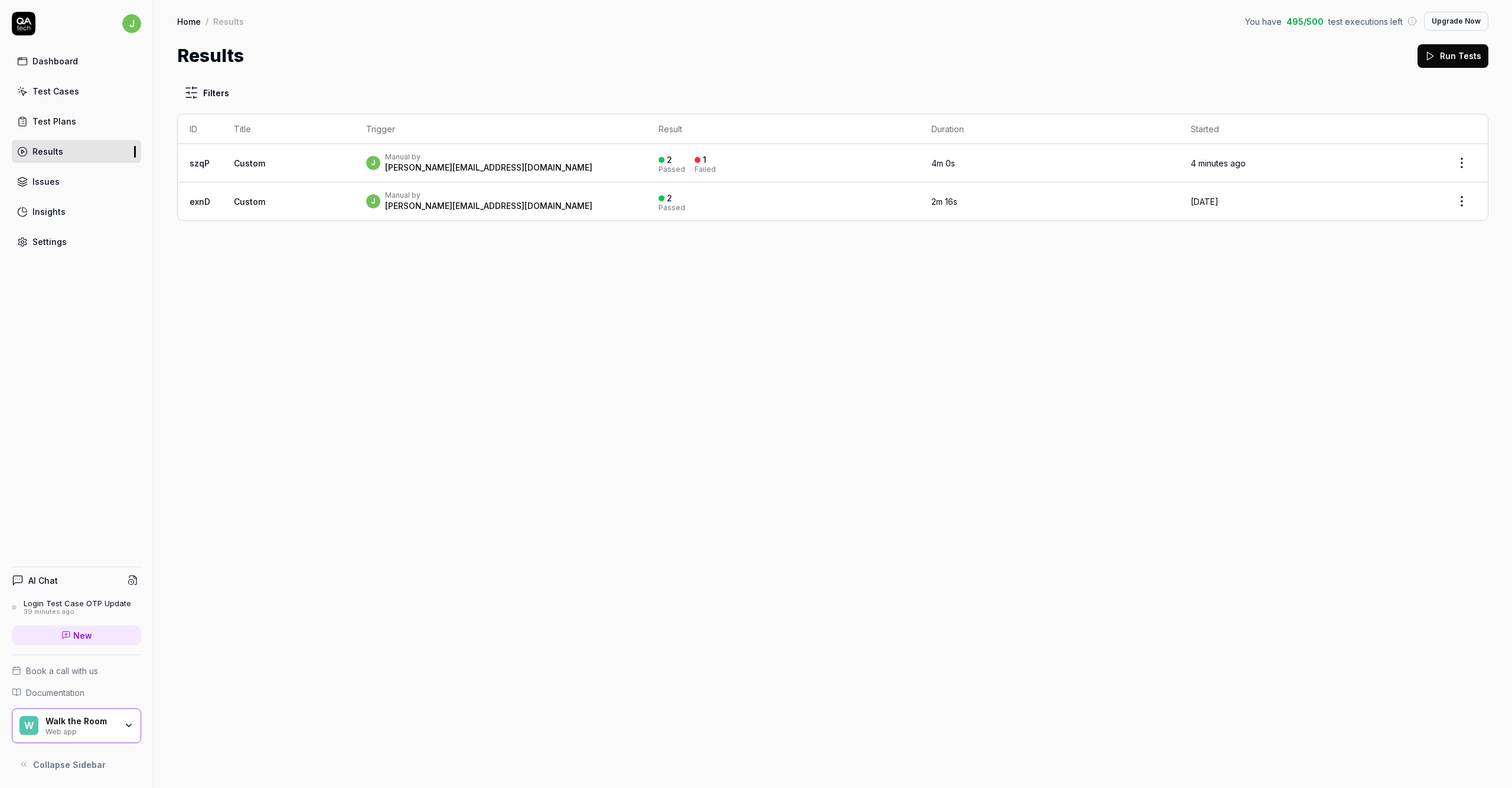
click at [333, 159] on td "Custom" at bounding box center [288, 163] width 132 height 38
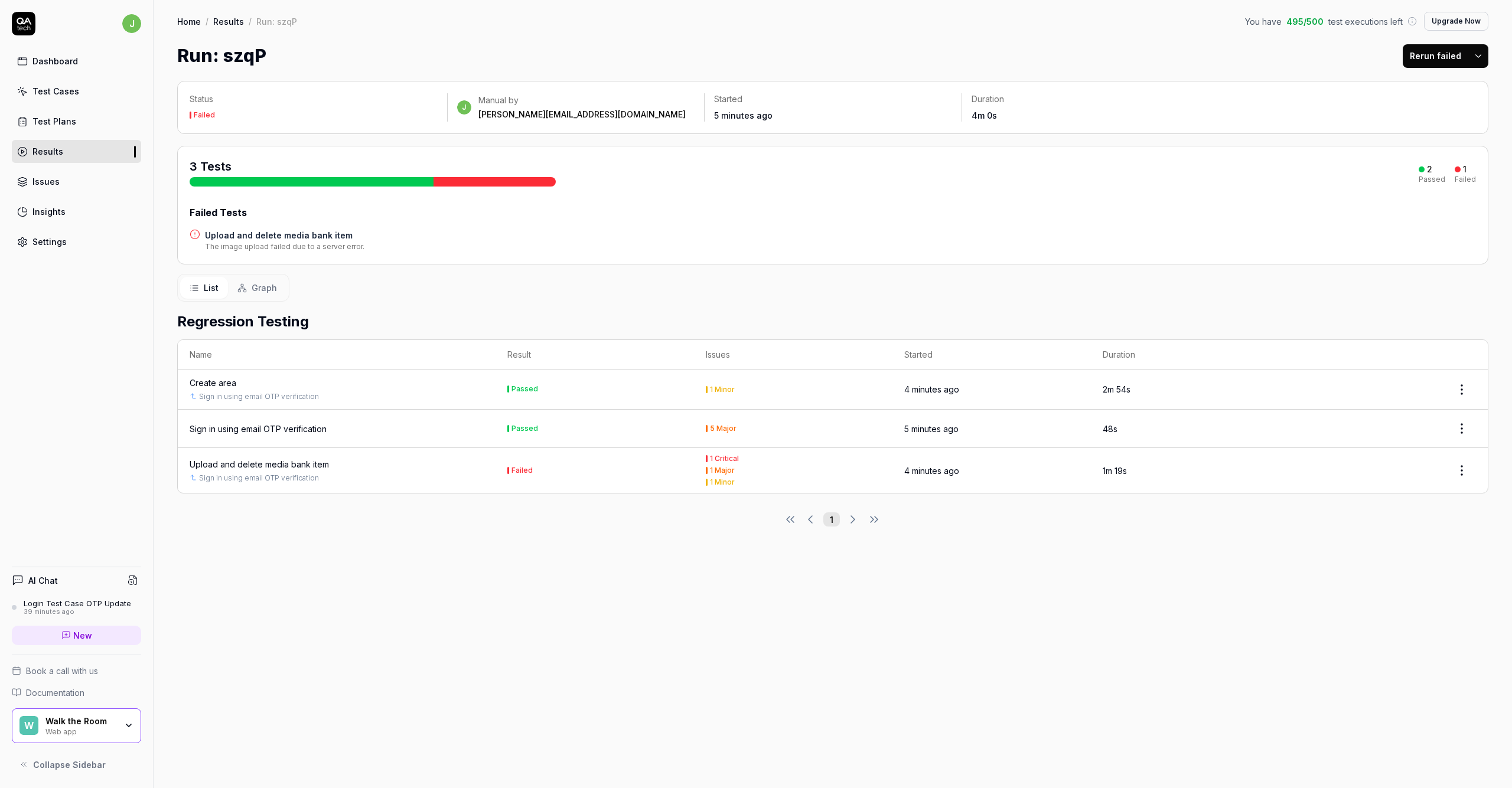
click at [281, 466] on div "Upload and delete media bank item" at bounding box center [259, 465] width 139 height 13
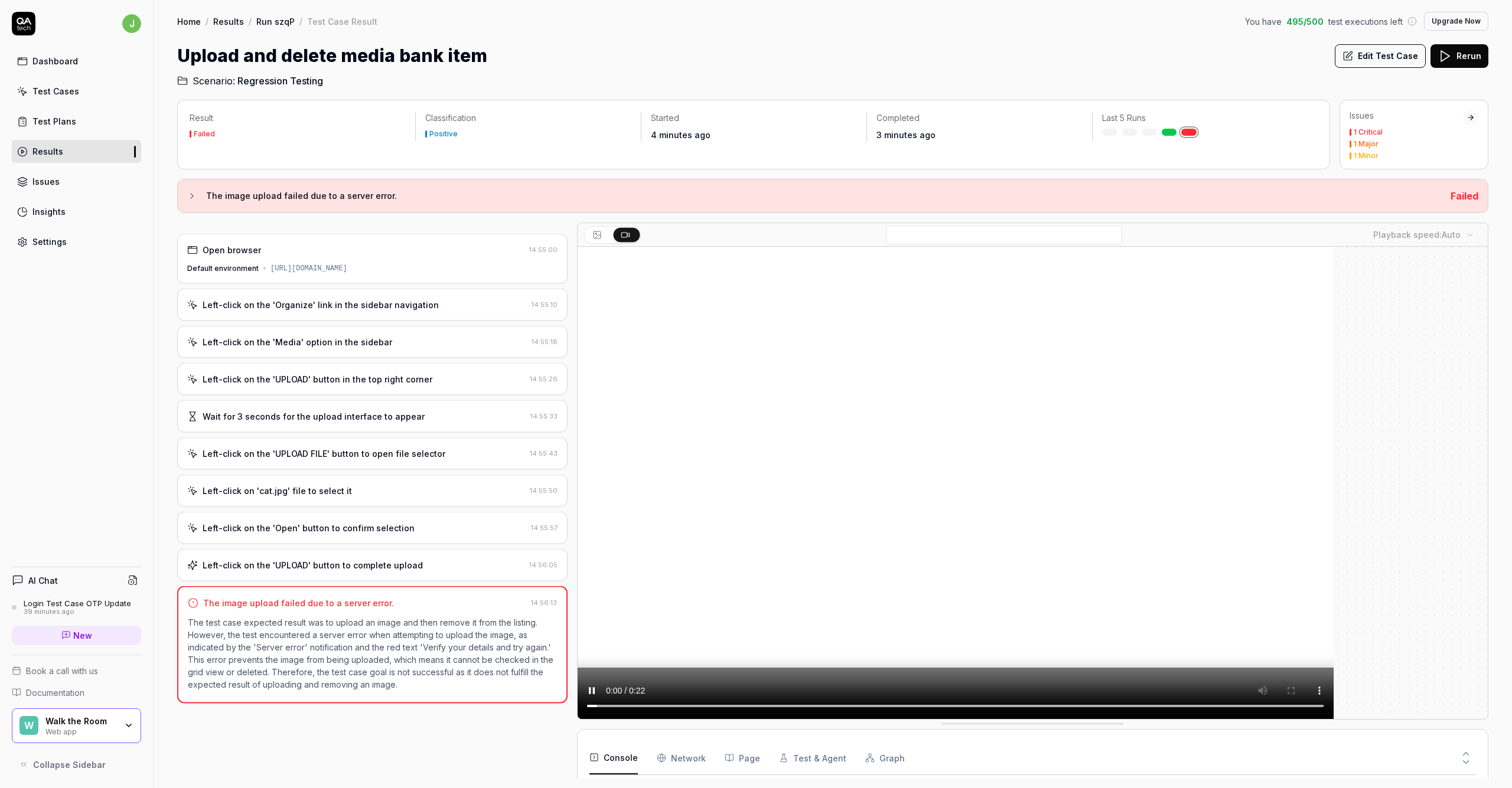
scroll to position [150, 0]
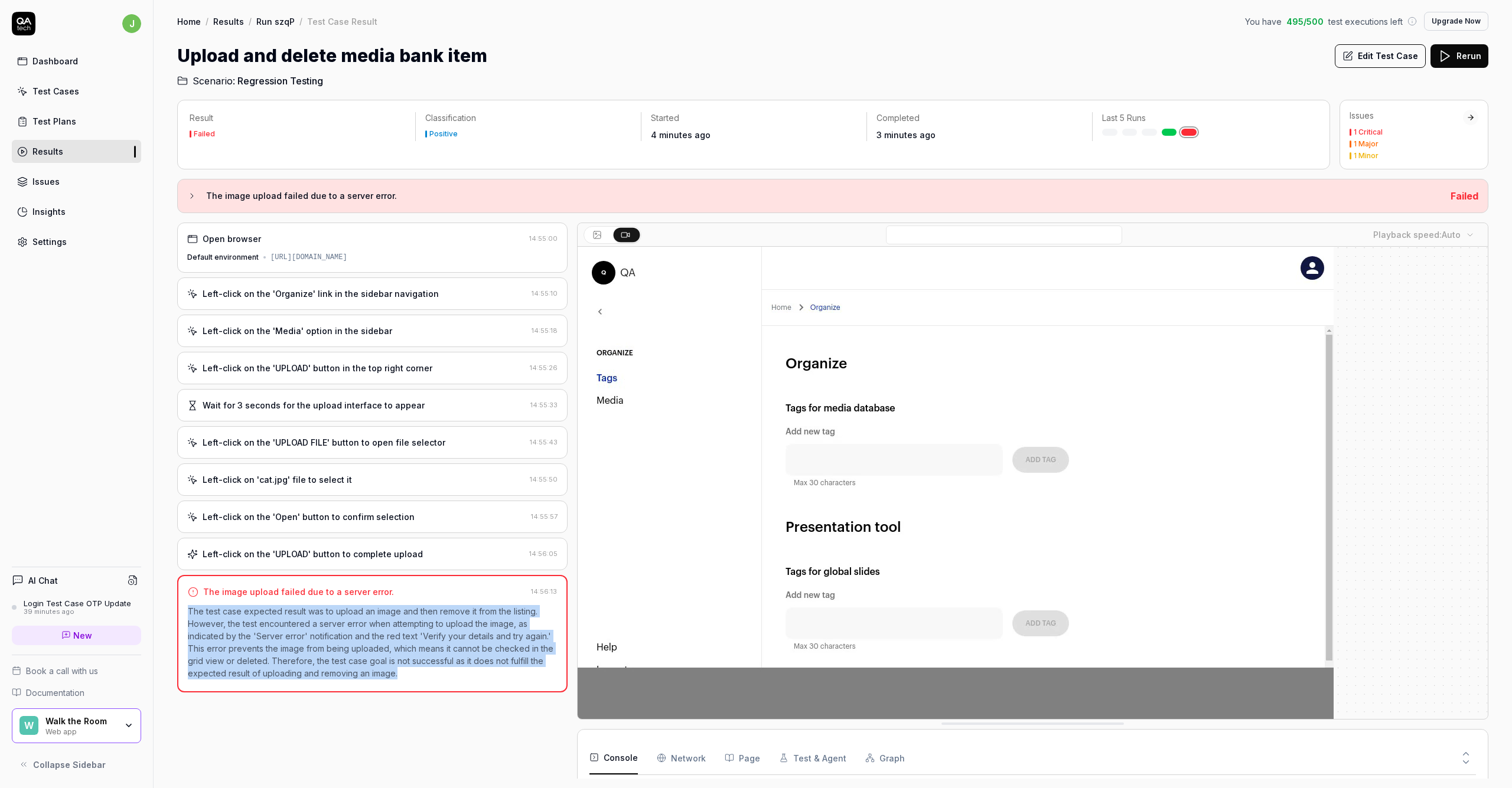
drag, startPoint x: 414, startPoint y: 689, endPoint x: 181, endPoint y: 617, distance: 243.9
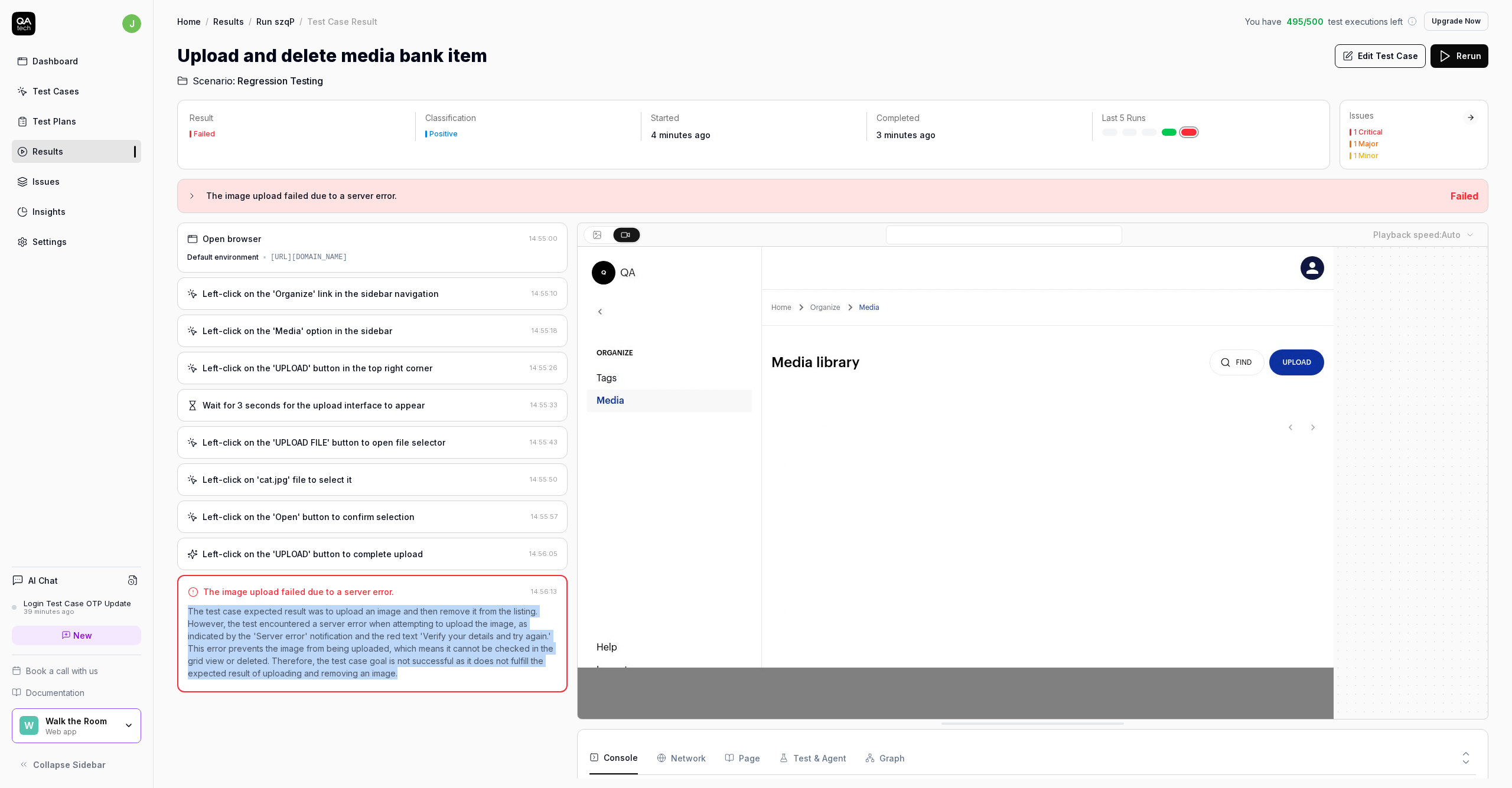
click at [181, 617] on div "The image upload failed due to a server error. 14:56:13 The test case expected …" at bounding box center [372, 634] width 390 height 118
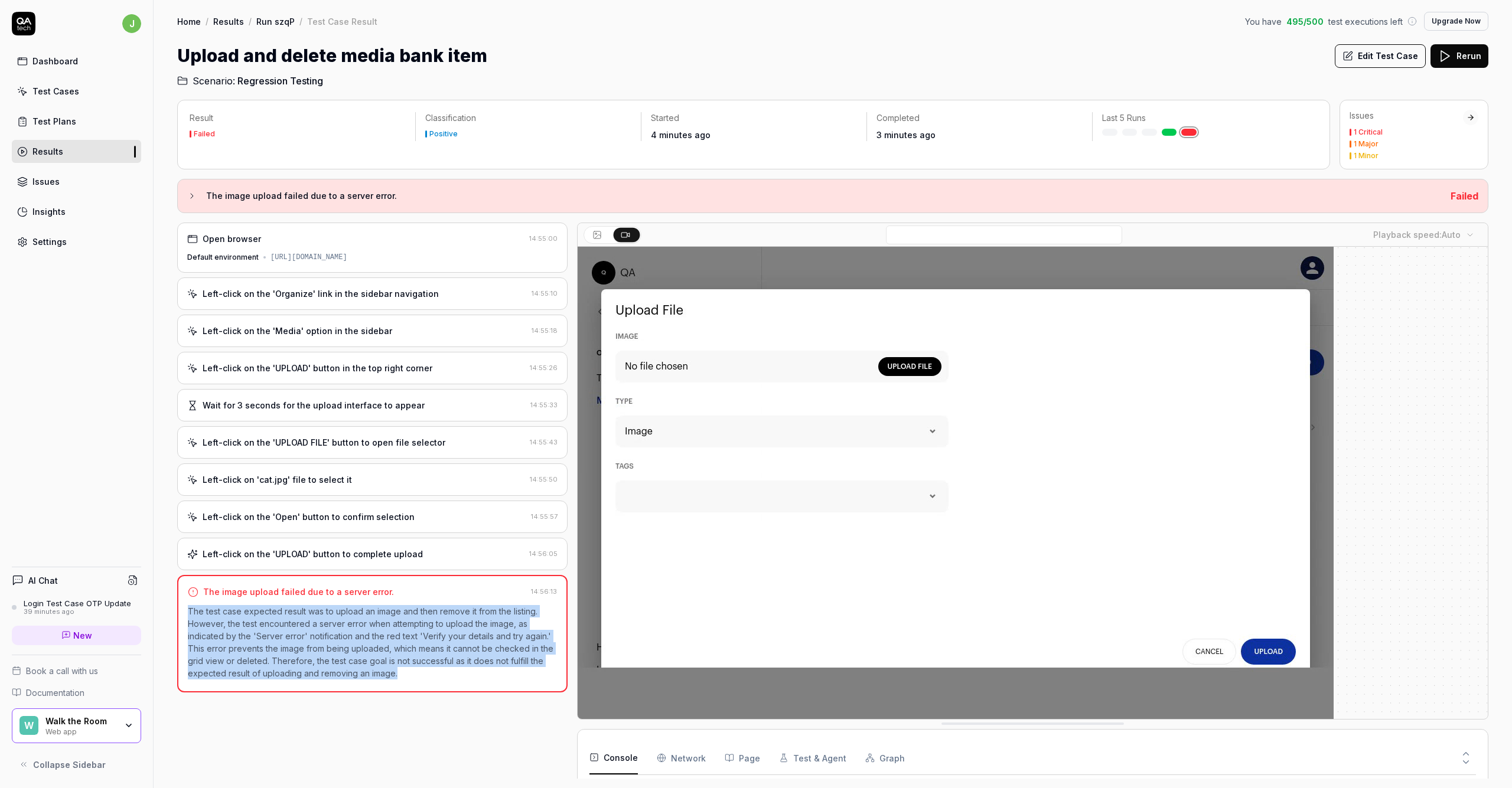
copy p "The test case expected result was to upload an image and then remove it from th…"
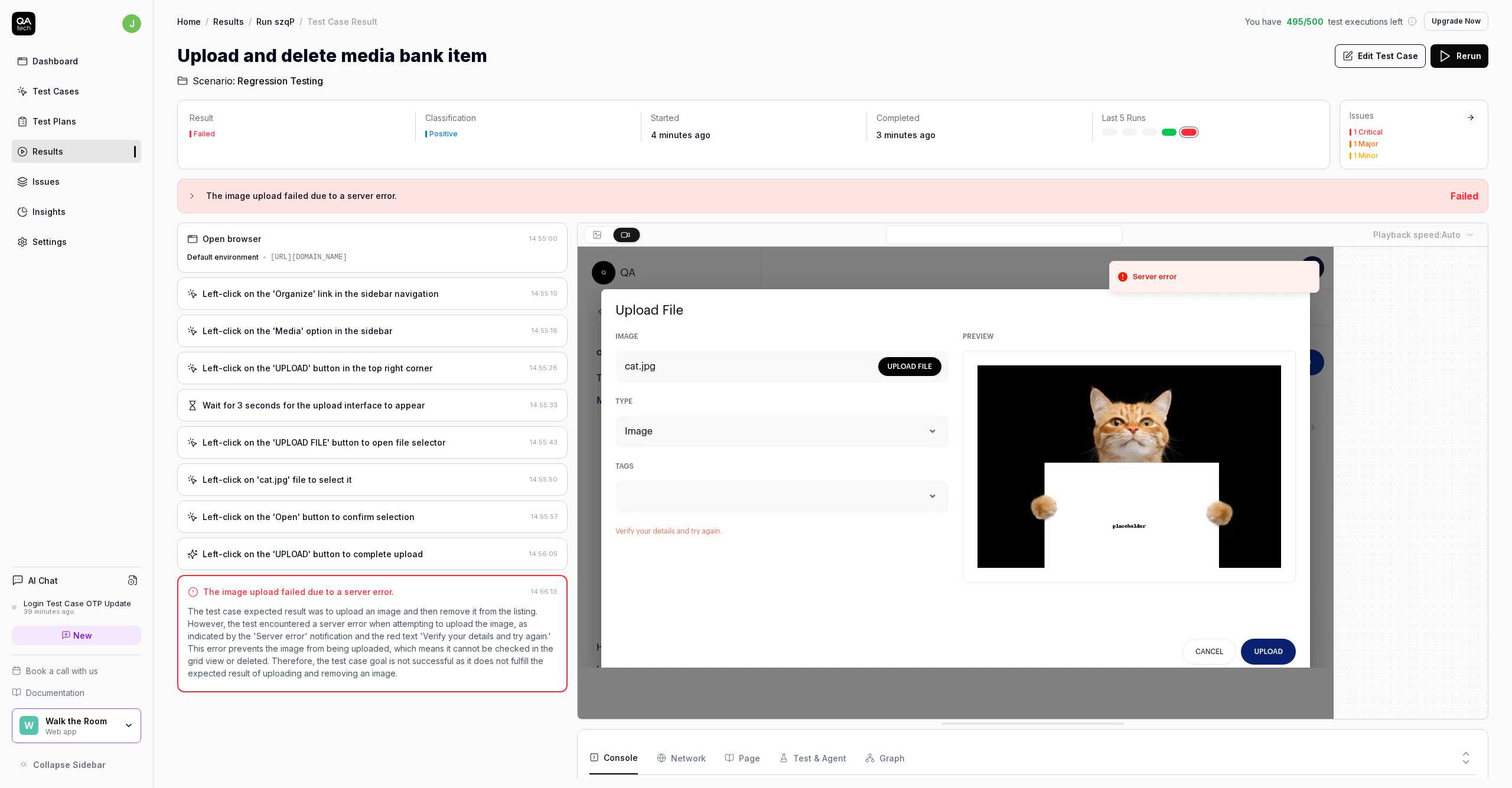
click at [678, 763] on Requests "Network" at bounding box center [681, 758] width 49 height 33
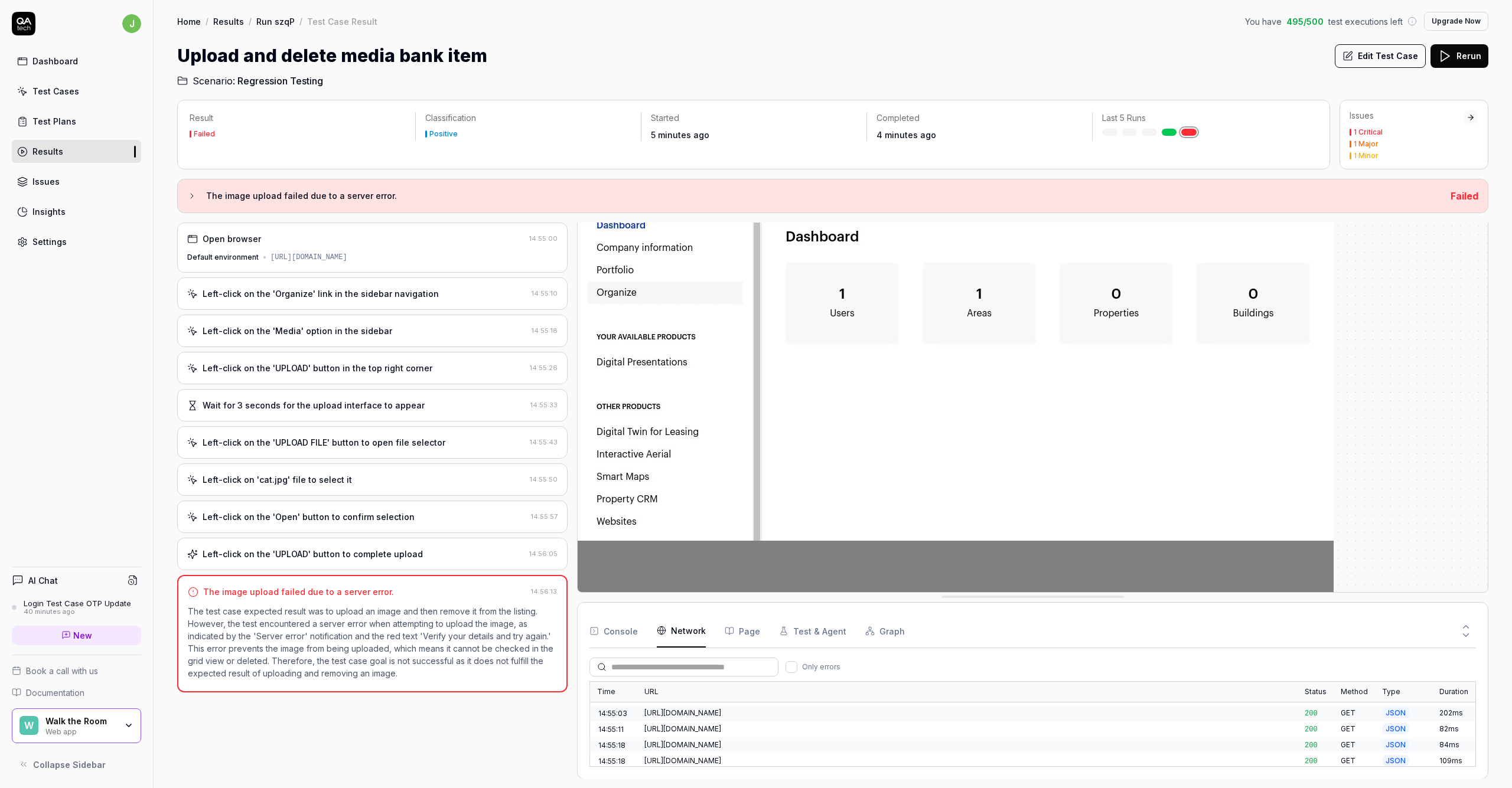
scroll to position [166, 0]
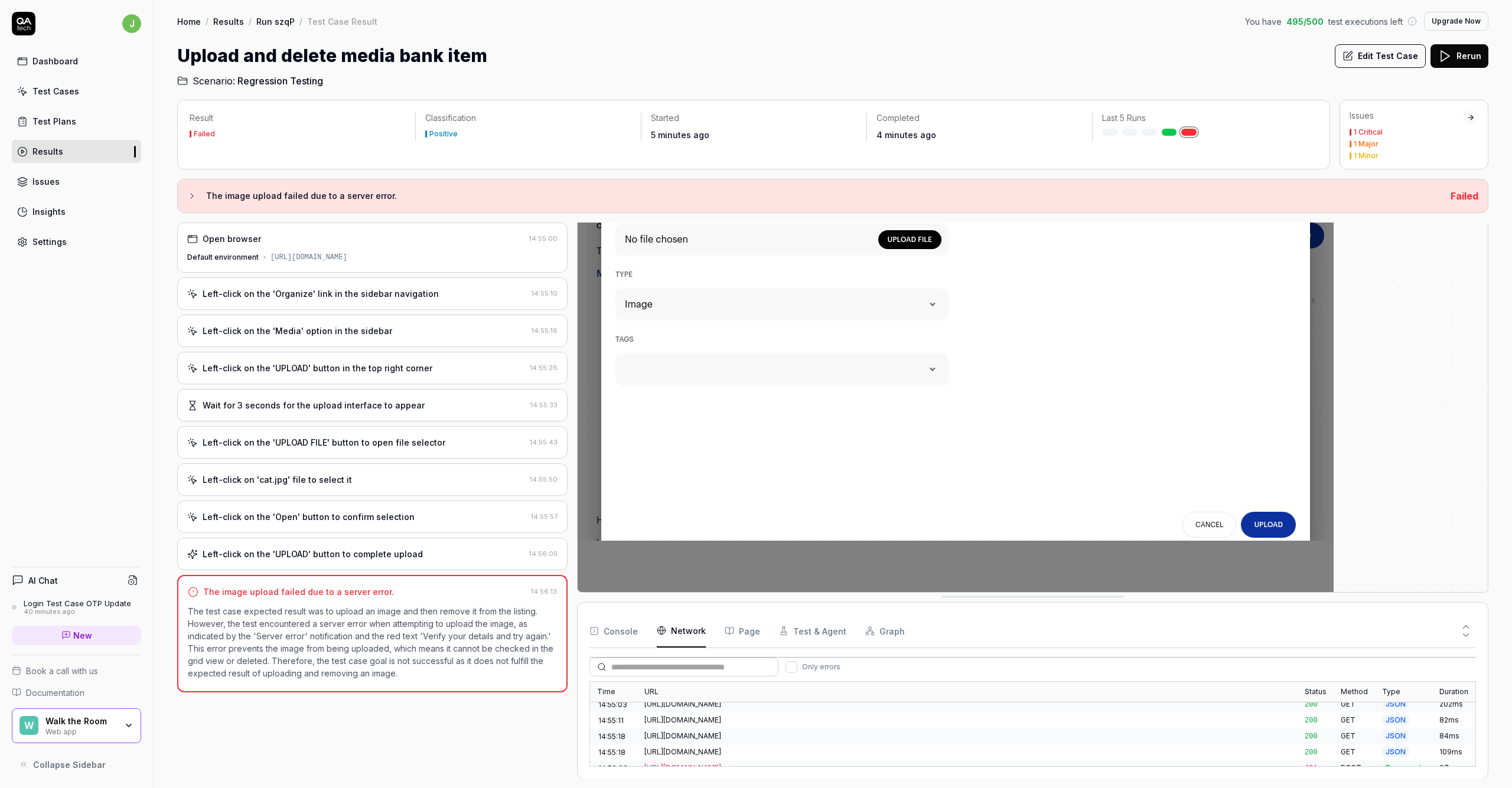
click at [914, 763] on div "https://api.stage.walktheroom.com/business/0199702b-c64c-72b8-a570-a2977b678a66…" at bounding box center [967, 768] width 646 height 10
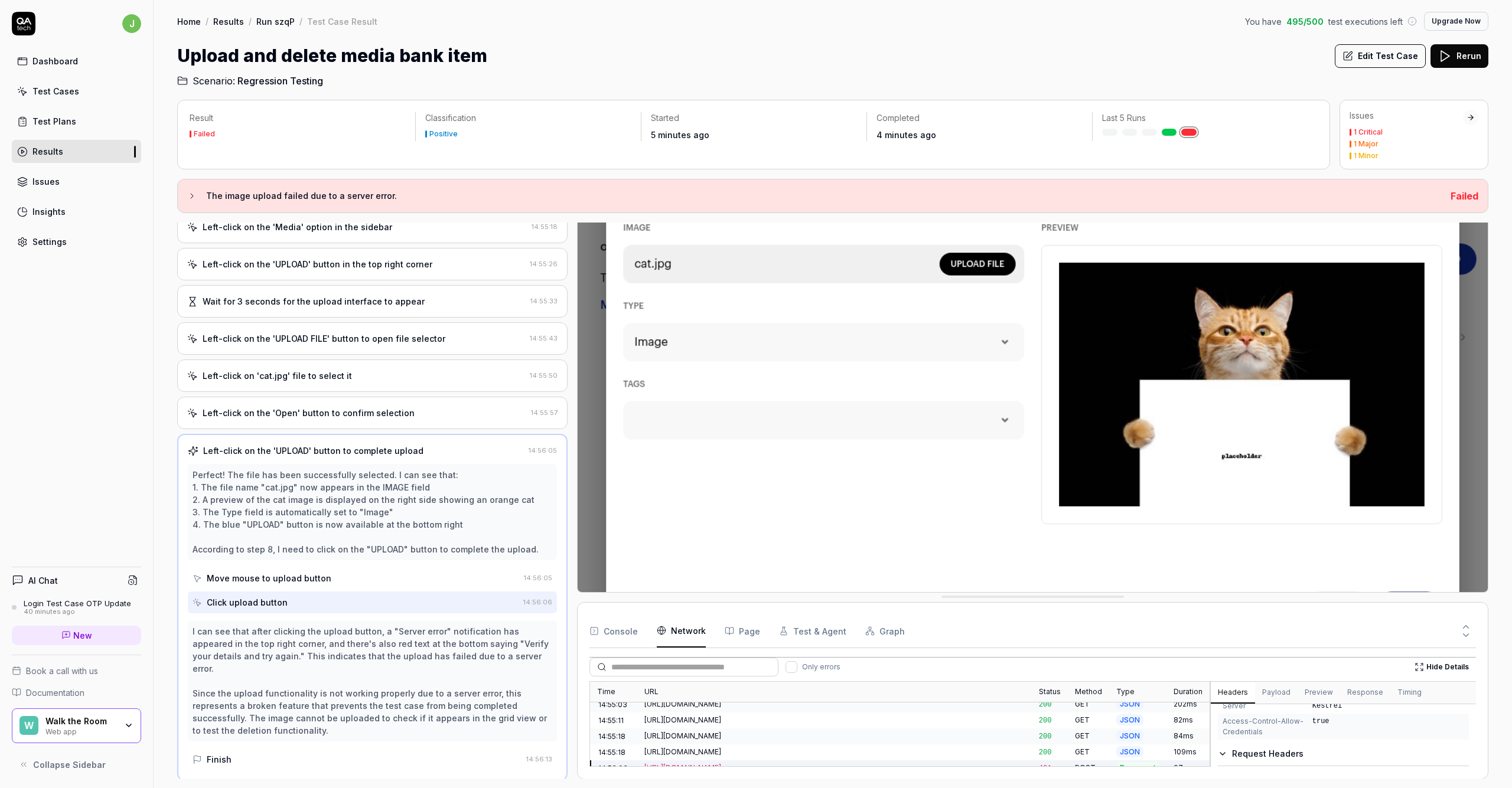
scroll to position [354, 0]
click at [914, 694] on button "Preview" at bounding box center [1318, 693] width 42 height 22
click at [914, 694] on button "Response" at bounding box center [1365, 693] width 50 height 22
click at [914, 694] on button "Preview" at bounding box center [1318, 693] width 42 height 22
click at [914, 695] on button "Payload" at bounding box center [1276, 693] width 42 height 22
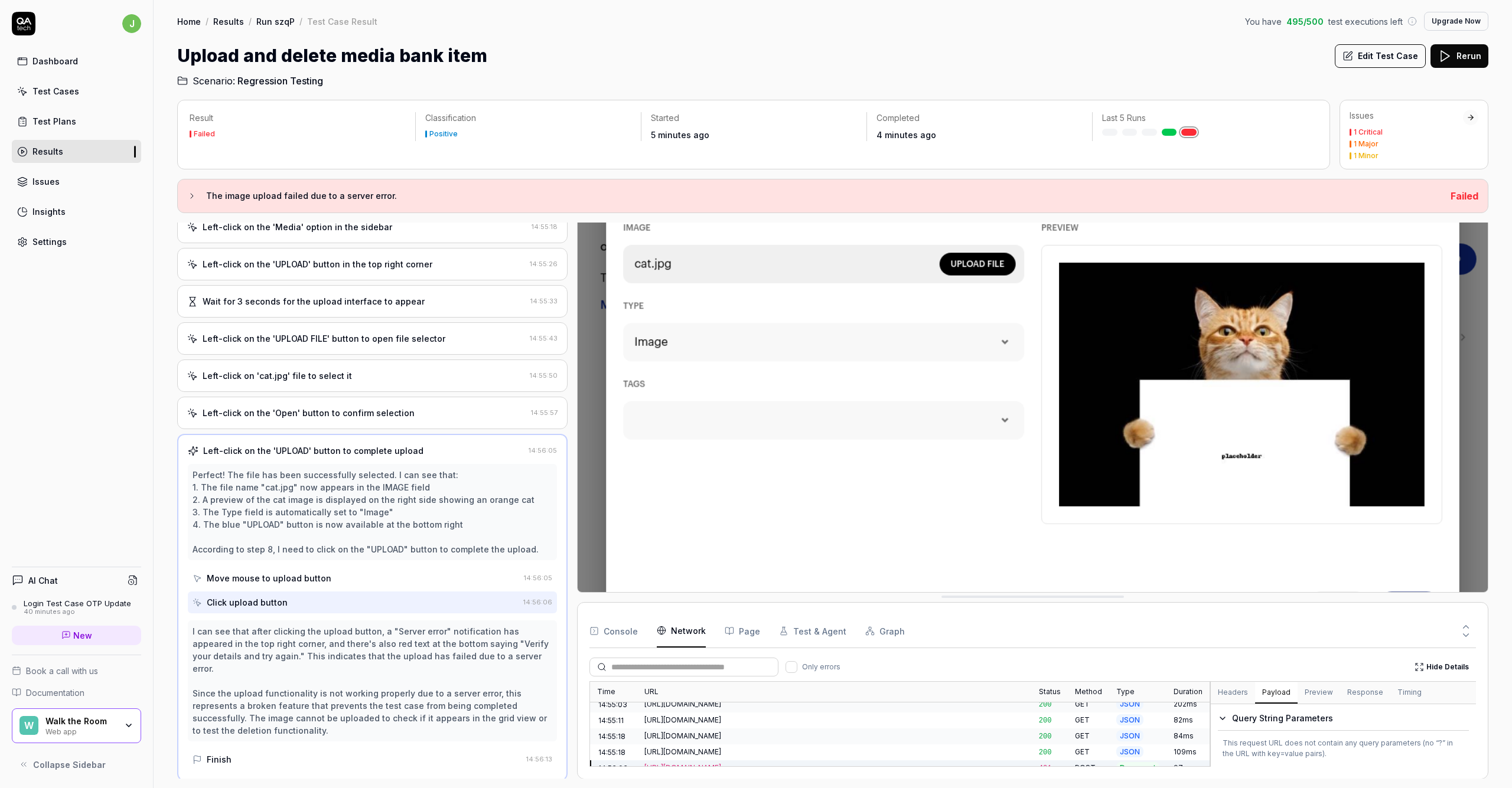
click at [914, 694] on button "Headers" at bounding box center [1232, 693] width 44 height 22
click at [914, 763] on div "https://api.stage.walktheroom.com/business/0199702b-c64c-72b8-a570-a2977b678a66…" at bounding box center [834, 768] width 380 height 10
drag, startPoint x: 1311, startPoint y: 737, endPoint x: 1316, endPoint y: 693, distance: 44.3
click at [914, 751] on div "Request URL https://api.stage.walktheroom.com/business/0199702b-c64c-72b8-a570-…" at bounding box center [1343, 756] width 251 height 51
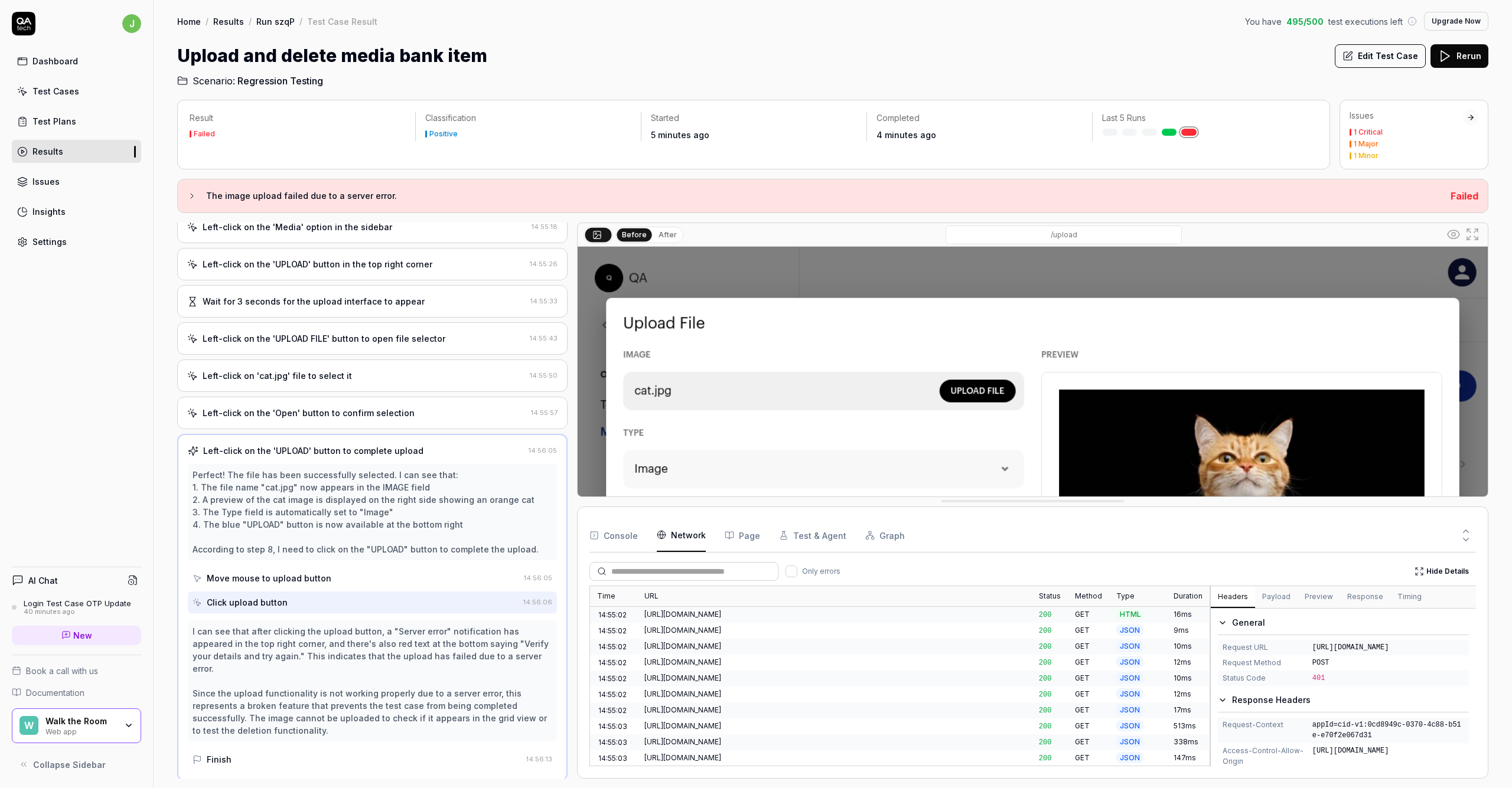
drag, startPoint x: 1080, startPoint y: 599, endPoint x: 1147, endPoint y: 482, distance: 134.8
click at [914, 653] on span "https://api.stage.walktheroom.com/business/0199702b-c64c-72b8-a570-a2977b678a66…" at bounding box center [1388, 647] width 152 height 10
drag, startPoint x: 1310, startPoint y: 644, endPoint x: 1442, endPoint y: 664, distance: 133.5
click at [914, 655] on div "Request URL https://api.stage.walktheroom.com/business/0199702b-c64c-72b8-a570-…" at bounding box center [1343, 647] width 251 height 15
click at [914, 653] on span "https://api.stage.walktheroom.com/business/0199702b-c64c-72b8-a570-a2977b678a66…" at bounding box center [1388, 647] width 152 height 10
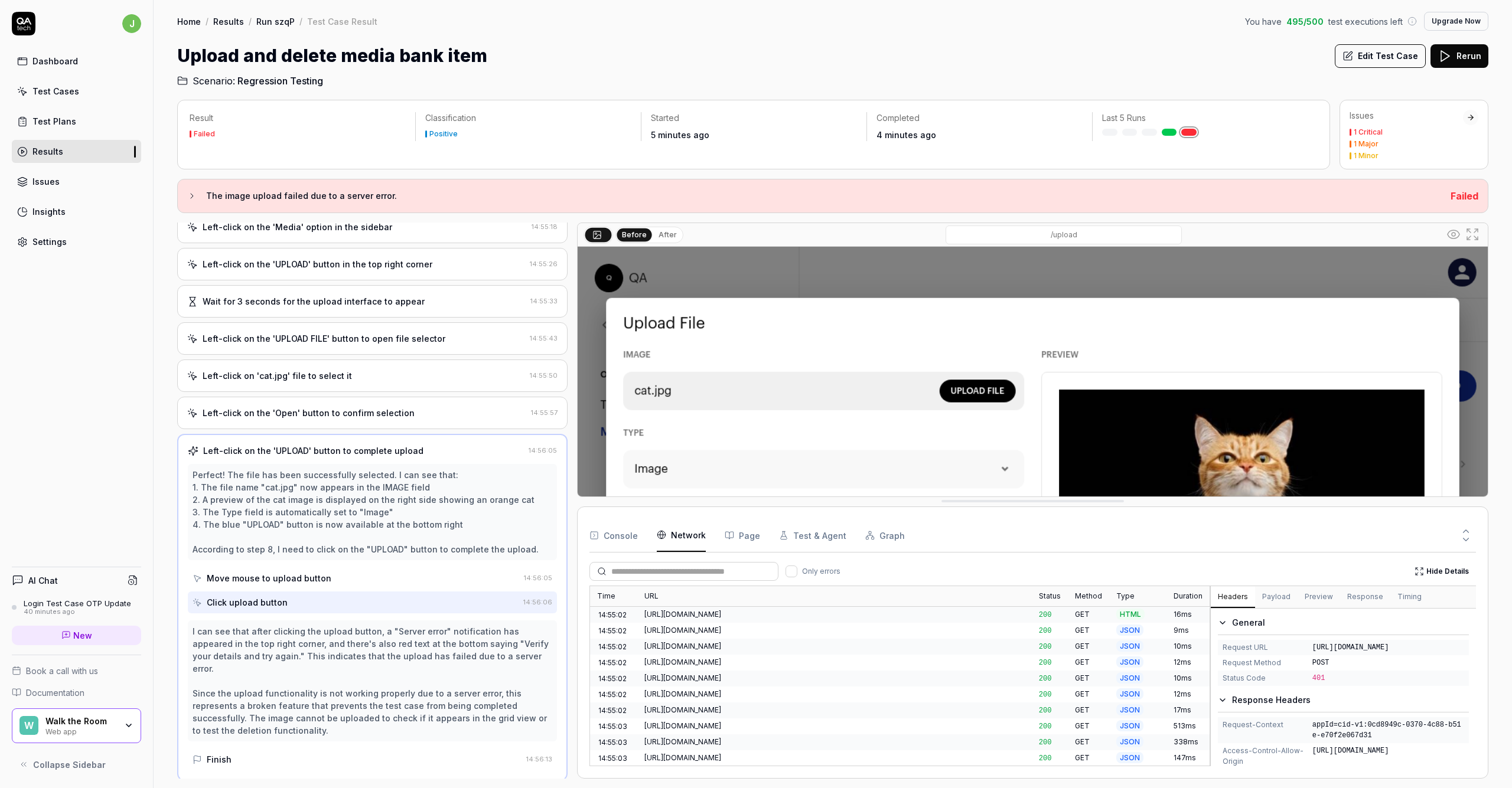
drag, startPoint x: 1371, startPoint y: 702, endPoint x: 1246, endPoint y: 654, distance: 133.9
click at [914, 684] on span "401" at bounding box center [1388, 678] width 152 height 10
drag, startPoint x: 1222, startPoint y: 643, endPoint x: 1327, endPoint y: 719, distance: 129.6
click at [914, 686] on div "Request URL https://api.stage.walktheroom.com/business/0199702b-c64c-72b8-a570-…" at bounding box center [1343, 663] width 251 height 46
copy div "Request URL https://api.stage.walktheroom.com/business/0199702b-c64c-72b8-a570-…"
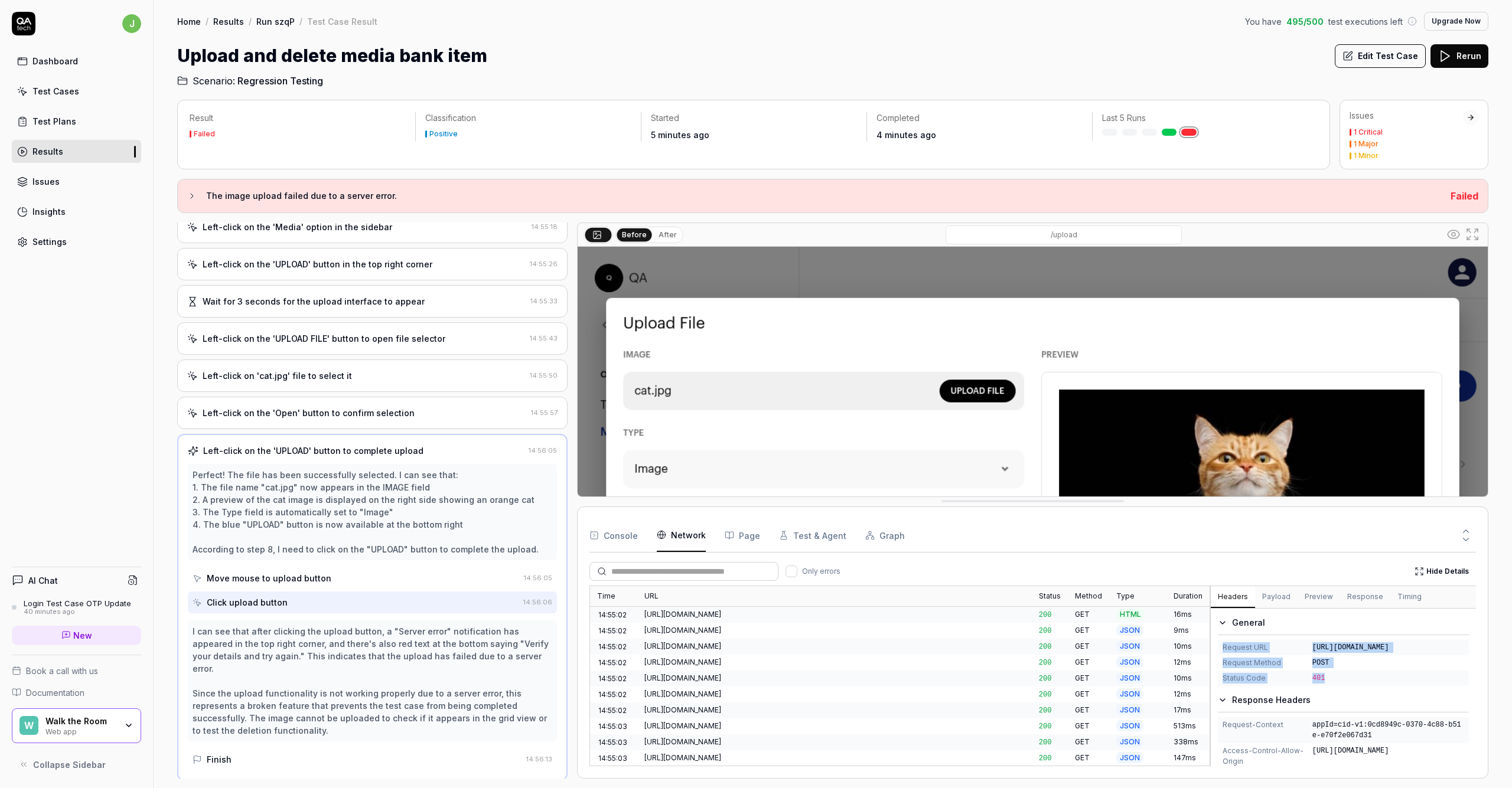
scroll to position [70, 0]
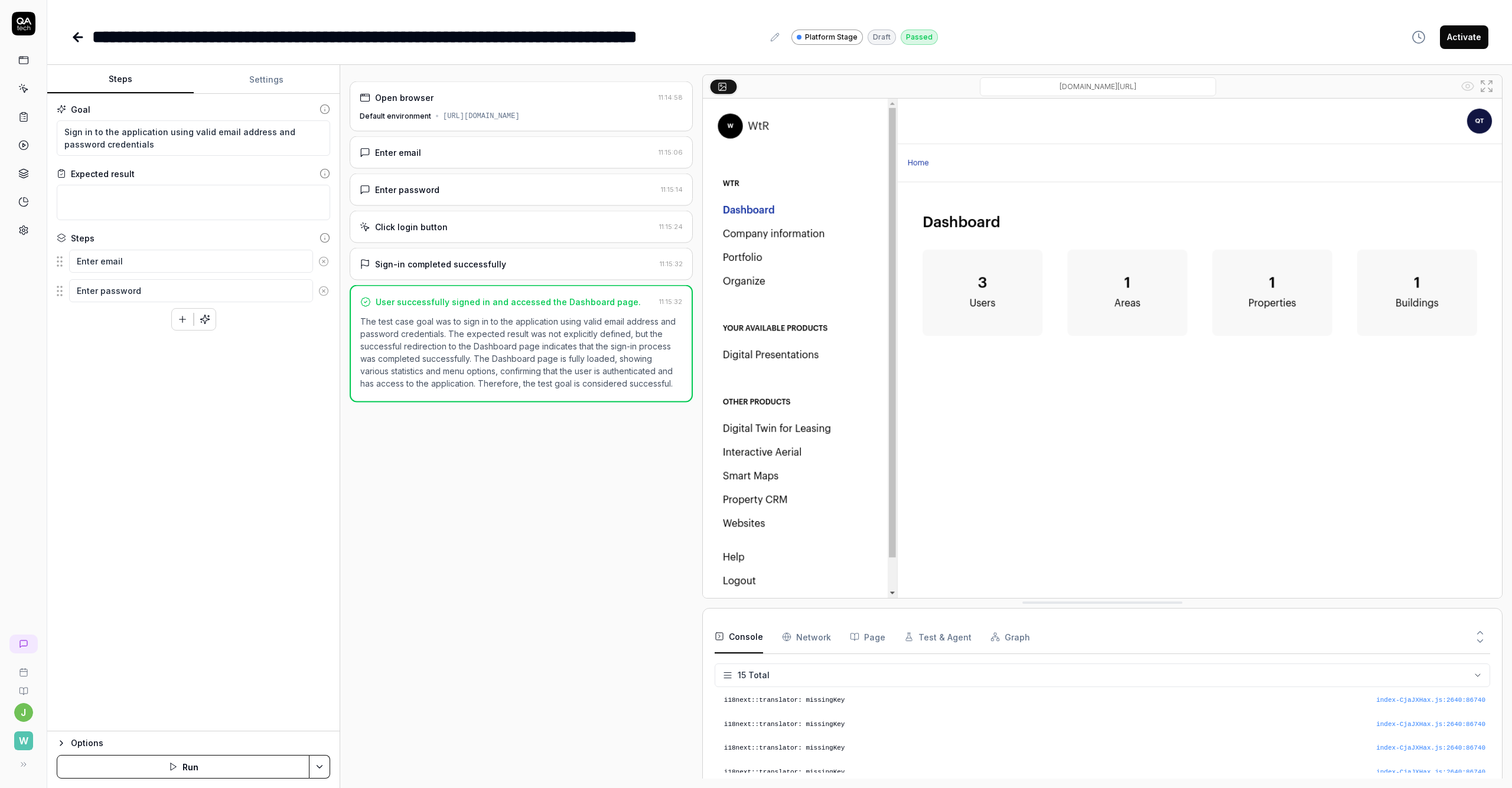
type textarea "*"
click at [75, 35] on icon at bounding box center [75, 37] width 4 height 8
